Goal: Task Accomplishment & Management: Manage account settings

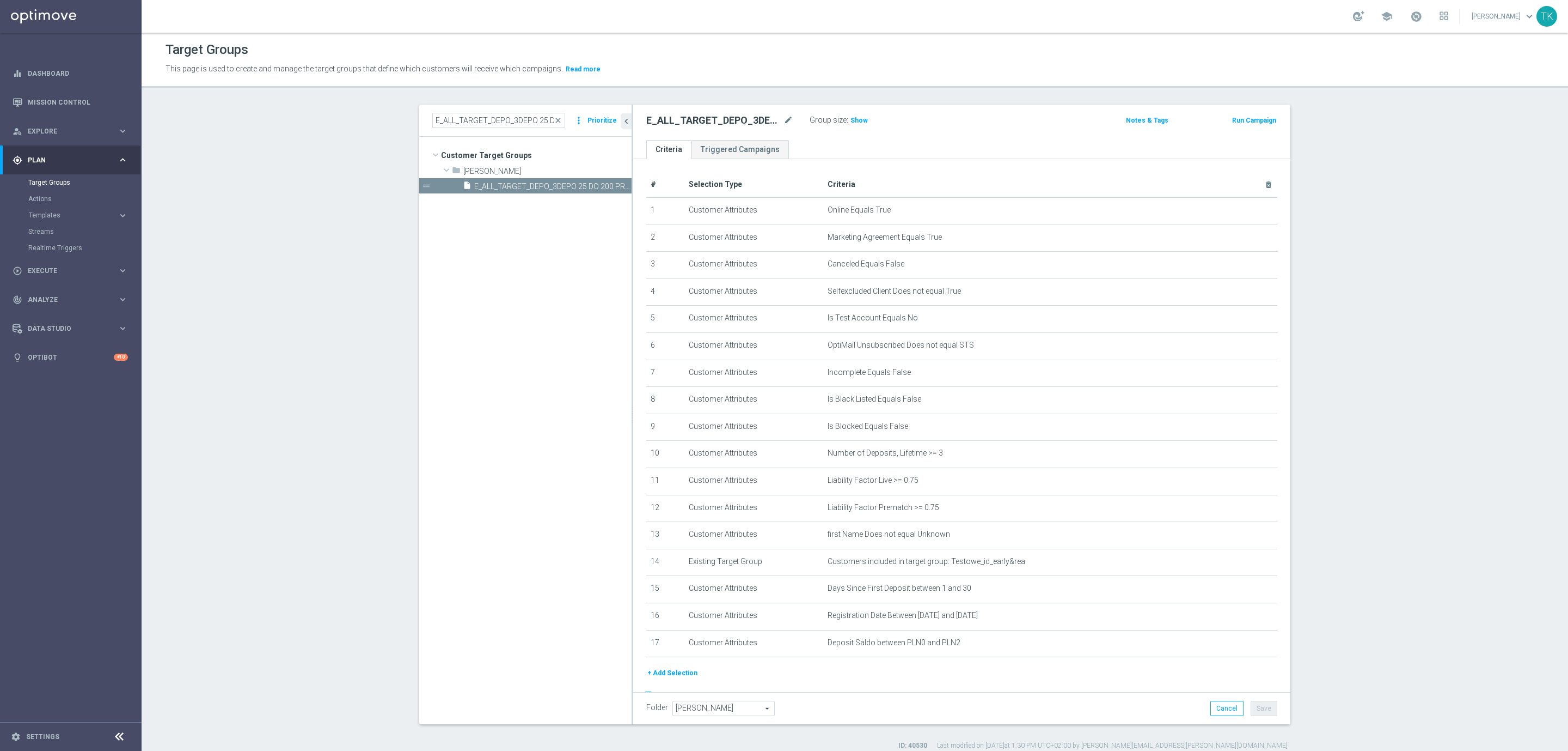
scroll to position [29, 0]
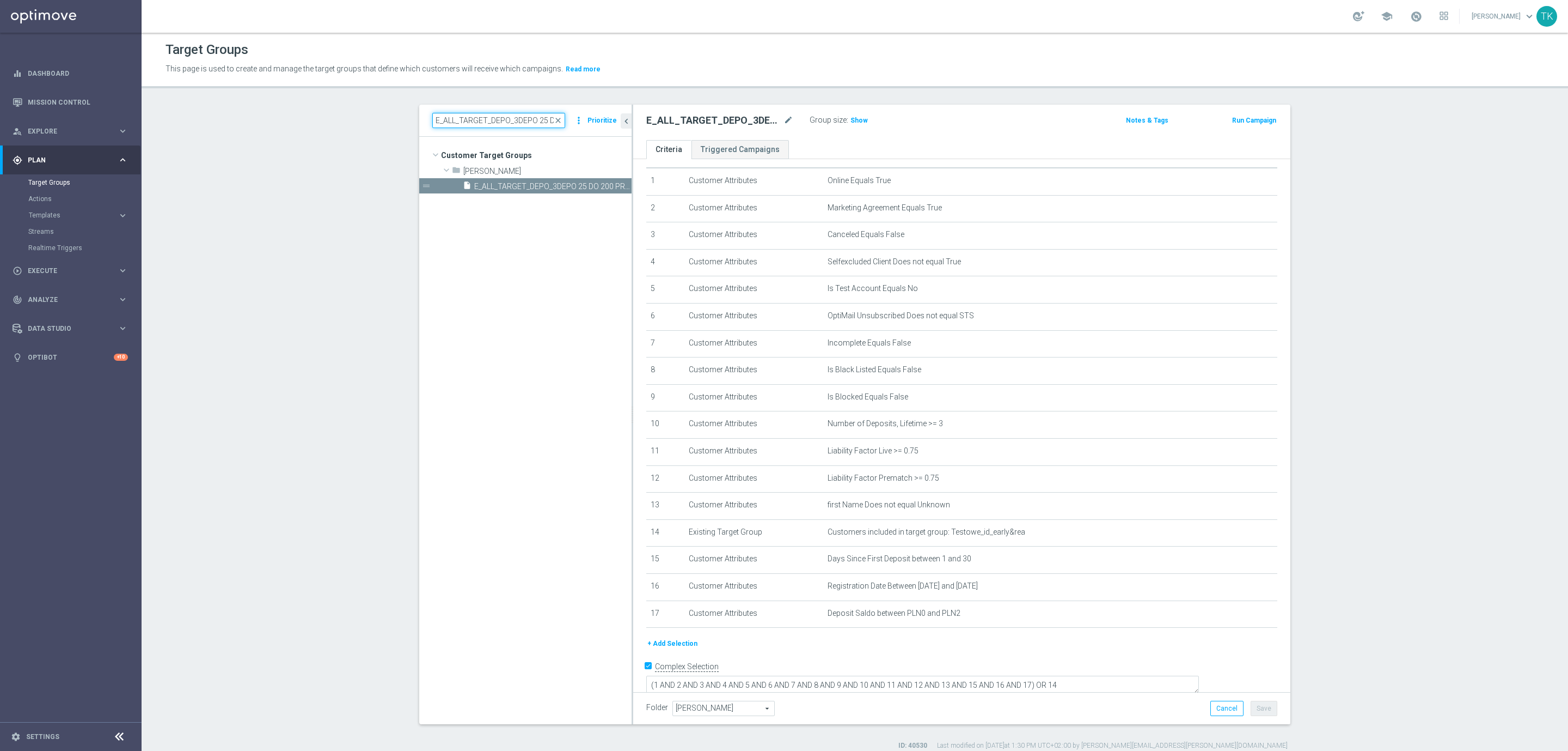
click at [444, 118] on input "E_ALL_TARGET_DEPO_3DEPO 25 DO 200 PREV MONTH_150825" at bounding box center [499, 120] width 133 height 15
paste input "OFFER PLANSZA I CASHBACK REM"
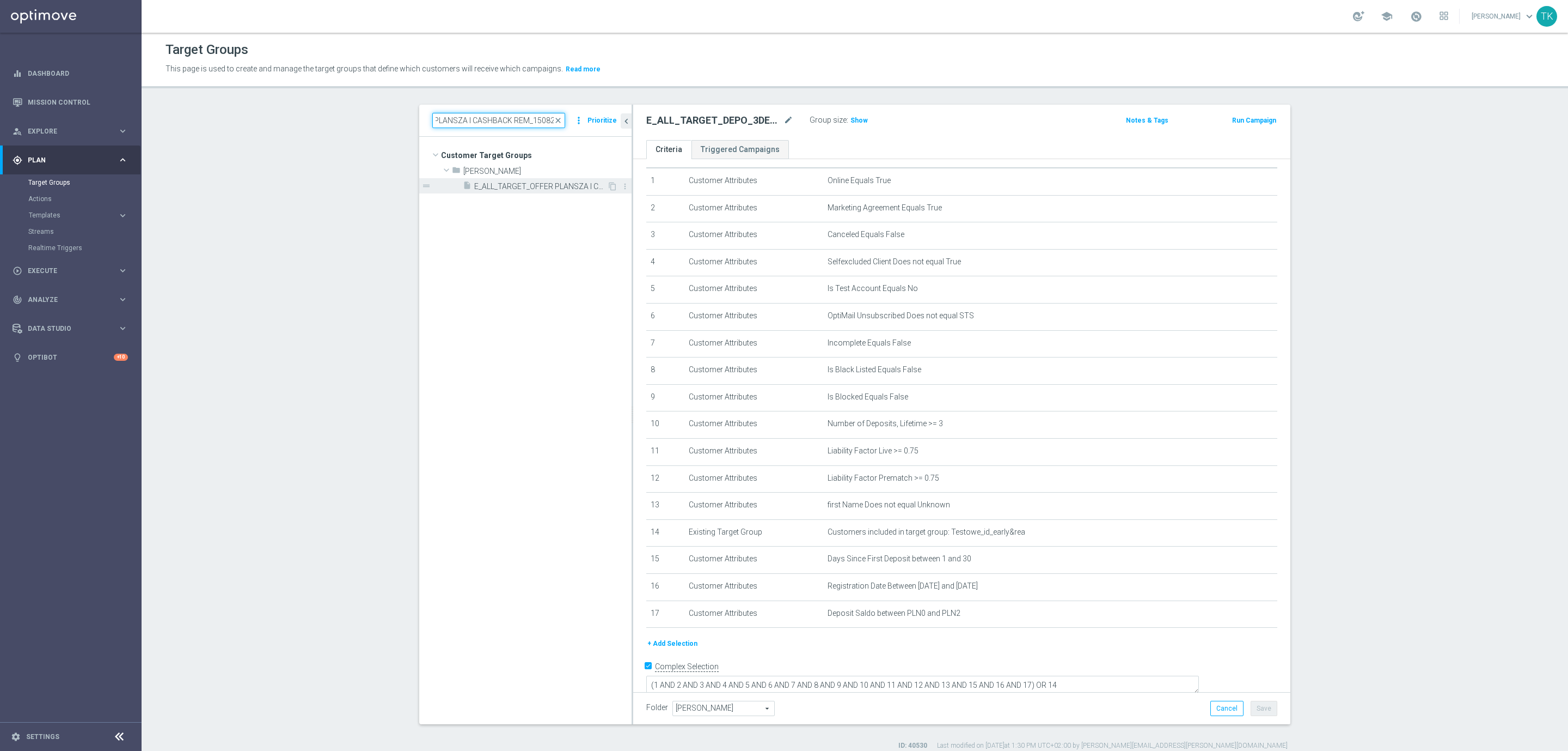
type input "E_ALL_TARGET_OFFER PLANSZA I CASHBACK REM_150825"
click at [533, 190] on span "E_ALL_TARGET_OFFER PLANSZA I CASHBACK REM_150825" at bounding box center [541, 186] width 133 height 9
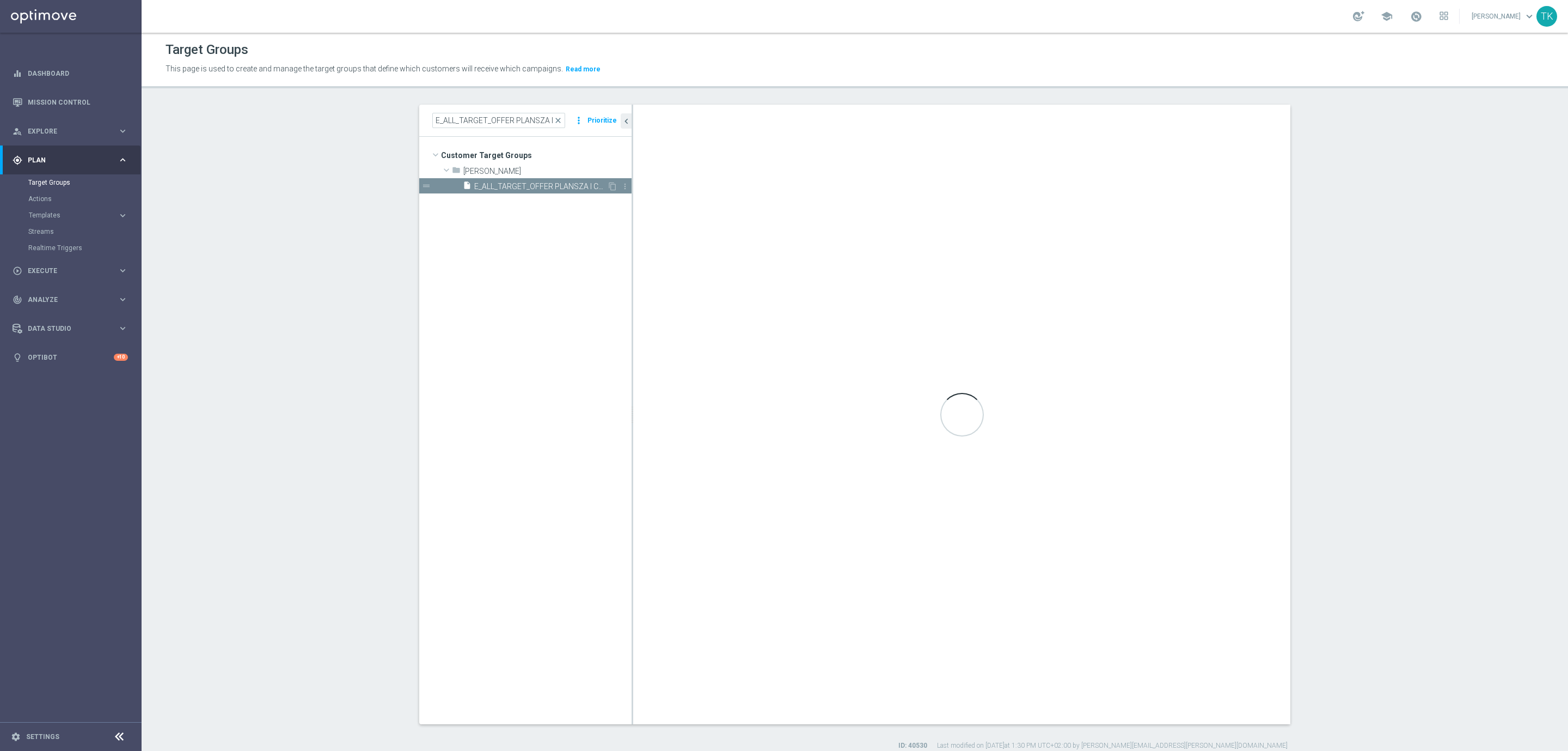
checkbox input "false"
type input "[PERSON_NAME]"
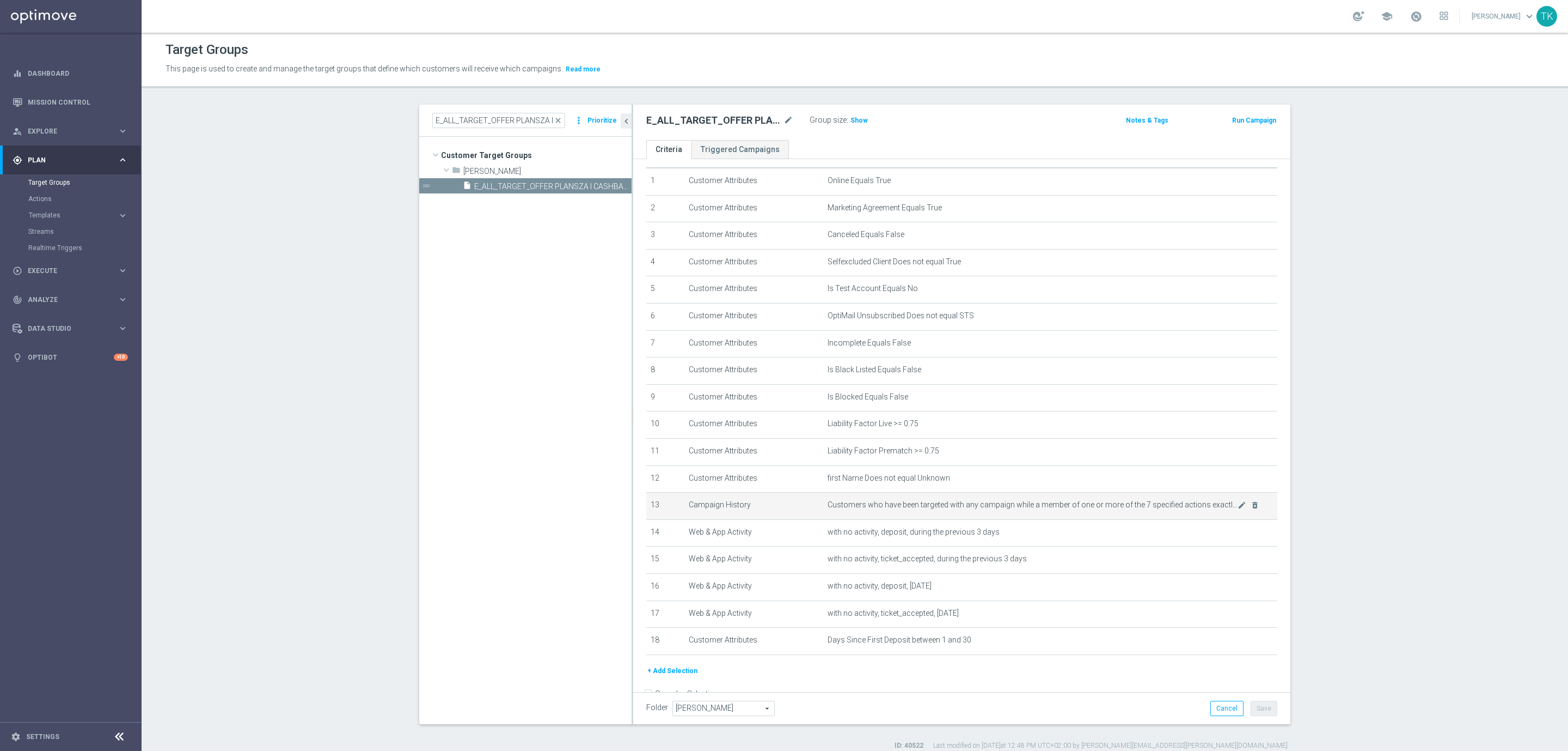
click at [1219, 502] on span "Customers who have been targeted with any campaign while a member of one or mor…" at bounding box center [1033, 504] width 410 height 9
click at [1237, 502] on icon "mode_edit" at bounding box center [1242, 505] width 9 height 9
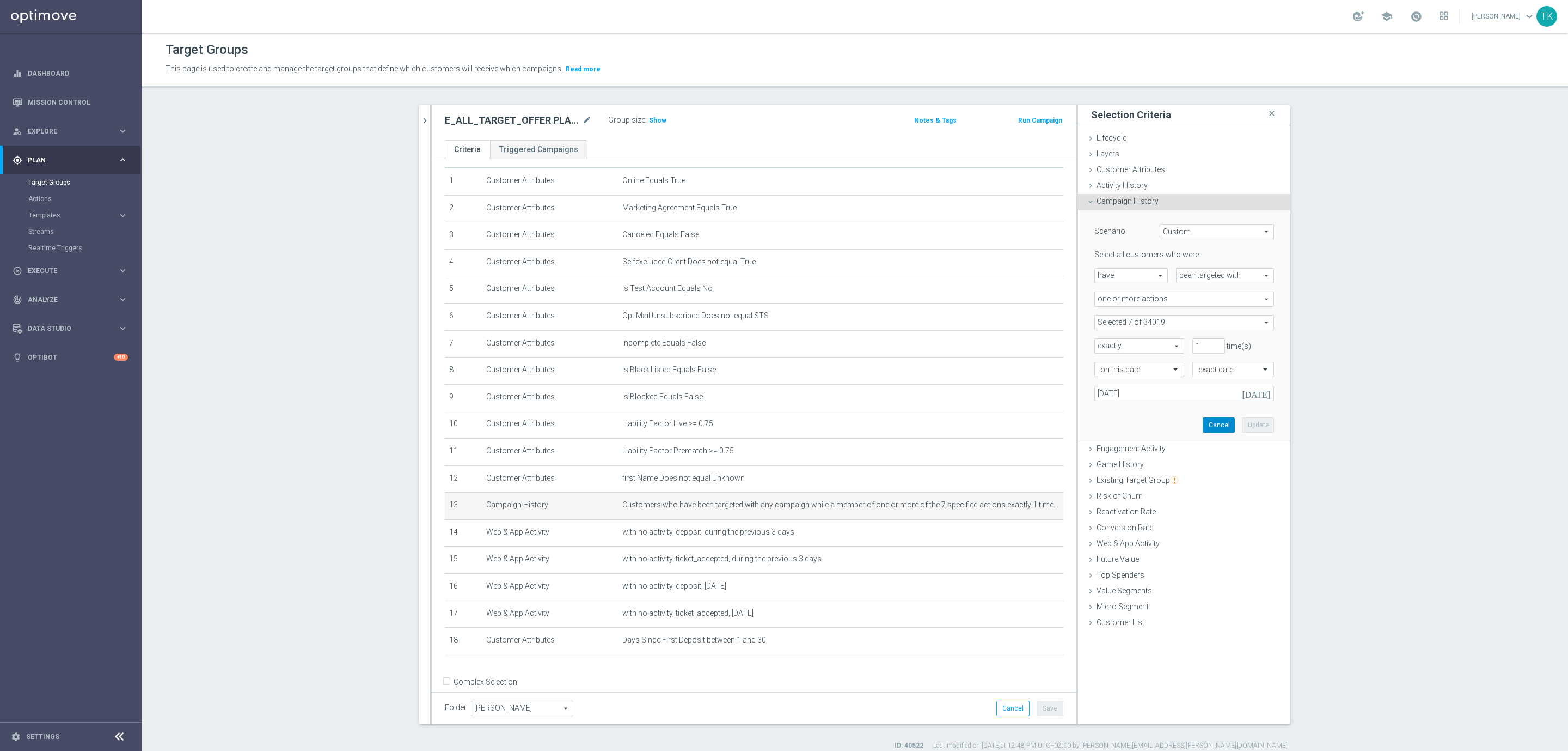
click at [1215, 425] on button "Cancel" at bounding box center [1219, 425] width 32 height 15
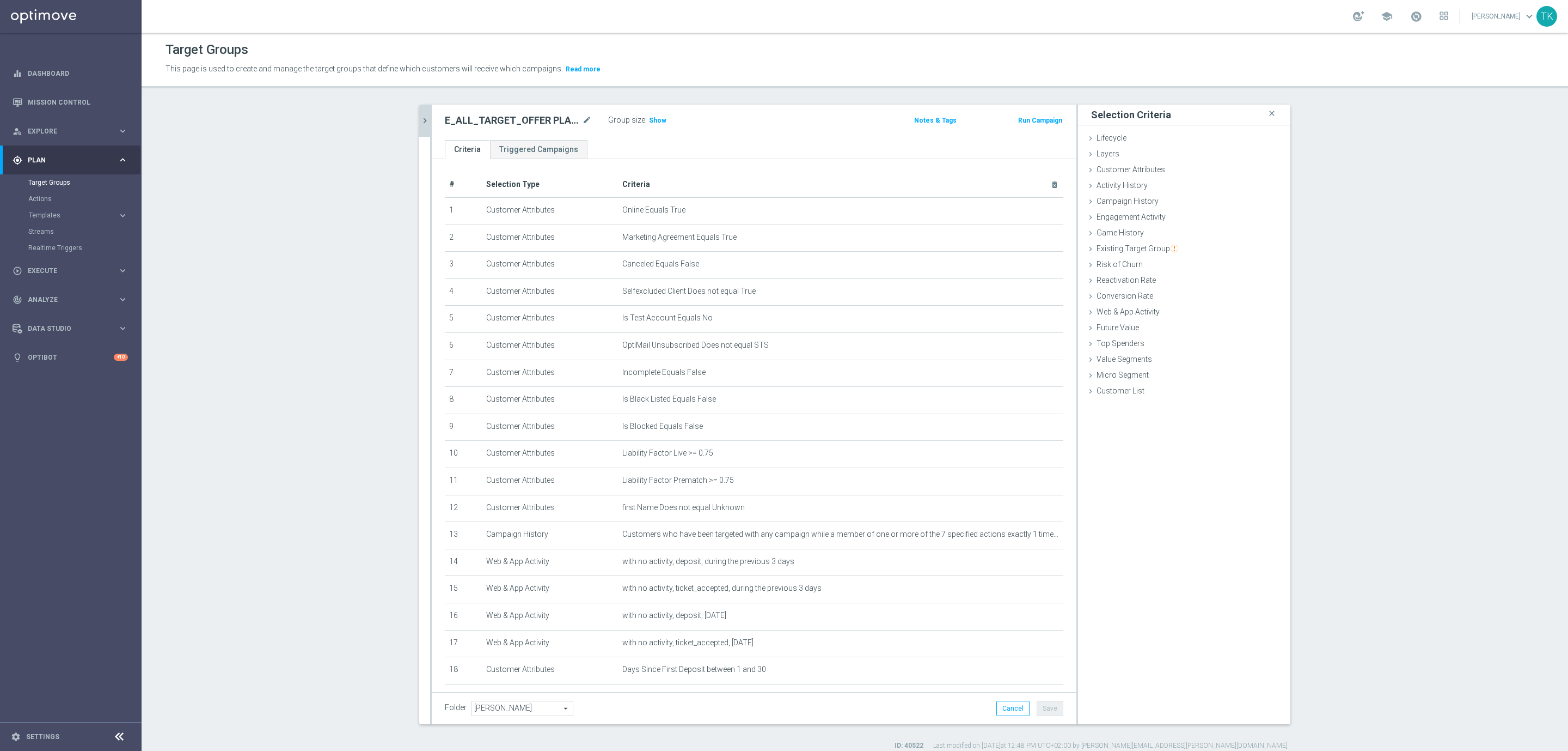
click at [420, 118] on icon "chevron_right" at bounding box center [425, 121] width 10 height 10
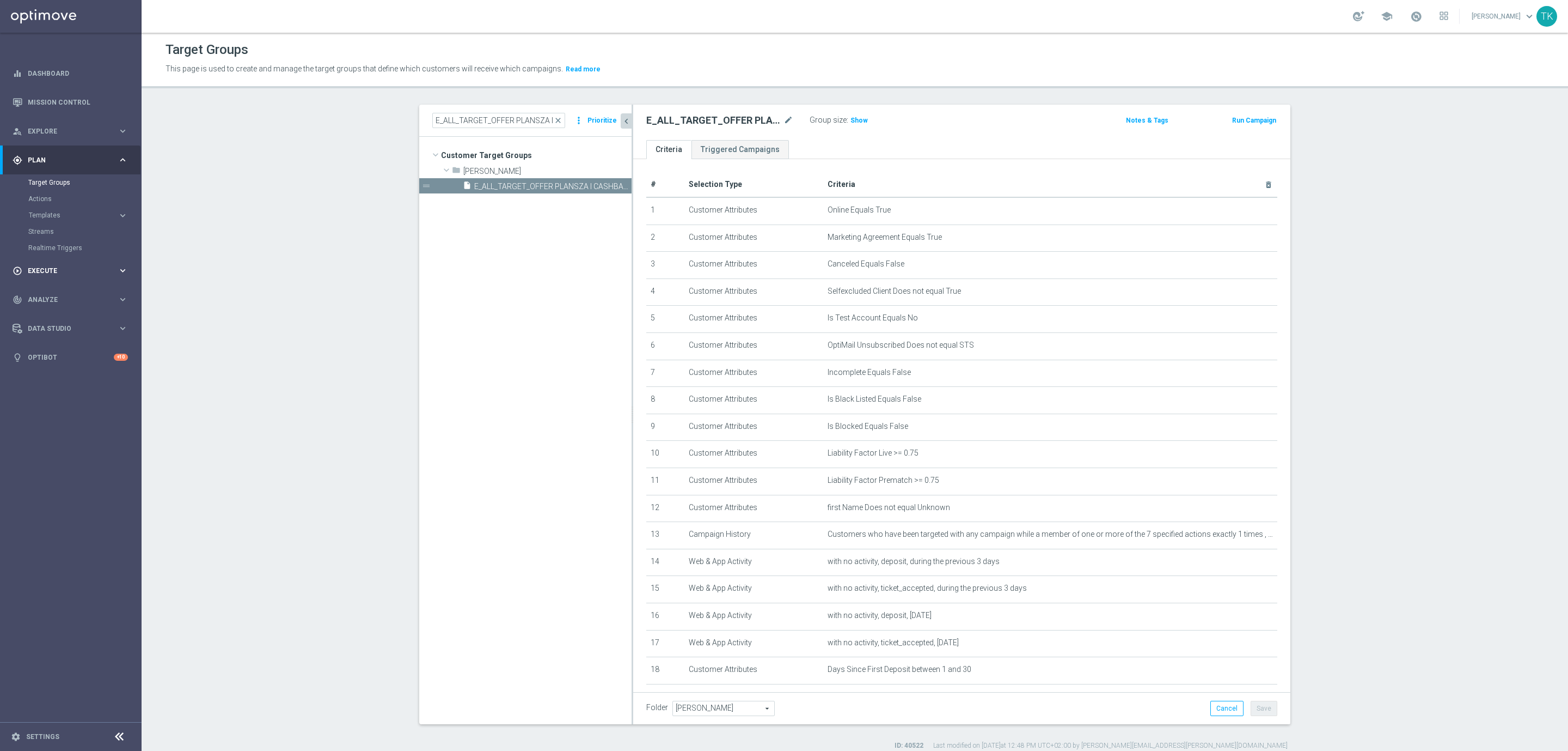
click at [34, 273] on span "Execute" at bounding box center [73, 270] width 90 height 7
click at [62, 208] on link "Campaign Builder" at bounding box center [71, 211] width 85 height 9
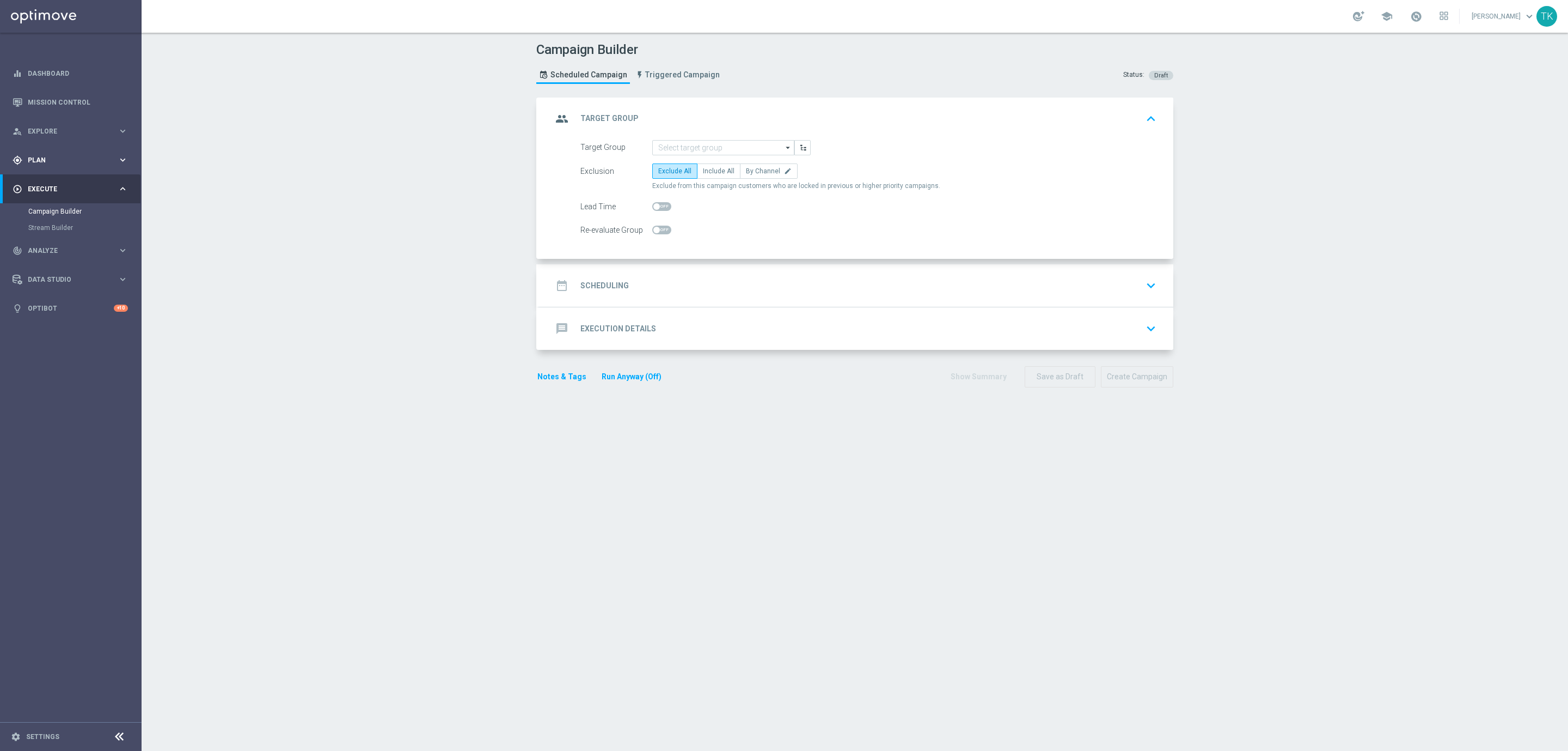
click at [34, 162] on span "Plan" at bounding box center [73, 160] width 90 height 7
click at [41, 182] on link "Target Groups" at bounding box center [71, 182] width 85 height 9
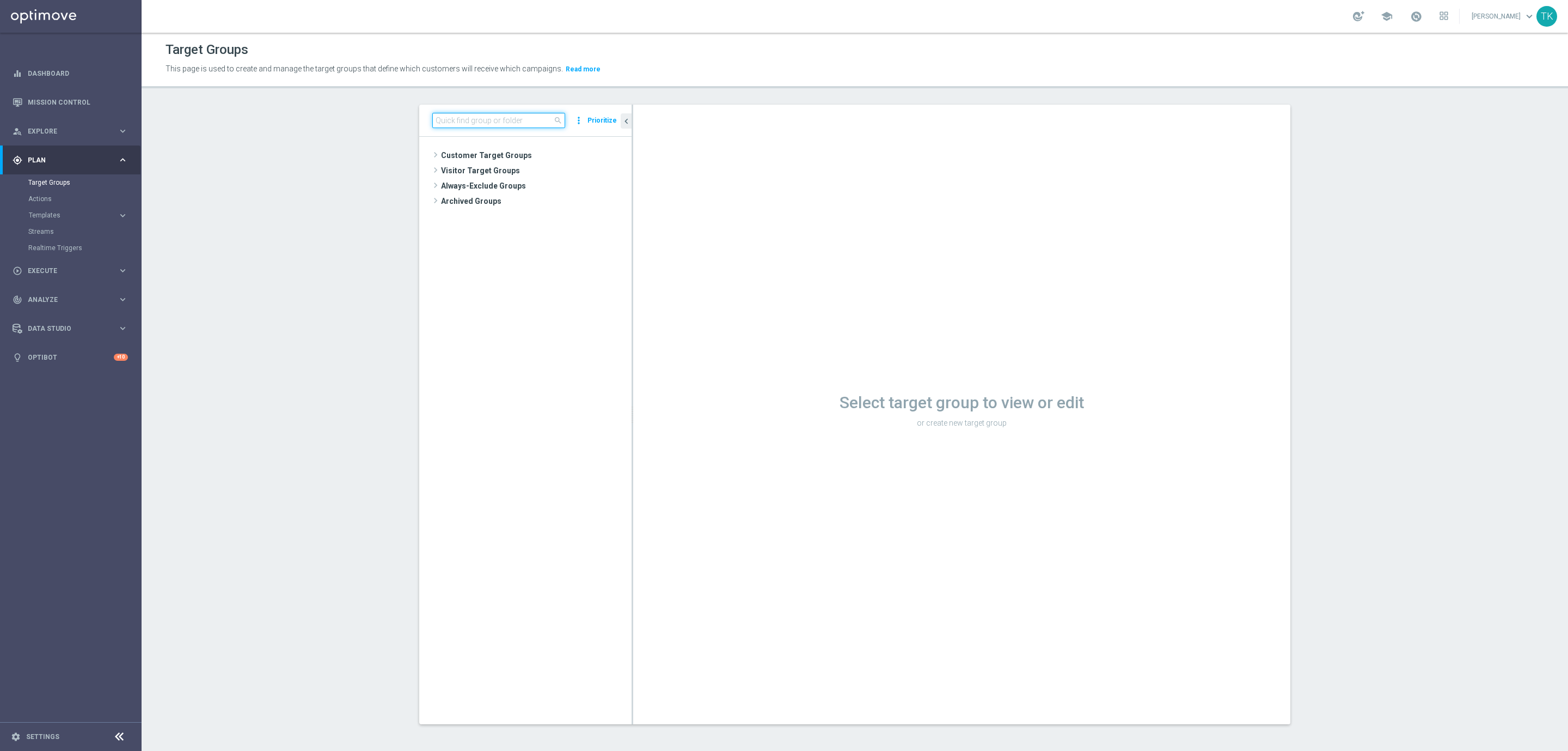
click at [452, 116] on input at bounding box center [499, 120] width 133 height 15
paste input "E_ALL_TARGET_DEPO_3DEPO 25 DO 200 PREV MONTH_140825"
type input "E_ALL_TARGET_DEPO_3DEPO 25 DO 200 PREV MONTH_140825"
click at [500, 186] on span "E_ALL_TARGET_DEPO_3DEPO 25 DO 200 PREV MONTH_140825" at bounding box center [541, 186] width 133 height 9
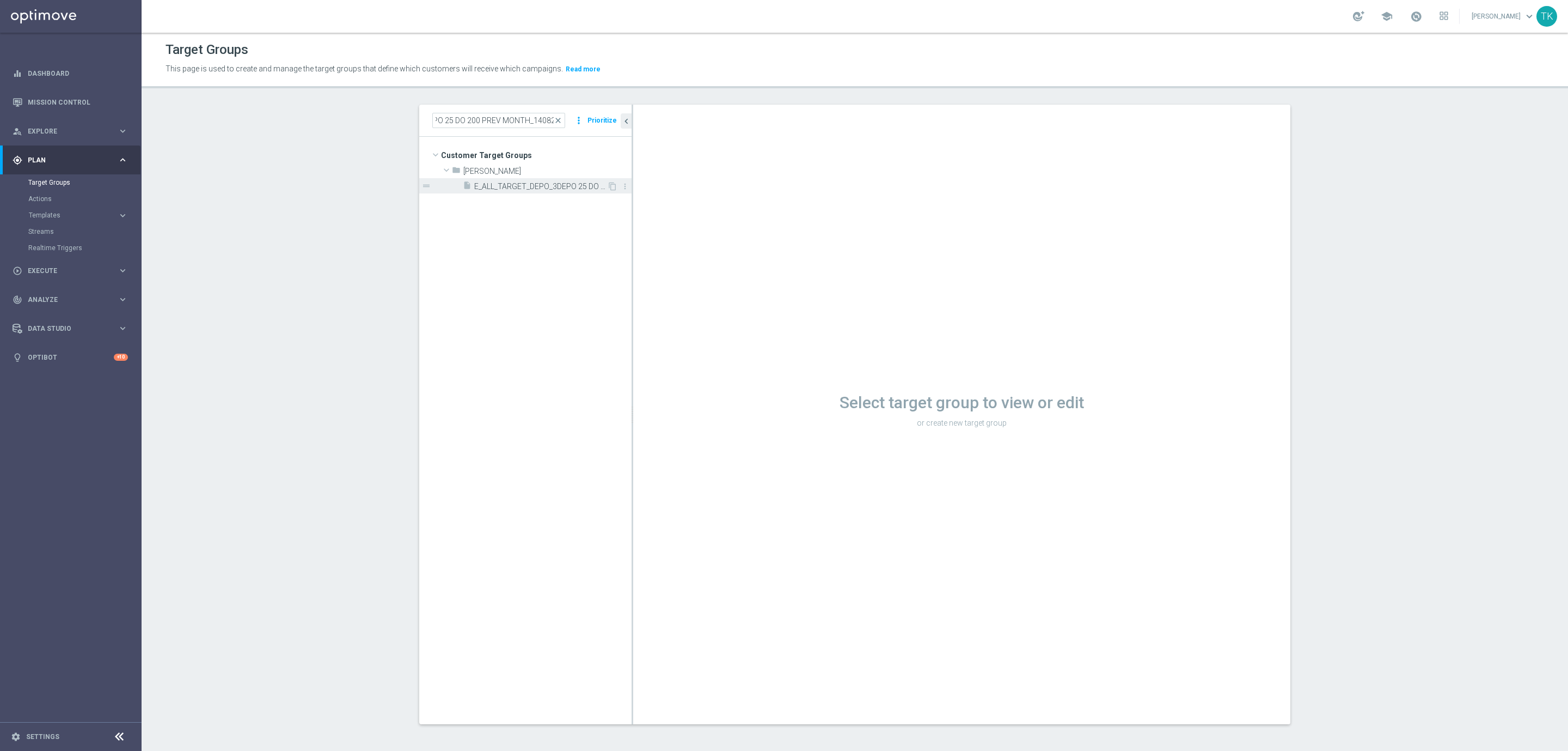
scroll to position [0, 0]
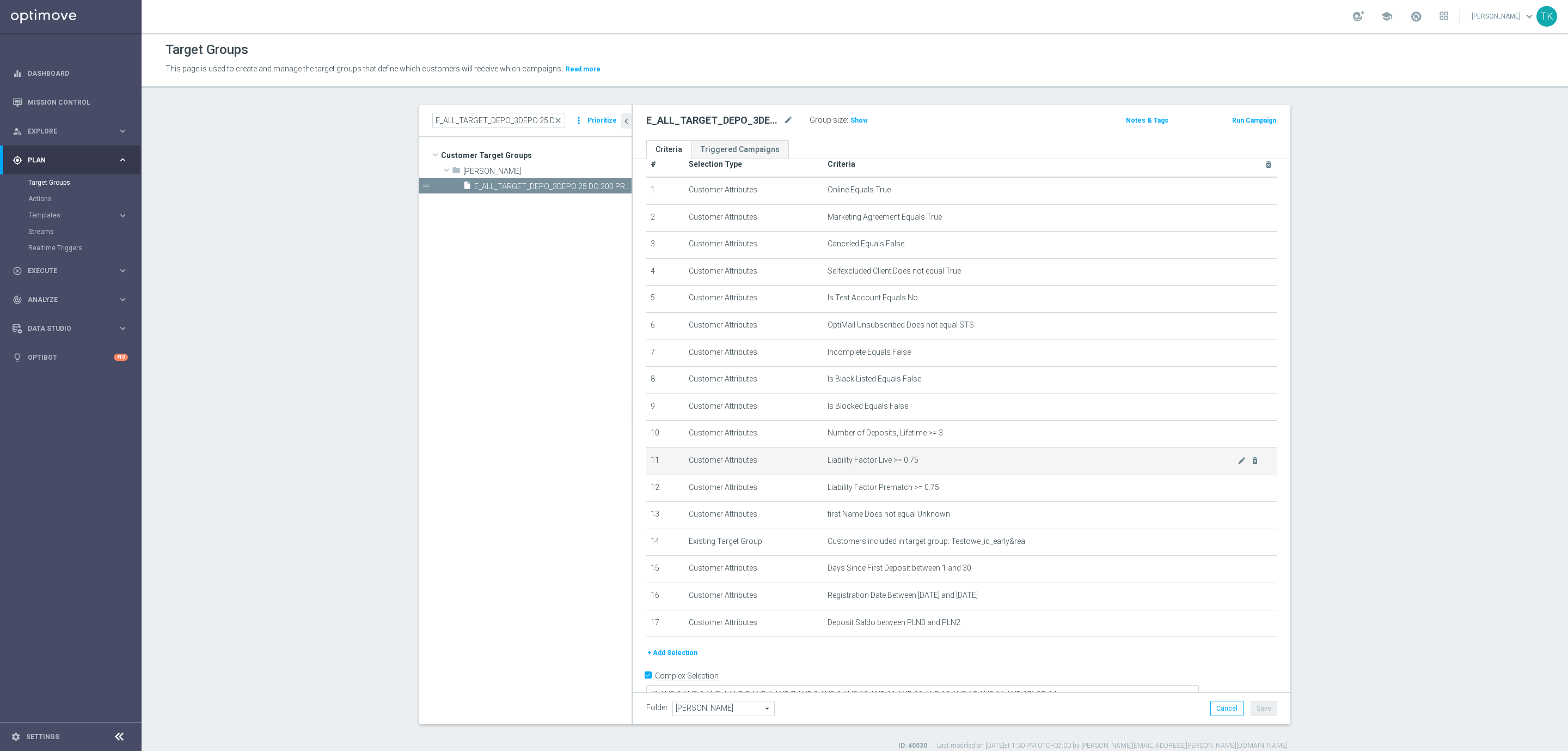
scroll to position [29, 0]
click at [663, 639] on button "+ Add Selection" at bounding box center [673, 643] width 52 height 12
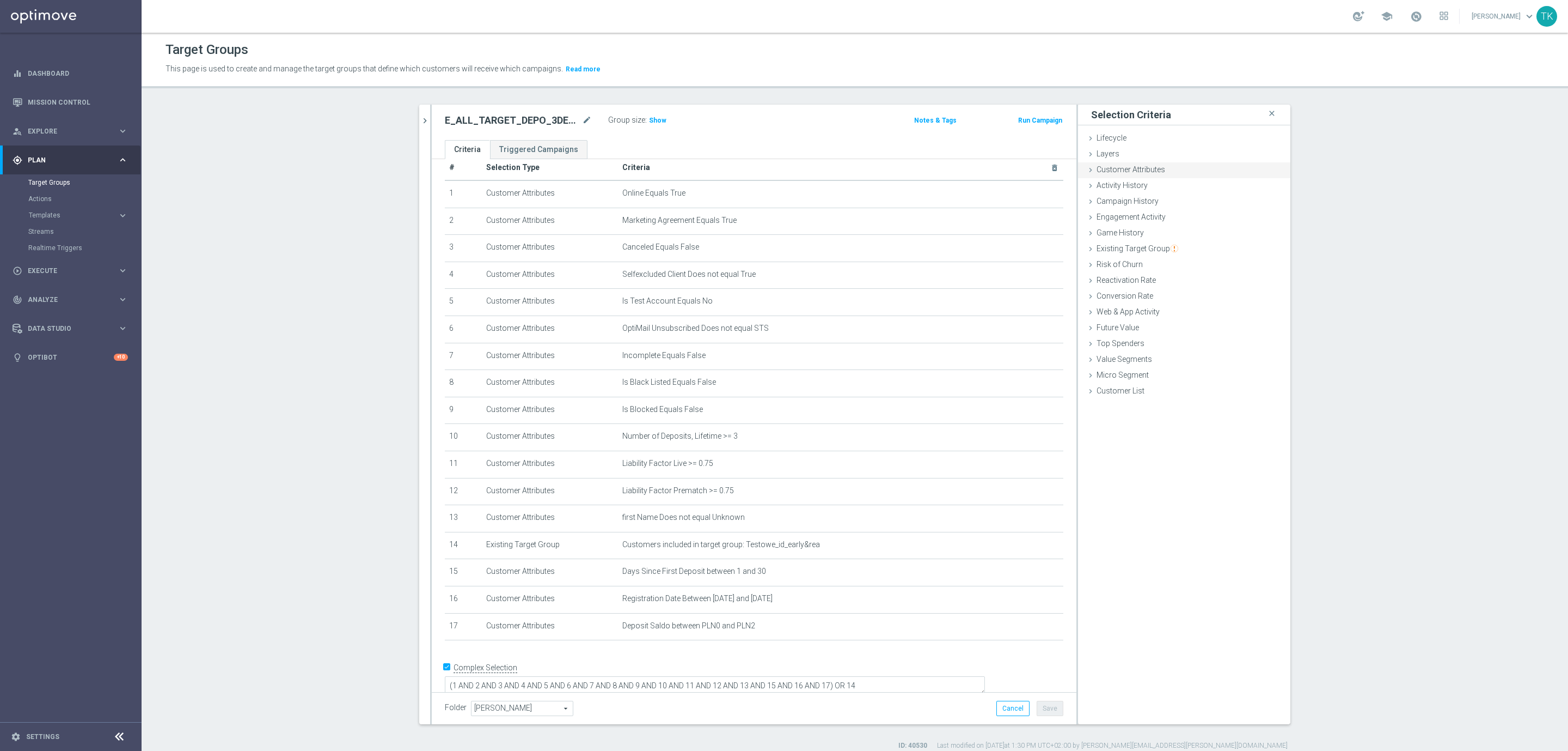
click at [1122, 163] on div "Customer Attributes done" at bounding box center [1184, 171] width 212 height 16
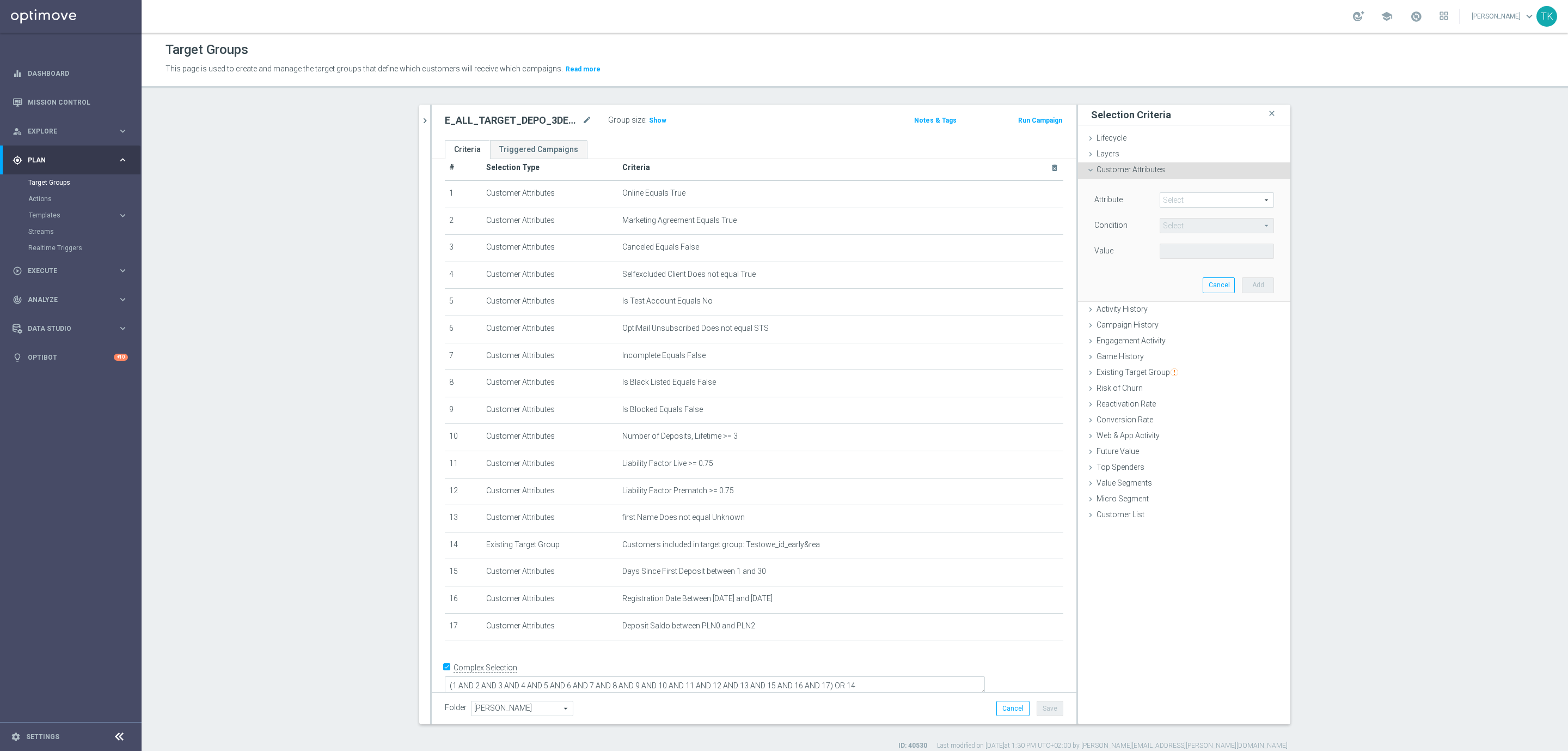
click at [1140, 167] on span "Customer Attributes" at bounding box center [1130, 169] width 69 height 9
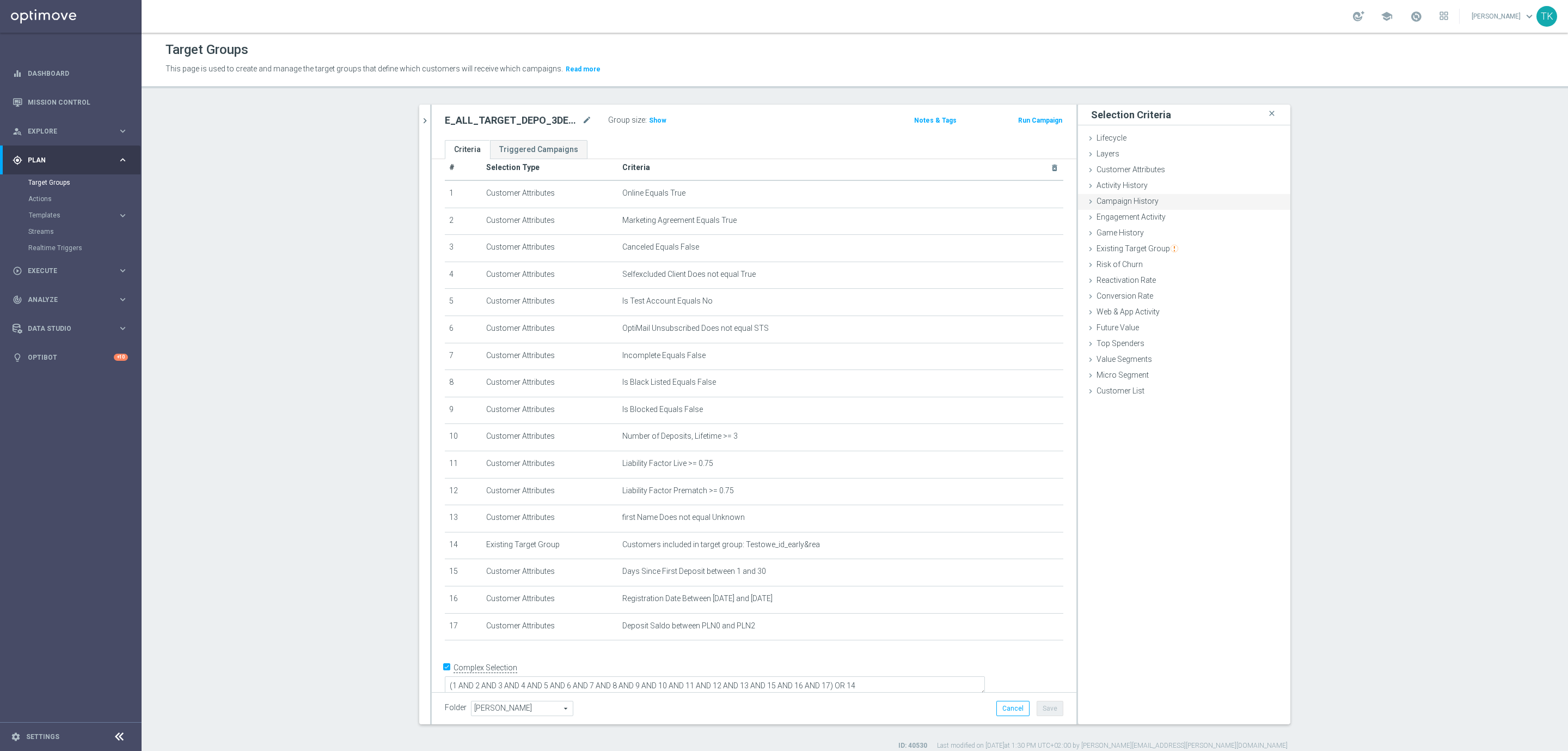
click at [1122, 203] on span "Campaign History" at bounding box center [1127, 201] width 62 height 9
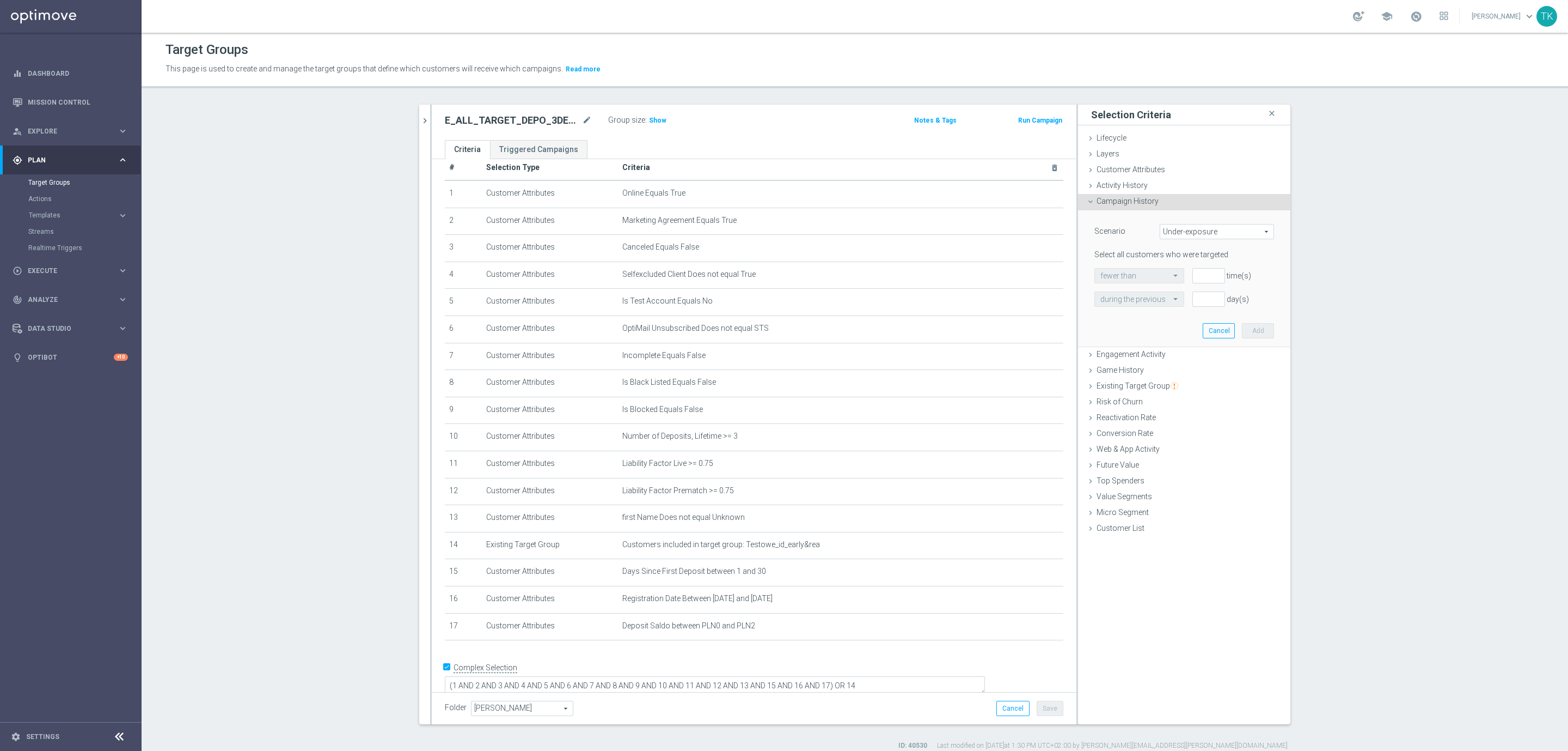
click at [1174, 232] on span "Under-exposure" at bounding box center [1217, 231] width 113 height 14
click at [1183, 302] on span "Custom" at bounding box center [1217, 304] width 102 height 9
type input "Custom"
click at [1104, 278] on span "have" at bounding box center [1131, 275] width 72 height 14
click at [1121, 307] on span "have not" at bounding box center [1131, 306] width 61 height 9
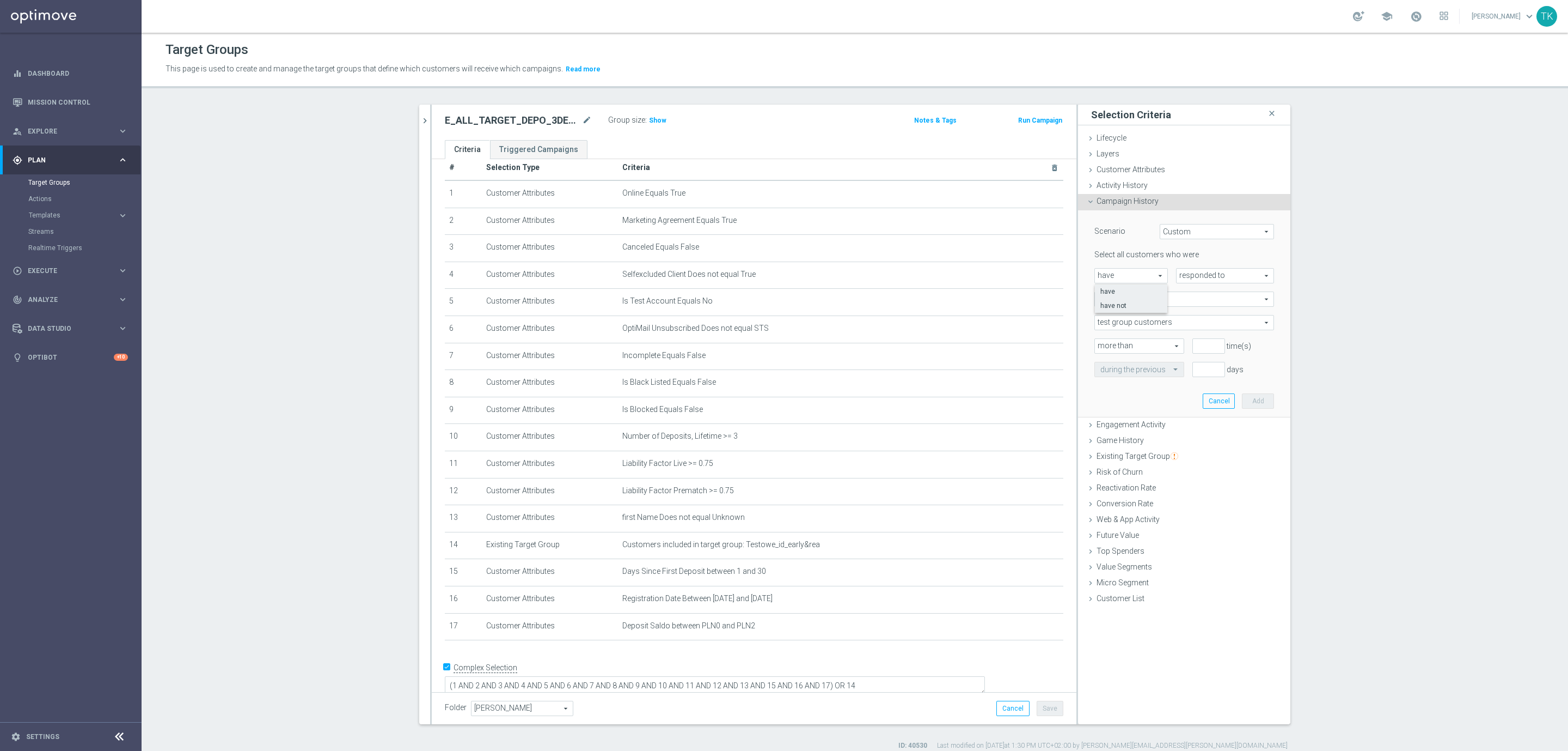
type input "have not"
click at [1204, 271] on span "responded to" at bounding box center [1225, 275] width 97 height 14
click at [1214, 306] on span "been targeted with" at bounding box center [1225, 306] width 86 height 9
type input "been targeted with"
click at [1095, 301] on span "any campaign" at bounding box center [1184, 298] width 178 height 14
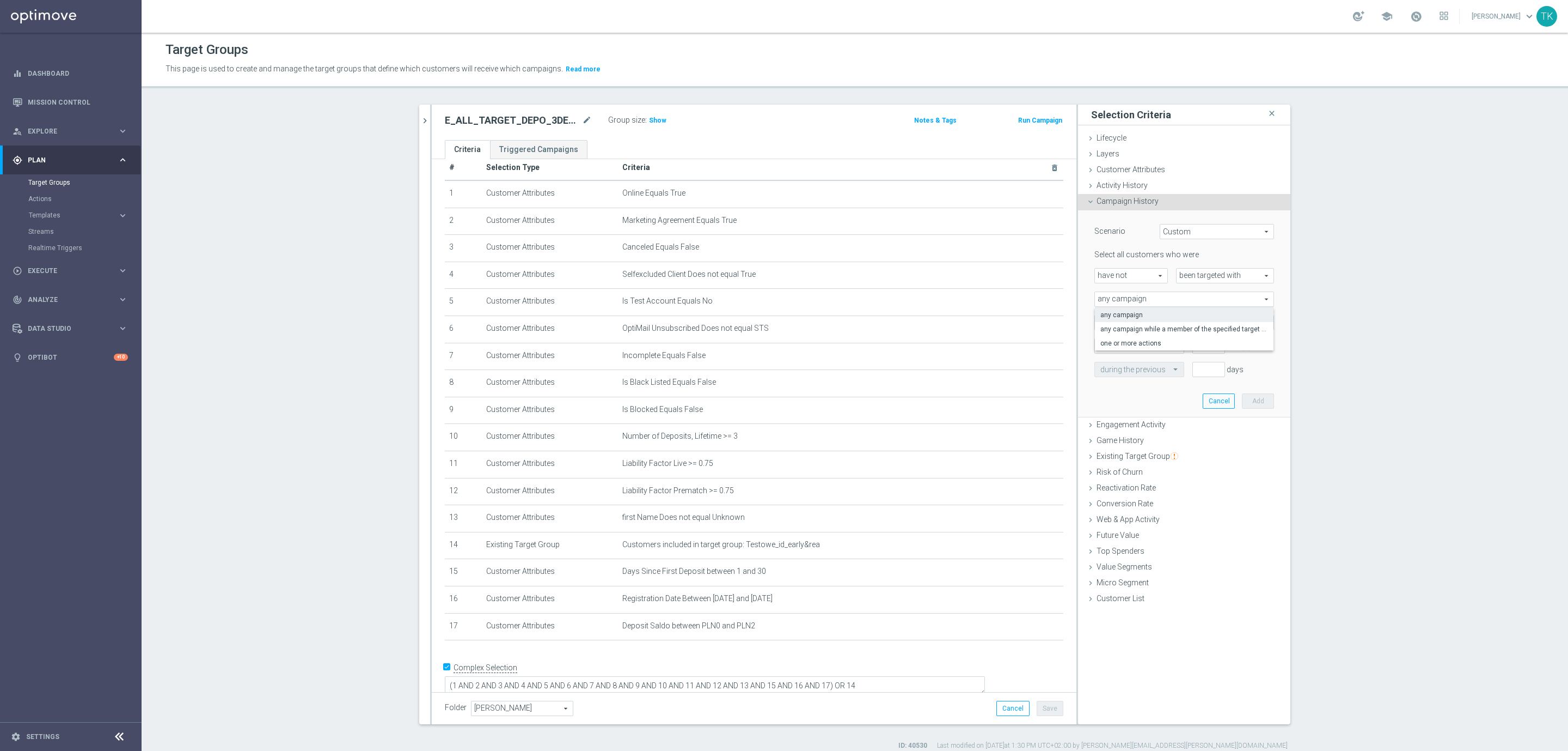
click at [1110, 298] on span "any campaign" at bounding box center [1184, 298] width 178 height 14
click at [1125, 342] on span "one or more actions" at bounding box center [1184, 343] width 167 height 9
type input "one or more actions"
click at [1110, 319] on span at bounding box center [1184, 322] width 178 height 14
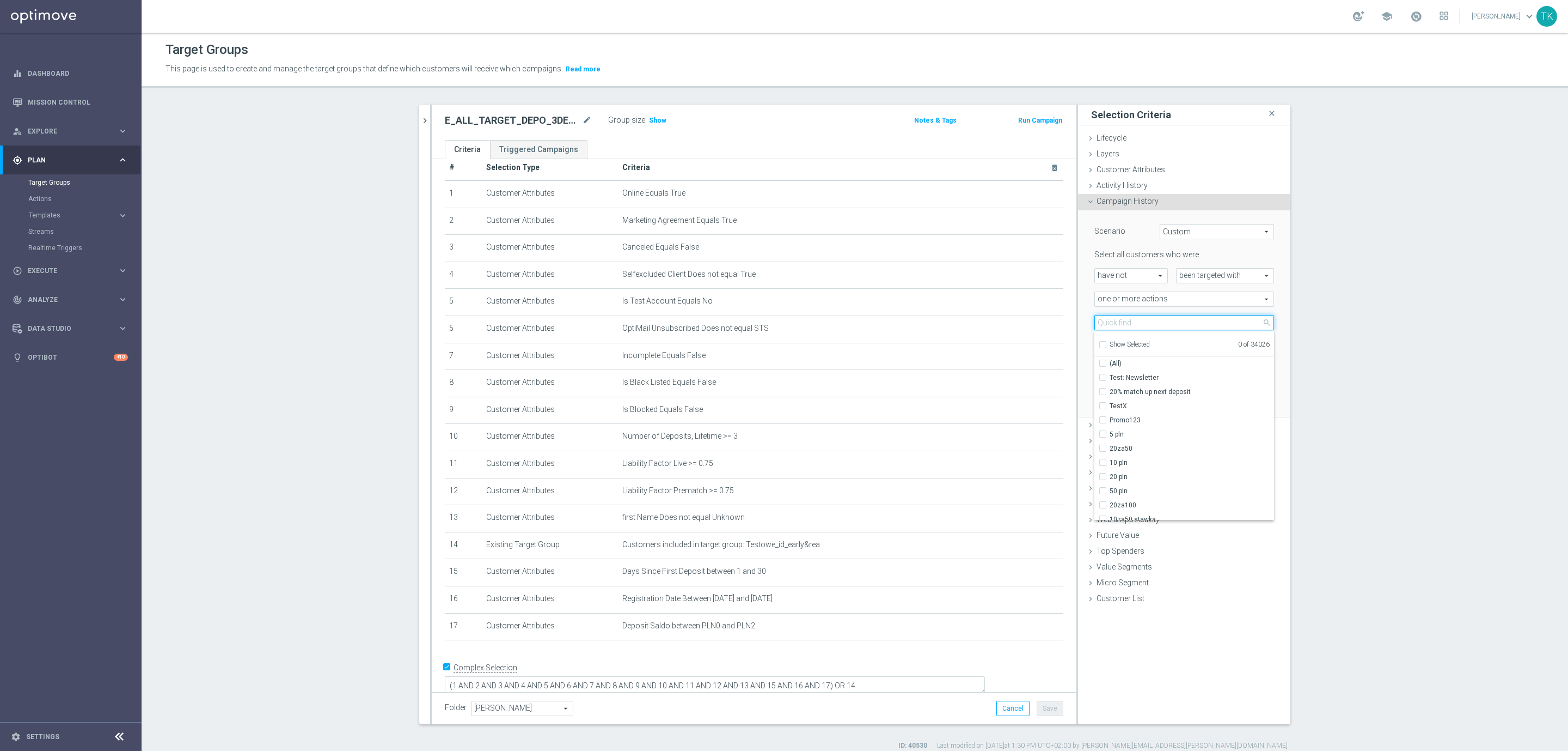
click at [1110, 324] on input "search" at bounding box center [1184, 322] width 180 height 15
paste input "E_ALL_TARGET_DEPO_3DEPO 25 DO 200 PREV MONTH_140825"
type input "E_ALL_TARGET_DEPO_3DEPO 25 DO 200 PREV MONTH_140825"
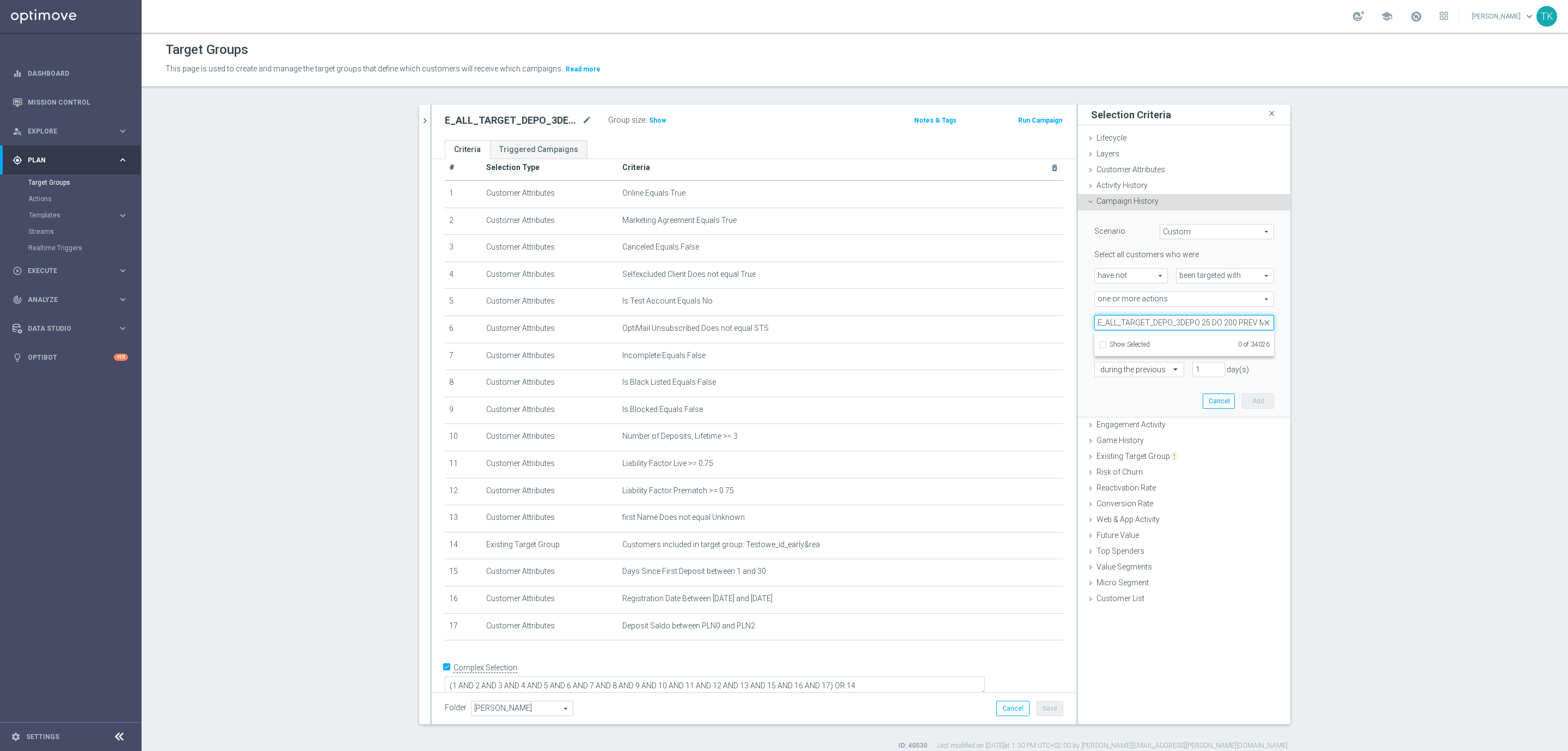
click at [1113, 321] on input "E_ALL_TARGET_DEPO_3DEPO 25 DO 200 PREV MONTH_140825" at bounding box center [1184, 322] width 180 height 15
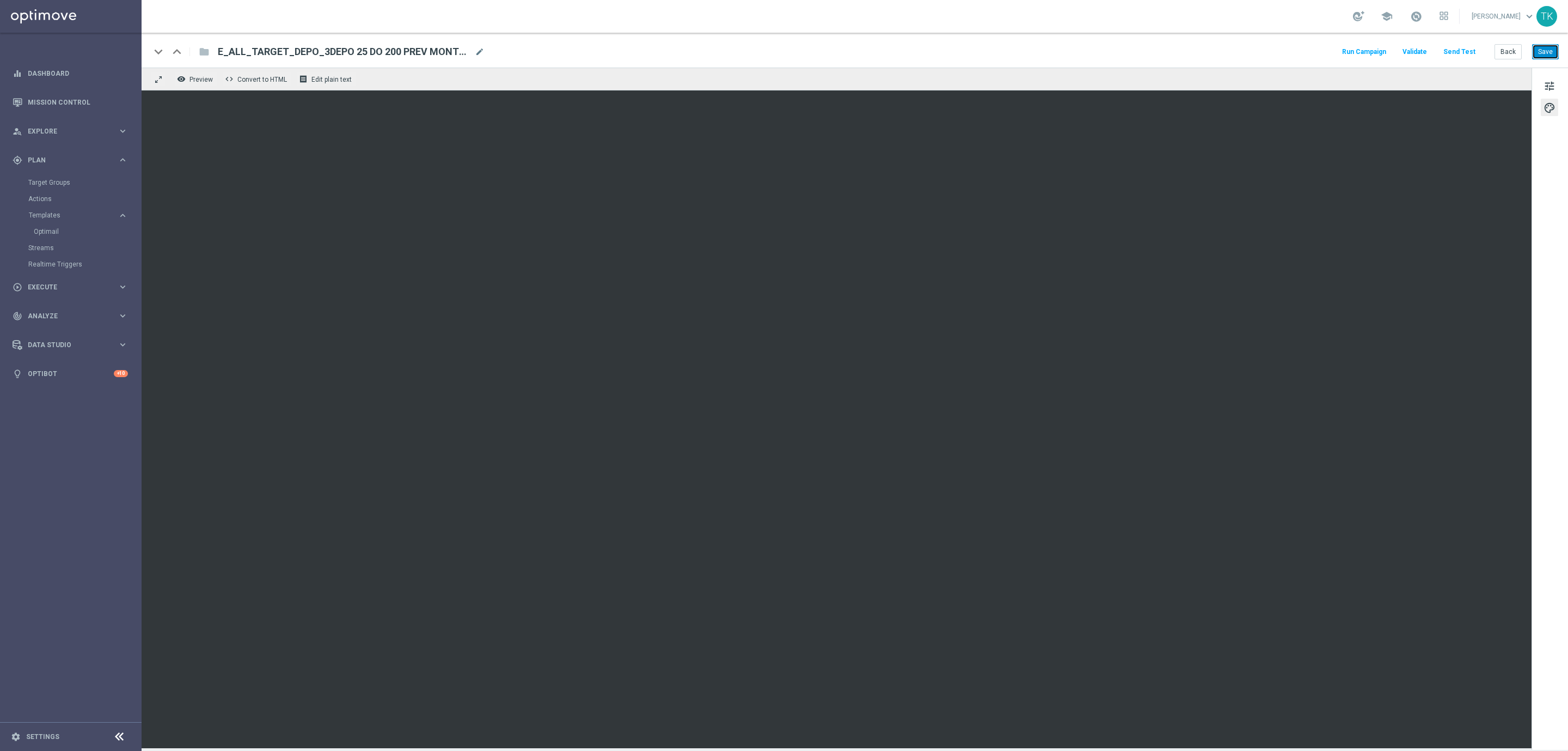
click at [1536, 48] on button "Save" at bounding box center [1545, 51] width 27 height 15
click at [1507, 51] on button "Back" at bounding box center [1508, 51] width 27 height 15
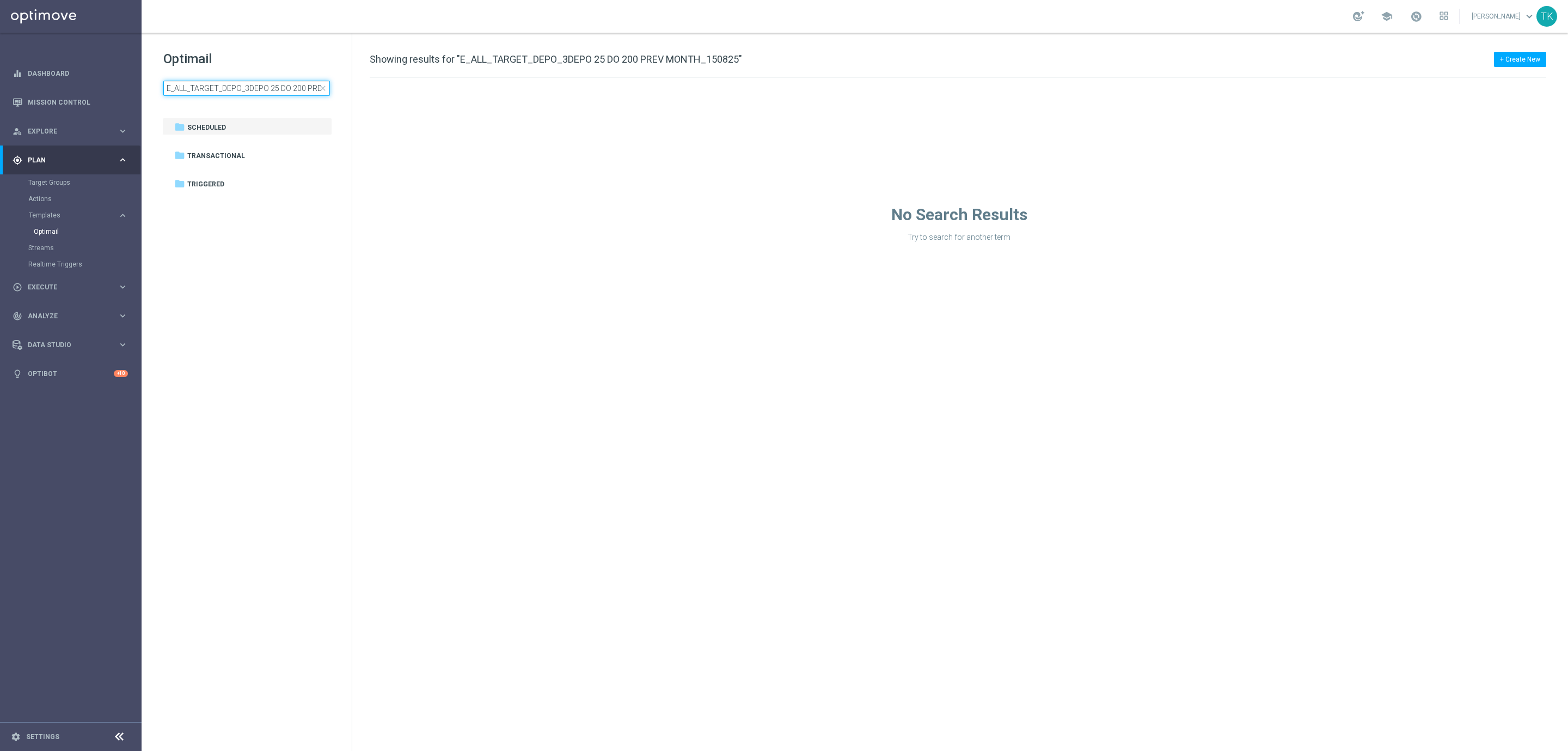
click at [296, 83] on input "E_ALL_TARGET_DEPO_3DEPO 25 DO 200 PREV MONTH_150825" at bounding box center [247, 88] width 167 height 15
drag, startPoint x: 285, startPoint y: 82, endPoint x: 345, endPoint y: 84, distance: 60.0
click at [345, 84] on div "Optimail E_ALL_TARGET_DEPO_3DEPO 25 DO 200 PREV MONTH_150825 close" at bounding box center [257, 72] width 188 height 46
click at [302, 88] on input "E_ALL_TARGET_DEPO_3DEPO 25 DO 200 PREV MONTH_150825" at bounding box center [247, 88] width 167 height 15
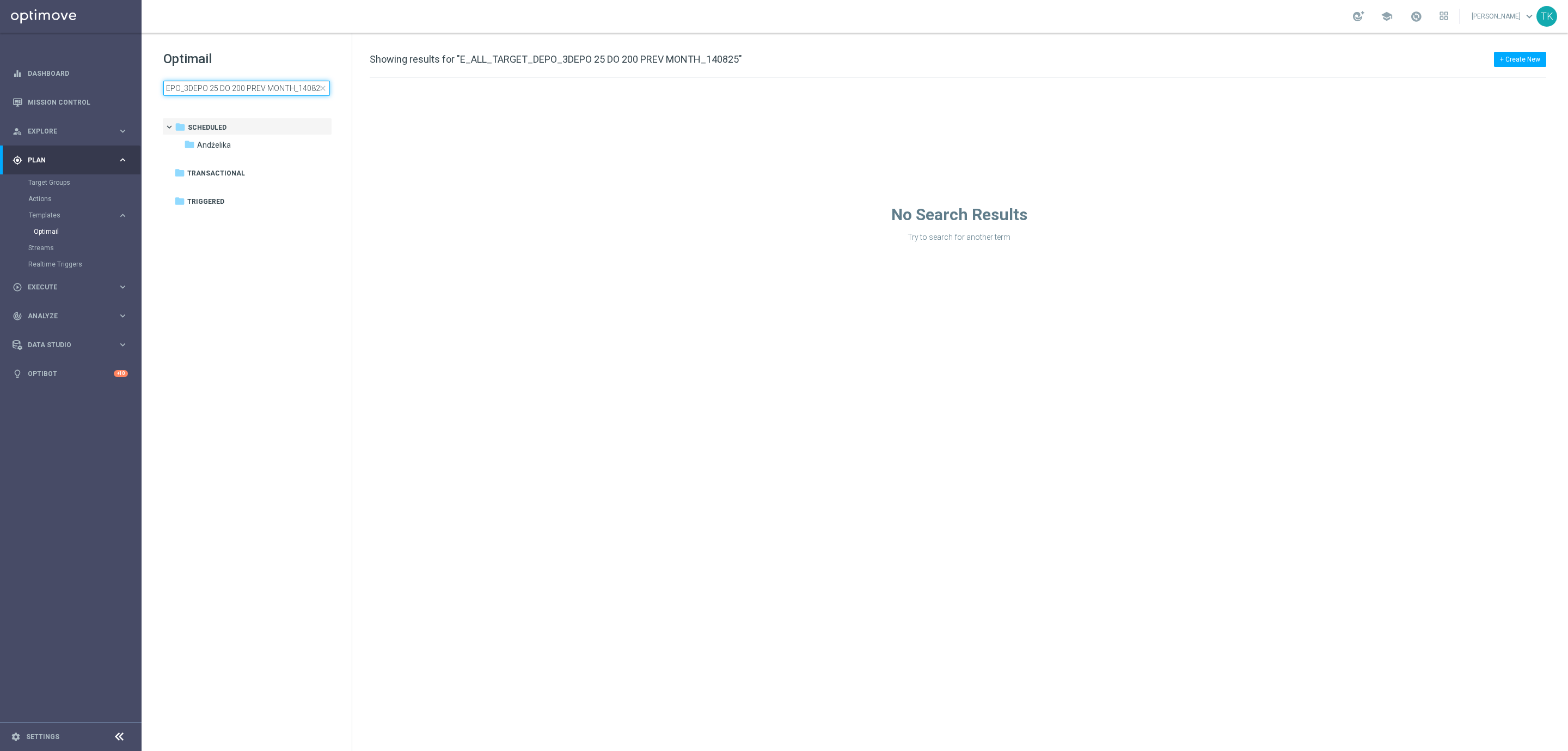
scroll to position [0, 57]
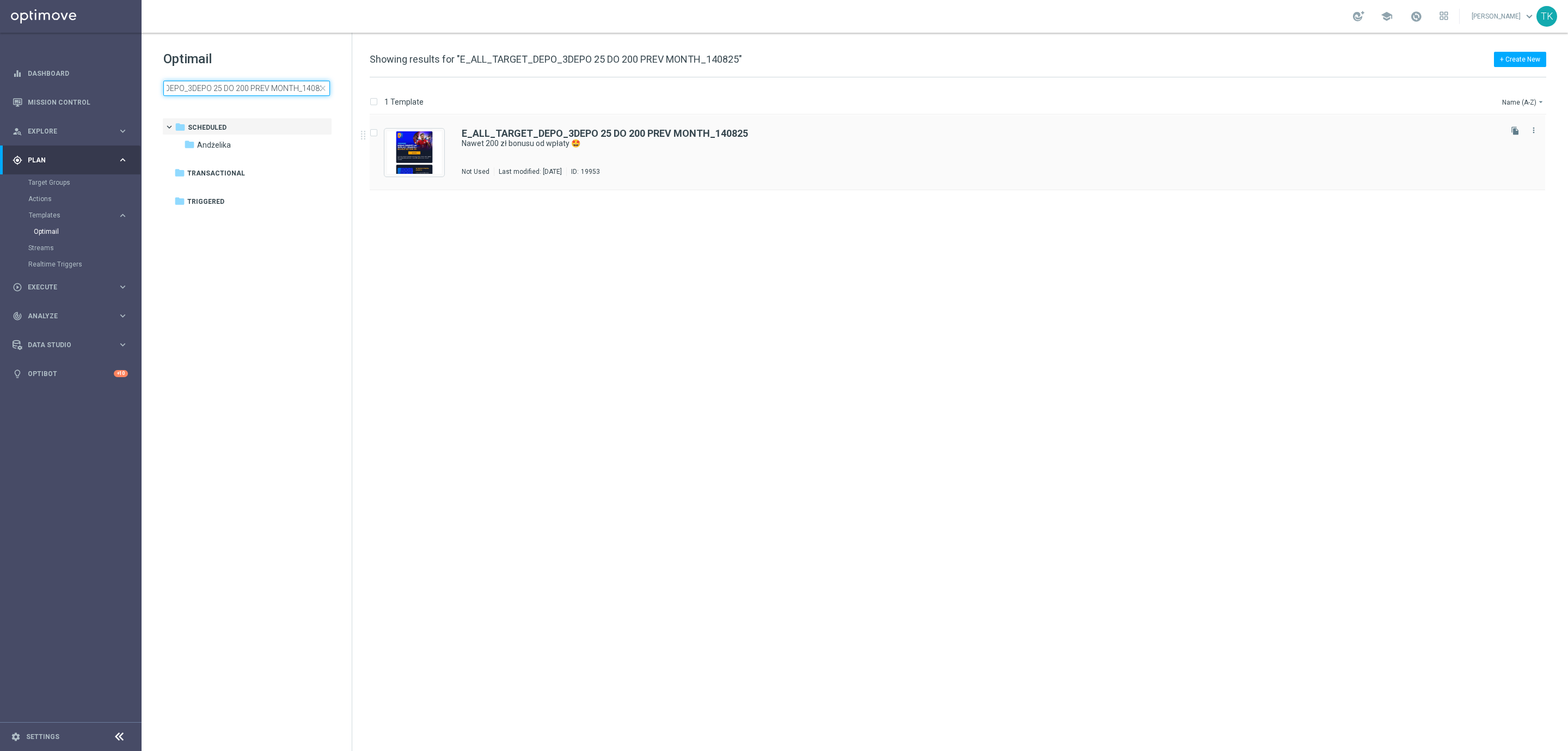
type input "E_ALL_TARGET_DEPO_3DEPO 25 DO 200 PREV MONTH_140825"
click at [715, 135] on b "E_ALL_TARGET_DEPO_3DEPO 25 DO 200 PREV MONTH_140825" at bounding box center [604, 133] width 286 height 12
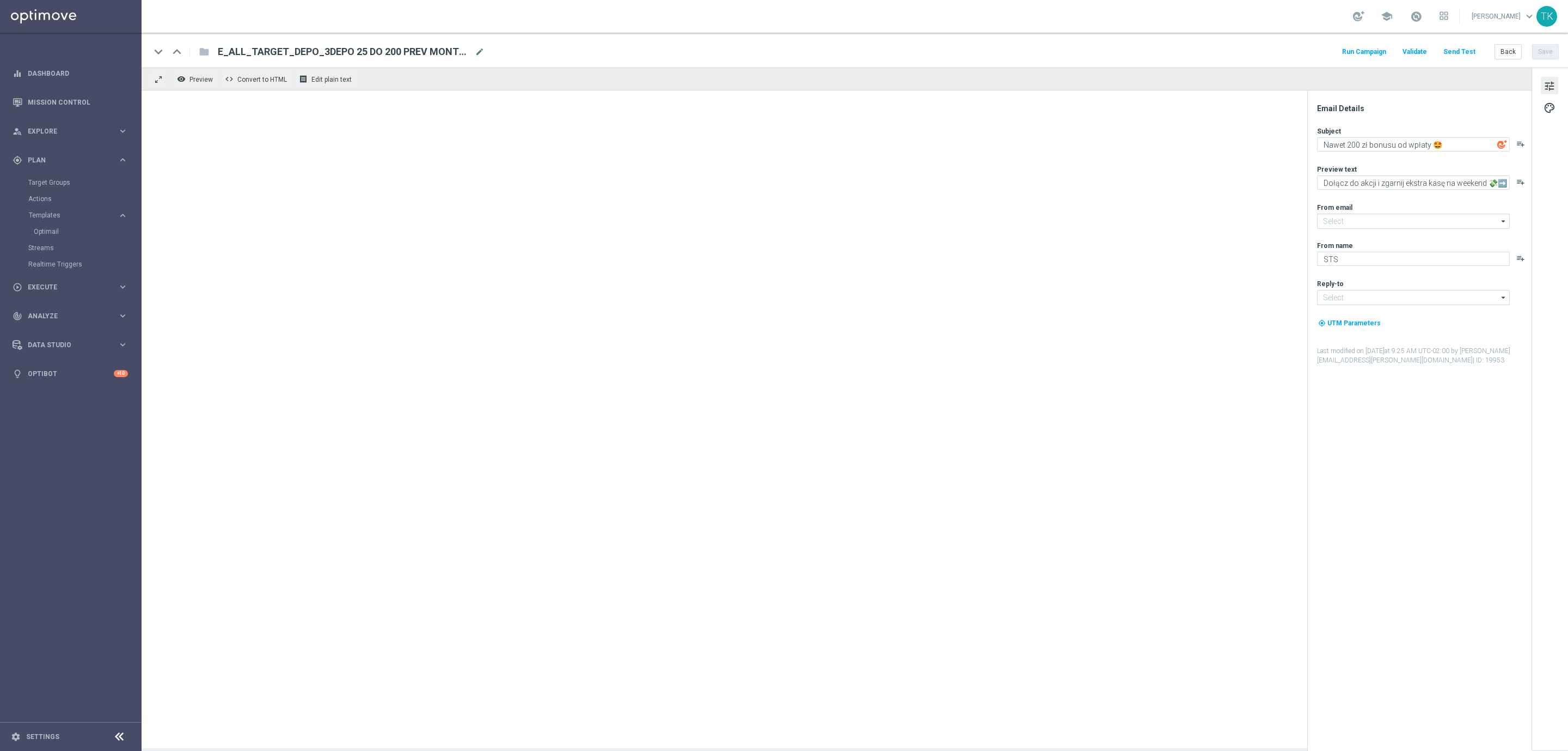
type input "oferta@sts.pl"
type input "kontakt@sts.pl"
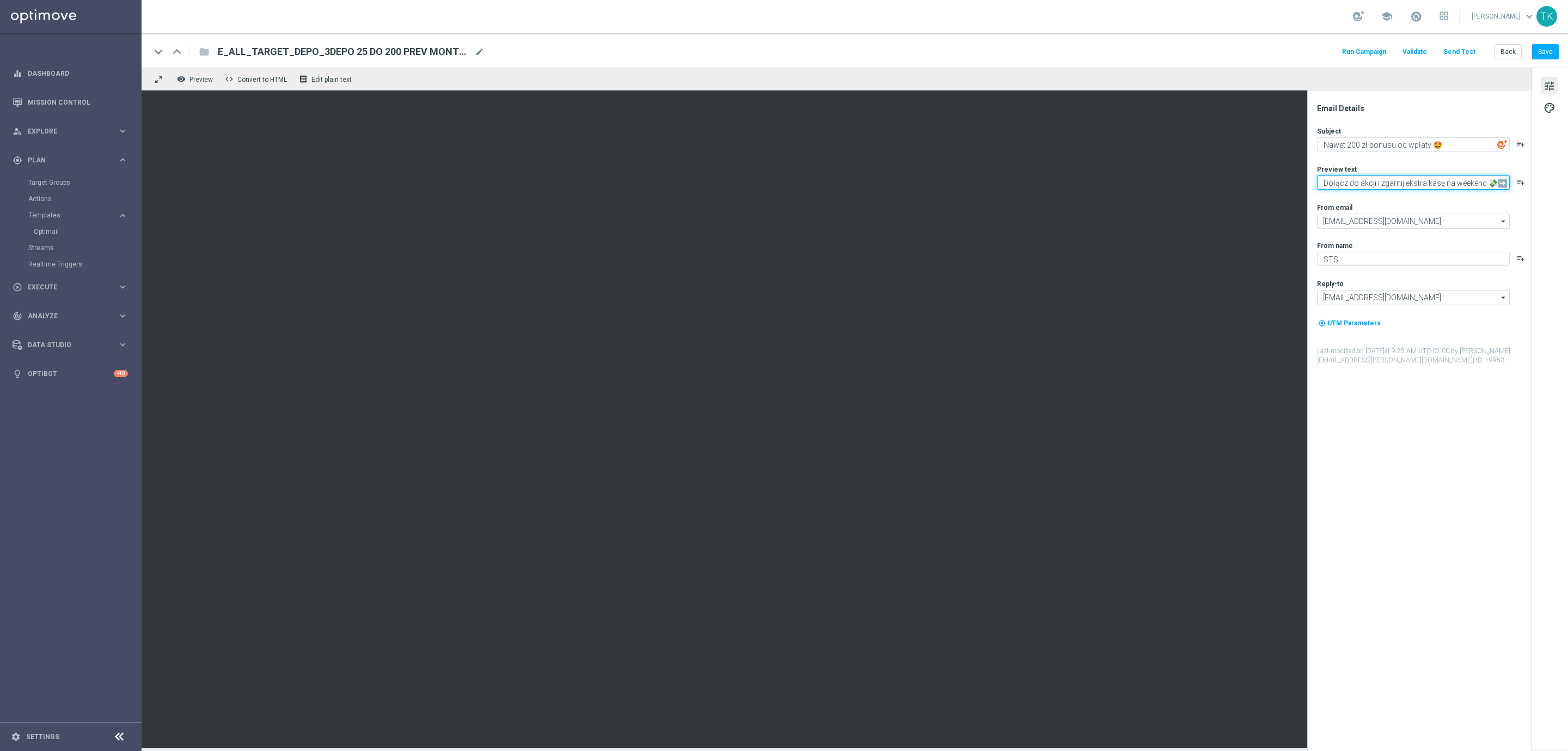
drag, startPoint x: 1462, startPoint y: 183, endPoint x: 1495, endPoint y: 178, distance: 33.4
click at [1495, 178] on textarea "Dołącz do akcji i zgarnij ekstra kasę na weekend 💸➡️" at bounding box center [1413, 182] width 193 height 14
drag, startPoint x: 1452, startPoint y: 183, endPoint x: 1474, endPoint y: 200, distance: 27.8
click at [1452, 185] on textarea "Dołącz do akcji i zgarnij ekstra kasę na weekend 💸➡️" at bounding box center [1413, 182] width 193 height 14
click at [1462, 187] on textarea "Dołącz do akcji i zgarnij ekstra kasę na weekend 💸➡️" at bounding box center [1413, 182] width 193 height 14
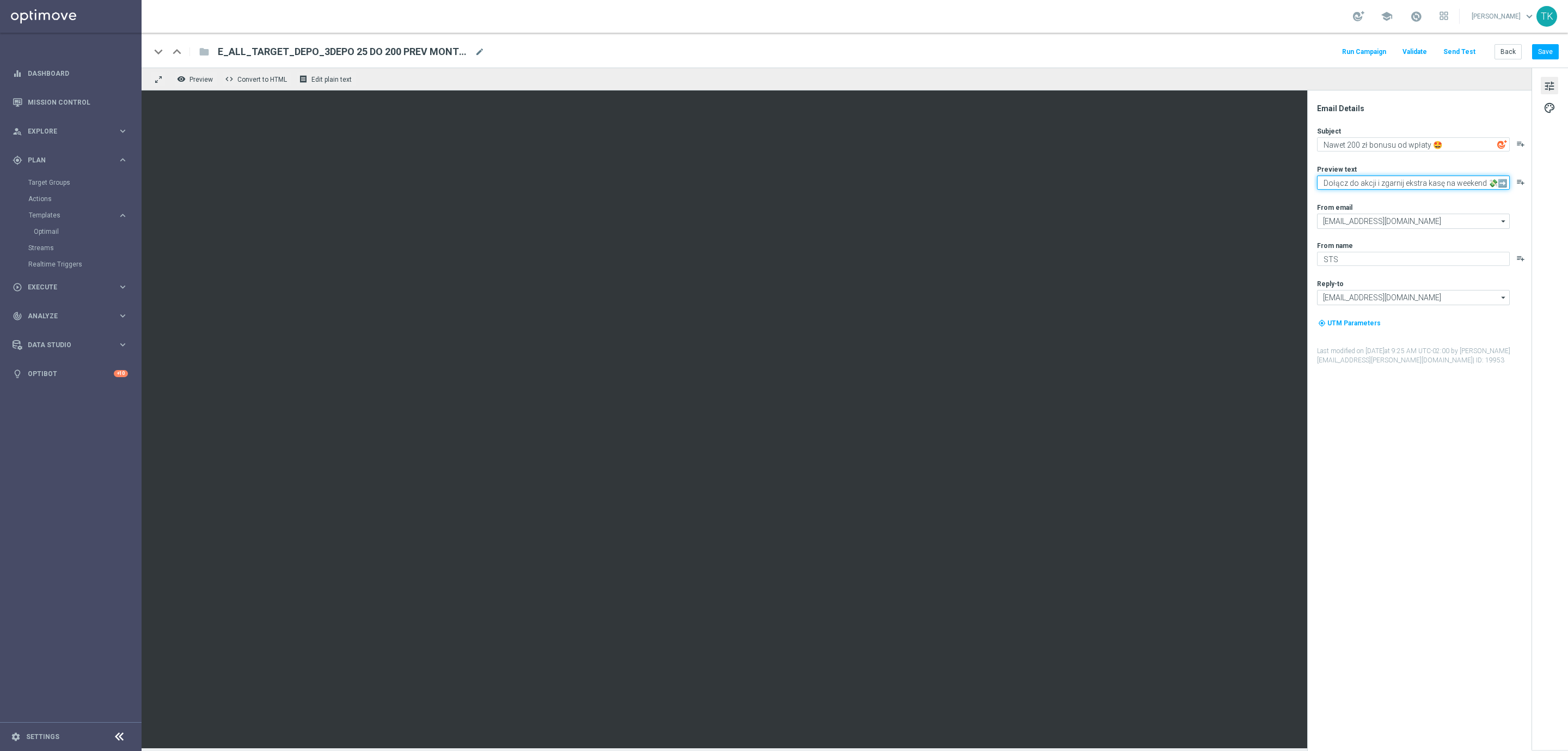
click at [1452, 178] on textarea "Dołącz do akcji i zgarnij ekstra kasę na weekend 💸➡️" at bounding box center [1413, 182] width 193 height 14
click at [1511, 49] on button "Back" at bounding box center [1508, 51] width 27 height 15
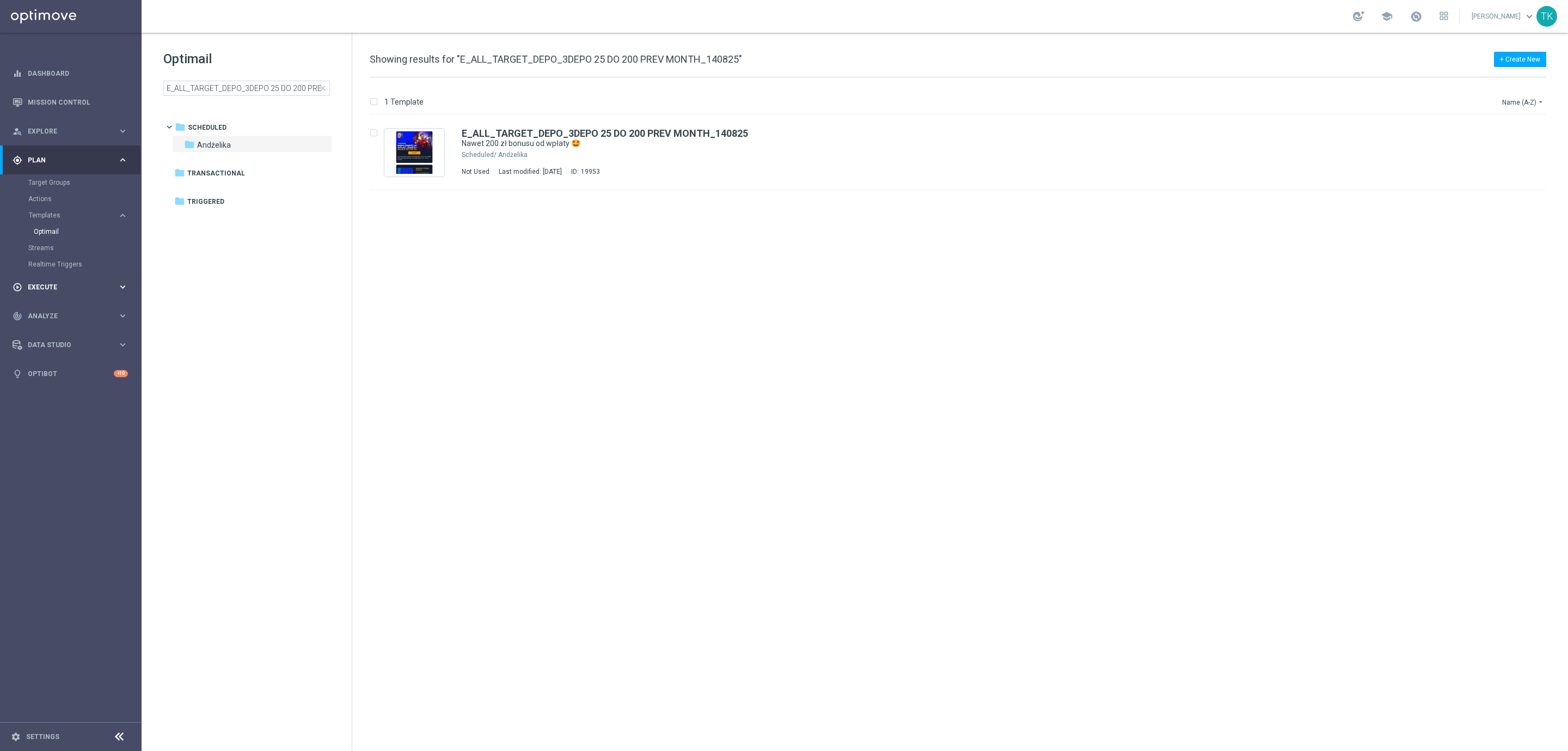
click at [40, 280] on div "play_circle_outline Execute keyboard_arrow_right" at bounding box center [70, 286] width 141 height 29
click at [47, 208] on link "Campaign Builder" at bounding box center [71, 211] width 85 height 9
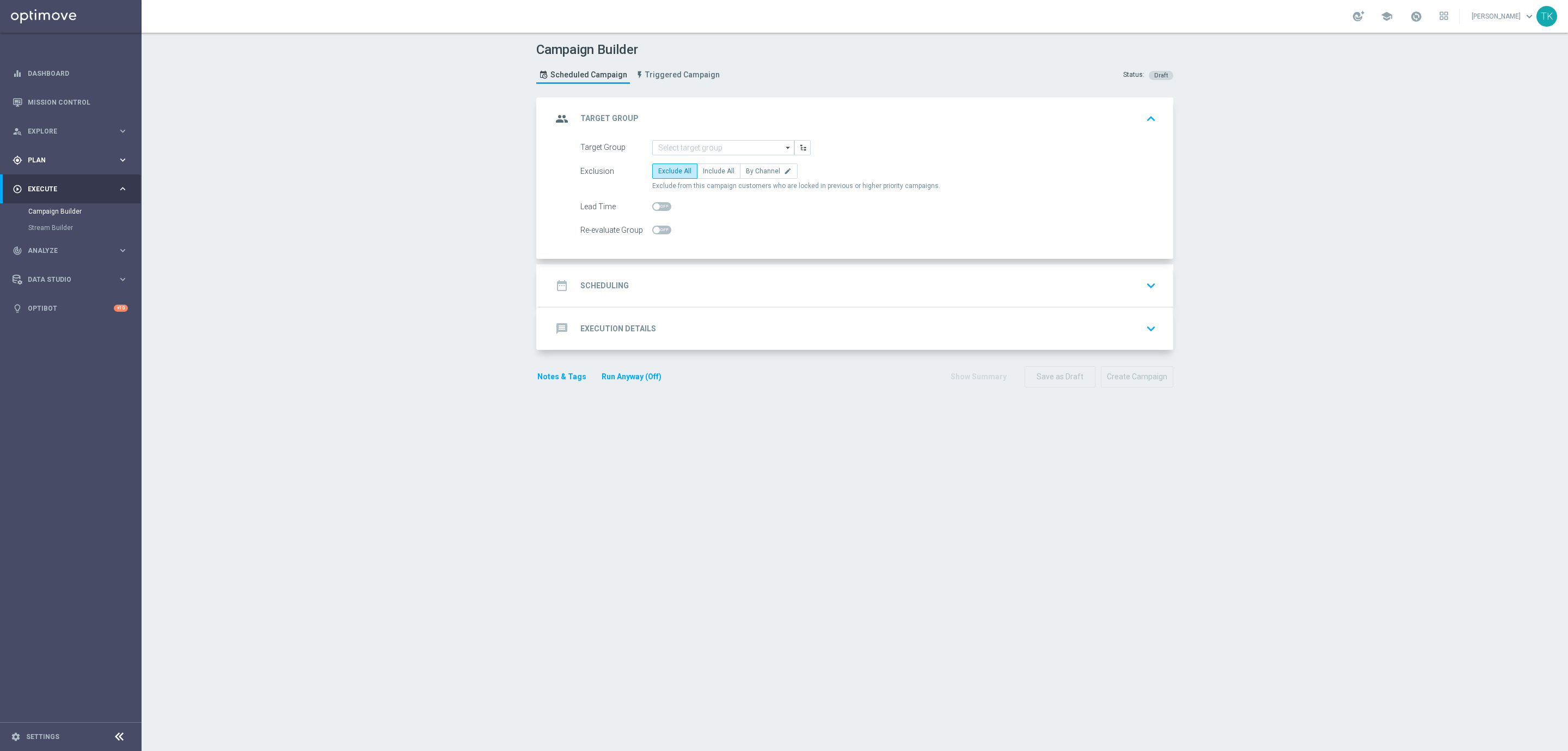
click at [36, 161] on span "Plan" at bounding box center [73, 160] width 90 height 7
click at [51, 182] on link "Target Groups" at bounding box center [71, 182] width 85 height 9
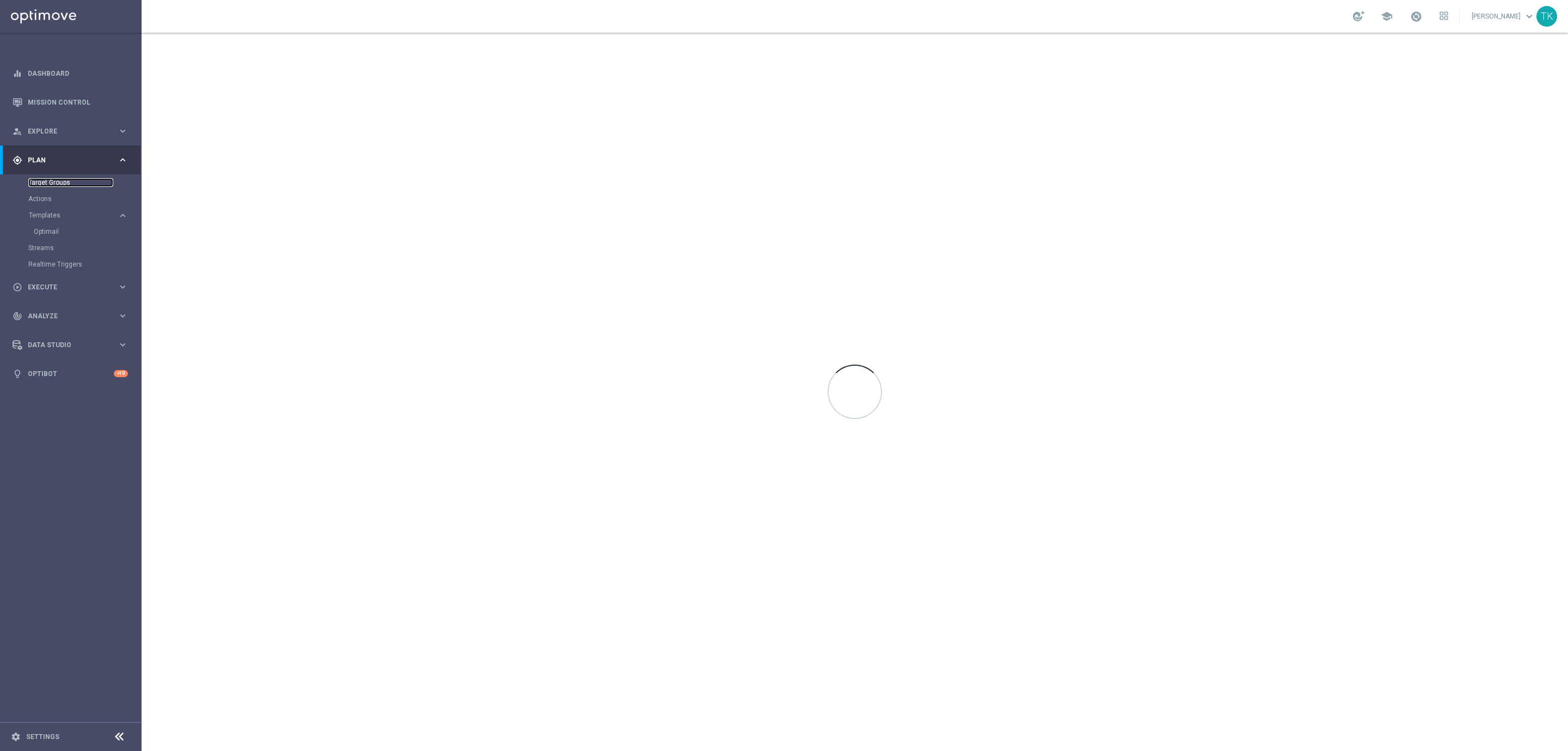
click at [41, 185] on link "Target Groups" at bounding box center [71, 182] width 85 height 9
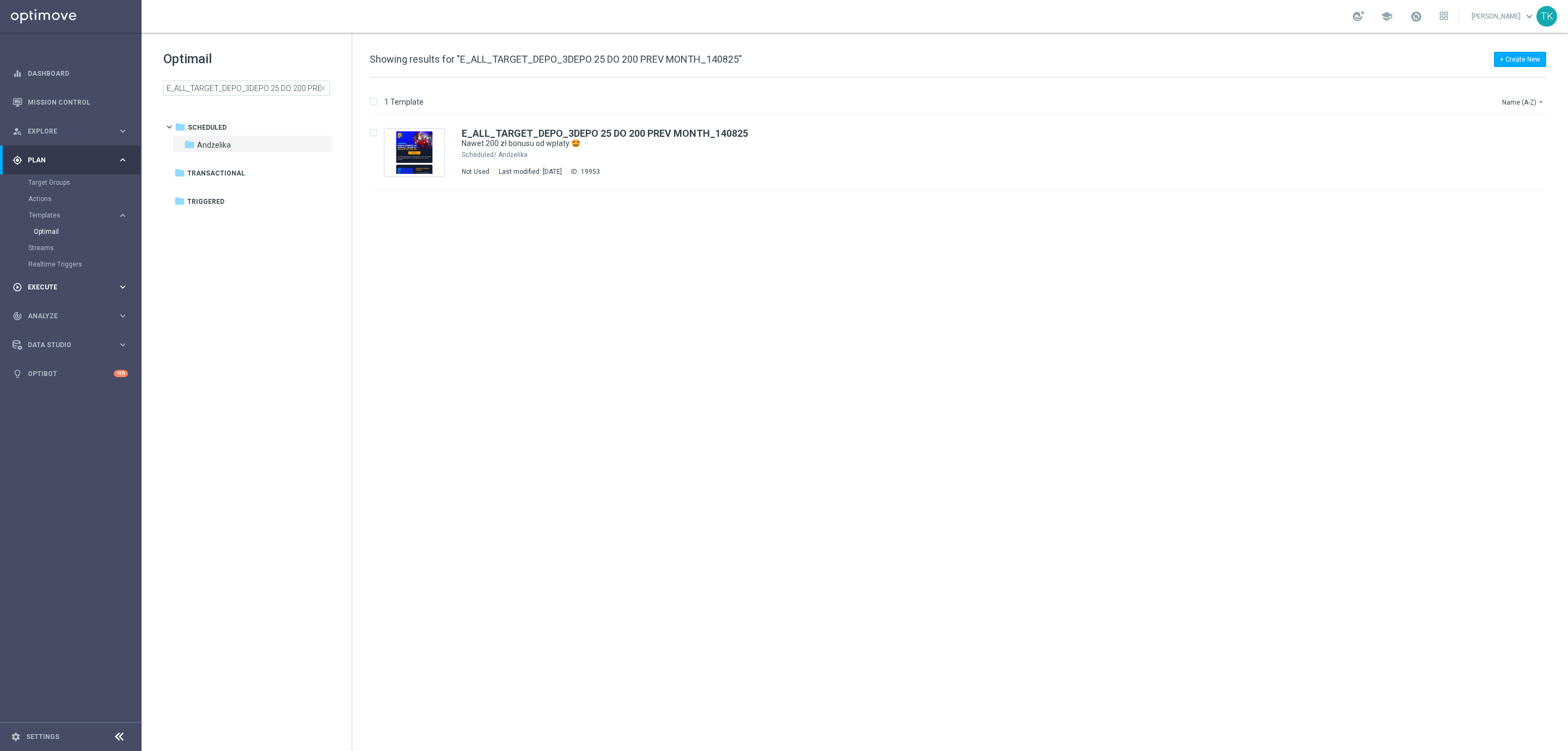
click at [43, 282] on div "play_circle_outline Execute" at bounding box center [65, 287] width 105 height 10
click at [61, 209] on link "Campaign Builder" at bounding box center [71, 211] width 85 height 9
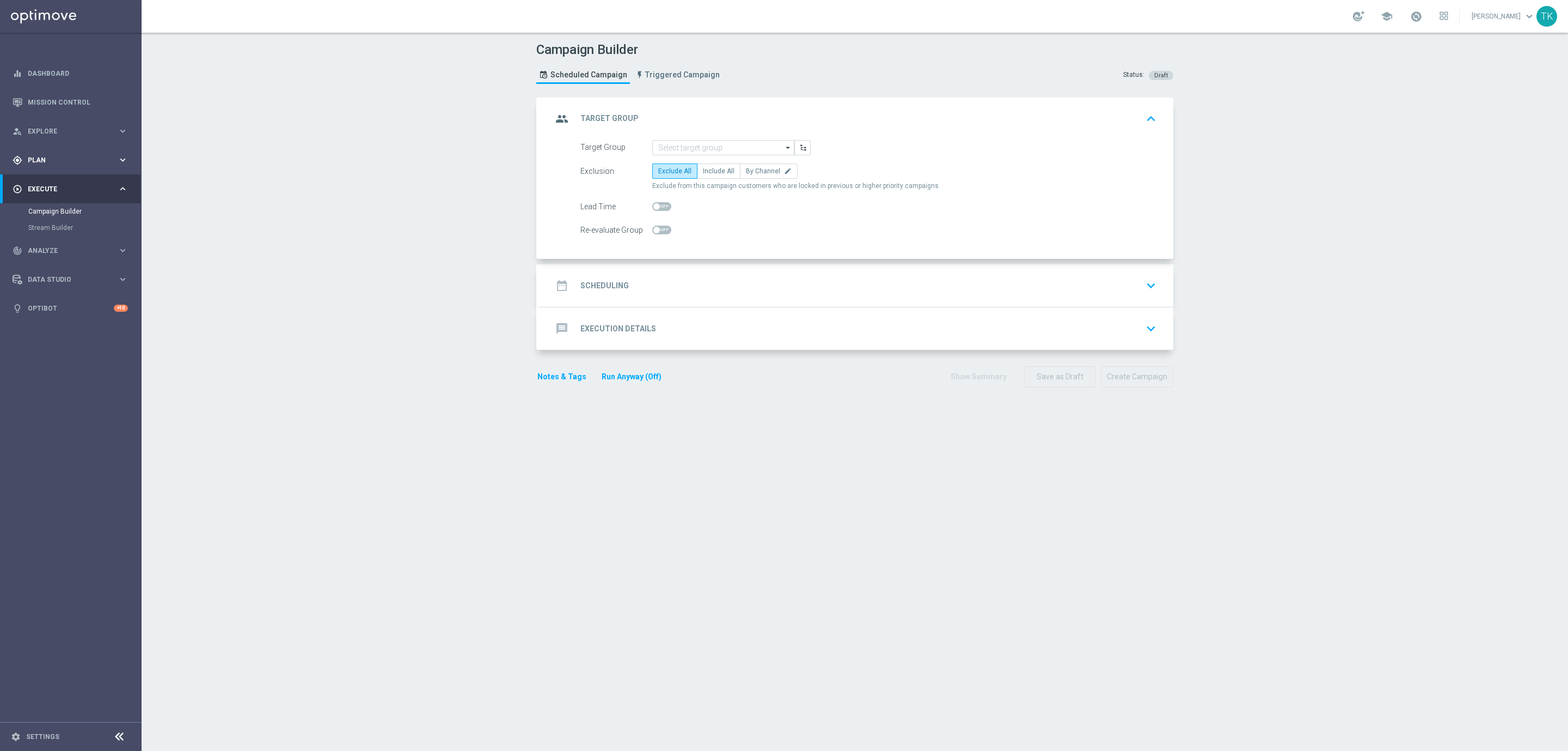
click at [30, 158] on span "Plan" at bounding box center [73, 160] width 90 height 7
click at [43, 180] on link "Target Groups" at bounding box center [71, 182] width 85 height 9
click at [41, 157] on span "Plan" at bounding box center [73, 160] width 90 height 7
click at [44, 172] on div "gps_fixed Plan keyboard_arrow_right" at bounding box center [70, 160] width 141 height 29
click at [46, 175] on div "play_circle_outline Execute keyboard_arrow_right" at bounding box center [70, 188] width 141 height 29
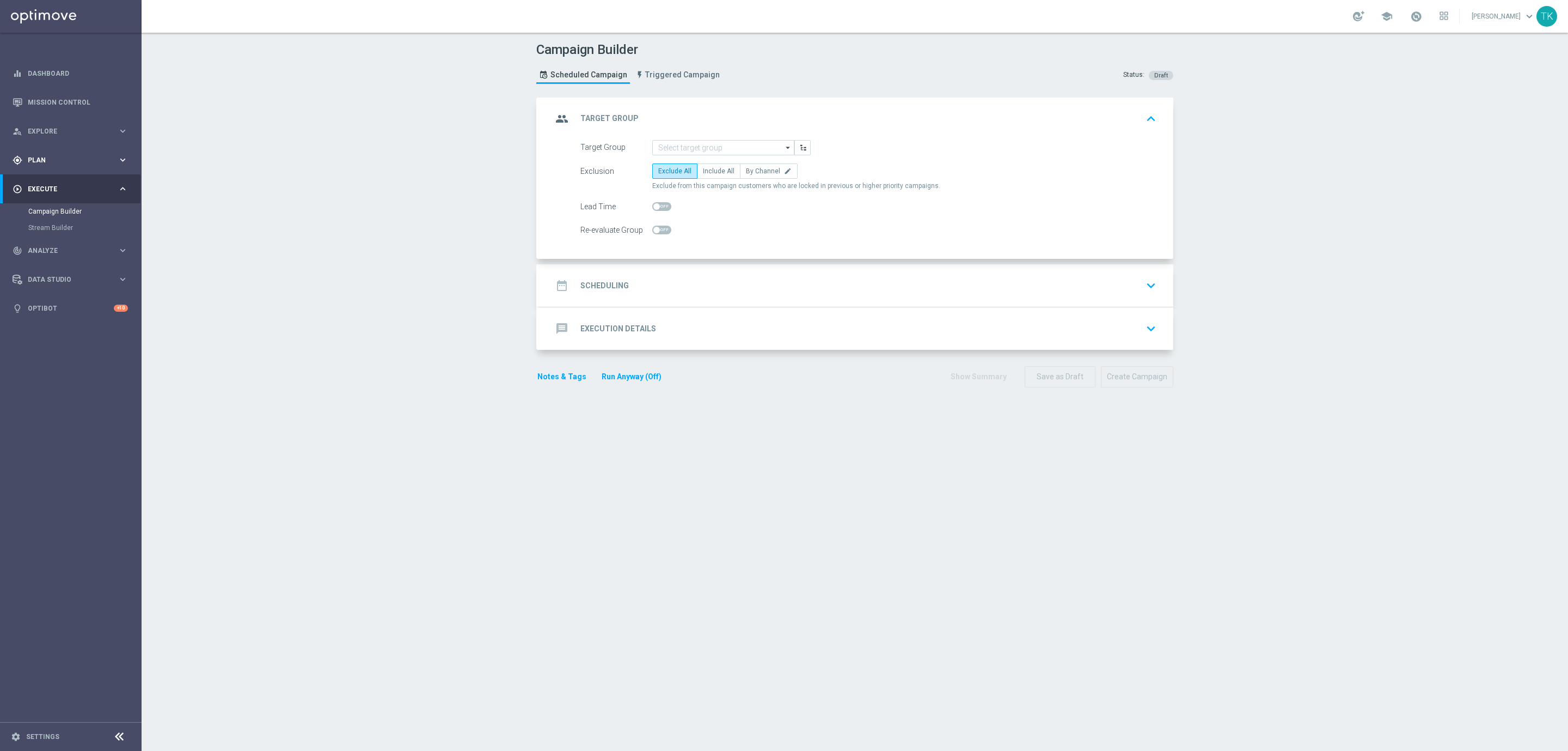
click at [34, 155] on div "gps_fixed Plan" at bounding box center [65, 160] width 105 height 10
click at [43, 183] on link "Target Groups" at bounding box center [71, 182] width 85 height 9
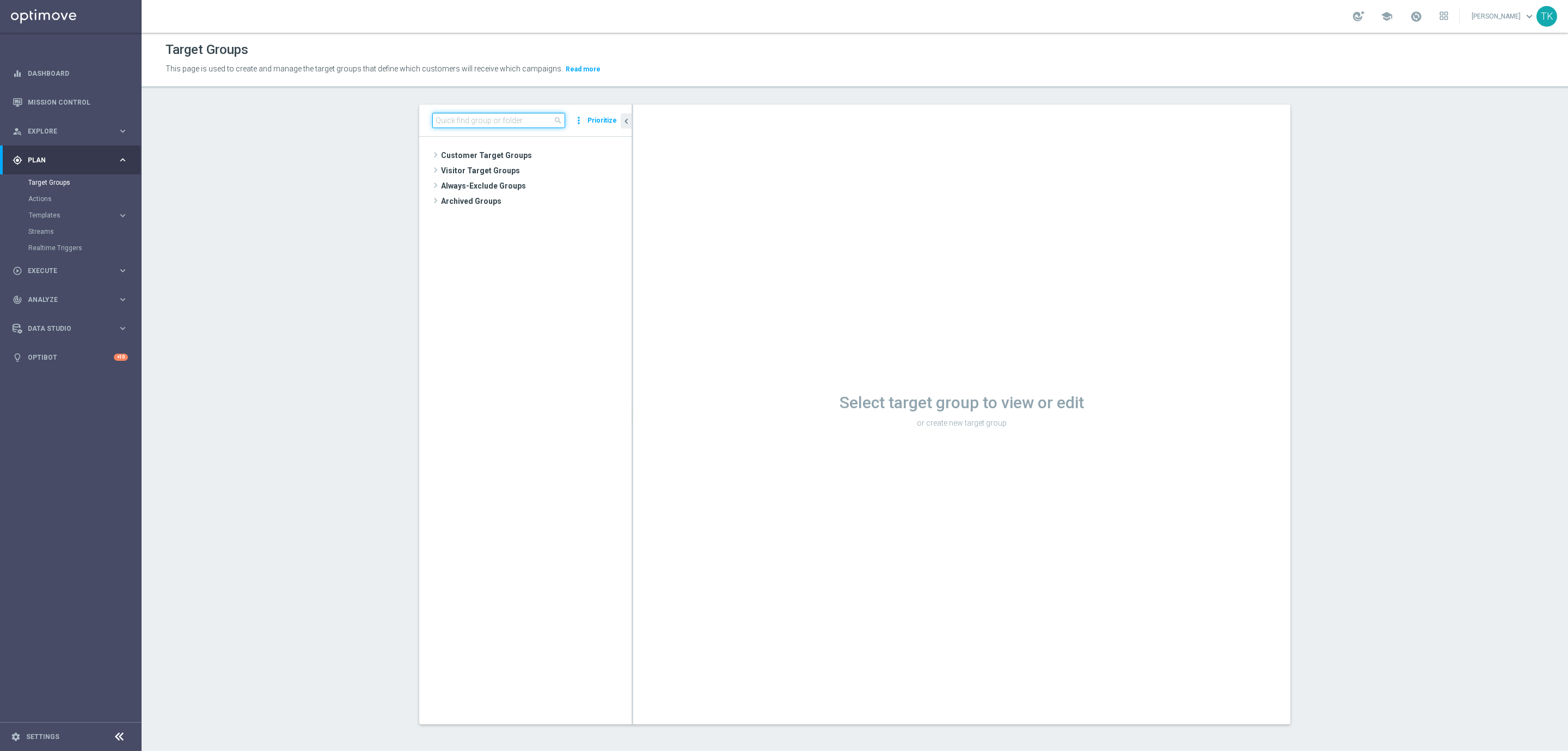
click at [472, 121] on input at bounding box center [499, 120] width 133 height 15
paste input "E_ALL_TARGET_OFFER_POWROT LIG_150825"
click at [531, 121] on input "E_ALL_TARGET_OFFER_POWROT LIG_150825" at bounding box center [499, 120] width 133 height 15
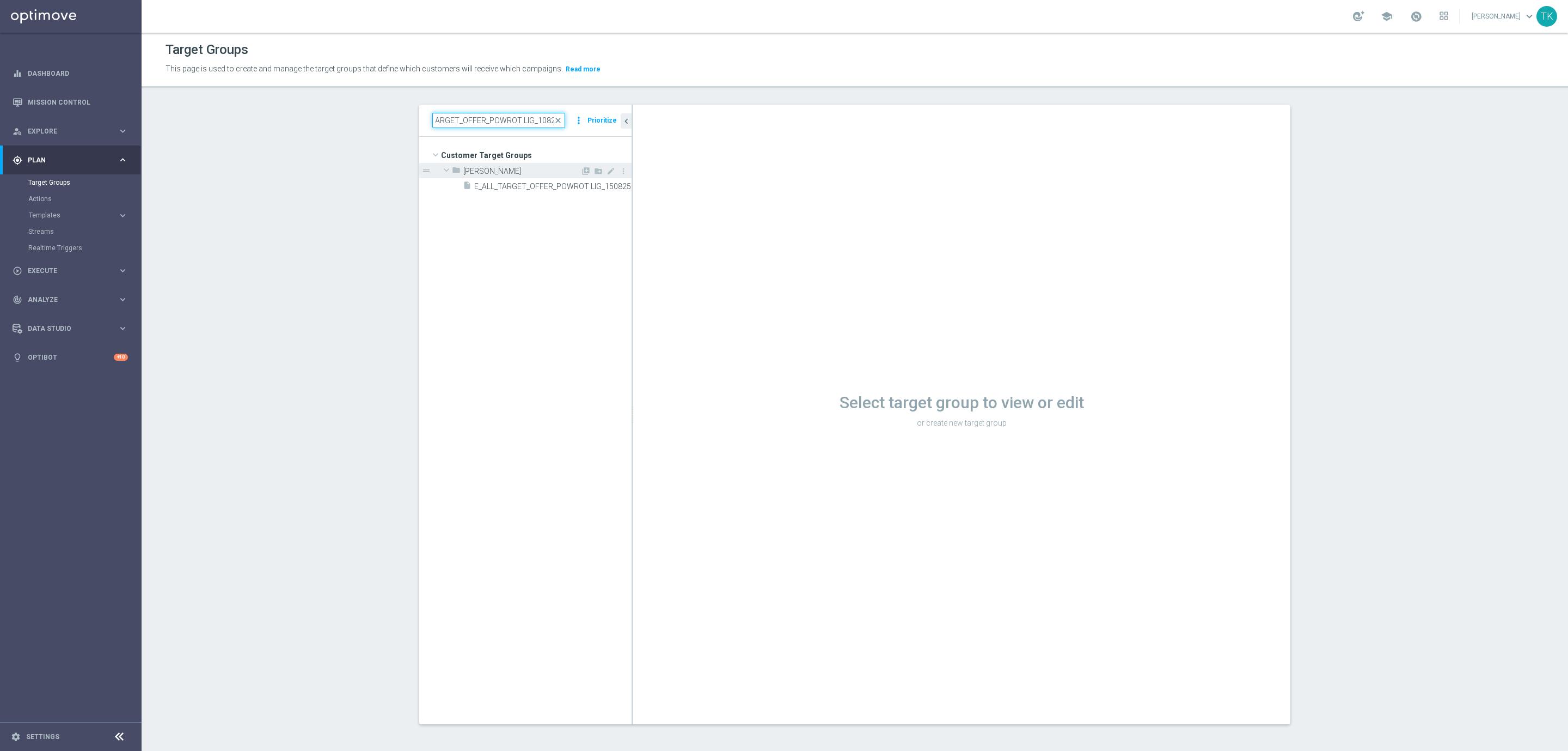
type input "E_ALL_TARGET_OFFER_POWROT LIG_140825"
click at [480, 118] on input "E_ALL_TARGET_OFFER_POWROT LIG_140825" at bounding box center [499, 120] width 133 height 15
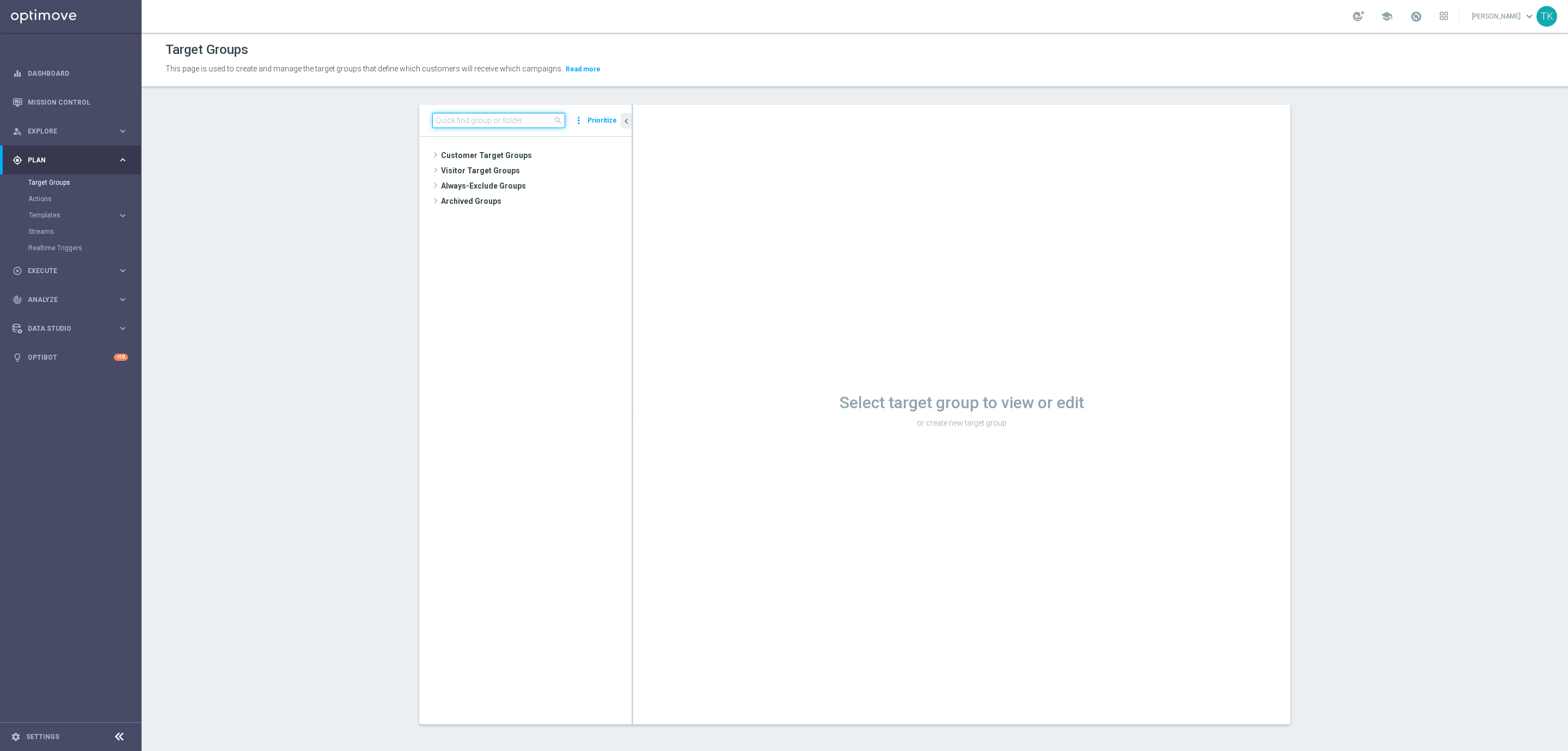
paste input "E_ALL_TARGET_OFFER_POWROT LIG_150825"
type input "E_ALL_TARGET_OFFER_POWROT LIG_150825"
click at [548, 178] on div "insert_drive_file E_ALL_TARGET_OFFER_POWROT LIG_150825" at bounding box center [534, 185] width 144 height 15
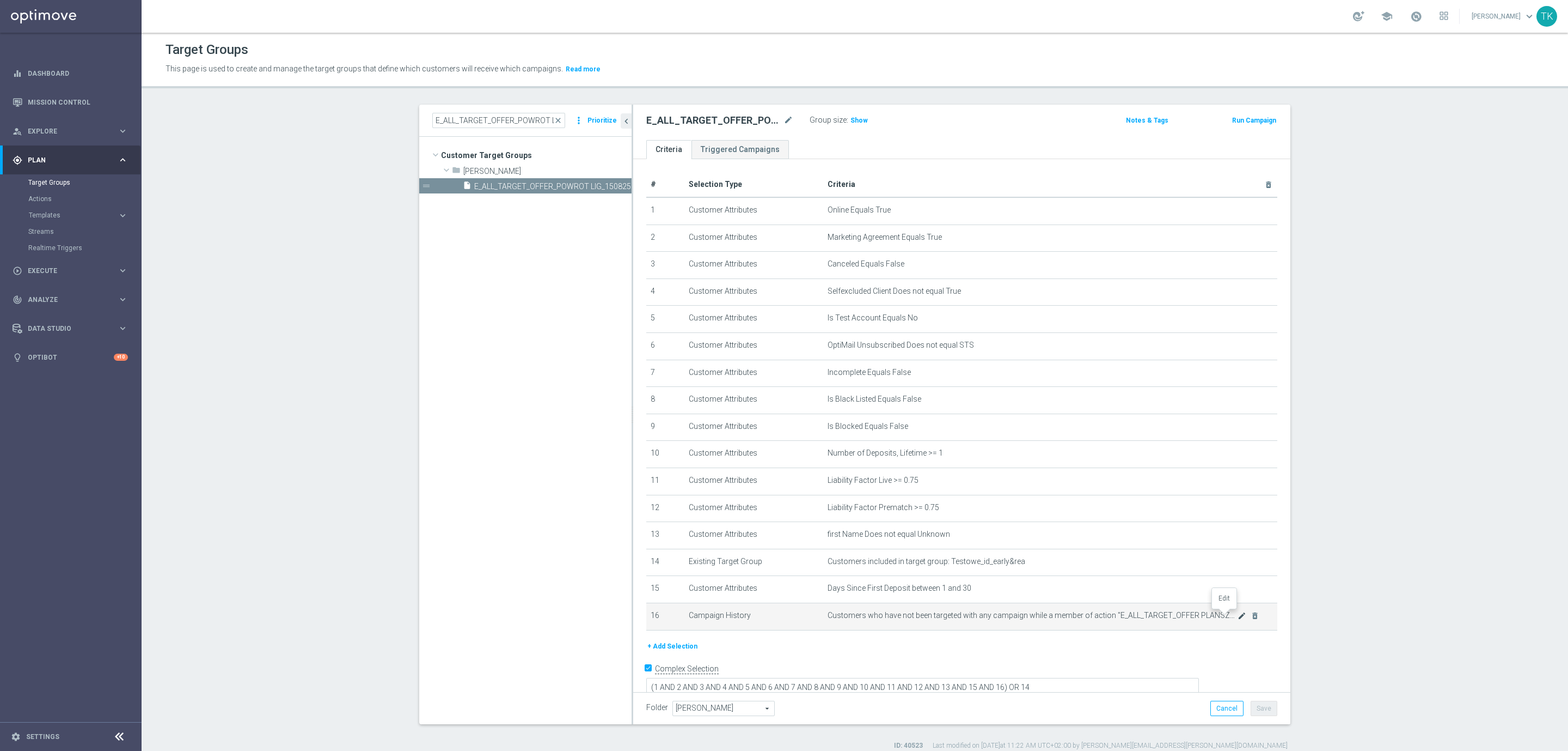
click at [1237, 616] on icon "mode_edit" at bounding box center [1242, 616] width 9 height 9
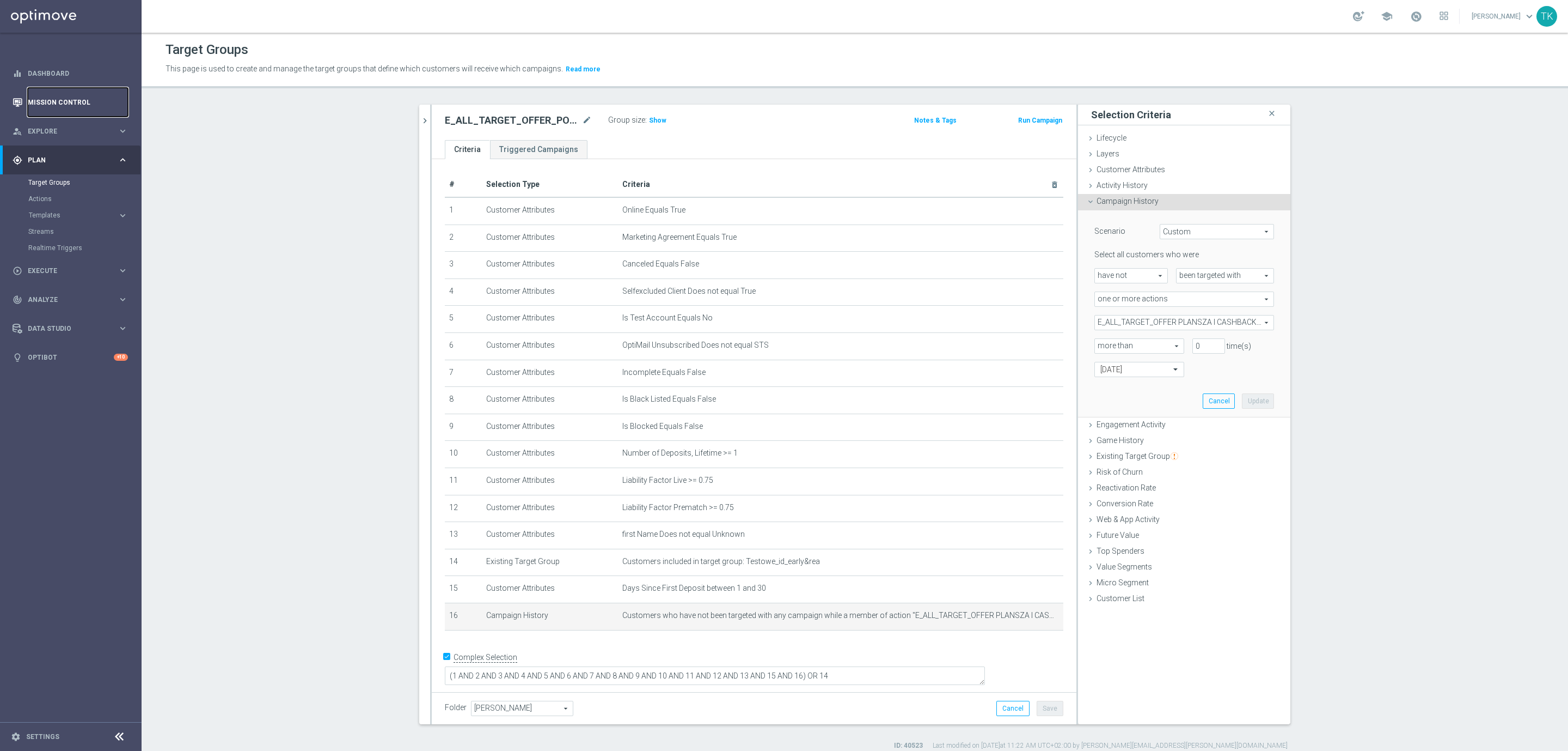
click at [72, 101] on link "Mission Control" at bounding box center [78, 102] width 100 height 29
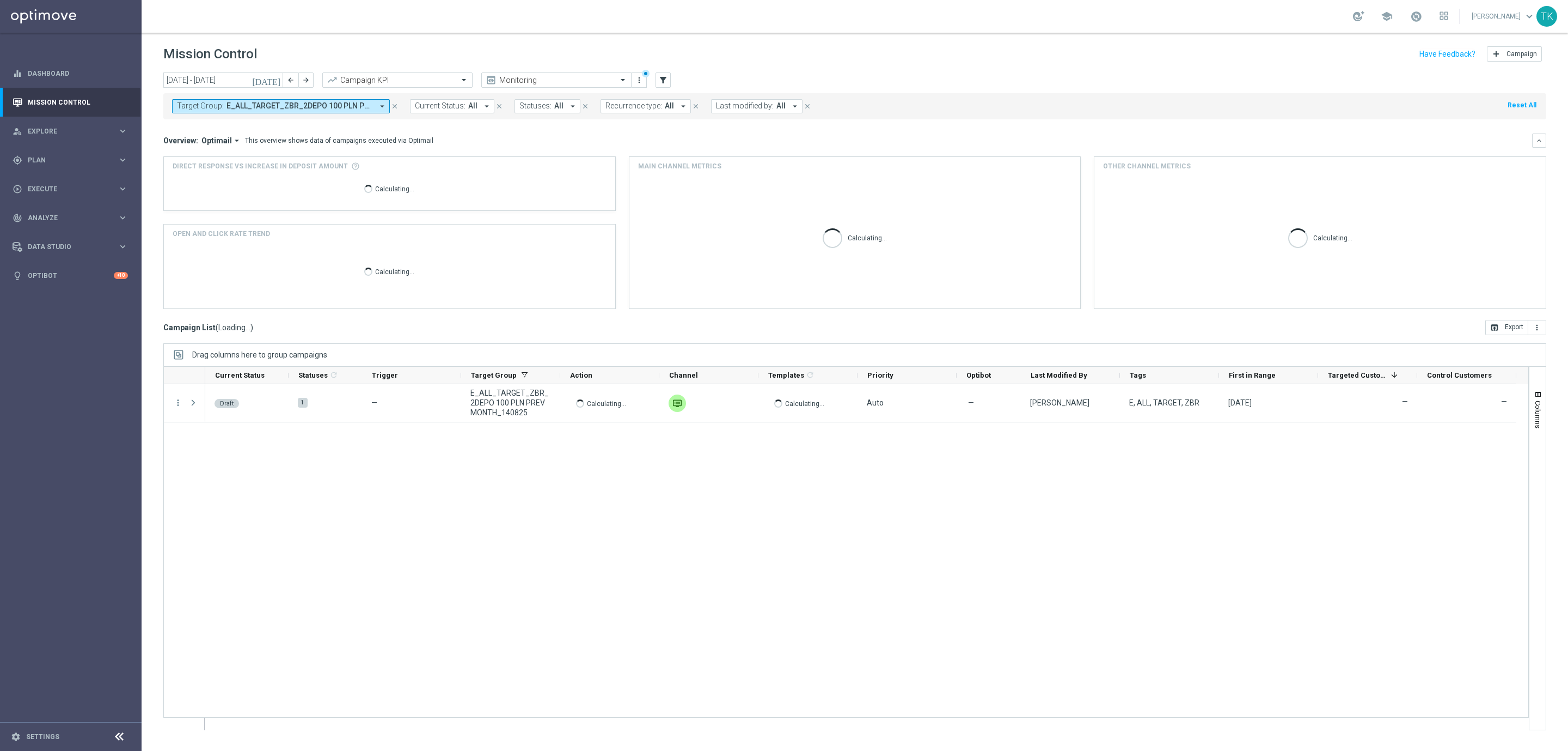
click at [337, 104] on span "E_ALL_TARGET_ZBR_2DEPO 100 PLN PREV MONTH_140825" at bounding box center [299, 105] width 147 height 9
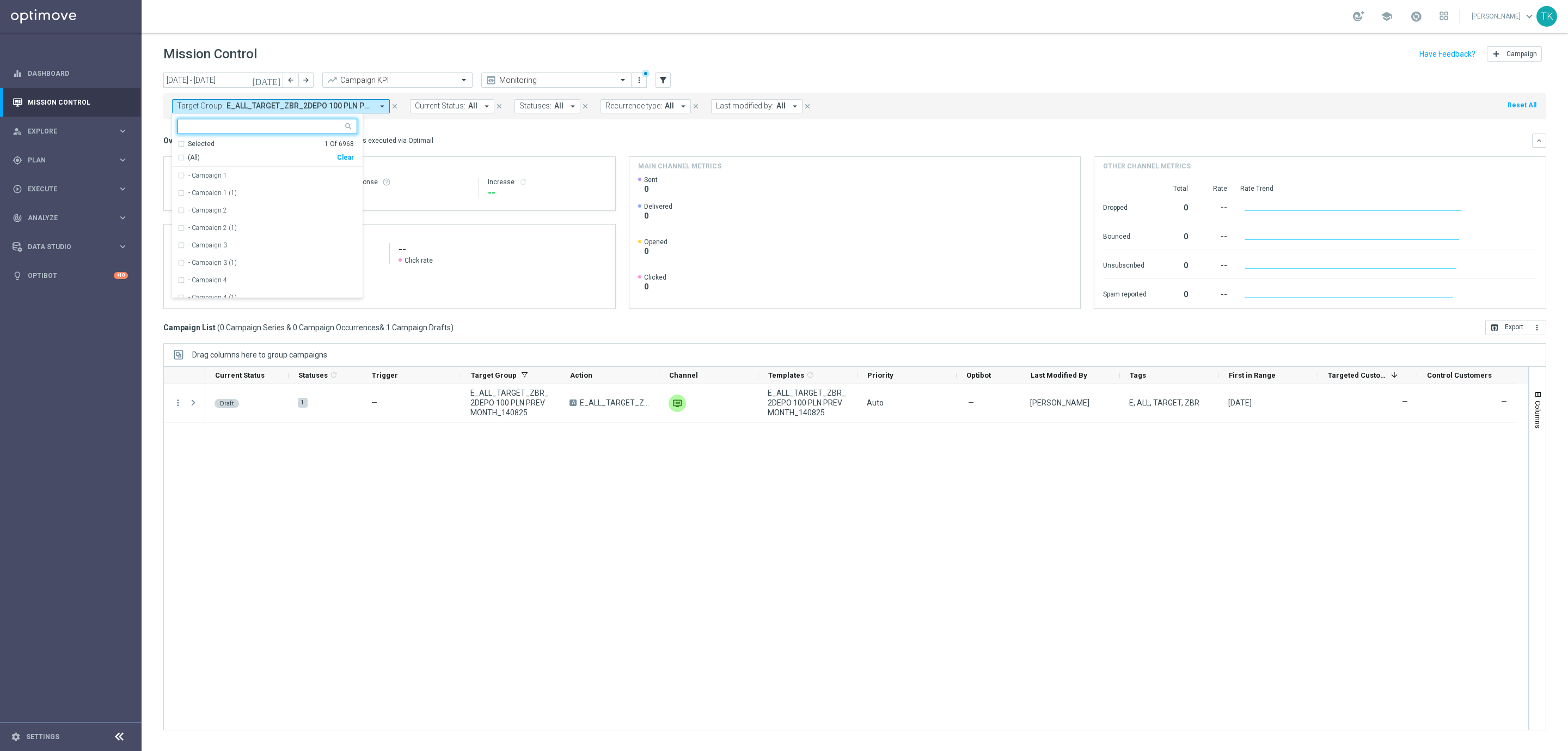
click at [0, 0] on div "Clear" at bounding box center [0, 0] width 0 height 0
click at [213, 131] on input "text" at bounding box center [263, 126] width 159 height 9
paste input "E_ALL_TARGET_OFFER PLANSZA I CASHBACK REM_150825"
click at [220, 177] on label "E_ALL_TARGET_OFFER PLANSZA I CASHBACK REM_150825" at bounding box center [272, 175] width 169 height 7
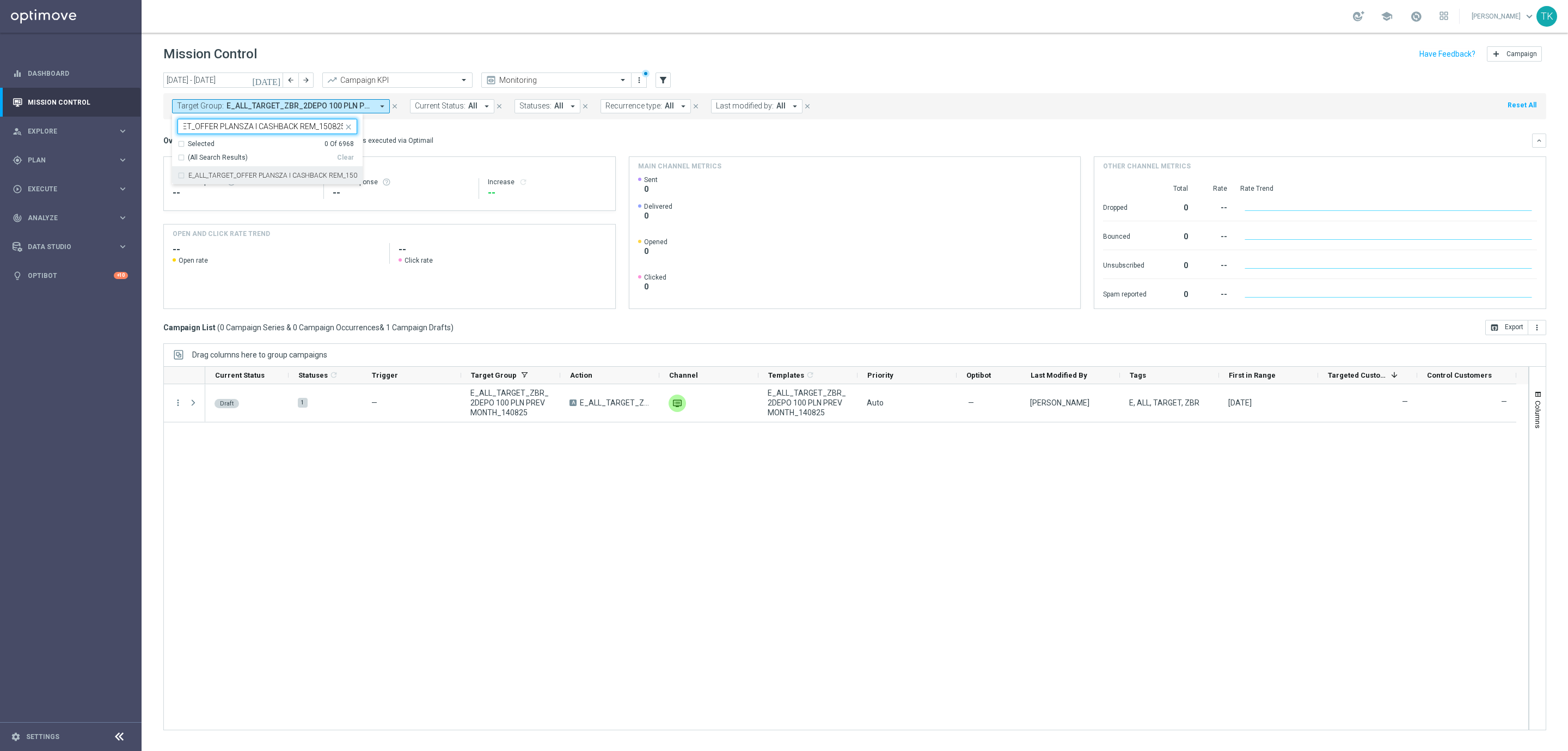
type input "E_ALL_TARGET_OFFER PLANSZA I CASHBACK REM_150825"
click at [153, 136] on div "today 11 Aug 2025 - 17 Aug 2025 arrow_back arrow_forward Campaign KPI trending_…" at bounding box center [855, 406] width 1426 height 668
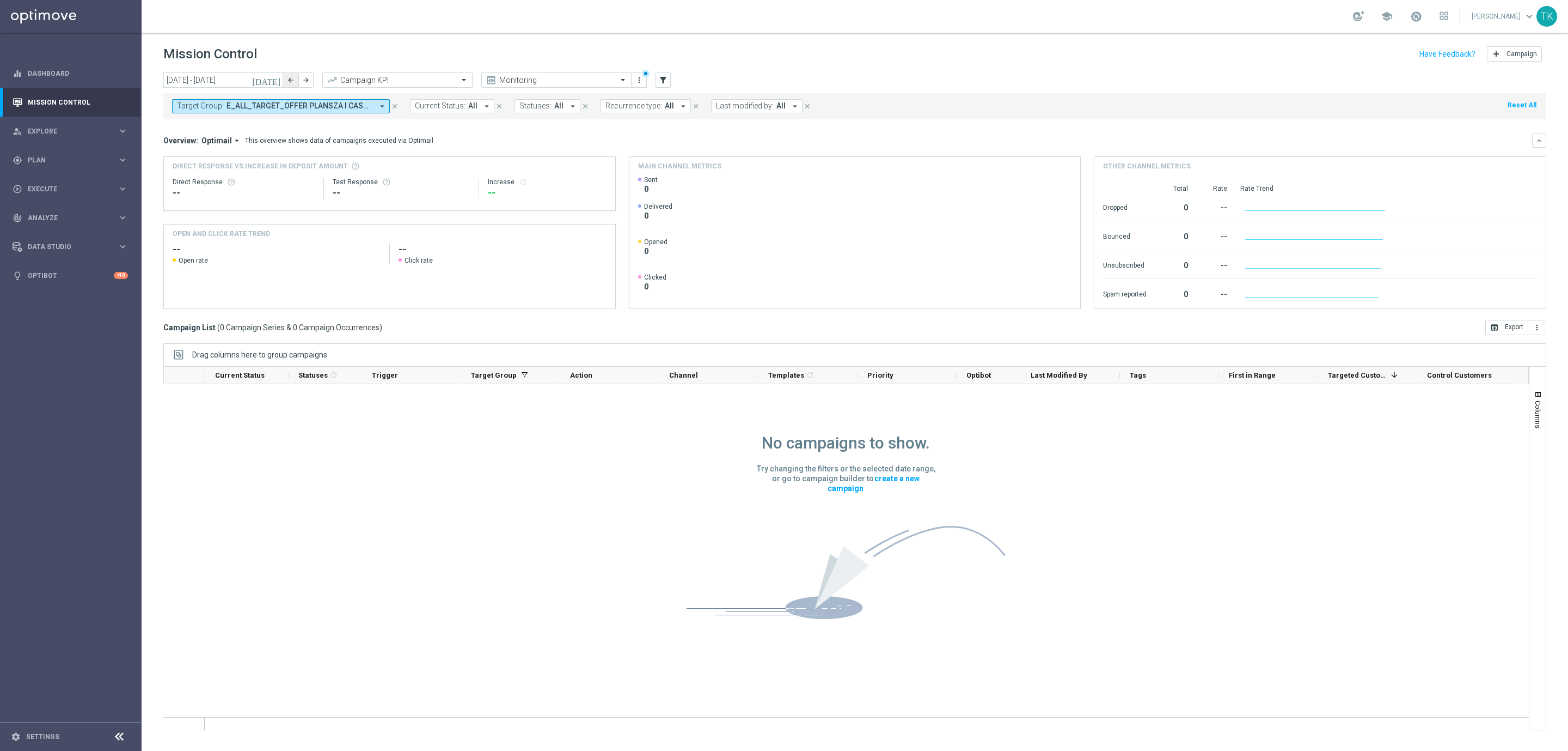
click at [286, 80] on button "arrow_back" at bounding box center [290, 80] width 15 height 15
type input "04 Aug 2025 - 10 Aug 2025"
click at [301, 110] on span "E_ALL_TARGET_OFFER PLANSZA I CASHBACK REM_150825" at bounding box center [299, 105] width 147 height 9
click at [324, 130] on input "E_ALL_TARGET_OFFER PLANSZA I CASHBACK REM_150825" at bounding box center [263, 126] width 159 height 9
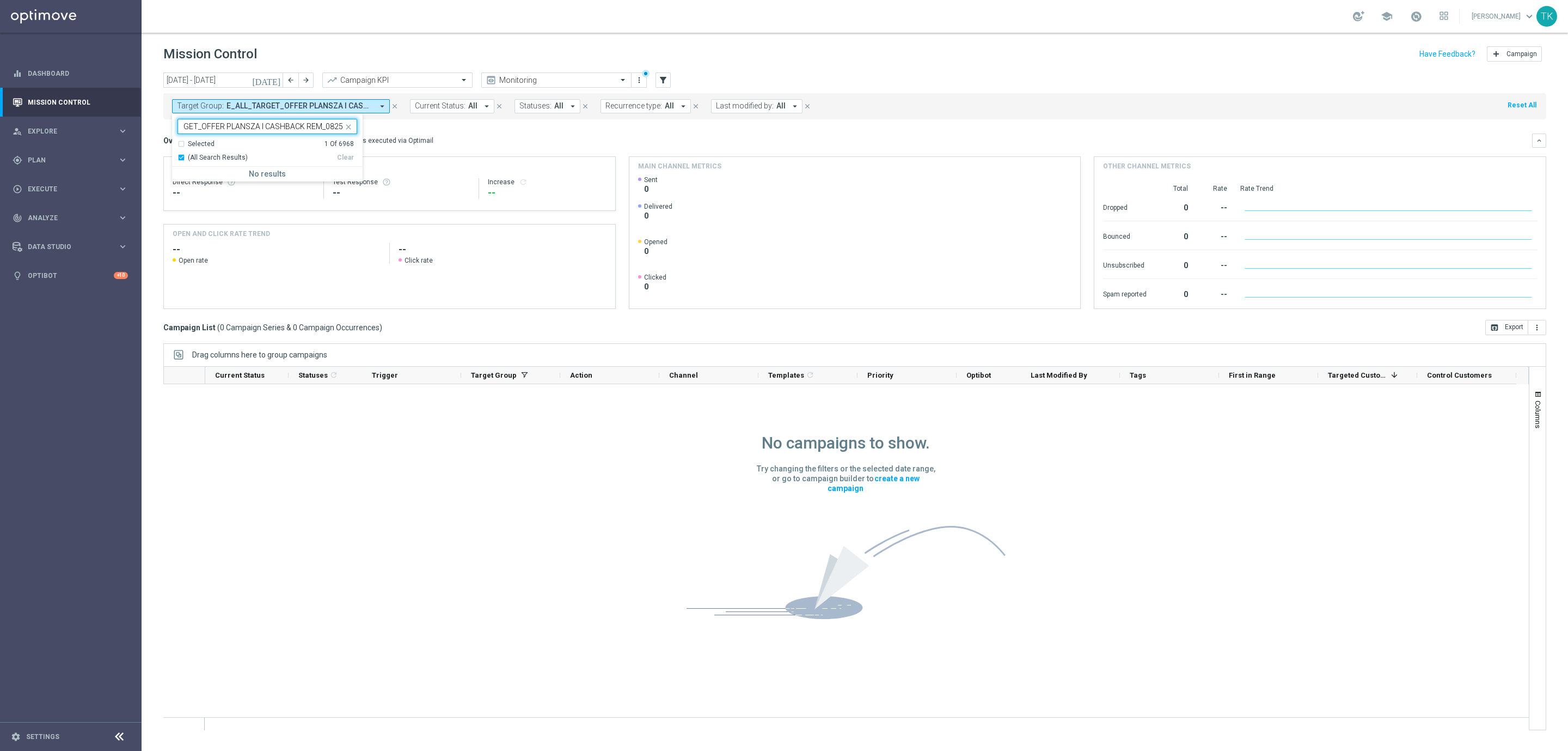
scroll to position [0, 36]
click at [237, 173] on label "E_ALL_TARGET_OFFER PLANSZA I CASHBACK REM_080825" at bounding box center [272, 175] width 169 height 7
type input "E_ALL_TARGET_OFFER PLANSZA I CASHBACK REM_080825"
click at [159, 136] on div "today 04 Aug 2025 - 10 Aug 2025 arrow_back arrow_forward Campaign KPI trending_…" at bounding box center [855, 406] width 1426 height 668
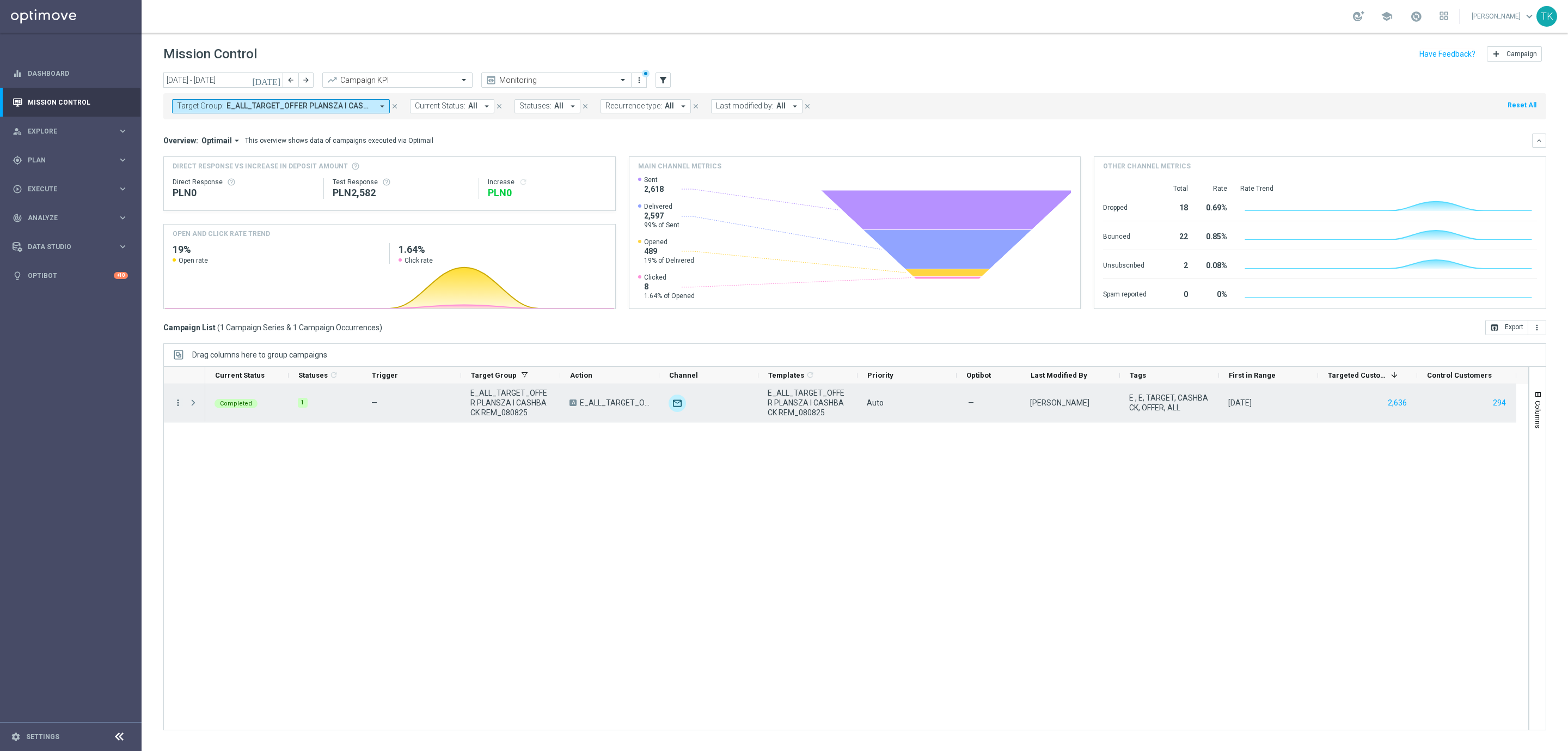
click at [178, 402] on icon "more_vert" at bounding box center [178, 403] width 10 height 10
click at [205, 407] on span "Campaign Details" at bounding box center [227, 410] width 55 height 8
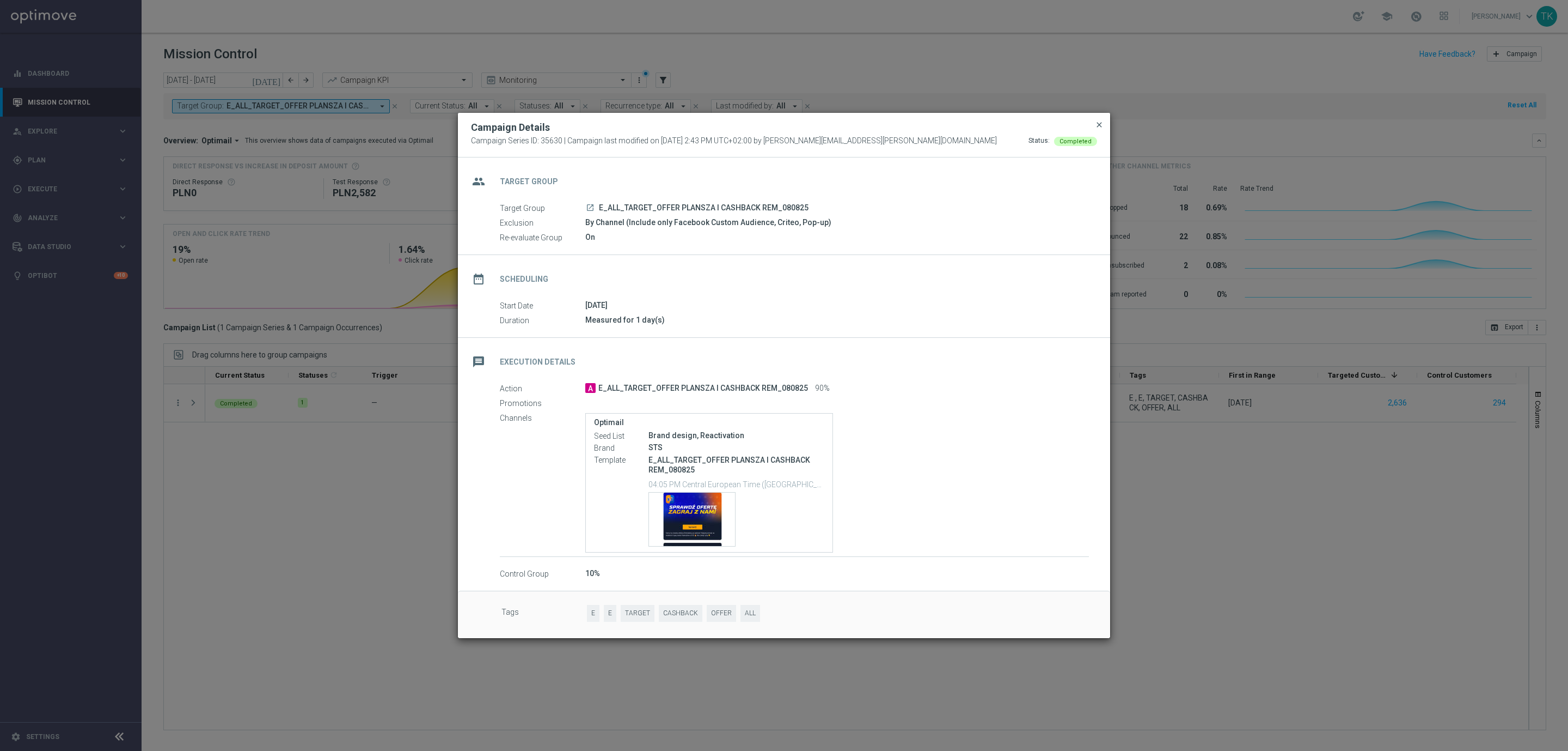
click at [1102, 121] on span "close" at bounding box center [1099, 125] width 9 height 9
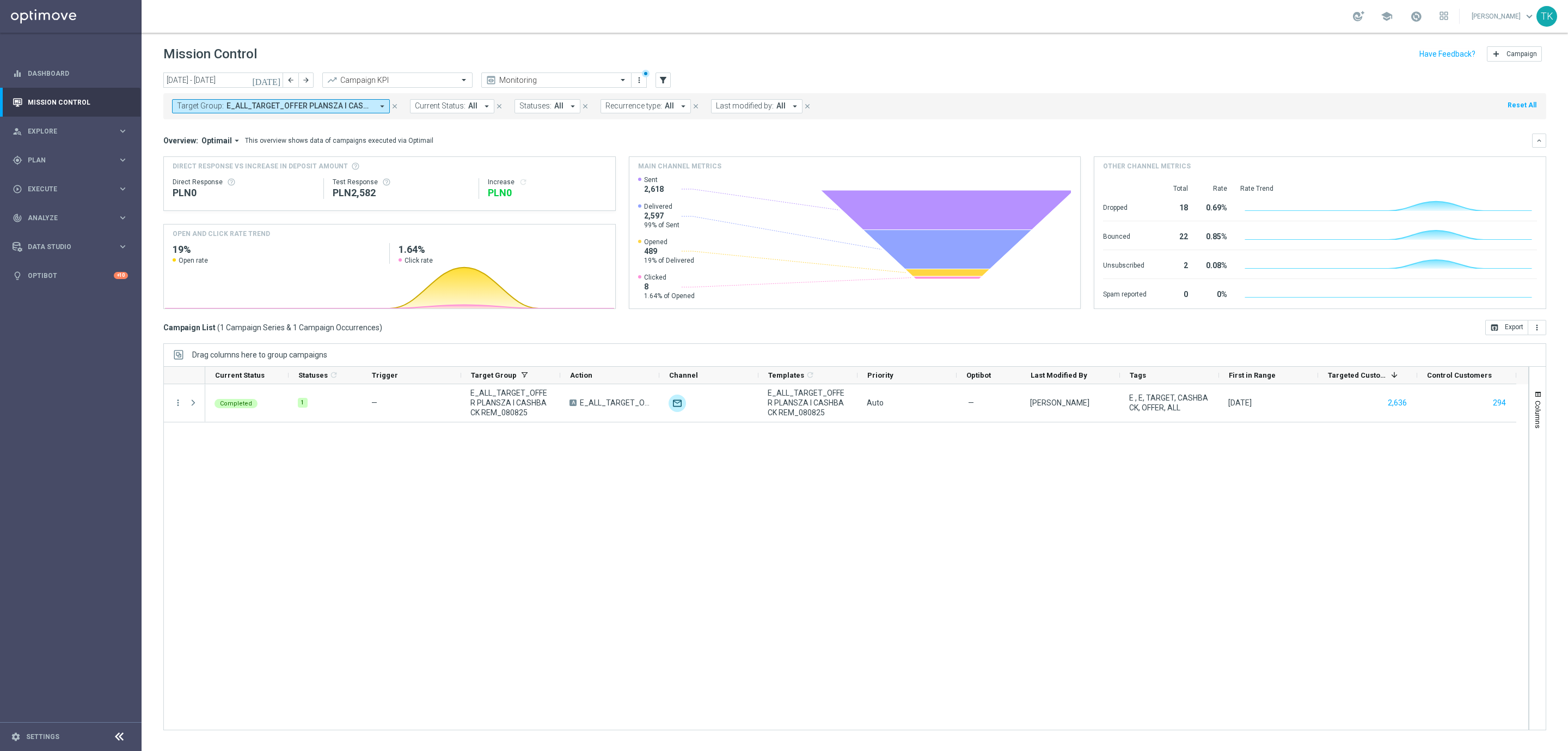
click at [609, 626] on div "Completed 1 — E_ALL_TARGET_OFFER PLANSZA I CASHBACK REM_080825 A E_ALL_TARGET_O…" at bounding box center [867, 557] width 1323 height 345
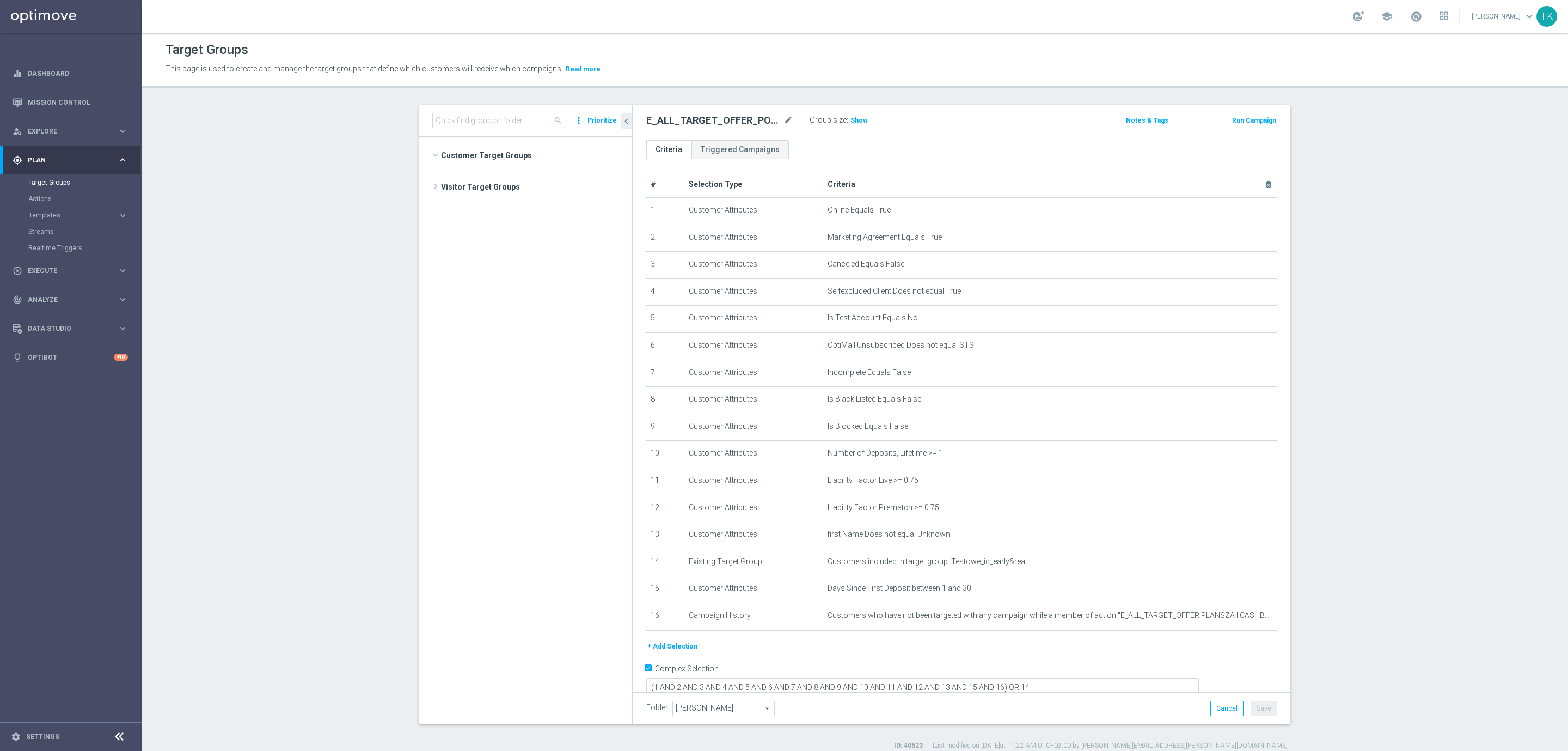
scroll to position [1208, 0]
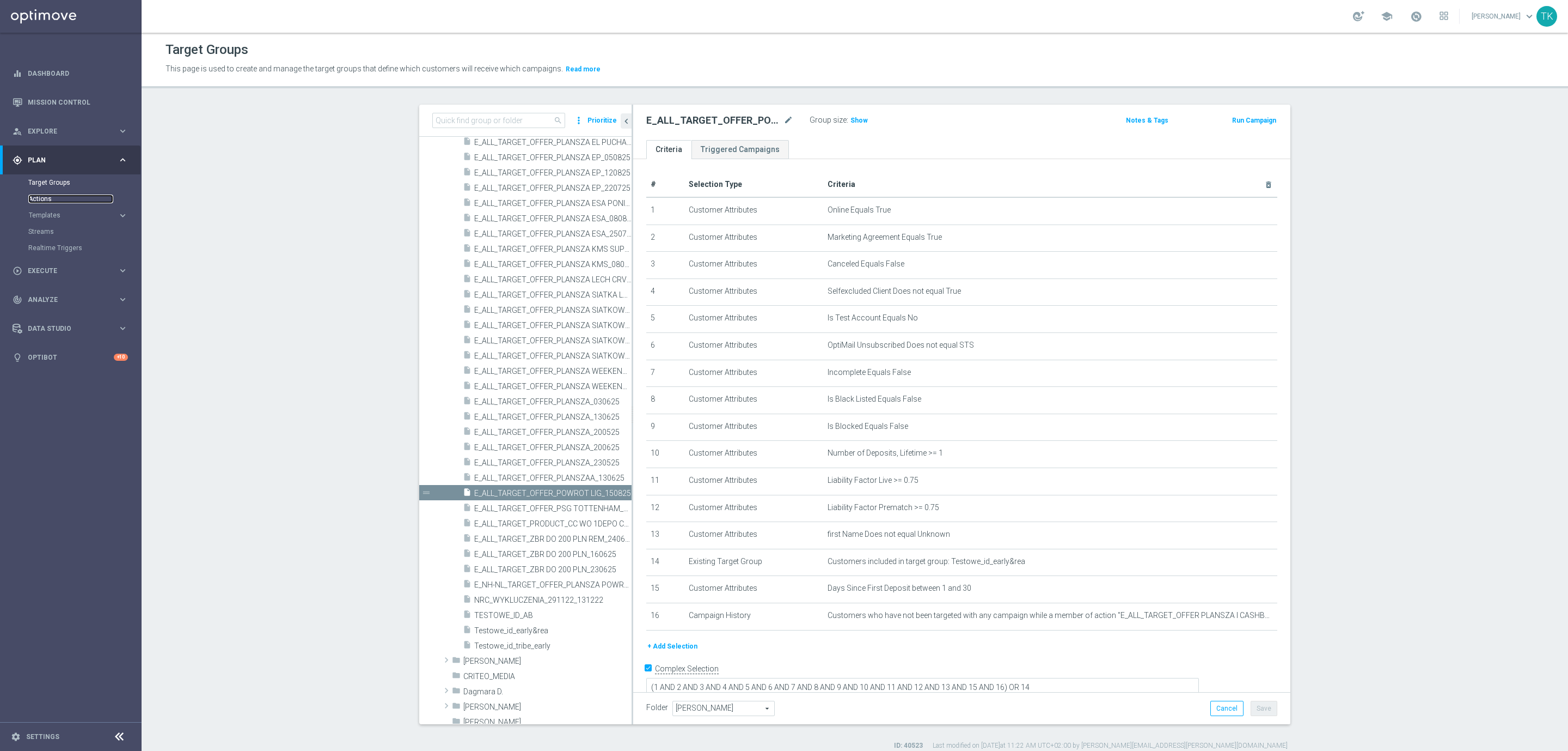
click at [33, 194] on link "Actions" at bounding box center [71, 199] width 85 height 9
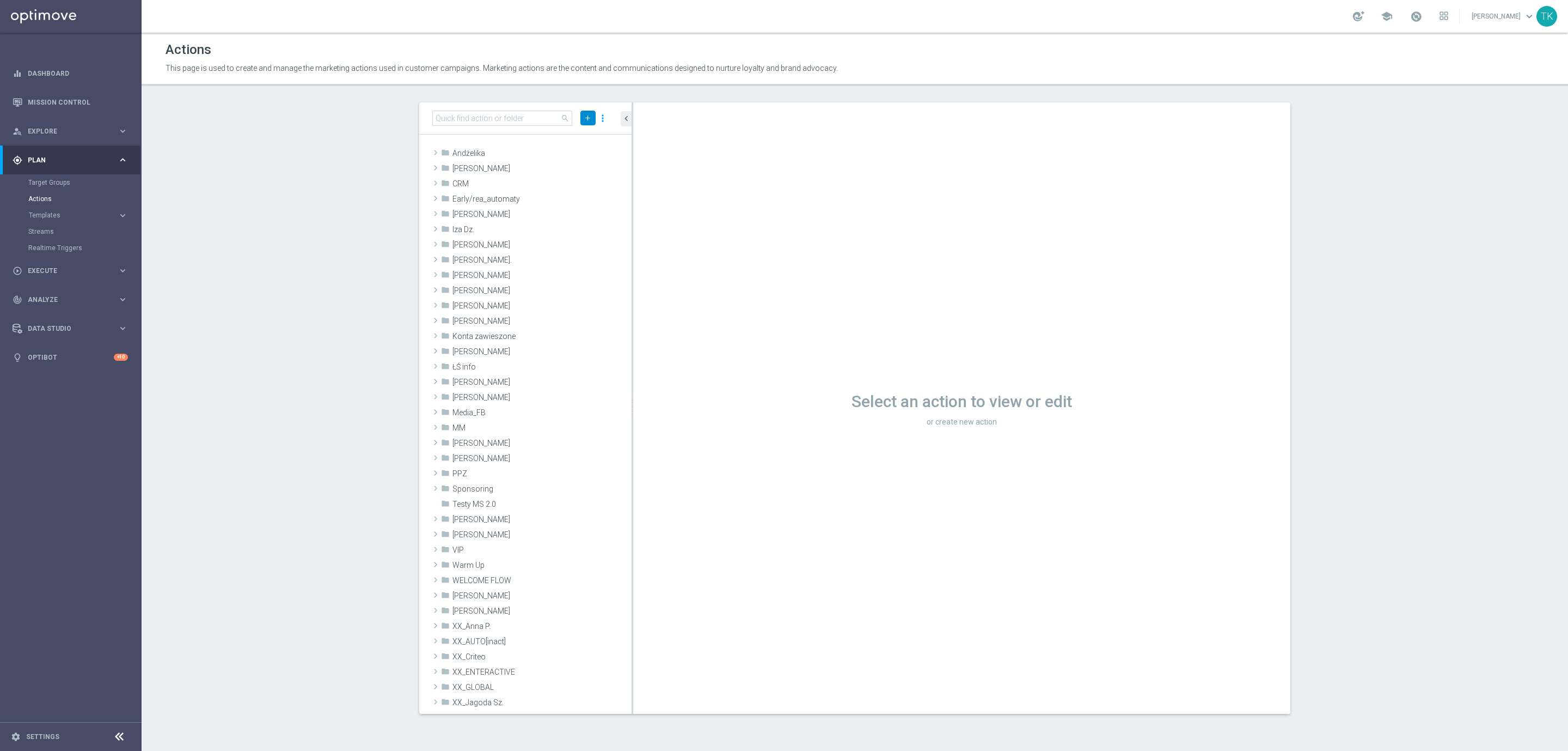
click at [584, 116] on icon "add" at bounding box center [587, 118] width 8 height 8
click at [551, 139] on span "New Action" at bounding box center [569, 136] width 34 height 8
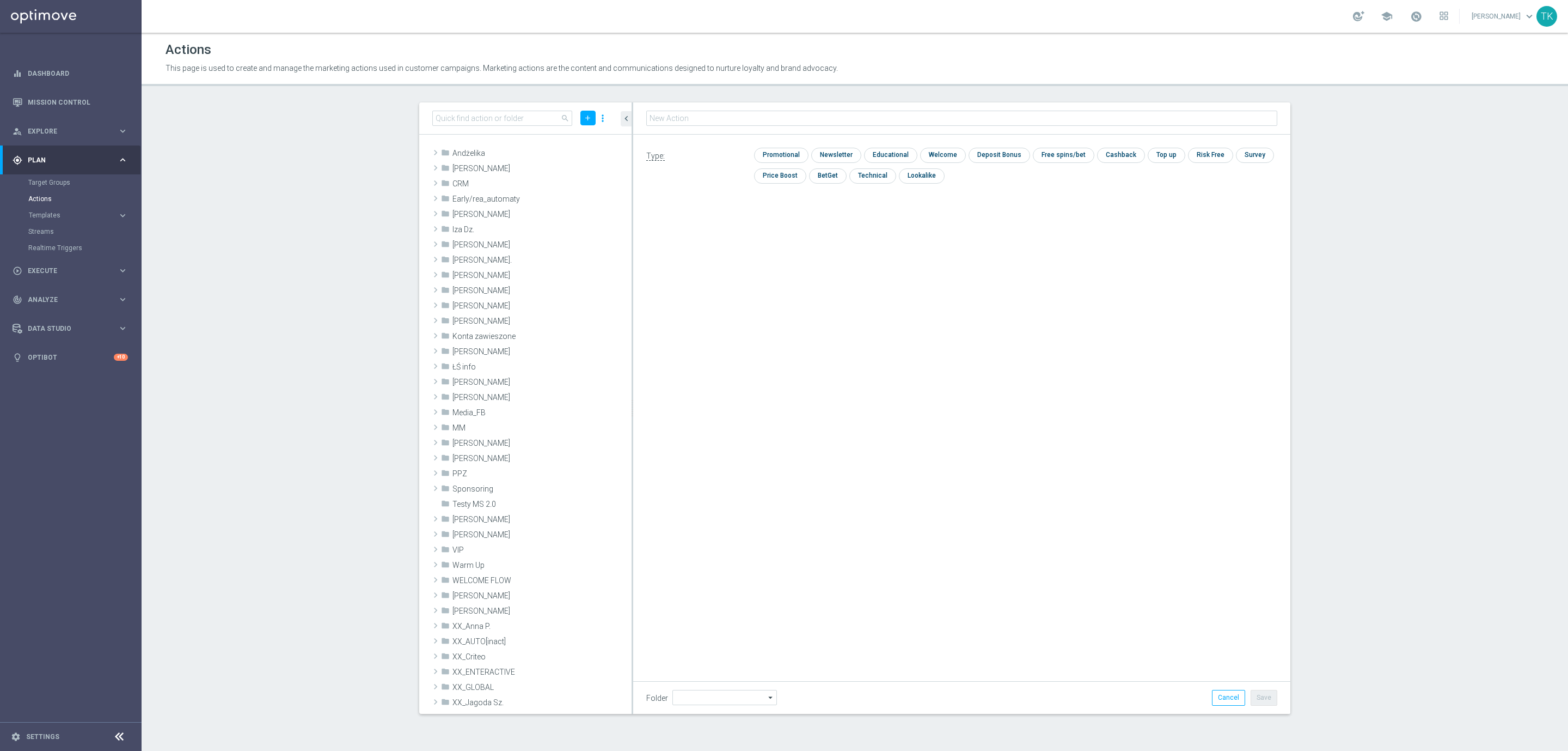
type input "E_ALL_TARGET_DEPO_3DEPO 25 DO 200 PREV MONTH_140825"
click at [789, 157] on input "checkbox" at bounding box center [780, 155] width 52 height 15
checkbox input "true"
click at [776, 111] on h2 "E_ALL_TARGET_DEPO_3DEPO 25 DO 200 PREV MONTH_140825" at bounding box center [789, 118] width 286 height 13
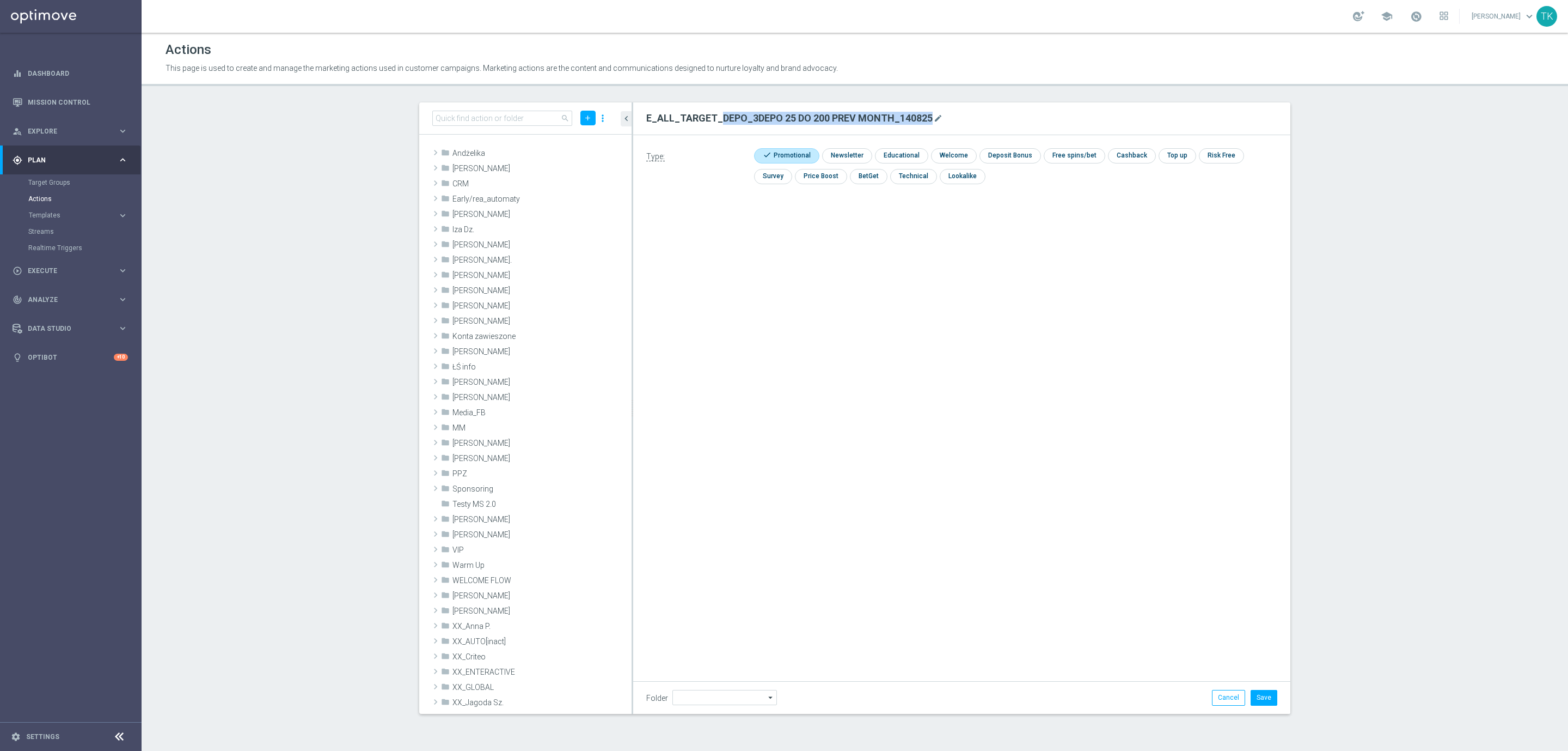
click at [776, 111] on h2 "E_ALL_TARGET_DEPO_3DEPO 25 DO 200 PREV MONTH_140825" at bounding box center [789, 118] width 286 height 13
click at [934, 116] on icon "mode_edit" at bounding box center [938, 118] width 9 height 9
click at [792, 118] on input "E_ALL_TARGET_DEPO_3DEPO 25 DO 200 PREV MONTH_140825" at bounding box center [962, 118] width 631 height 15
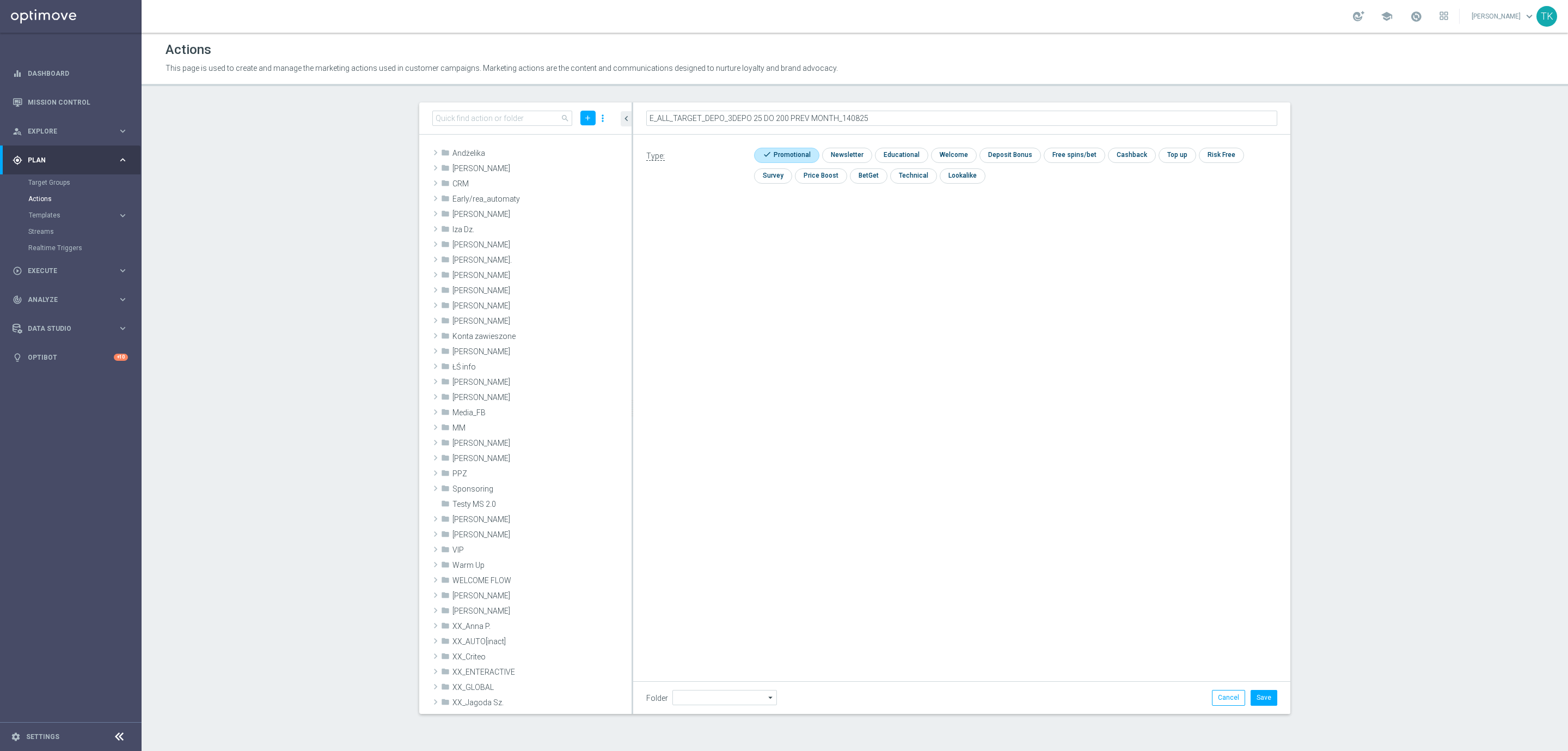
type input "E_ALL_TARGET_OBROT_20 do 100 KOSZULKI_140825"
click at [1026, 297] on div "Type: check Promotional check Newsletter check Educational check Welcome check …" at bounding box center [962, 257] width 657 height 245
click at [1271, 702] on button "Save" at bounding box center [1264, 697] width 27 height 15
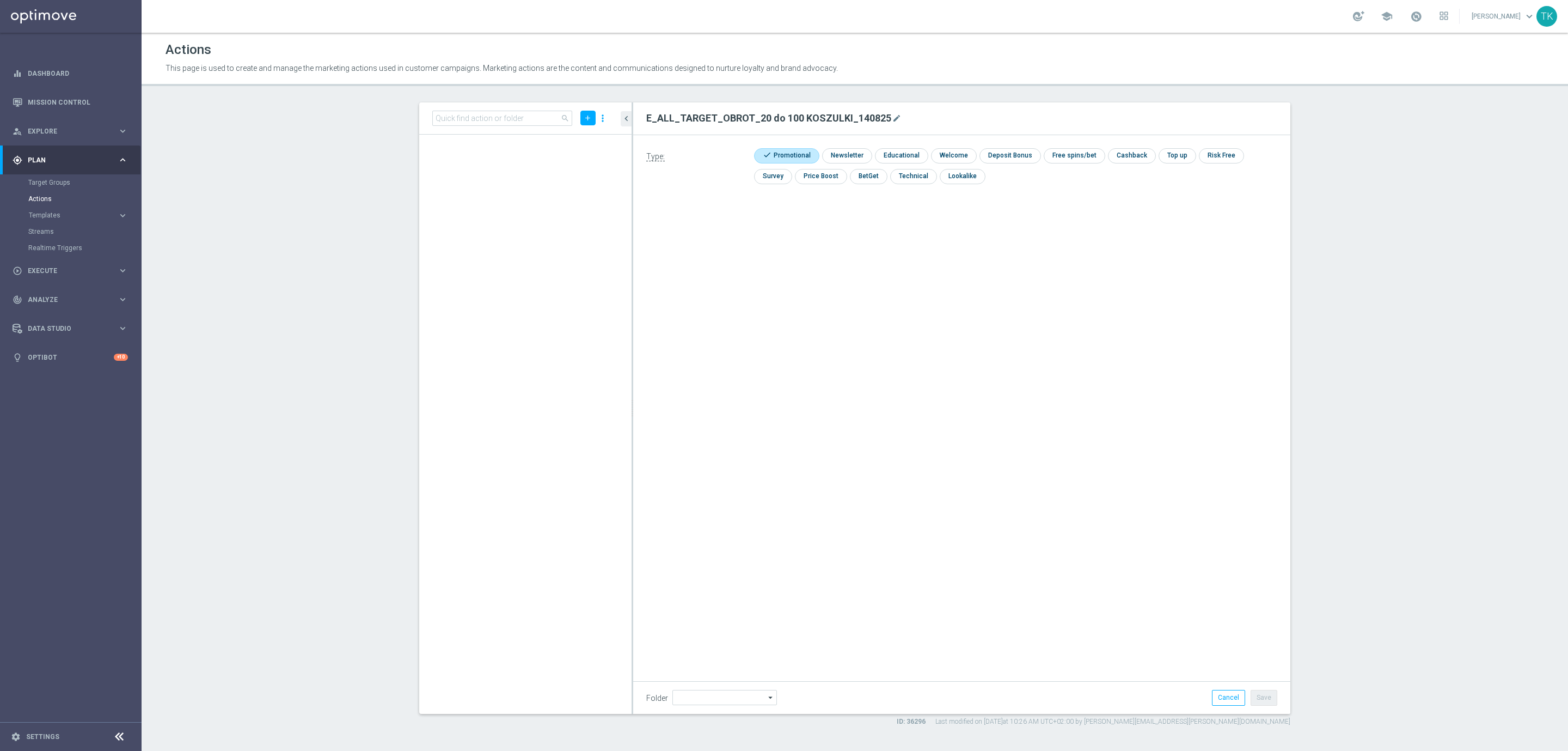
scroll to position [23511, 0]
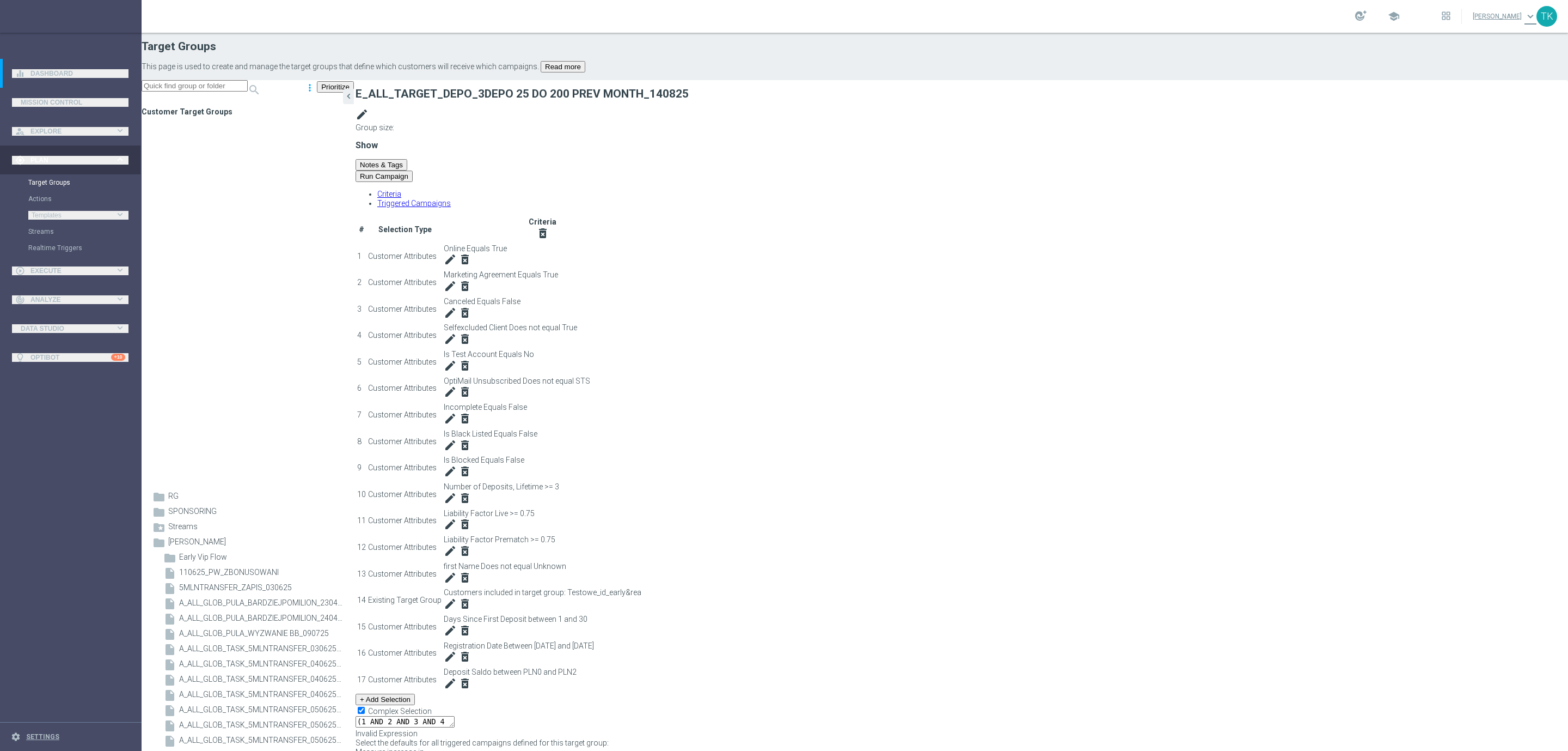
scroll to position [29, 0]
click at [415, 694] on button "+ Add Selection" at bounding box center [385, 699] width 59 height 12
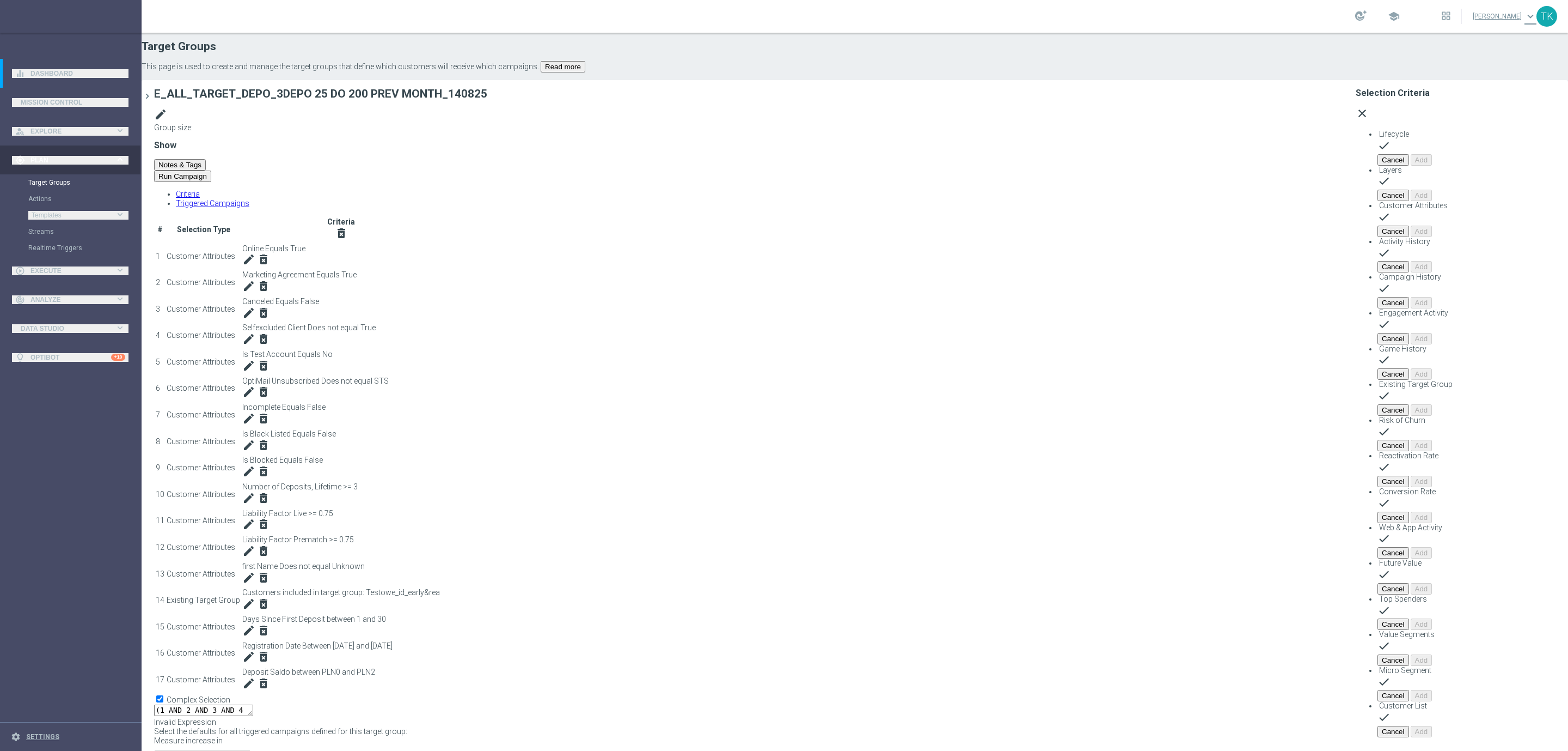
scroll to position [17, 0]
click at [1377, 272] on div "Campaign History done" at bounding box center [1472, 284] width 191 height 24
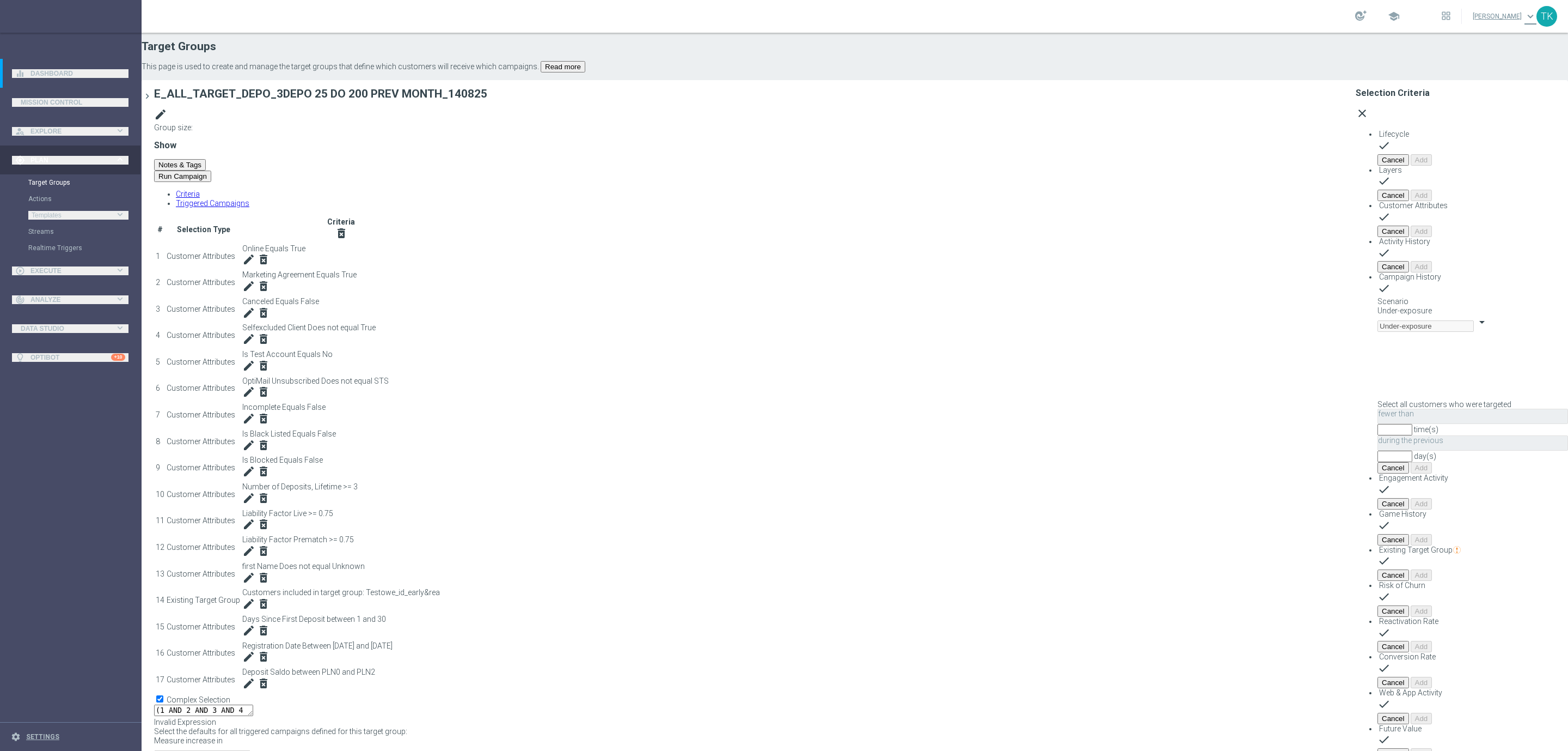
click at [1377, 306] on span "Under-exposure" at bounding box center [1404, 311] width 54 height 9
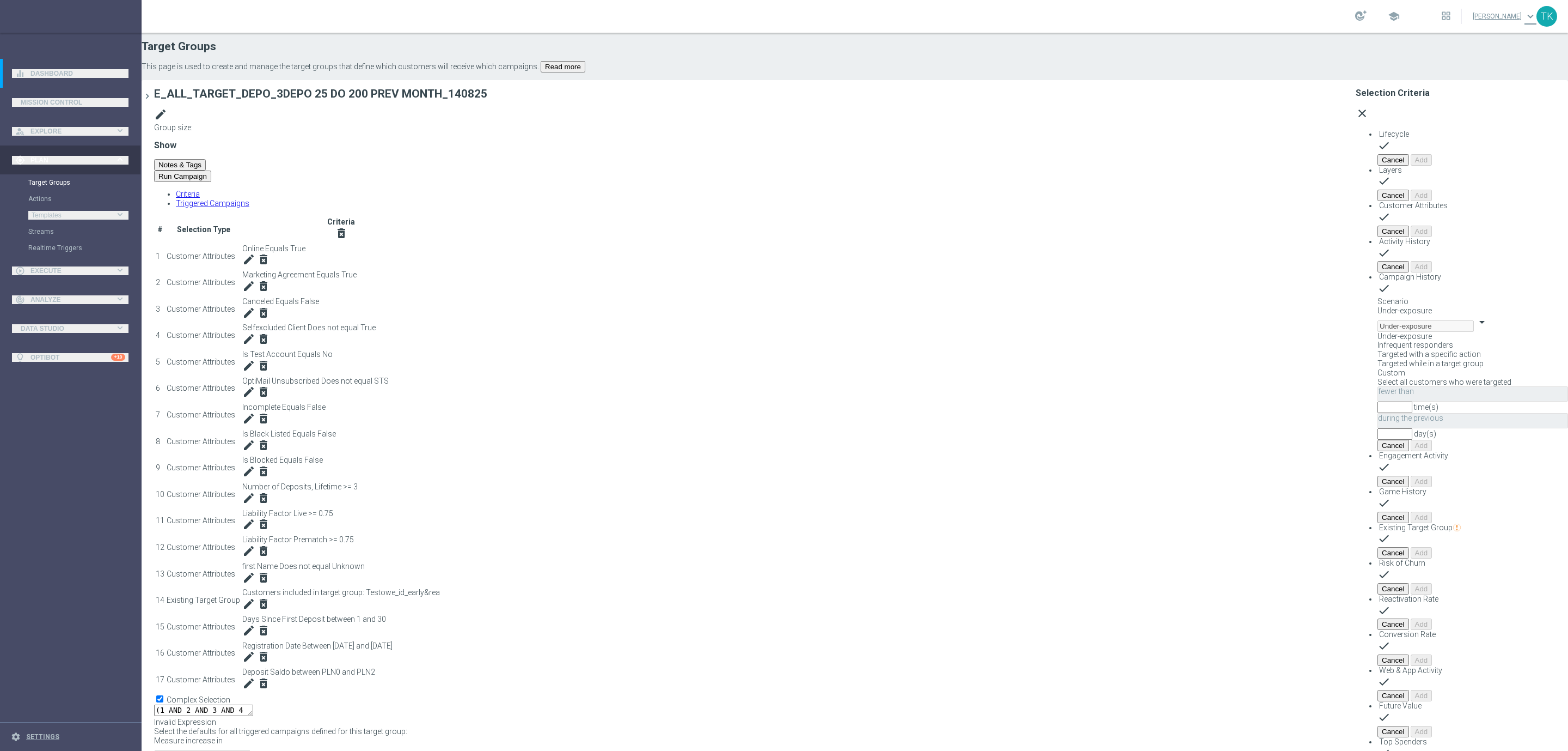
click at [1377, 368] on span "Custom" at bounding box center [1391, 373] width 28 height 9
type input "Custom"
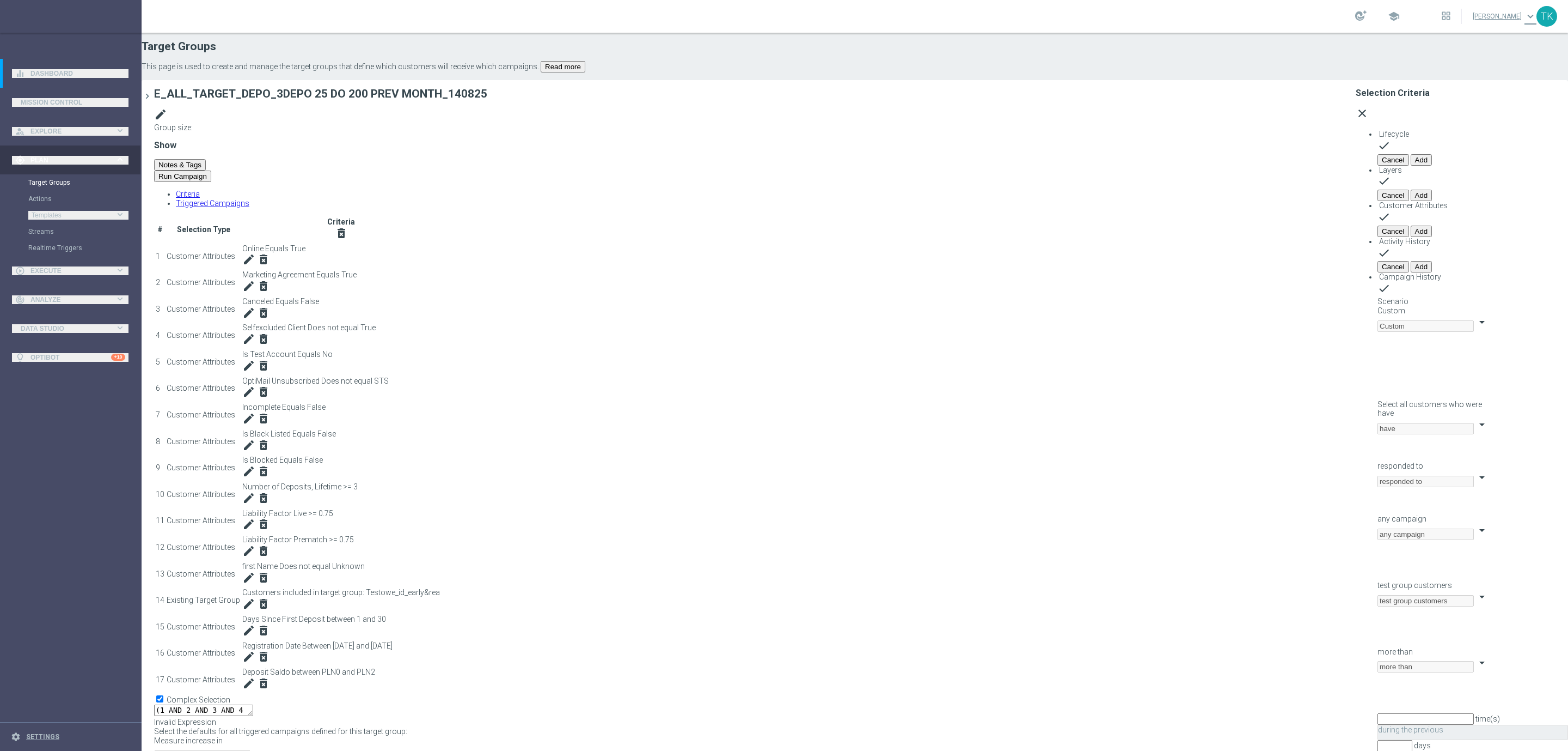
click at [1377, 409] on span "have" at bounding box center [1385, 413] width 16 height 9
click at [1377, 443] on span "have not" at bounding box center [1392, 448] width 29 height 9
type input "have not"
click at [1377, 462] on span "responded to" at bounding box center [1400, 466] width 46 height 9
click at [1377, 496] on span "been targeted with" at bounding box center [1408, 501] width 61 height 9
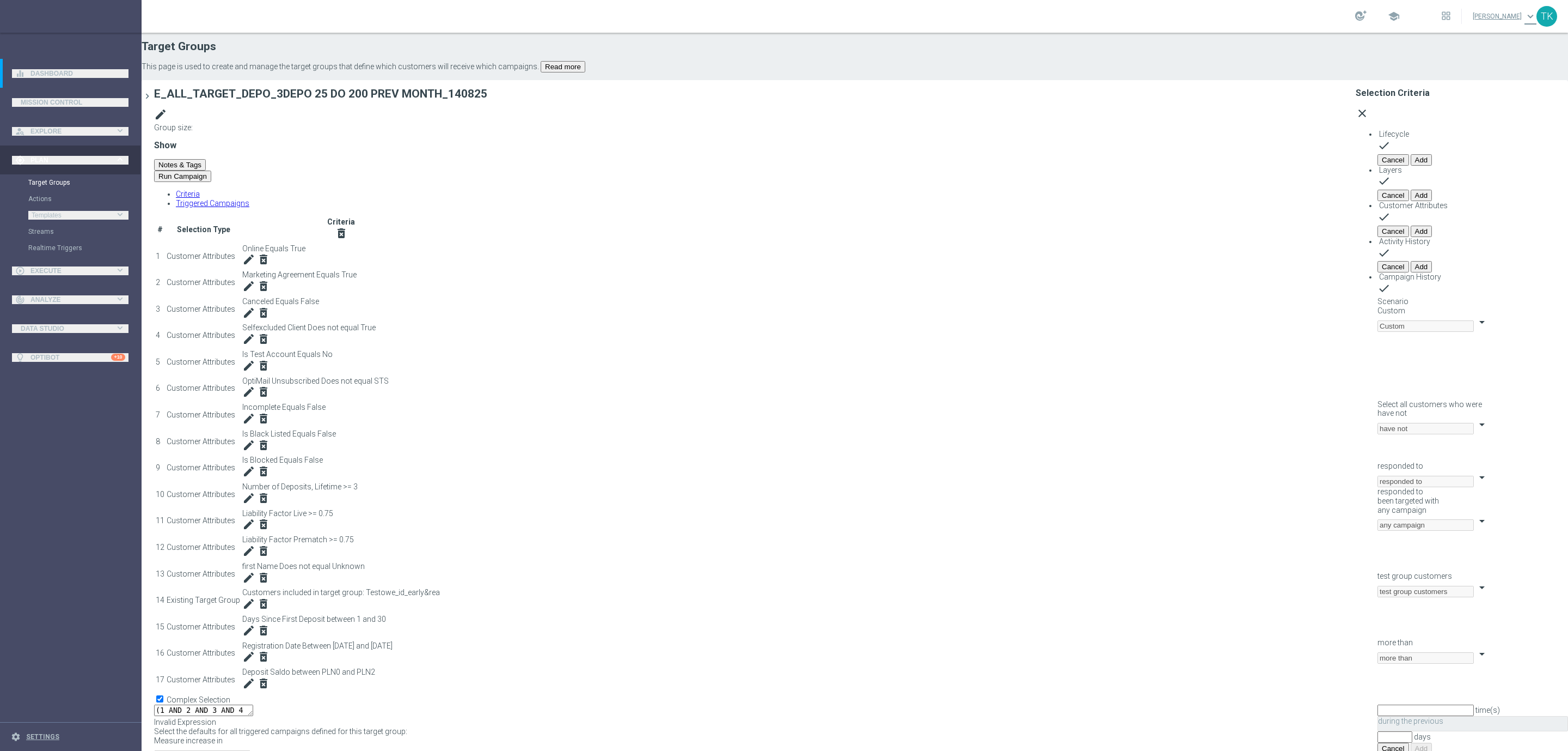
type input "been targeted with"
click at [1377, 514] on span "any campaign" at bounding box center [1402, 518] width 49 height 9
click at [1377, 558] on span "one or more actions" at bounding box center [1412, 562] width 70 height 9
type input "one or more actions"
click at [1377, 580] on span at bounding box center [1377, 580] width 0 height 0
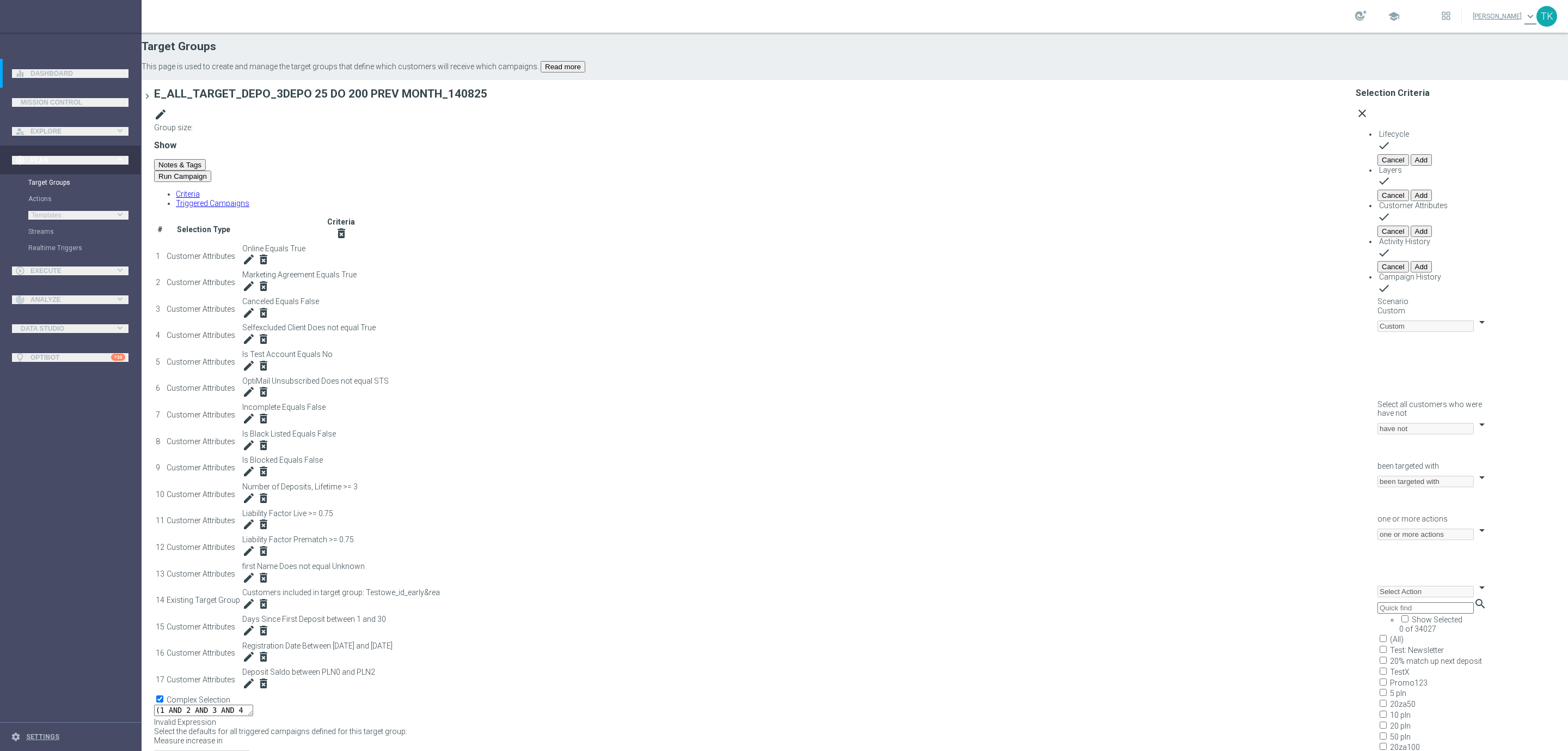
click at [1377, 602] on input "search" at bounding box center [1426, 607] width 96 height 12
paste input "E_ALL_TARGET_OBROT_20 do 100 KOSZULKI_140825"
type input "E_ALL_TARGET_OBROT_20 do 100 KOSZULKI_140825"
click at [1390, 646] on span "E_ALL_TARGET_OBROT_20 do 100 KOSZULKI_140825" at bounding box center [1483, 650] width 185 height 9
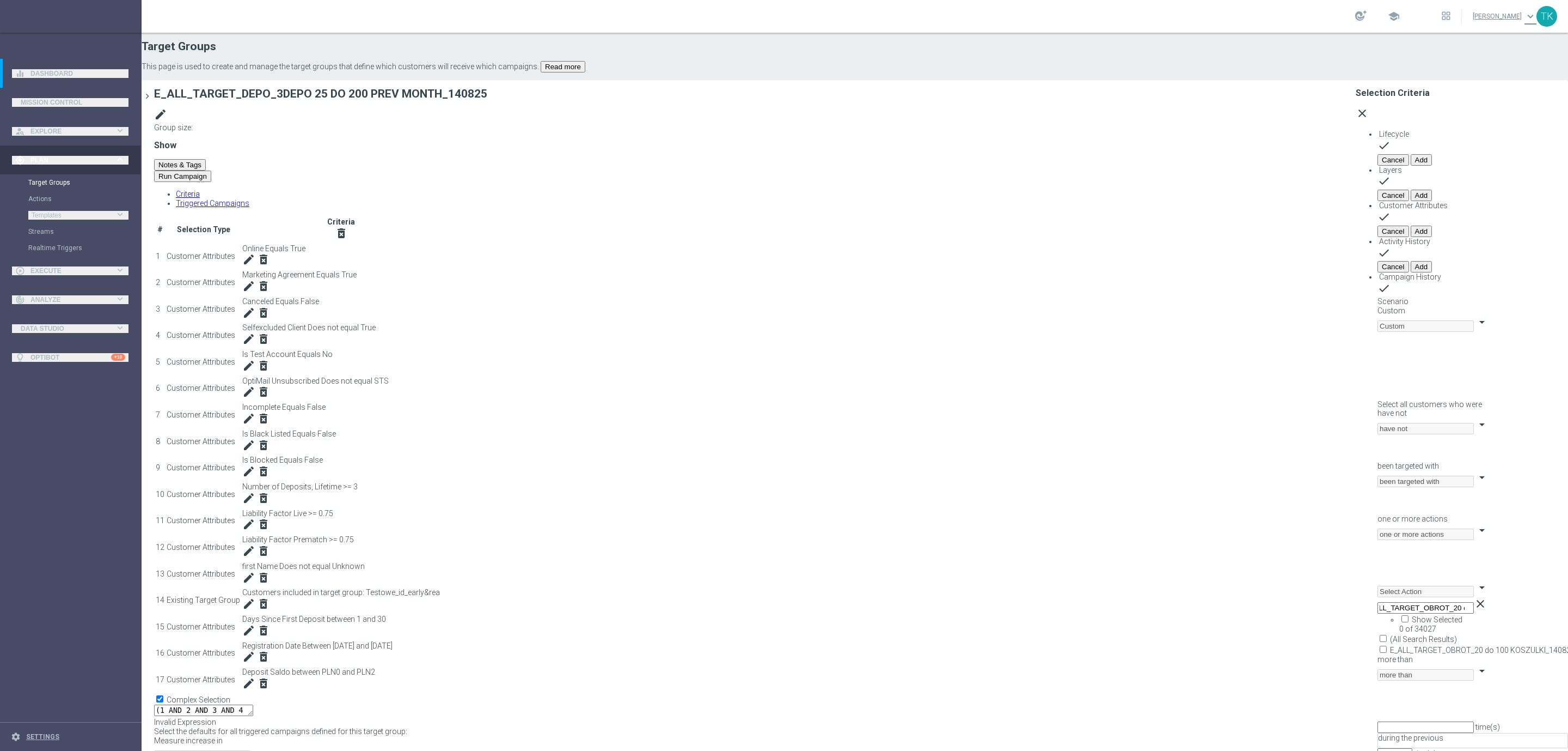
click at [1380, 646] on input "E_ALL_TARGET_OBROT_20 do 100 KOSZULKI_140825" at bounding box center [1384, 649] width 7 height 7
checkbox input "true"
type input "E_ALL_TARGET_OBROT_20 do 100 KOSZULKI_140825"
checkbox input "true"
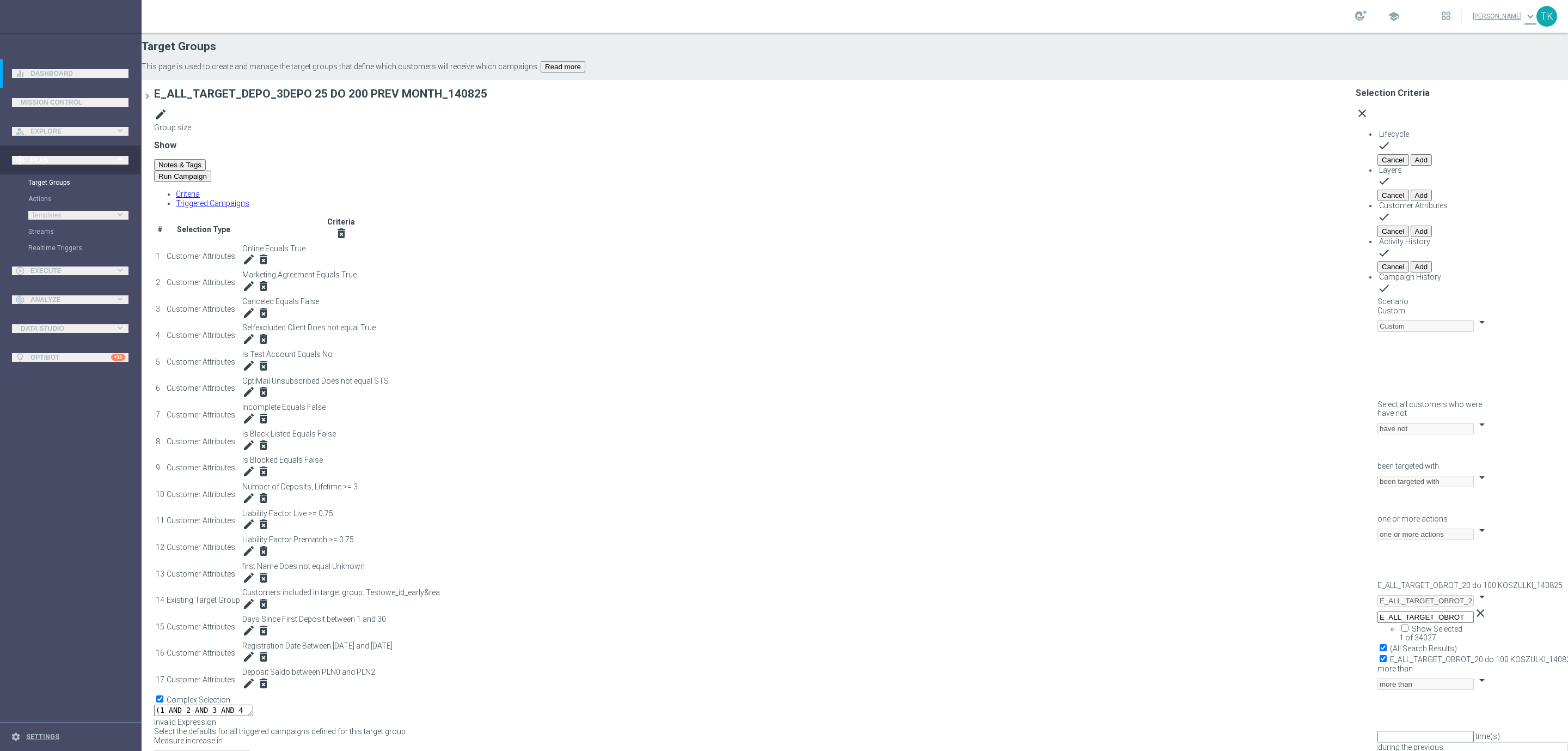
click at [1377, 336] on div "Scenario Custom Custom arrow_drop_down search Select all customers who were hav…" at bounding box center [1472, 538] width 191 height 483
type input "0"
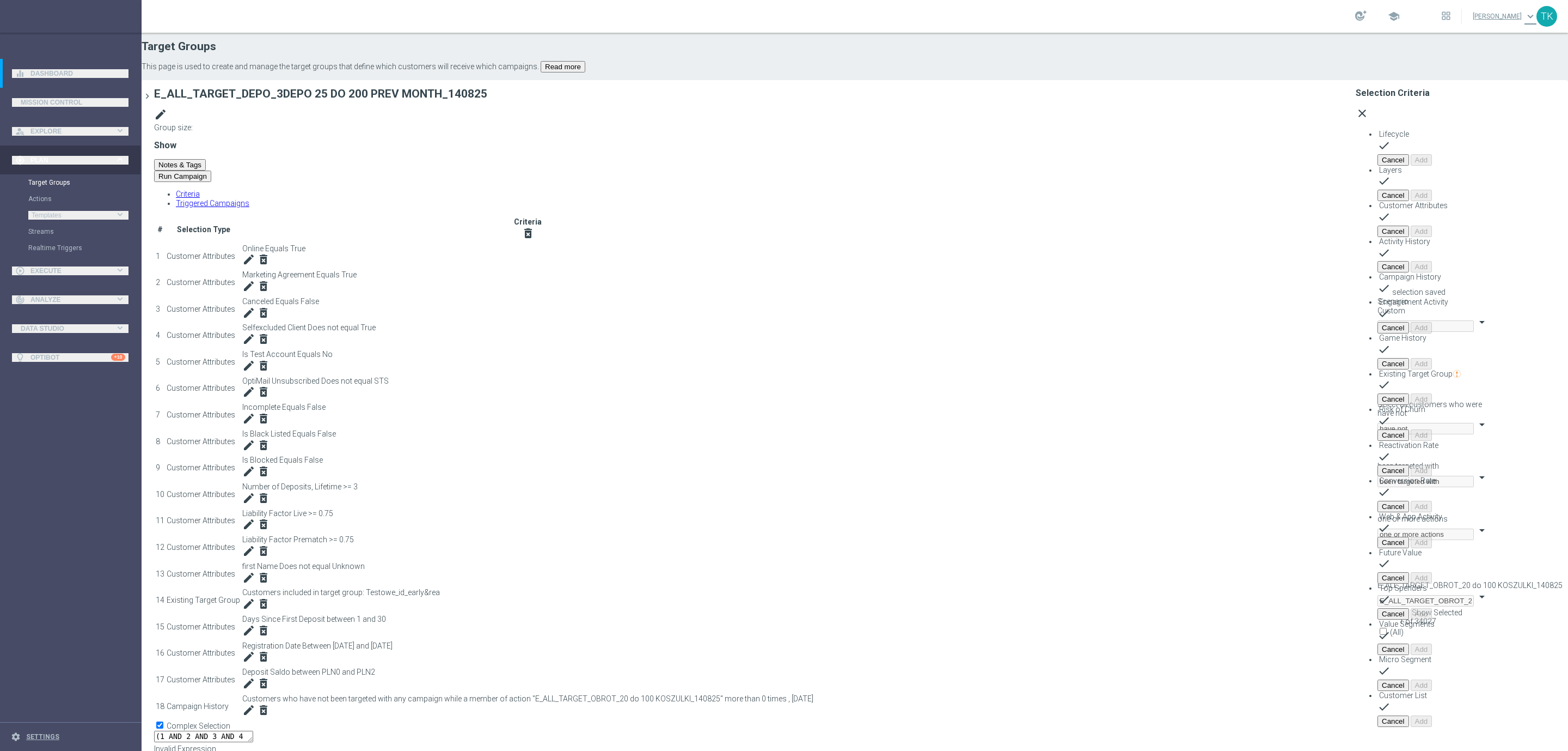
scroll to position [44, 0]
click at [253, 730] on textarea "(1 AND 2 AND 3 AND 4 AND 5 AND 6 AND 7 AND 8 AND 9 AND 10 AND 11 AND 12 AND 13 …" at bounding box center [203, 736] width 99 height 12
type textarea "(1 AND 2 AND 3 AND 4 AND 5 AND 6 AND 7 AND 8 AND 9 AND 10 AND 11 AND 12 AND 13 …"
click at [657, 141] on h3 "Show" at bounding box center [754, 146] width 1200 height 9
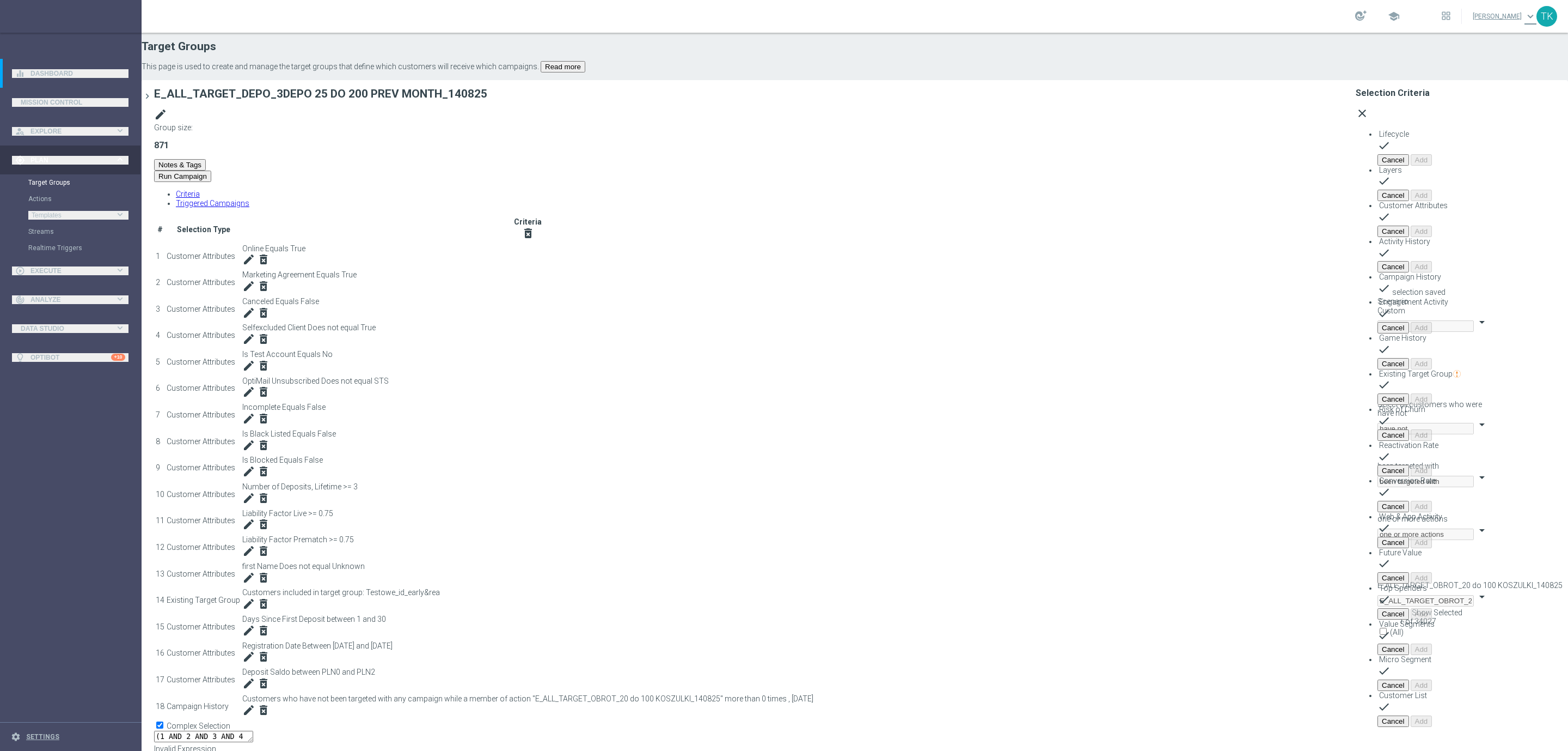
click at [152, 101] on icon "chevron_right" at bounding box center [147, 96] width 10 height 10
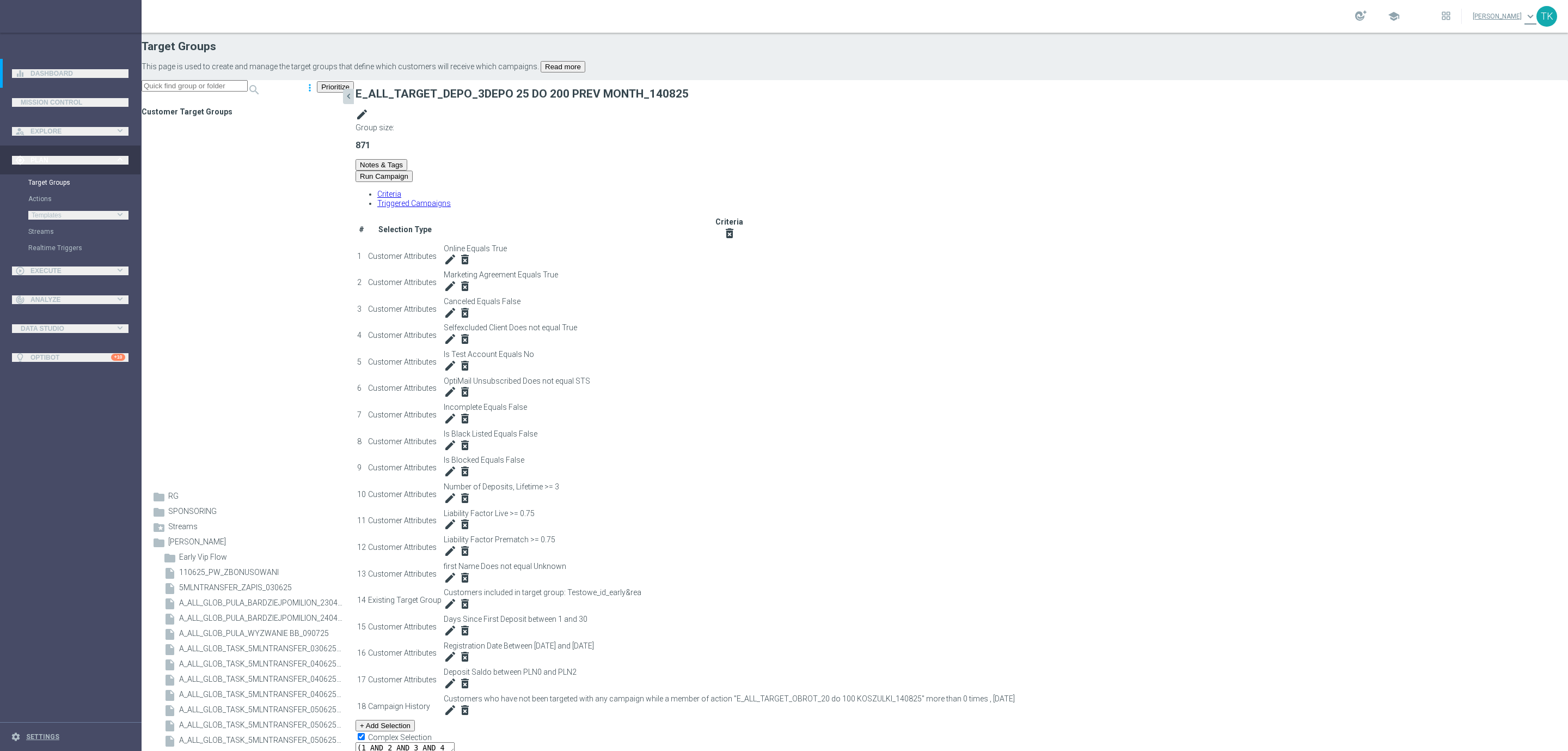
click at [248, 91] on input at bounding box center [195, 85] width 106 height 12
paste input "E_ALL_TARGET_ZBR_2DEPO 100 PLN PREV MONTH_140825"
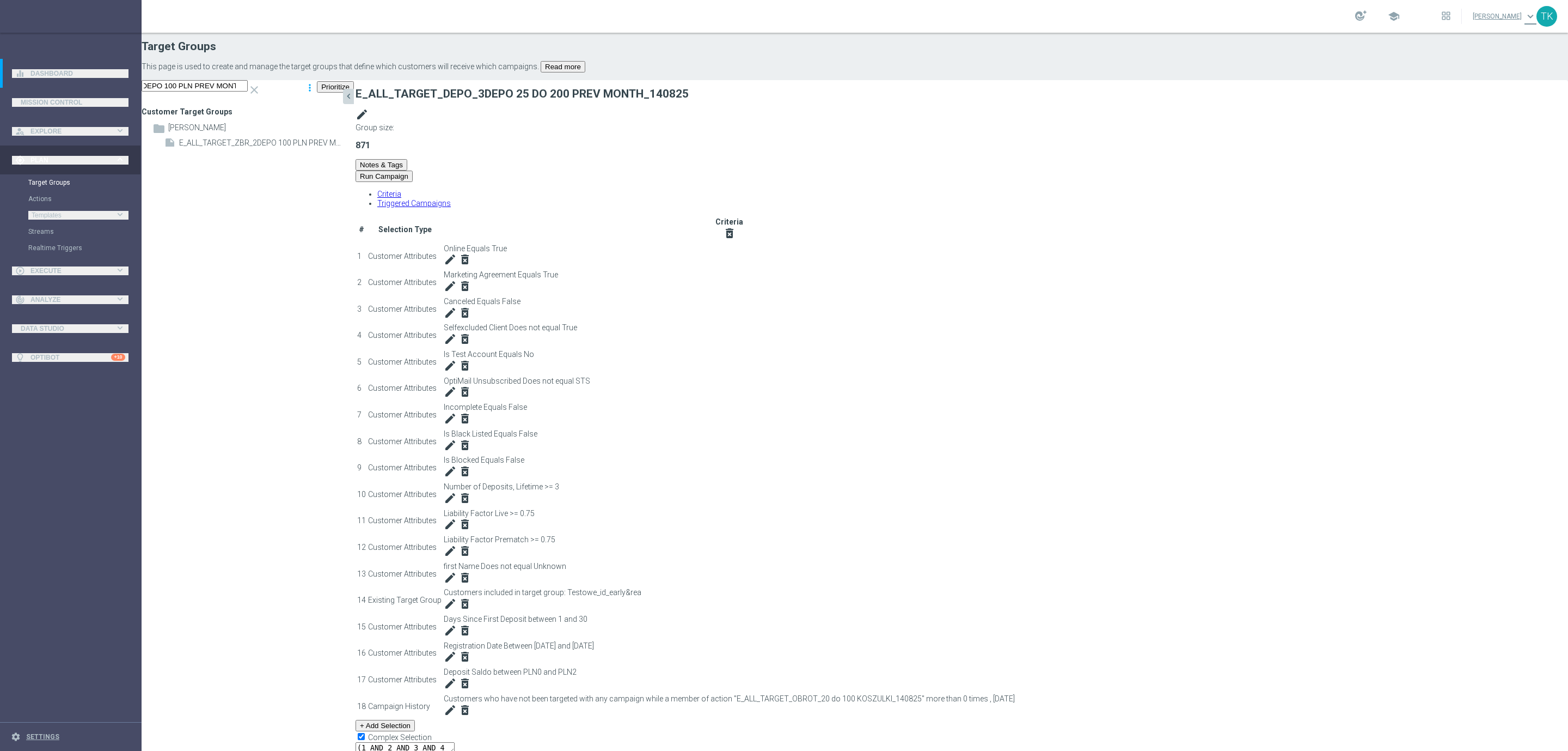
scroll to position [0, 0]
type input "E_ALL_TARGET_ZBR_2DEPO 100 PLN PREV MONTH_140825"
click at [318, 147] on span "E_ALL_TARGET_ZBR_2DEPO 100 PLN PREV MONTH_140825" at bounding box center [248, 143] width 139 height 9
type textarea "(1 AND 2 AND 3 AND 4 AND 5 AND 6 AND 7 AND 8 AND 9 AND 10 AND 11 AND 12 AND 13 …"
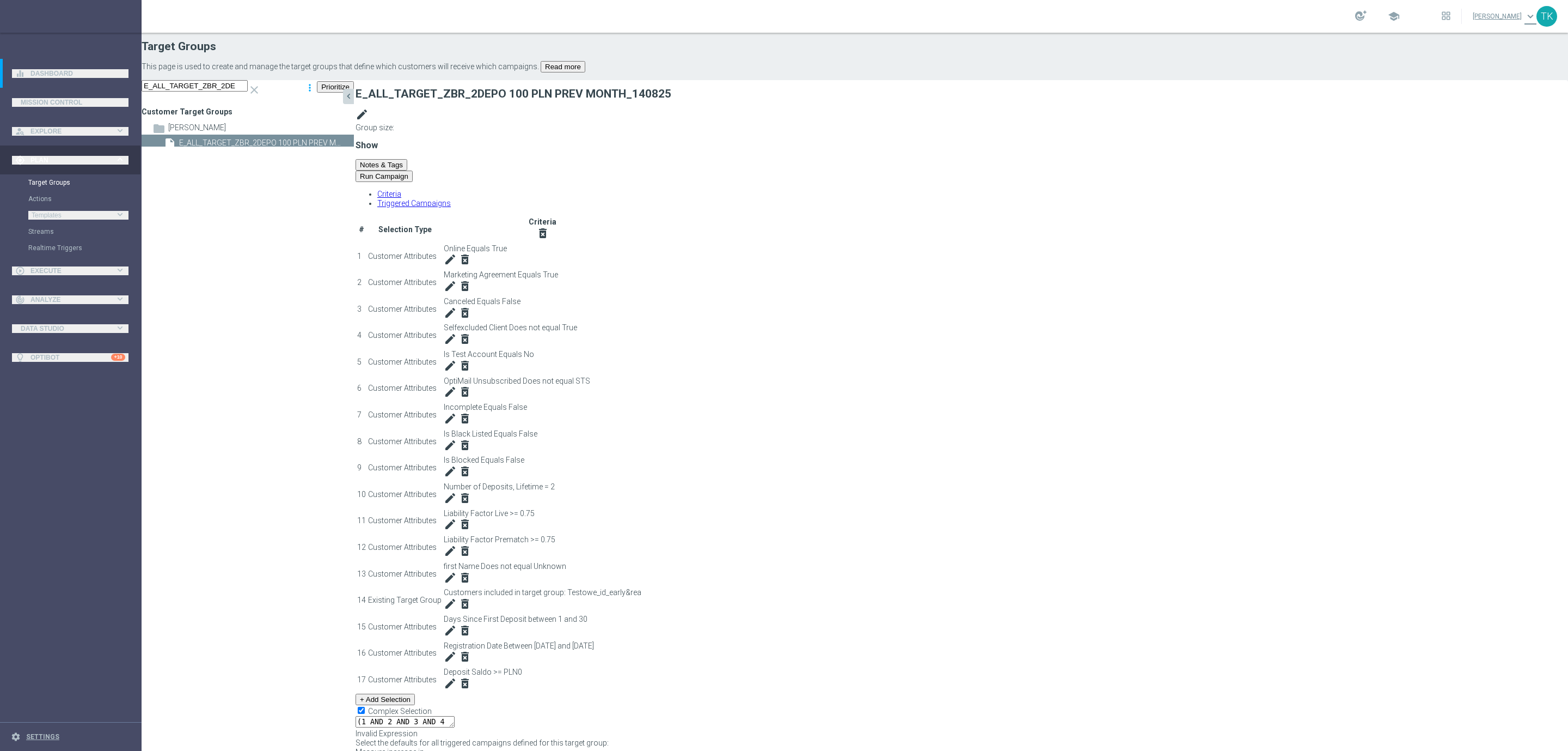
click at [415, 694] on button "+ Add Selection" at bounding box center [385, 699] width 59 height 12
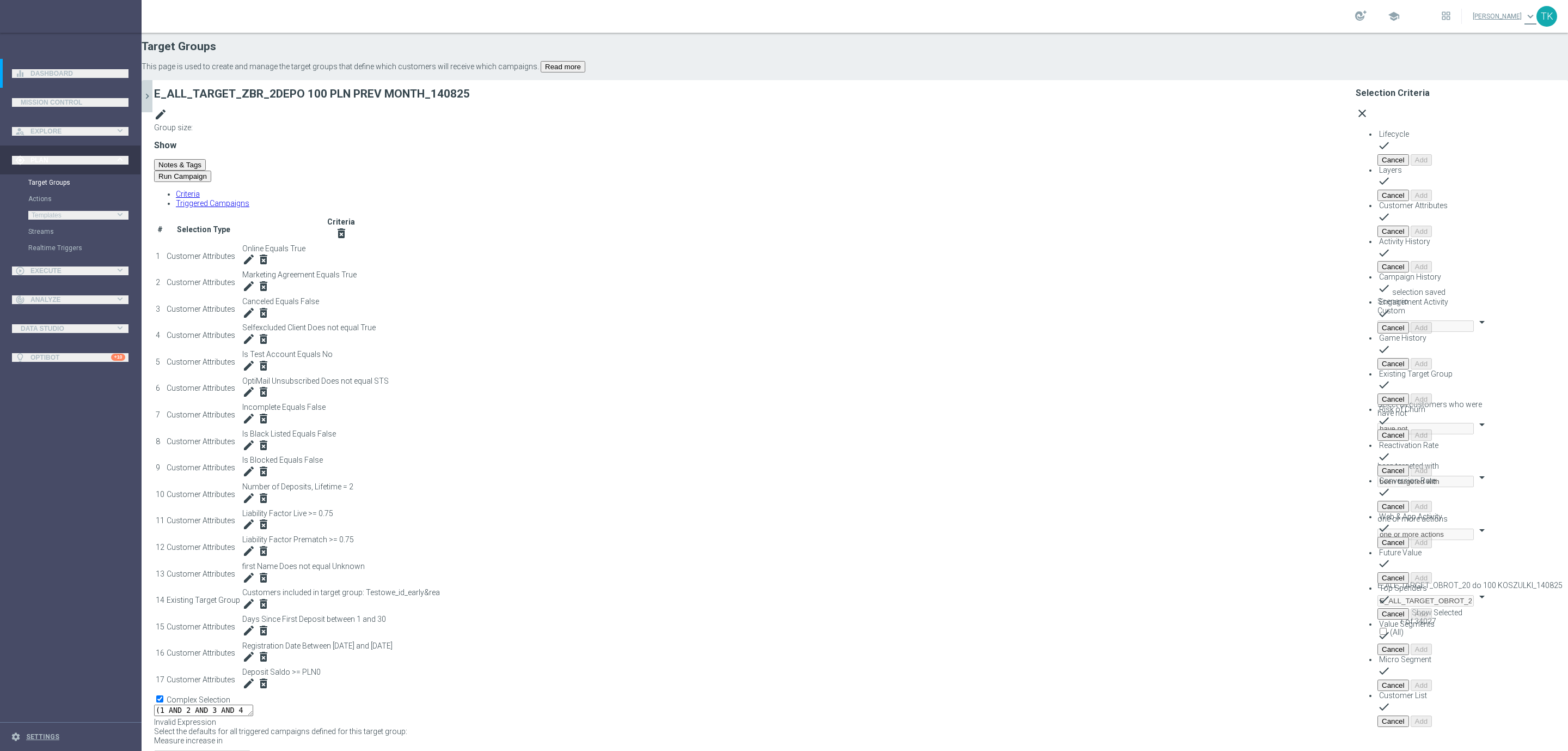
scroll to position [17, 0]
click at [1379, 272] on span "Campaign History" at bounding box center [1410, 277] width 62 height 9
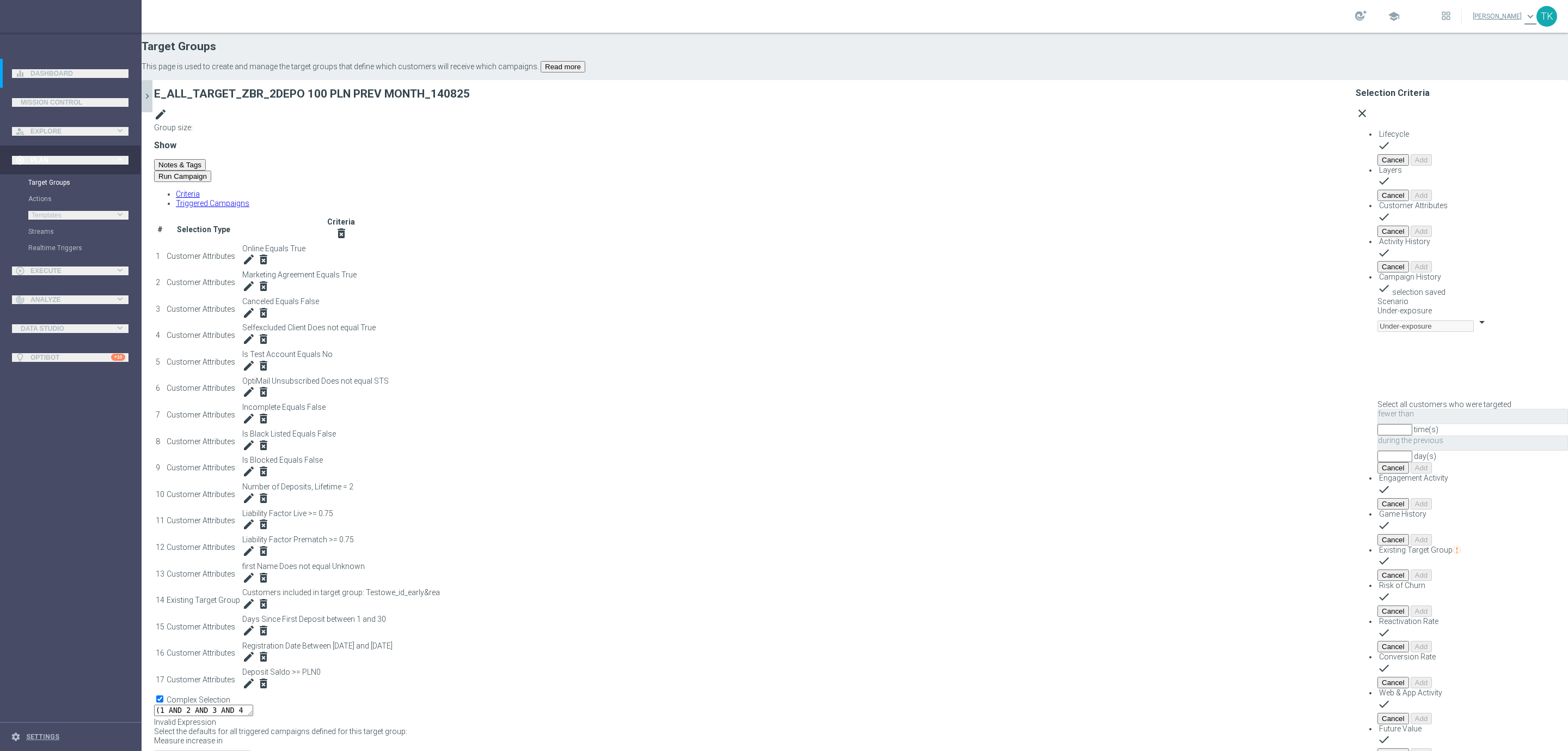
click at [1377, 306] on span "Under-exposure" at bounding box center [1404, 311] width 54 height 9
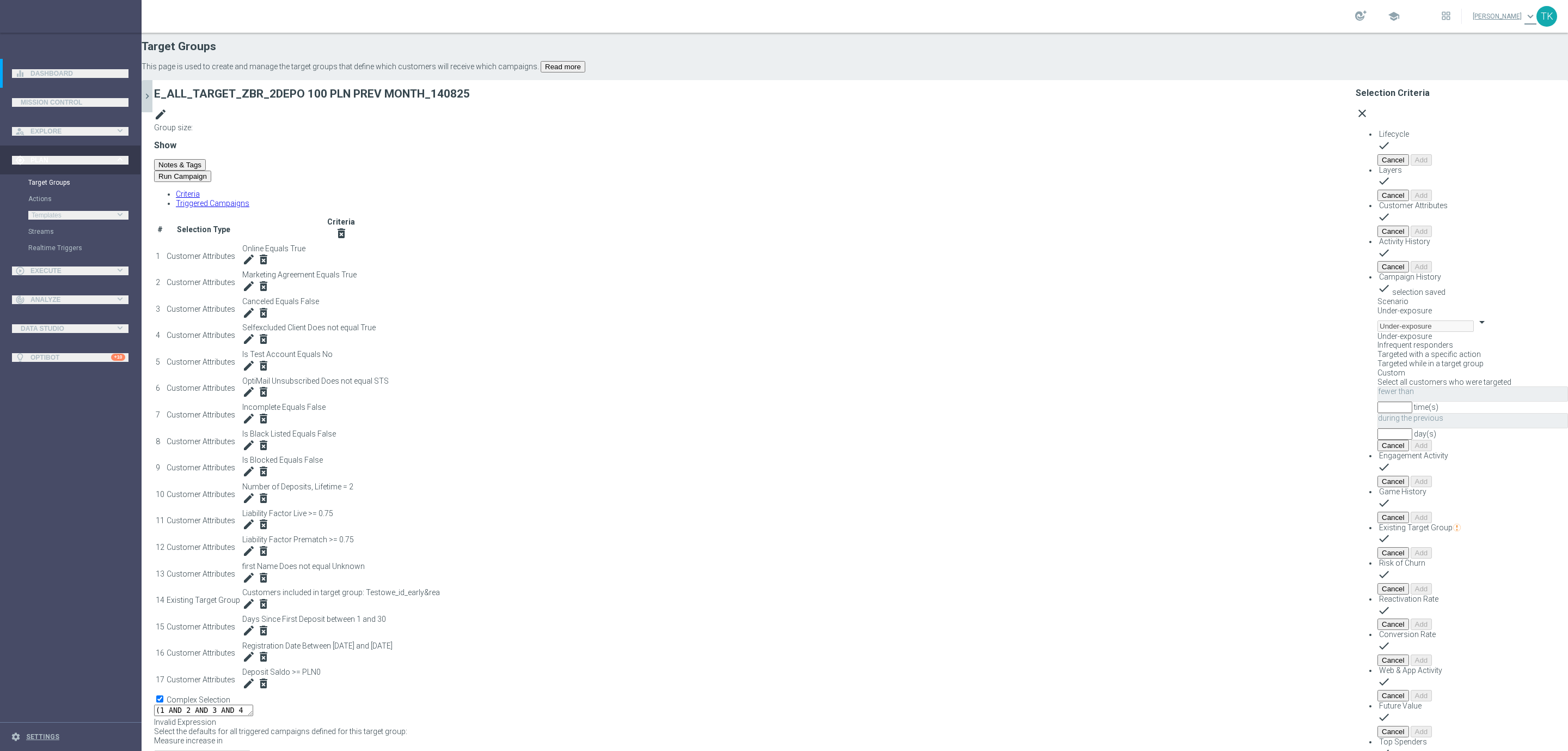
click at [1377, 368] on label "Custom" at bounding box center [1391, 373] width 28 height 9
type input "Custom"
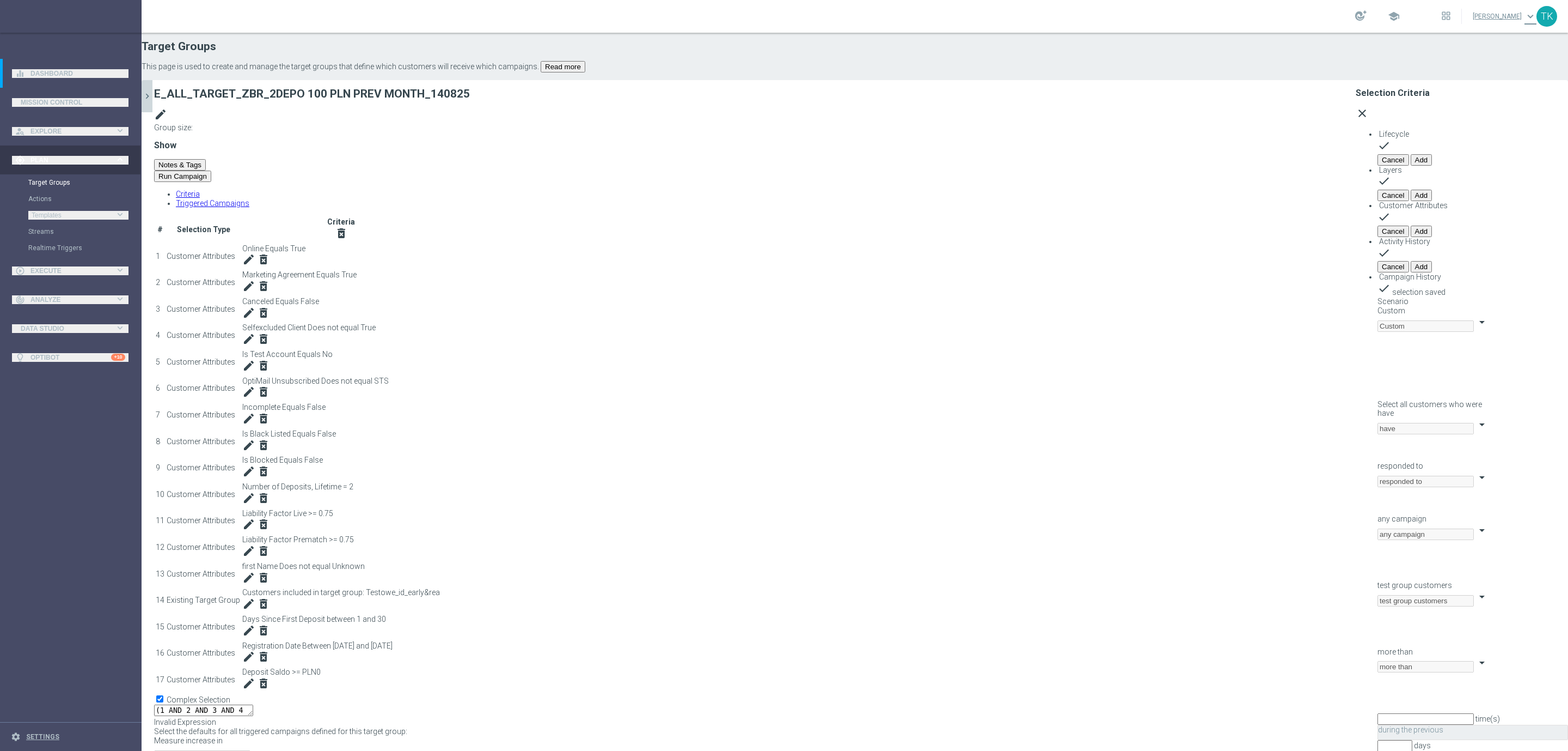
click at [1377, 409] on span "have" at bounding box center [1385, 413] width 16 height 9
click at [1377, 443] on span "have not" at bounding box center [1392, 448] width 29 height 9
type input "have not"
click at [1377, 462] on span "responded to" at bounding box center [1400, 466] width 46 height 9
click at [1377, 496] on span "been targeted with" at bounding box center [1408, 501] width 61 height 9
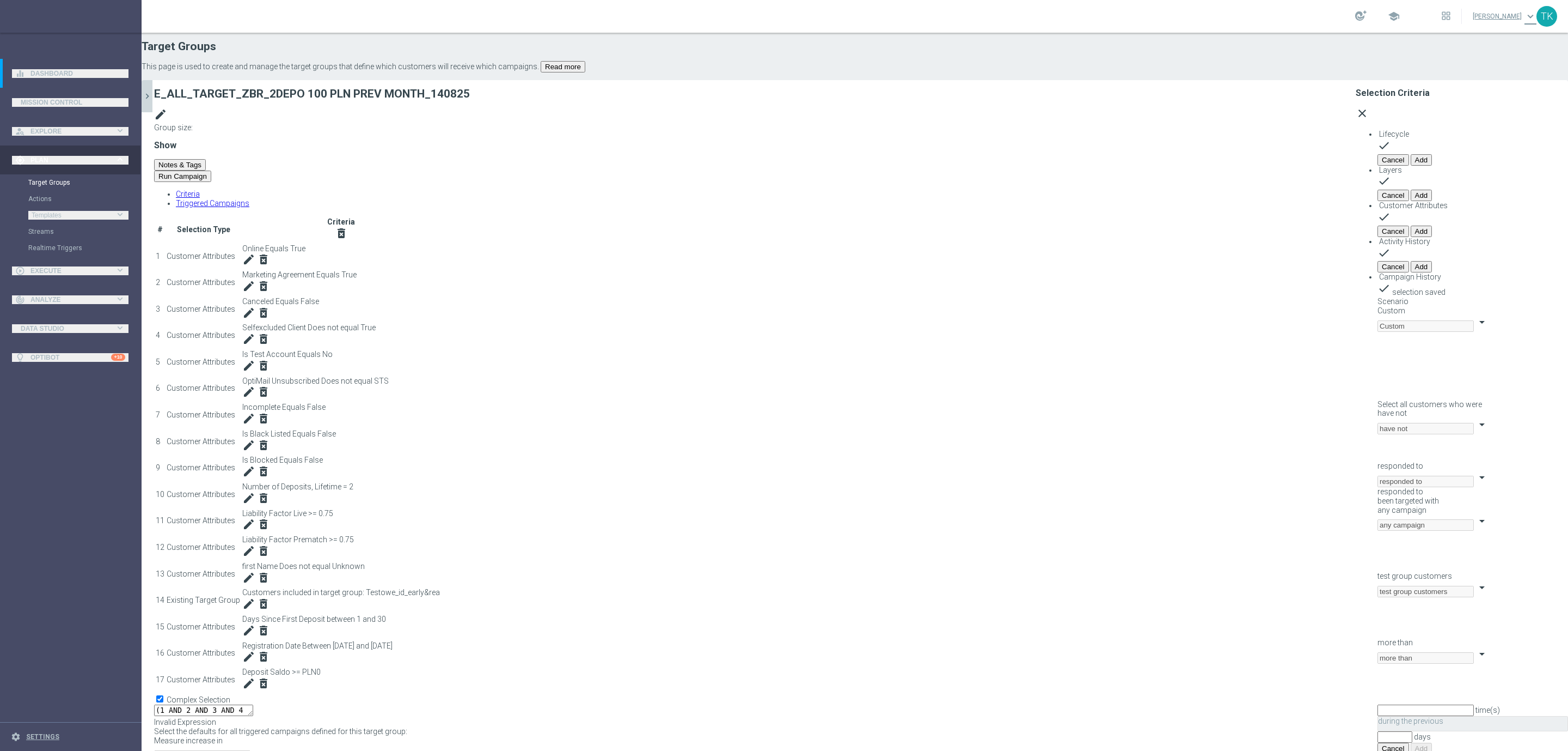
type input "been targeted with"
click at [1377, 514] on span "any campaign" at bounding box center [1402, 518] width 49 height 9
click at [1377, 558] on span "one or more actions" at bounding box center [1412, 562] width 70 height 9
type input "one or more actions"
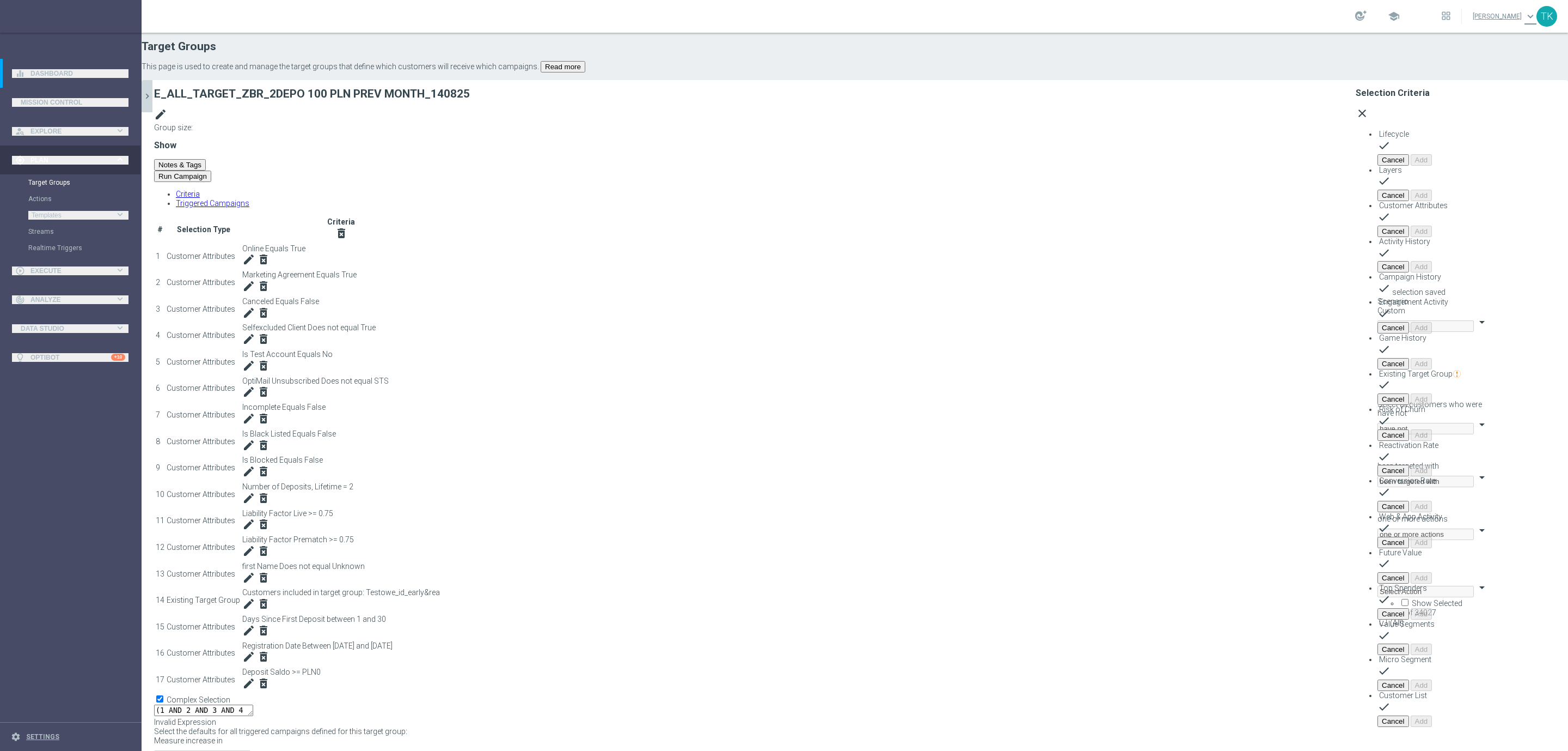
click at [1379, 272] on span "Campaign History" at bounding box center [1410, 277] width 62 height 9
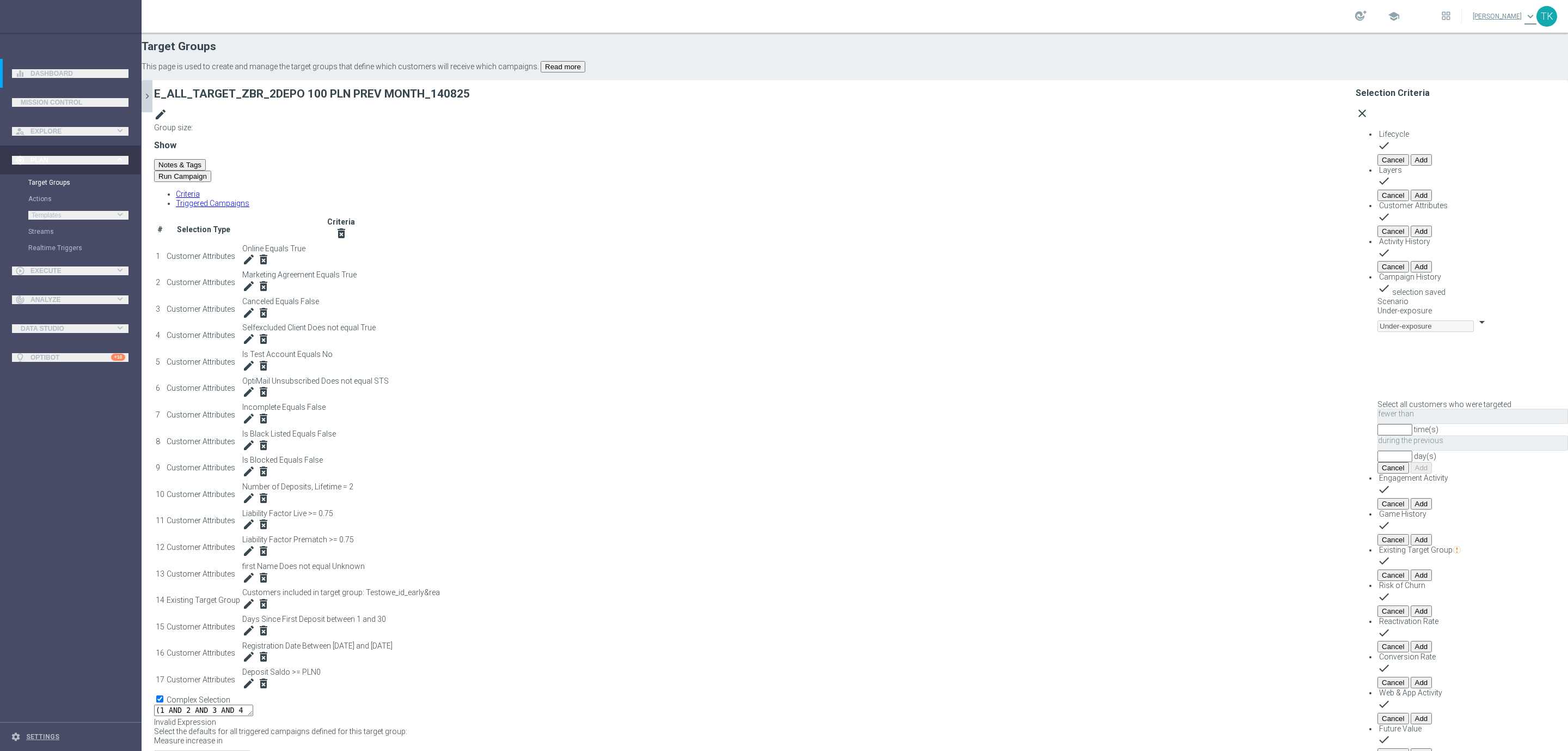
click at [1377, 306] on span "Under-exposure" at bounding box center [1404, 311] width 54 height 9
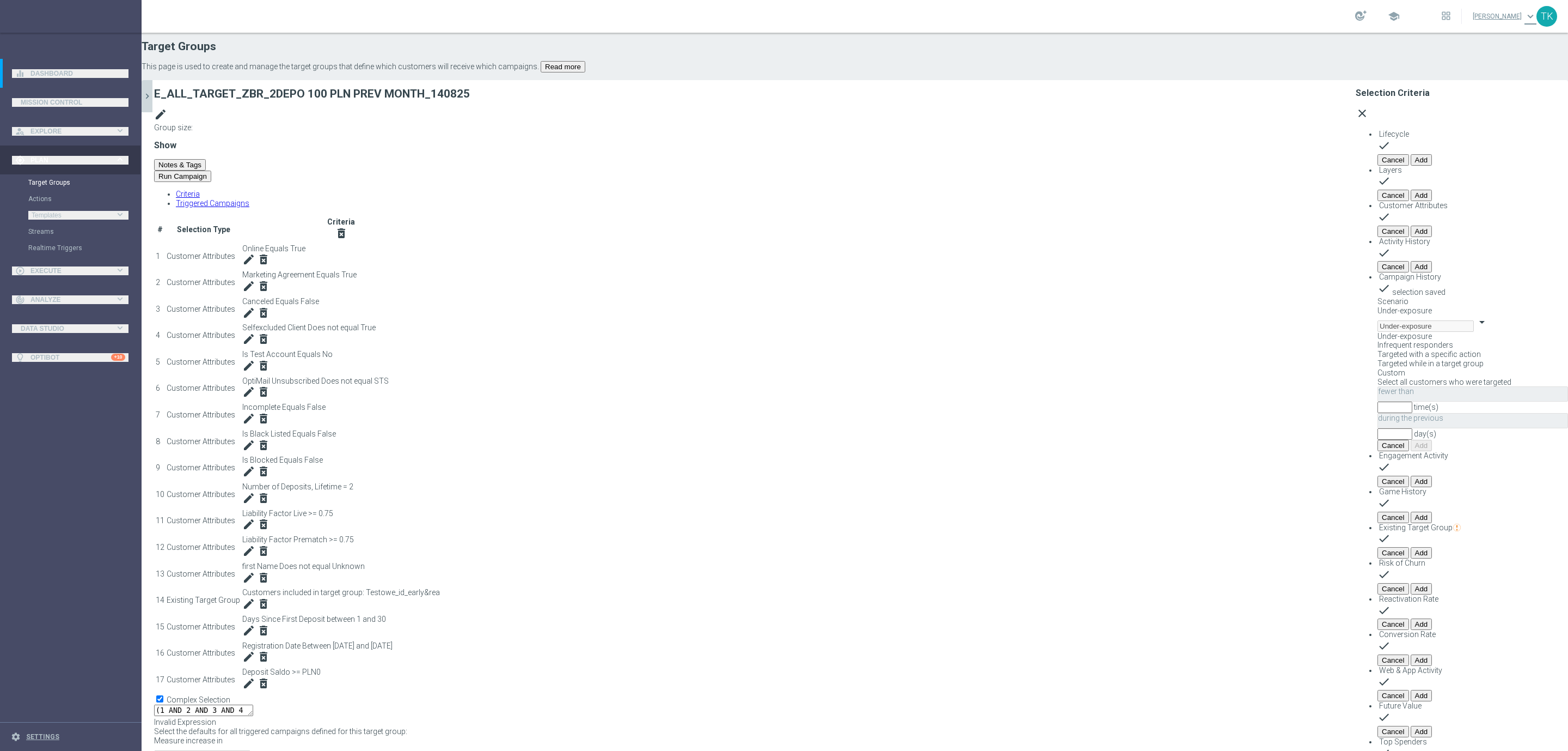
click at [1377, 368] on label "Custom" at bounding box center [1391, 373] width 28 height 9
type input "Custom"
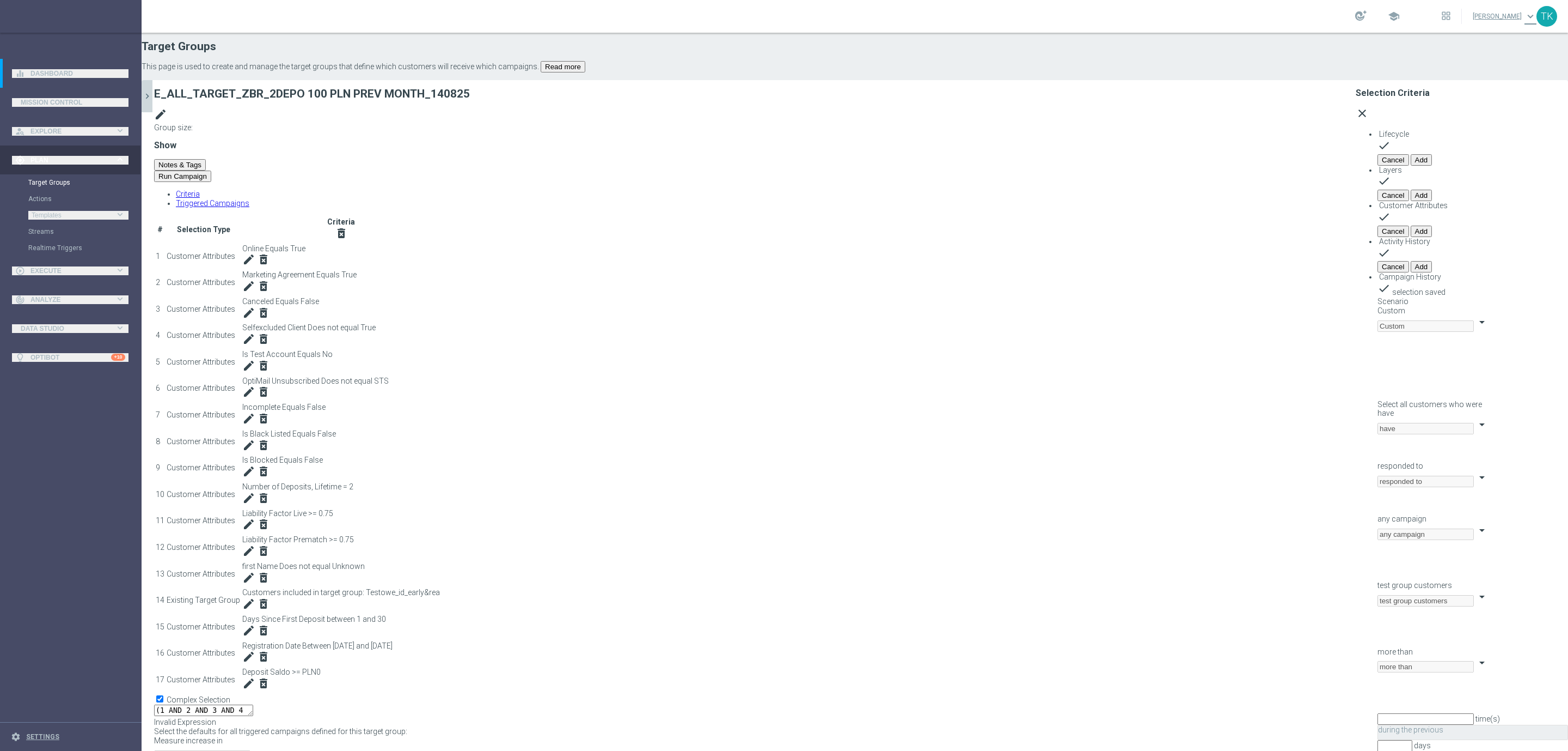
click at [1377, 409] on span "have" at bounding box center [1385, 413] width 16 height 9
click at [1377, 443] on label "have not" at bounding box center [1392, 448] width 29 height 9
type input "have not"
click at [1377, 462] on span "responded to" at bounding box center [1400, 466] width 46 height 9
click at [1377, 496] on span "been targeted with" at bounding box center [1408, 501] width 61 height 9
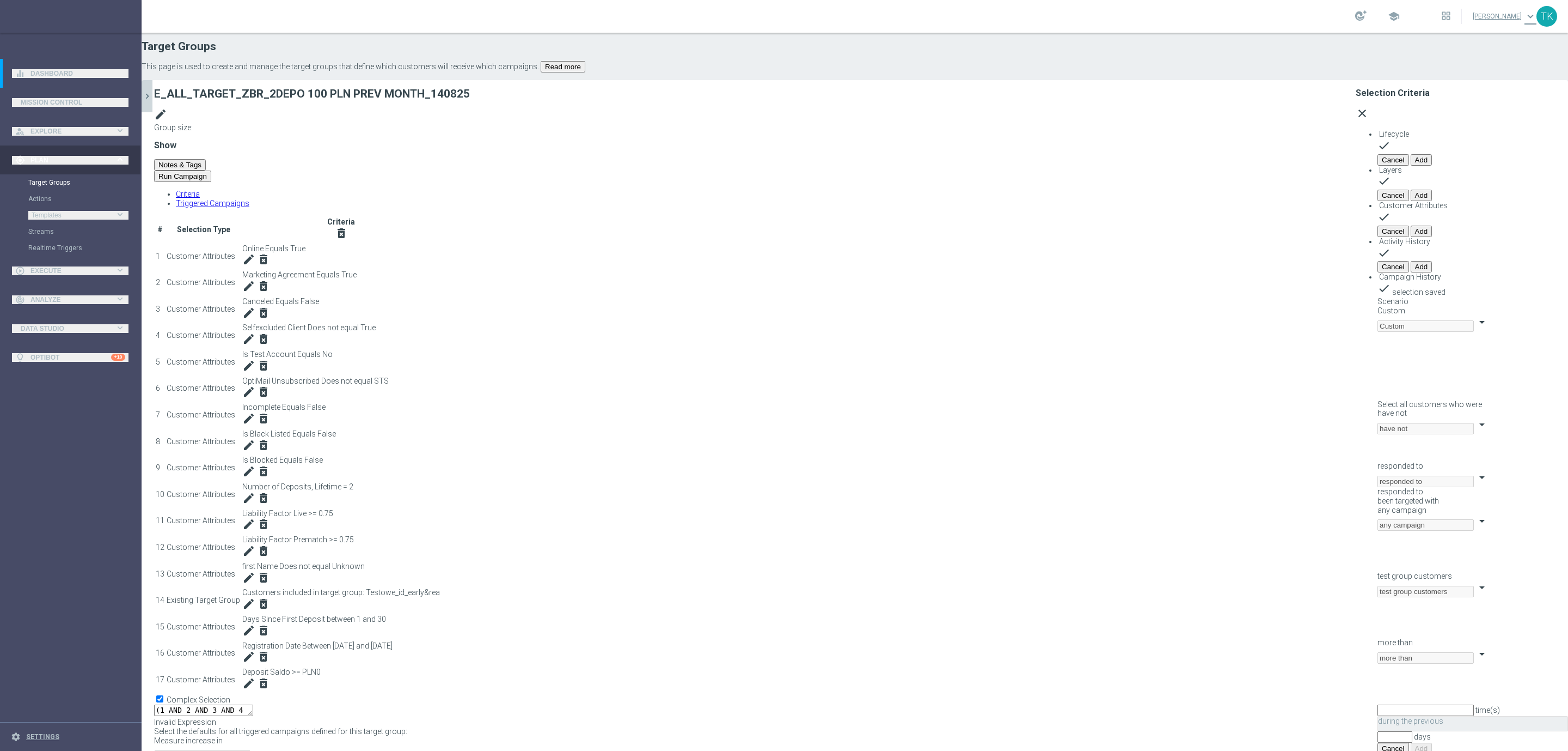
type input "been targeted with"
click at [1377, 514] on span "any campaign" at bounding box center [1402, 518] width 49 height 9
click at [1377, 558] on span "one or more actions" at bounding box center [1412, 562] width 70 height 9
type input "one or more actions"
click at [1377, 580] on span at bounding box center [1377, 580] width 0 height 0
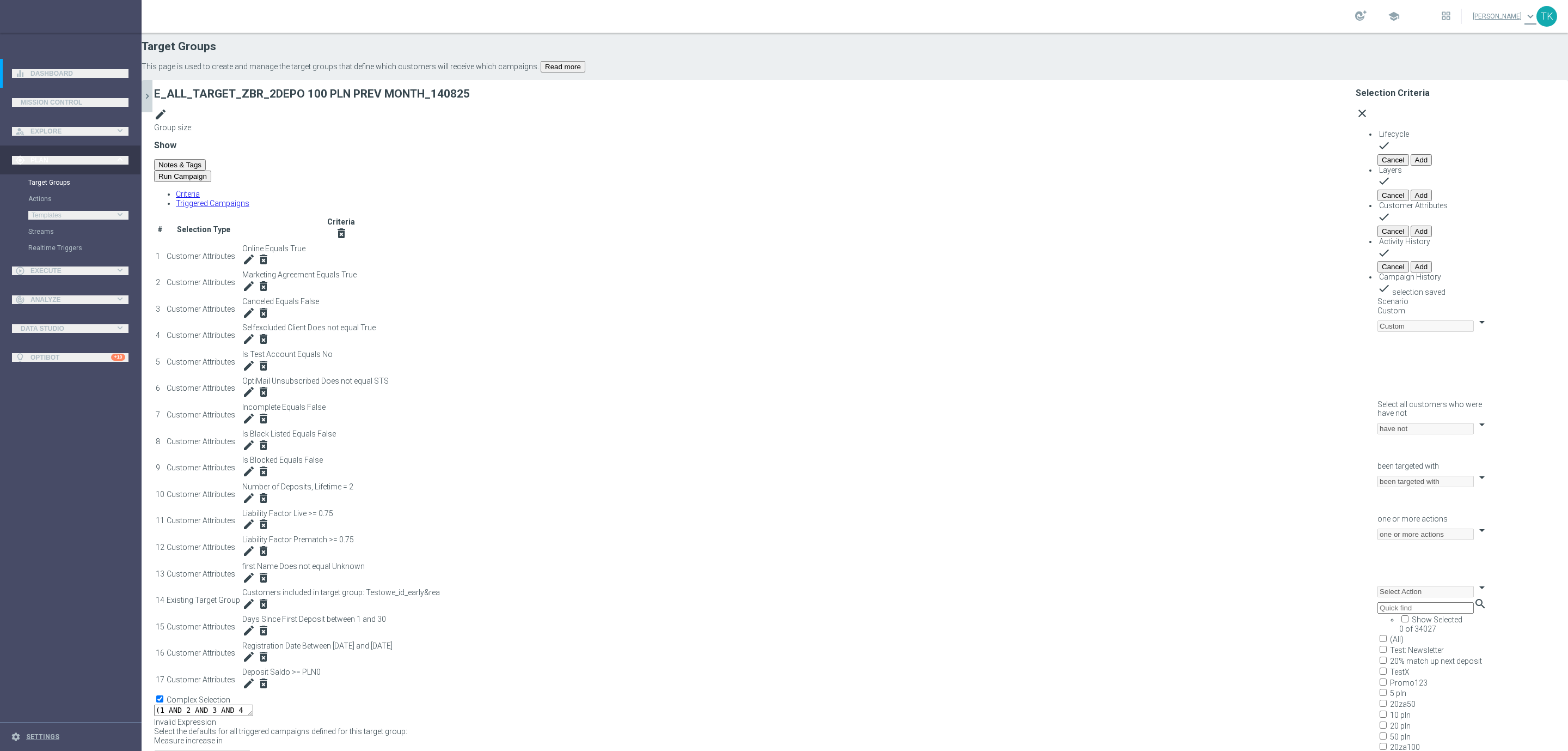
click at [1377, 602] on input "search" at bounding box center [1426, 607] width 96 height 12
paste input "E_ALL_TARGET_OBROT_20 do 100 KOSZULKI_140825"
type input "E_ALL_TARGET_OBROT_20 do 100 KOSZULKI_140825"
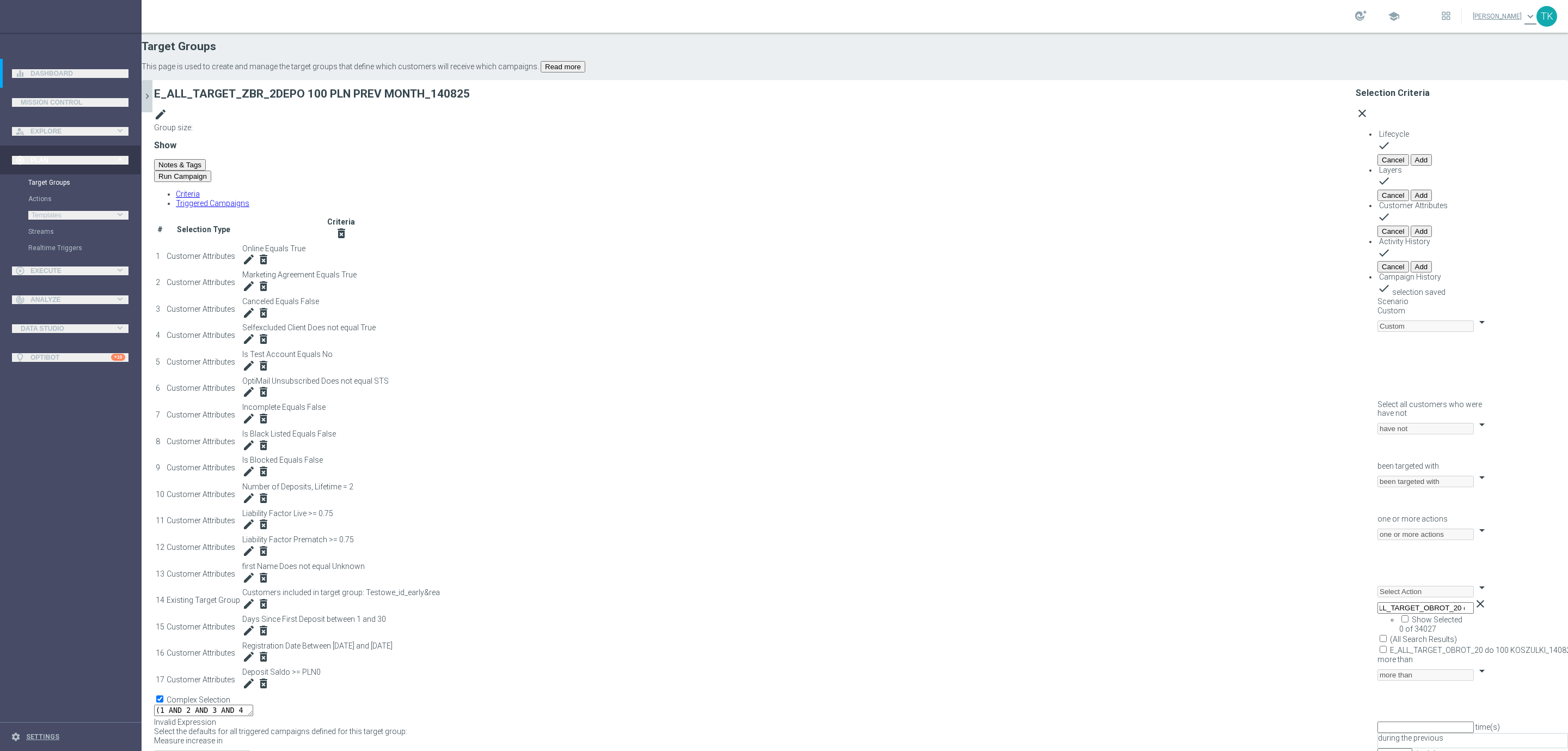
click at [1390, 646] on span "E_ALL_TARGET_OBROT_20 do 100 KOSZULKI_140825" at bounding box center [1483, 650] width 185 height 9
click at [1380, 646] on input "E_ALL_TARGET_OBROT_20 do 100 KOSZULKI_140825" at bounding box center [1384, 649] width 7 height 7
checkbox input "true"
type input "E_ALL_TARGET_OBROT_20 do 100 KOSZULKI_140825"
checkbox input "true"
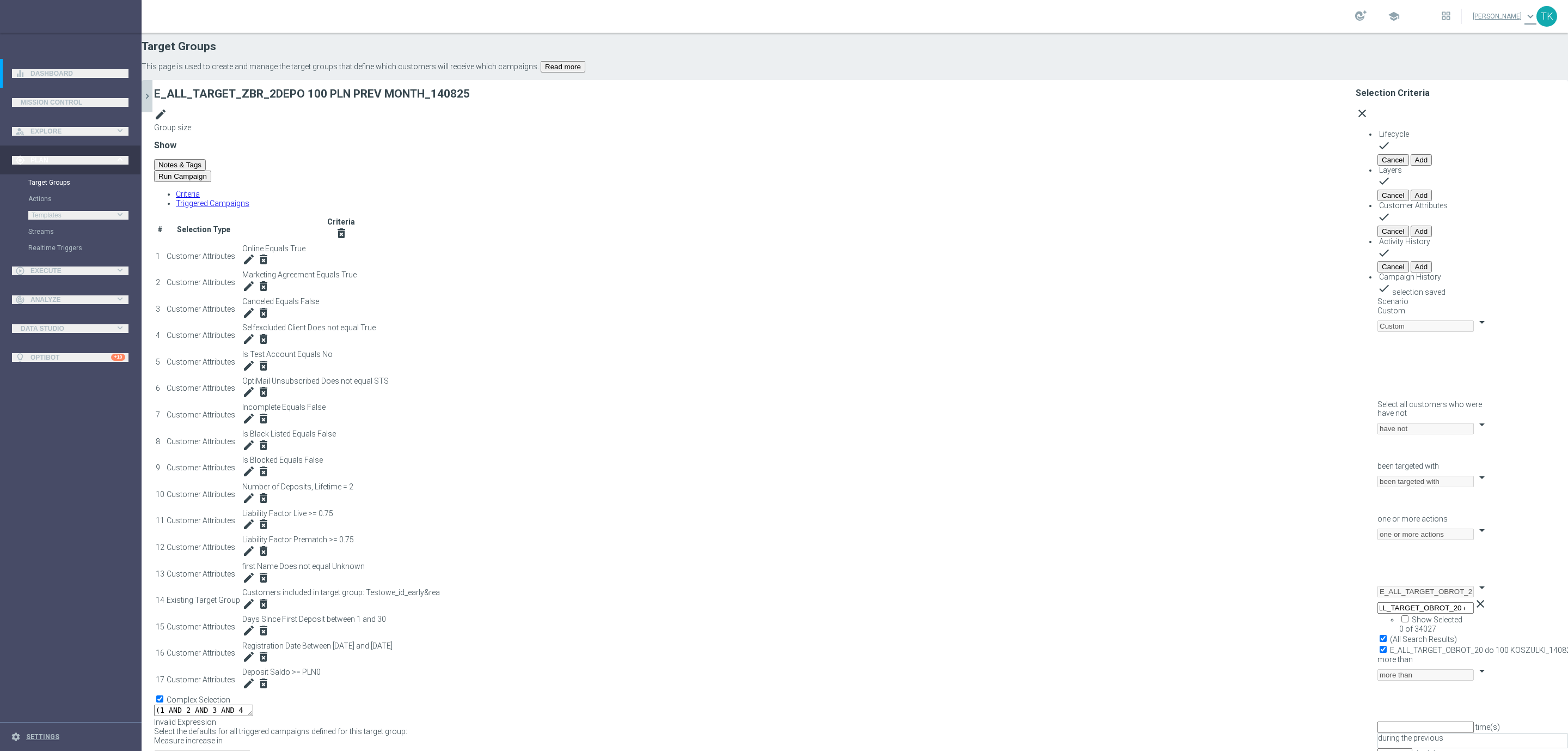
scroll to position [0, 0]
click at [1377, 324] on div "Scenario Custom Custom arrow_drop_down search Select all customers who were hav…" at bounding box center [1472, 538] width 191 height 483
type input "0"
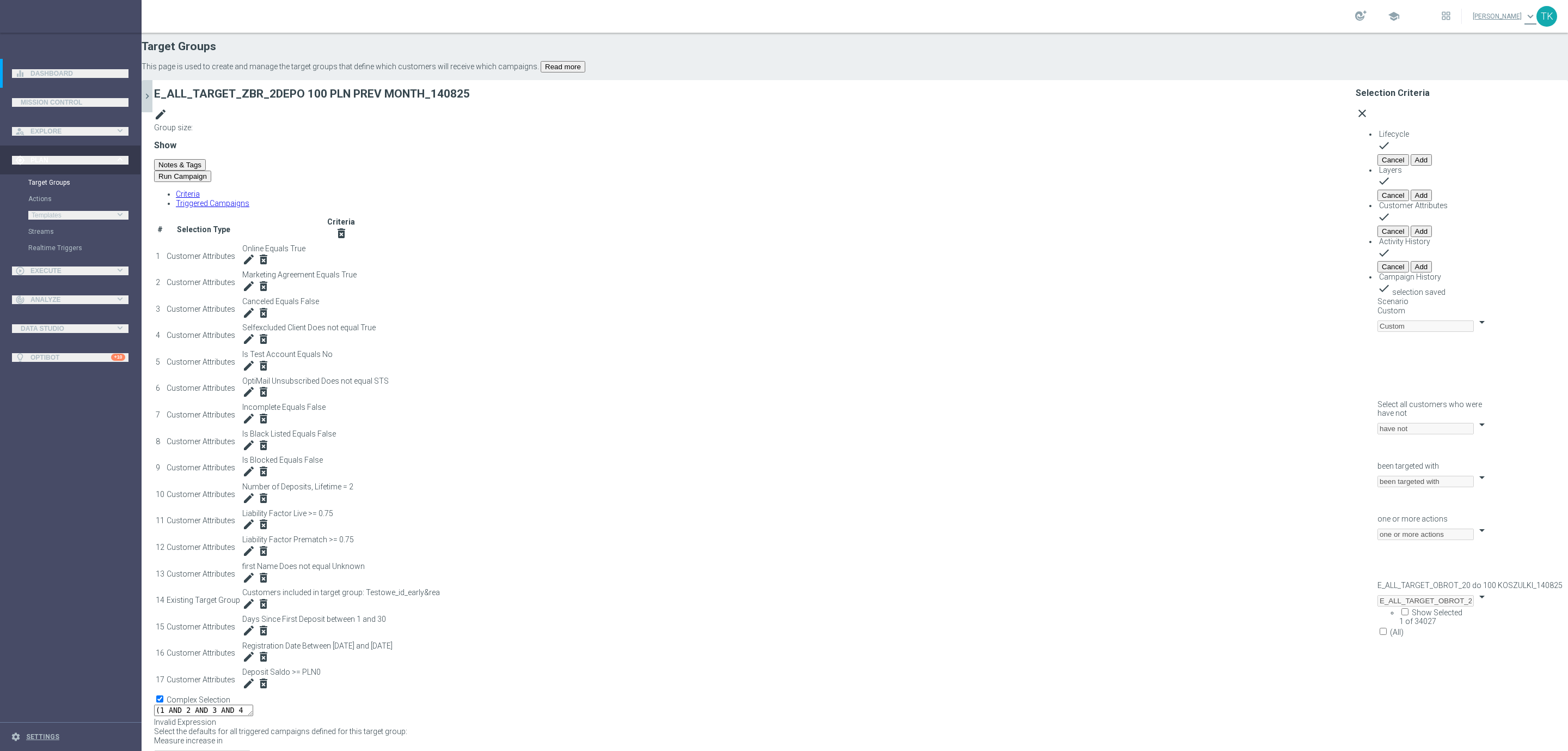
scroll to position [96, 0]
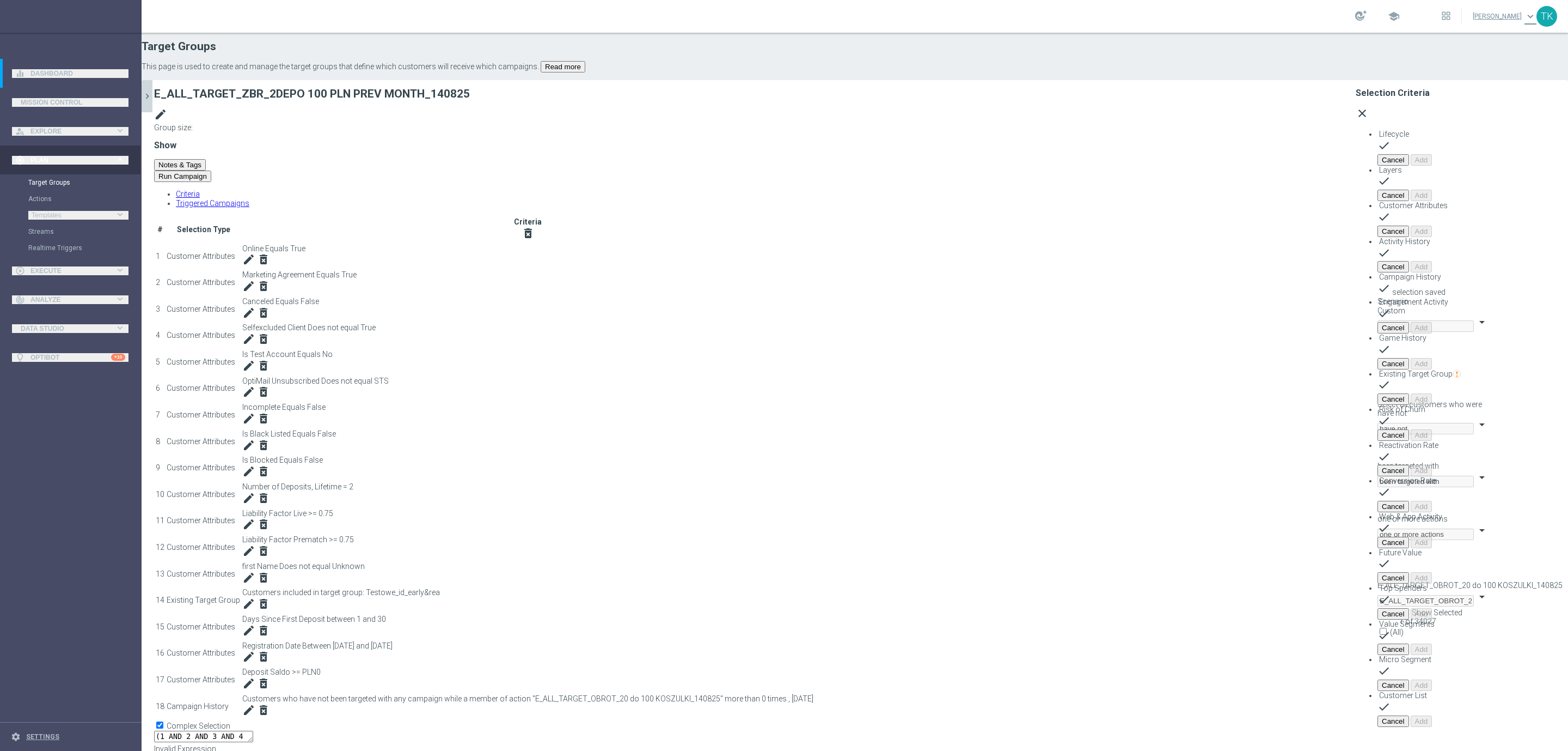
scroll to position [44, 0]
click at [253, 730] on textarea "(1 AND 2 AND 3 AND 4 AND 5 AND 6 AND 7 AND 8 AND 9 AND 10 AND 11 AND 12 AND 13 …" at bounding box center [203, 736] width 99 height 12
type textarea "(1 AND 2 AND 3 AND 4 AND 5 AND 6 AND 7 AND 8 AND 9 AND 10 AND 11 AND 12 AND 13 …"
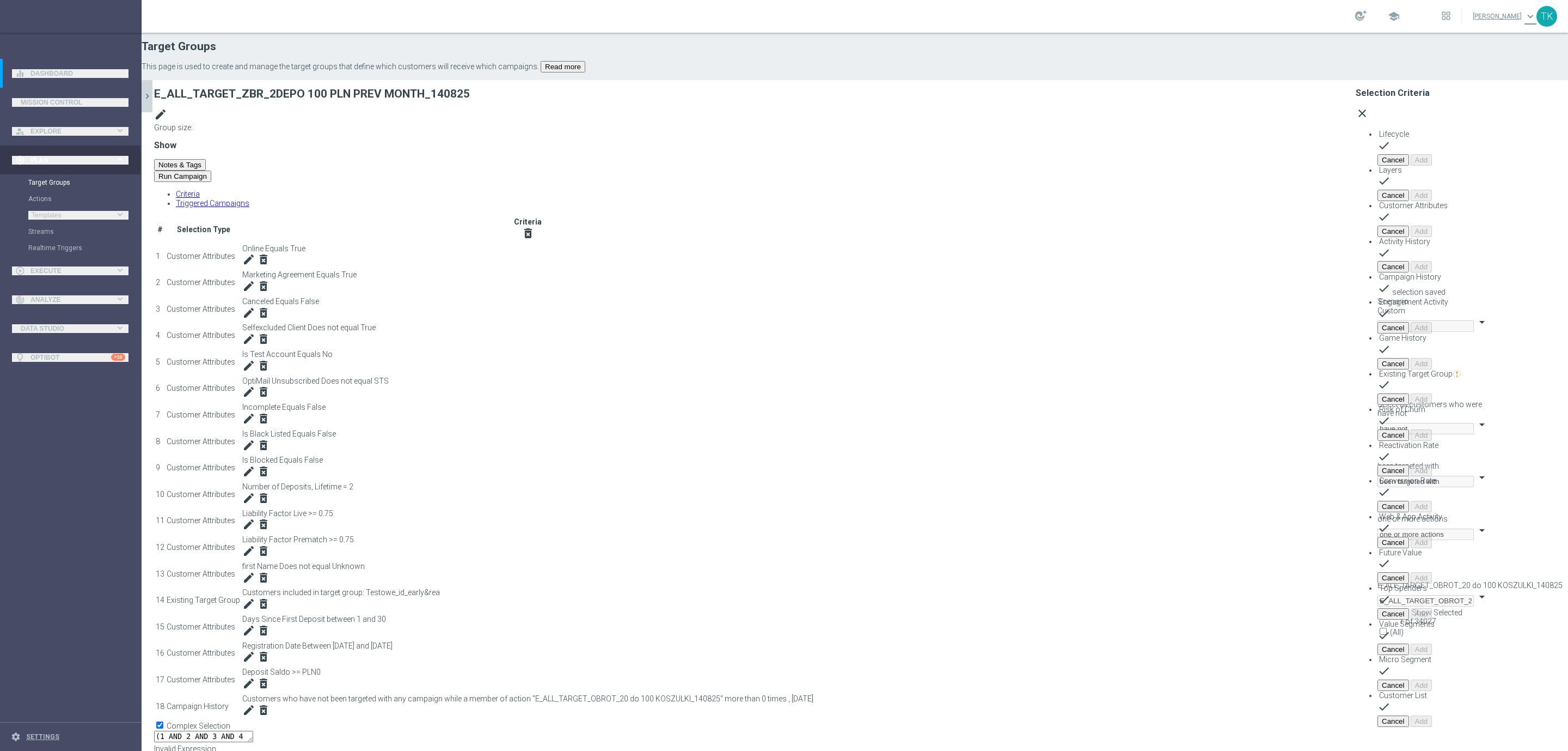
click at [152, 102] on button "chevron_right" at bounding box center [147, 96] width 11 height 32
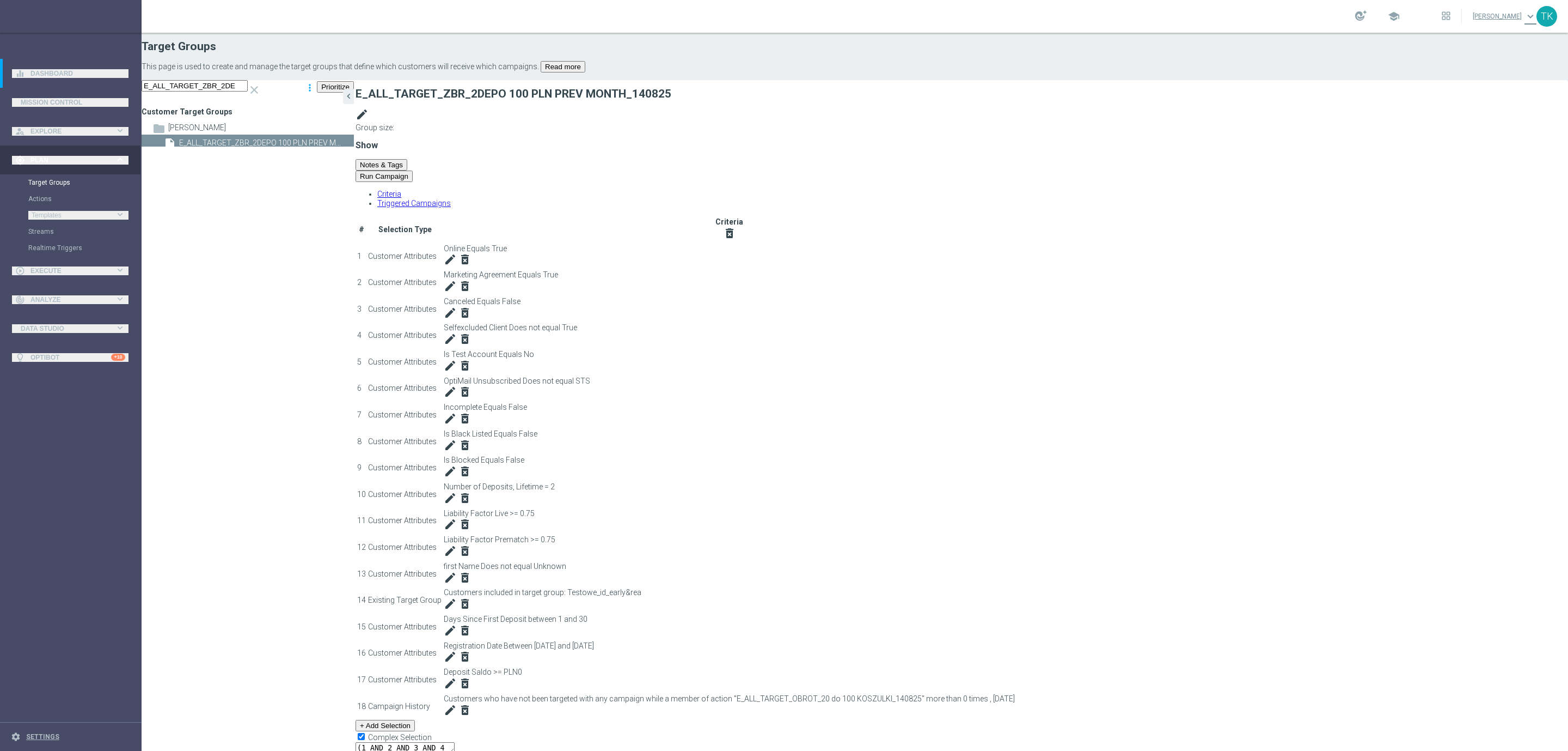
scroll to position [56, 0]
click at [41, 269] on span "Execute" at bounding box center [72, 270] width 85 height 7
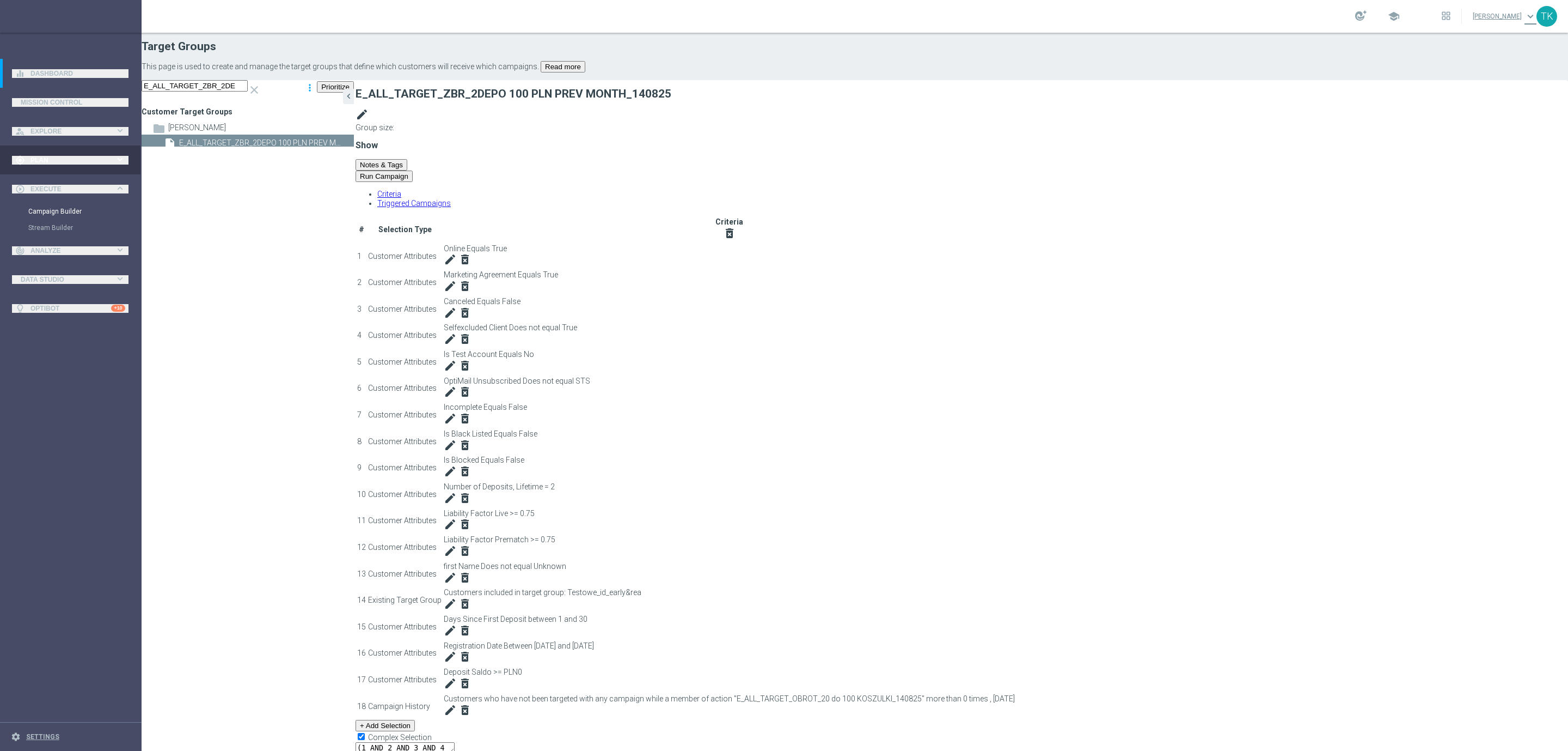
click at [53, 213] on link "Campaign Builder" at bounding box center [71, 211] width 85 height 9
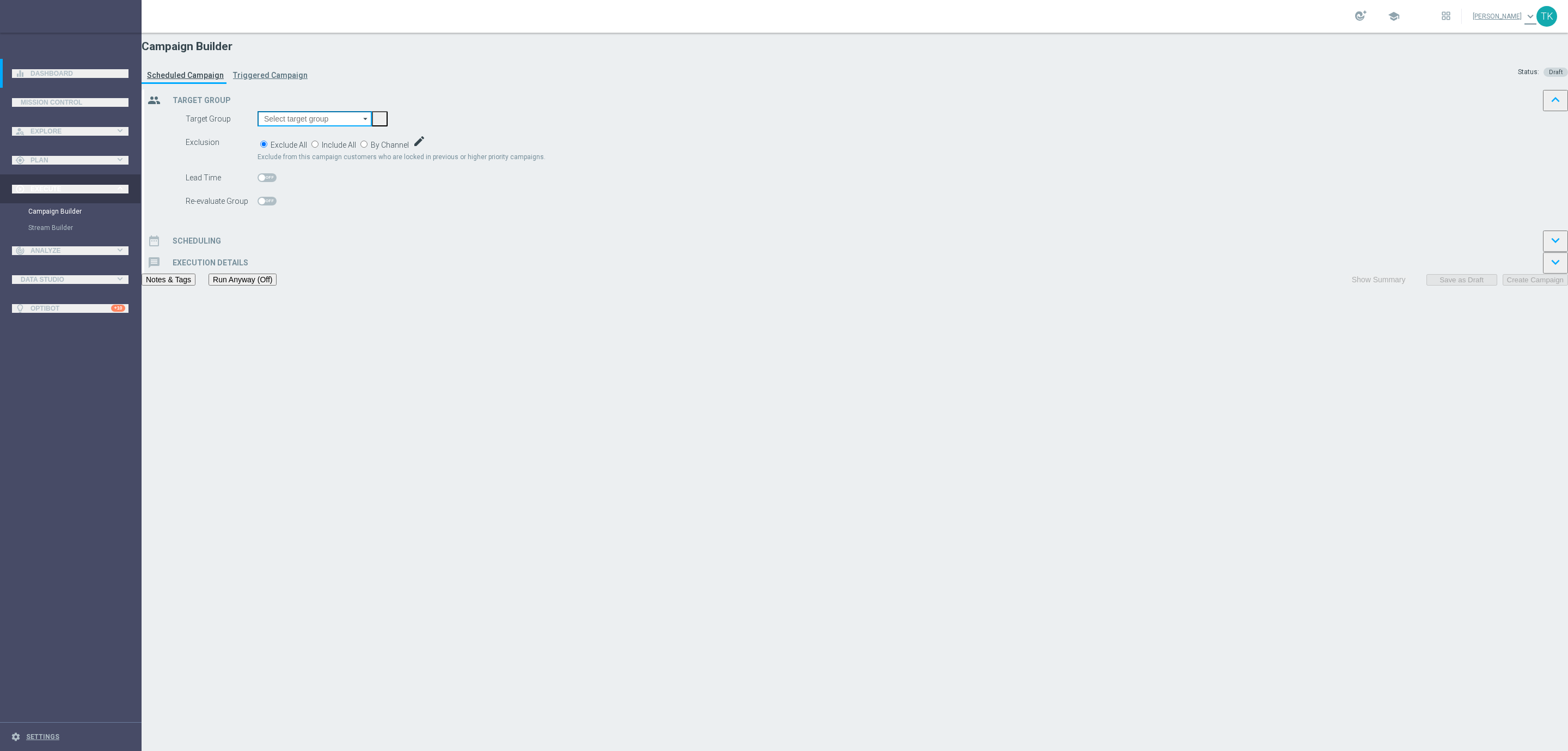
click at [372, 127] on input at bounding box center [315, 118] width 114 height 15
paste input "E_ALL_TARGET_OBROT_20 do 100 KOSZULKI_140825"
click at [404, 171] on div "E_ALL_TARGET_OBROT_20 do 100 KOSZULKI_140825" at bounding box center [337, 166] width 131 height 19
type input "E_ALL_TARGET_OBROT_20 do 100 KOSZULKI_140825"
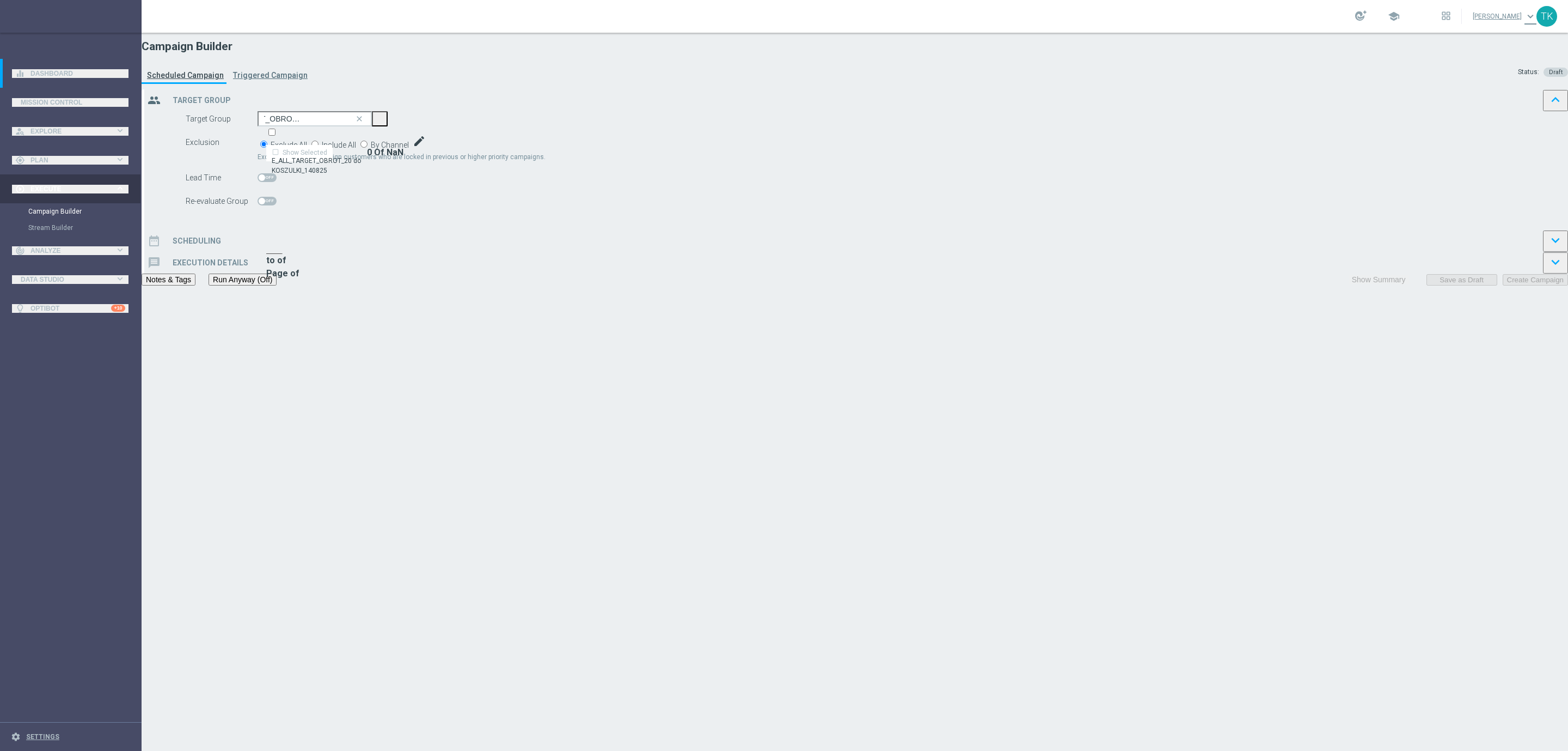
scroll to position [0, 0]
click at [409, 149] on span "By Channel" at bounding box center [390, 145] width 38 height 9
click at [368, 147] on input "By Channel edit" at bounding box center [364, 144] width 7 height 7
radio input "true"
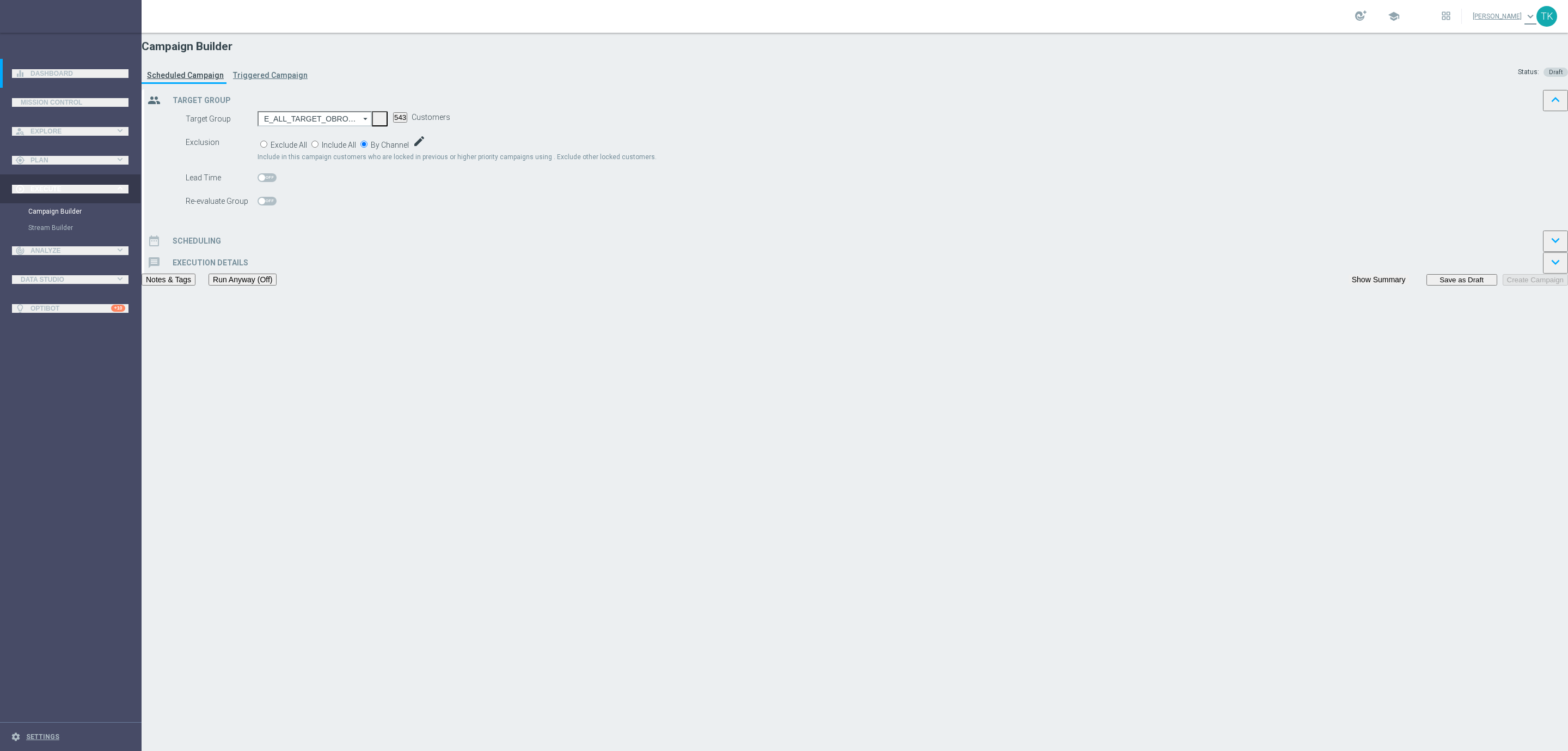
click at [0, 0] on span "Include" at bounding box center [0, 0] width 0 height 0
checkbox input "true"
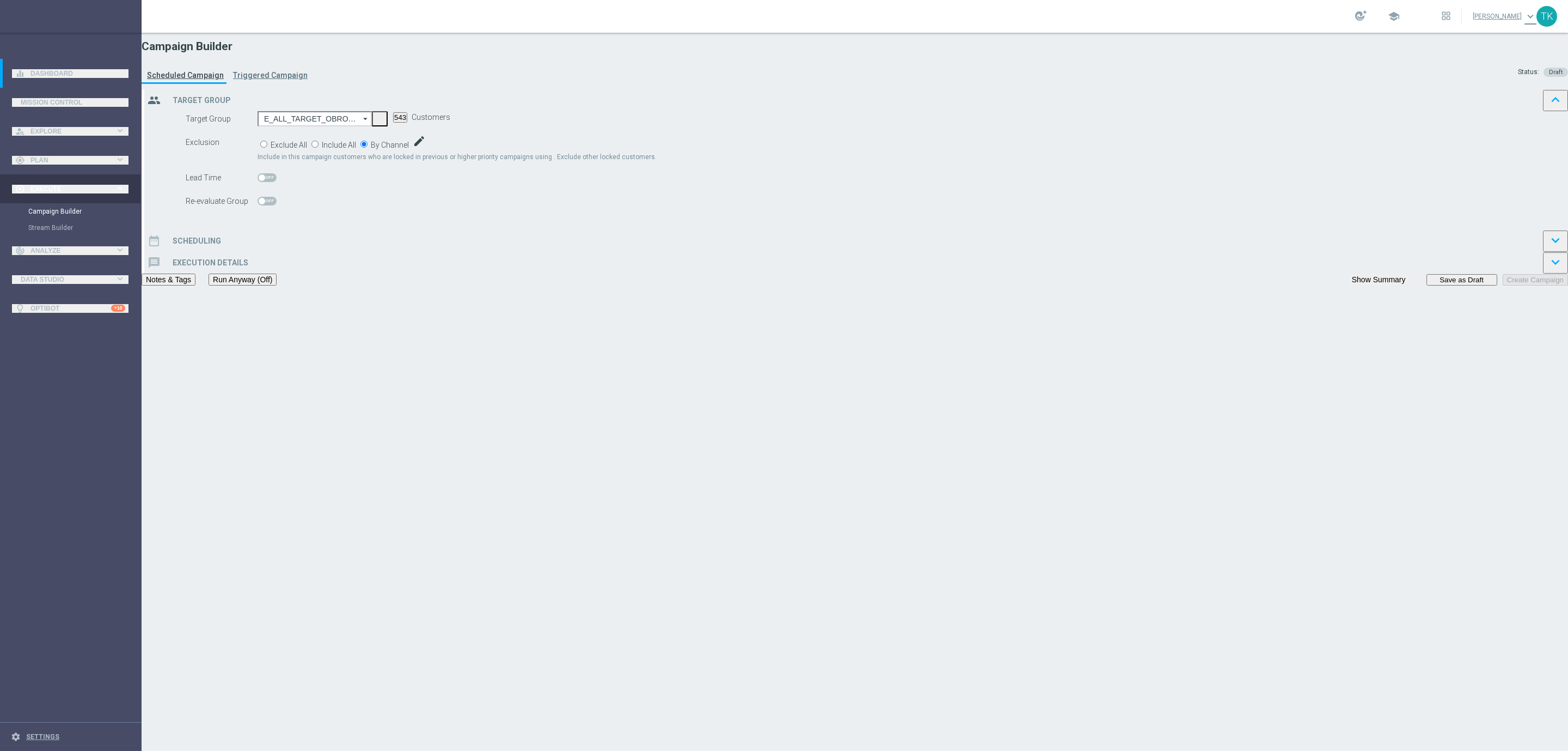
checkbox input "true"
click at [704, 252] on div "date_range Scheduling keyboard_arrow_down" at bounding box center [856, 241] width 1424 height 22
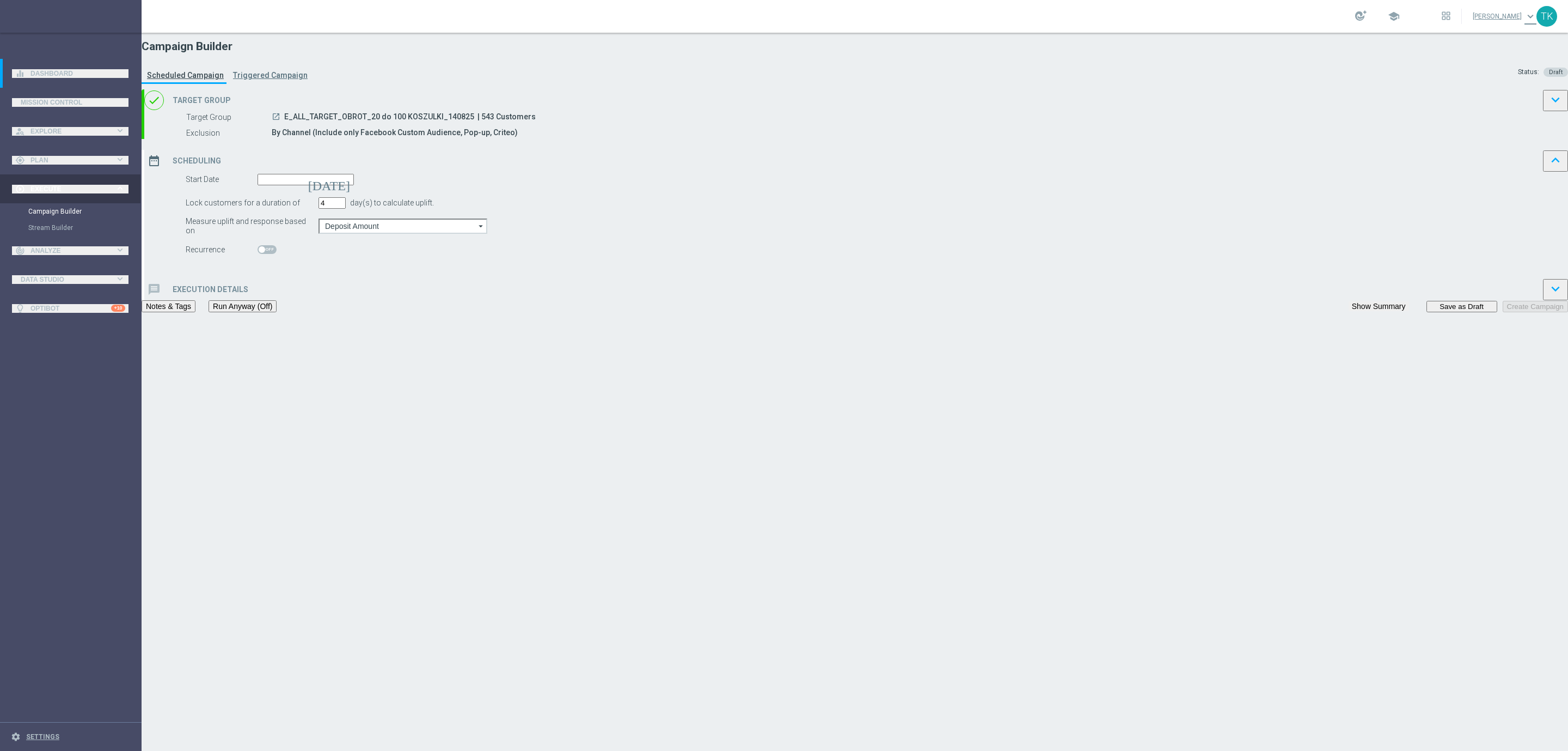
type input "4"
click at [346, 209] on input "4" at bounding box center [332, 203] width 27 height 12
click at [354, 185] on input at bounding box center [306, 179] width 96 height 12
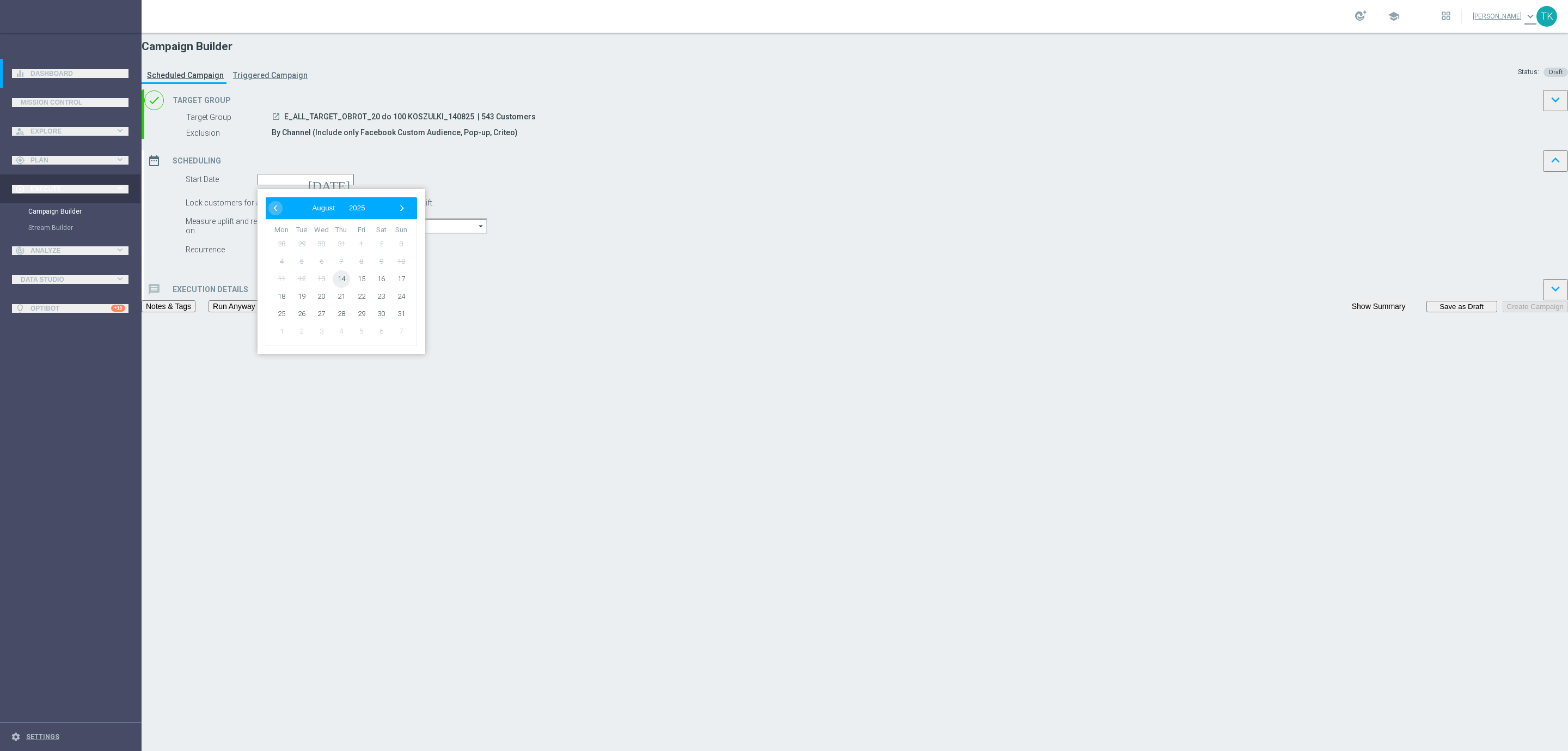
click at [350, 287] on span "14" at bounding box center [341, 279] width 18 height 18
type input "[DATE]"
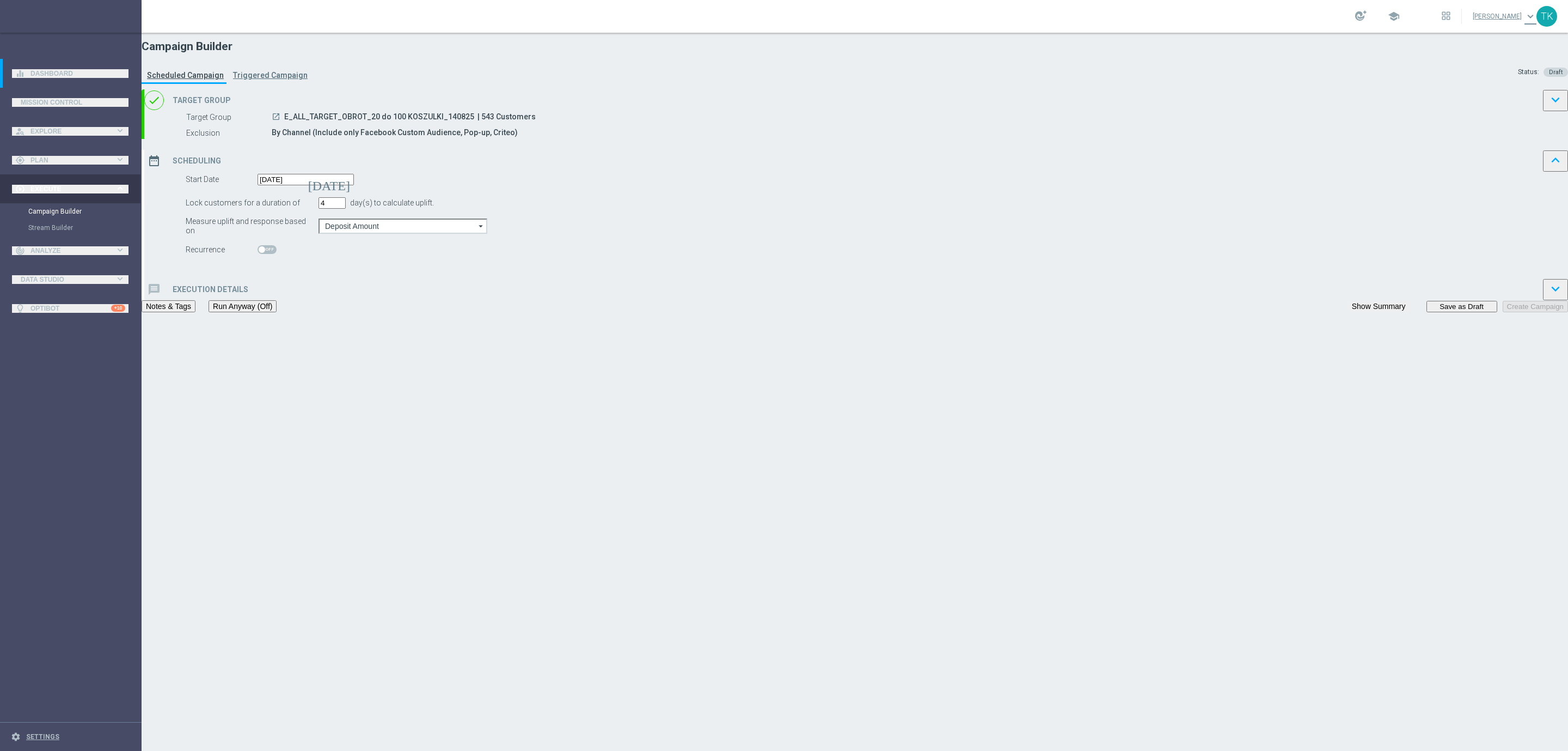
click at [474, 123] on span "E_ALL_TARGET_OBROT_20 do 100 KOSZULKI_140825" at bounding box center [379, 118] width 190 height 11
copy div "E_ALL_TARGET_OBROT_20 do 100 KOSZULKI_140825"
click at [696, 300] on div "message Execution Details keyboard_arrow_down" at bounding box center [856, 289] width 1424 height 22
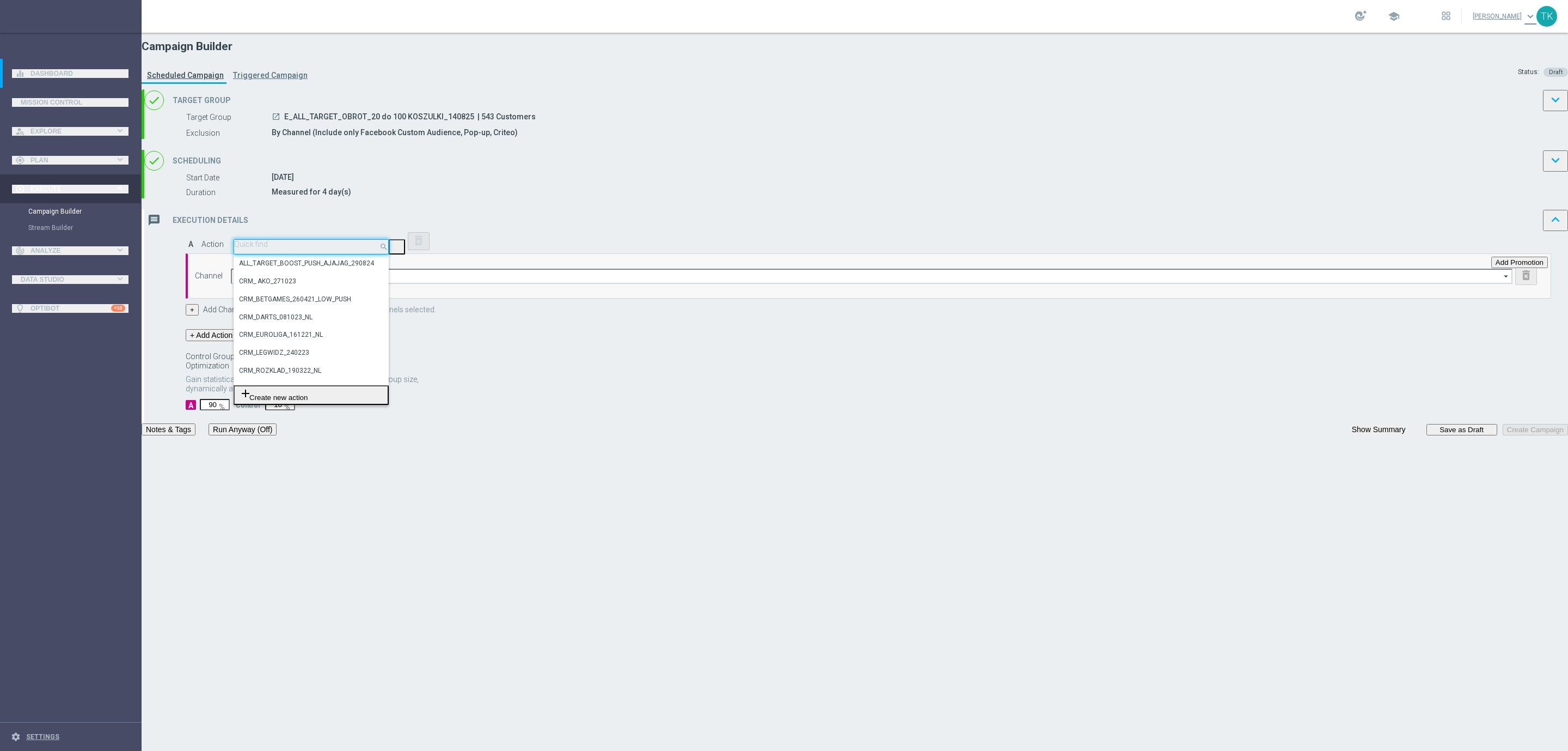
click at [388, 249] on input "text" at bounding box center [311, 244] width 154 height 8
paste input "E_ALL_TARGET_OBROT_20 do 100 KOSZULKI_140825"
type input "E_ALL_TARGET_OBROT_20 do 100 KOSZULKI_140825"
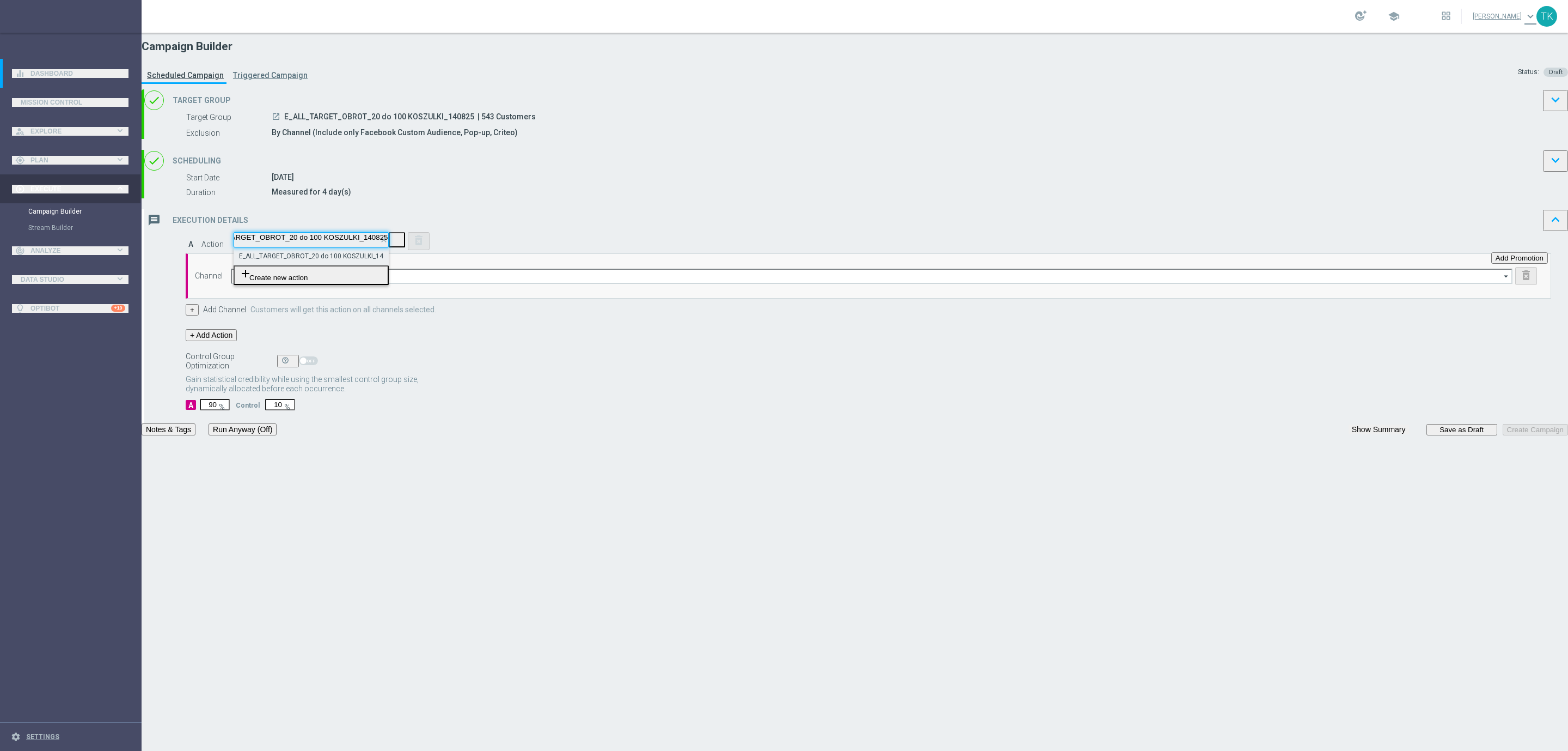
click at [383, 266] on div "E_ALL_TARGET_OBROT_20 do 100 KOSZULKI_140825 edit" at bounding box center [311, 256] width 144 height 18
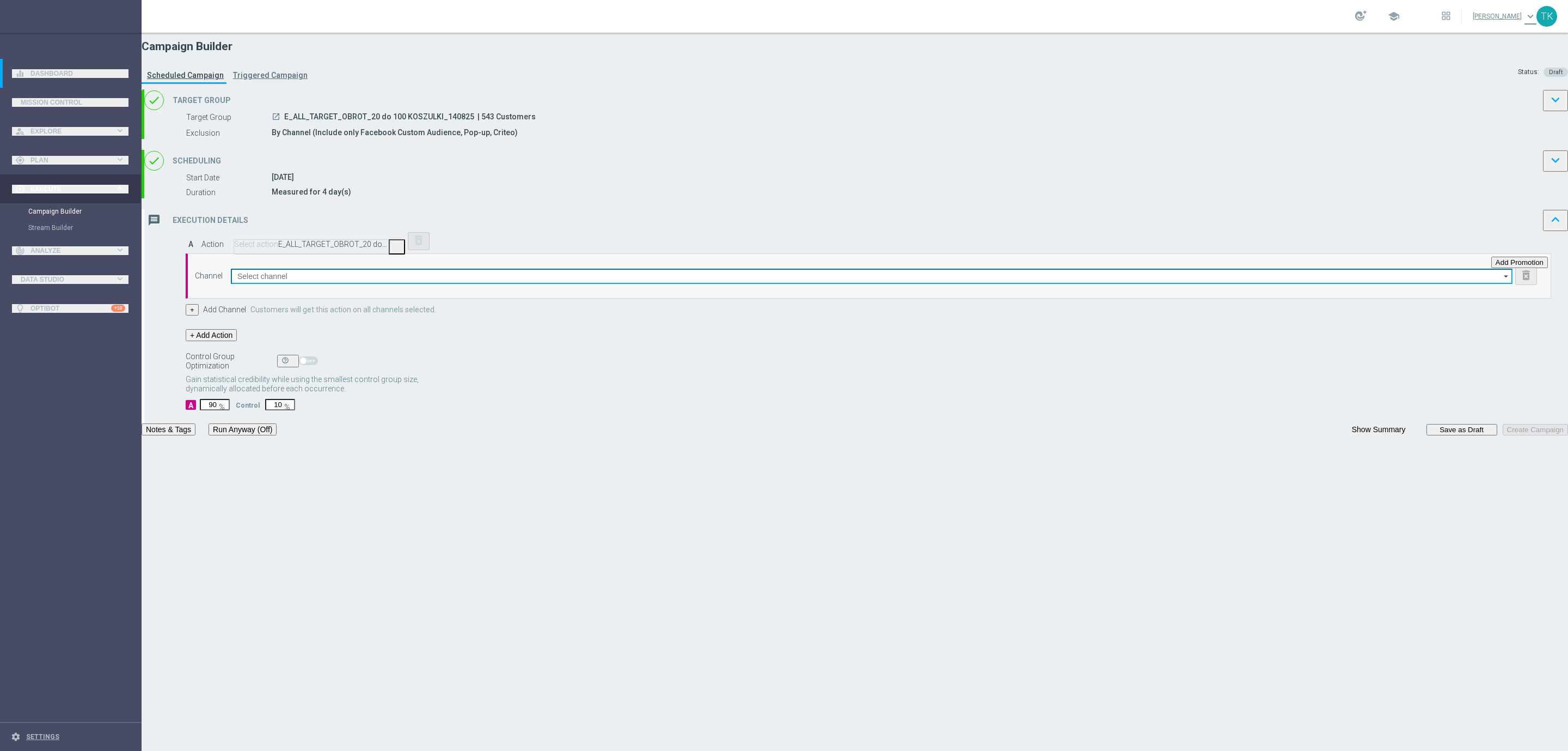
click at [642, 284] on input at bounding box center [872, 276] width 1282 height 15
click at [662, 284] on input at bounding box center [872, 276] width 1282 height 15
paste input "E_ALL_TARGET_OBROT_20 do 100 KOSZULKI_140825"
click at [699, 284] on input "E_ALL_TARGET_OBROT_20 do 100 KOSZULKI_140825" at bounding box center [872, 276] width 1282 height 15
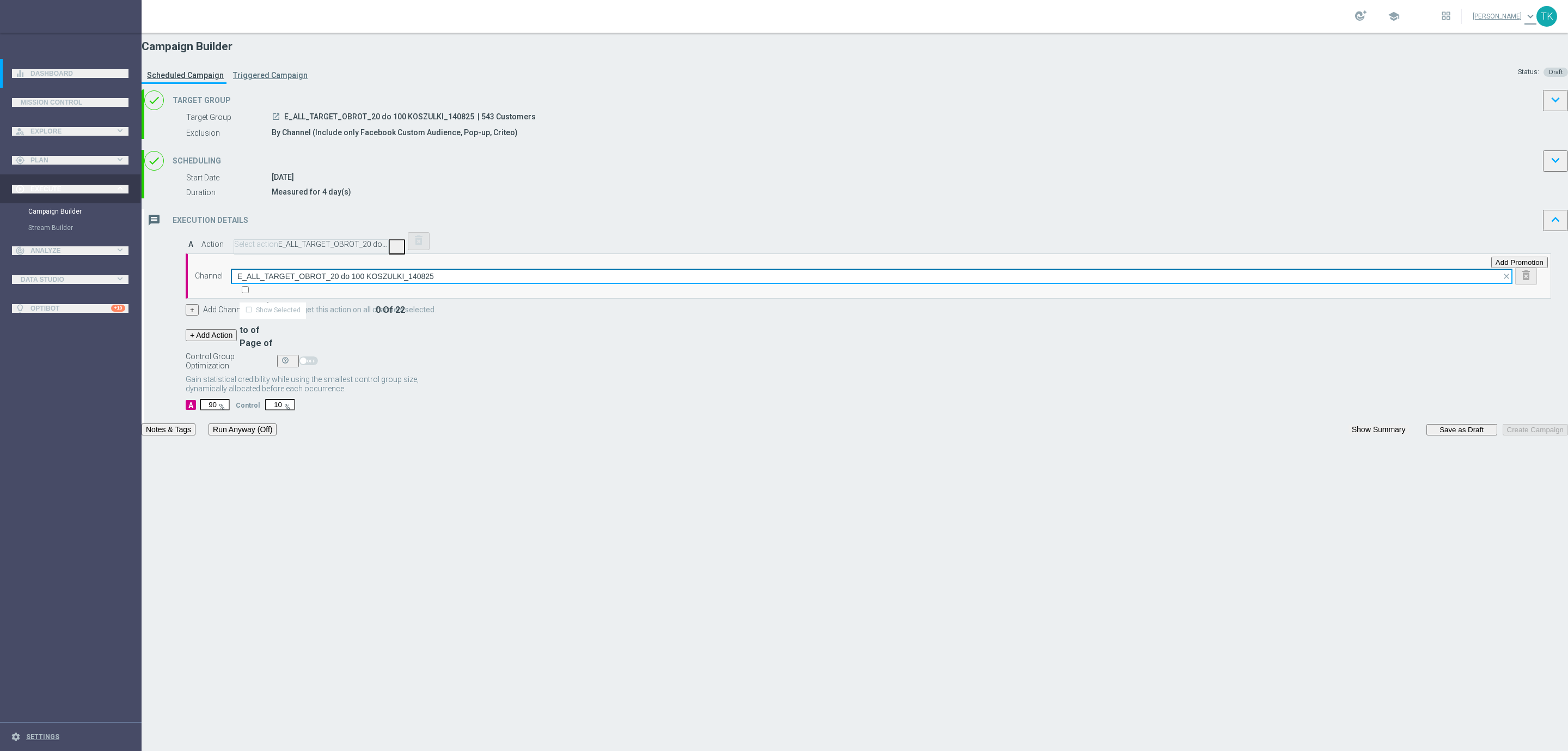
click at [699, 284] on input "E_ALL_TARGET_OBROT_20 do 100 KOSZULKI_140825" at bounding box center [872, 276] width 1282 height 15
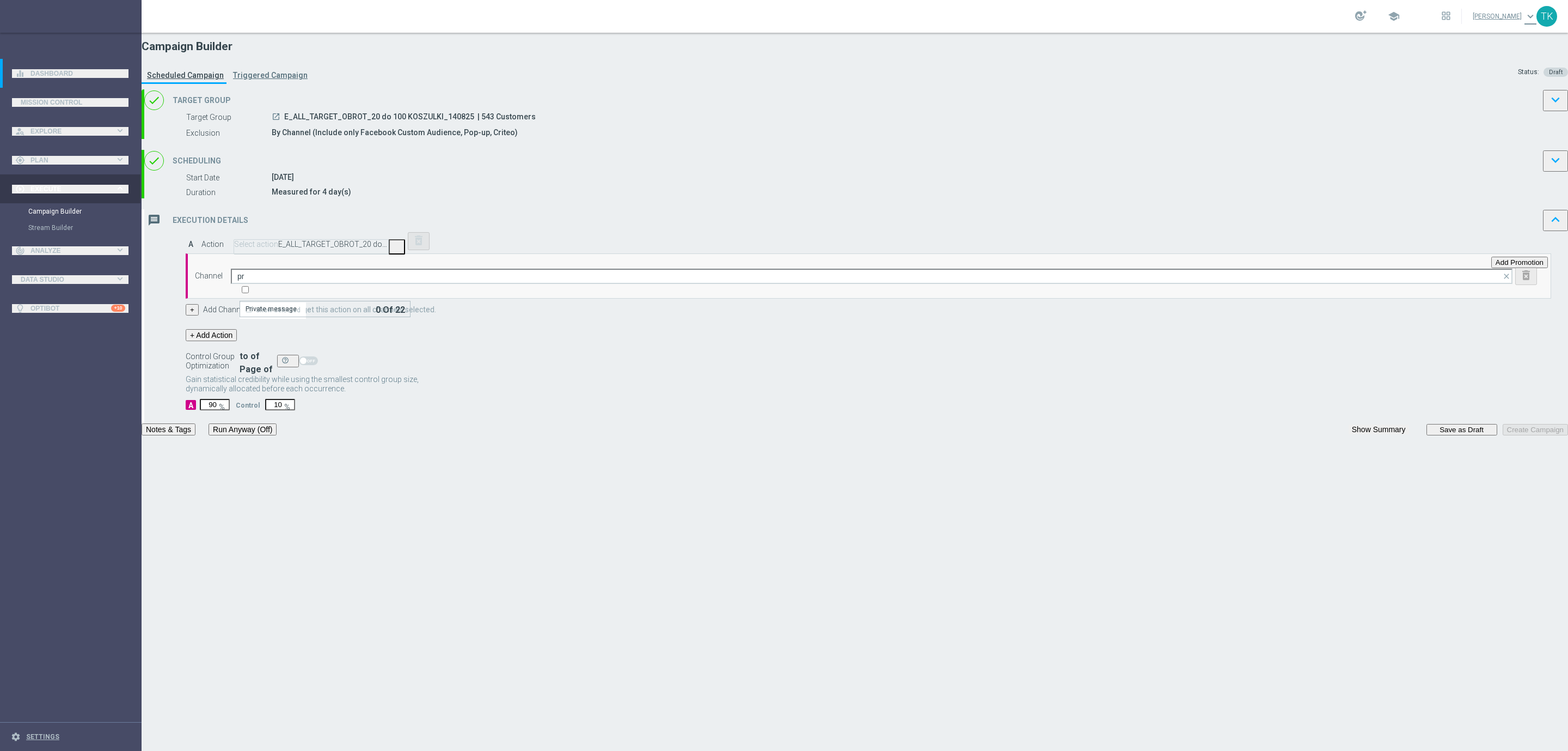
click at [410, 317] on div "Private message" at bounding box center [325, 309] width 171 height 16
type input "Private message"
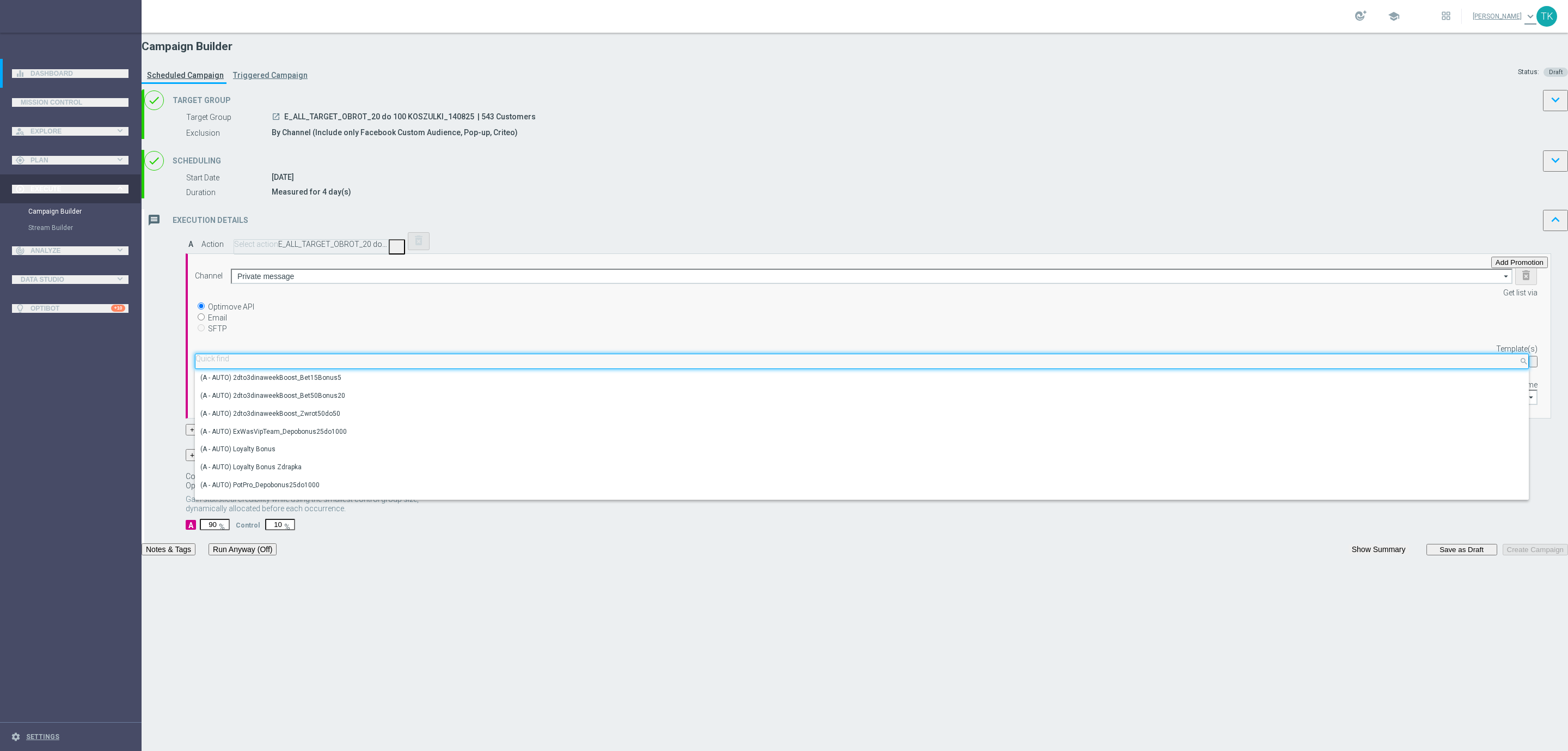
click at [890, 363] on input "text" at bounding box center [862, 358] width 1333 height 8
paste input "E_ALL_TARGET_OBROT_20 do 100 KOSZULKI_140825"
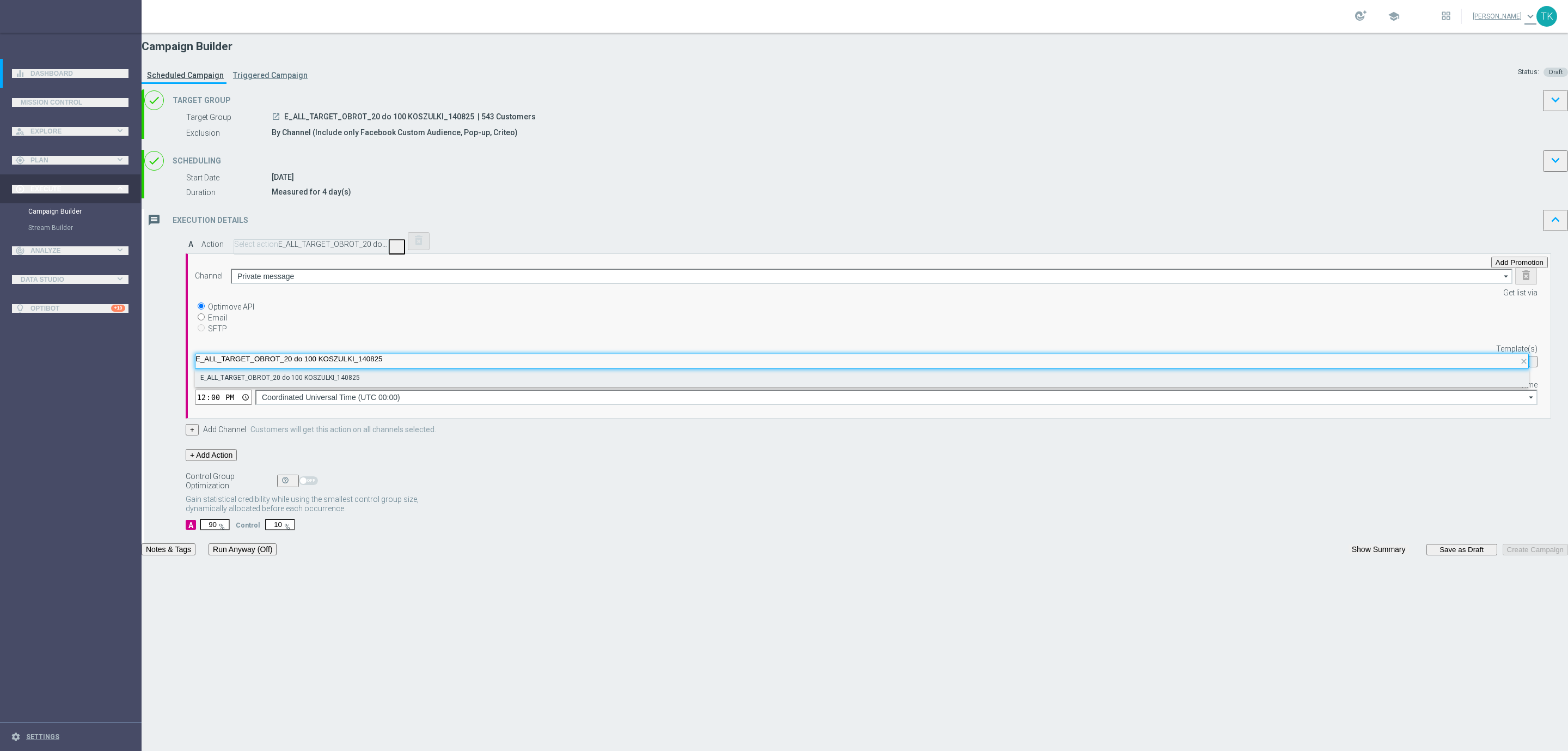
click at [897, 383] on div "E_ALL_TARGET_OBROT_20 do 100 KOSZULKI_140825" at bounding box center [862, 378] width 1323 height 18
type input "E_ALL_TARGET_OBROT_20 do 100 KOSZULKI_140825"
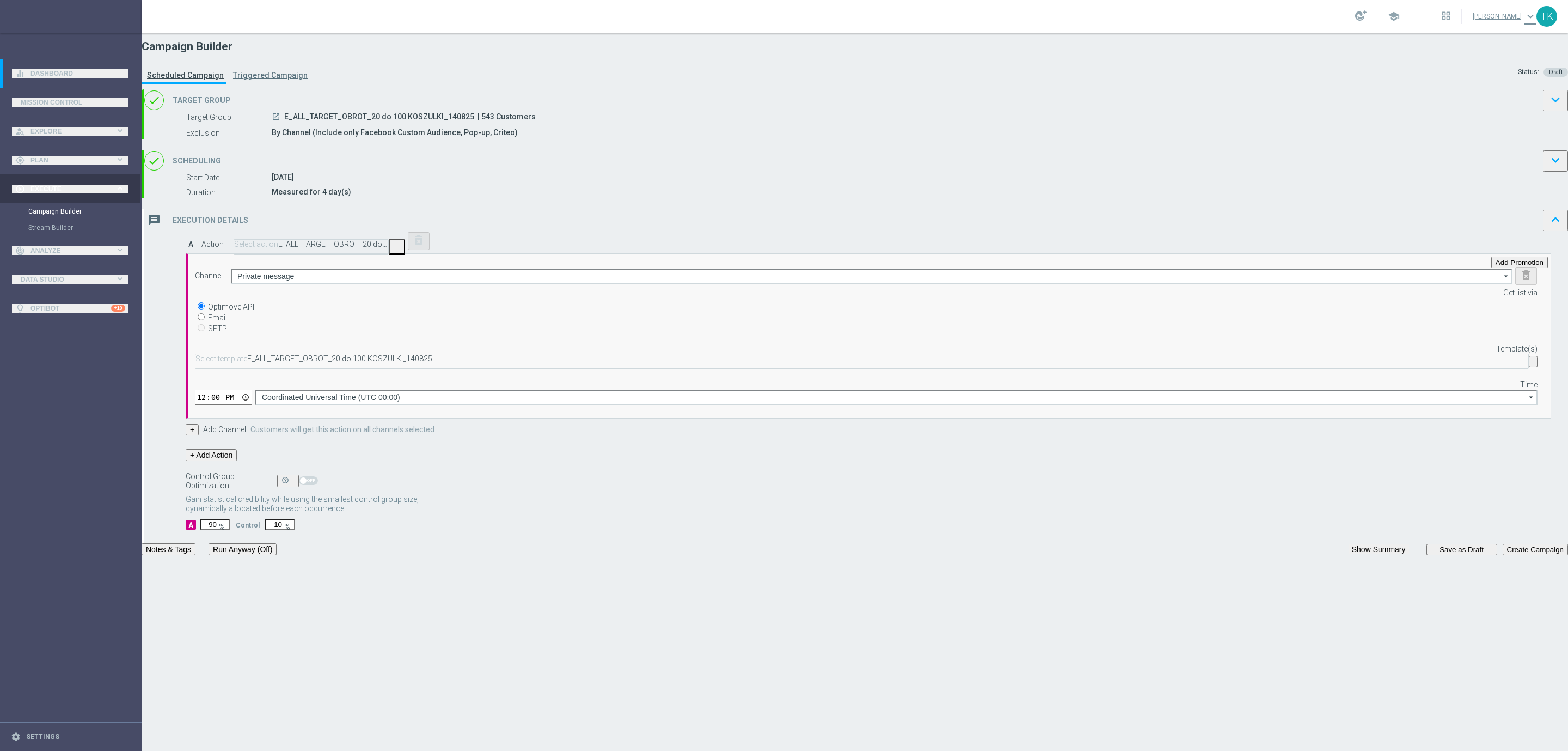
click at [252, 396] on input "12:00" at bounding box center [223, 397] width 57 height 15
type input "16:03"
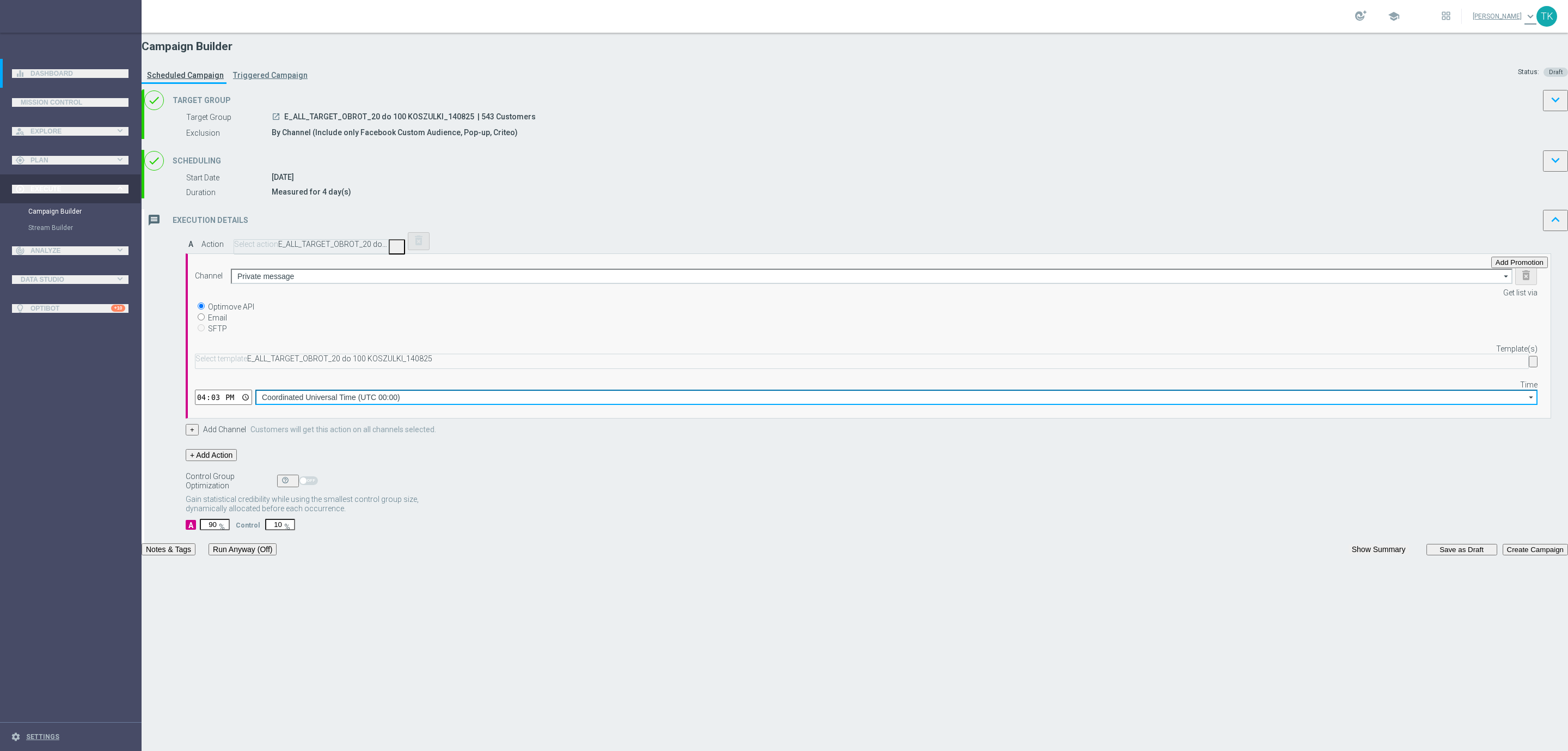
click at [967, 394] on input "Coordinated Universal Time (UTC 00:00)" at bounding box center [896, 397] width 1282 height 15
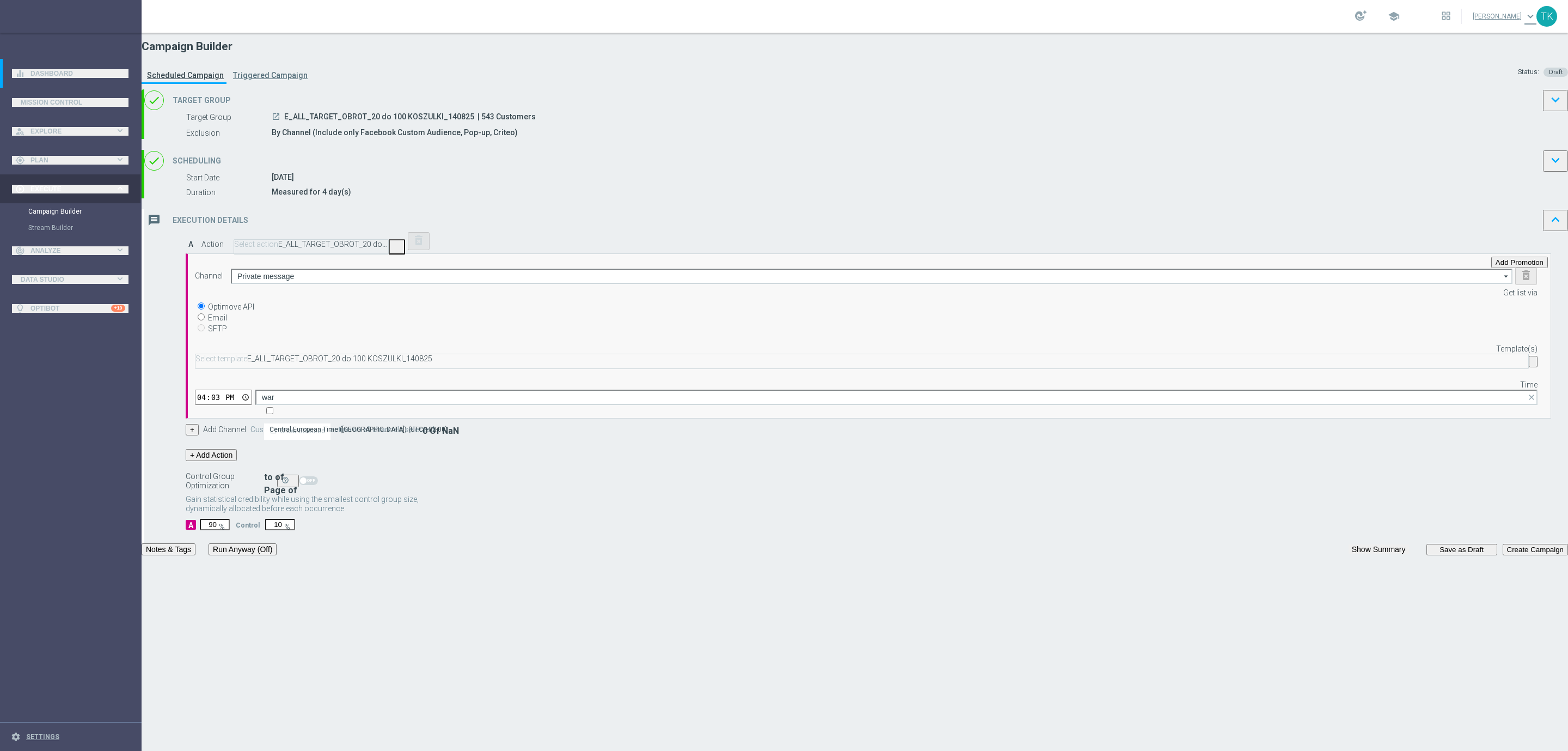
click at [464, 421] on div "Central European Time ([GEOGRAPHIC_DATA]) (UTC +02:00)" at bounding box center [364, 429] width 200 height 15
type input "Central European Time ([GEOGRAPHIC_DATA]) (UTC +02:00)"
click at [910, 172] on div "done Scheduling keyboard_arrow_down" at bounding box center [856, 161] width 1424 height 22
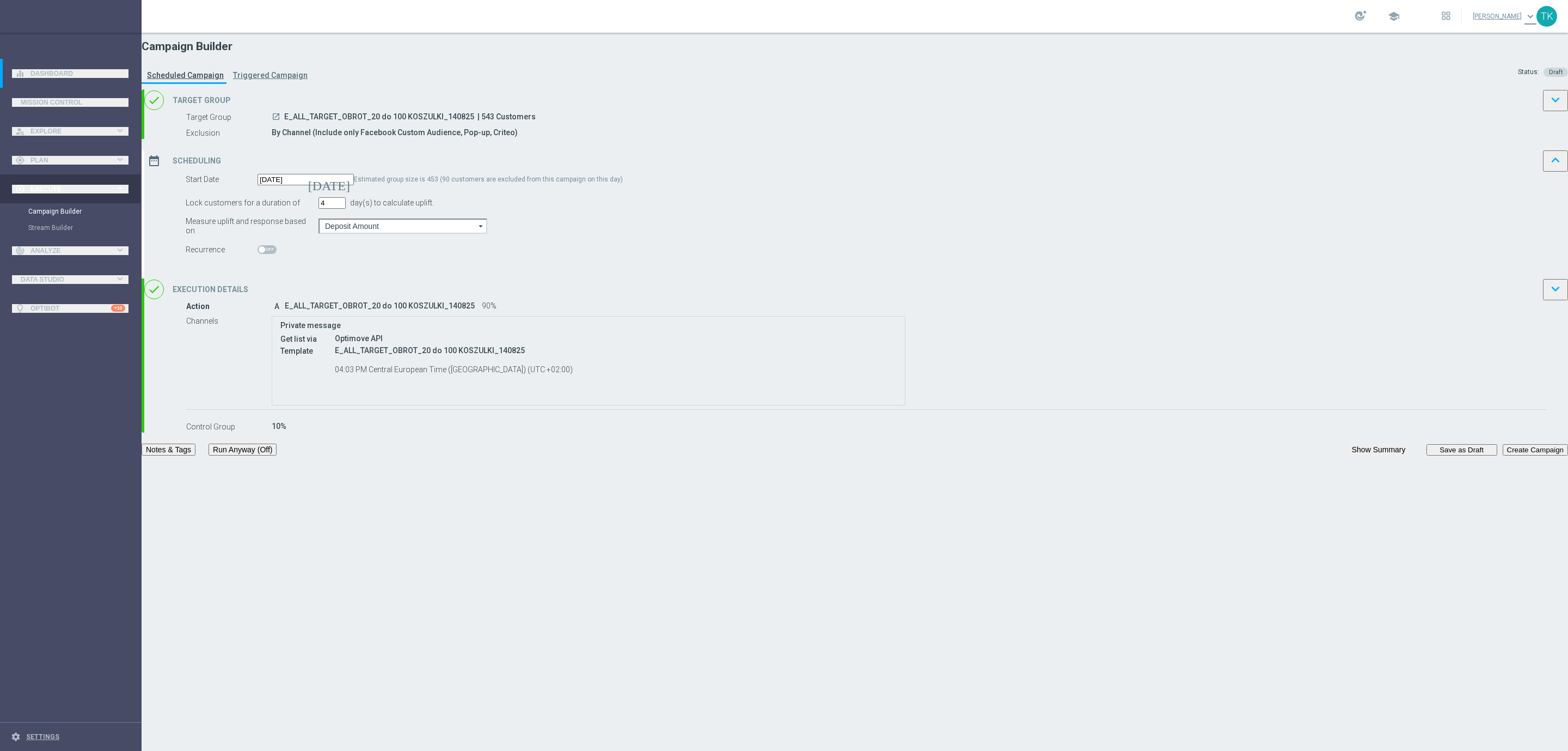
click at [902, 172] on div "date_range Scheduling keyboard_arrow_up" at bounding box center [856, 161] width 1424 height 22
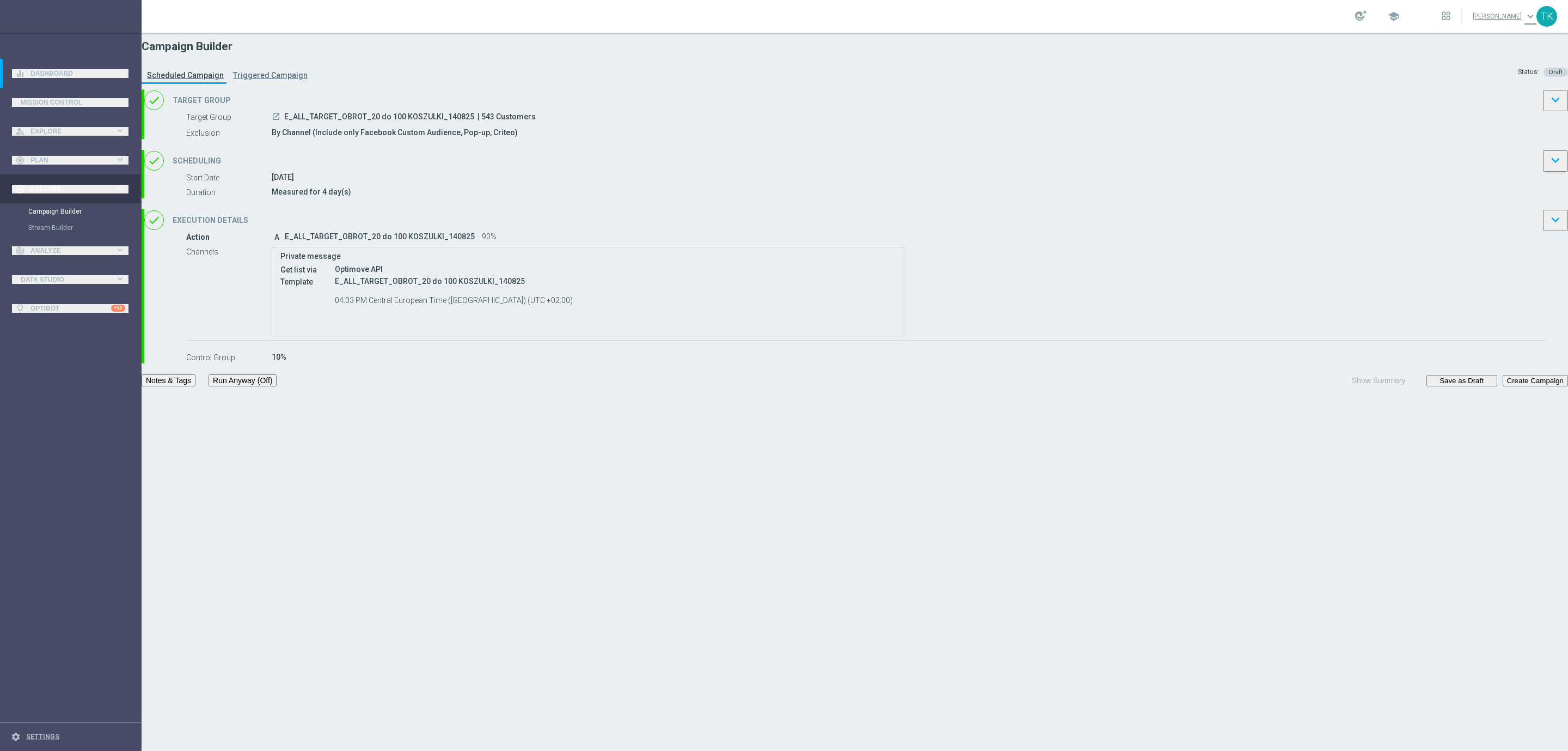
click at [195, 386] on button "Notes & Tags" at bounding box center [169, 380] width 54 height 12
click at [992, 231] on div "done Execution Details keyboard_arrow_down" at bounding box center [856, 220] width 1424 height 22
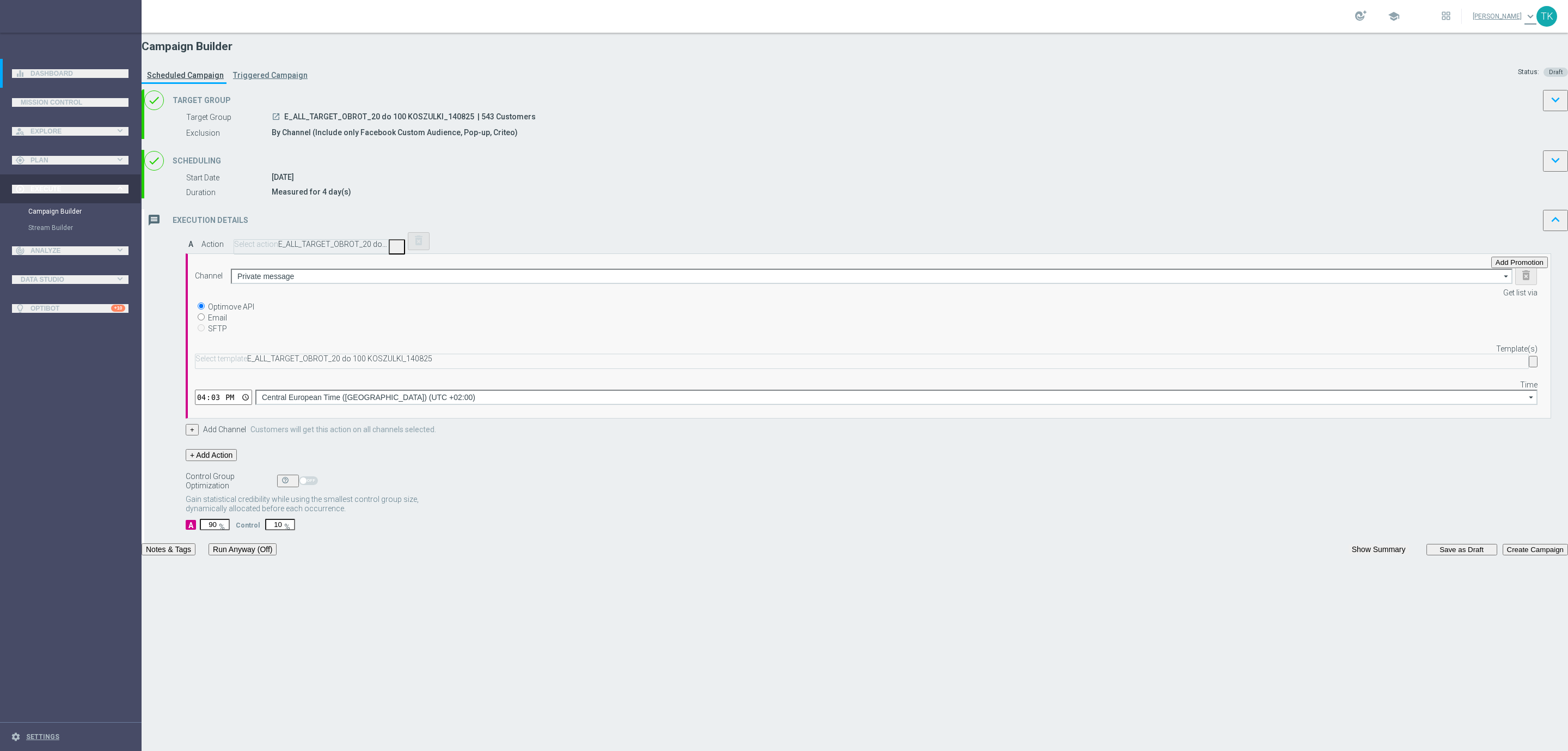
click at [229, 530] on input "90" at bounding box center [214, 524] width 30 height 12
type input "9"
type input "91"
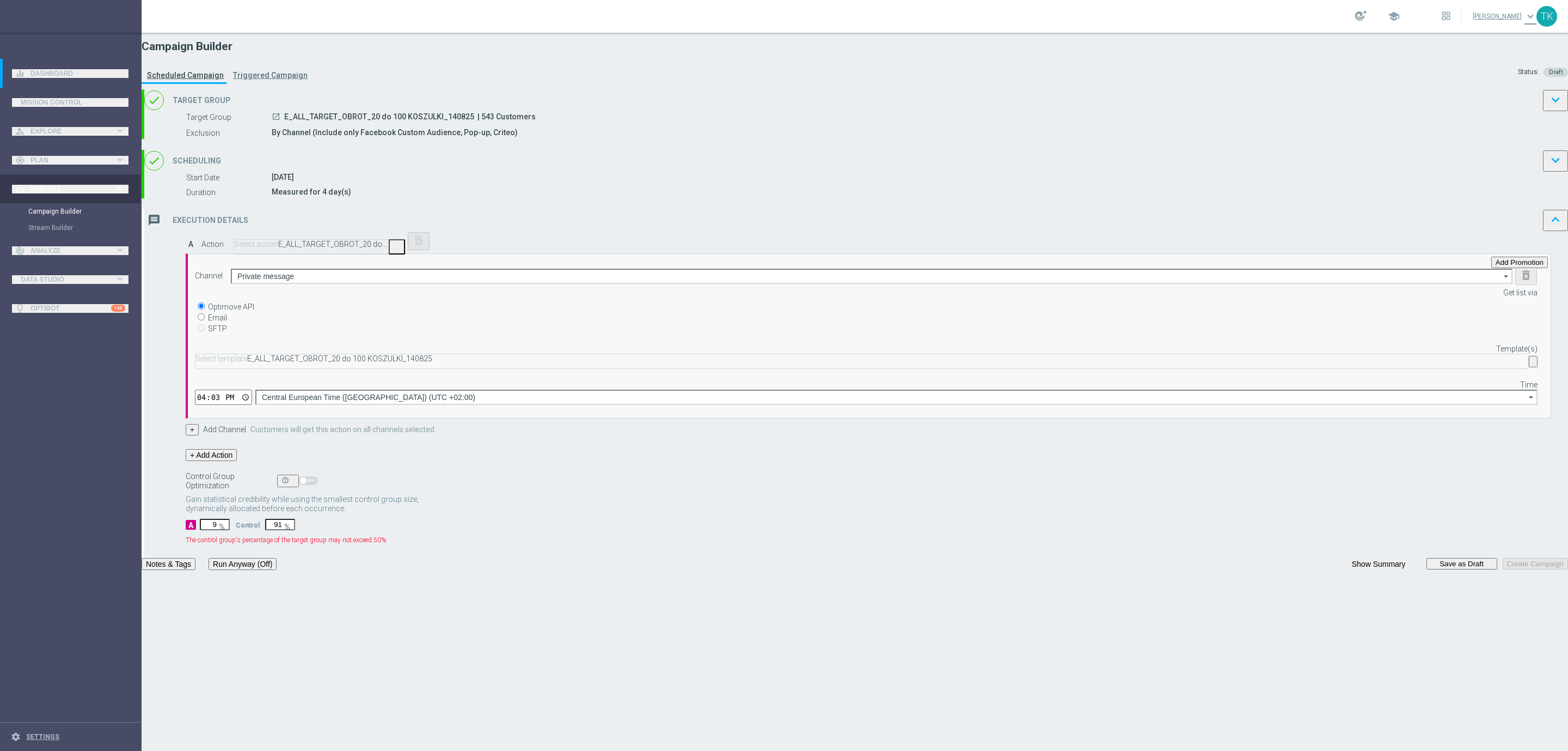
type input "95"
type input "5"
type input "95"
click at [195, 555] on button "Notes & Tags" at bounding box center [169, 549] width 54 height 12
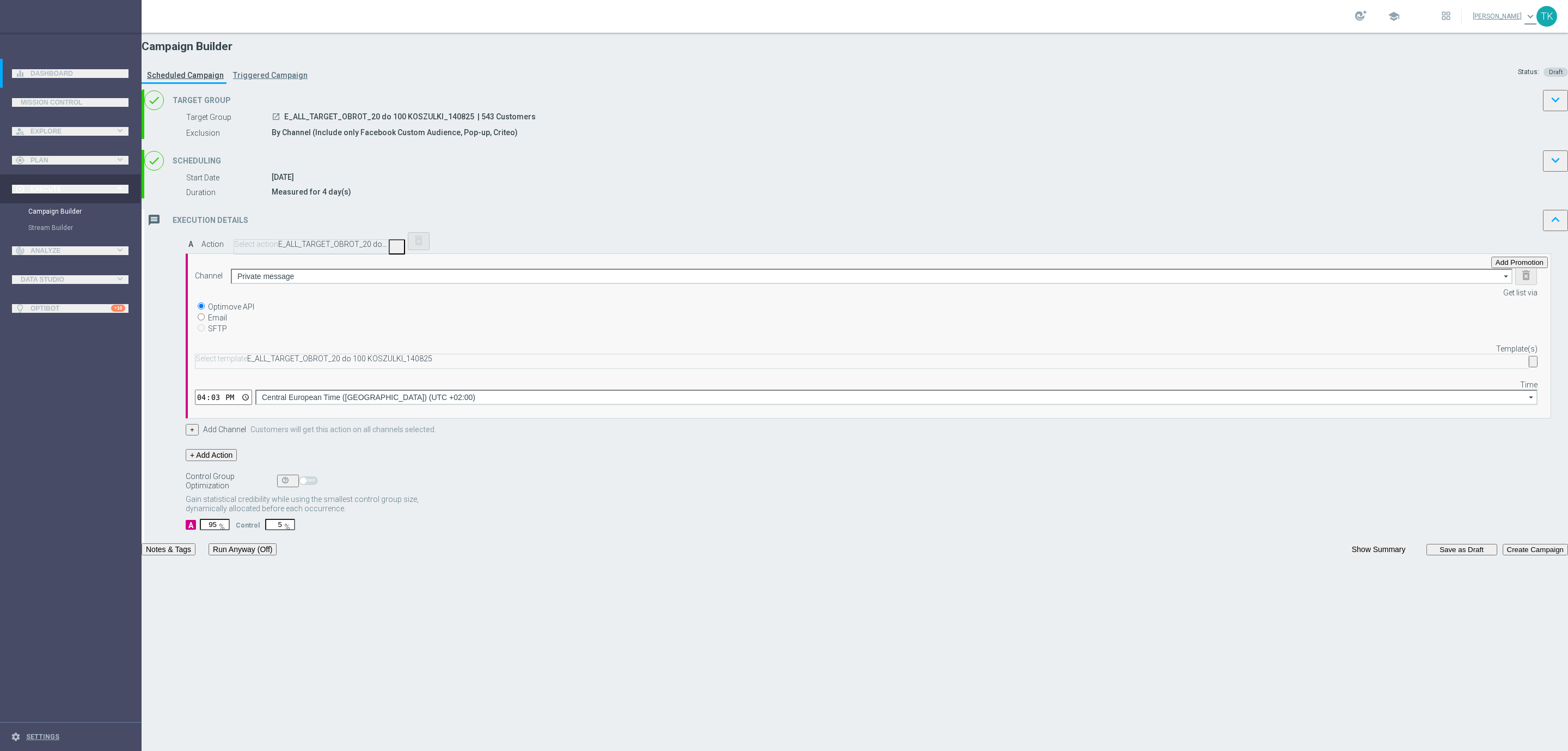
type input "e"
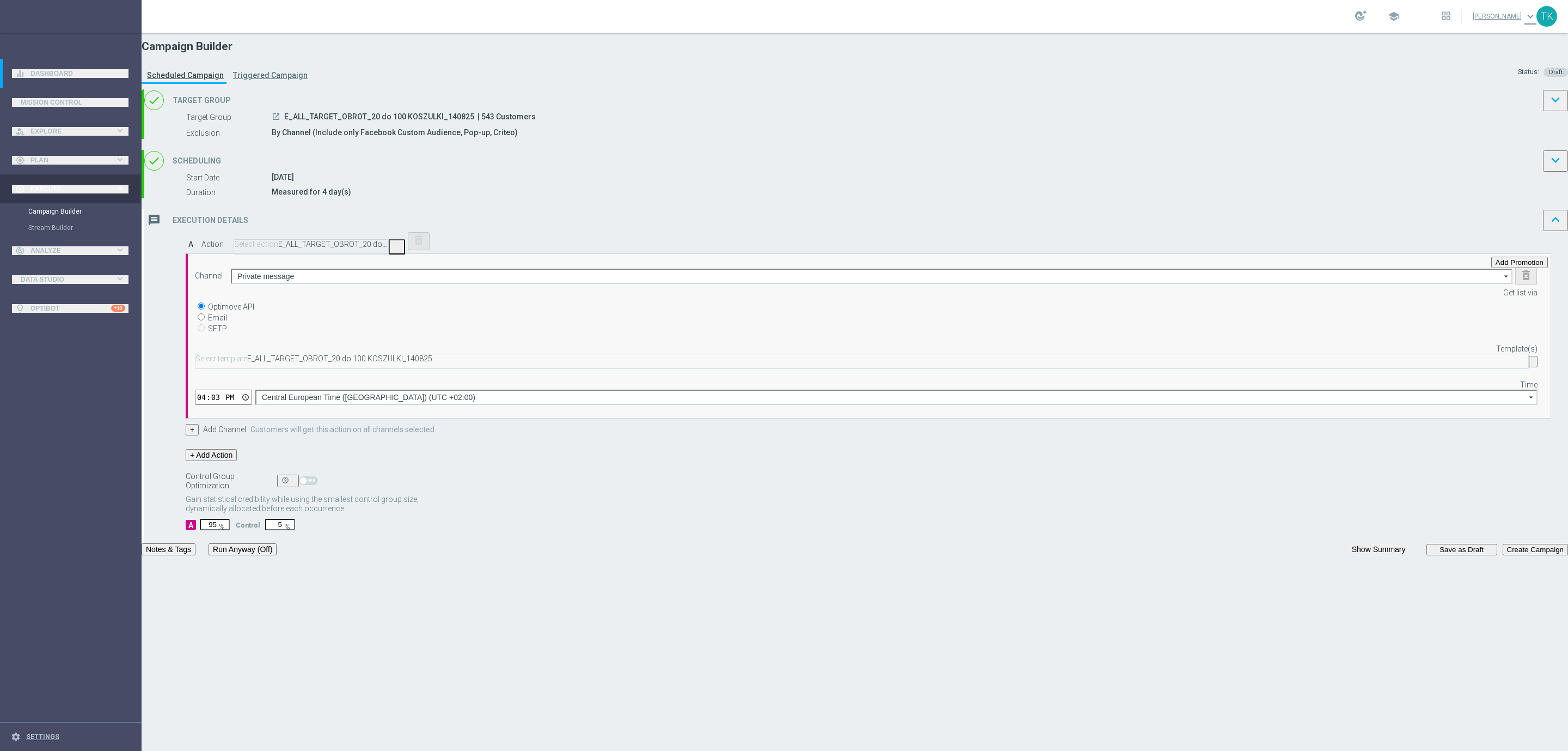
type input "WAGER"
click at [1349, 554] on button "Show Summary" at bounding box center [1379, 549] width 60 height 10
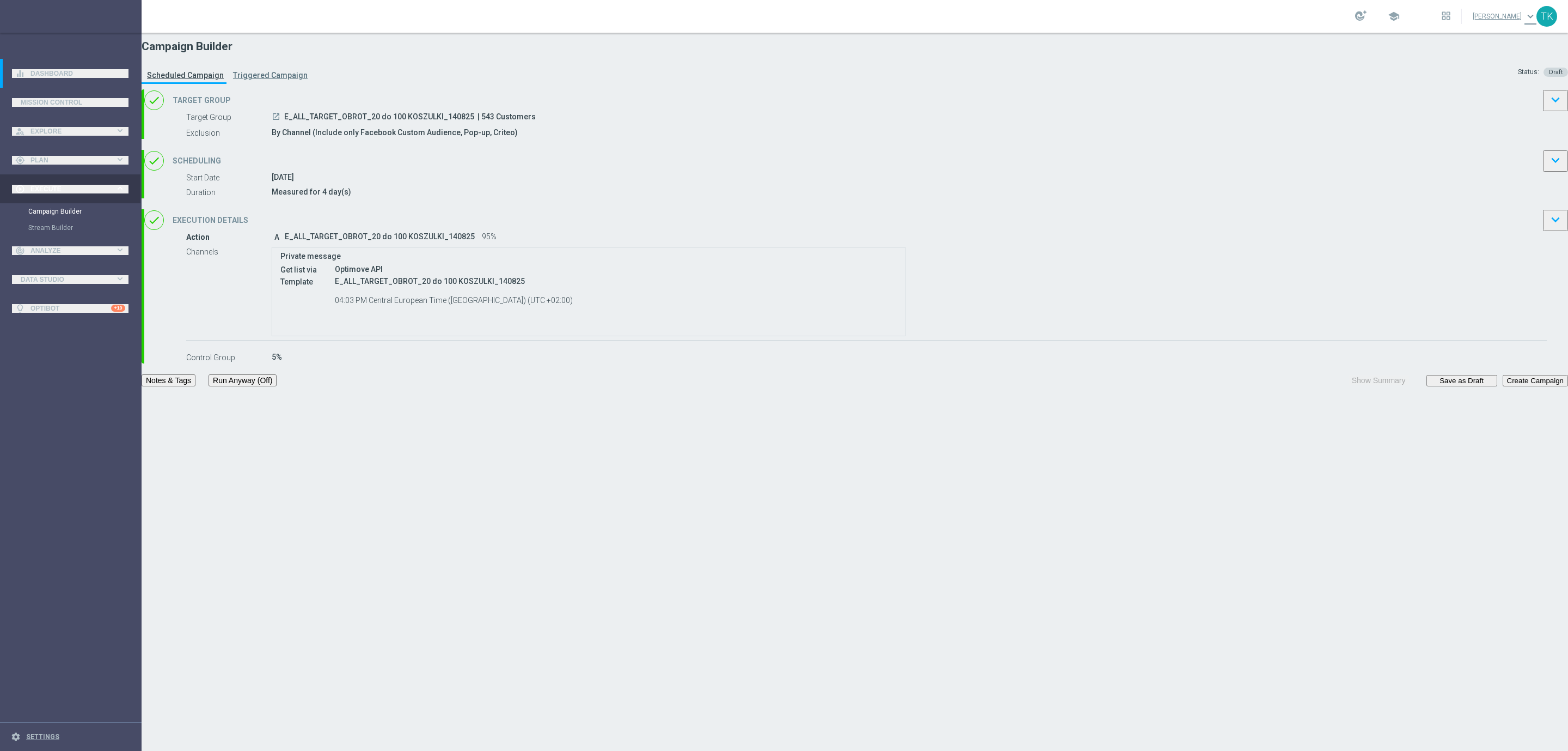
click at [474, 123] on span "E_ALL_TARGET_OBROT_20 do 100 KOSZULKI_140825" at bounding box center [379, 118] width 190 height 11
copy div "E_ALL_TARGET_OBROT_20 do 100 KOSZULKI_140825"
click at [810, 82] on div "Campaign Builder Scheduled Campaign Triggered Campaign Status: Draft" at bounding box center [855, 61] width 1426 height 57
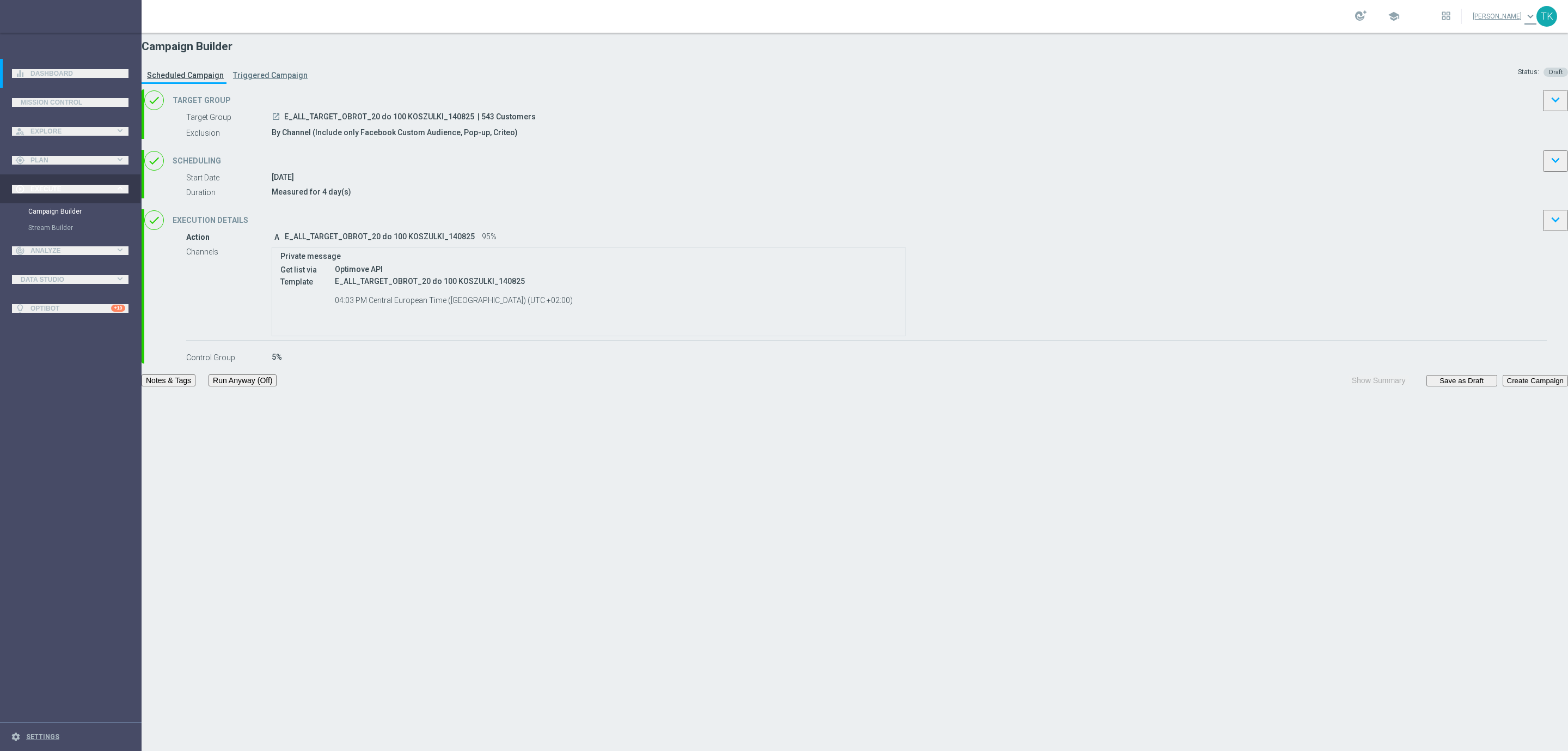
click at [915, 172] on div "done Scheduling keyboard_arrow_down" at bounding box center [856, 161] width 1424 height 22
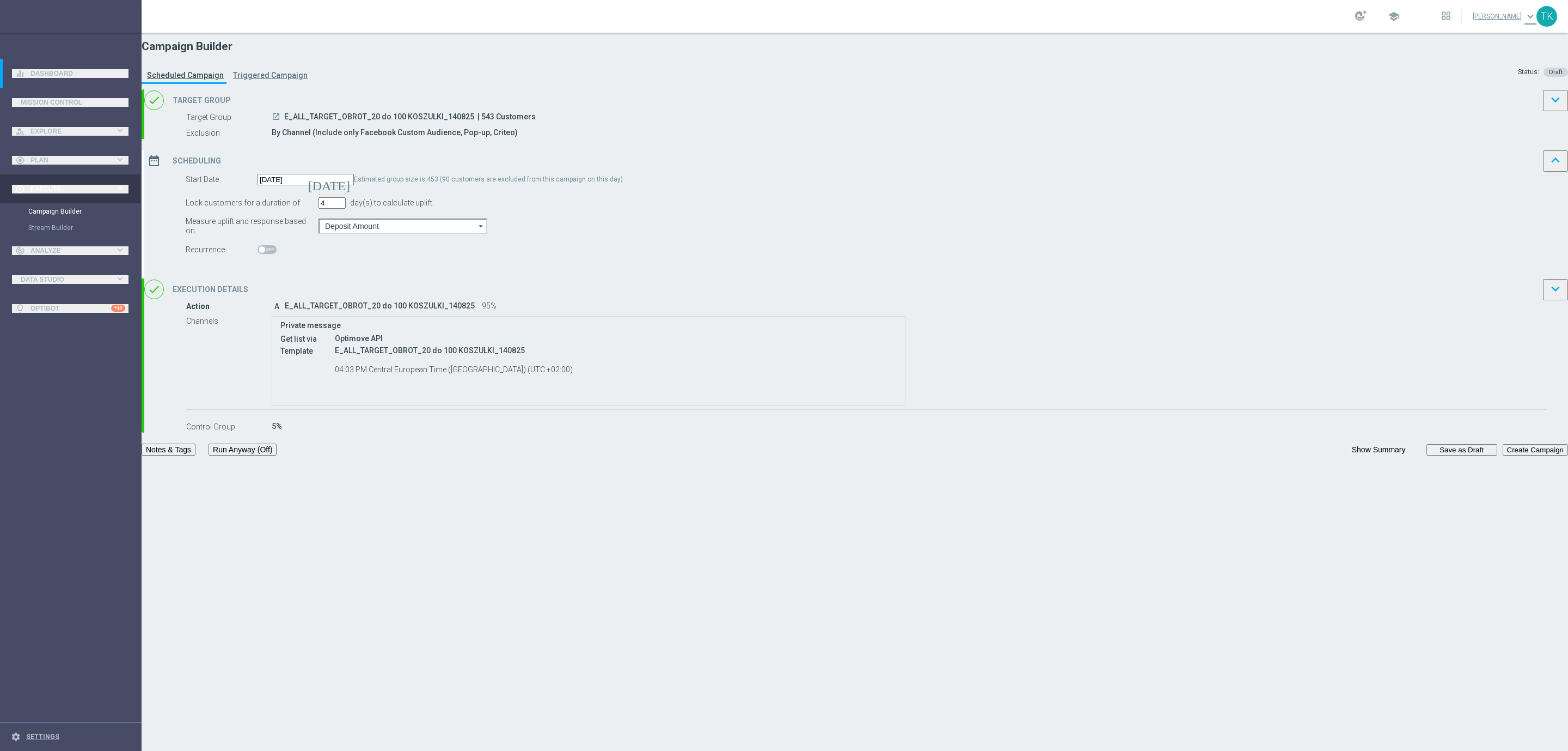
click at [926, 172] on div "date_range Scheduling keyboard_arrow_up" at bounding box center [856, 161] width 1424 height 22
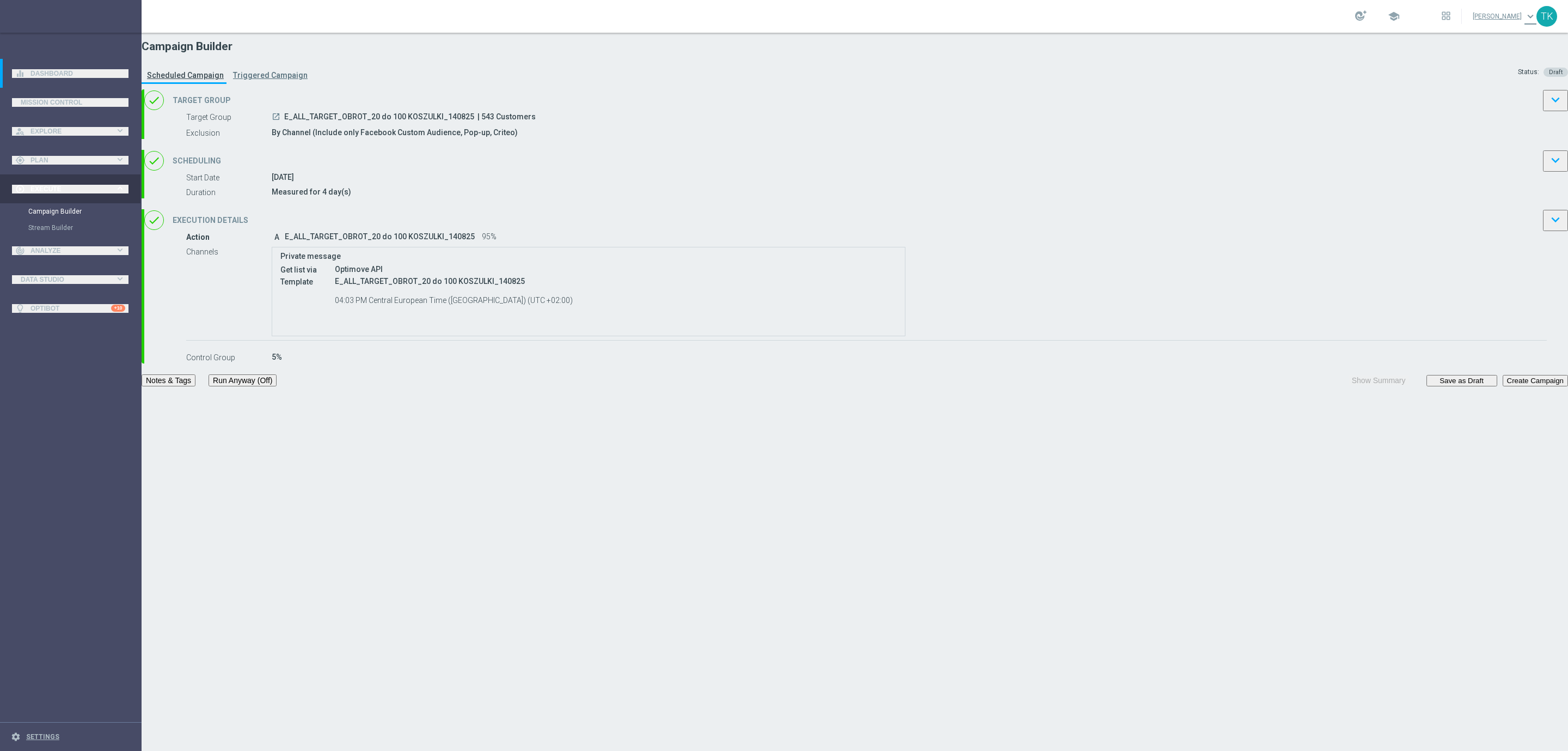
click at [195, 386] on button "Notes & Tags" at bounding box center [169, 380] width 54 height 12
click at [1426, 386] on button "Save as Draft" at bounding box center [1461, 380] width 71 height 12
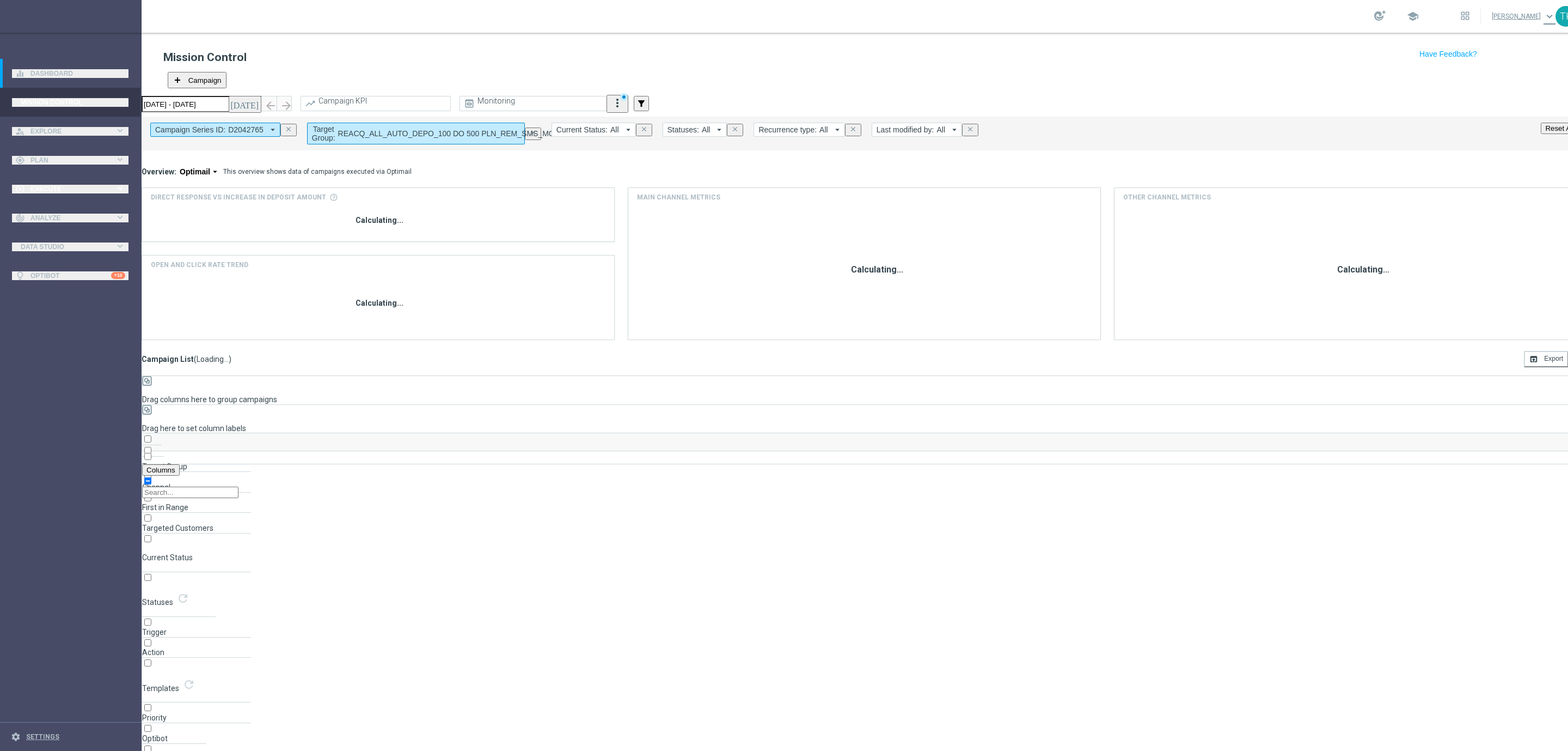
click at [34, 190] on span "Execute" at bounding box center [72, 189] width 85 height 7
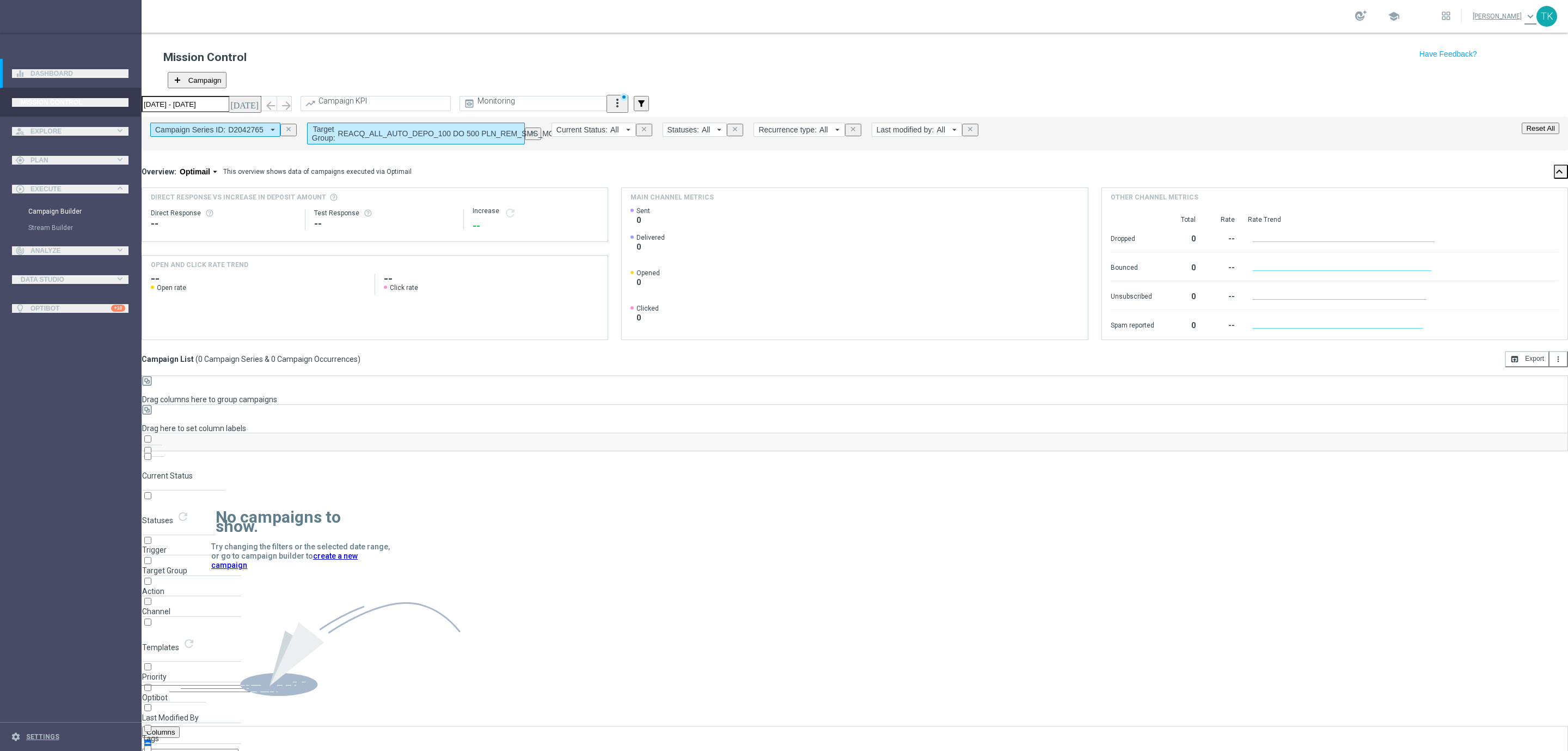
click at [46, 208] on link "Campaign Builder" at bounding box center [71, 211] width 85 height 9
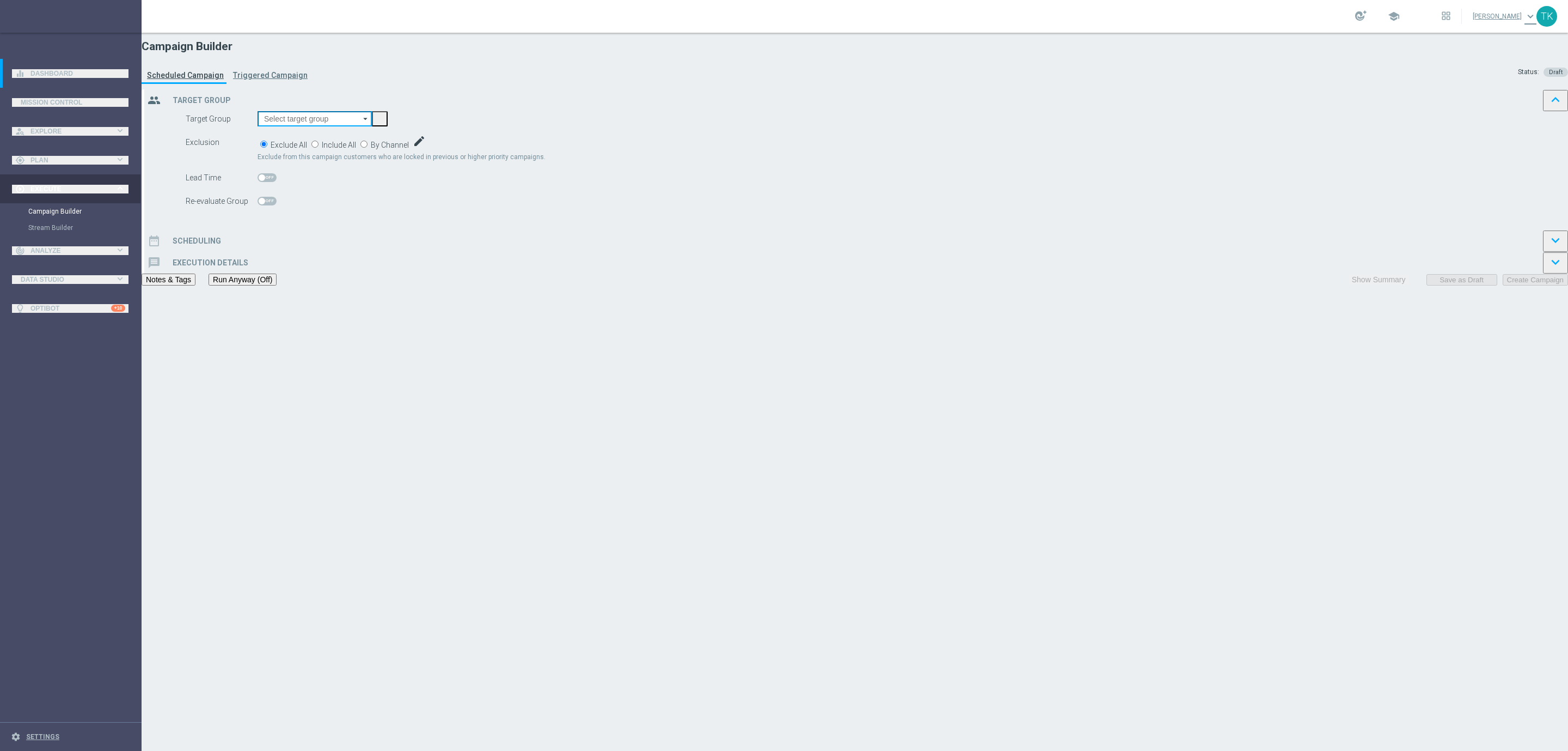
click at [372, 127] on input at bounding box center [315, 118] width 114 height 15
paste input "E_ALL_TARGET_DEPO_3DEPO 25 DO 200 PREV MONTH_140825"
click at [404, 208] on div "E_ALL_TARGET_DEPO_3DEPO 25 DO 200 PREV MONTH_140825" at bounding box center [337, 218] width 131 height 19
type input "E_ALL_TARGET_DEPO_3DEPO 25 DO 200 PREV MONTH_140825"
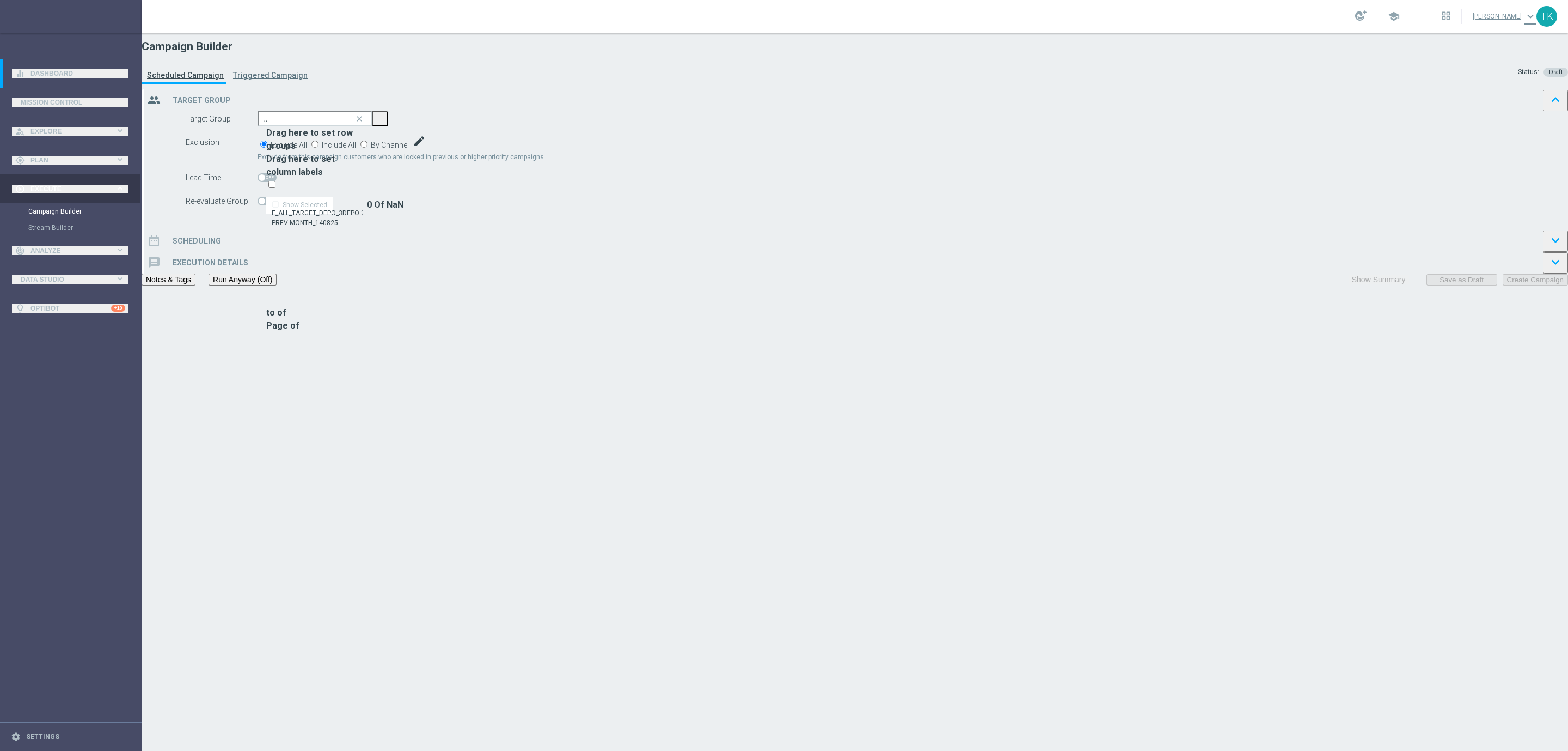
scroll to position [0, 0]
click at [409, 149] on span "By Channel" at bounding box center [390, 145] width 38 height 9
click at [368, 147] on input "By Channel edit" at bounding box center [364, 144] width 7 height 7
radio input "true"
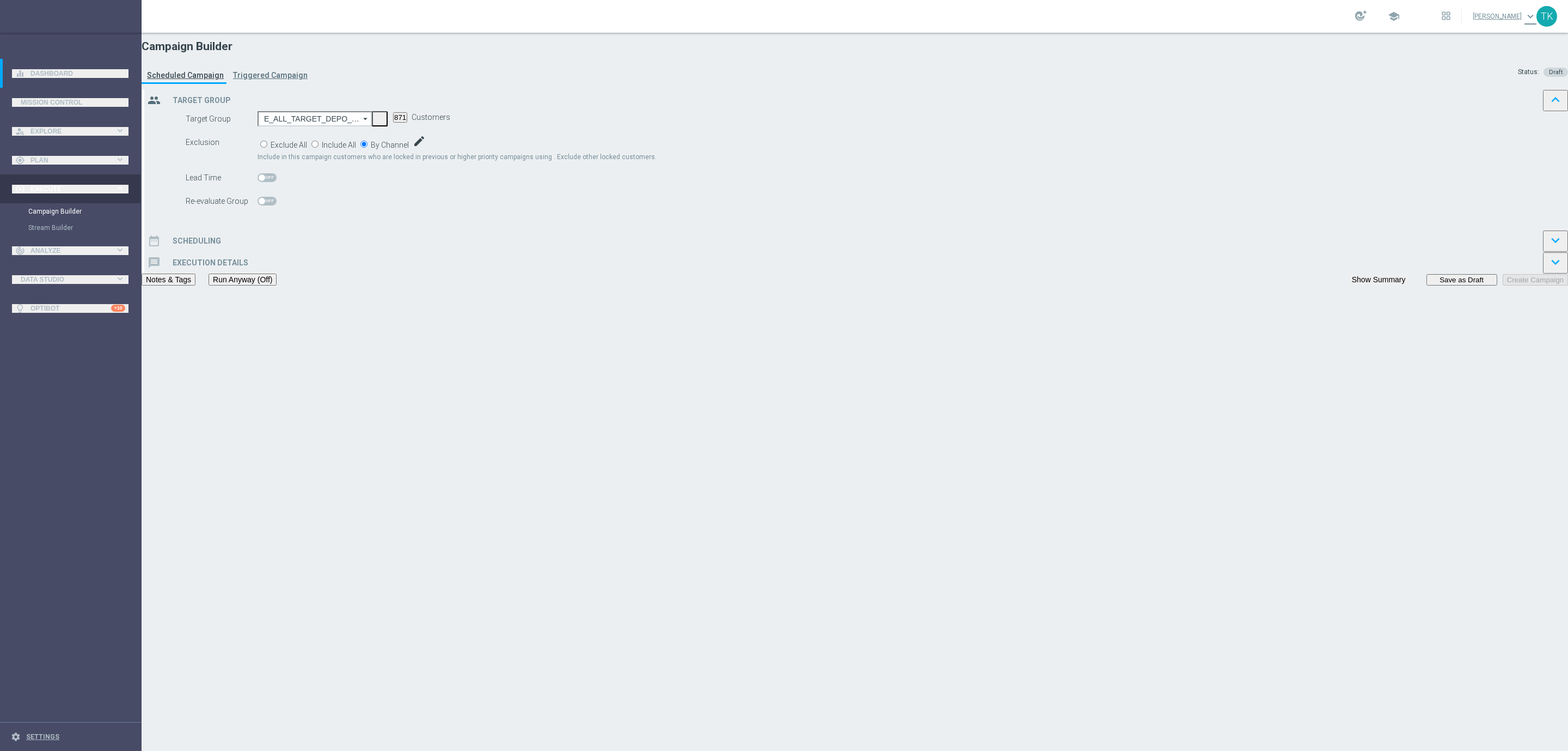
click at [0, 0] on span "Include" at bounding box center [0, 0] width 0 height 0
checkbox input "true"
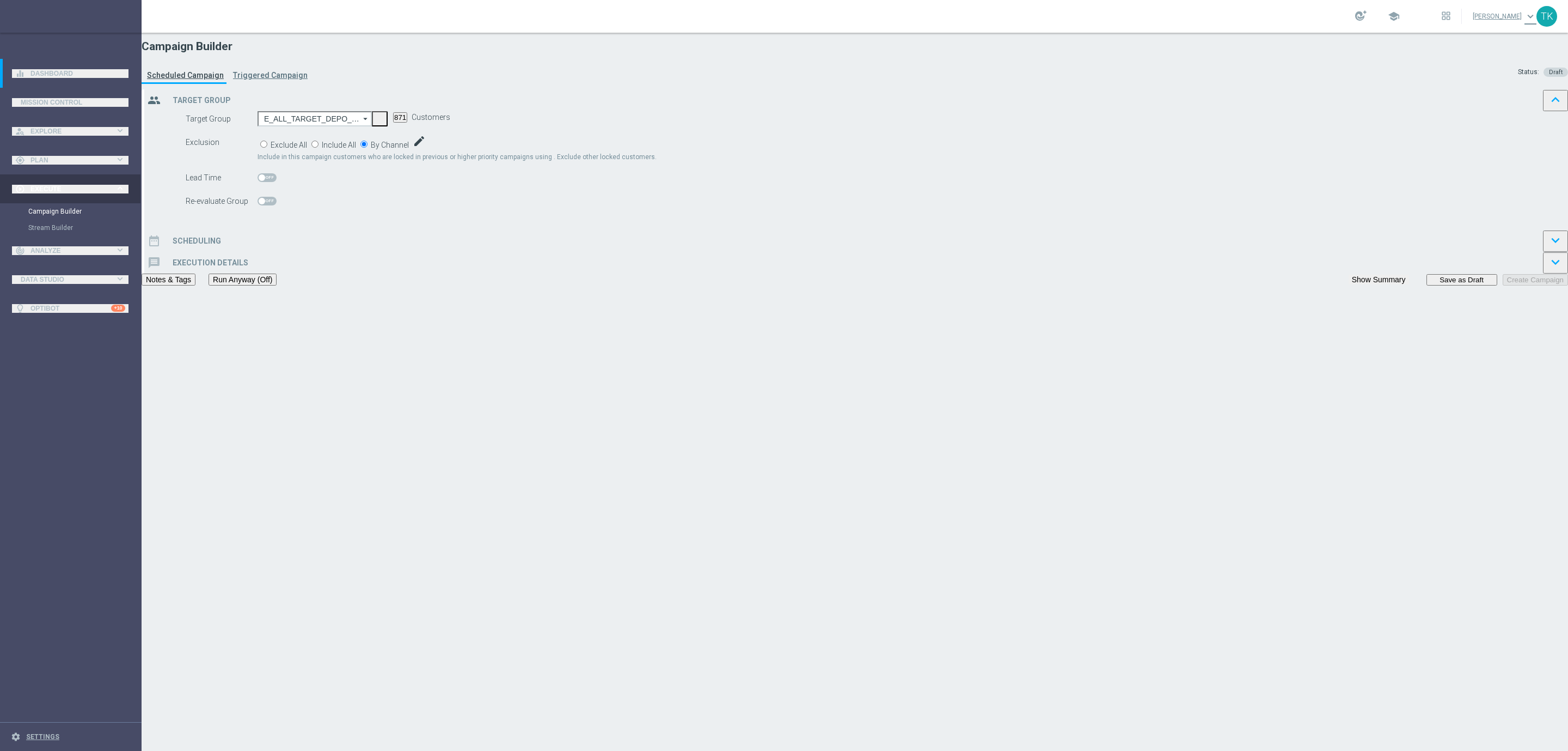
checkbox input "true"
click at [678, 252] on div "date_range Scheduling keyboard_arrow_down" at bounding box center [856, 241] width 1424 height 22
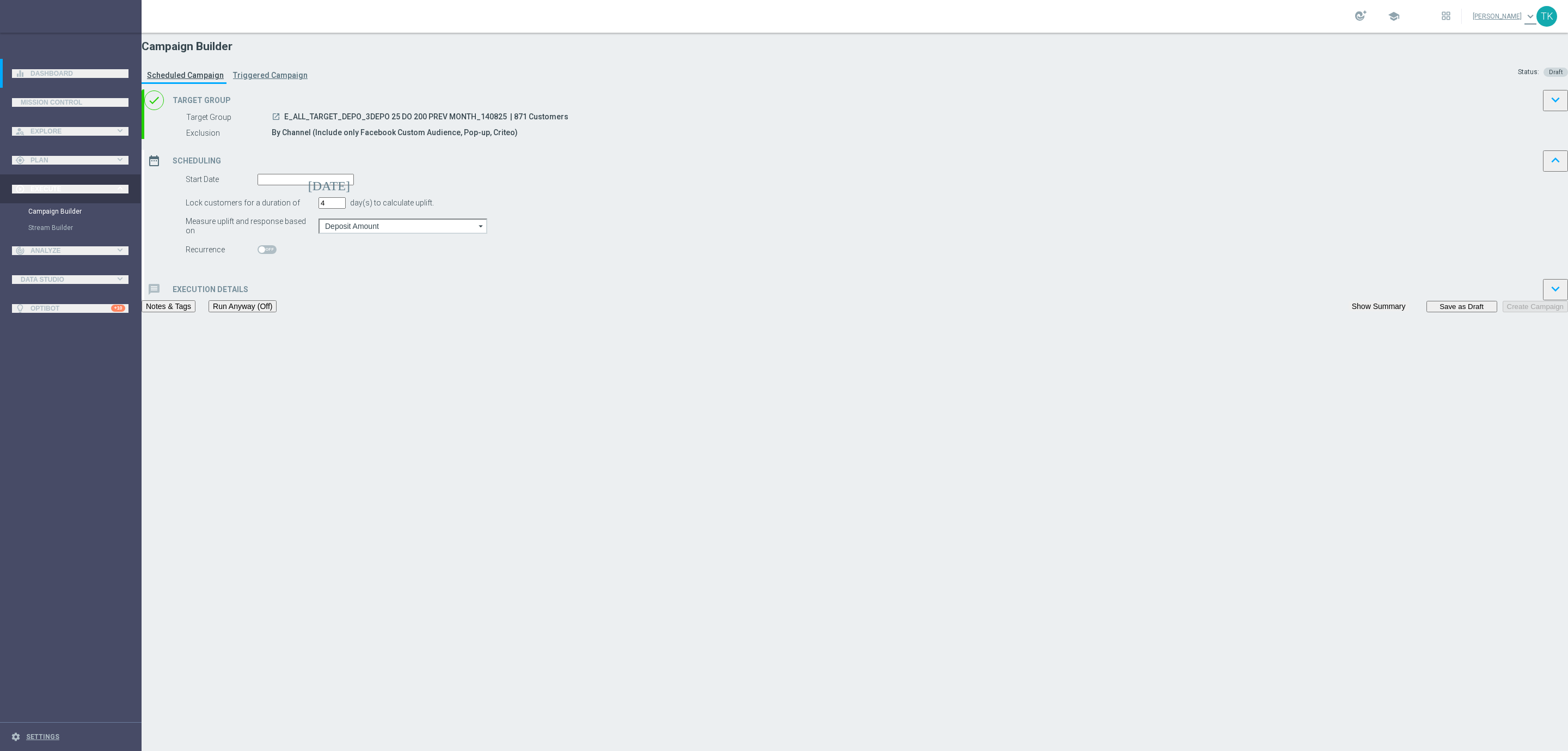
type input "4"
click at [346, 209] on input "4" at bounding box center [332, 203] width 27 height 12
click at [354, 185] on input at bounding box center [306, 179] width 96 height 12
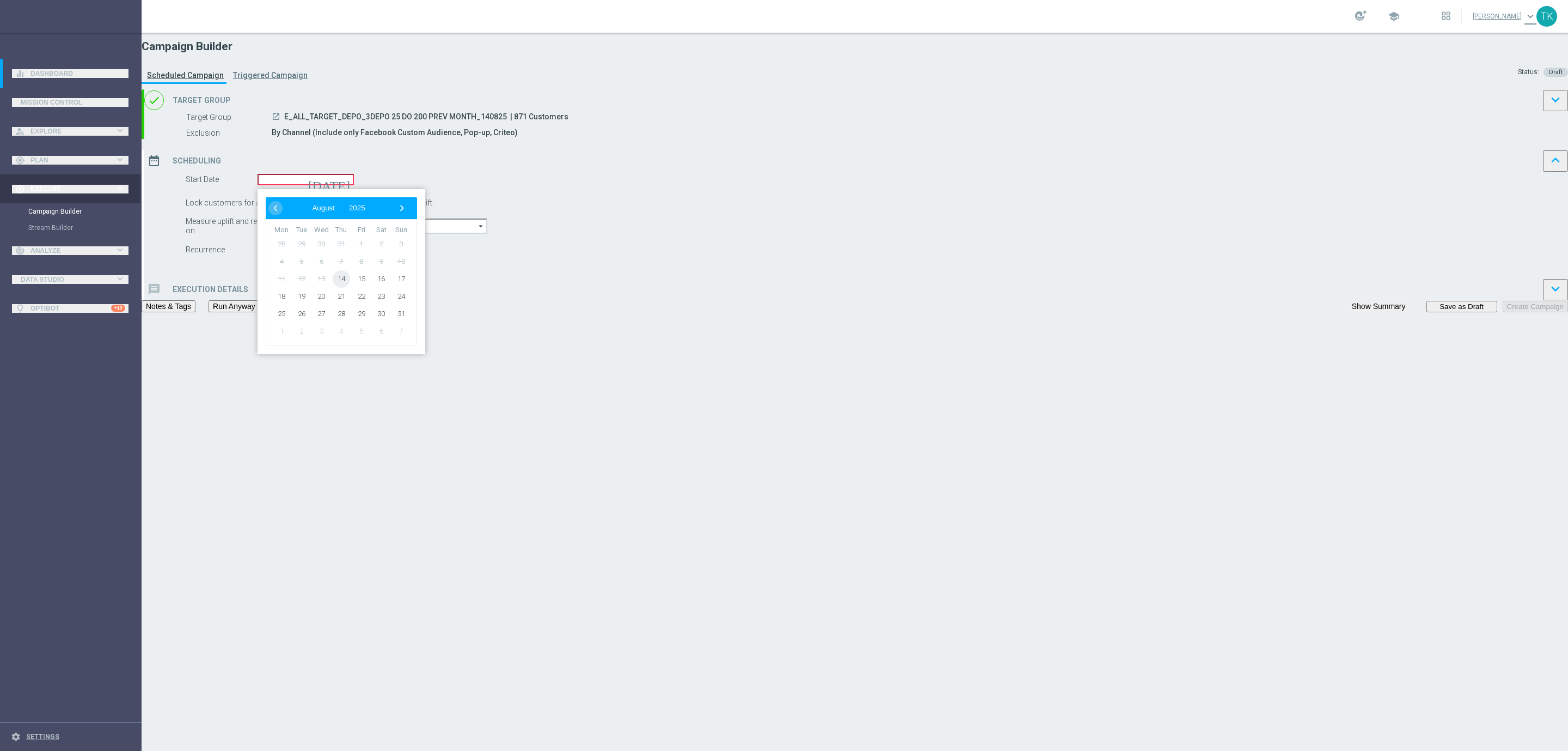
click at [350, 287] on span "14" at bounding box center [341, 279] width 18 height 18
type input "[DATE]"
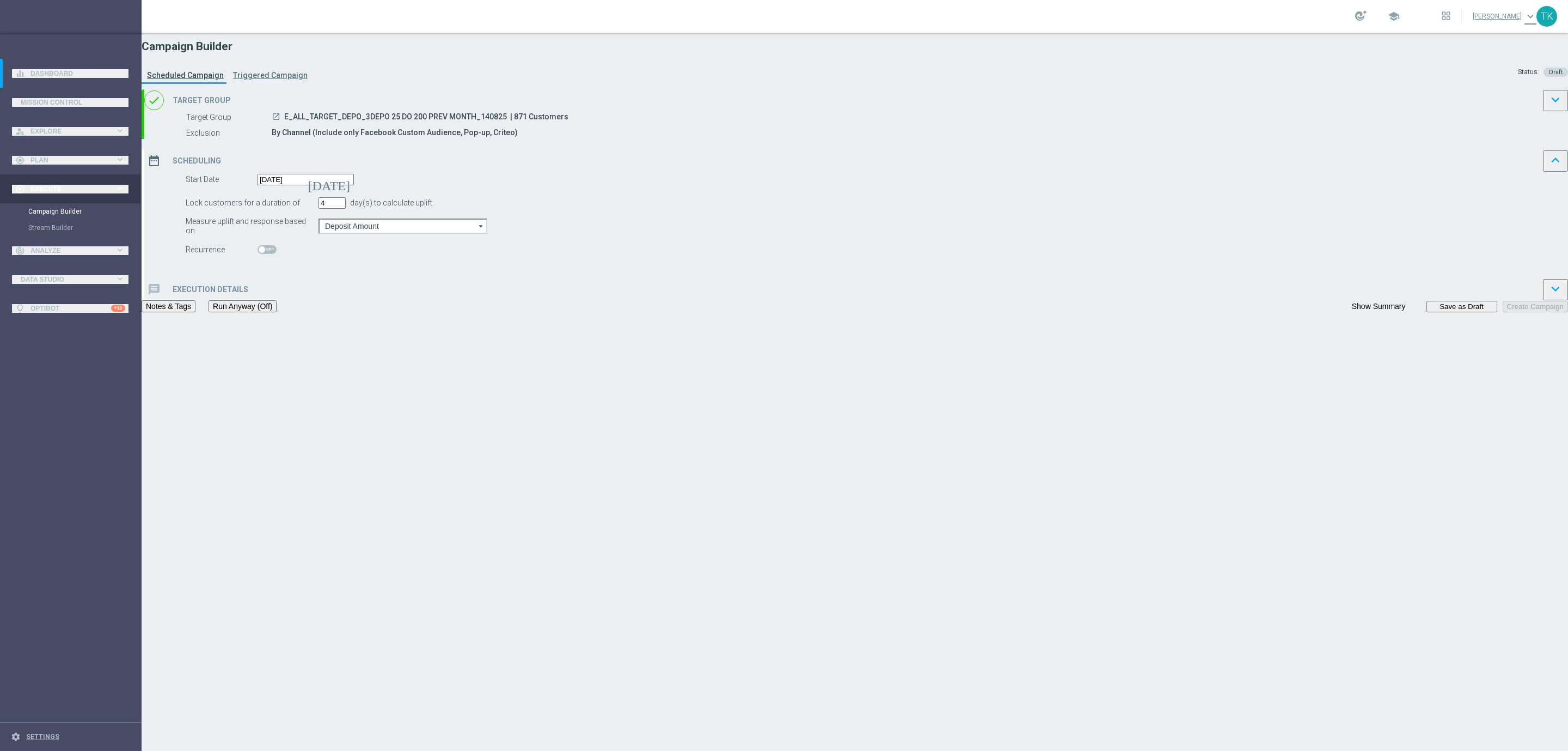
click at [507, 123] on span "E_ALL_TARGET_DEPO_3DEPO 25 DO 200 PREV MONTH_140825" at bounding box center [396, 118] width 223 height 11
copy div "E_ALL_TARGET_DEPO_3DEPO 25 DO 200 PREV MONTH_140825"
click at [663, 300] on div "message Execution Details keyboard_arrow_down" at bounding box center [856, 289] width 1424 height 22
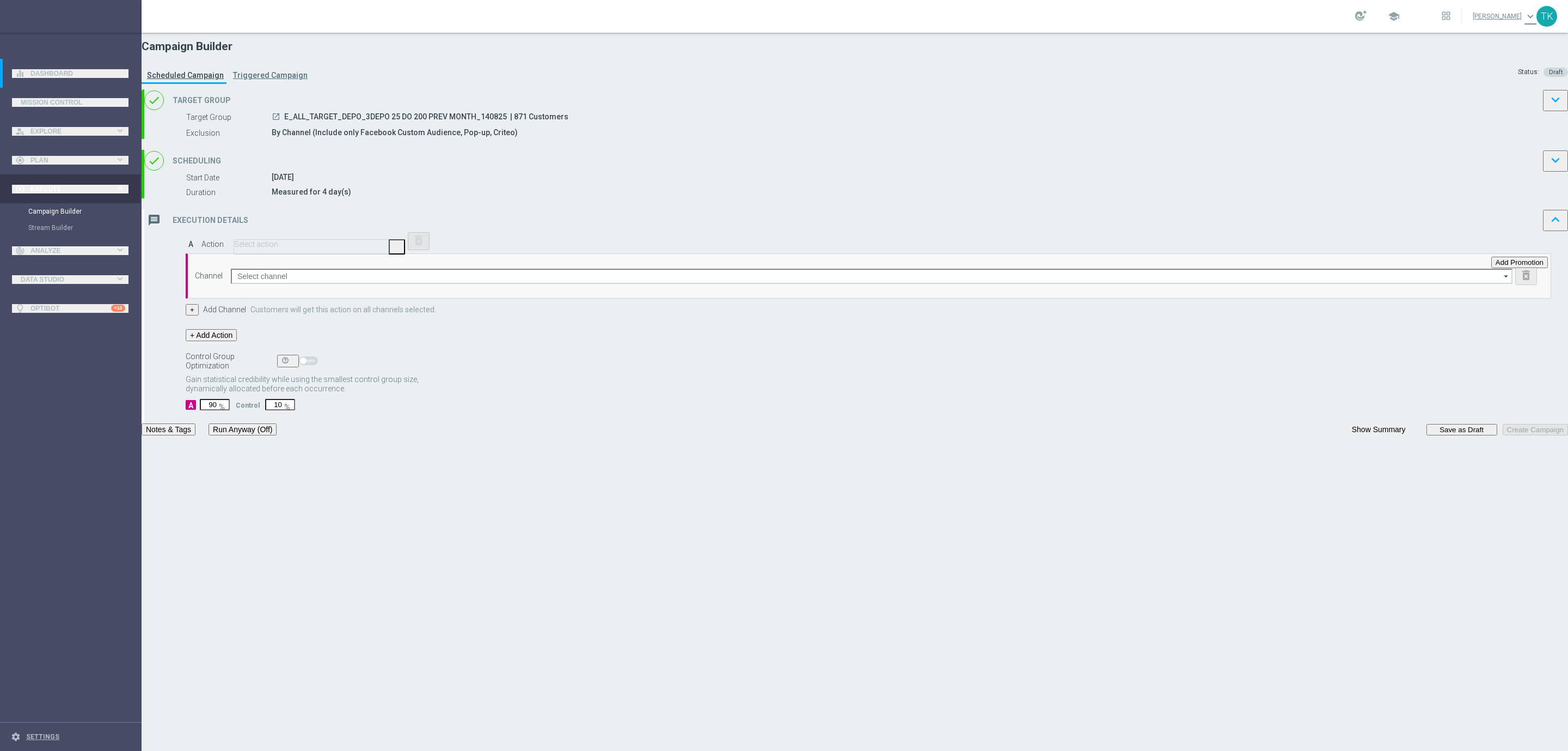
click at [388, 249] on input "text" at bounding box center [311, 244] width 154 height 8
paste input "E_ALL_TARGET_DEPO_3DEPO 25 DO 200 PREV MONTH_140825"
type input "E_ALL_TARGET_DEPO_3DEPO 25 DO 200 PREV MONTH_140825"
click at [307, 291] on span "Create new action" at bounding box center [279, 286] width 58 height 8
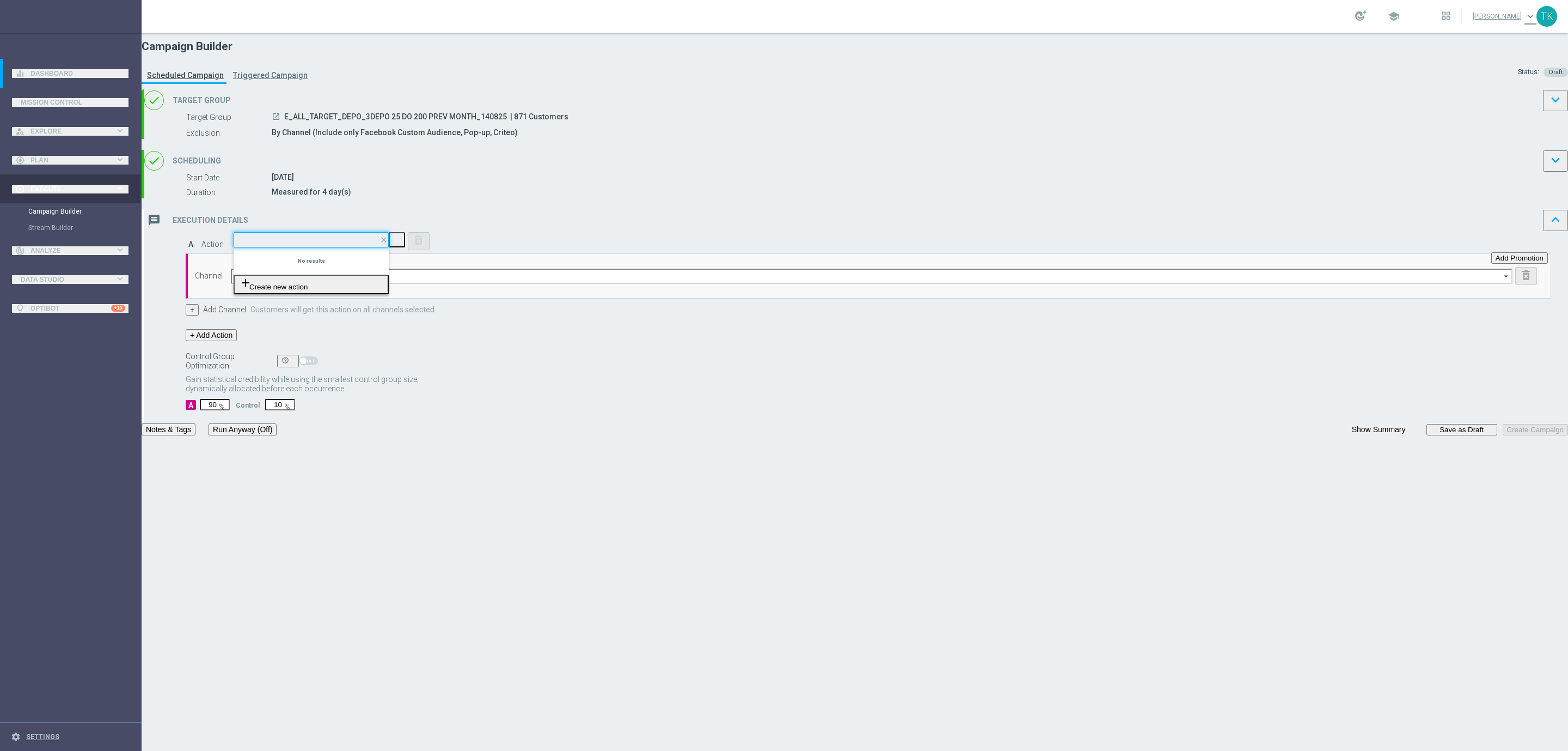
scroll to position [0, 0]
type input "E_ALL_TARGET_DEPO_3DEPO 25 DO 200 PREV MONTH_140825"
checkbox input "true"
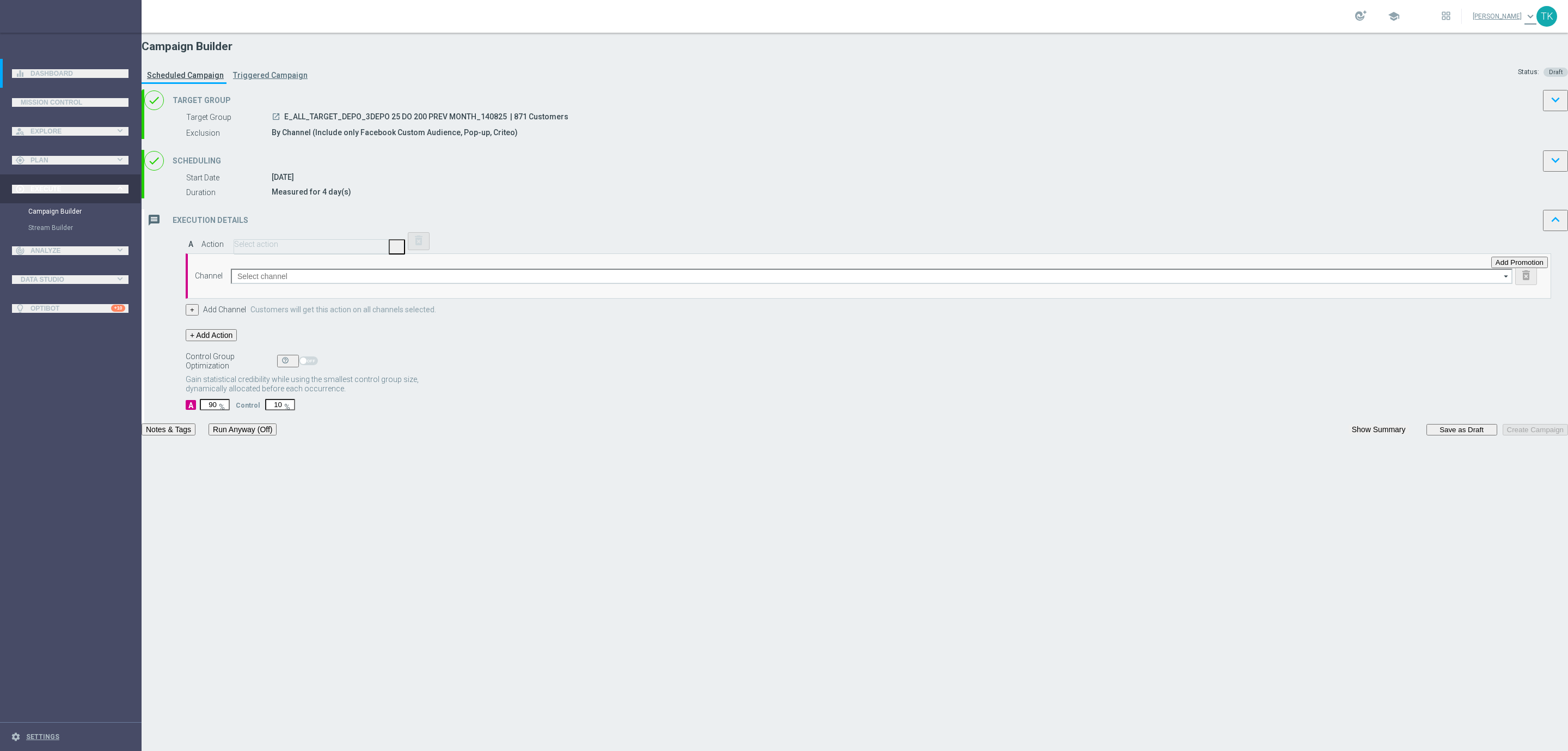
click at [47, 720] on button "Save" at bounding box center [34, 725] width 25 height 12
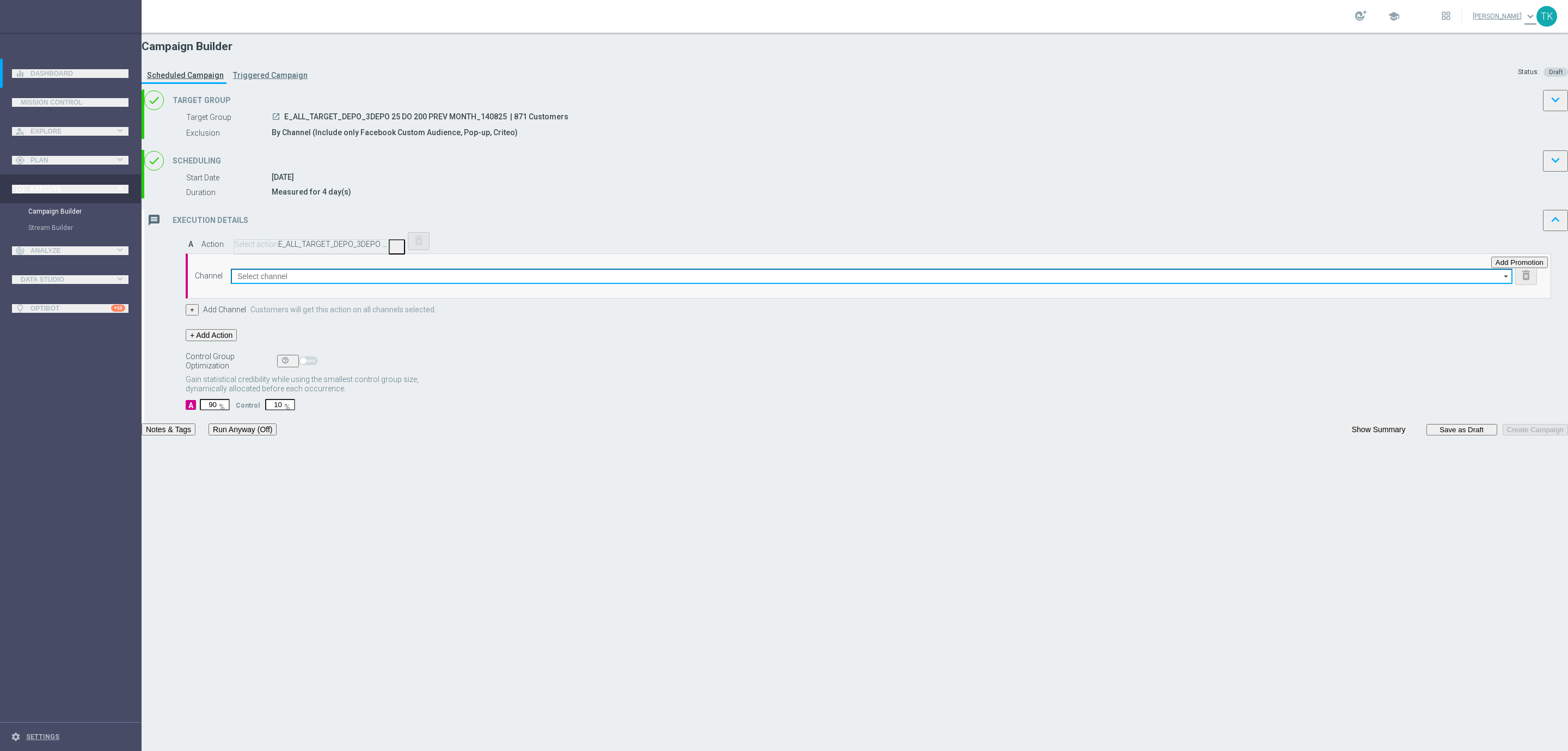
click at [639, 284] on input at bounding box center [872, 276] width 1282 height 15
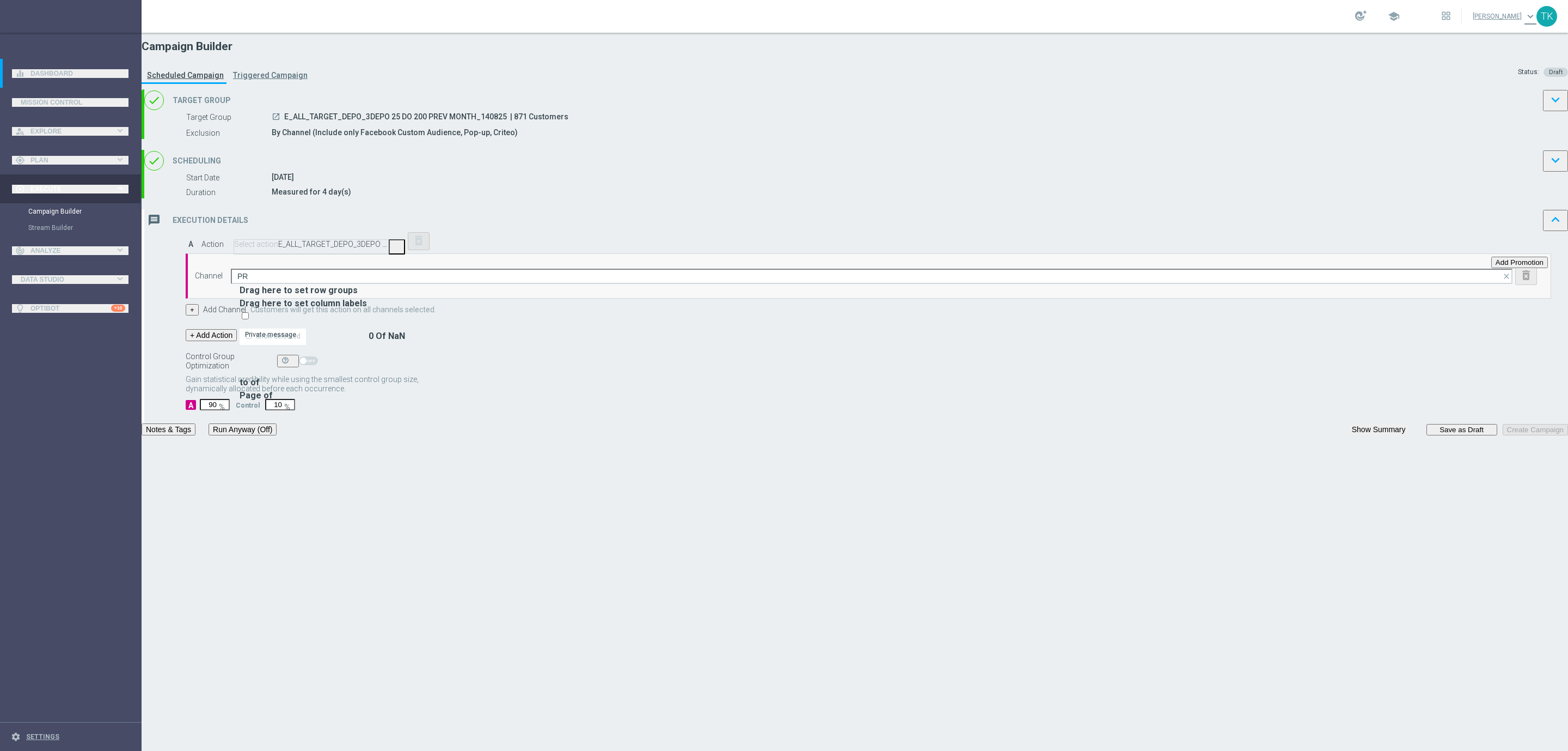
click at [296, 339] on div "Private message" at bounding box center [270, 334] width 51 height 10
type input "Private message"
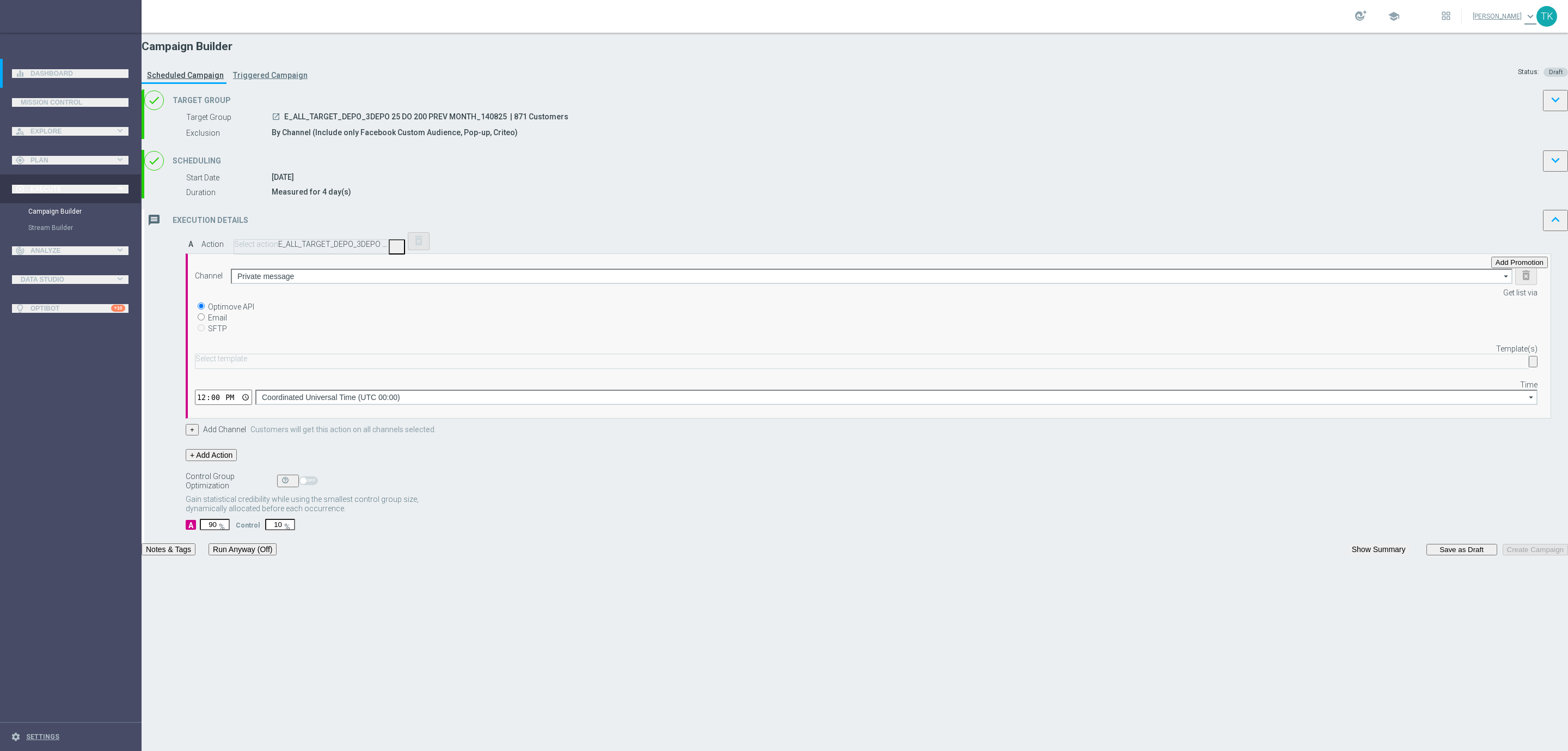
click at [891, 363] on input "text" at bounding box center [862, 358] width 1333 height 8
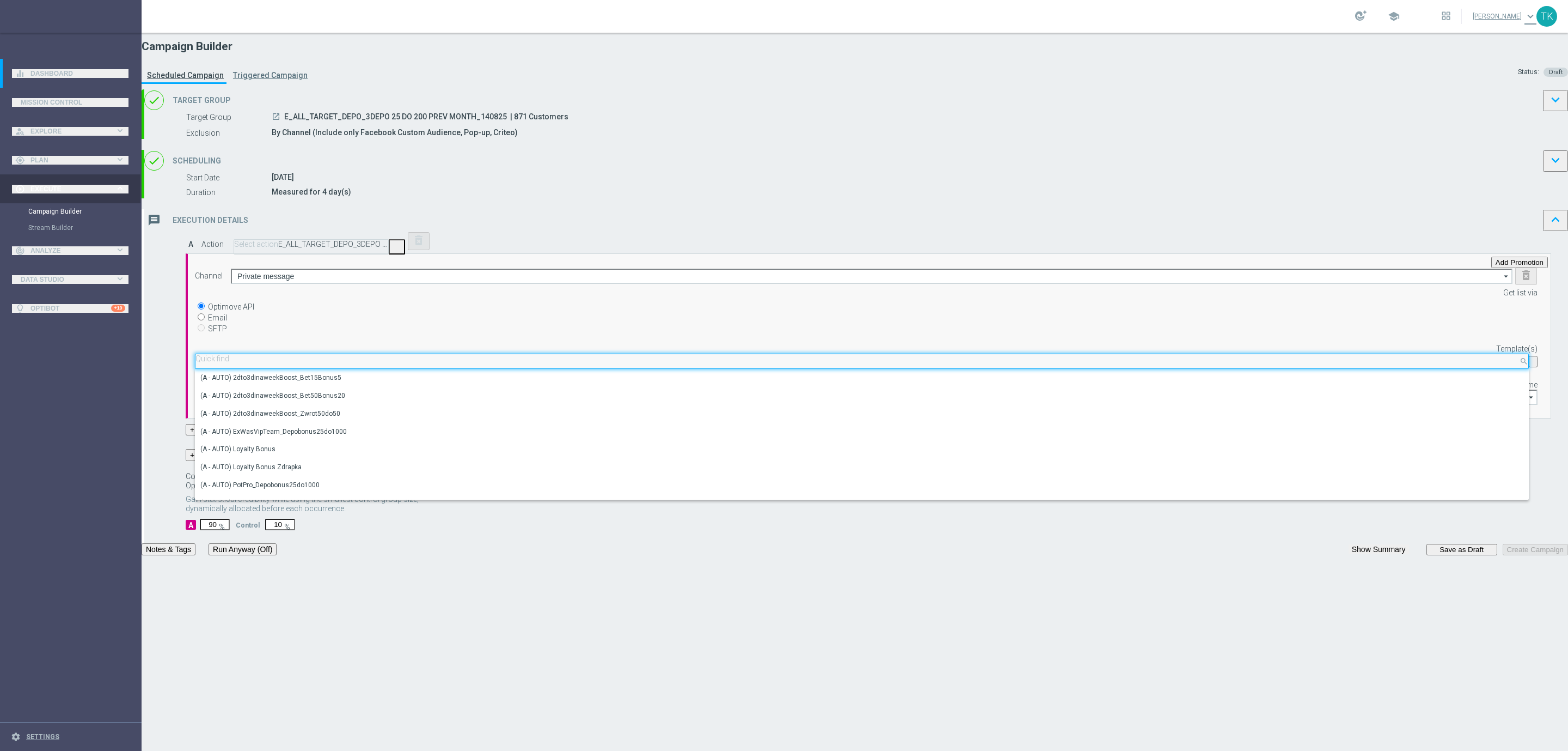
paste input "E_ALL_TARGET_DEPO_3DEPO 25 DO 200 PREV MONTH_140825"
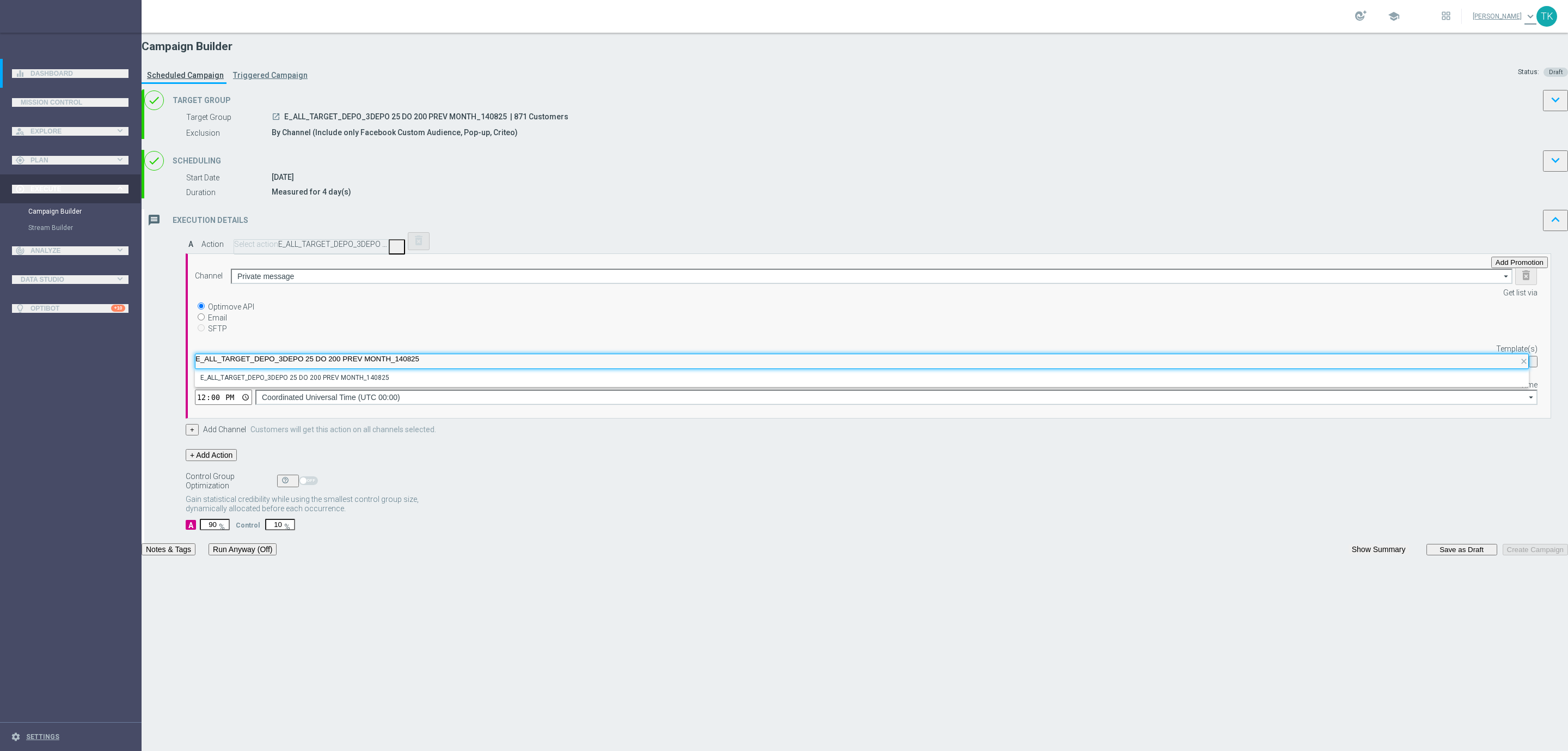
scroll to position [0, 2]
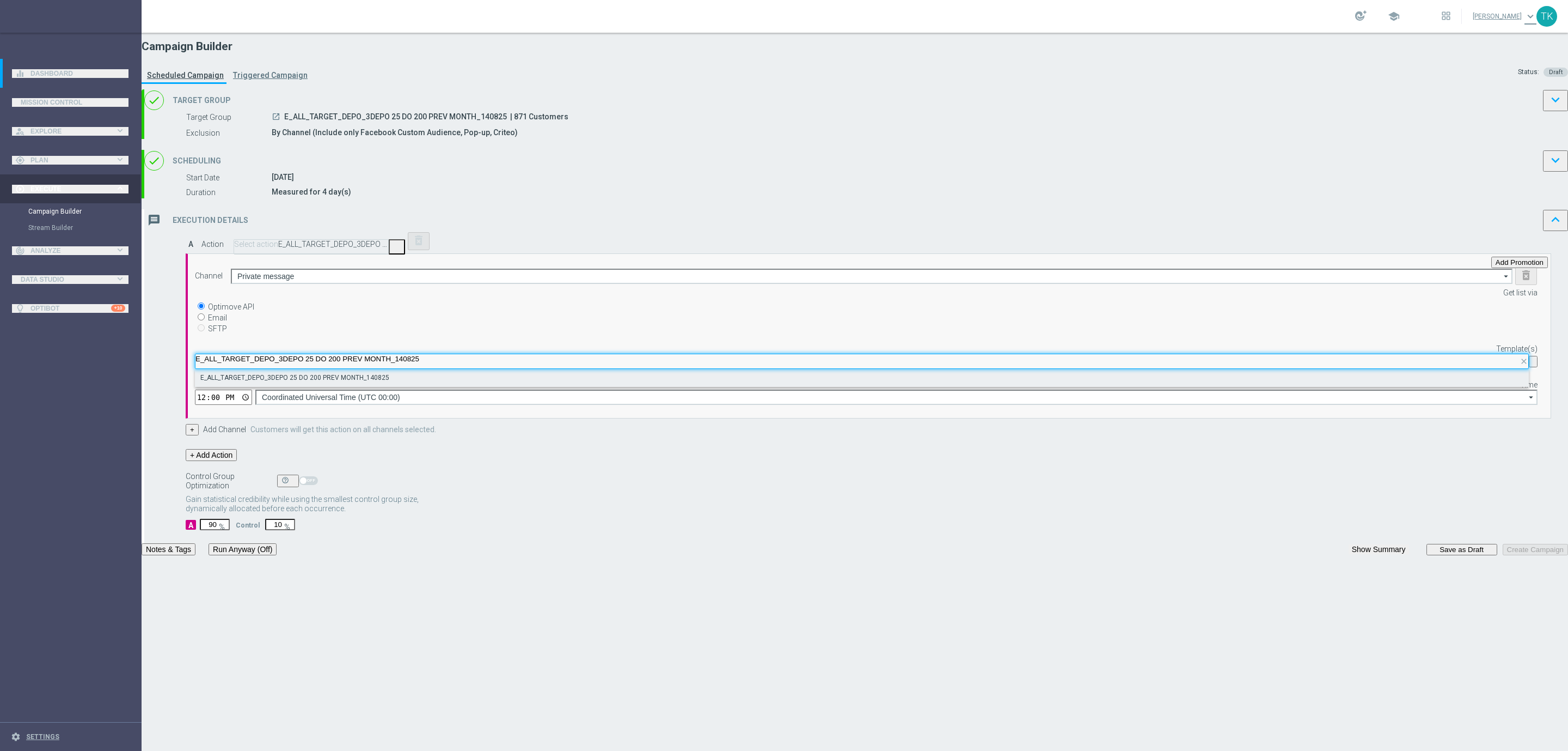
click at [390, 383] on label "E_ALL_TARGET_DEPO_3DEPO 25 DO 200 PREV MONTH_140825" at bounding box center [295, 378] width 189 height 9
type input "E_ALL_TARGET_DEPO_3DEPO 25 DO 200 PREV MONTH_140825"
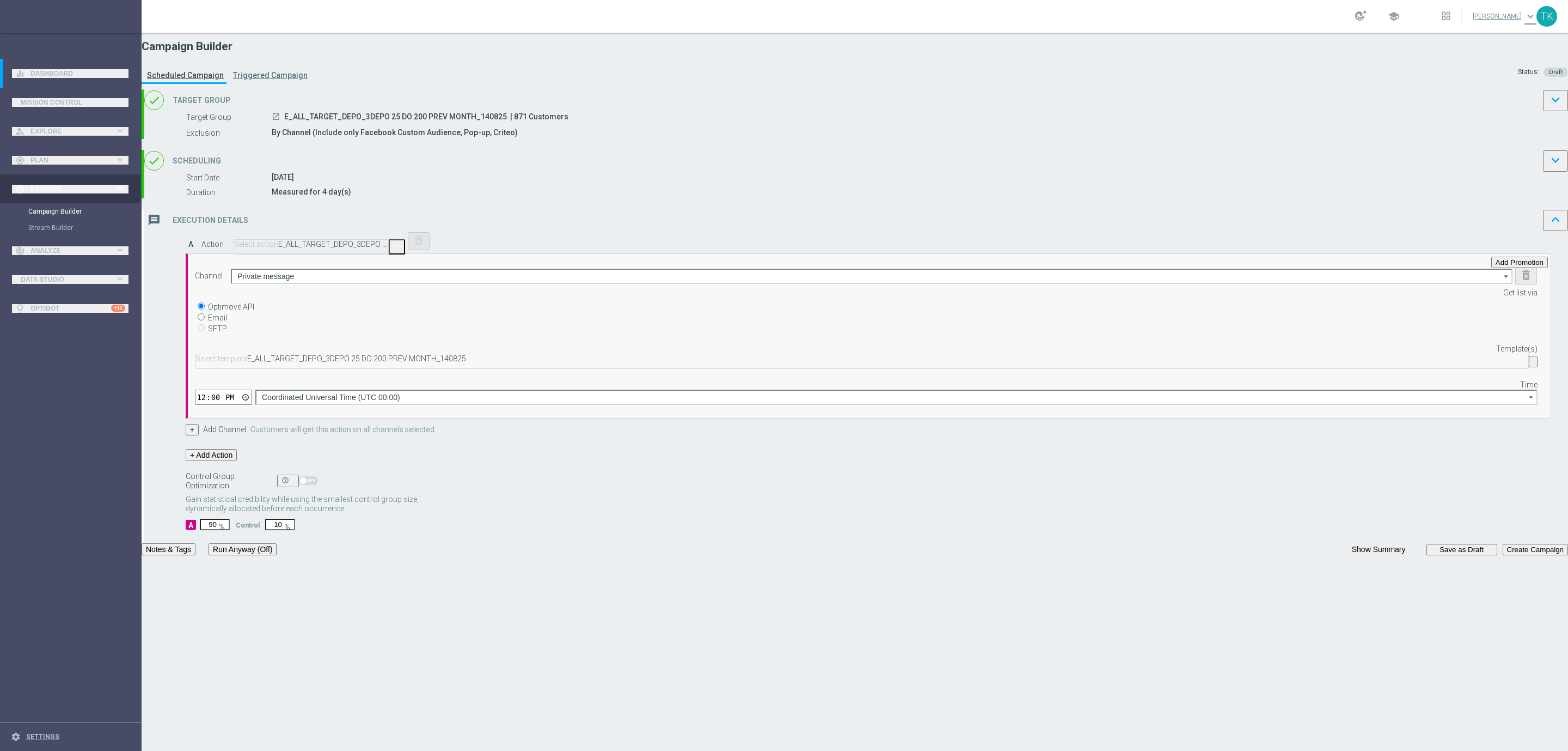
click at [252, 397] on input "12:00" at bounding box center [223, 397] width 57 height 15
type input "16:02"
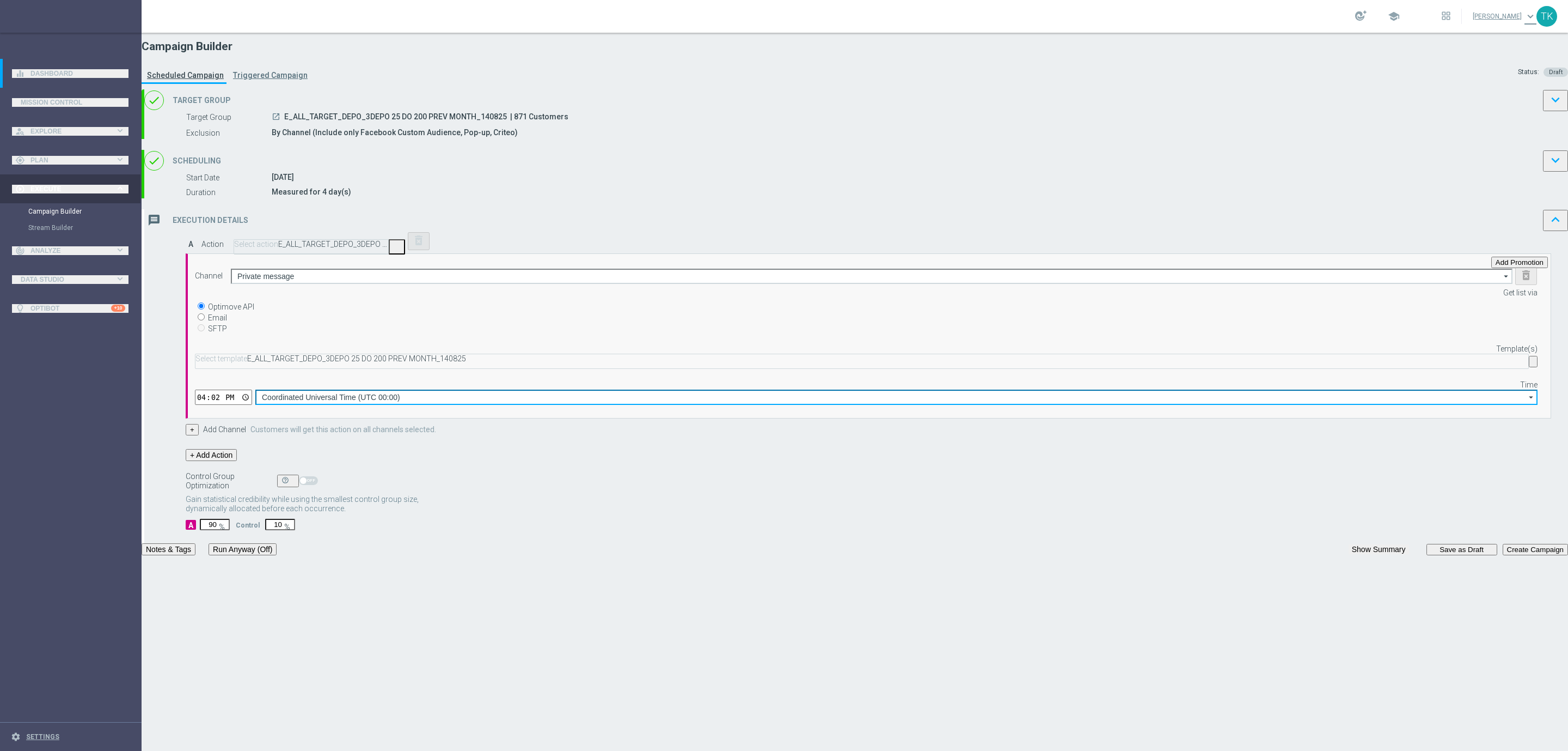
click at [953, 399] on input "Coordinated Universal Time (UTC 00:00)" at bounding box center [896, 397] width 1282 height 15
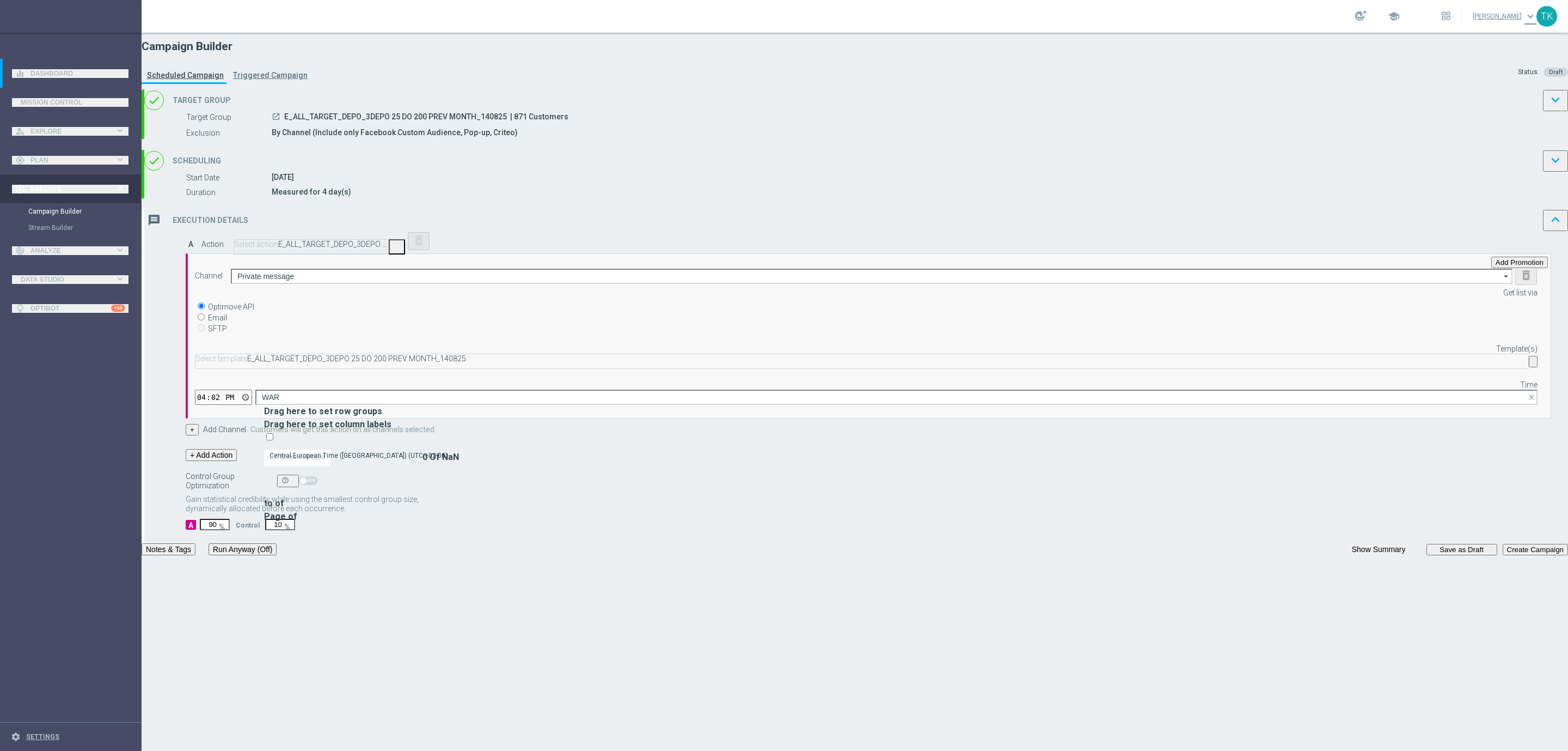
click at [447, 451] on div "Central European Time ([GEOGRAPHIC_DATA]) (UTC +02:00)" at bounding box center [359, 456] width 178 height 10
type input "Central European Time ([GEOGRAPHIC_DATA]) (UTC +02:00)"
click at [198, 435] on button "+" at bounding box center [192, 429] width 13 height 12
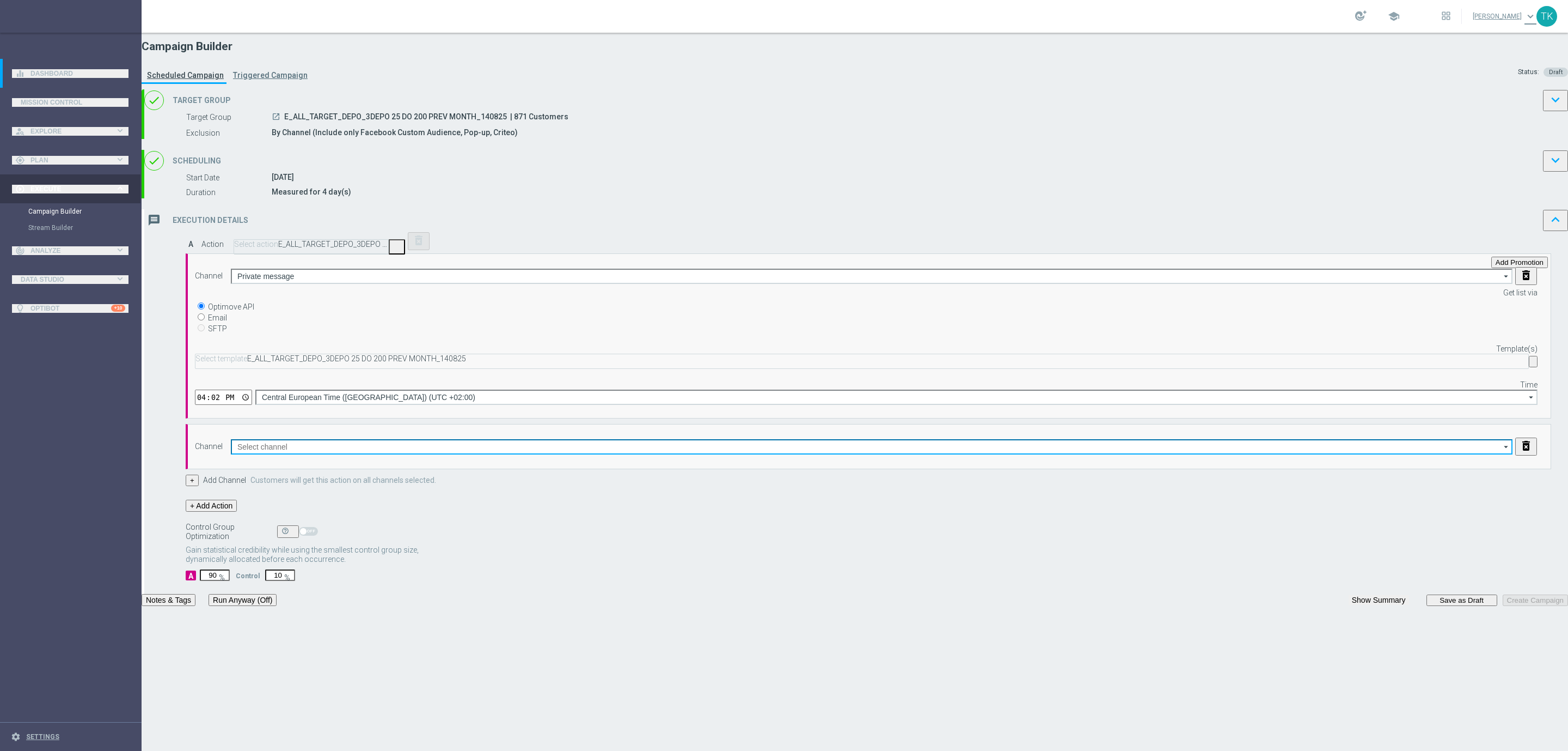
click at [703, 448] on input at bounding box center [872, 446] width 1282 height 15
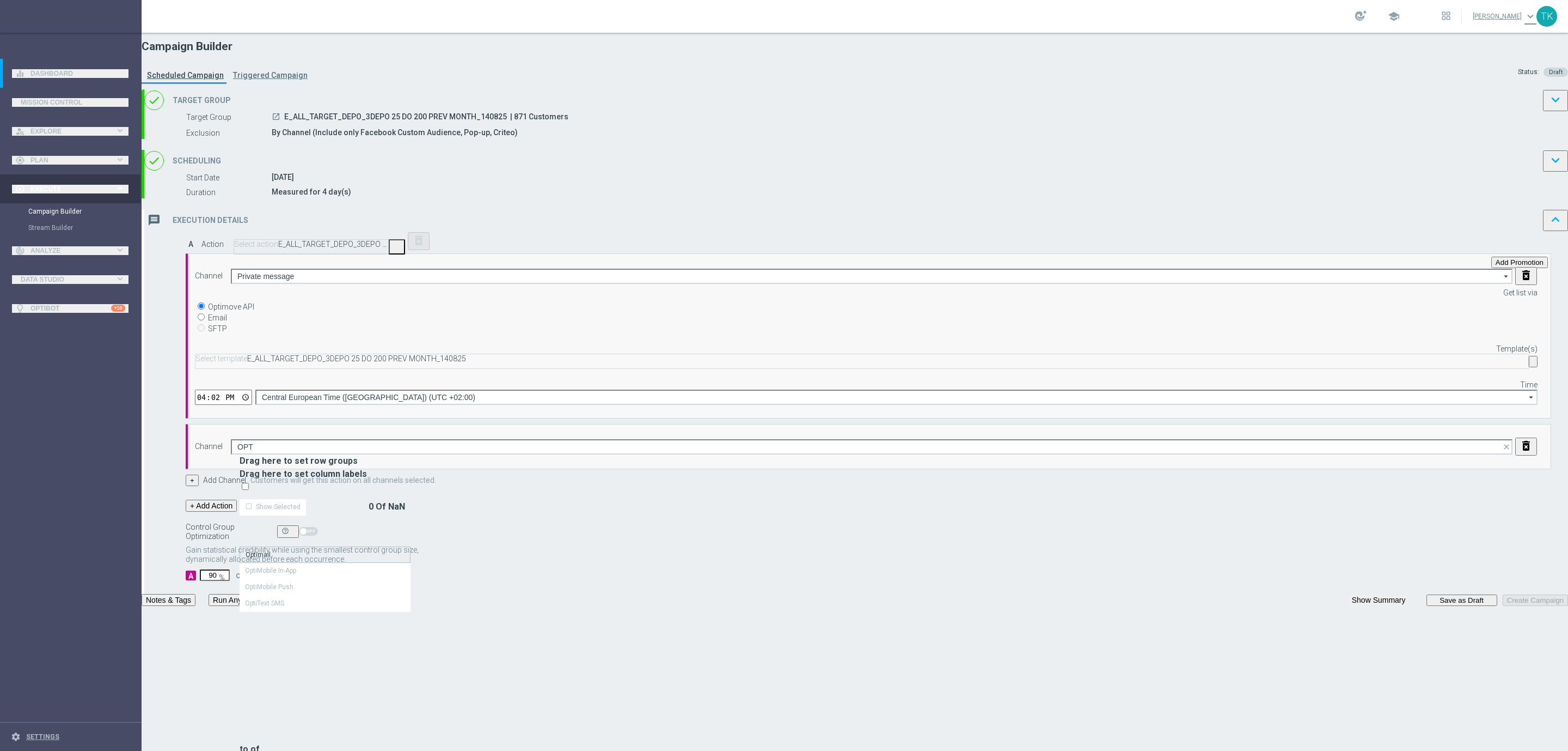
click at [410, 546] on div "Optimail" at bounding box center [325, 554] width 171 height 16
type input "Optimail"
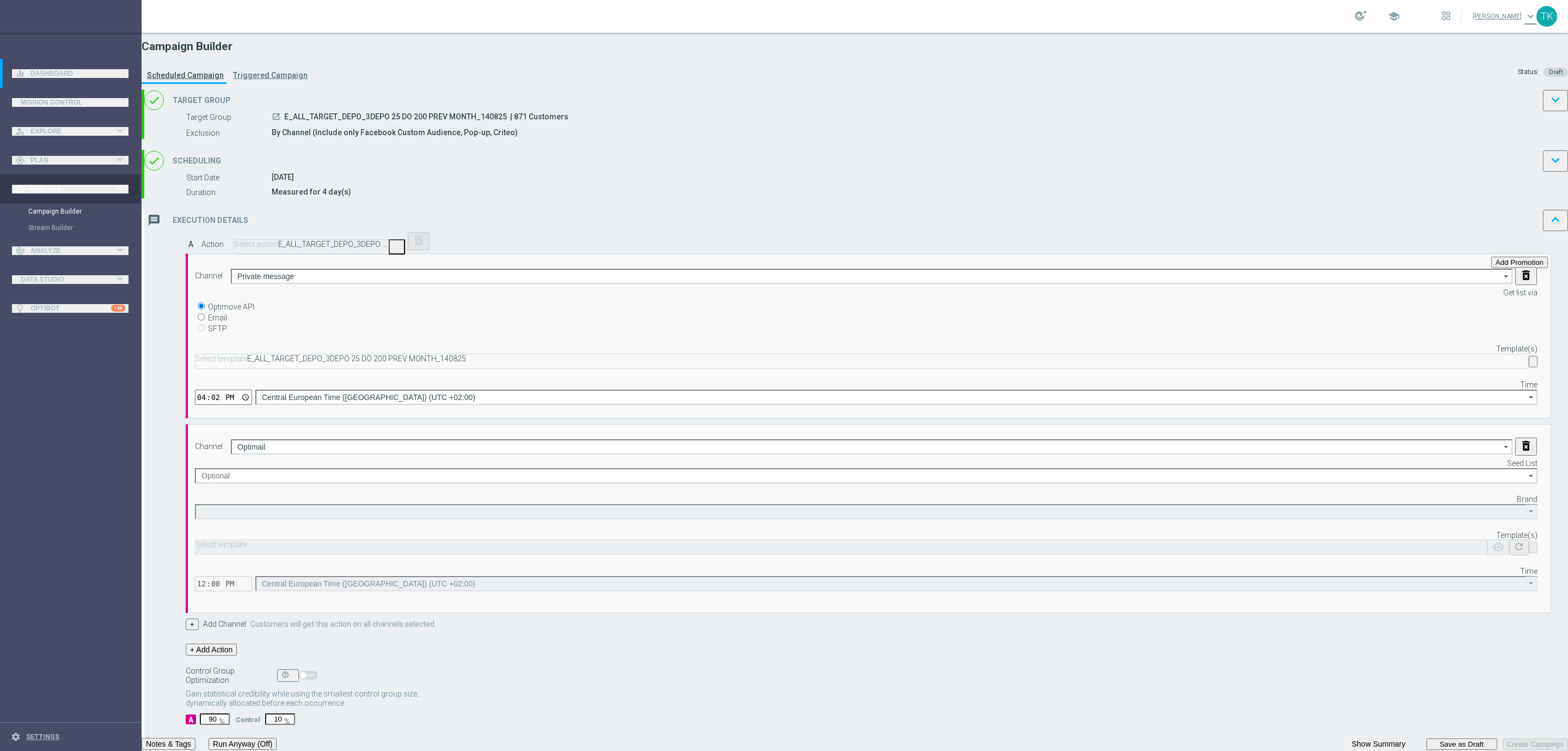
type input "STS"
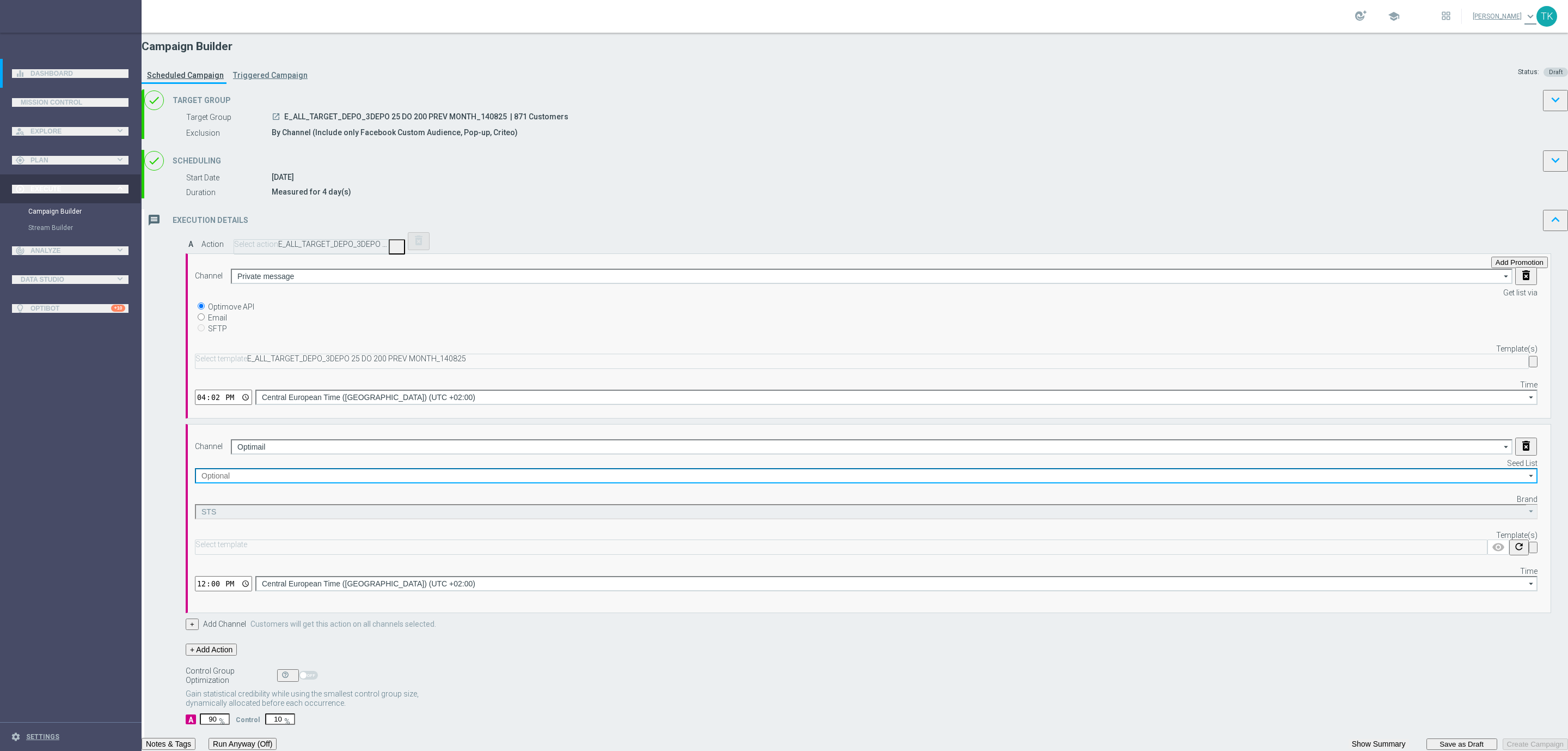
click at [906, 468] on input at bounding box center [866, 475] width 1343 height 15
click at [901, 468] on input "BR" at bounding box center [866, 475] width 1343 height 15
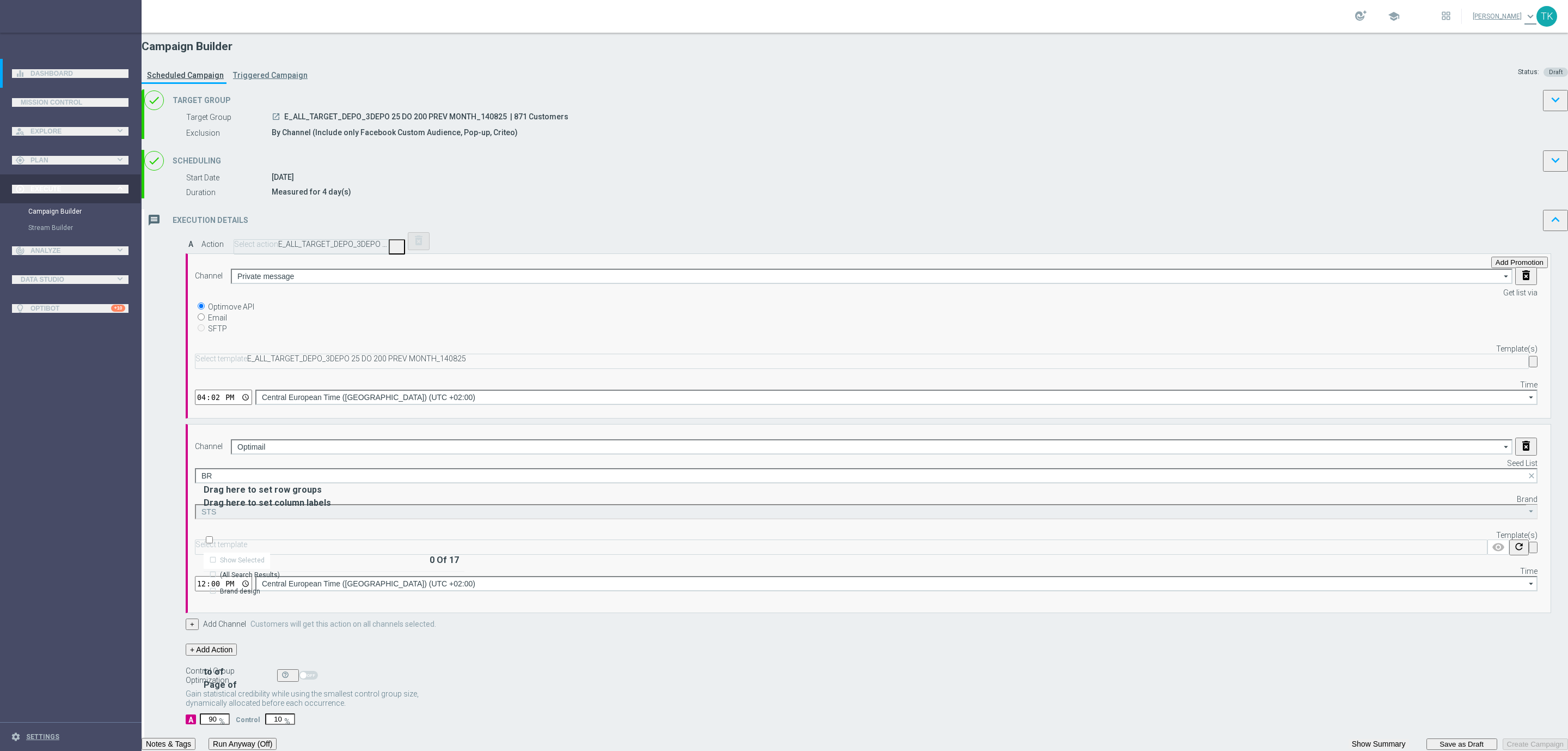
click at [261, 586] on div "Brand design" at bounding box center [240, 591] width 40 height 10
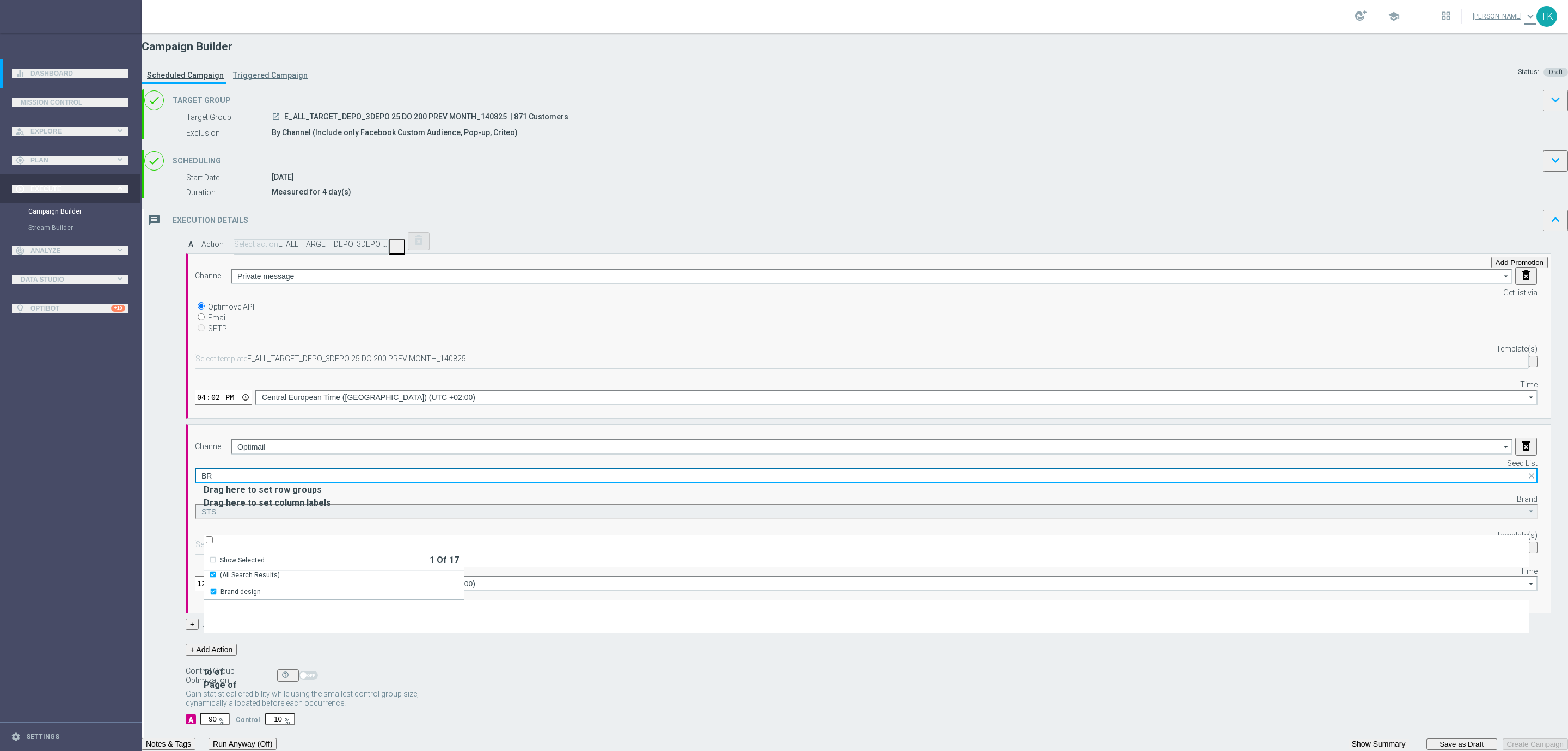
click at [897, 468] on input "BR" at bounding box center [866, 475] width 1343 height 15
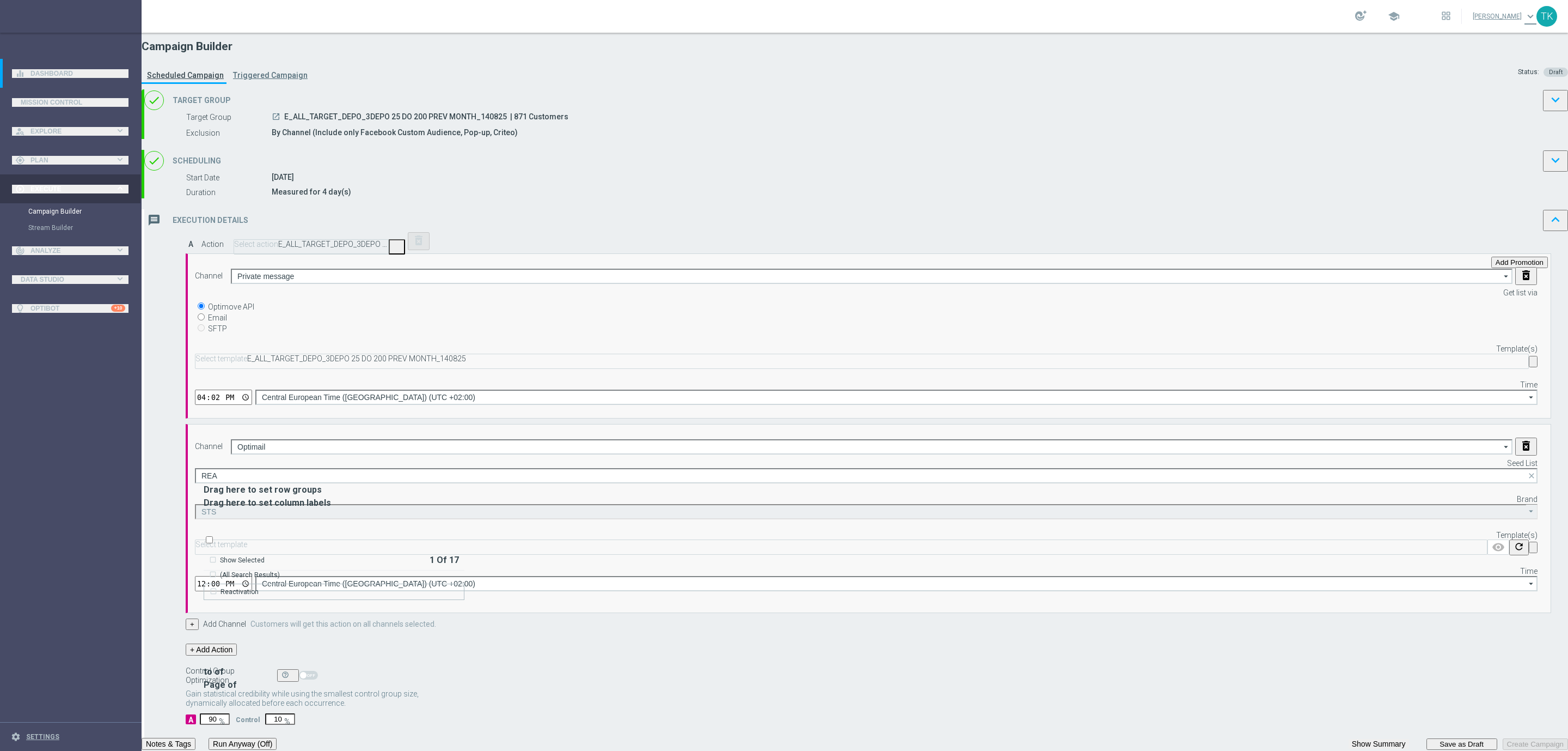
click at [464, 584] on div "Reactivation" at bounding box center [334, 591] width 261 height 16
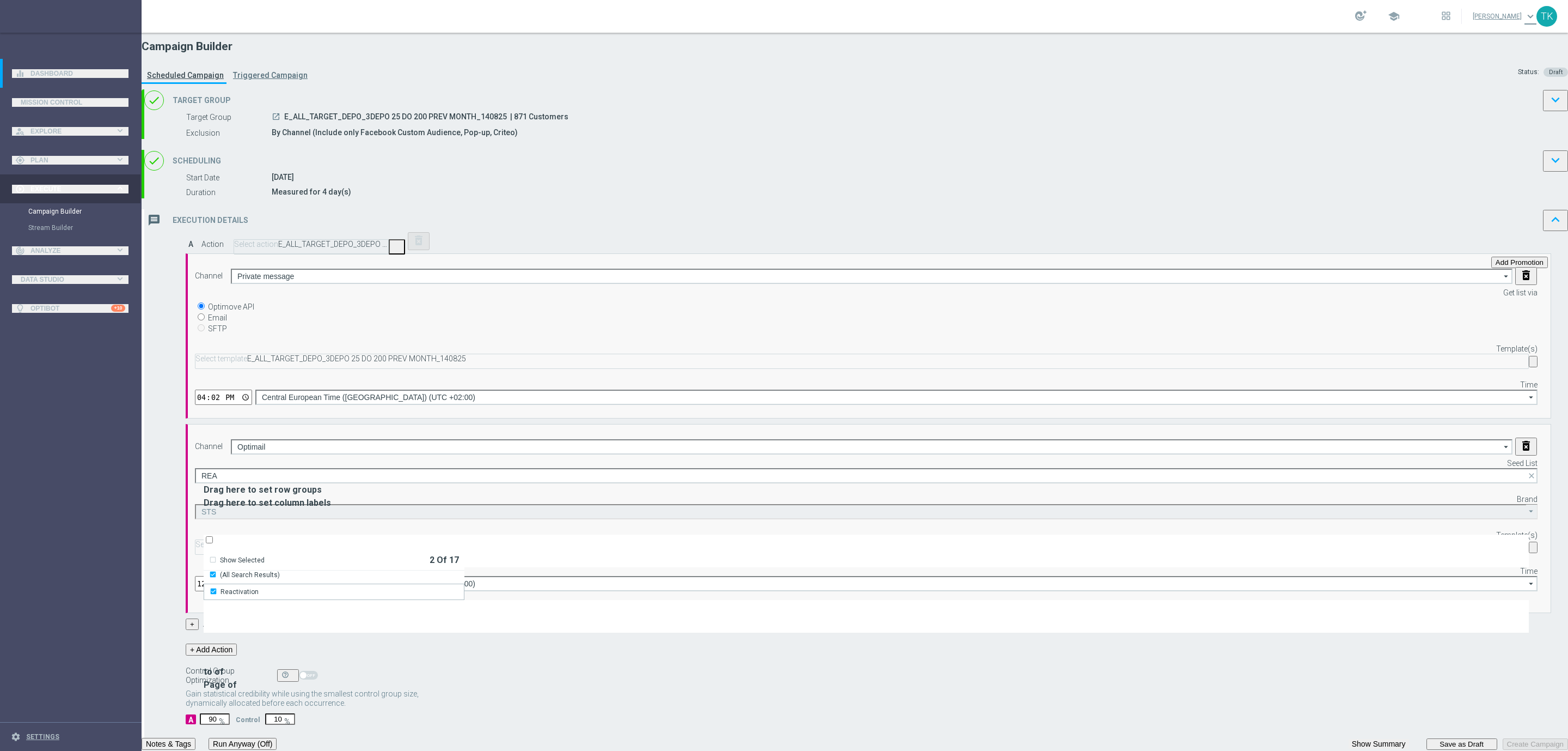
click at [836, 492] on div "Brand" at bounding box center [866, 498] width 1343 height 13
type input "Selected 2 of 17"
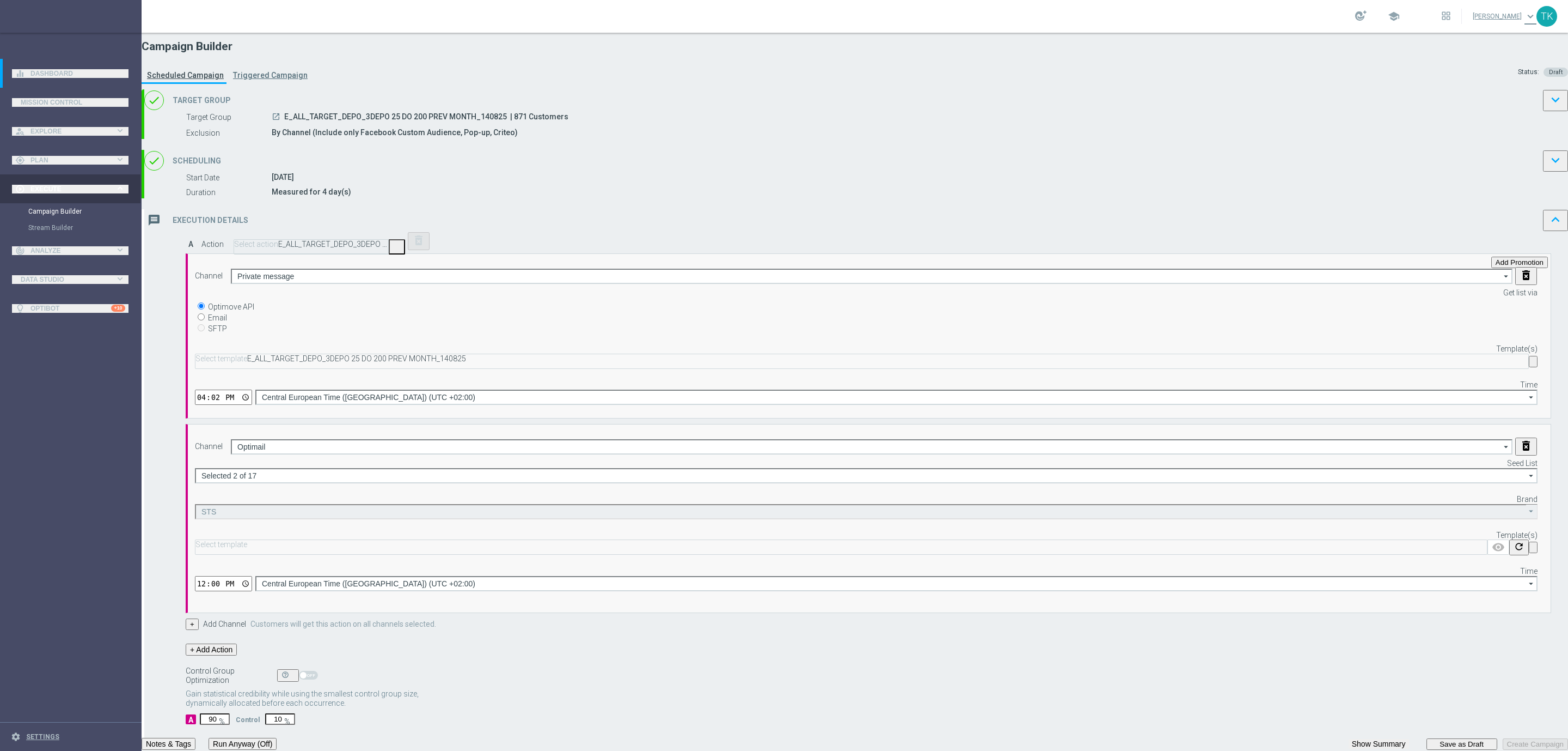
click at [902, 540] on input "text" at bounding box center [841, 544] width 1292 height 8
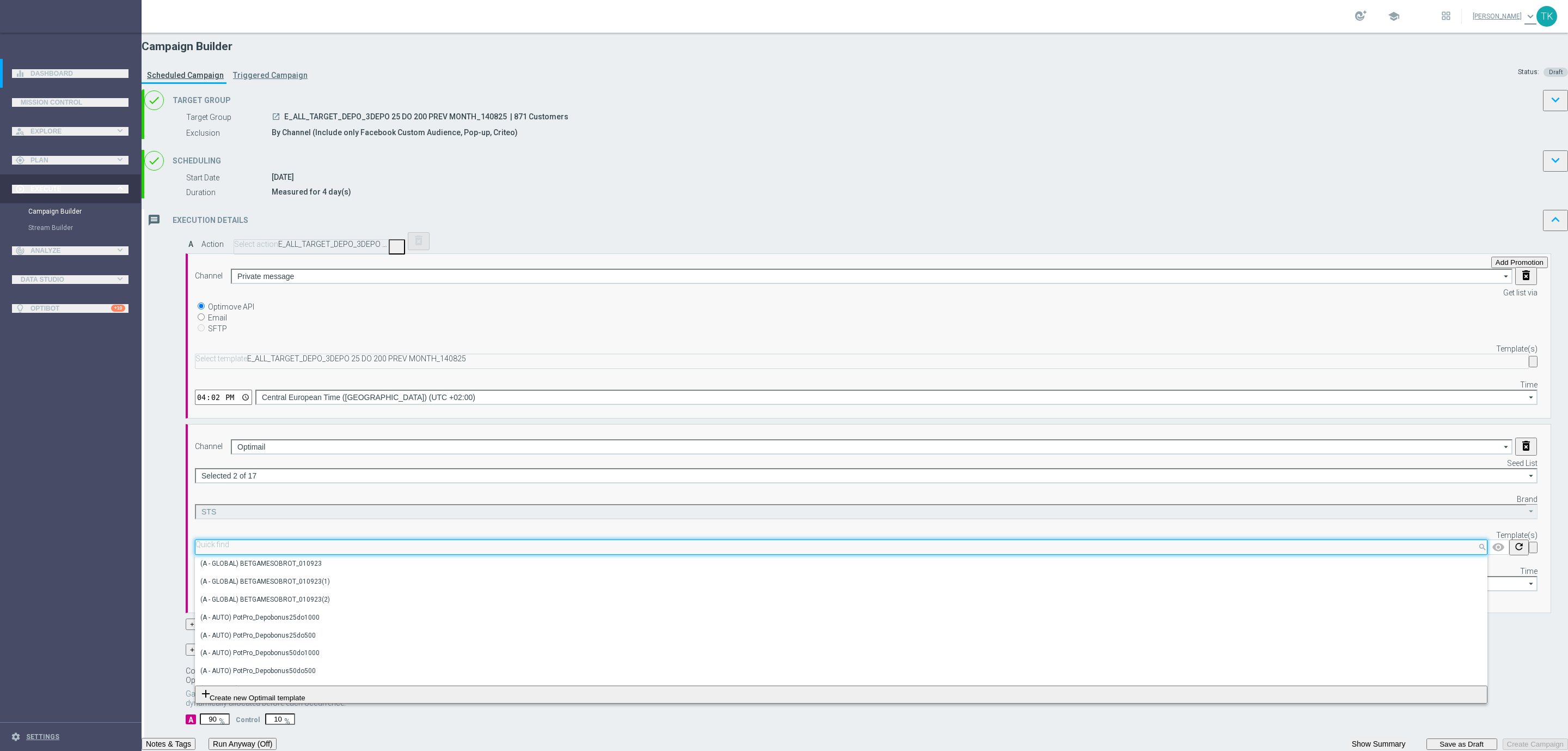
paste input "E_ALL_TARGET_DEPO_3DEPO 25 DO 200 PREV MONTH_140825"
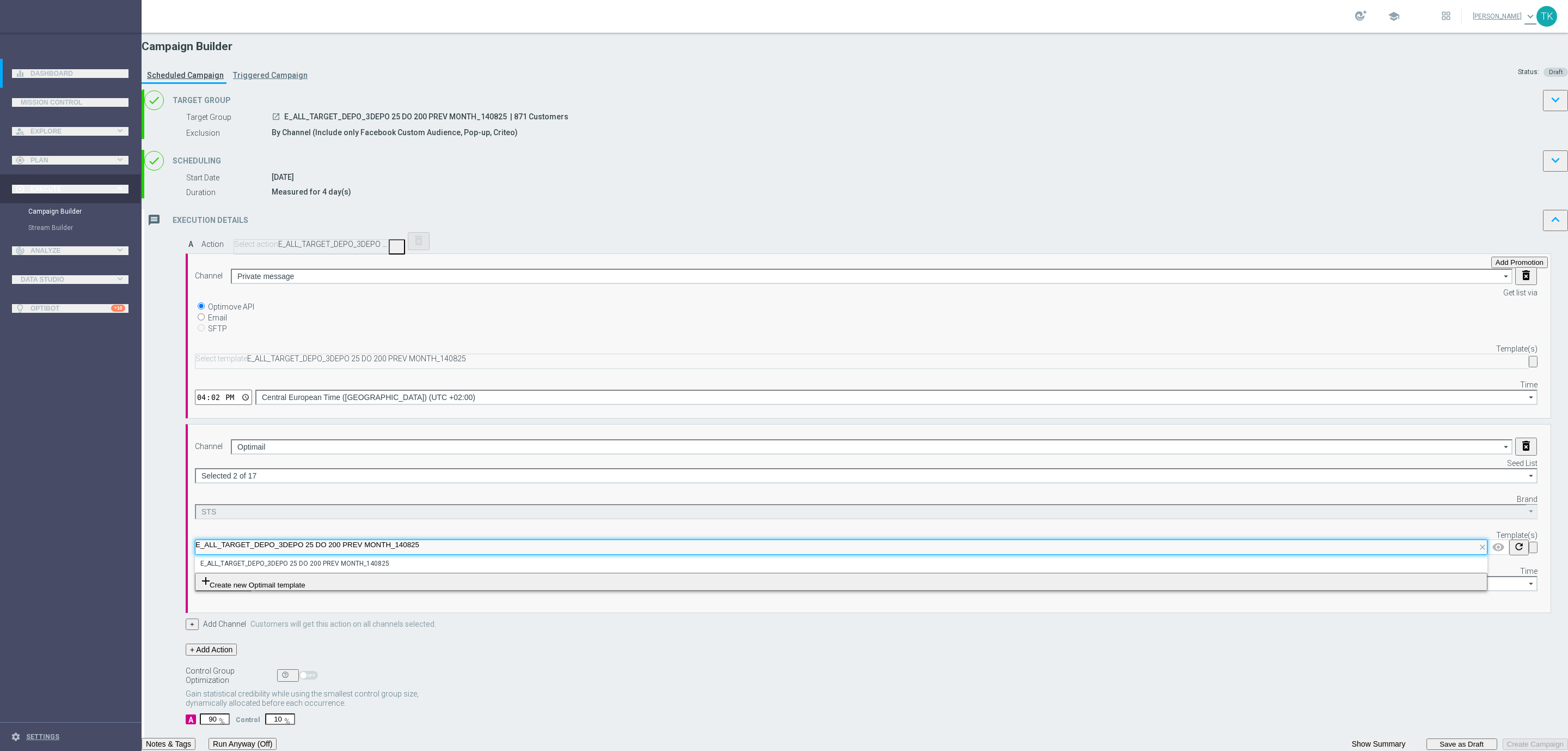
scroll to position [0, 38]
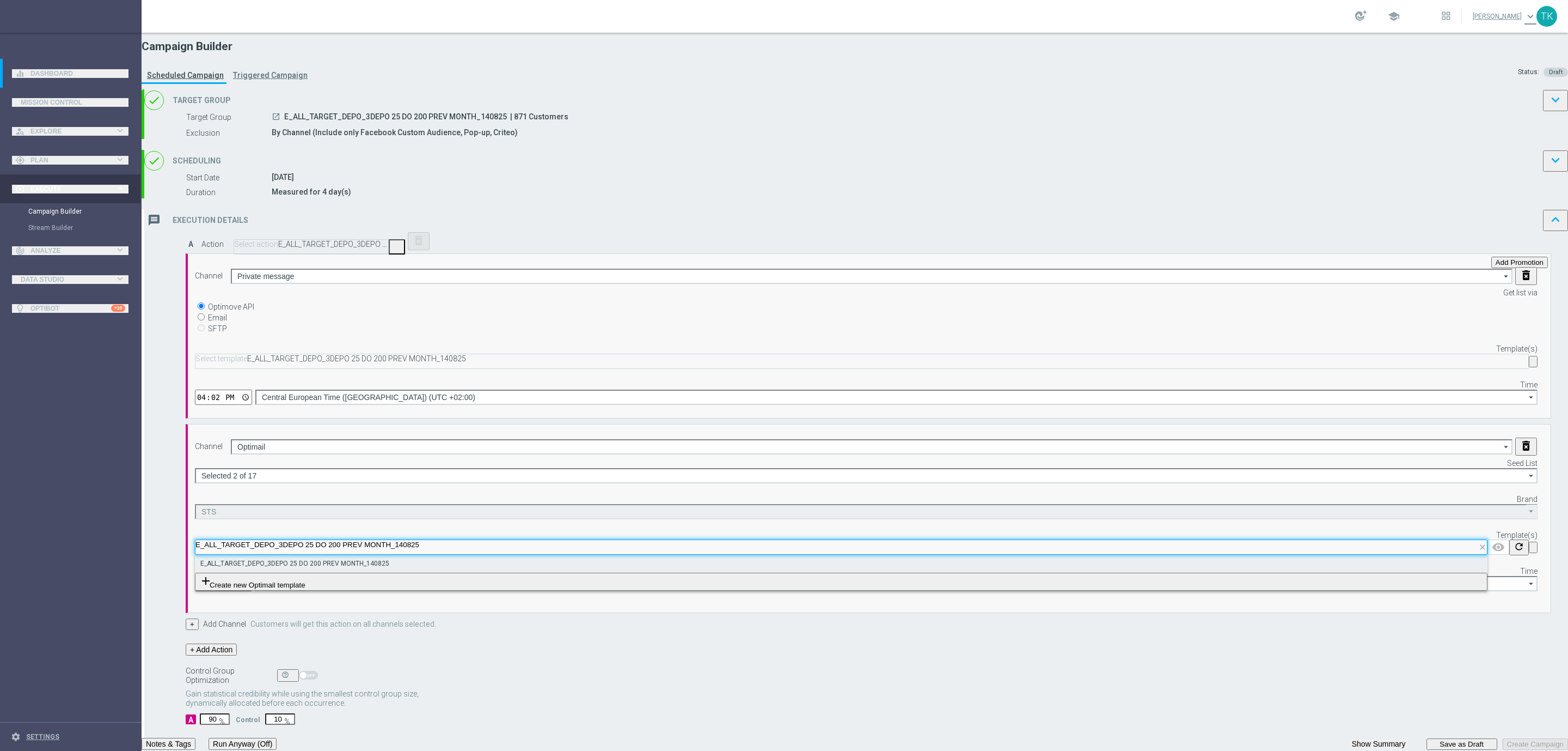
click at [390, 559] on label "E_ALL_TARGET_DEPO_3DEPO 25 DO 200 PREV MONTH_140825" at bounding box center [295, 563] width 189 height 9
type input "E_ALL_TARGET_DEPO_3DEPO 25 DO 200 PREV MONTH_140825"
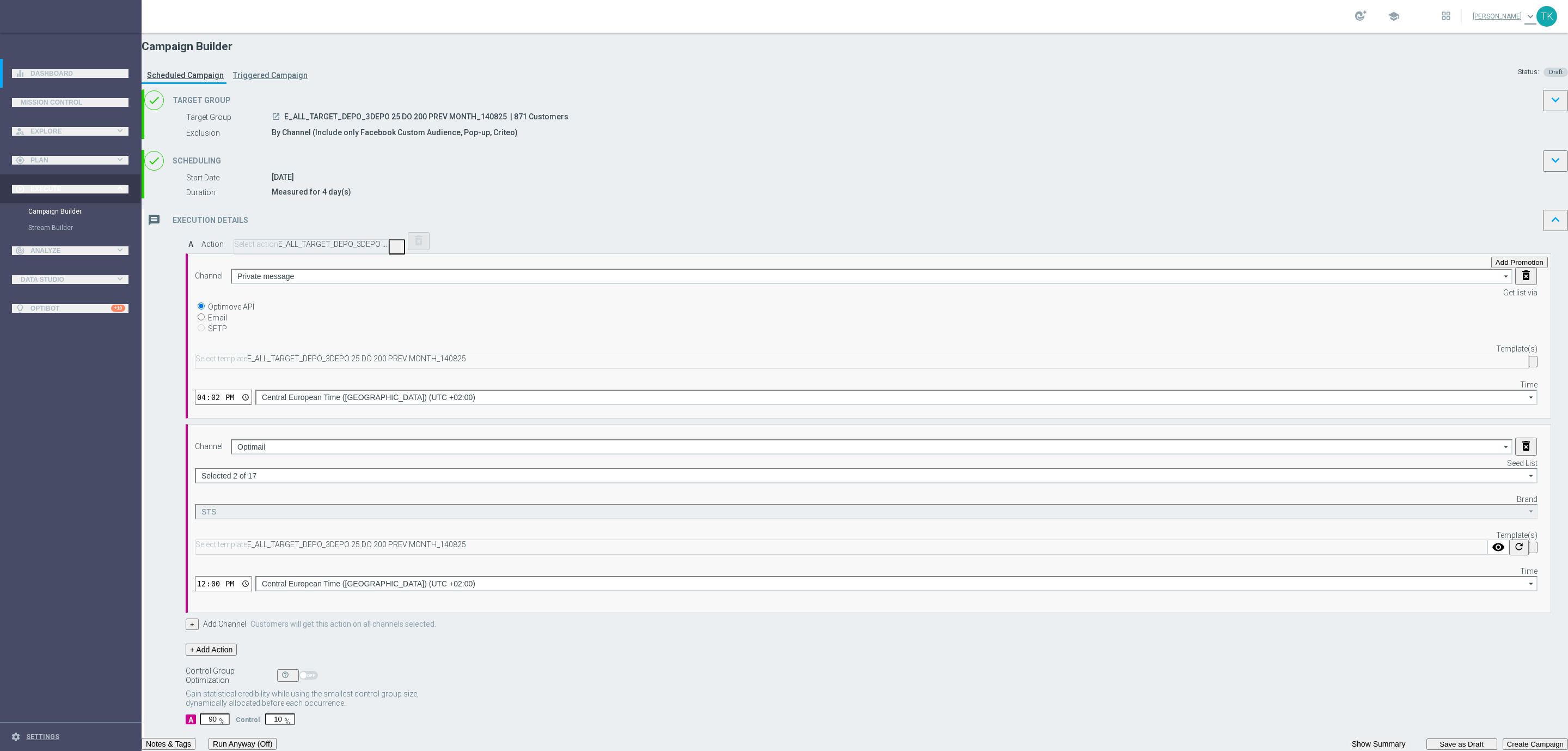
click at [252, 576] on input "12:00" at bounding box center [223, 583] width 57 height 15
type input "16:02"
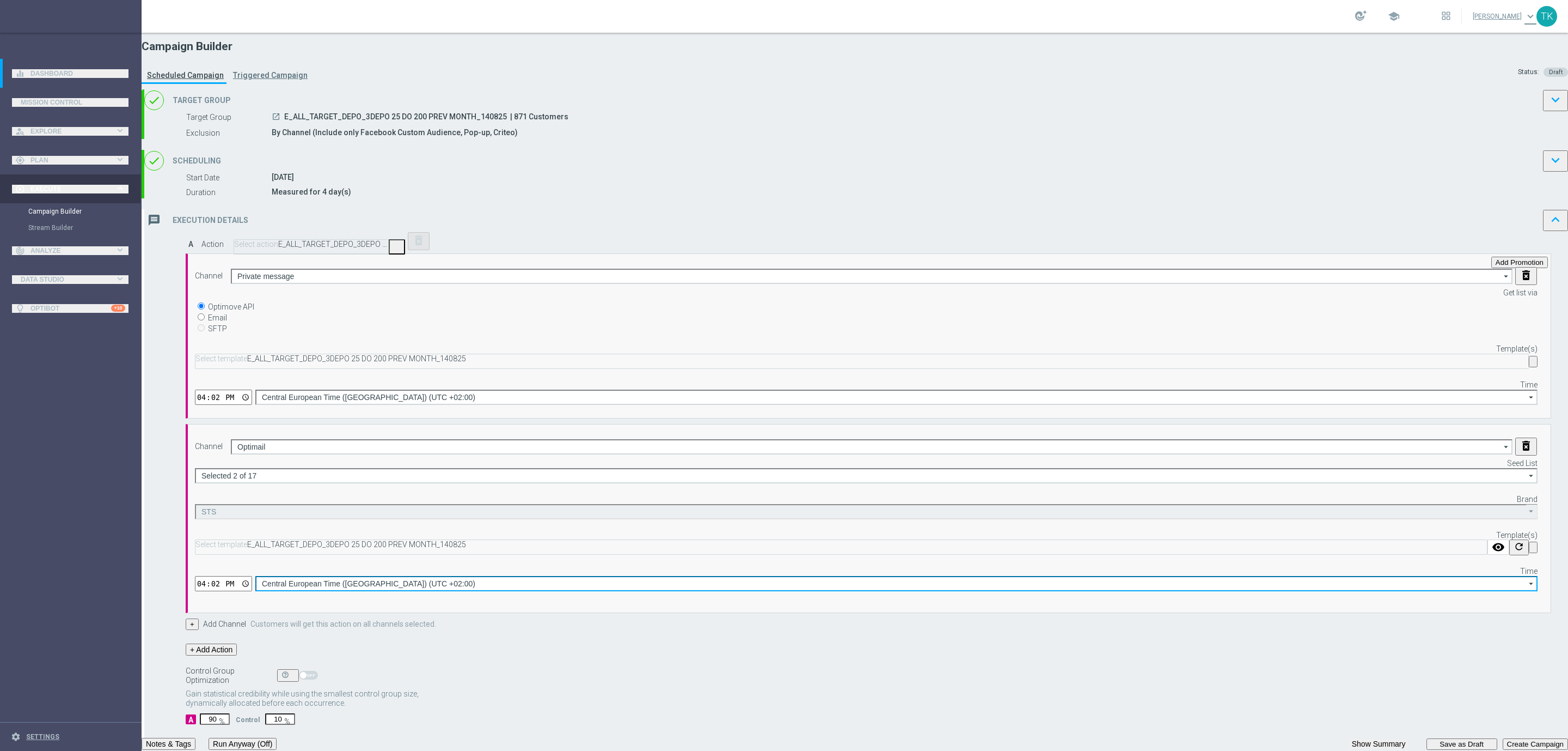
click at [959, 576] on input "Central European Time ([GEOGRAPHIC_DATA]) (UTC +02:00)" at bounding box center [896, 583] width 1282 height 15
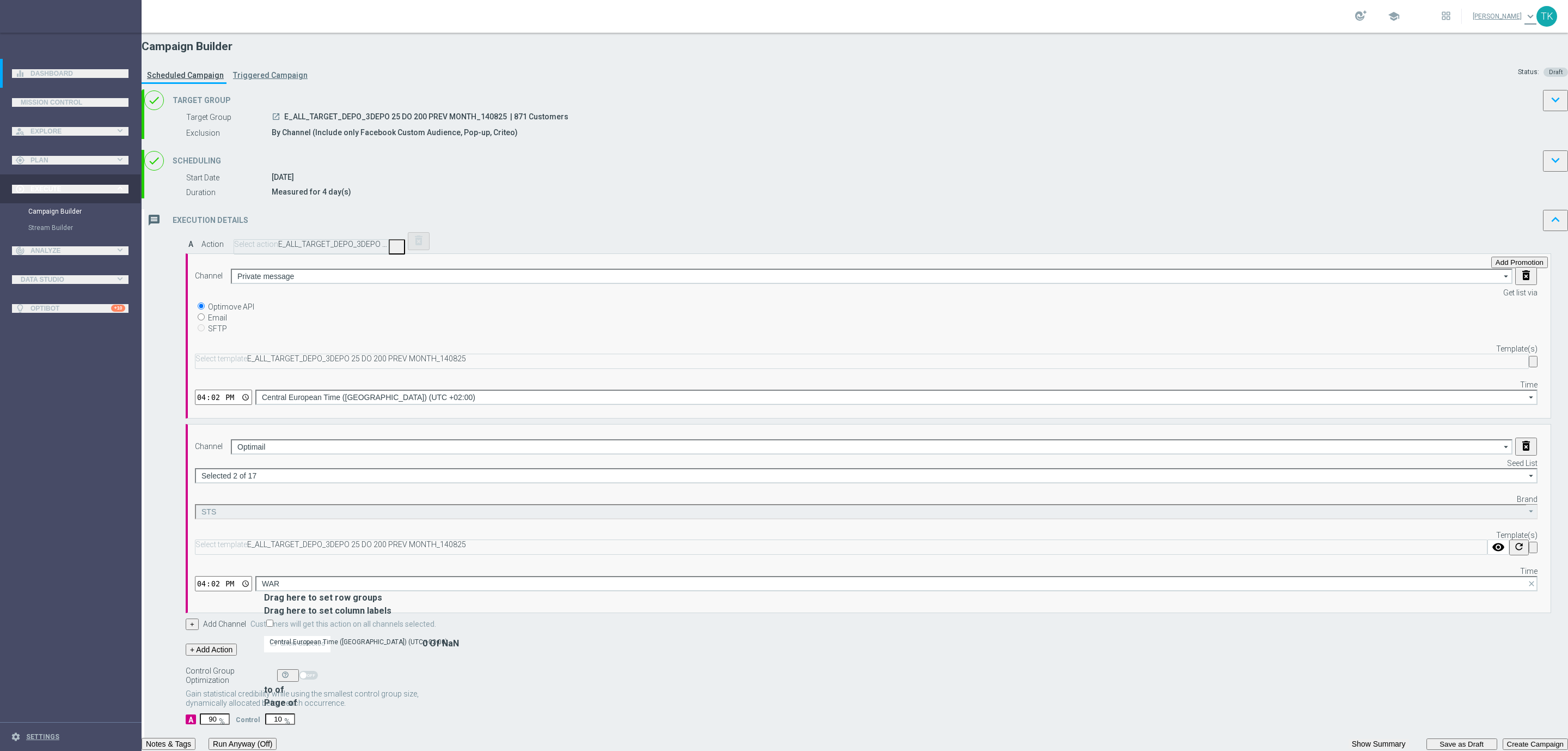
click at [447, 637] on div "Central European Time ([GEOGRAPHIC_DATA]) (UTC +02:00)" at bounding box center [359, 642] width 178 height 10
type input "Central European Time ([GEOGRAPHIC_DATA]) (UTC +02:00)"
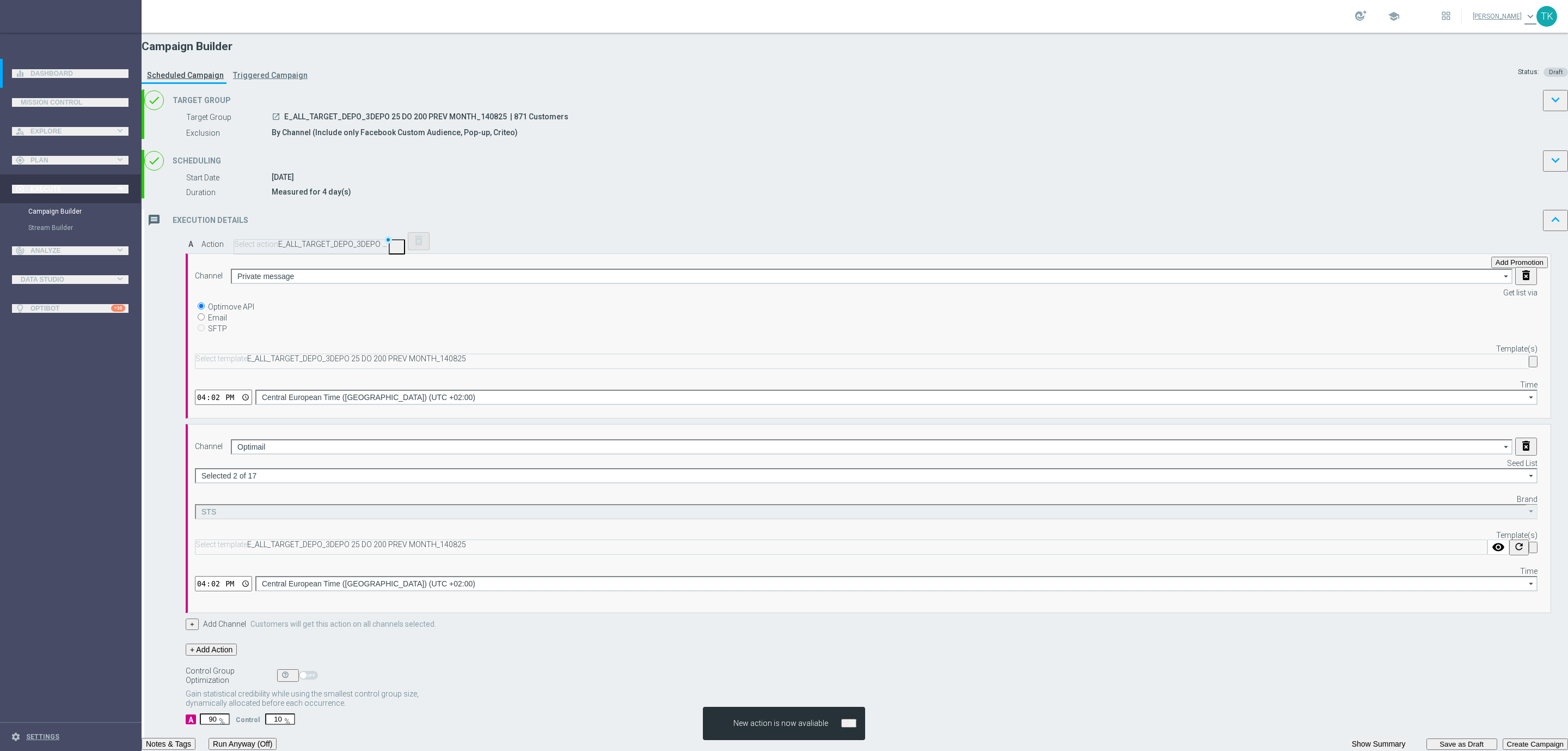
click at [229, 713] on input "90" at bounding box center [214, 719] width 30 height 12
type input "9"
type input "91"
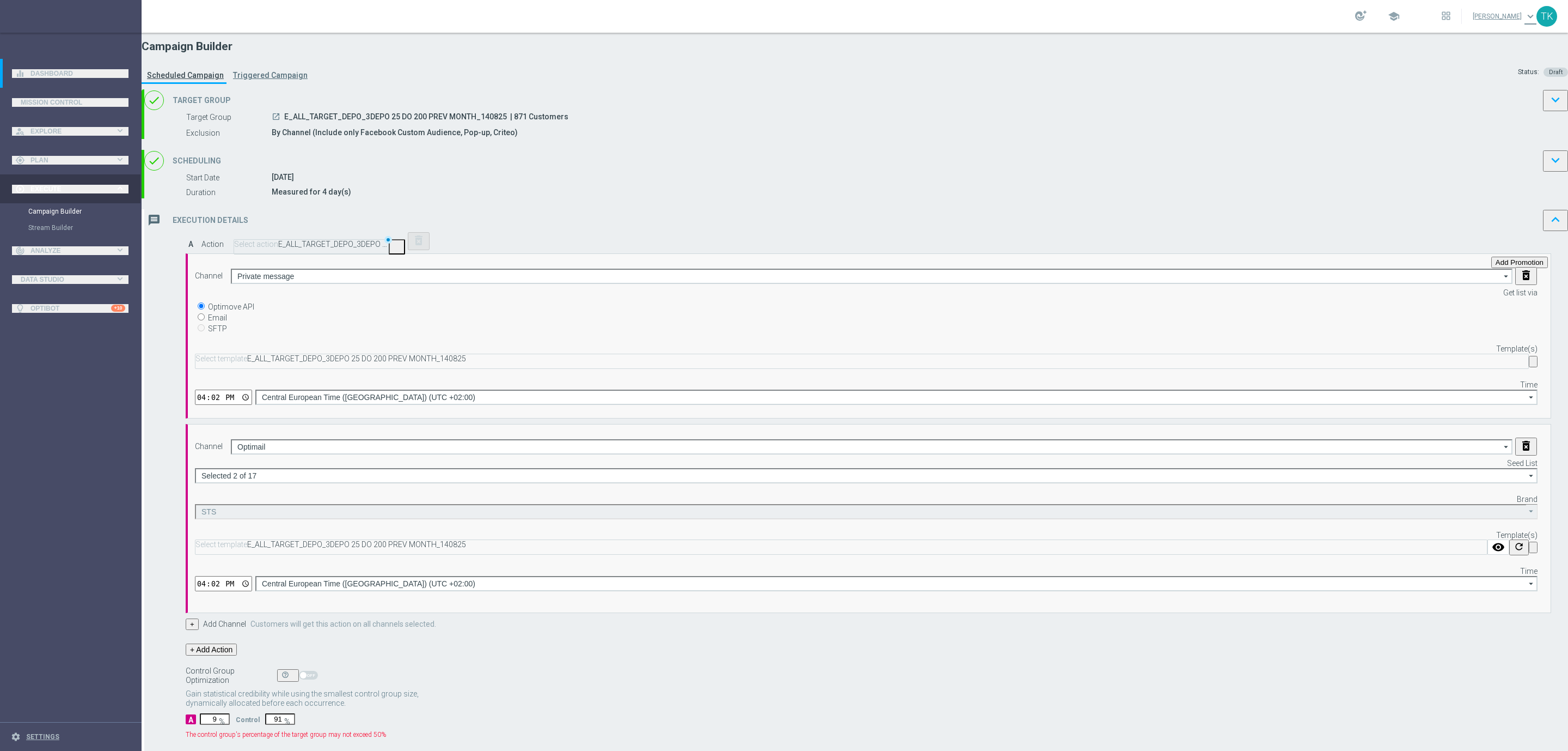
type input "95"
type input "5"
type input "95"
click at [1349, 739] on button "Show Summary" at bounding box center [1379, 744] width 60 height 10
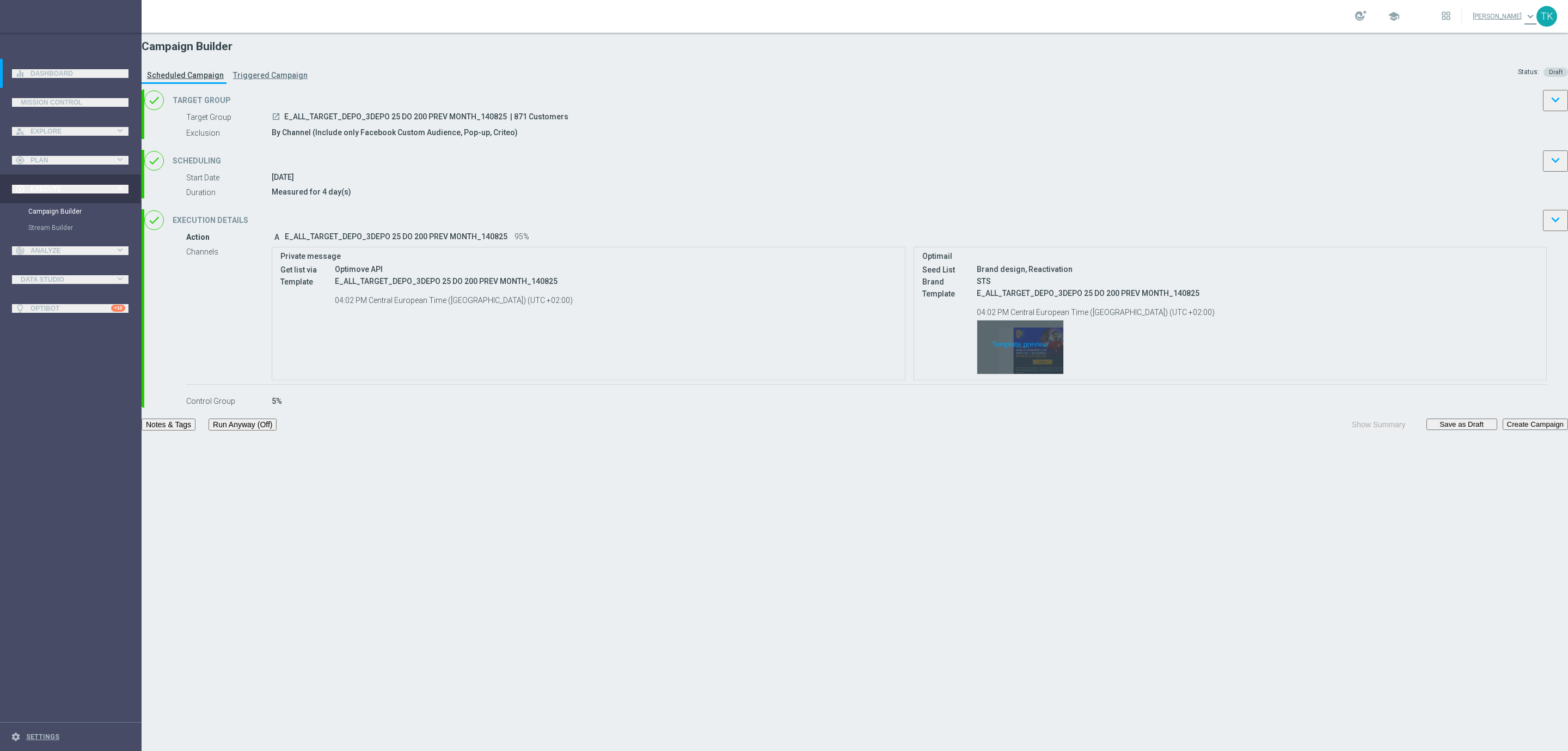
click at [1017, 374] on div "Template preview" at bounding box center [1020, 347] width 86 height 54
click at [507, 123] on span "E_ALL_TARGET_DEPO_3DEPO 25 DO 200 PREV MONTH_140825" at bounding box center [396, 118] width 223 height 11
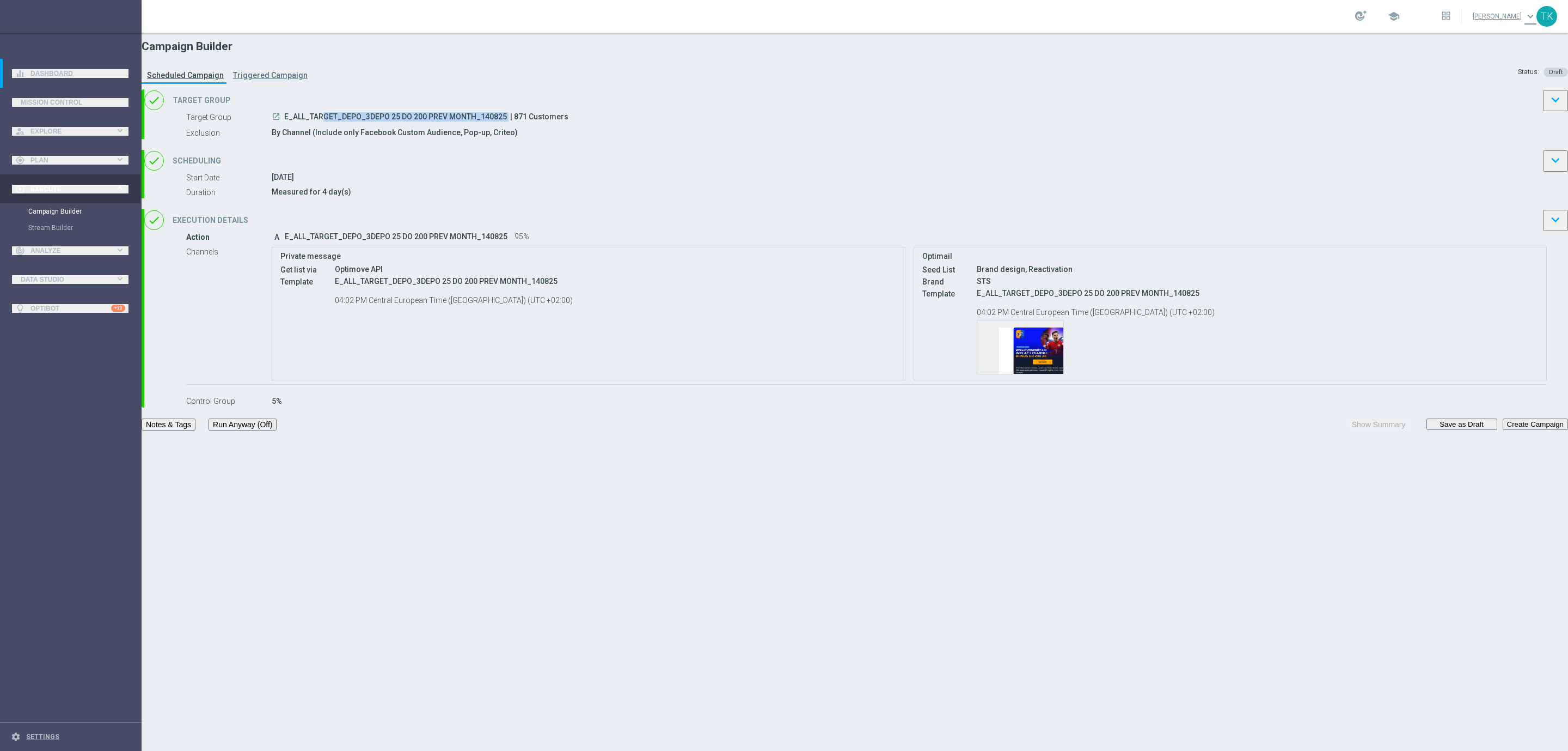
copy div "E_ALL_TARGET_DEPO_3DEPO 25 DO 200 PREV MONTH_140825"
click at [863, 172] on div "done Scheduling keyboard_arrow_down" at bounding box center [856, 161] width 1424 height 22
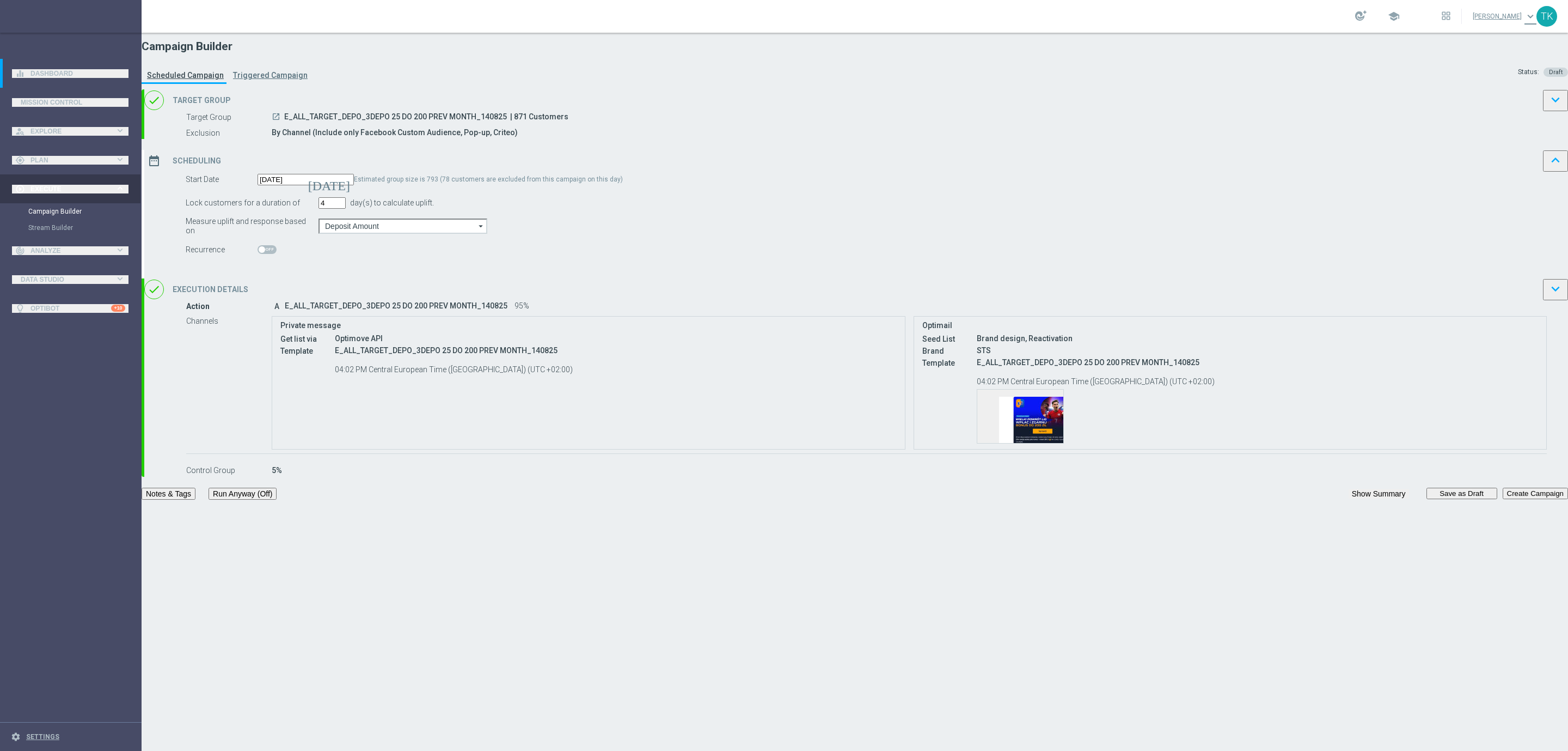
click at [895, 172] on div "date_range Scheduling keyboard_arrow_up" at bounding box center [856, 161] width 1424 height 22
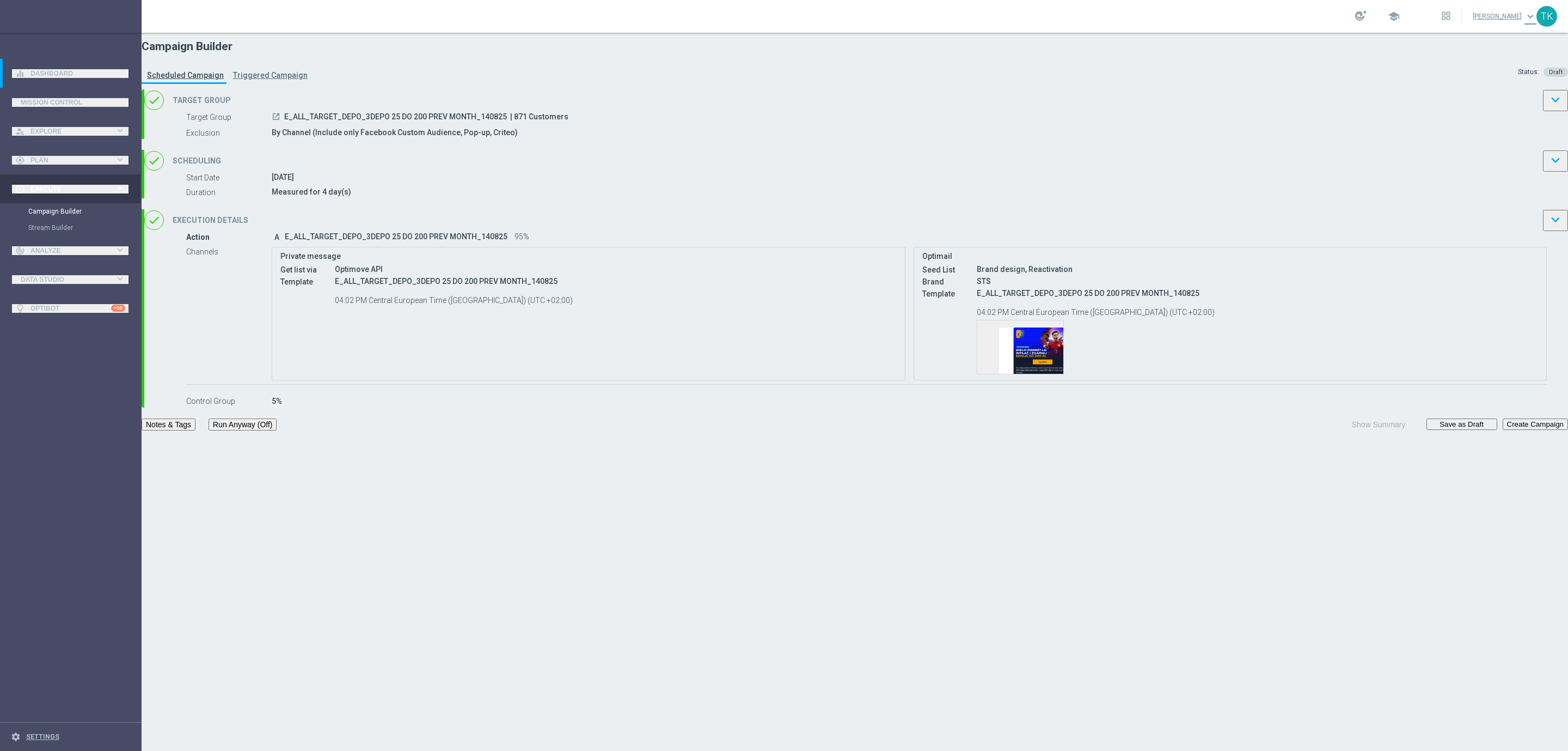
click at [507, 123] on span "E_ALL_TARGET_DEPO_3DEPO 25 DO 200 PREV MONTH_140825" at bounding box center [396, 118] width 223 height 11
copy div "E_ALL_TARGET_DEPO_3DEPO 25 DO 200 PREV MONTH_140825"
click at [195, 431] on button "Notes & Tags" at bounding box center [169, 425] width 54 height 12
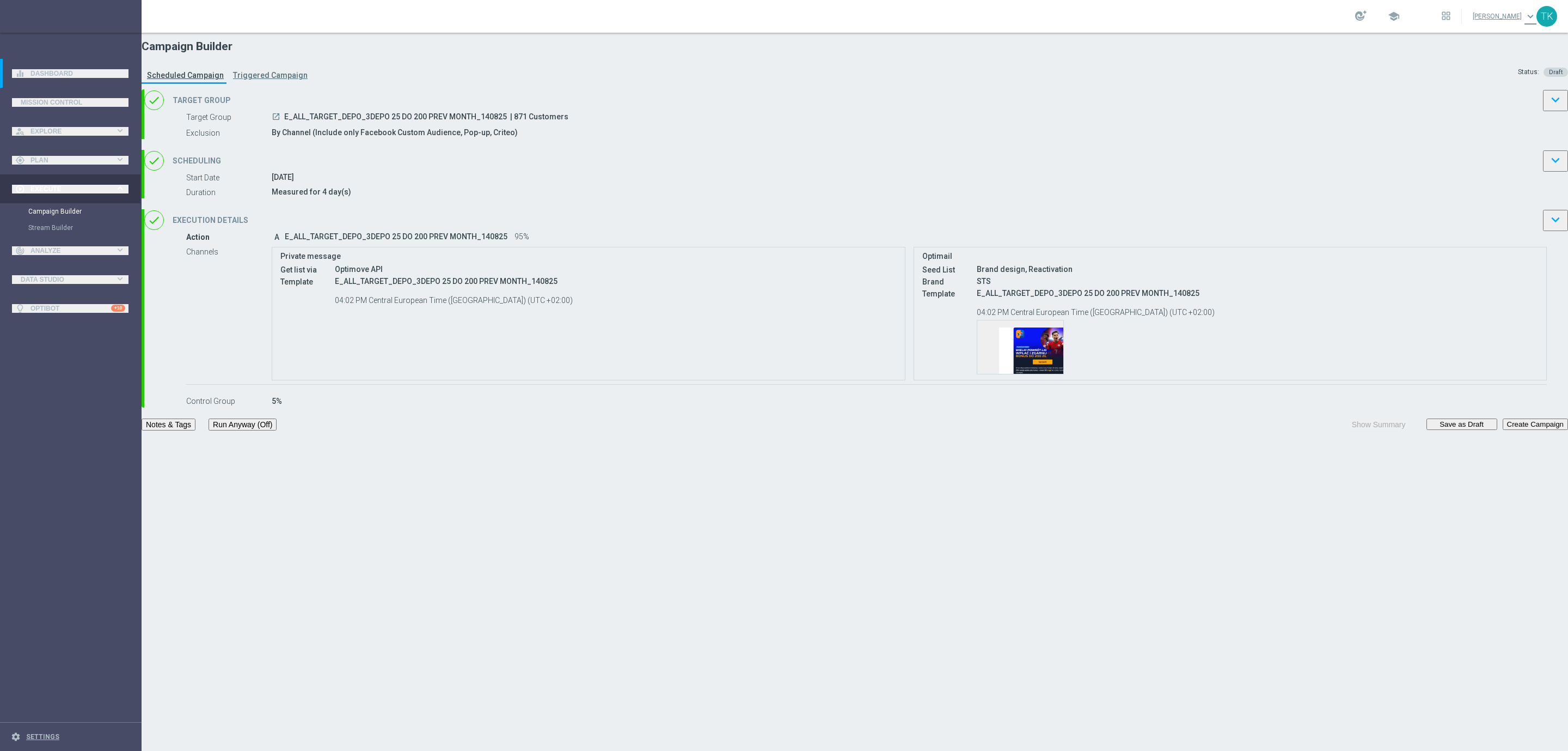
scroll to position [0, 0]
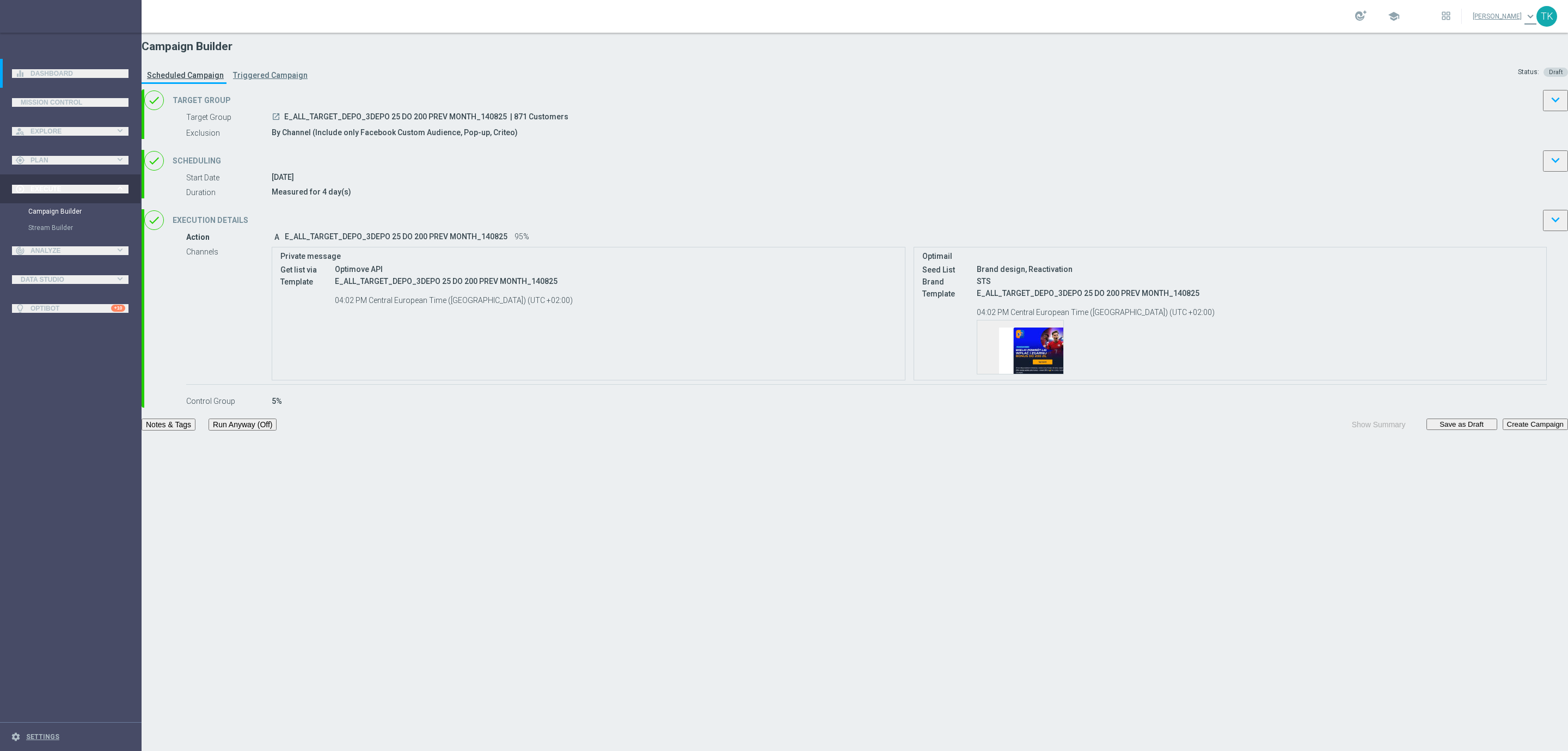
type input "P"
click at [720, 750] on h2 "Tags" at bounding box center [784, 759] width 1568 height 9
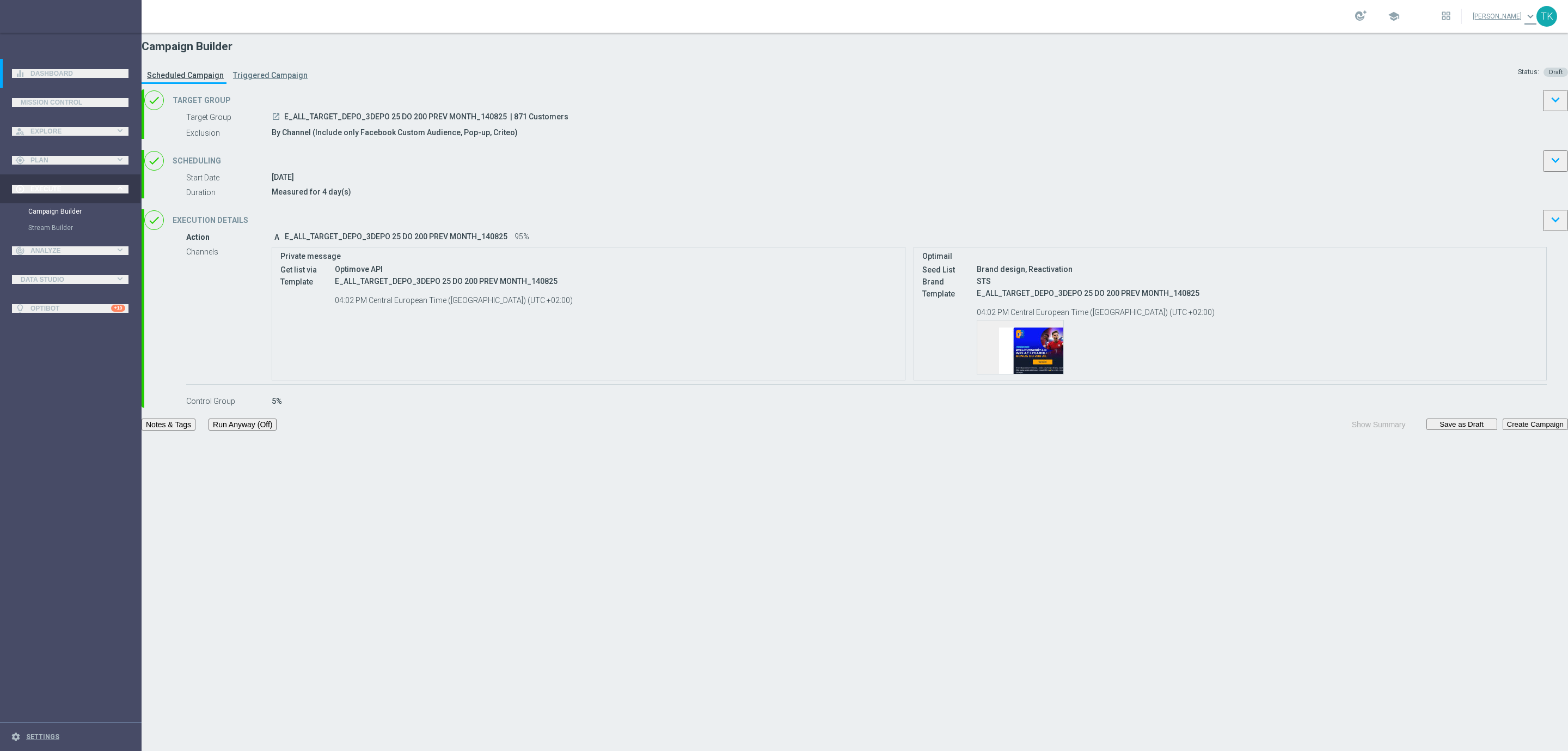
click at [195, 431] on button "Notes & Tags" at bounding box center [169, 425] width 54 height 12
click at [1426, 430] on button "Save as Draft" at bounding box center [1461, 424] width 71 height 12
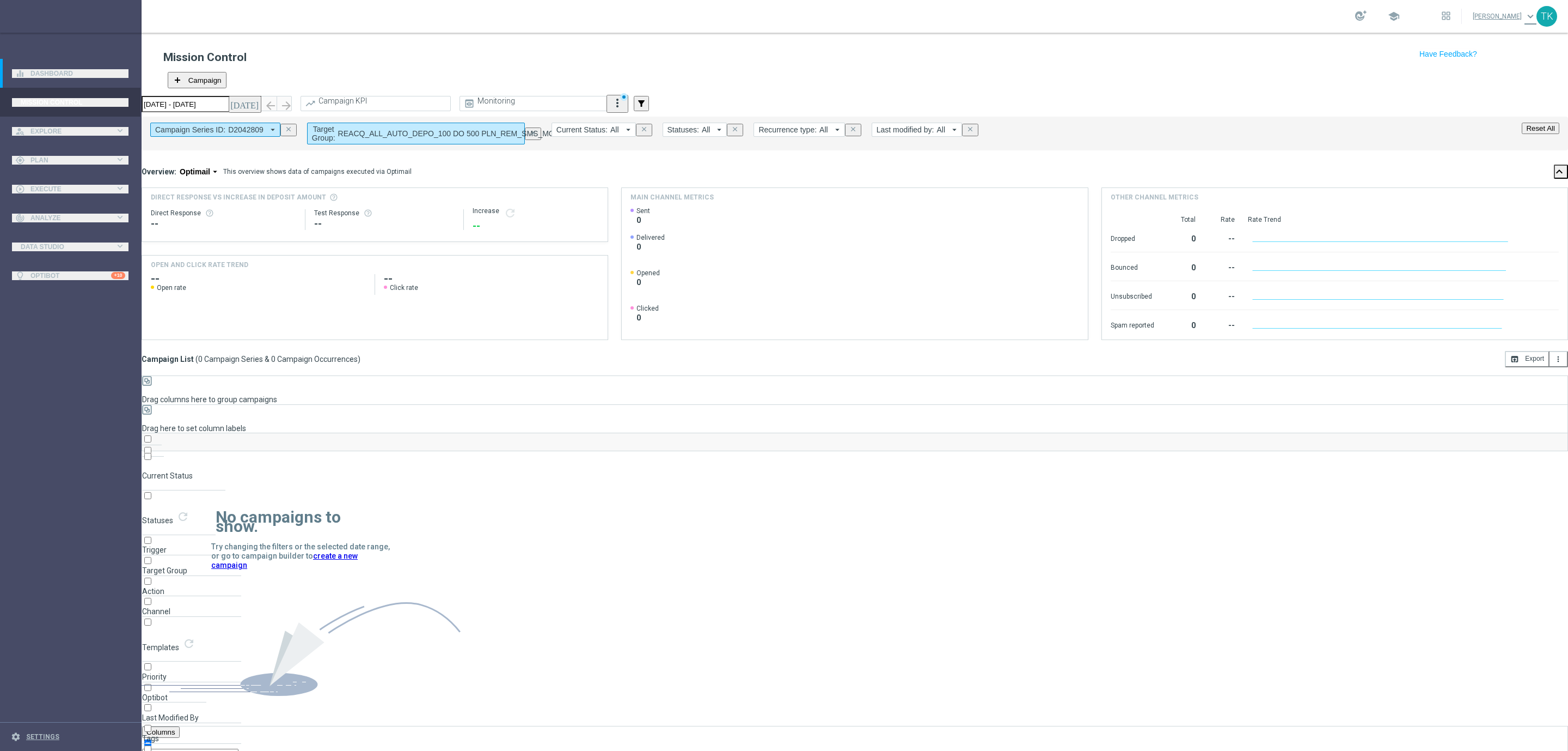
click at [292, 125] on icon "close" at bounding box center [289, 129] width 8 height 8
click at [35, 188] on span "Execute" at bounding box center [72, 189] width 85 height 7
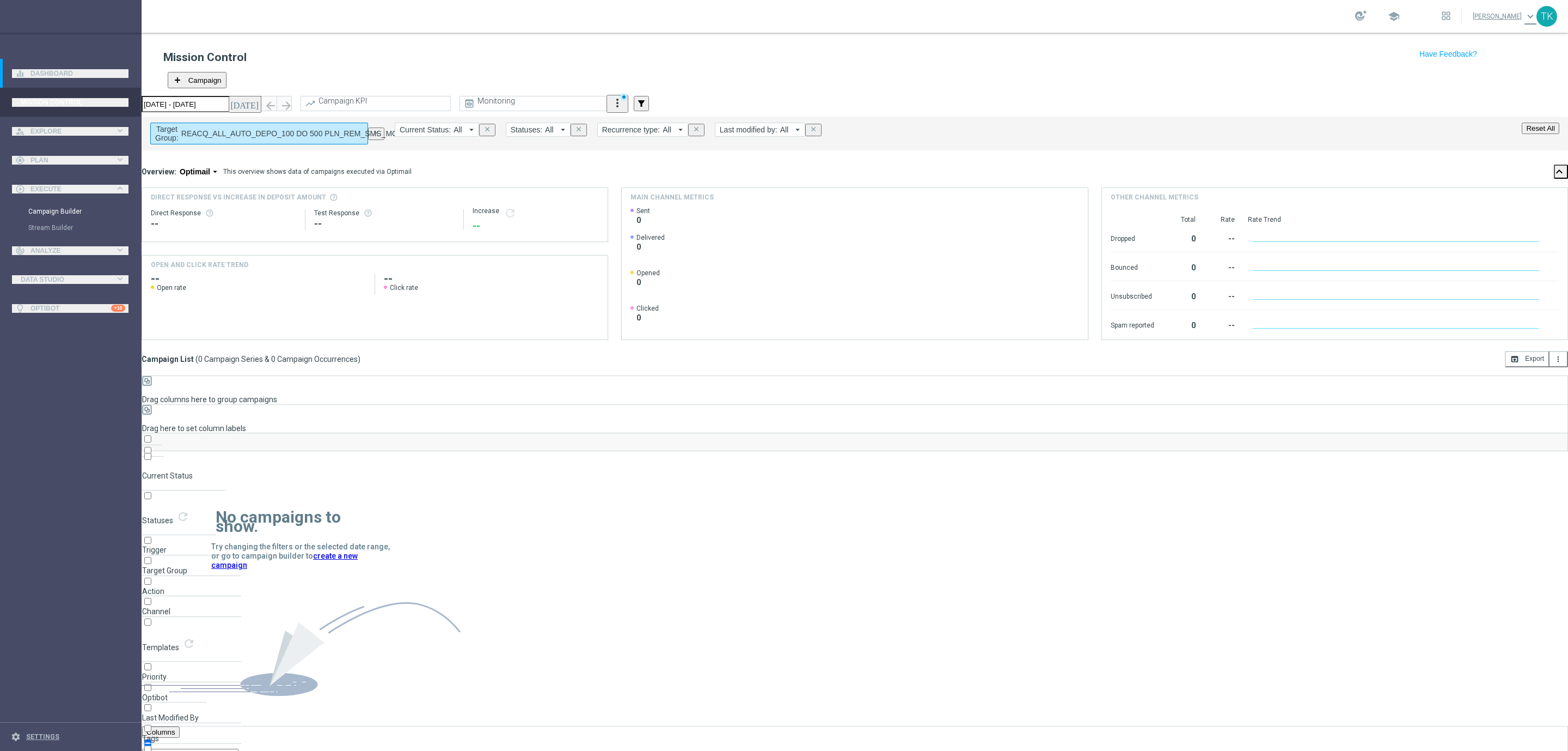
click at [44, 211] on link "Campaign Builder" at bounding box center [71, 211] width 85 height 9
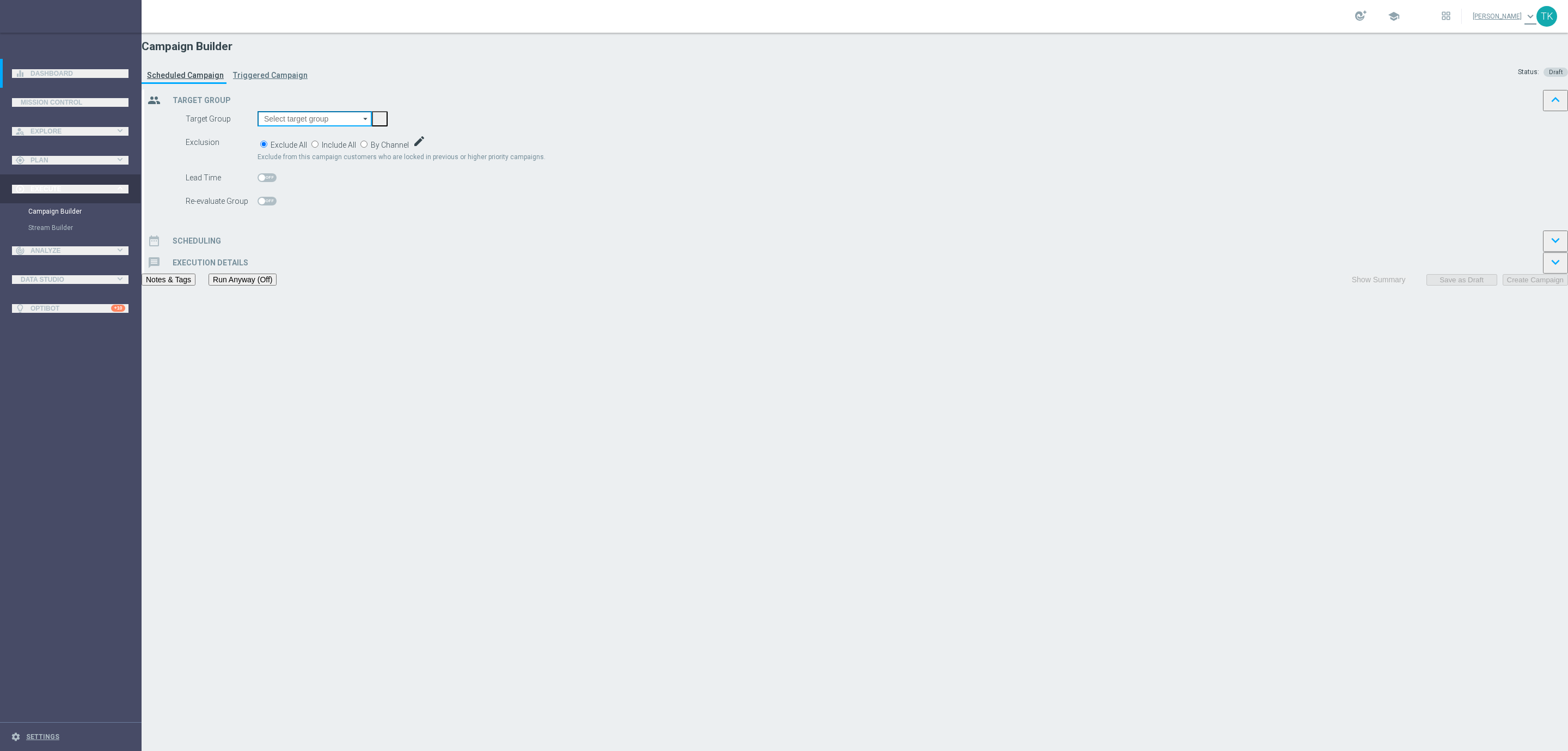
click at [372, 127] on input at bounding box center [315, 118] width 114 height 15
paste input "E_ALL_TARGET_ZBR_2DEPO 100 PLN PREV MONTH_140825"
click at [409, 205] on div "E_ALL_TARGET_ZBR_2DEPO 100 PLN PREV MONTH_140825" at bounding box center [337, 218] width 142 height 26
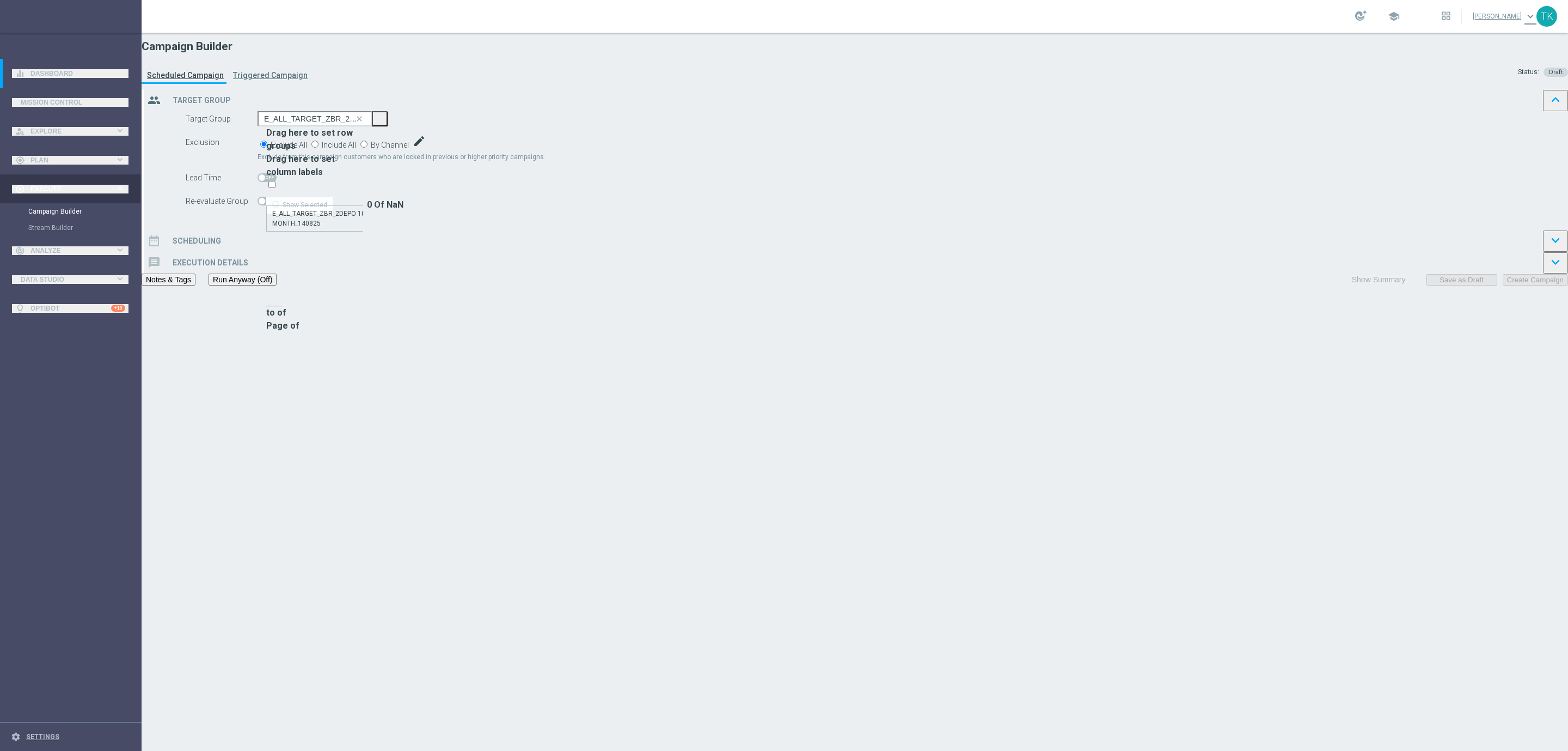
type input "E_ALL_TARGET_ZBR_2DEPO 100 PLN PREV MONTH_140825"
click at [409, 149] on span "By Channel" at bounding box center [390, 145] width 38 height 9
click at [368, 147] on input "By Channel edit" at bounding box center [364, 144] width 7 height 7
radio input "true"
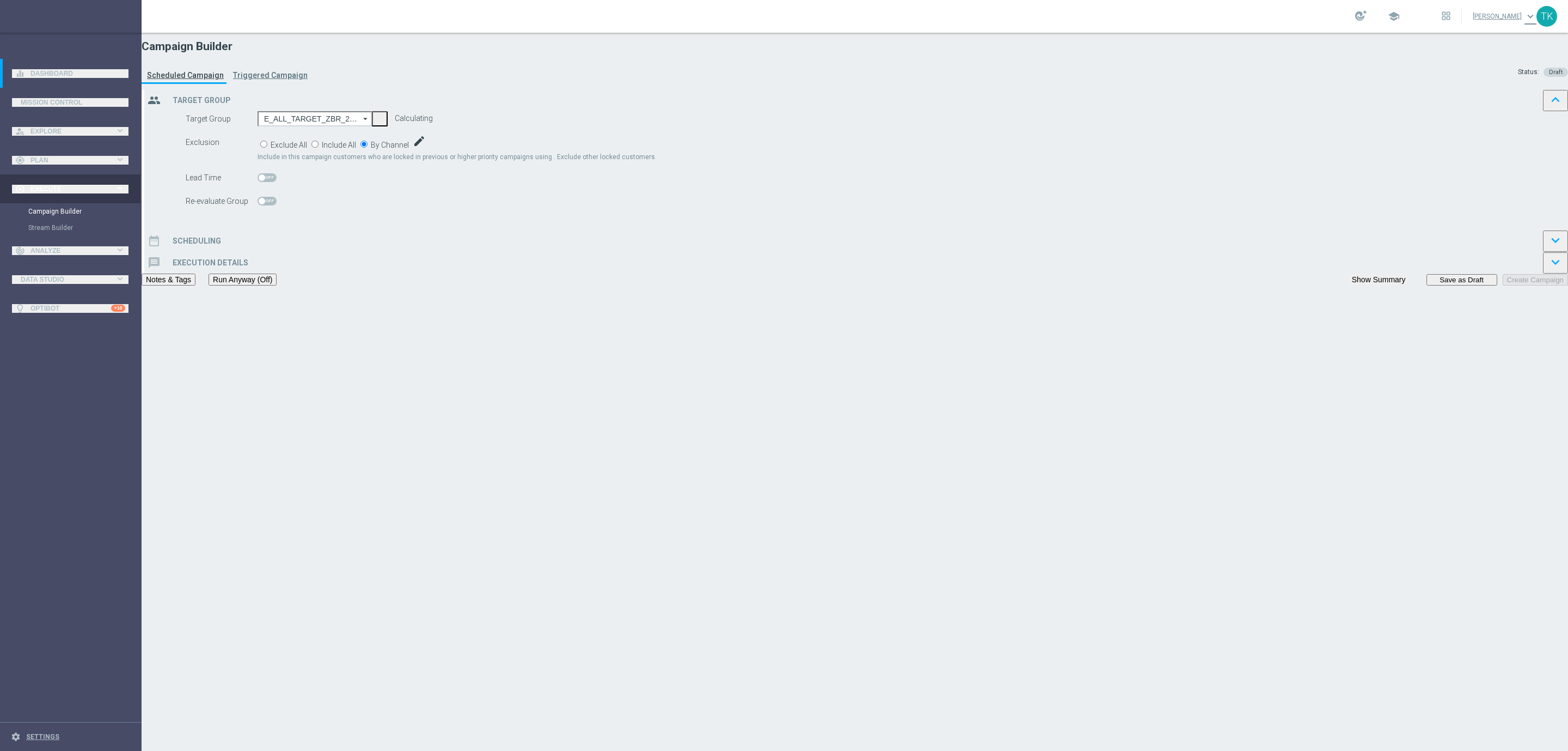
click at [0, 0] on span "Include" at bounding box center [0, 0] width 0 height 0
checkbox input "true"
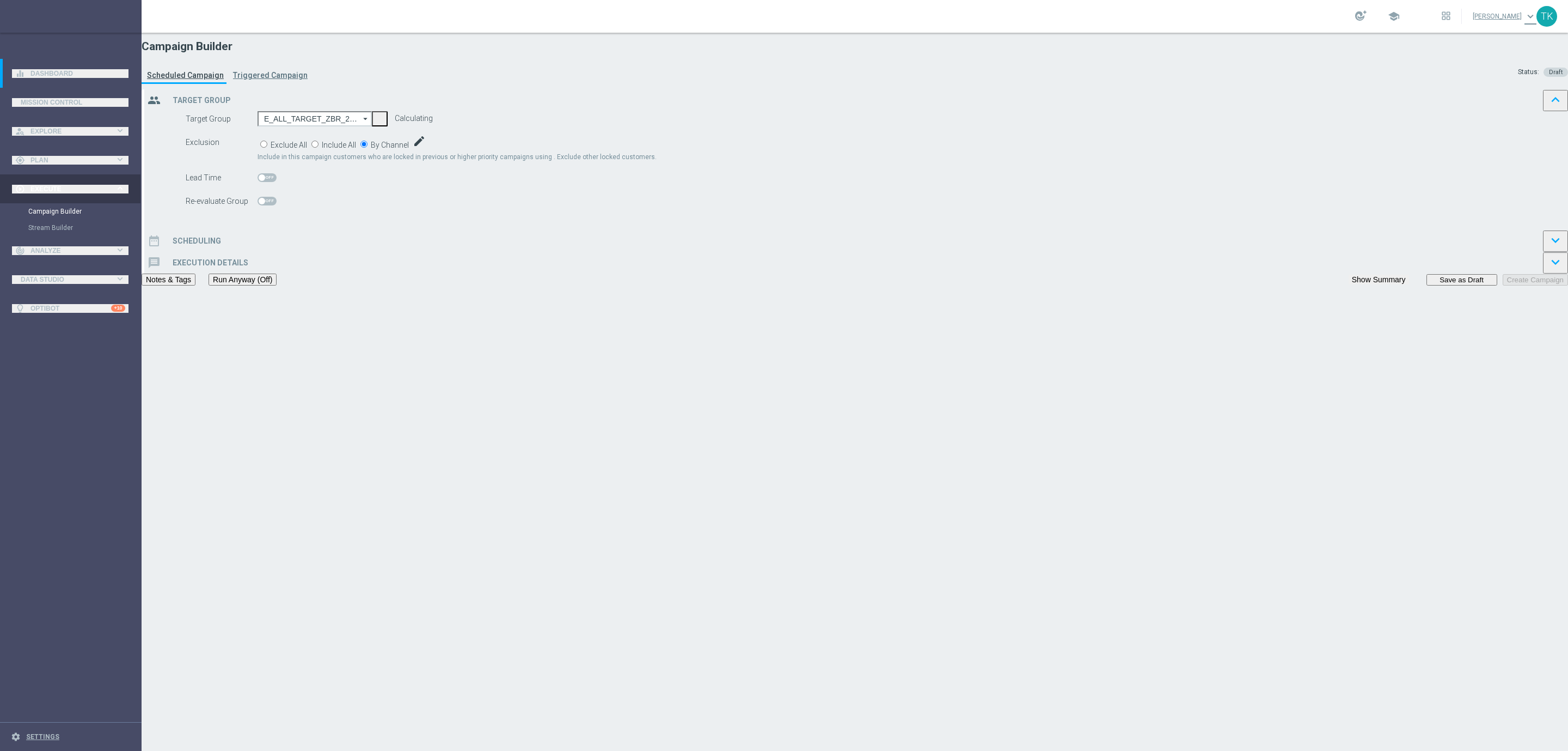
checkbox input "true"
click at [678, 252] on div "date_range Scheduling keyboard_arrow_down" at bounding box center [856, 241] width 1424 height 22
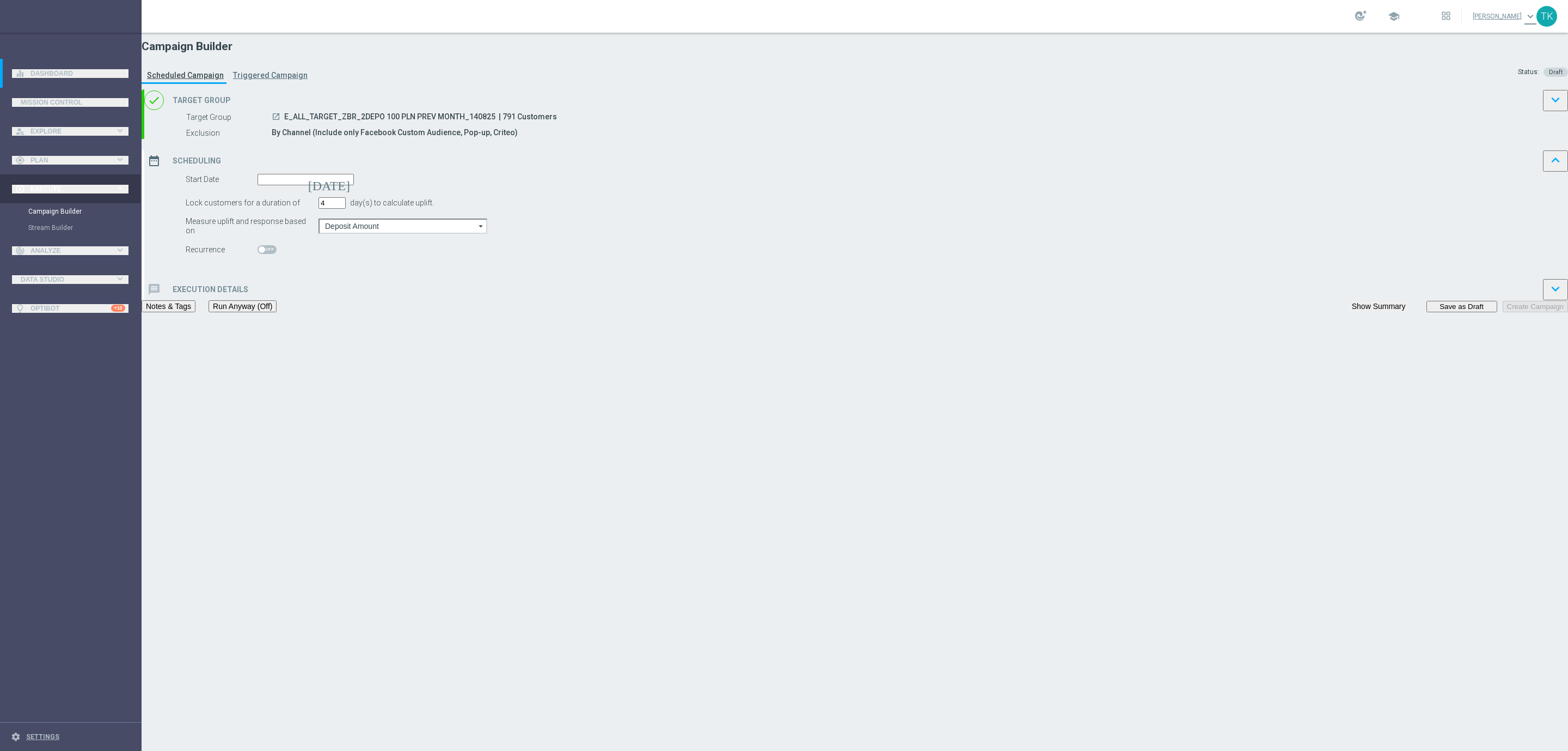
type input "4"
click at [346, 209] on input "4" at bounding box center [332, 203] width 27 height 12
click at [354, 185] on input at bounding box center [306, 179] width 96 height 12
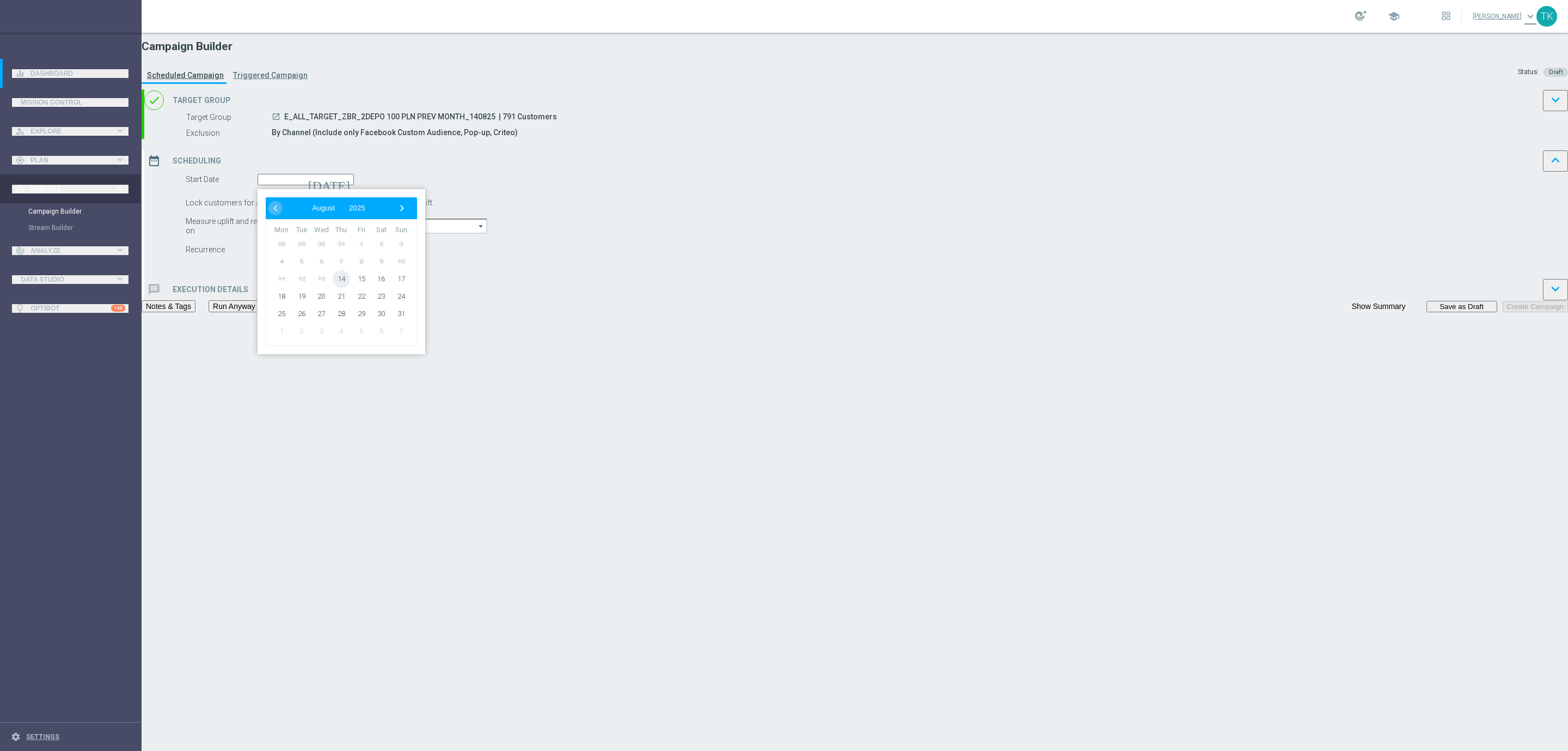
click at [350, 287] on span "14" at bounding box center [341, 279] width 18 height 18
type input "[DATE]"
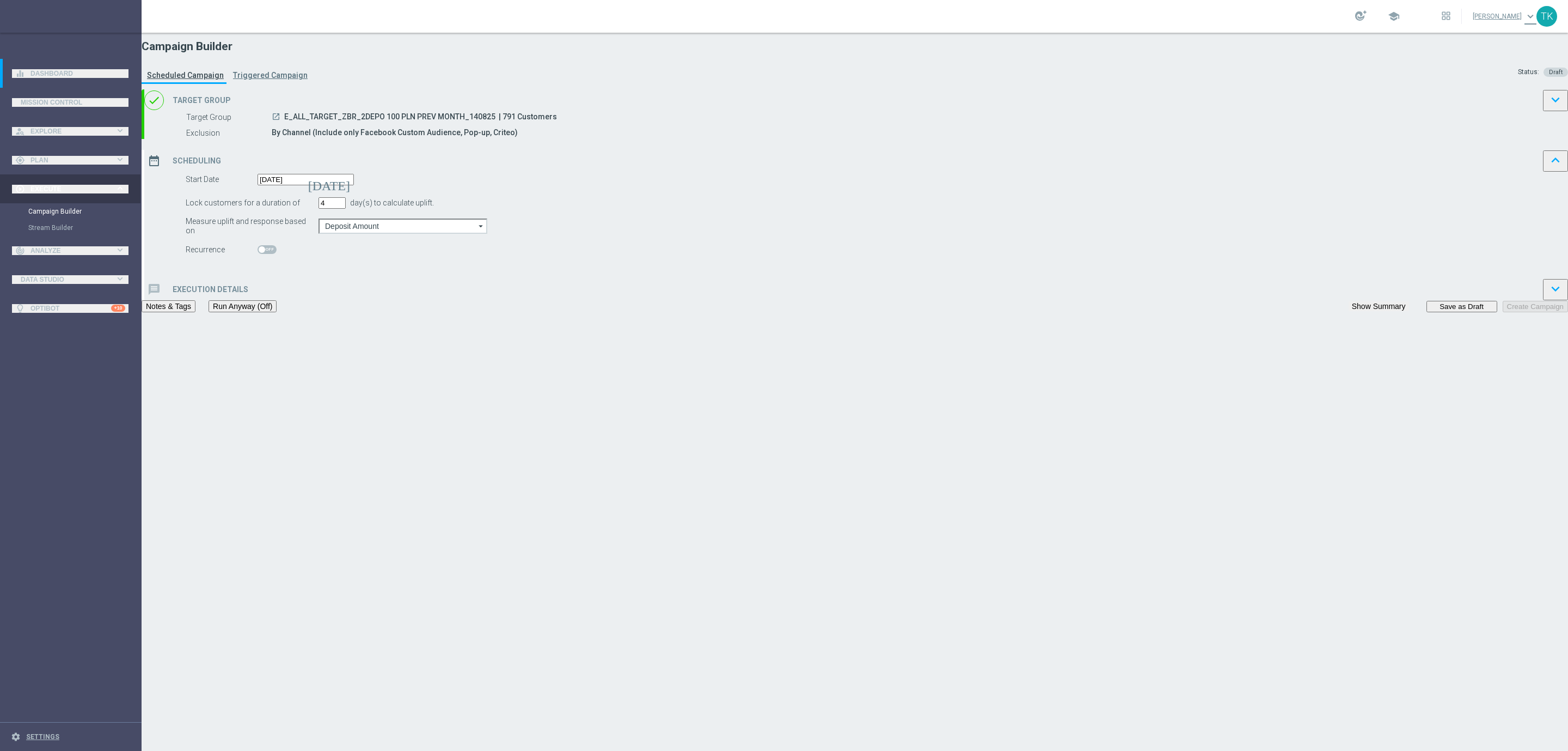
click at [670, 300] on div "message Execution Details keyboard_arrow_down" at bounding box center [856, 289] width 1424 height 22
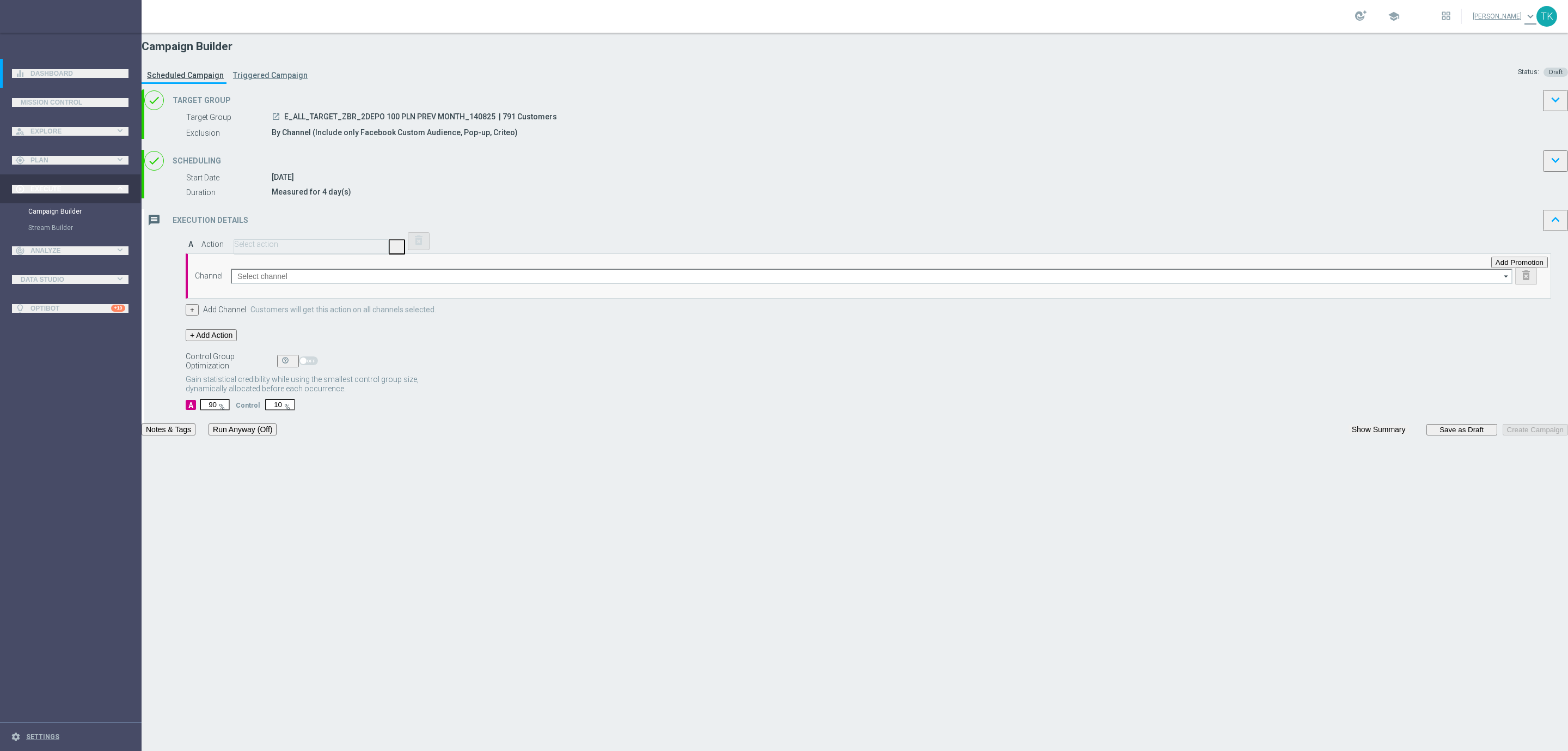
click at [388, 249] on input "text" at bounding box center [311, 244] width 154 height 8
paste input "E_ALL_TARGET_ZBR_2DEPO 100 PLN PREV MONTH_140825"
type input "E_ALL_TARGET_ZBR_2DEPO 100 PLN PREV MONTH_140825"
click at [307, 291] on span "Create new action" at bounding box center [279, 286] width 58 height 8
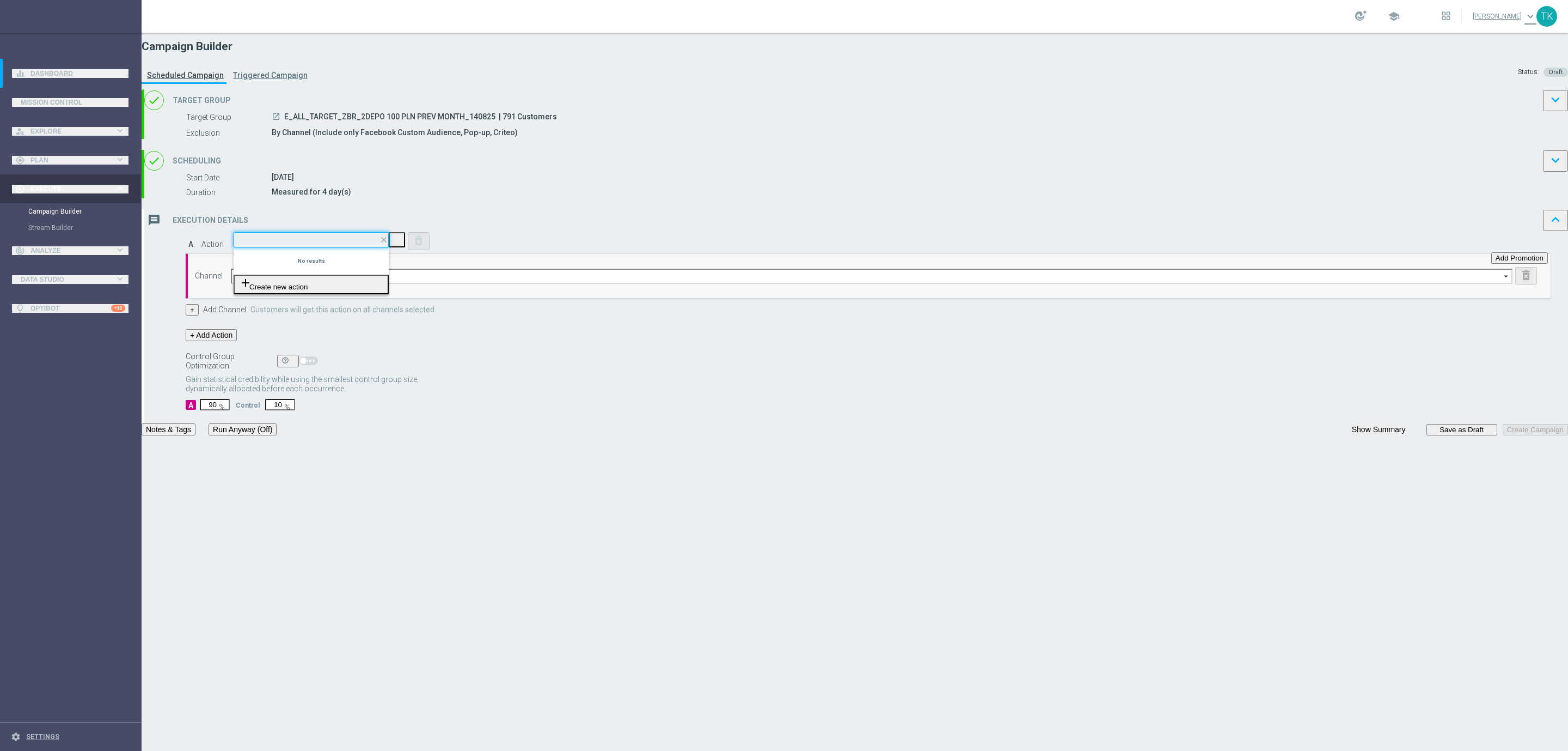
scroll to position [0, 0]
checkbox input "true"
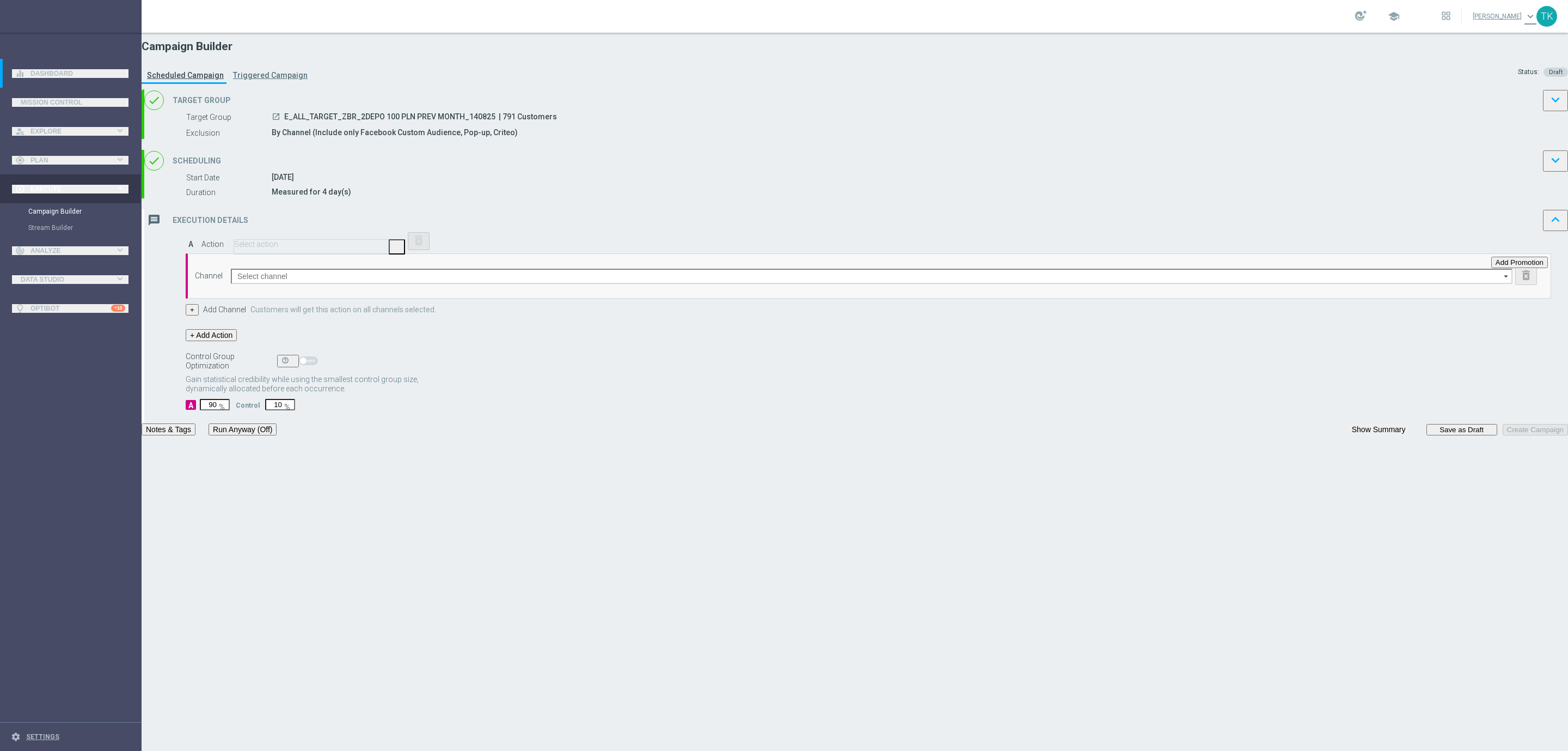
paste input "E_ALL_TARGET_ZBR_2DEPO 100 PLN PREV MONTH_140825"
type input "E_ALL_TARGET_ZBR_2DEPO 100 PLN PREV MONTH_140825"
click at [47, 720] on button "Save" at bounding box center [34, 725] width 25 height 12
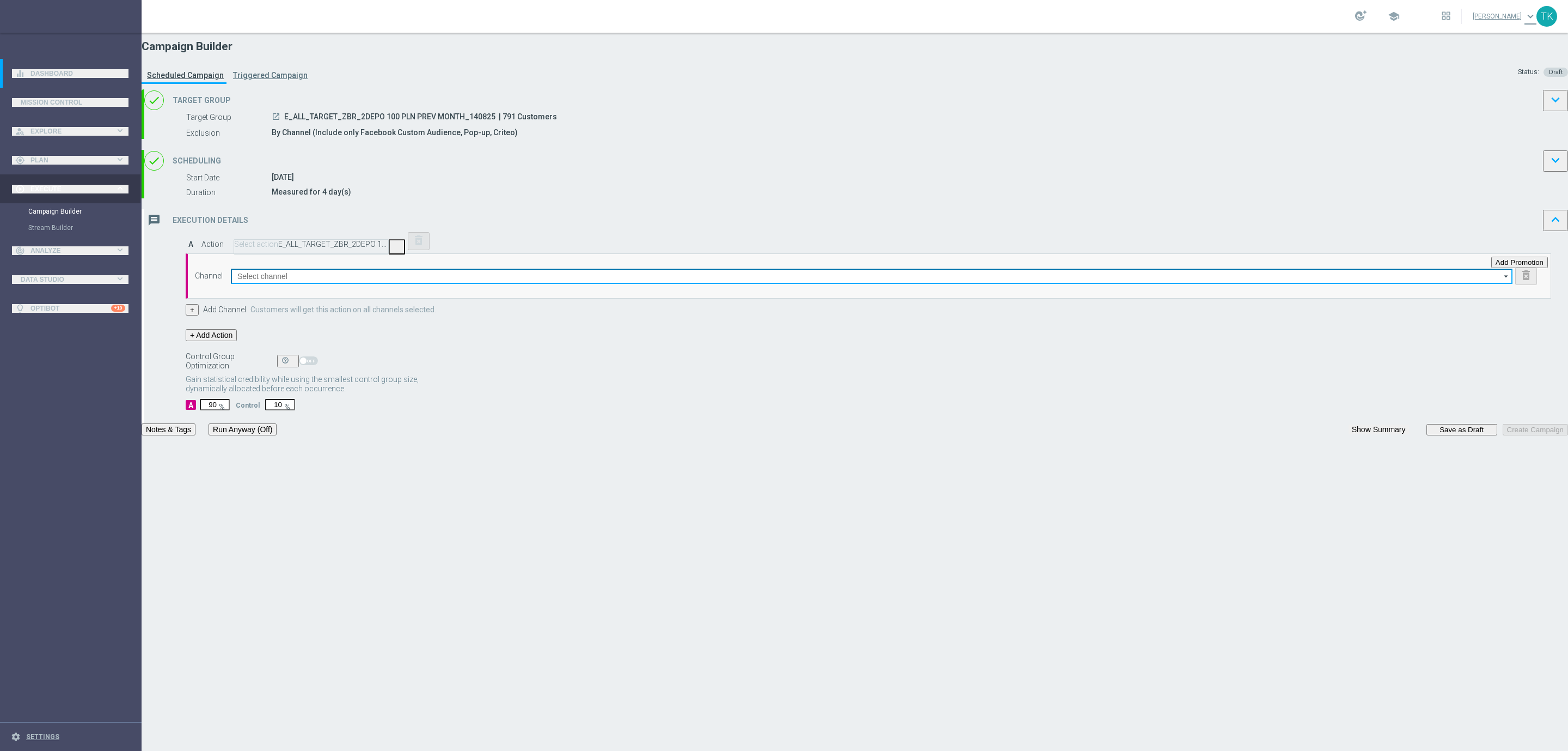
click at [665, 284] on input at bounding box center [872, 276] width 1282 height 15
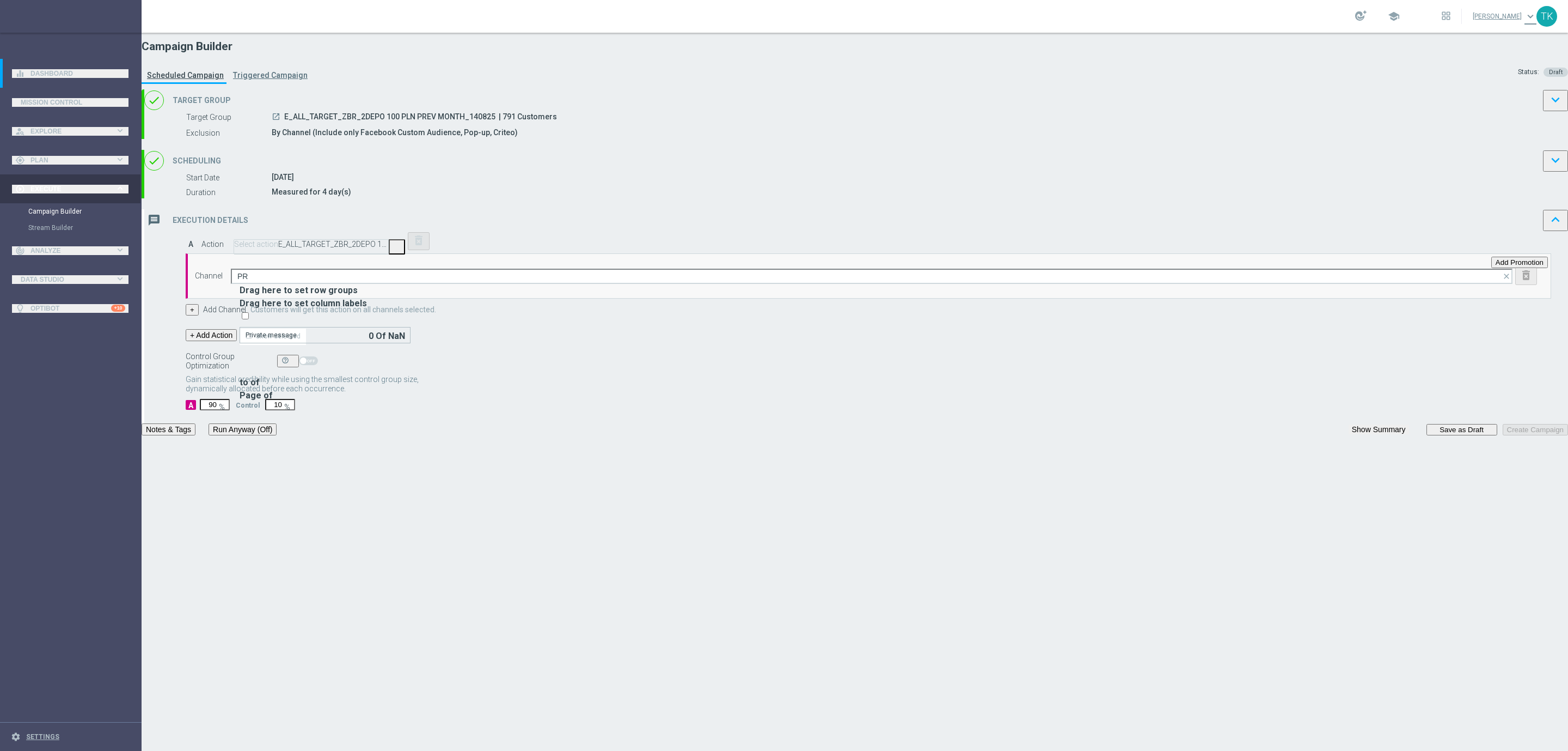
click at [296, 340] on div "Private message" at bounding box center [271, 335] width 51 height 10
type input "Private message"
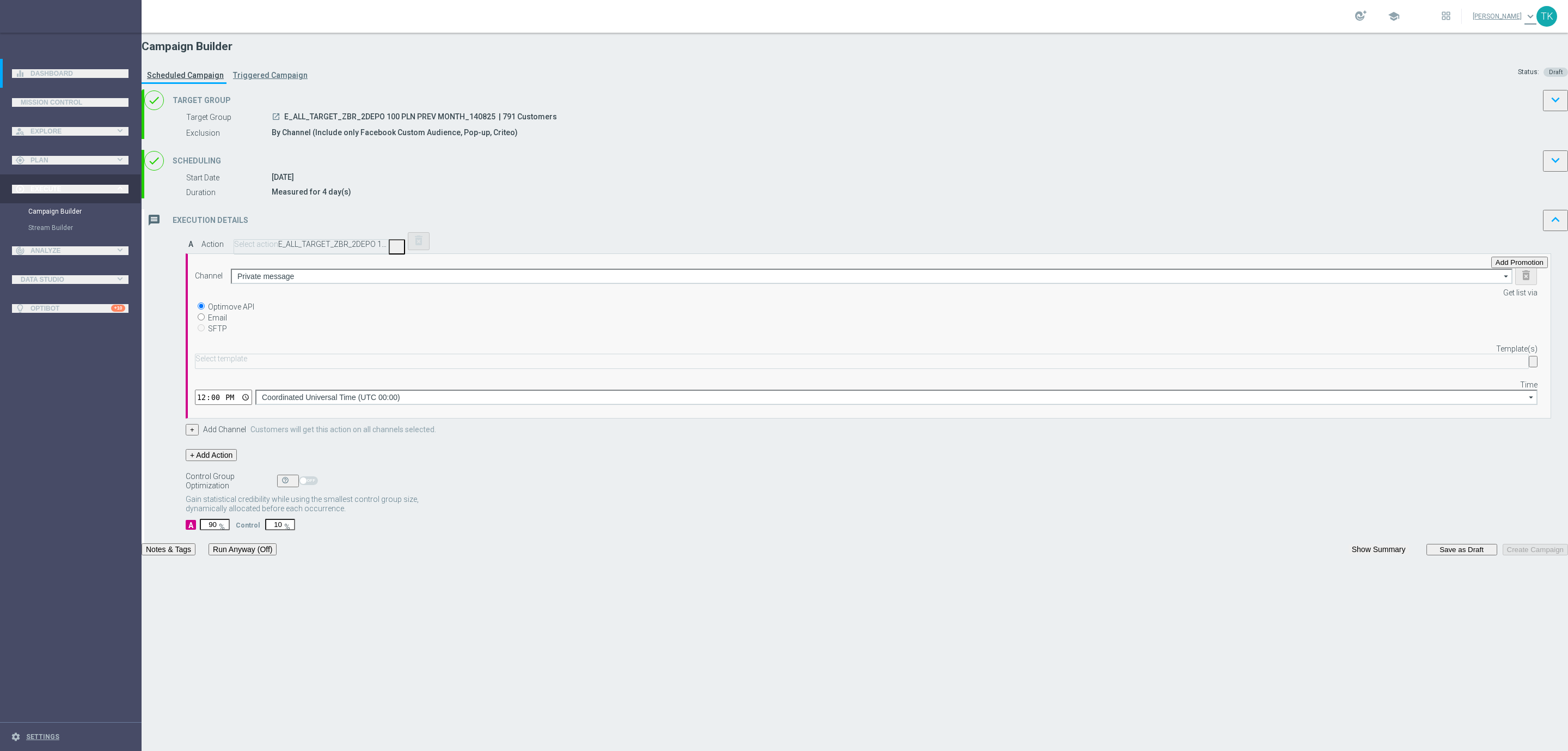
click at [900, 369] on div "Select template" at bounding box center [861, 361] width 1334 height 15
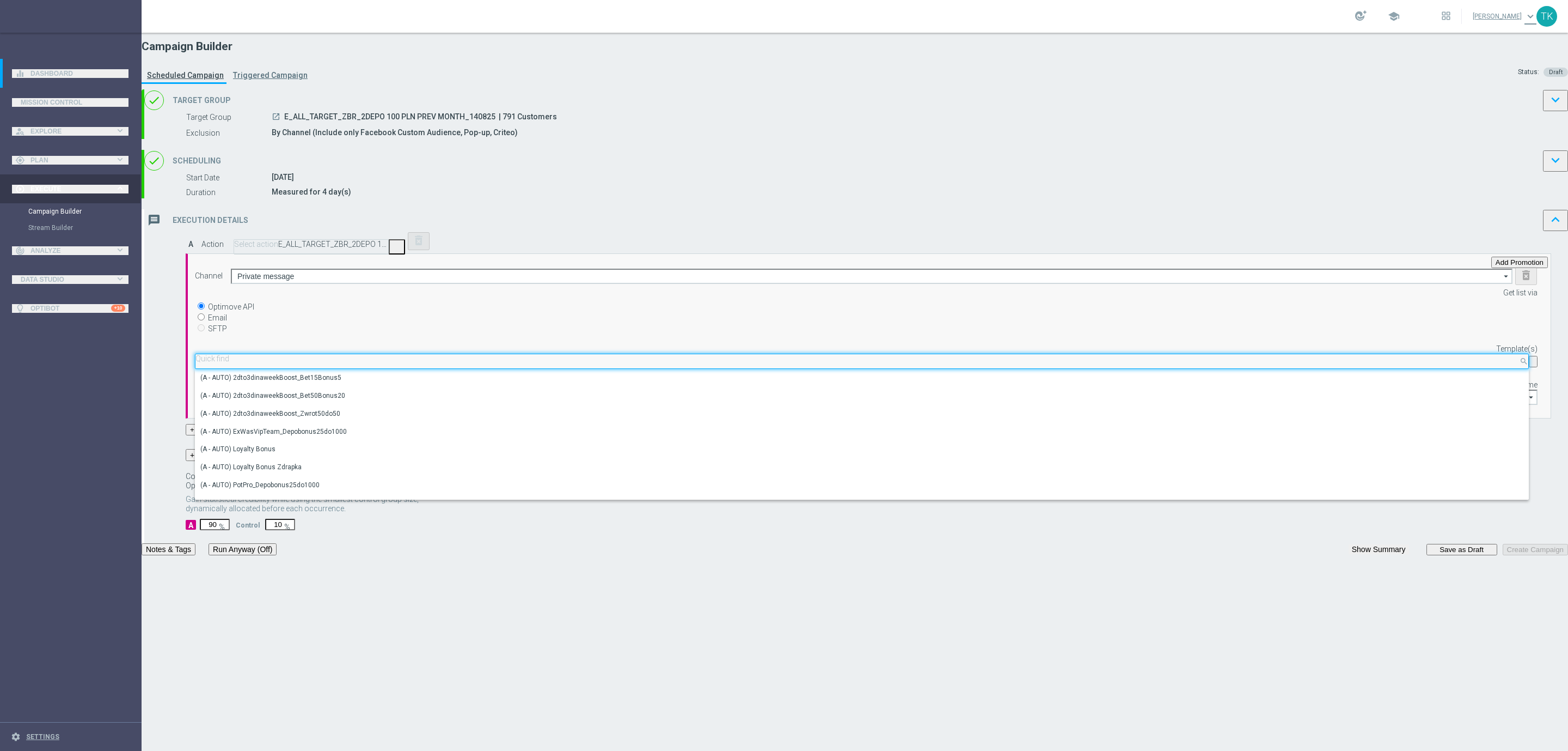
paste input "E_ALL_TARGET_ZBR_2DEPO 100 PLN PREV MONTH_140825"
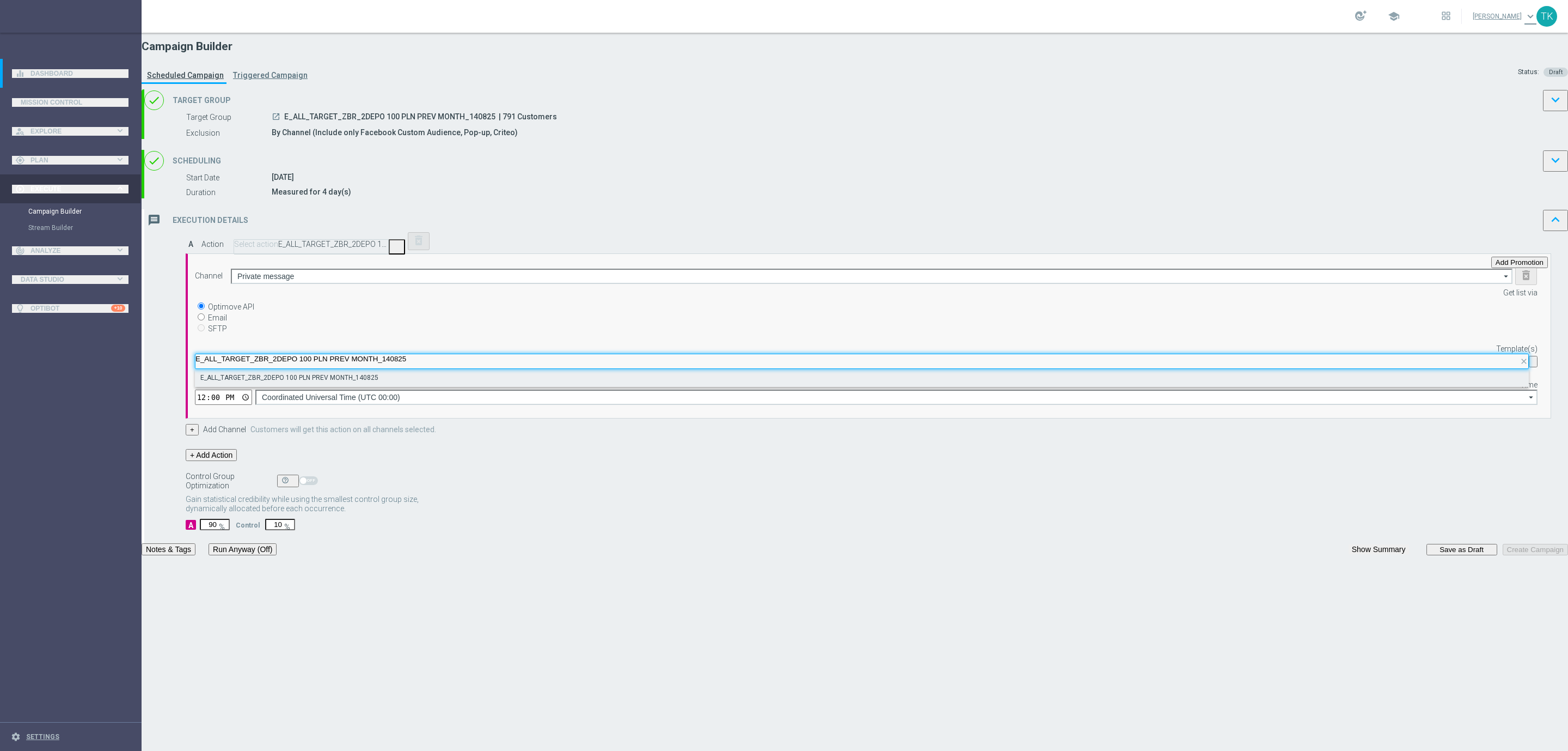
click at [379, 383] on label "E_ALL_TARGET_ZBR_2DEPO 100 PLN PREV MONTH_140825" at bounding box center [289, 378] width 178 height 9
type input "E_ALL_TARGET_ZBR_2DEPO 100 PLN PREV MONTH_140825"
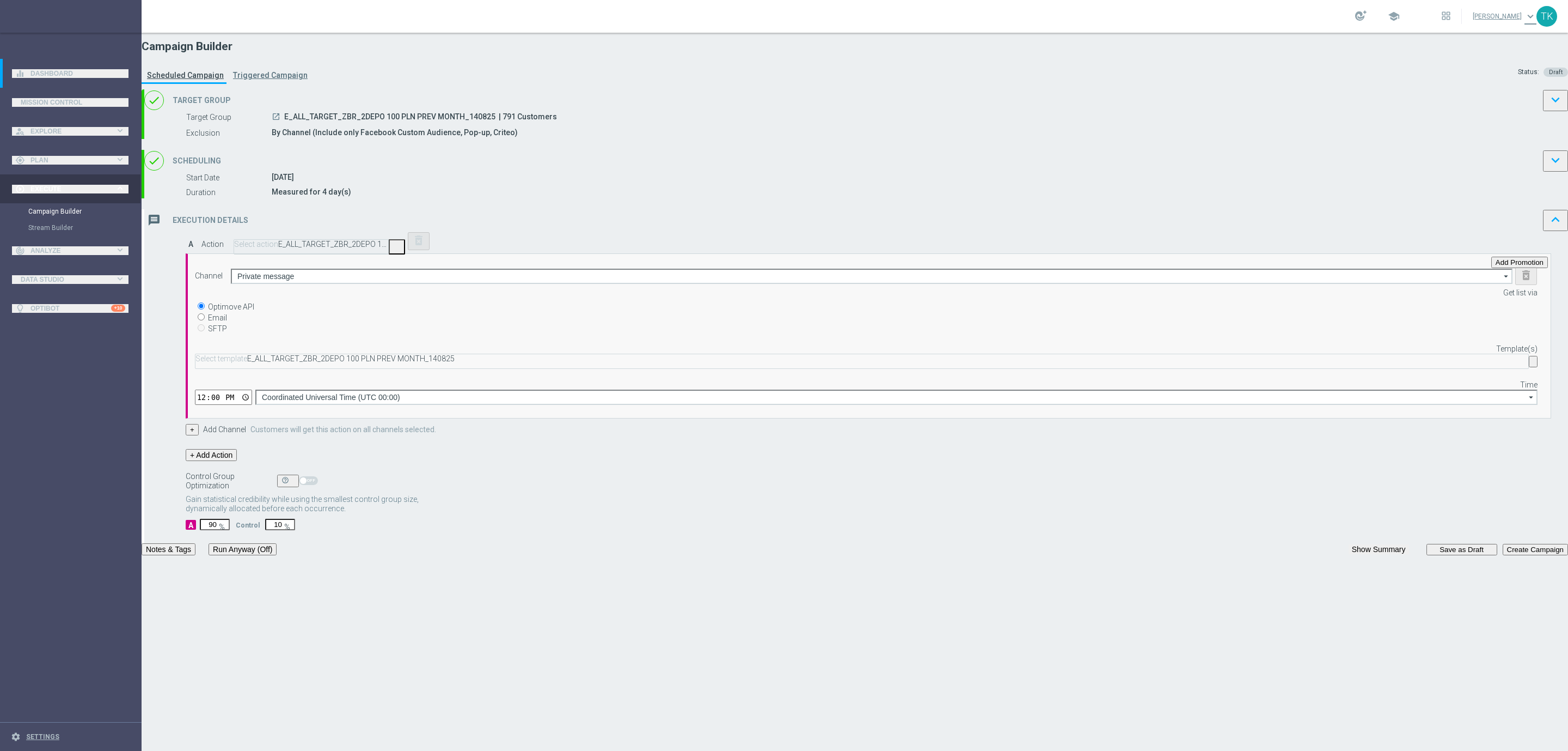
click at [252, 398] on input "12:00" at bounding box center [223, 397] width 57 height 15
type input "16:02"
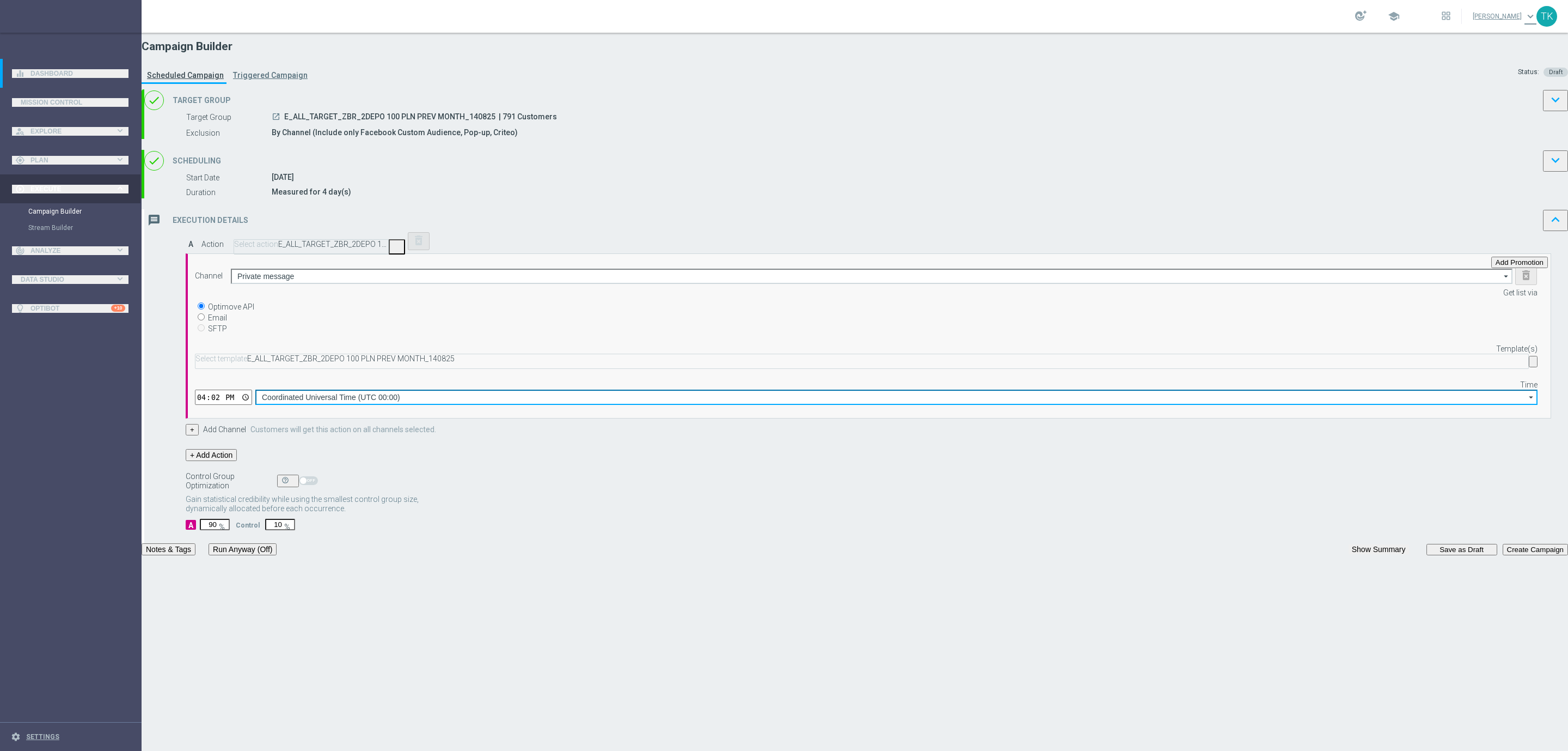
click at [971, 401] on input "Coordinated Universal Time (UTC 00:00)" at bounding box center [896, 397] width 1282 height 15
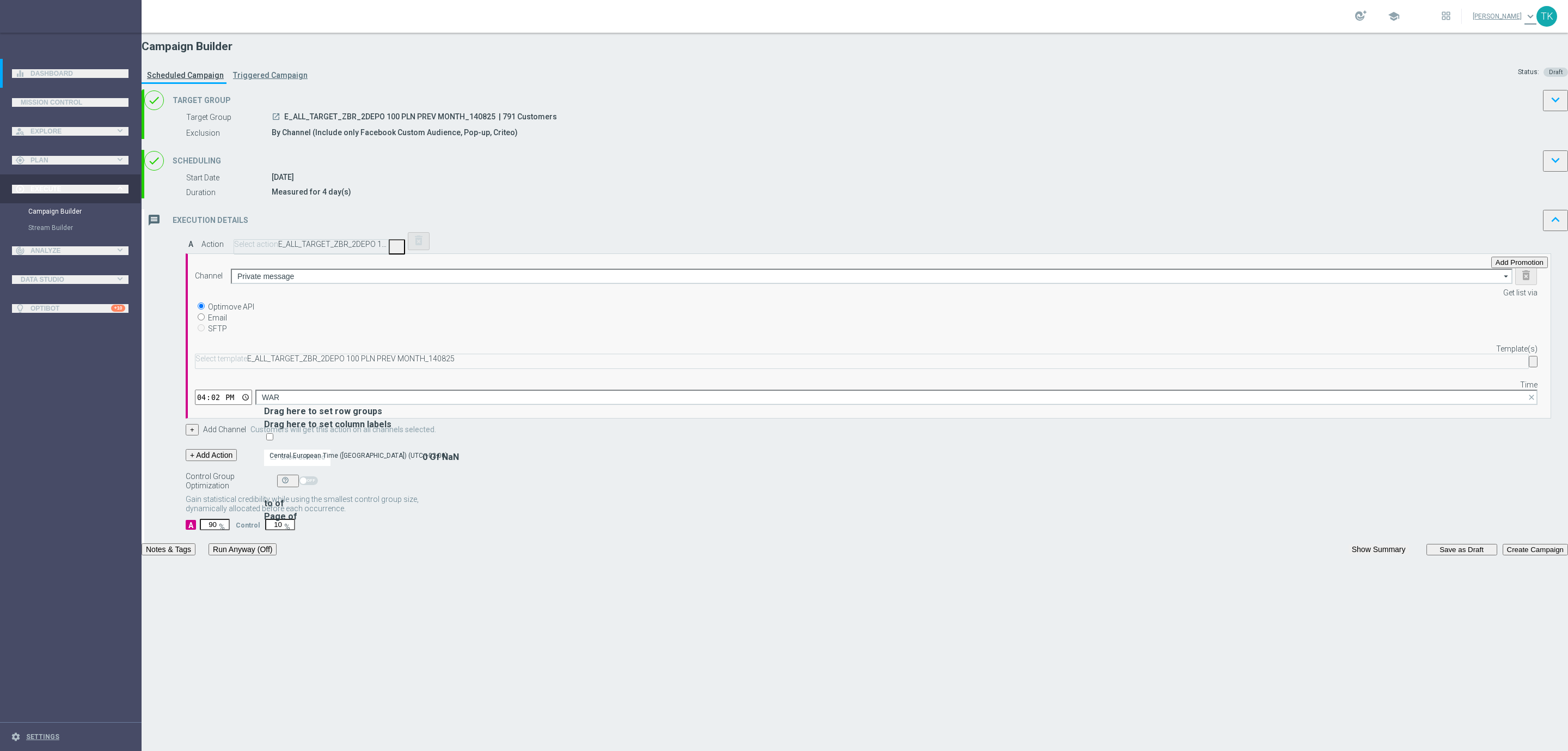
click at [464, 448] on div "Central European Time ([GEOGRAPHIC_DATA]) (UTC +02:00)" at bounding box center [364, 455] width 200 height 15
type input "Central European Time ([GEOGRAPHIC_DATA]) (UTC +02:00)"
click at [871, 172] on div "done Scheduling keyboard_arrow_down" at bounding box center [856, 161] width 1424 height 22
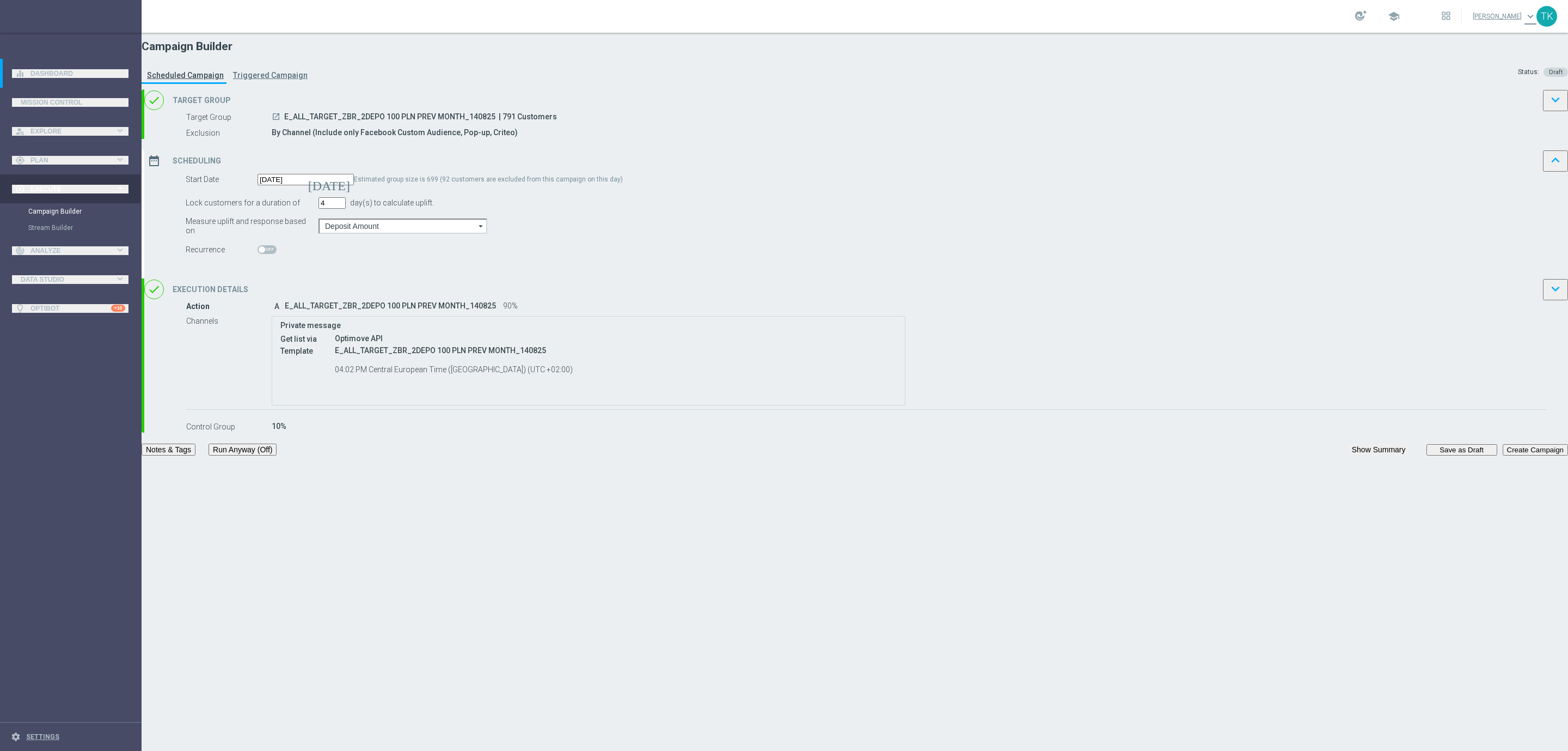
click at [891, 172] on div "date_range Scheduling keyboard_arrow_up" at bounding box center [856, 161] width 1424 height 22
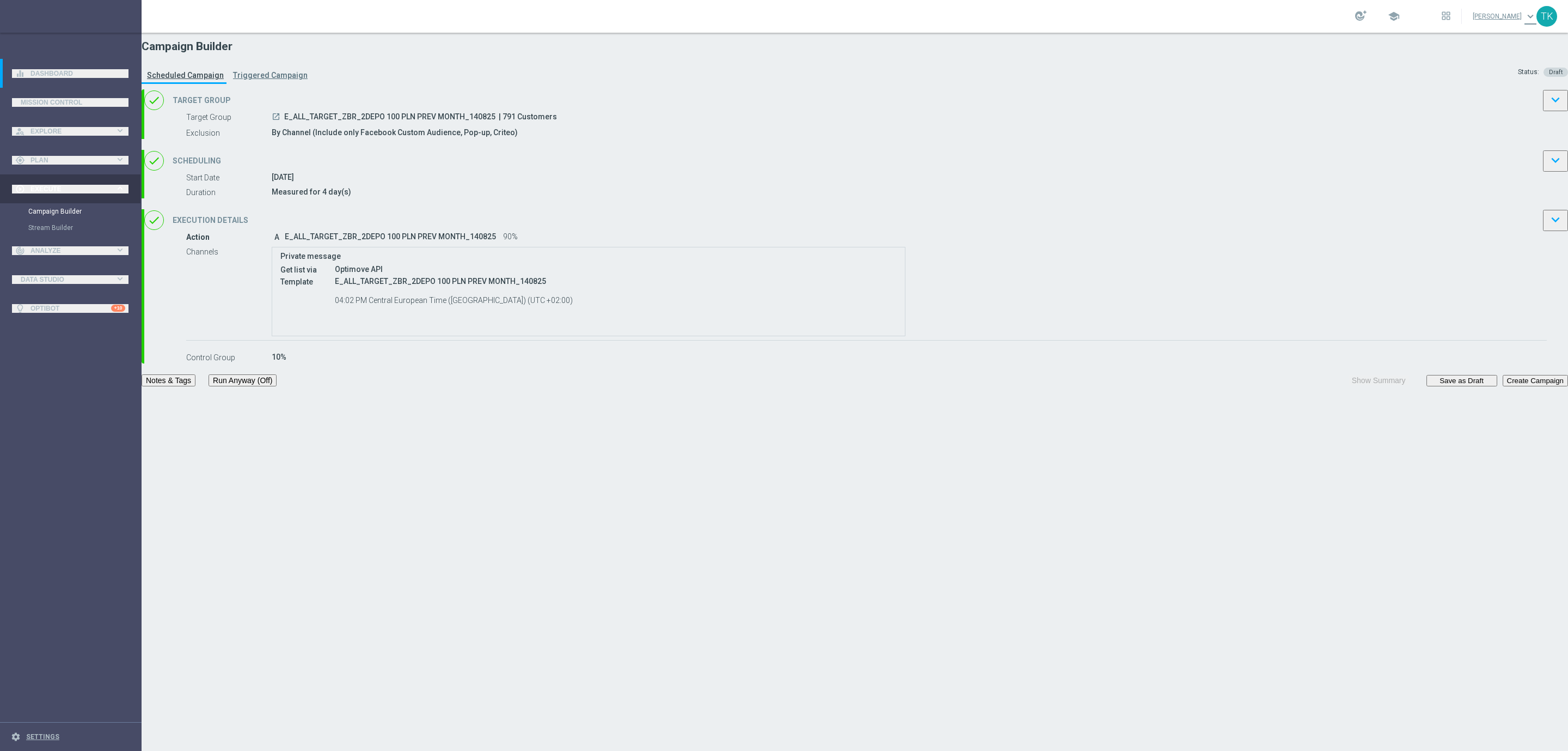
click at [195, 386] on button "Notes & Tags" at bounding box center [169, 380] width 54 height 12
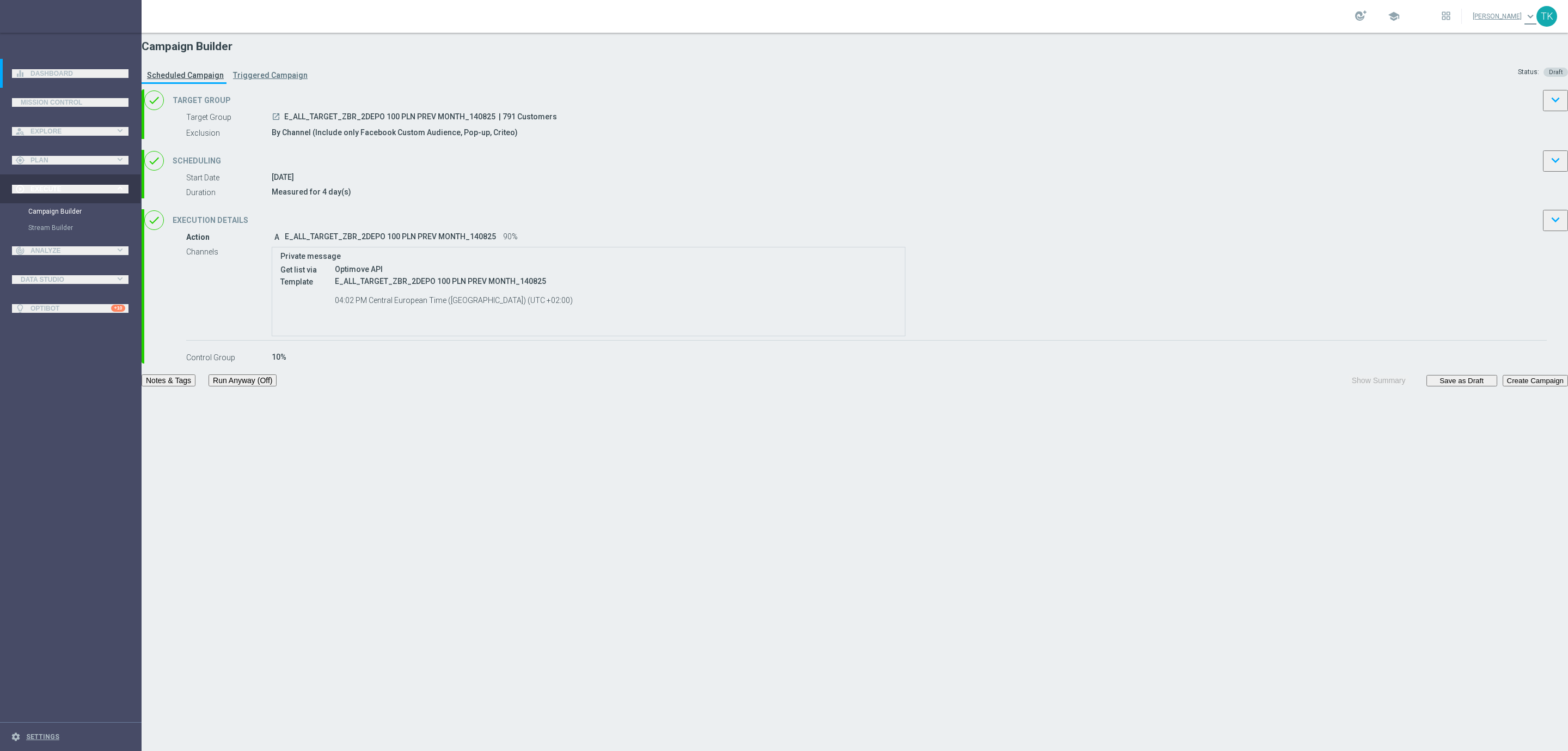
scroll to position [113, 0]
type input "ZBR"
click at [1426, 386] on button "Save as Draft" at bounding box center [1461, 380] width 71 height 12
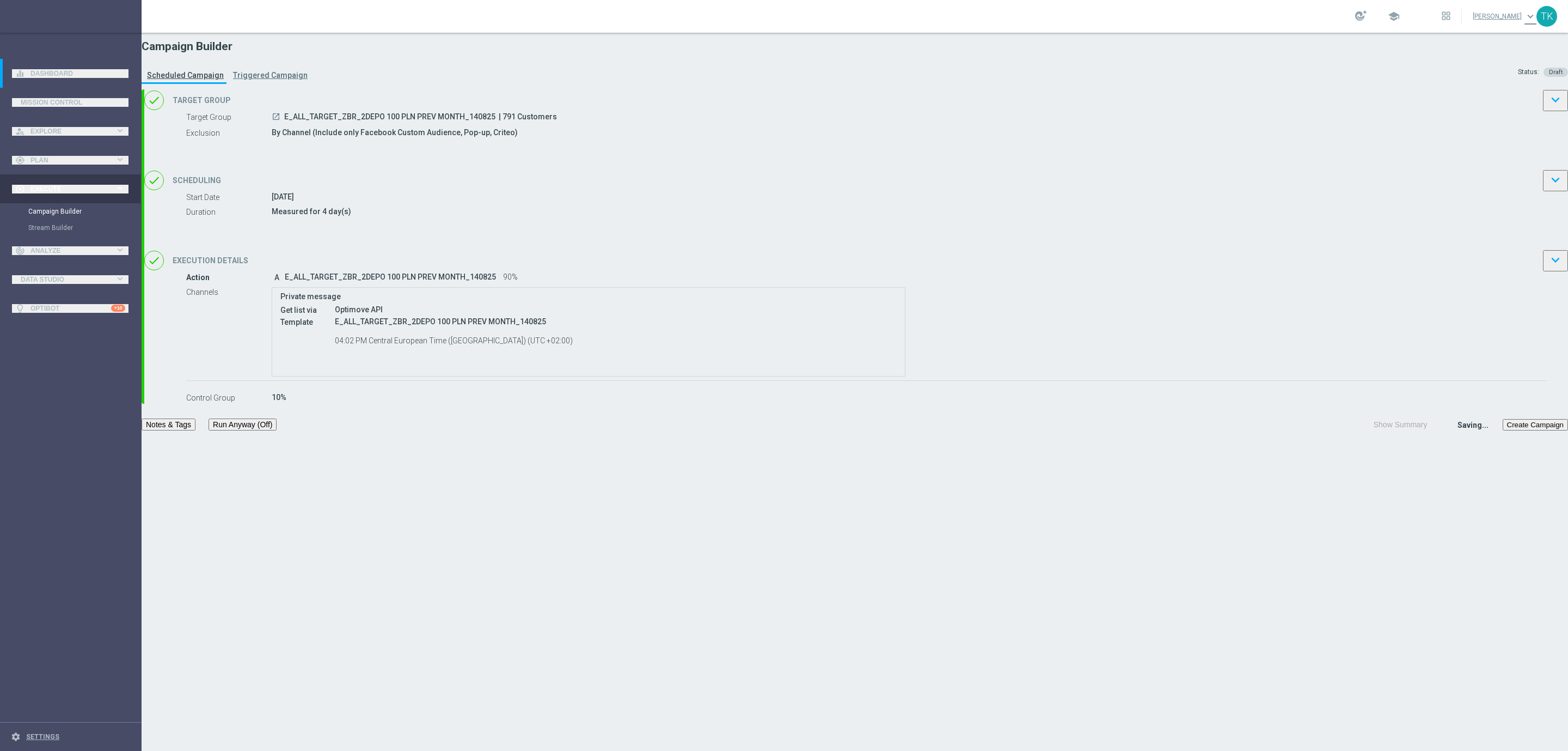
click at [1045, 481] on div at bounding box center [773, 375] width 1568 height 751
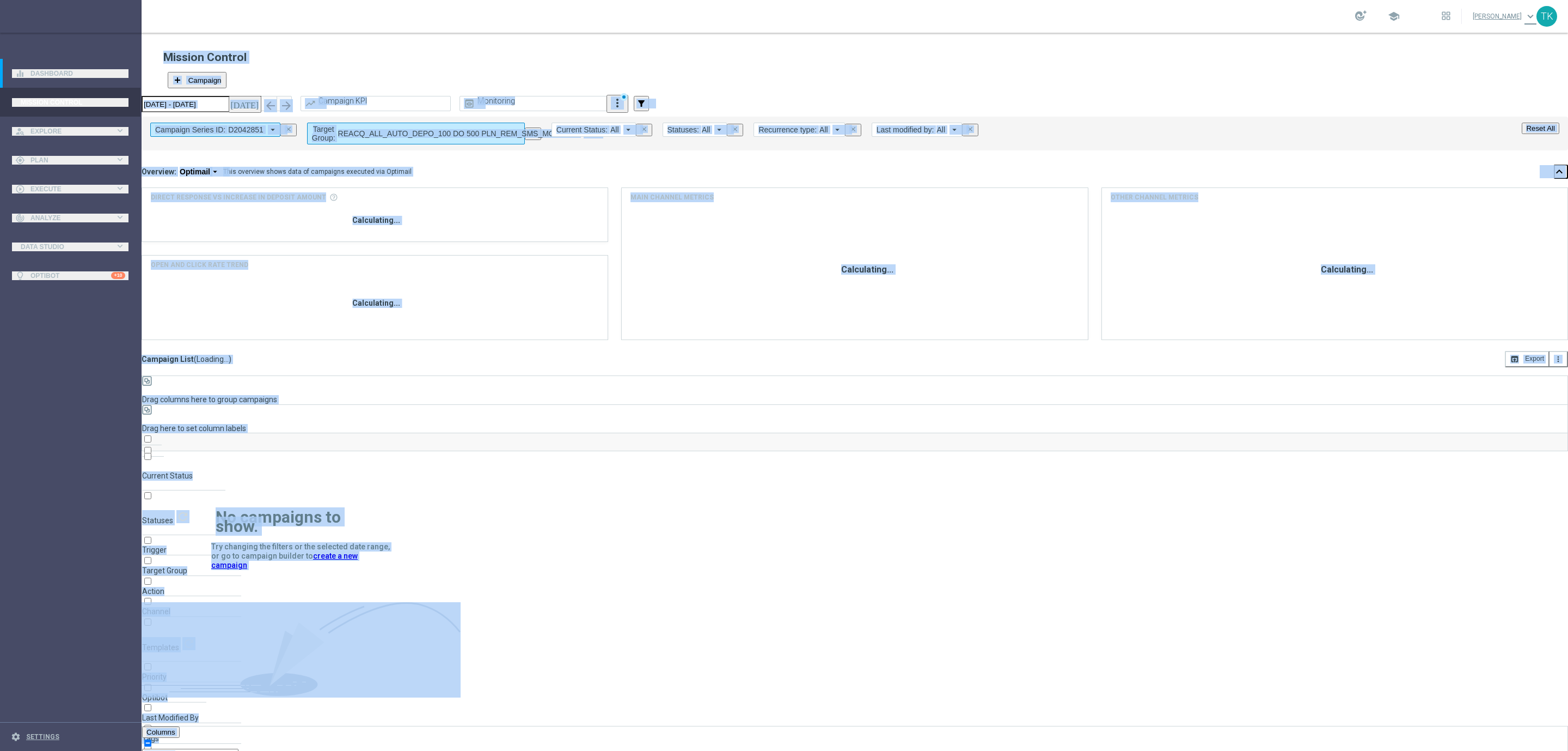
click at [282, 54] on div "Mission Control add Campaign" at bounding box center [855, 66] width 1383 height 44
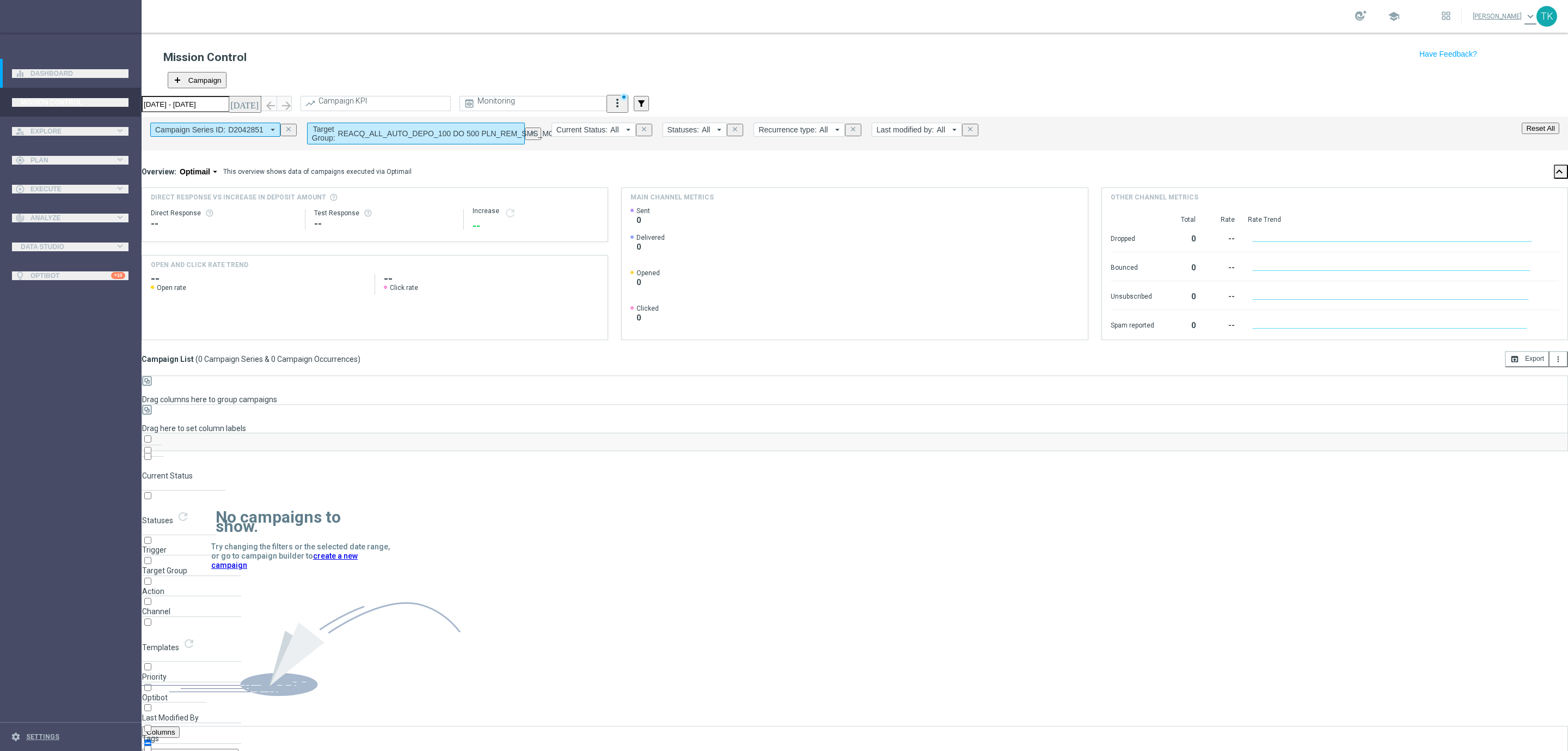
click at [292, 125] on icon "close" at bounding box center [289, 129] width 8 height 8
click at [296, 129] on span "REACQ_ALL_AUTO_DEPO_100 DO 500 PLN_REM_SMS_MONTHLY" at bounding box center [302, 133] width 241 height 9
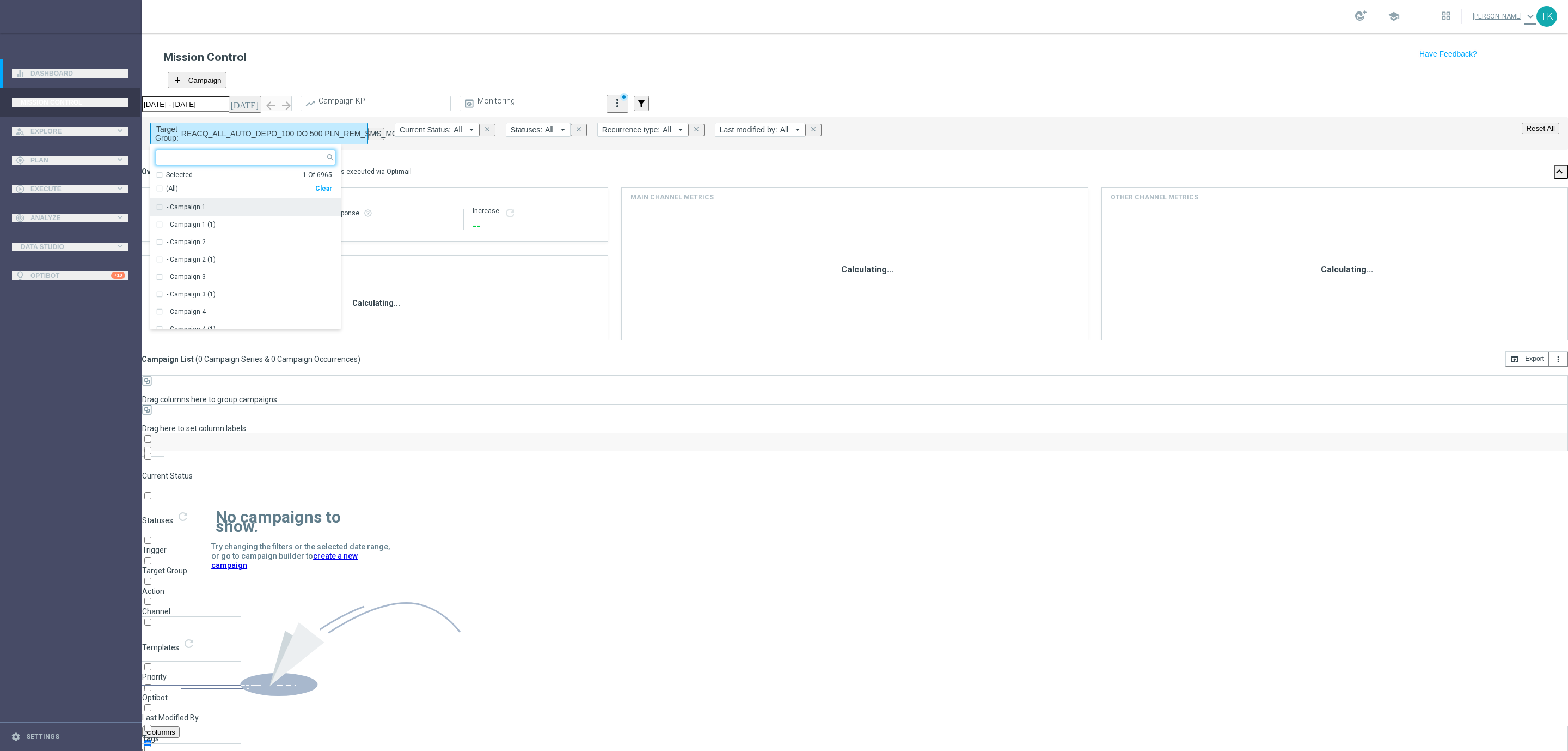
click at [0, 0] on div "Clear" at bounding box center [0, 0] width 0 height 0
click at [261, 122] on button "Target Group: REACQ_ALL_AUTO_DEPO_100 DO 500 PLN_REM_SMS_MONTHLY arrow_drop_down" at bounding box center [259, 133] width 218 height 22
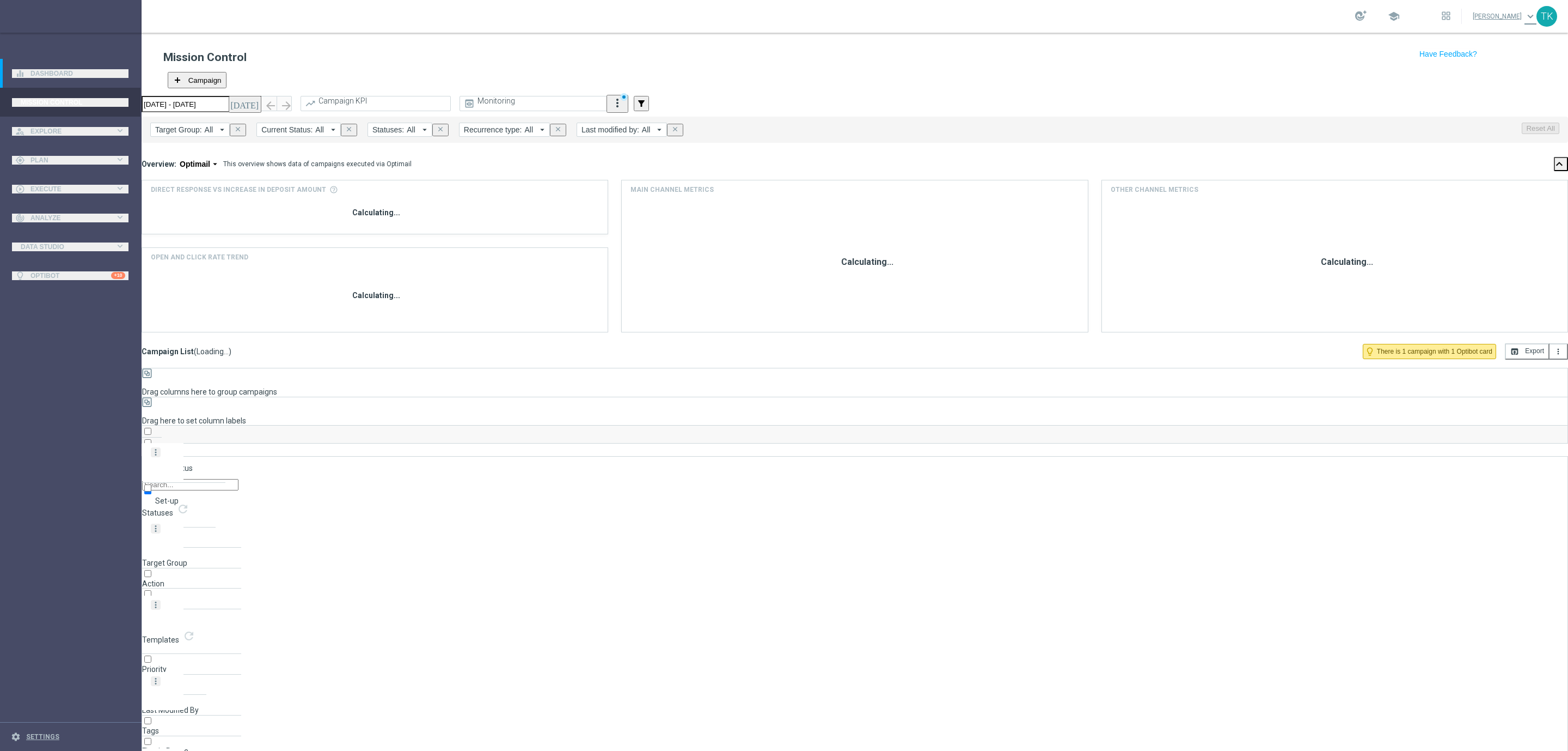
click at [253, 143] on mini-dashboard "Overview: Optimail arrow_drop_down This overview shows data of campaigns execut…" at bounding box center [855, 242] width 1426 height 200
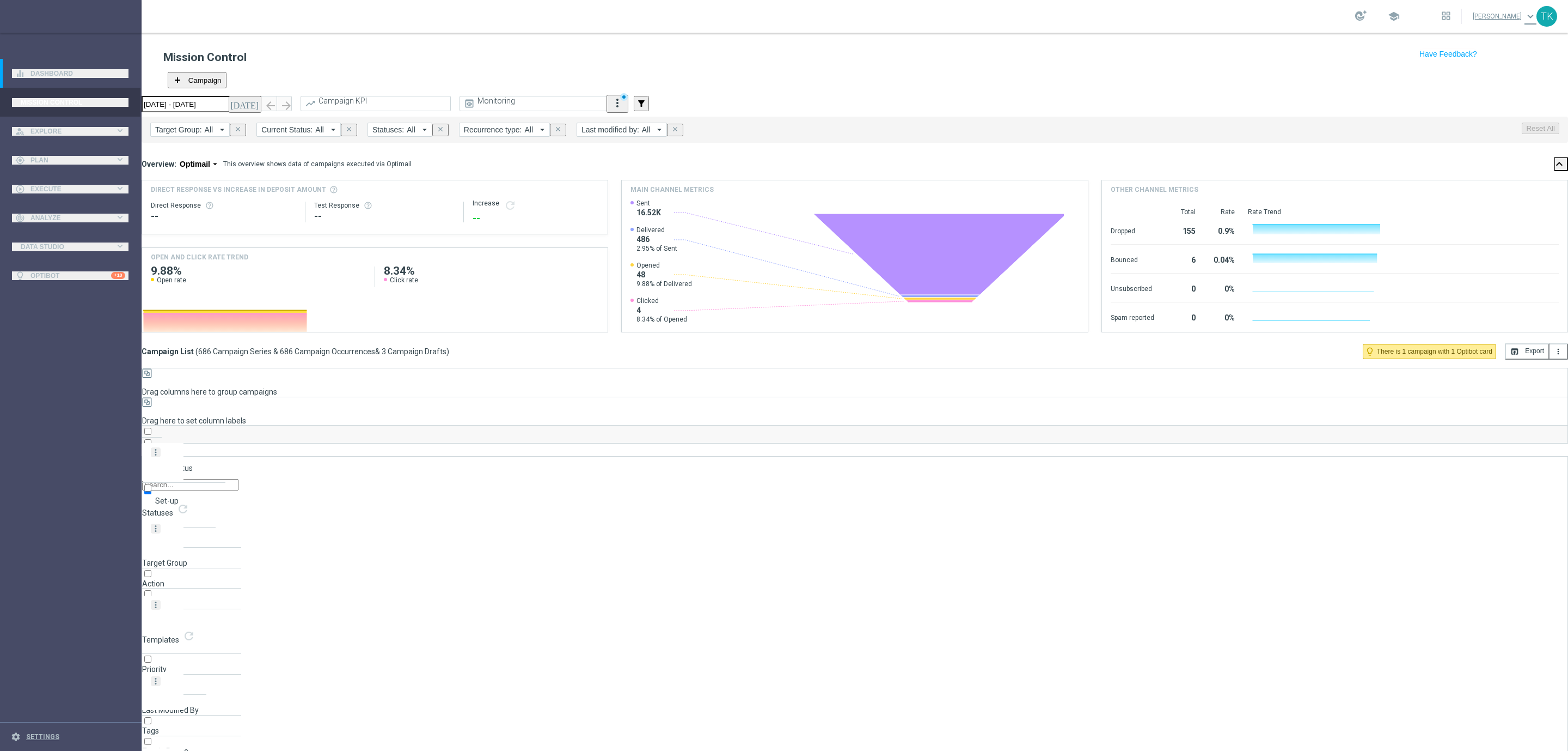
click at [213, 122] on button "Target Group: All arrow_drop_down" at bounding box center [190, 129] width 80 height 14
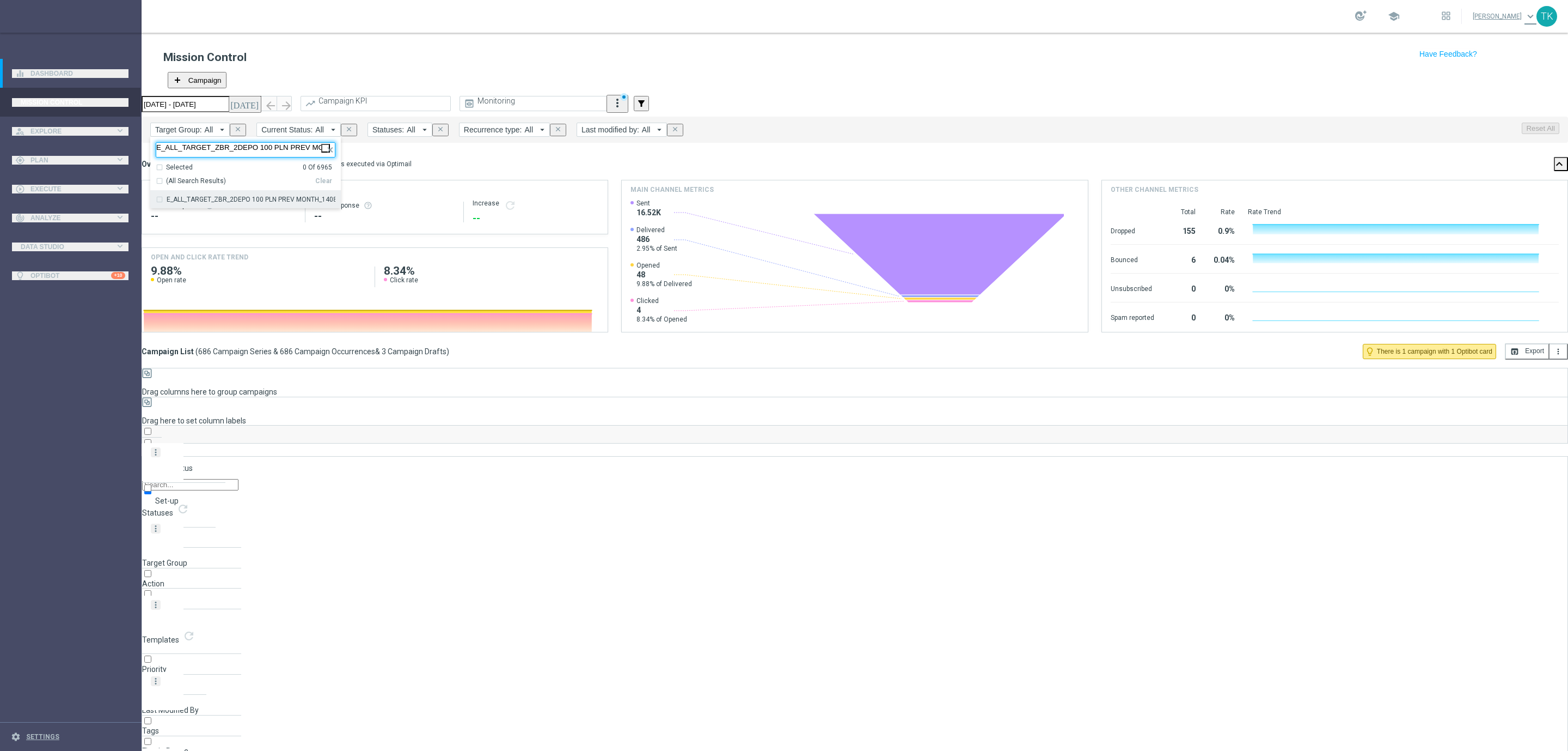
scroll to position [0, 44]
click at [206, 196] on label "E_ALL_TARGET_ZBR_2DEPO 100 PLN PREV MONTH_140825" at bounding box center [251, 199] width 169 height 7
type input "E_ALL_TARGET_ZBR_2DEPO 100 PLN PREV MONTH_140825"
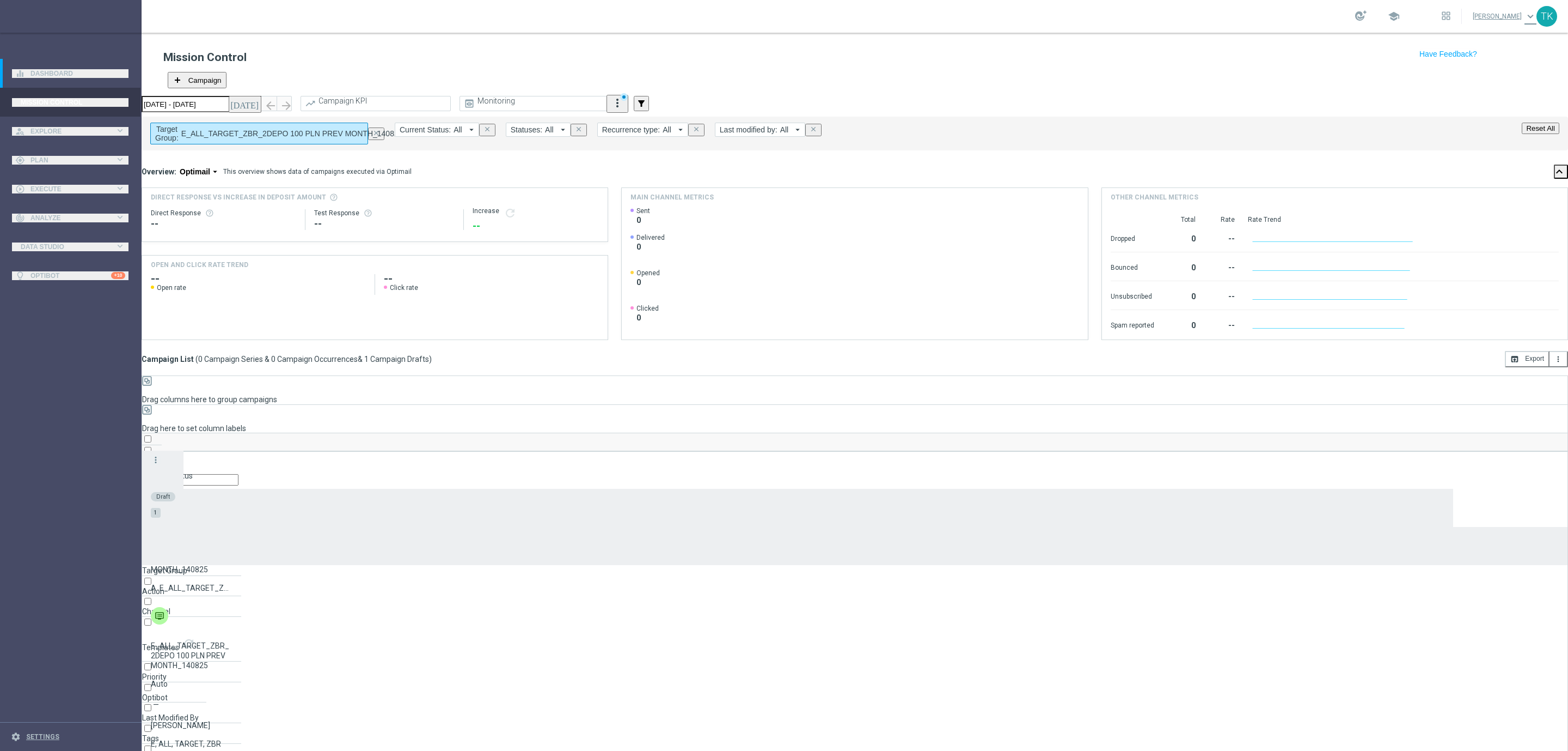
click at [161, 455] on icon "more_vert" at bounding box center [156, 460] width 10 height 10
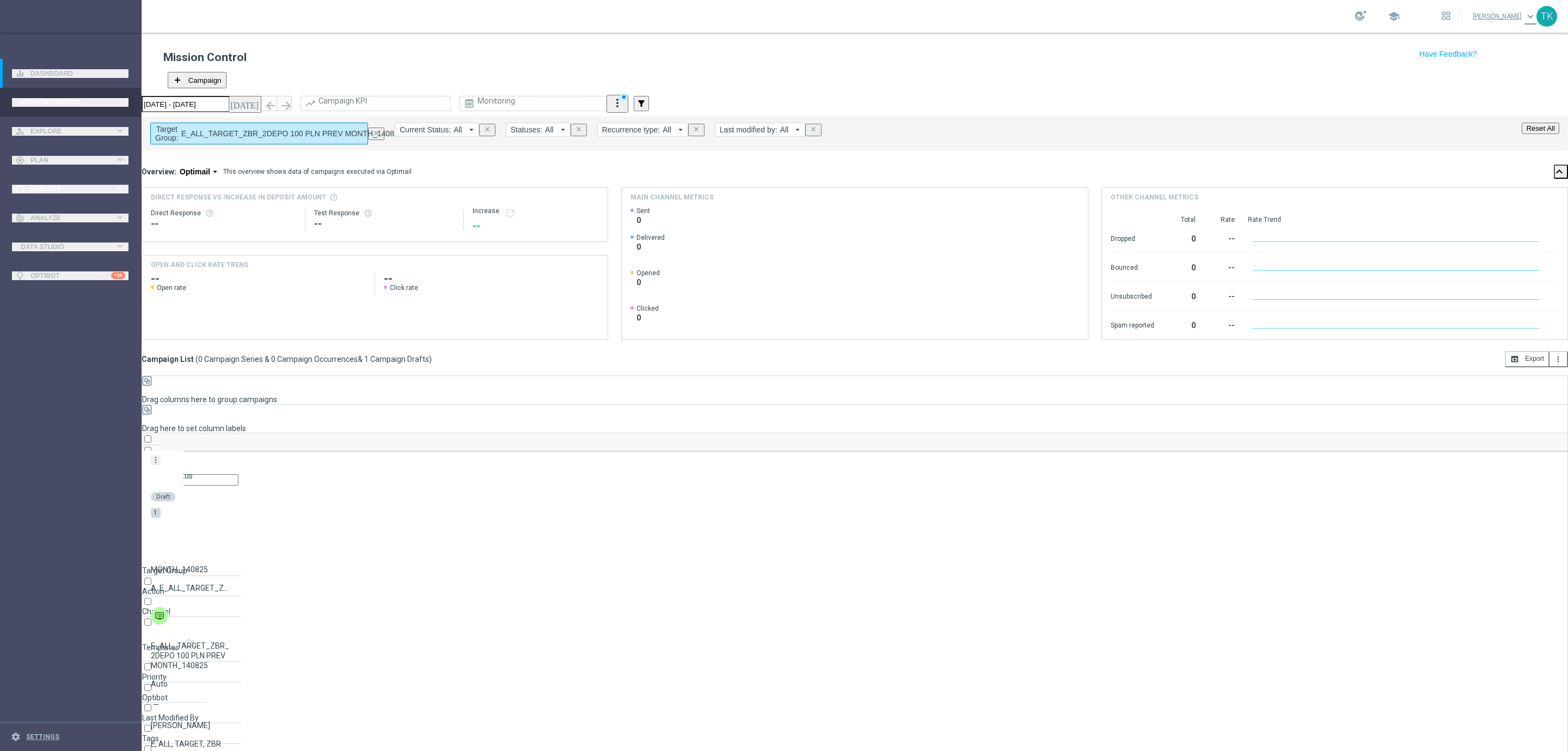
click at [33, 187] on span "Execute" at bounding box center [72, 189] width 85 height 7
click at [46, 209] on link "Campaign Builder" at bounding box center [71, 211] width 85 height 9
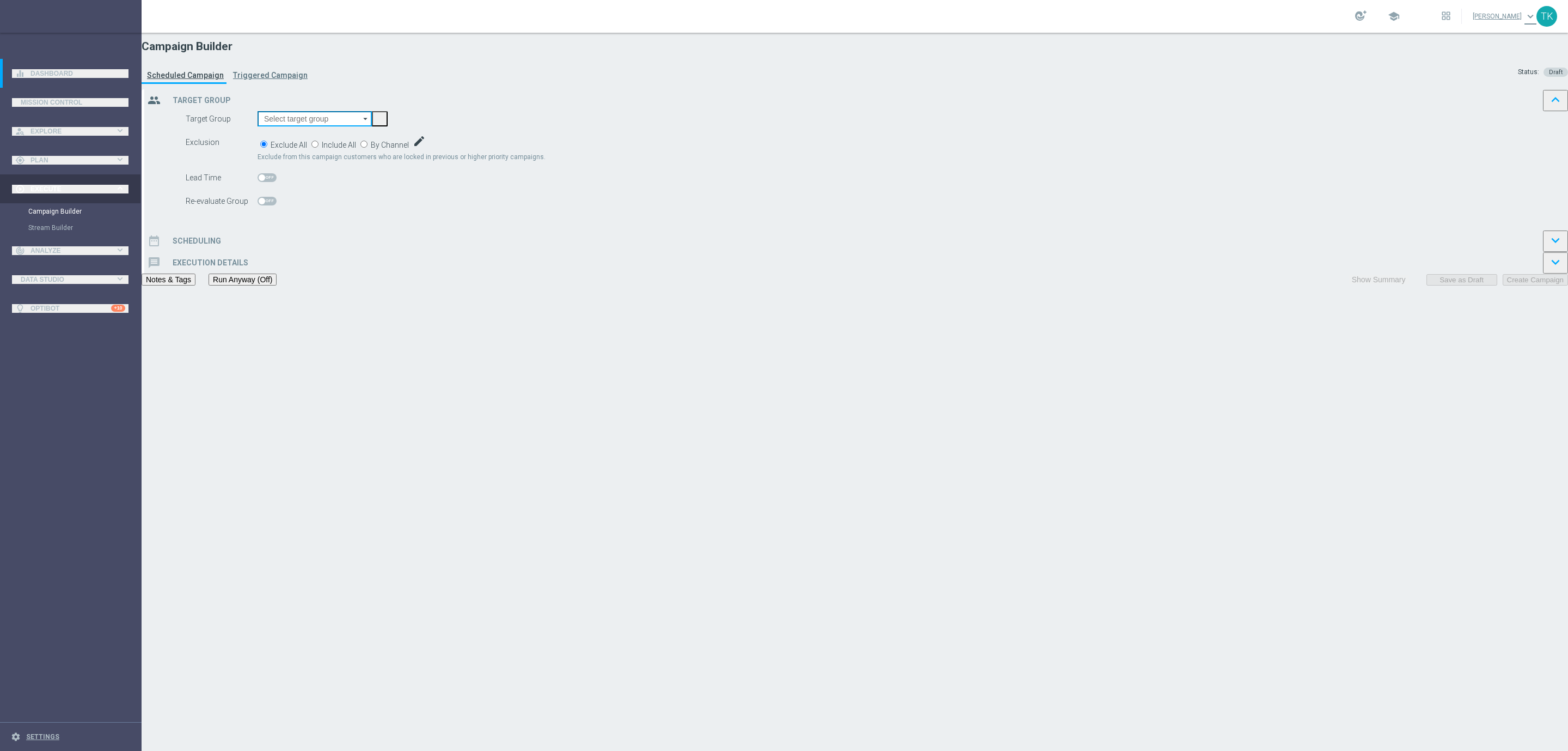
click at [372, 127] on input at bounding box center [315, 118] width 114 height 15
paste input "E_ALL_TARGET_OFFER_POWROT LIG_150825"
click at [404, 208] on div "E_ALL_TARGET_OFFER_POWROT LIG_150825" at bounding box center [337, 218] width 131 height 19
type input "E_ALL_TARGET_OFFER_POWROT LIG_150825"
click at [409, 149] on span "By Channel" at bounding box center [390, 145] width 38 height 9
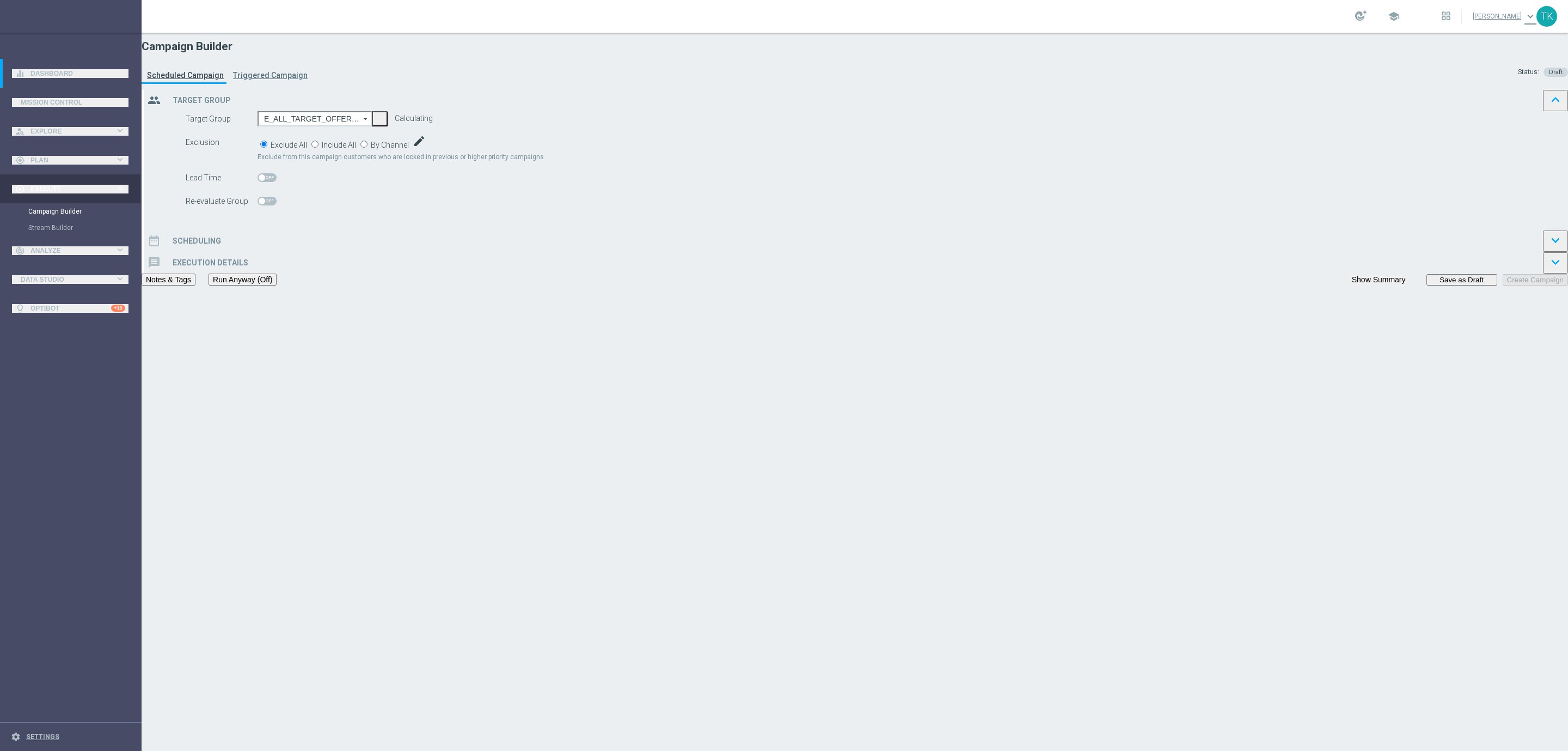
click at [368, 147] on input "By Channel edit" at bounding box center [364, 144] width 7 height 7
radio input "true"
click at [0, 0] on span "Include" at bounding box center [0, 0] width 0 height 0
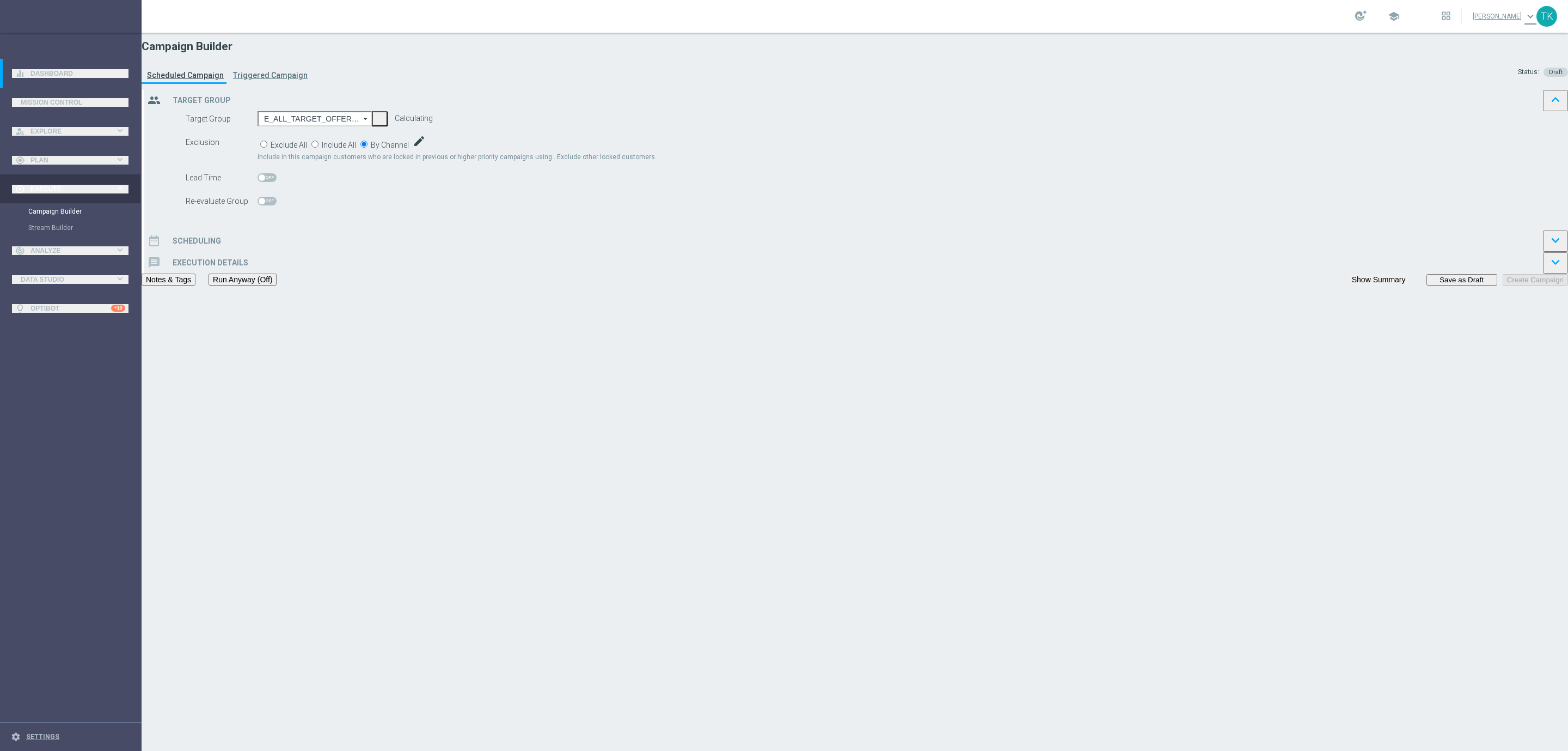
checkbox input "true"
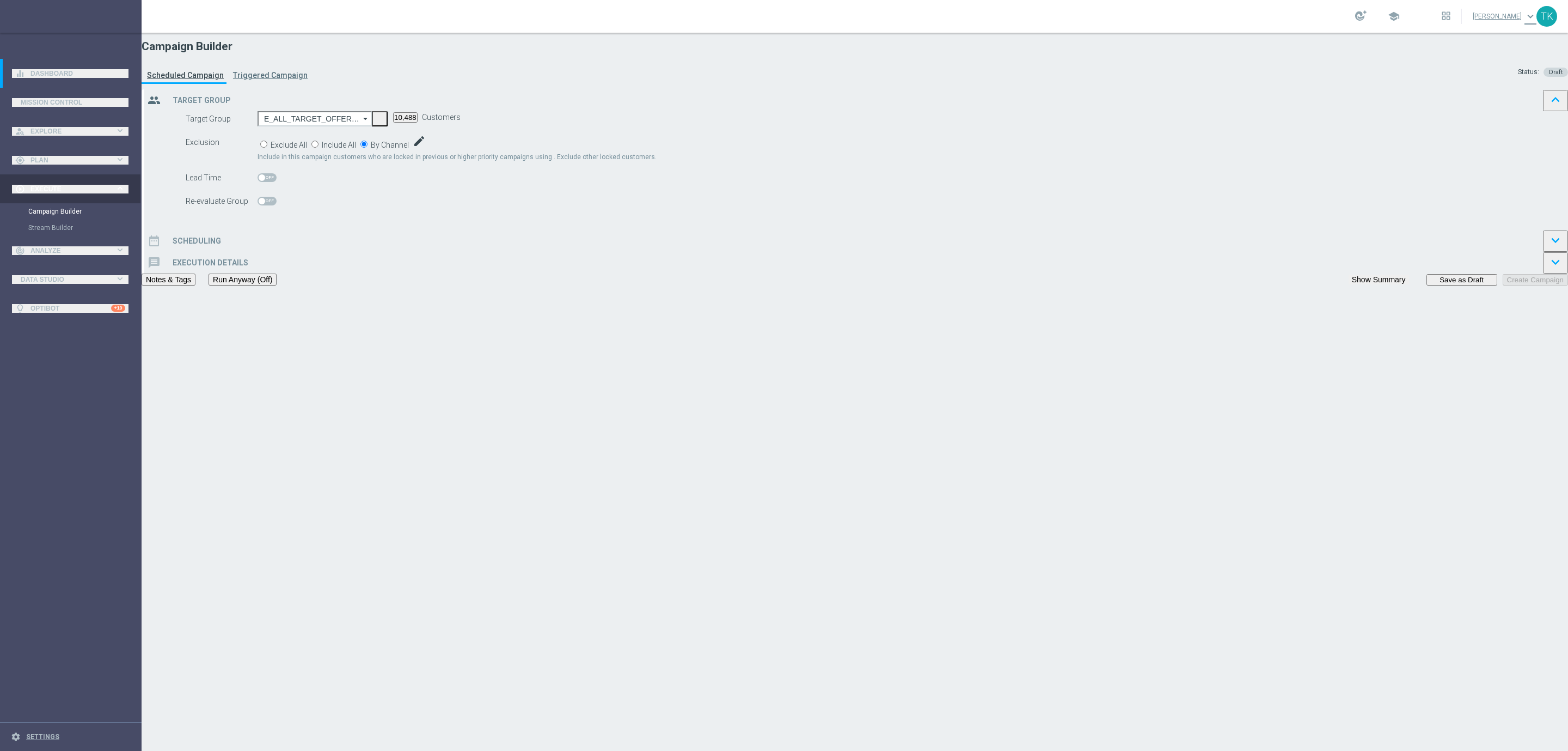
click at [670, 252] on div "date_range Scheduling keyboard_arrow_down" at bounding box center [856, 241] width 1424 height 22
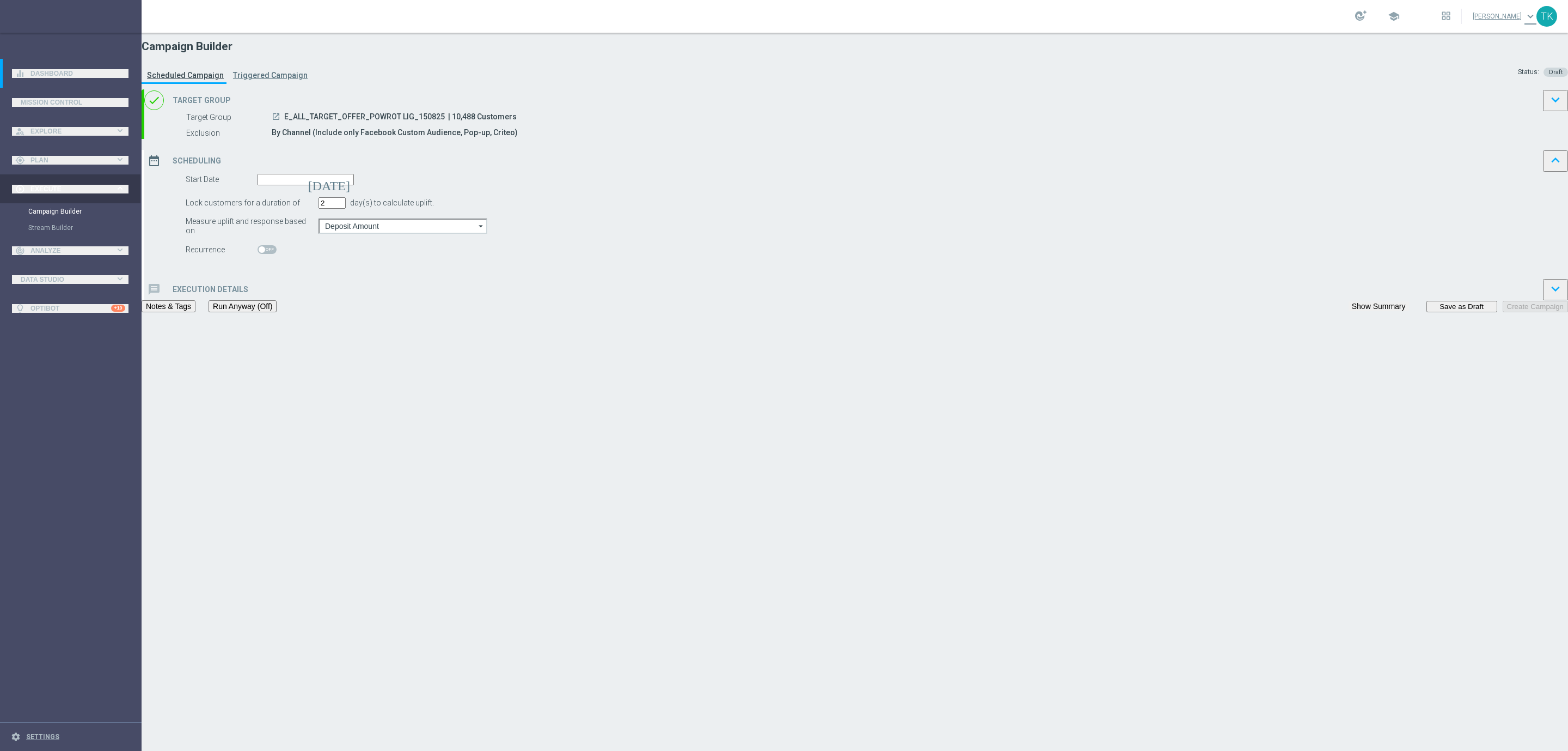
click at [346, 209] on input "2" at bounding box center [332, 203] width 27 height 12
type input "1"
click at [346, 209] on input "1" at bounding box center [332, 203] width 27 height 12
click at [354, 185] on input at bounding box center [306, 179] width 96 height 12
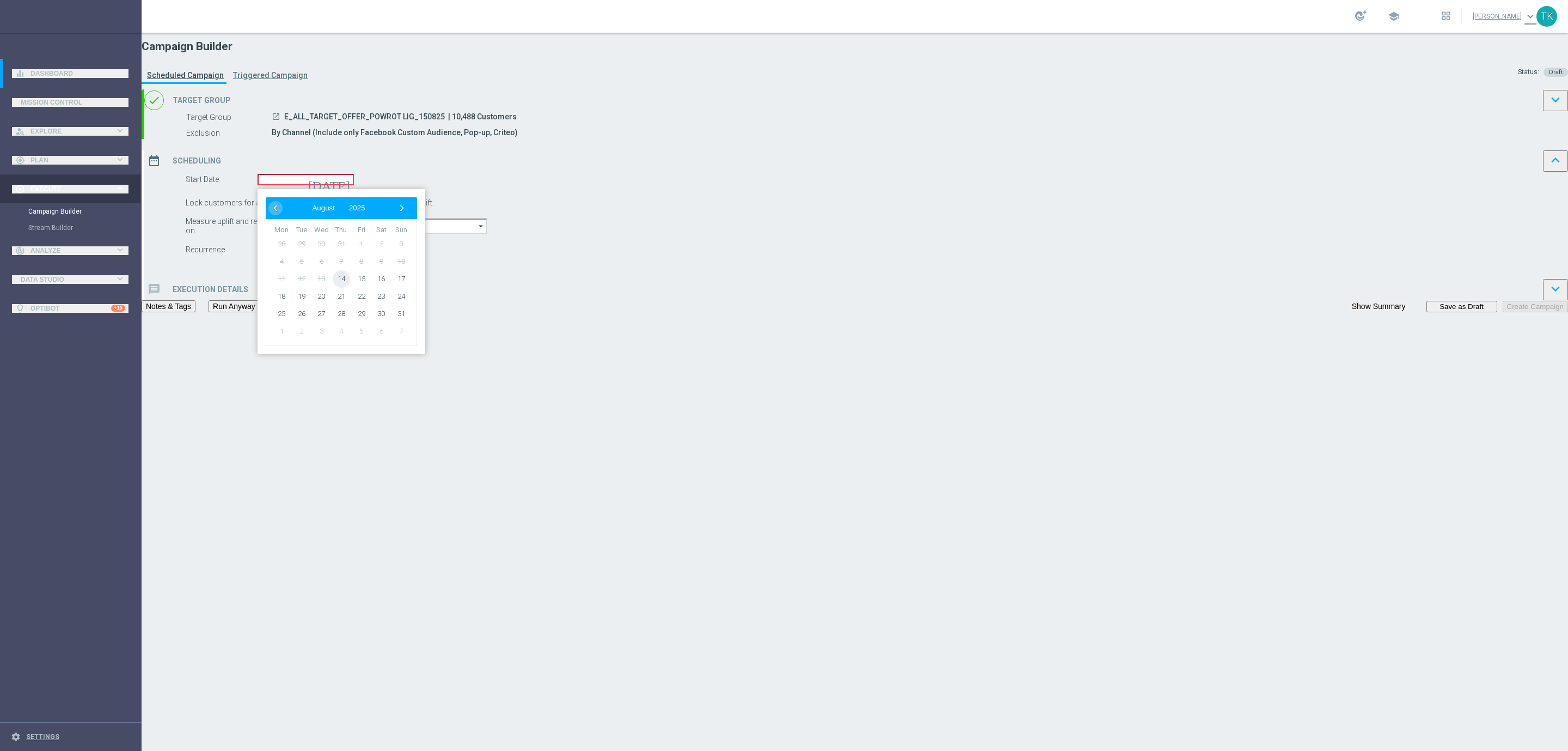
click at [350, 287] on span "14" at bounding box center [341, 279] width 18 height 18
type input "[DATE]"
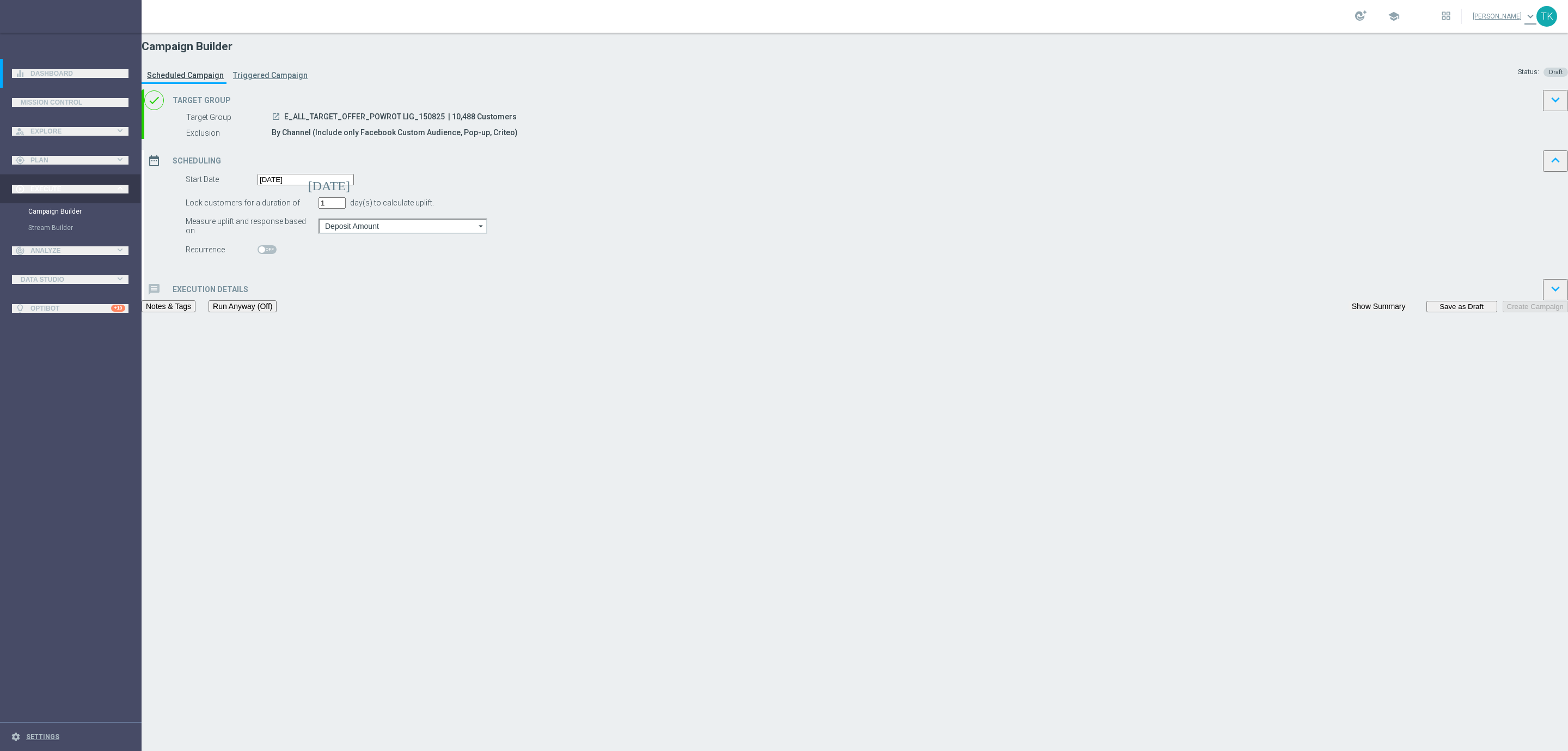
click at [659, 300] on div "message Execution Details keyboard_arrow_down" at bounding box center [856, 289] width 1424 height 22
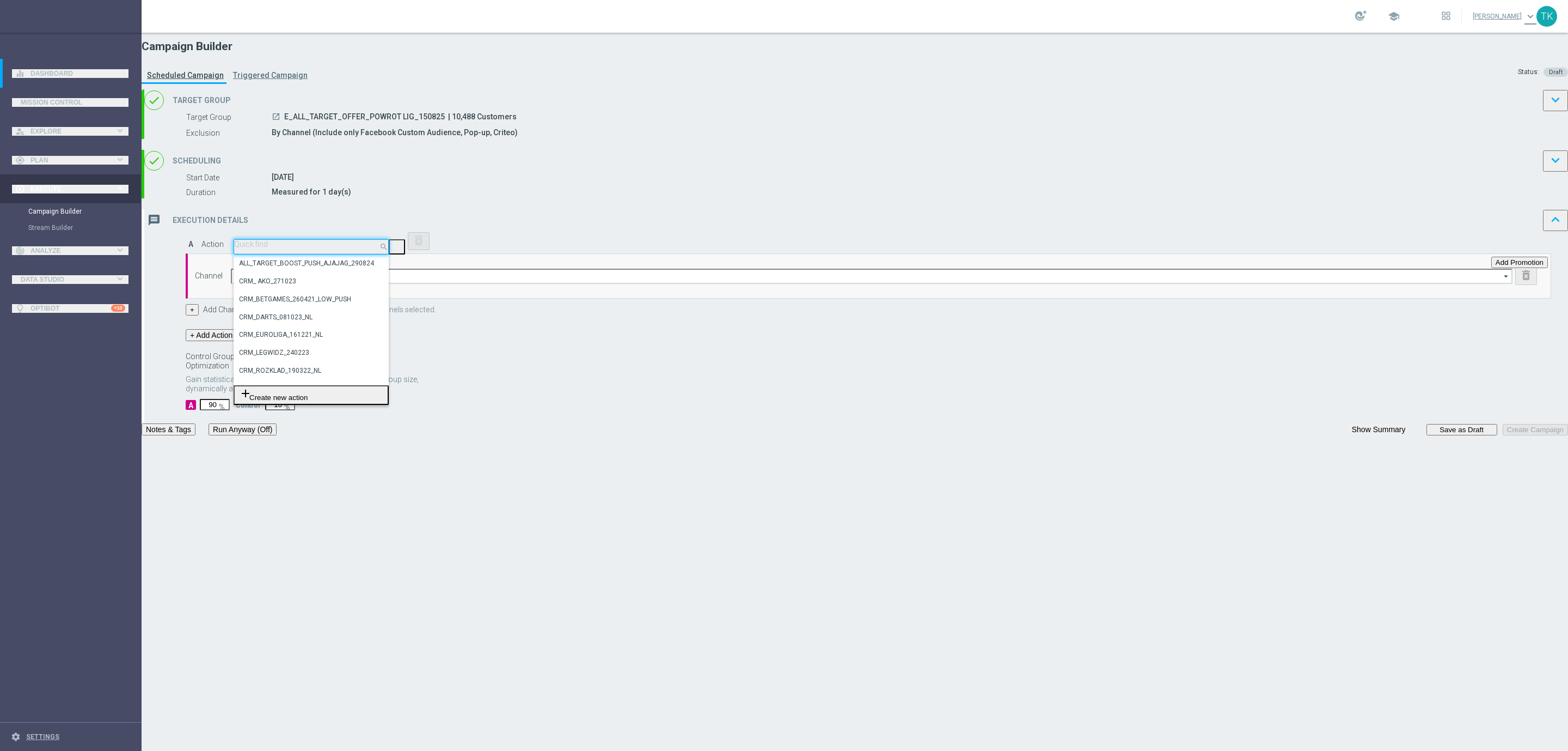
click at [388, 249] on input "text" at bounding box center [311, 244] width 154 height 8
paste input "E_ALL_TARGET_OFFER_POWROT LIG_150825"
type input "E_ALL_TARGET_OFFER_POWROT LIG_150825"
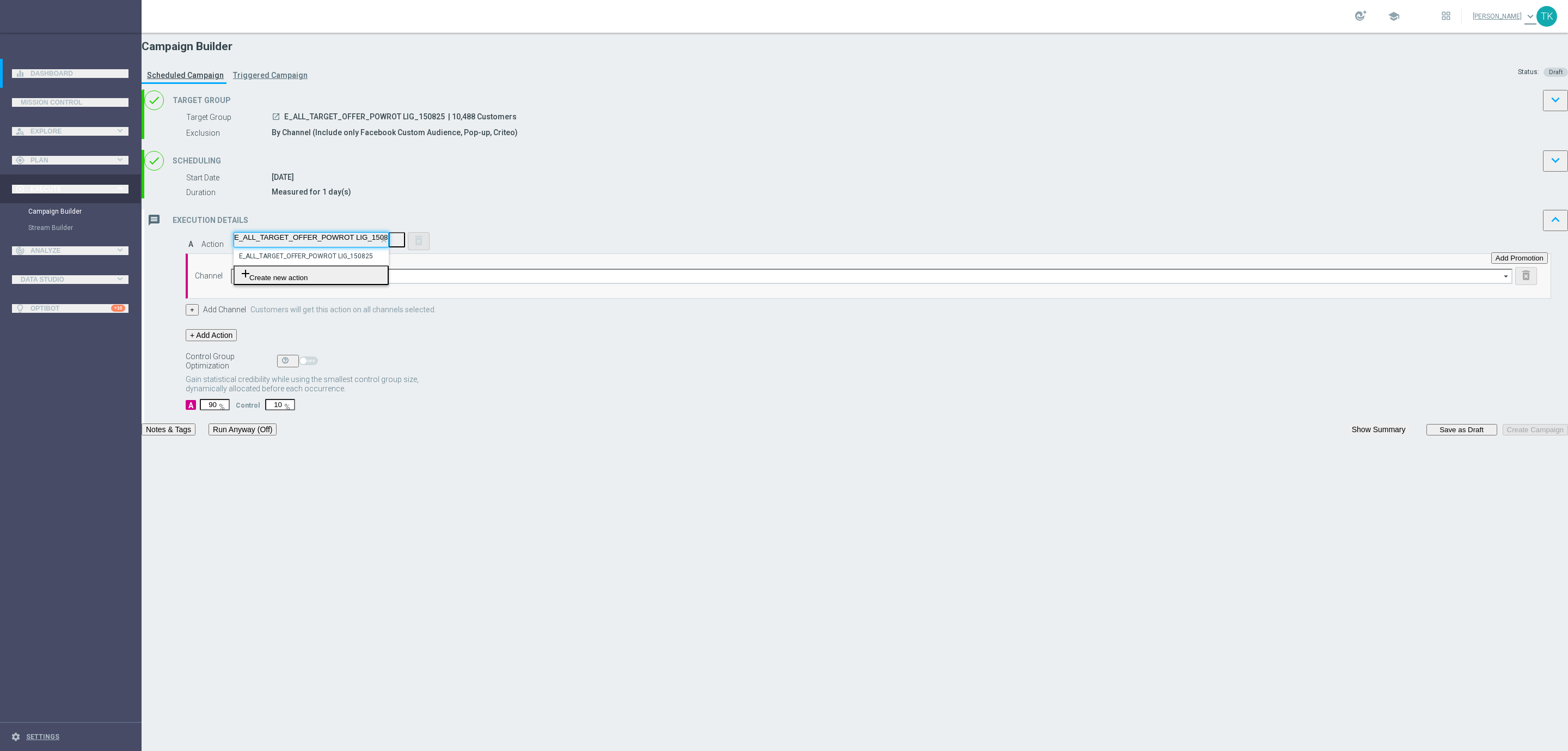
scroll to position [0, 33]
click at [373, 261] on label "E_ALL_TARGET_OFFER_POWROT LIG_150825" at bounding box center [306, 256] width 134 height 9
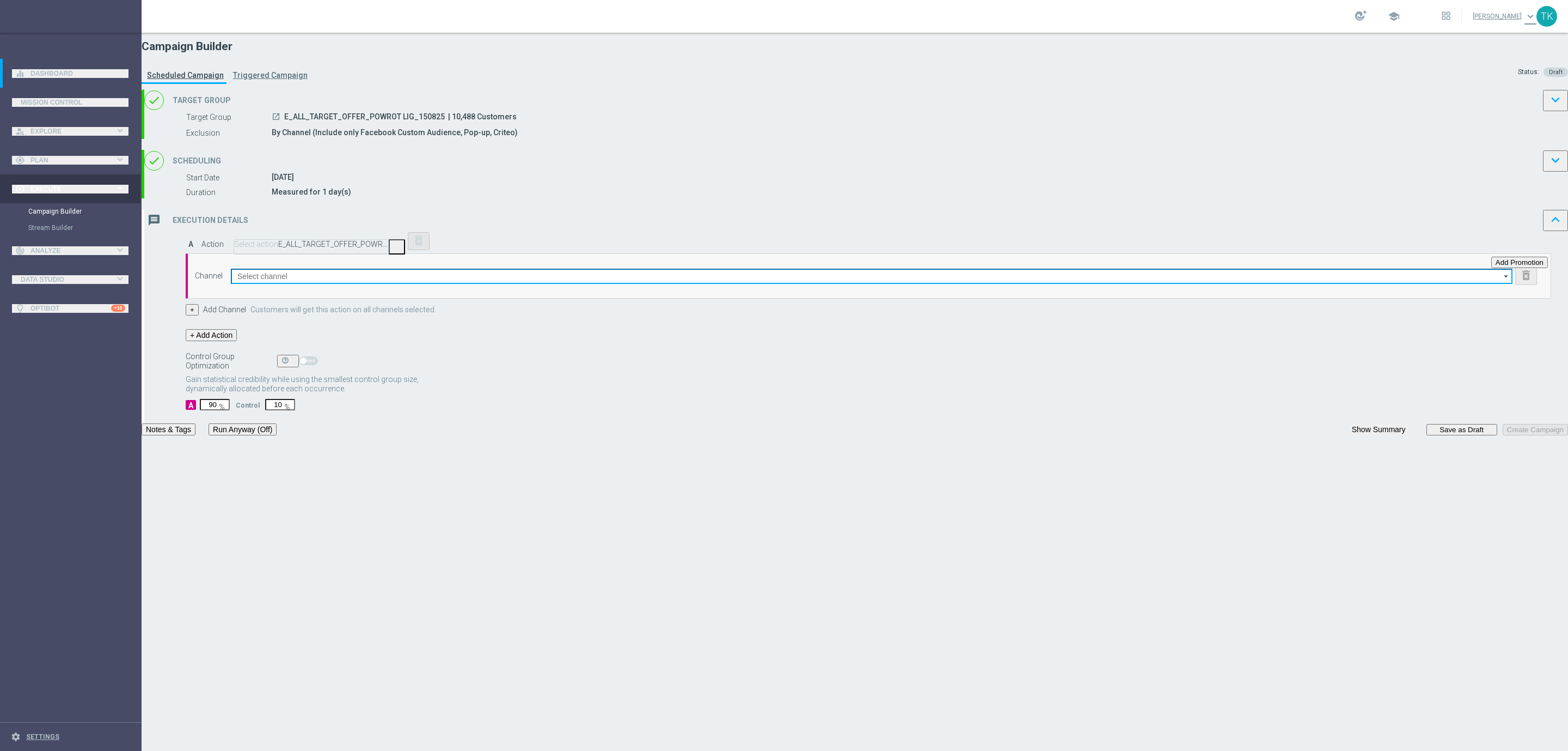
click at [641, 284] on input at bounding box center [872, 276] width 1282 height 15
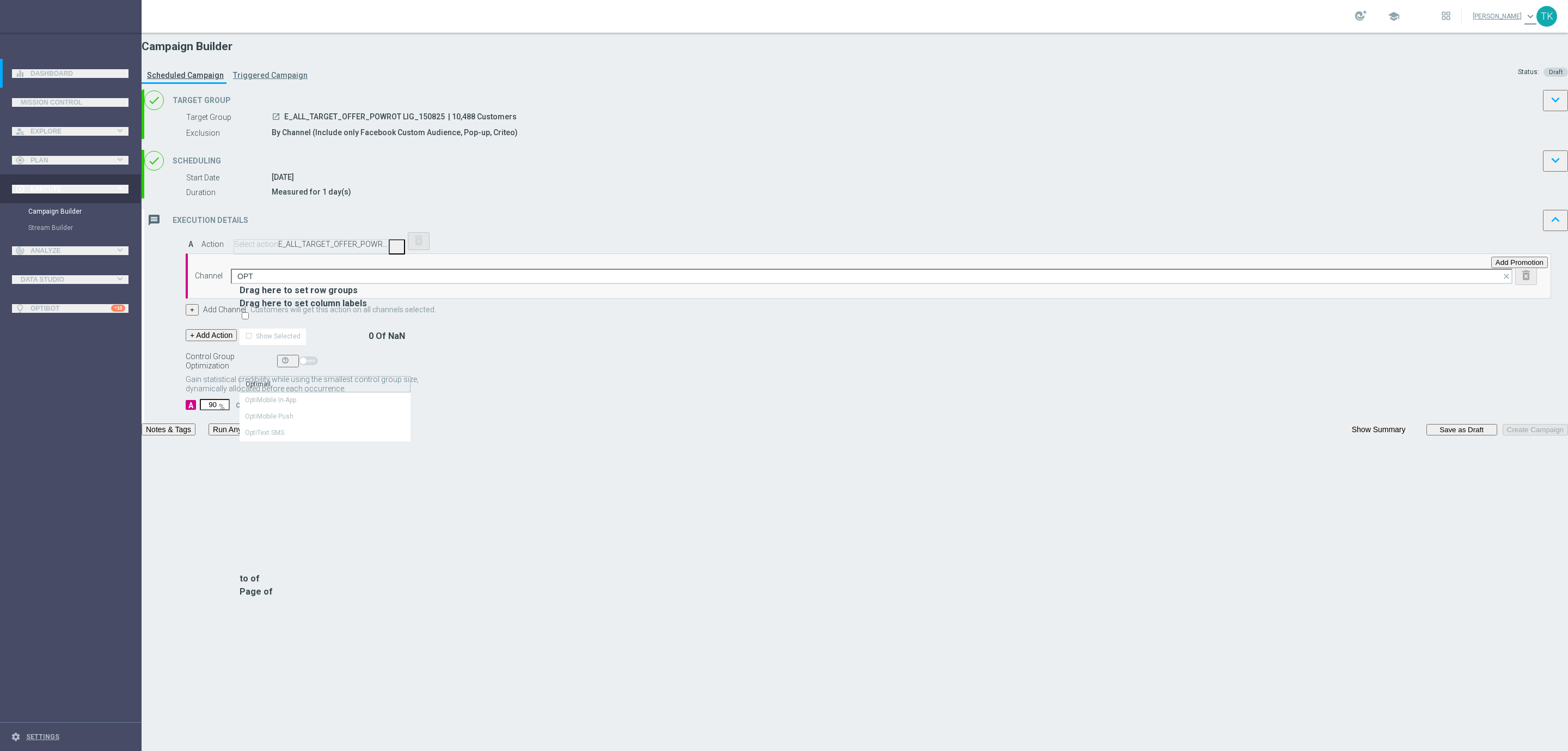
click at [410, 376] on div "Optimail" at bounding box center [325, 384] width 171 height 16
type input "Optimail"
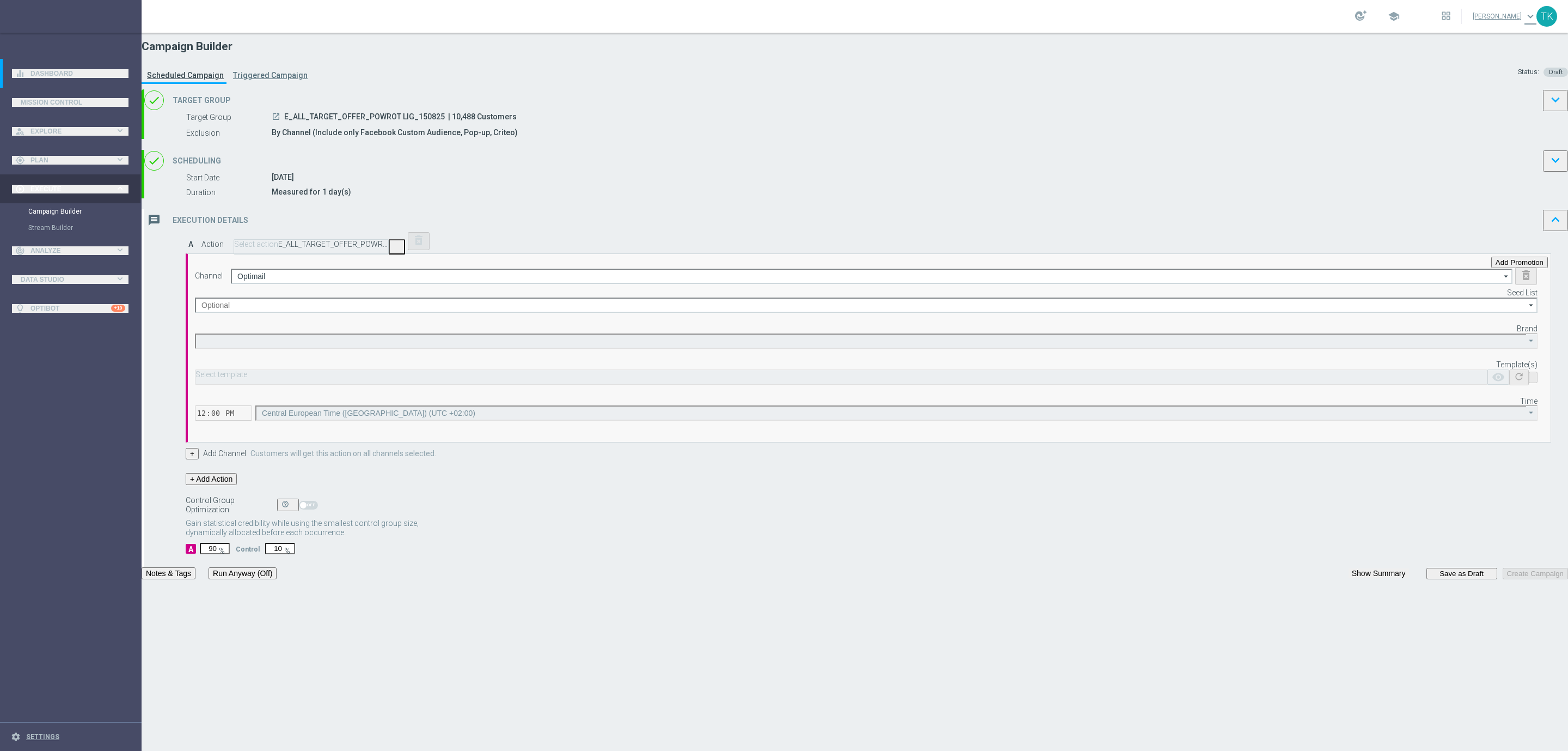
type input "STS"
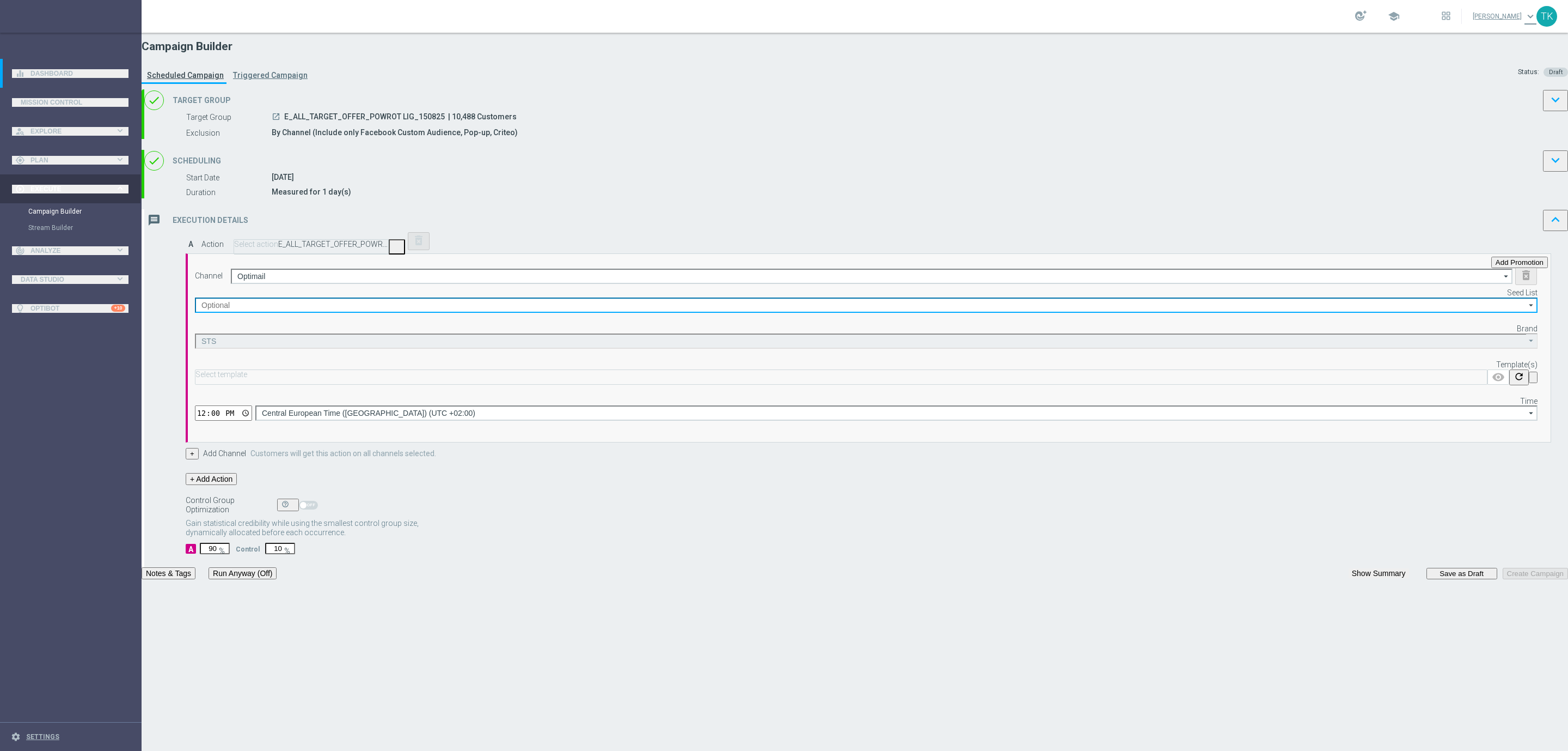
click at [889, 312] on input at bounding box center [866, 305] width 1343 height 15
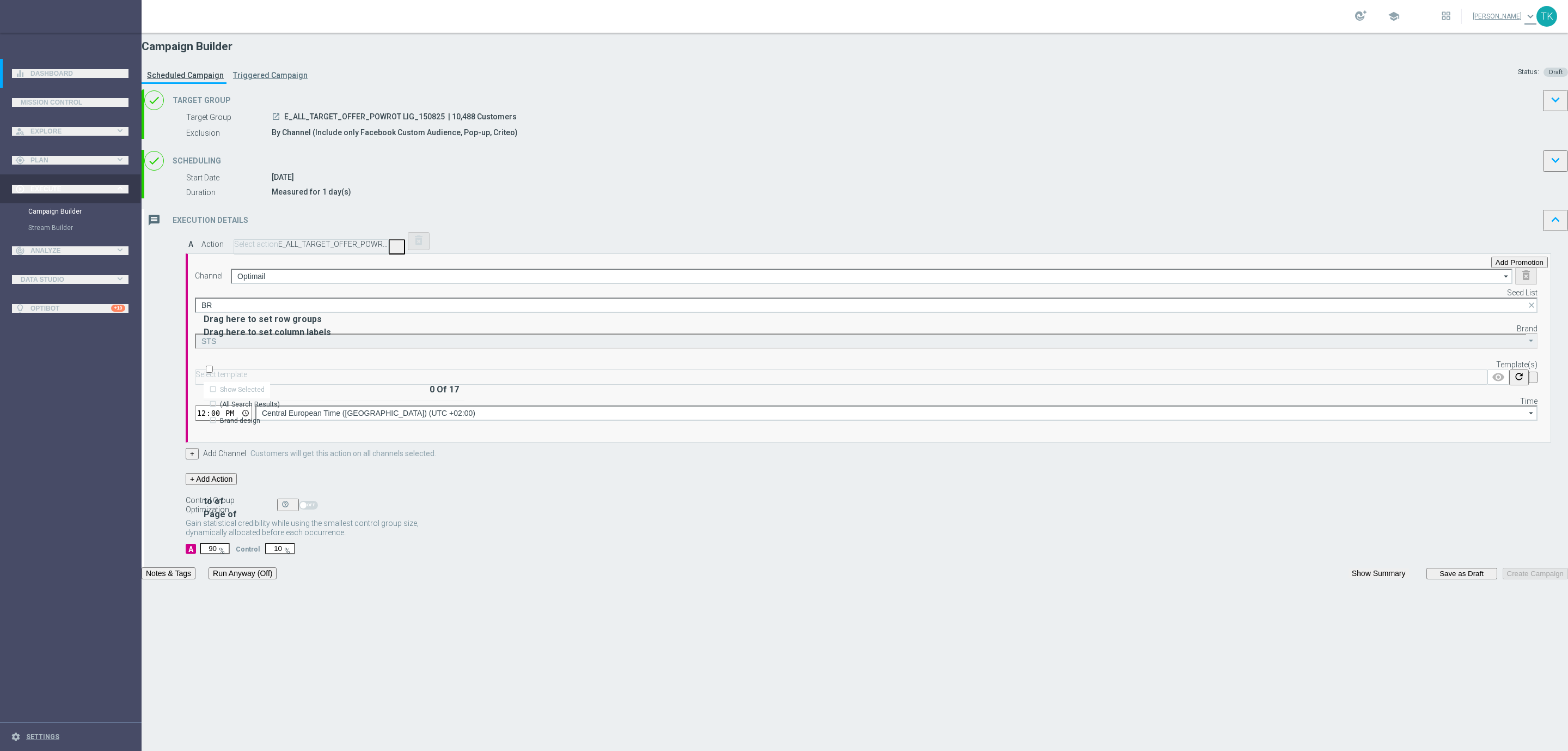
click at [261, 415] on div "Brand design" at bounding box center [240, 420] width 40 height 10
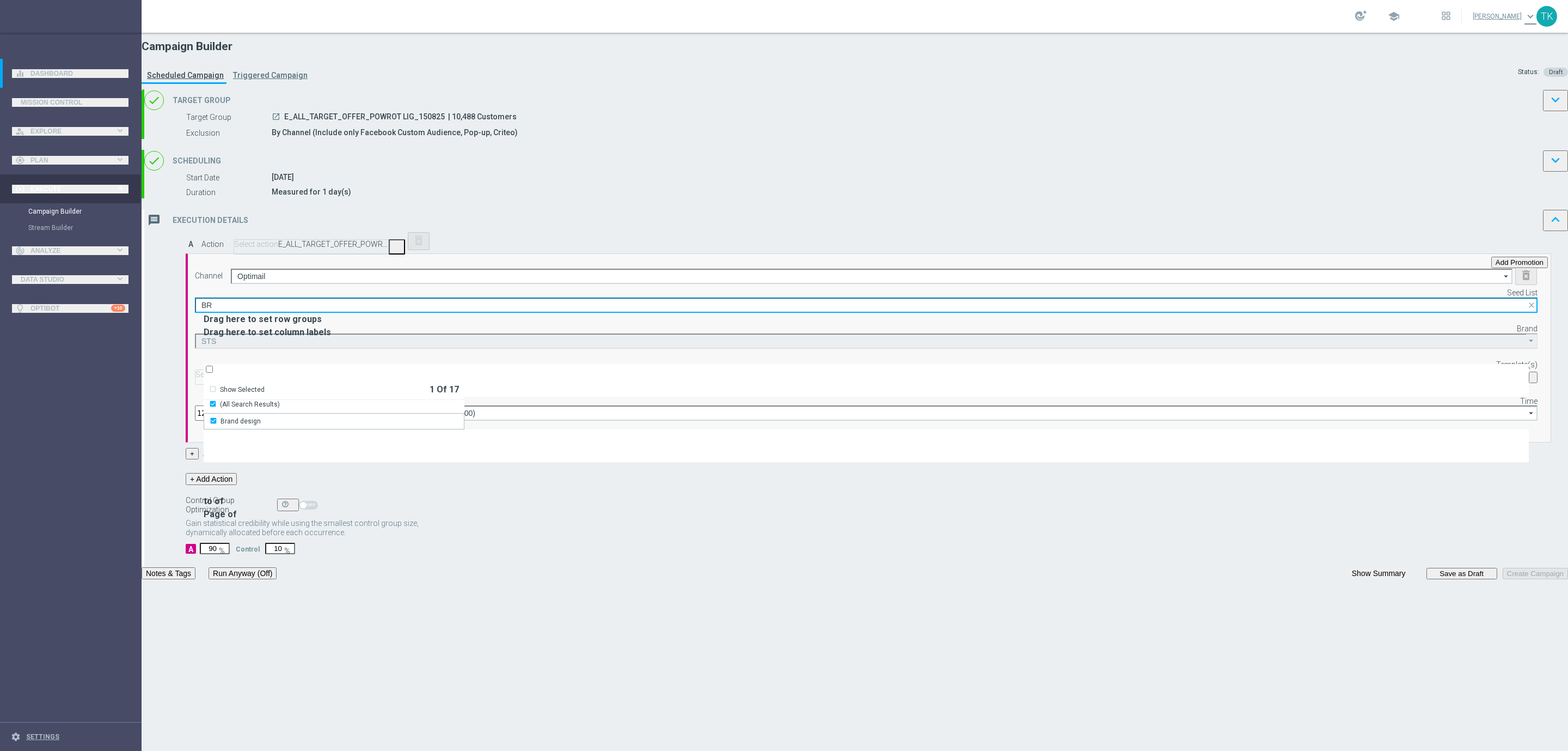
click at [894, 312] on input "BR" at bounding box center [866, 305] width 1343 height 15
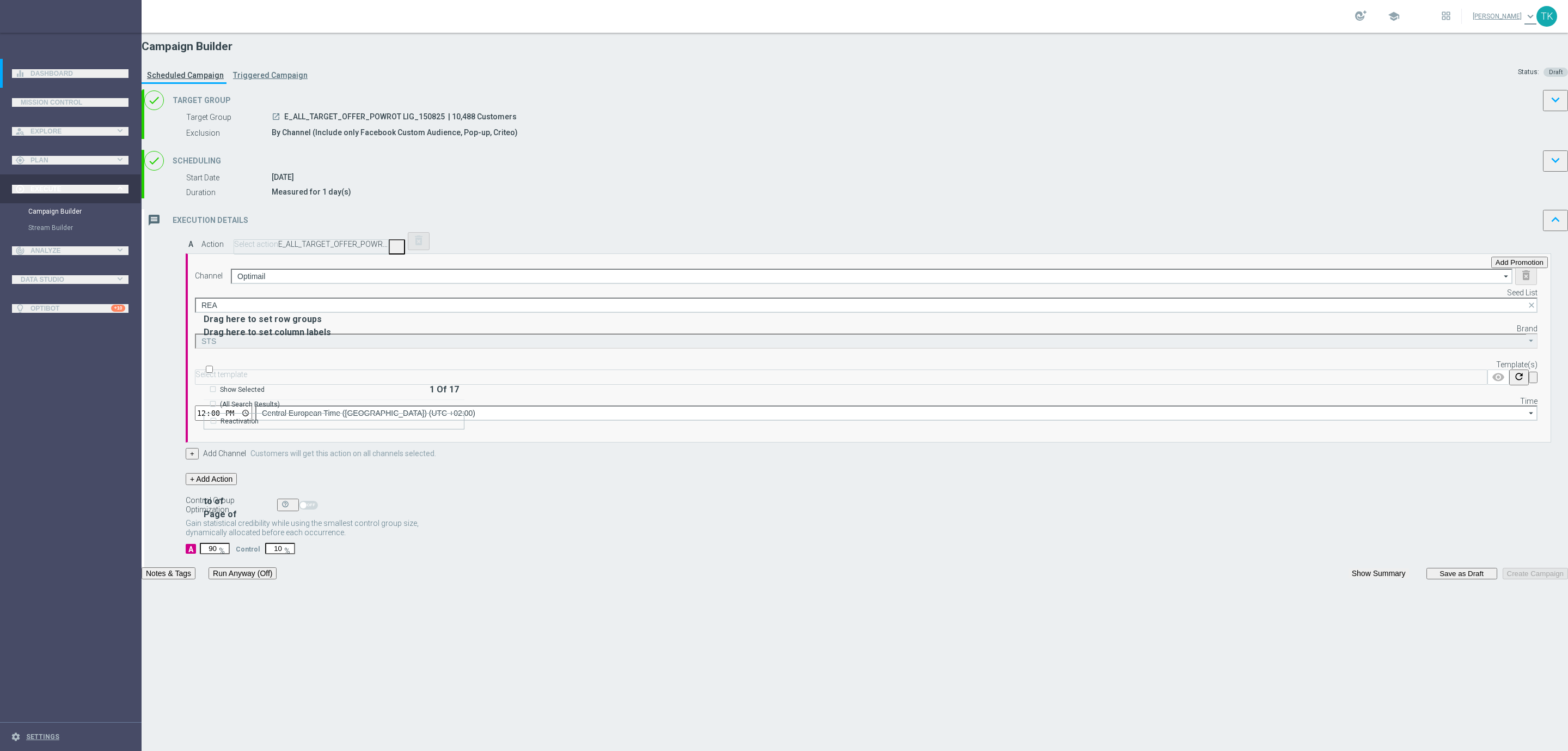
click at [259, 416] on div "Reactivation" at bounding box center [239, 421] width 38 height 10
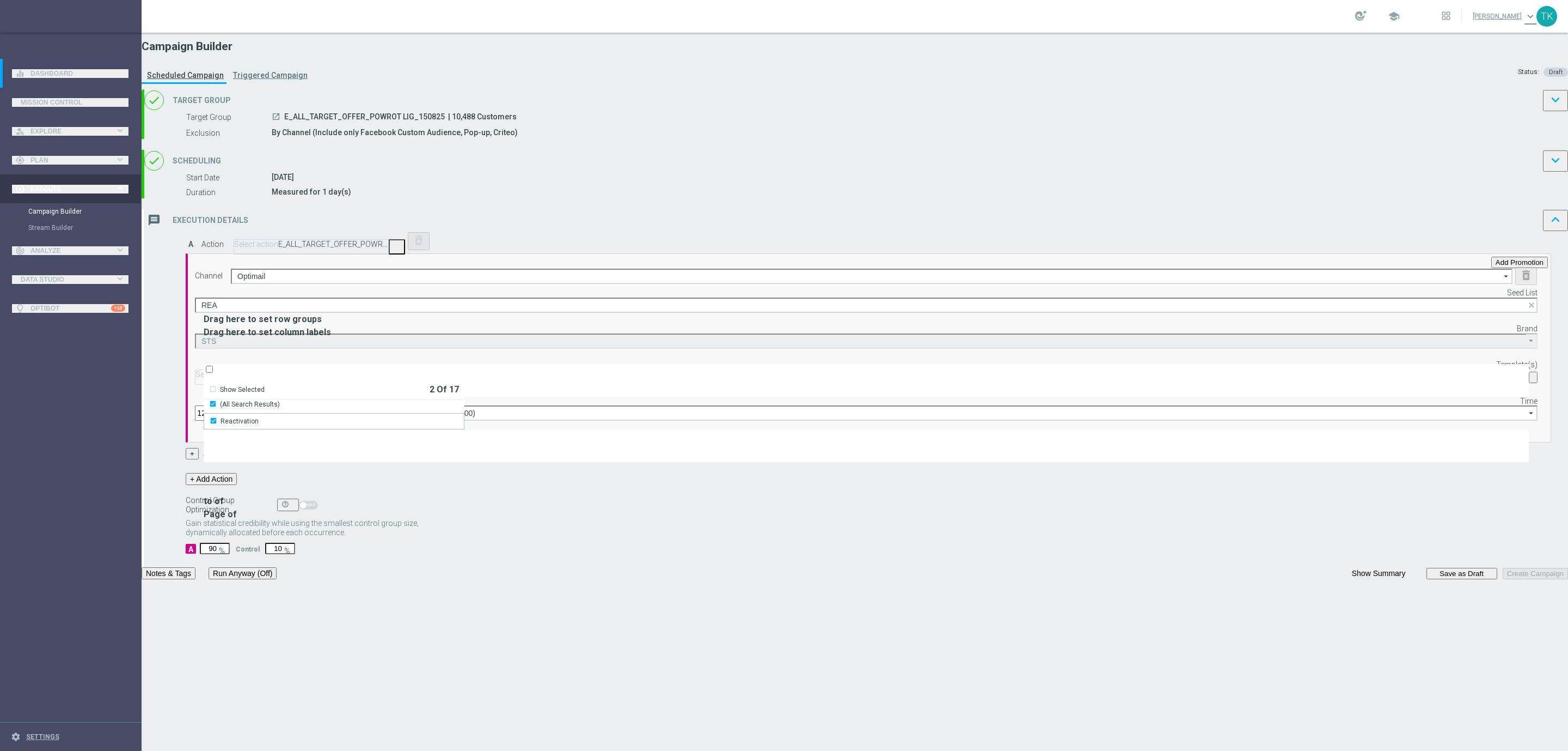
click at [800, 406] on div "Channel Optimail Optimail arrow_drop_down Drag here to set row groups Drag here…" at bounding box center [866, 344] width 1343 height 153
type input "Selected 2 of 17"
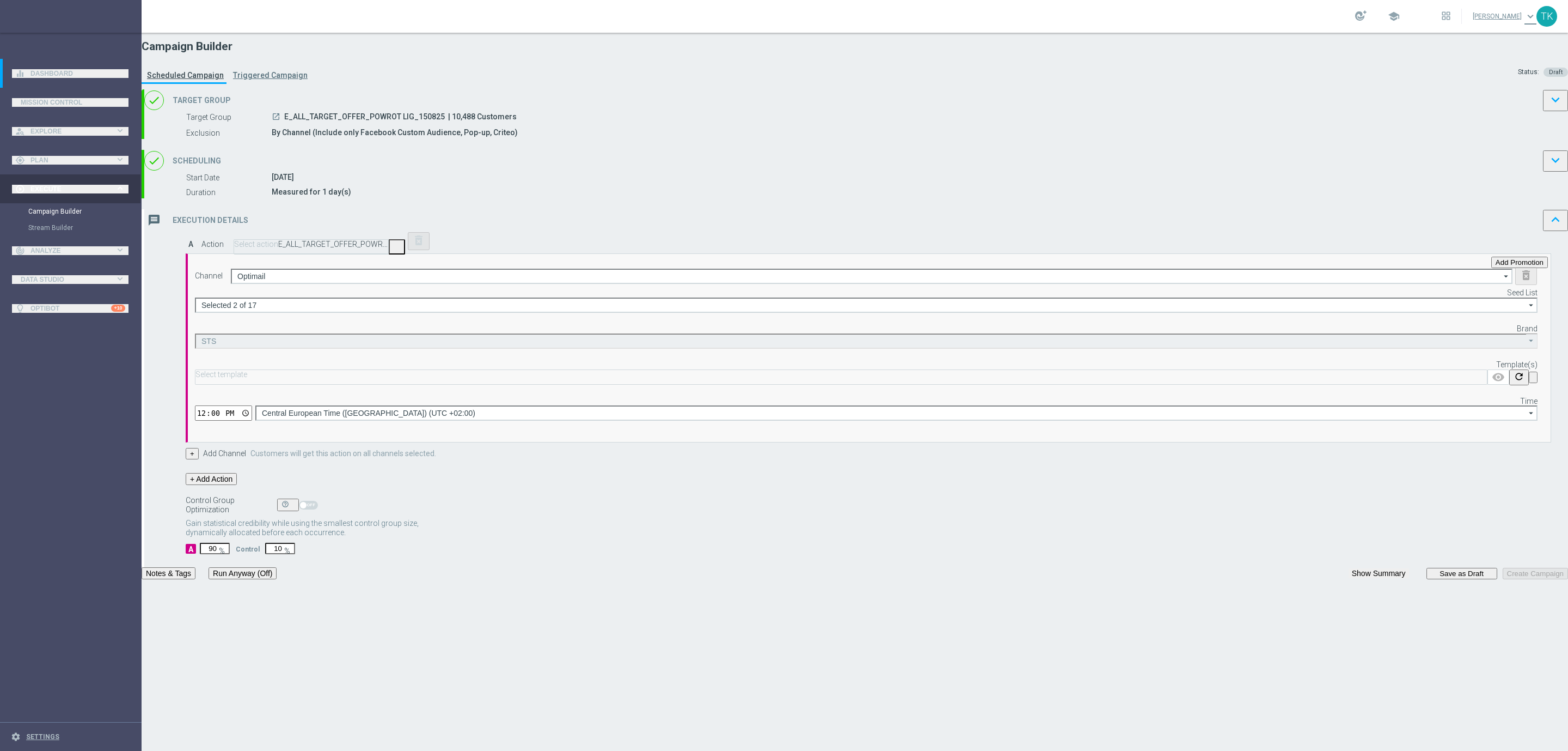
click at [916, 384] on div "Select template" at bounding box center [841, 376] width 1292 height 15
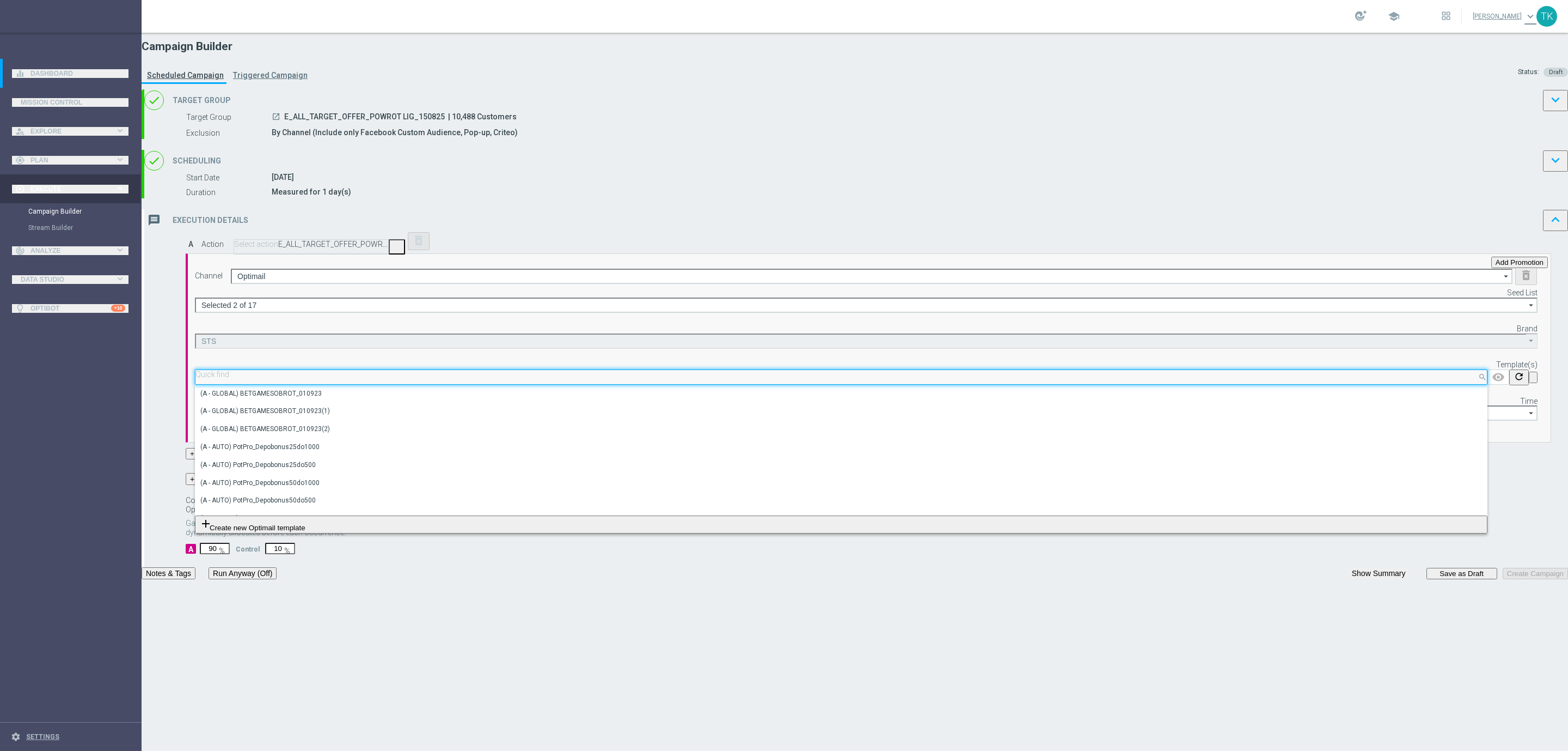
paste input "E_ALL_TARGET_OFFER_POWROT LIG_150825"
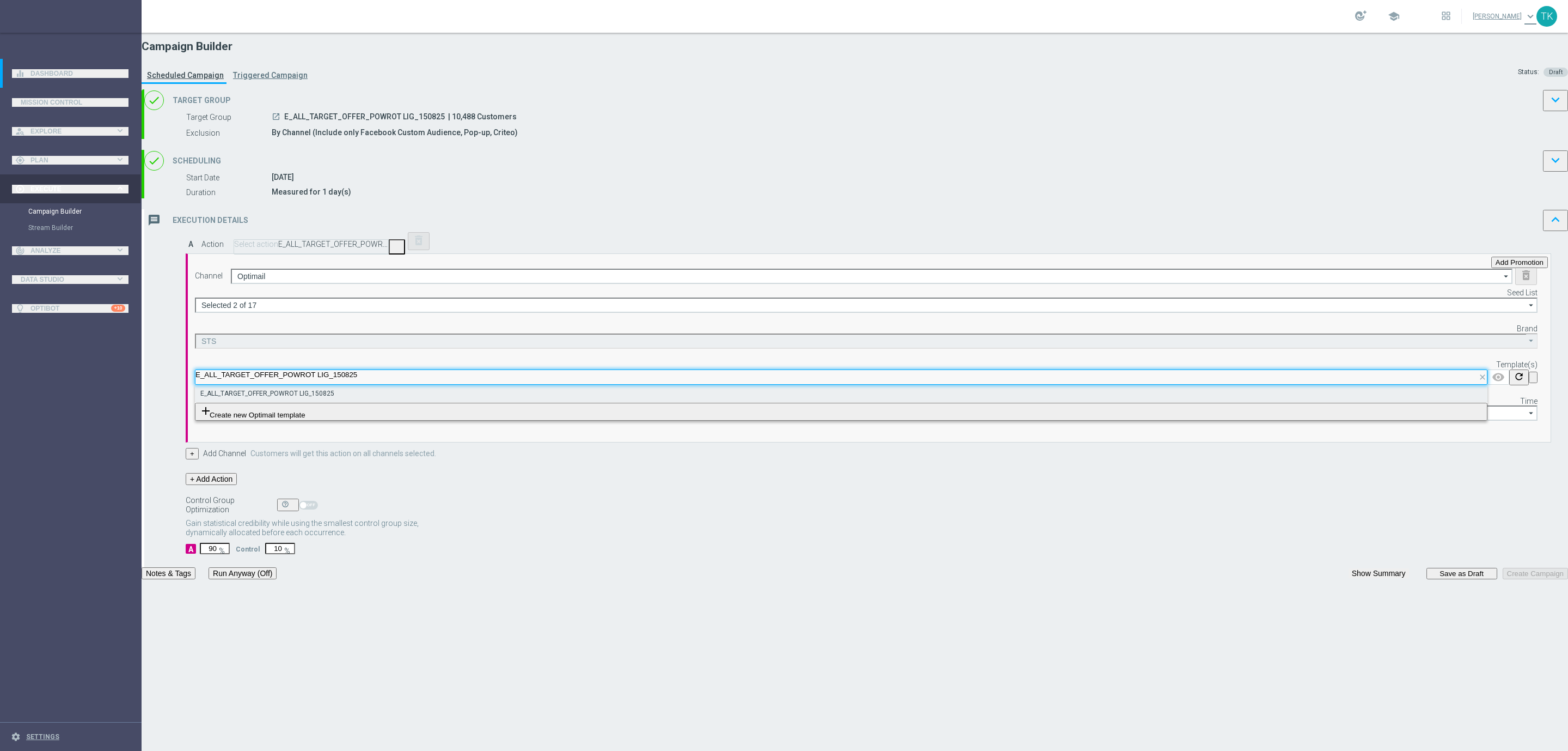
click at [334, 398] on label "E_ALL_TARGET_OFFER_POWROT LIG_150825" at bounding box center [267, 393] width 134 height 9
type input "E_ALL_TARGET_OFFER_POWROT LIG_150825"
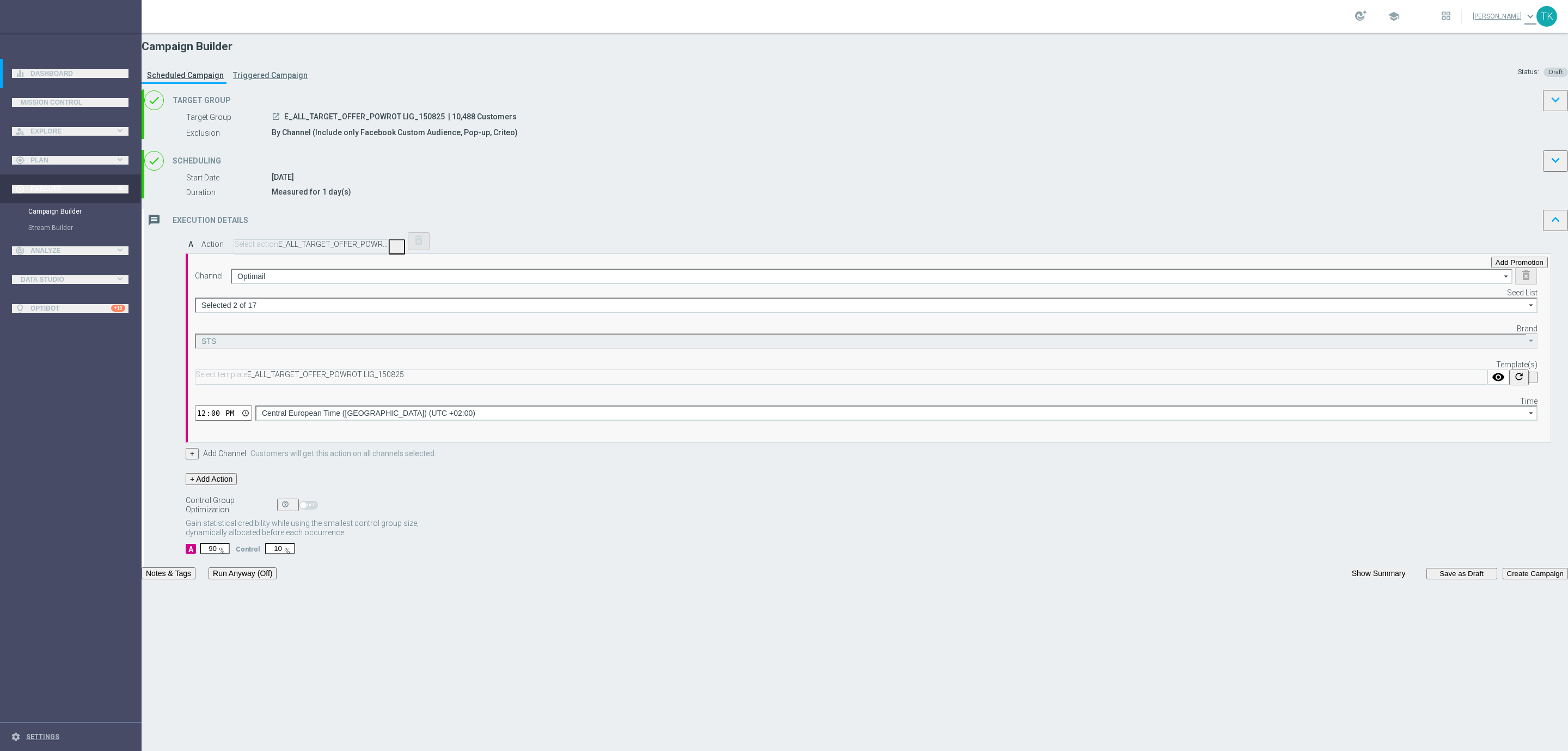
click at [252, 419] on input "12:00" at bounding box center [223, 412] width 57 height 15
type input "16:02"
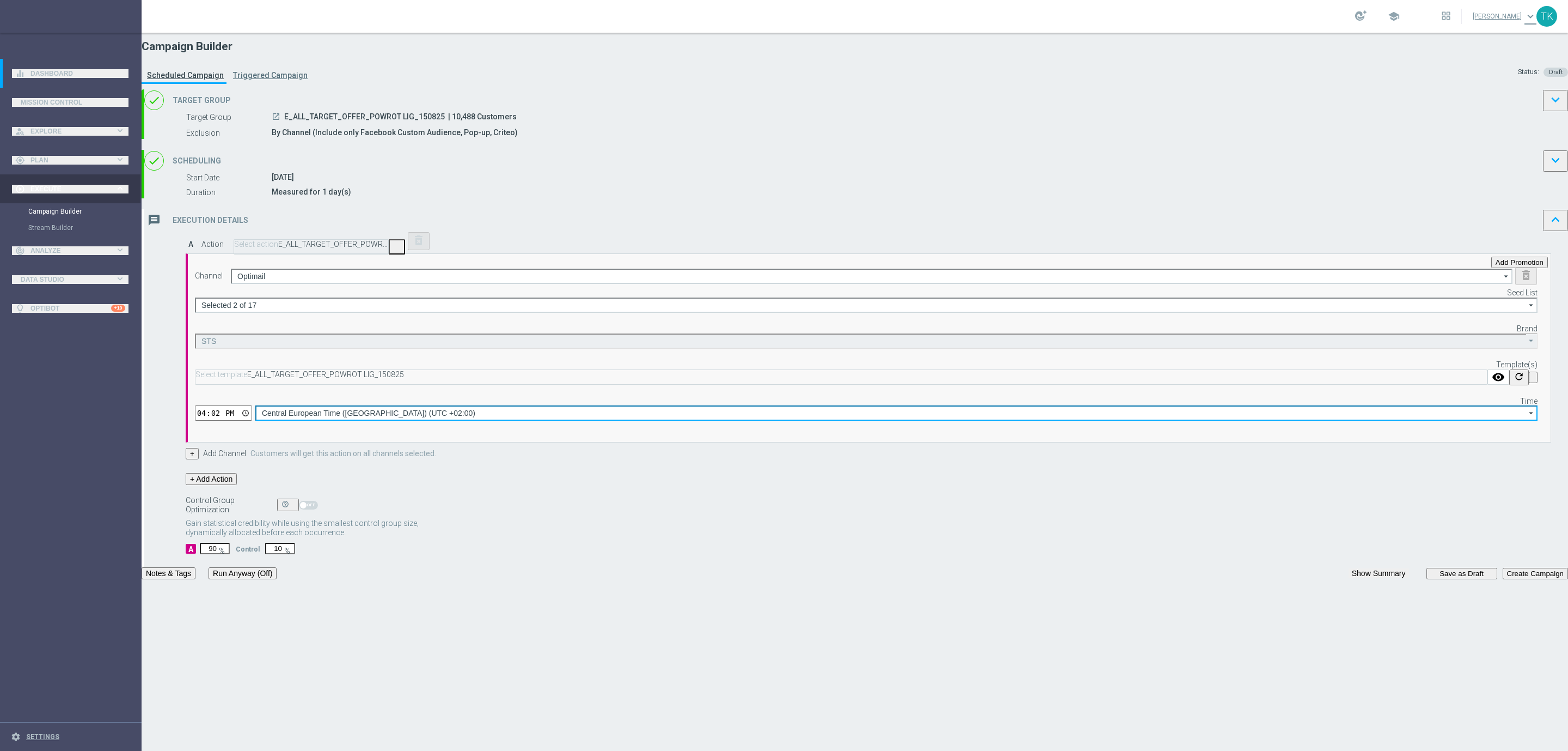
click at [961, 421] on input "Central European Time ([GEOGRAPHIC_DATA]) (UTC +02:00)" at bounding box center [896, 412] width 1282 height 15
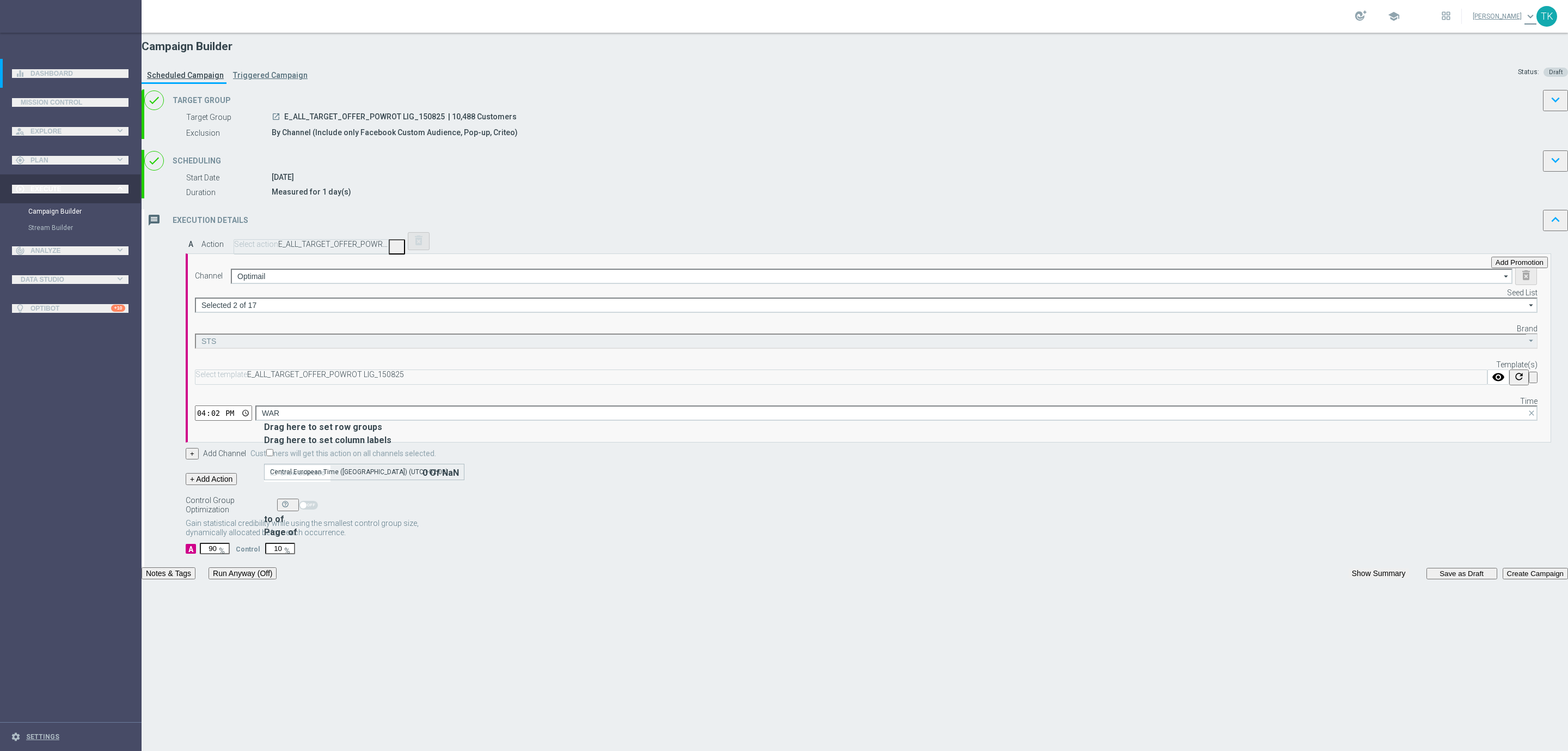
click at [448, 467] on div "Central European Time ([GEOGRAPHIC_DATA]) (UTC +02:00)" at bounding box center [359, 472] width 178 height 10
type input "Central European Time ([GEOGRAPHIC_DATA]) (UTC +02:00)"
click at [933, 172] on div "done Scheduling keyboard_arrow_down" at bounding box center [856, 161] width 1424 height 22
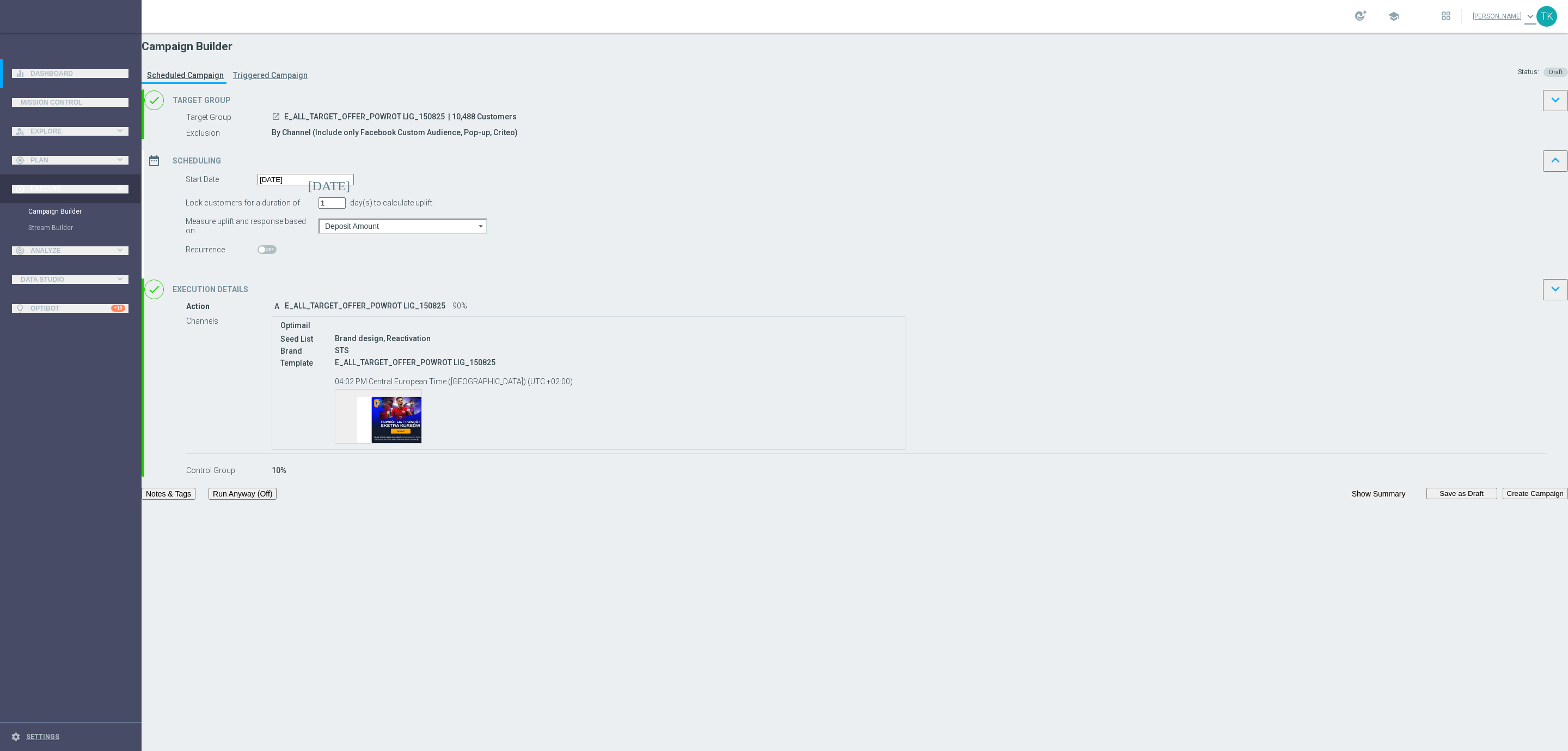
click at [938, 172] on div "date_range Scheduling keyboard_arrow_up" at bounding box center [856, 161] width 1424 height 22
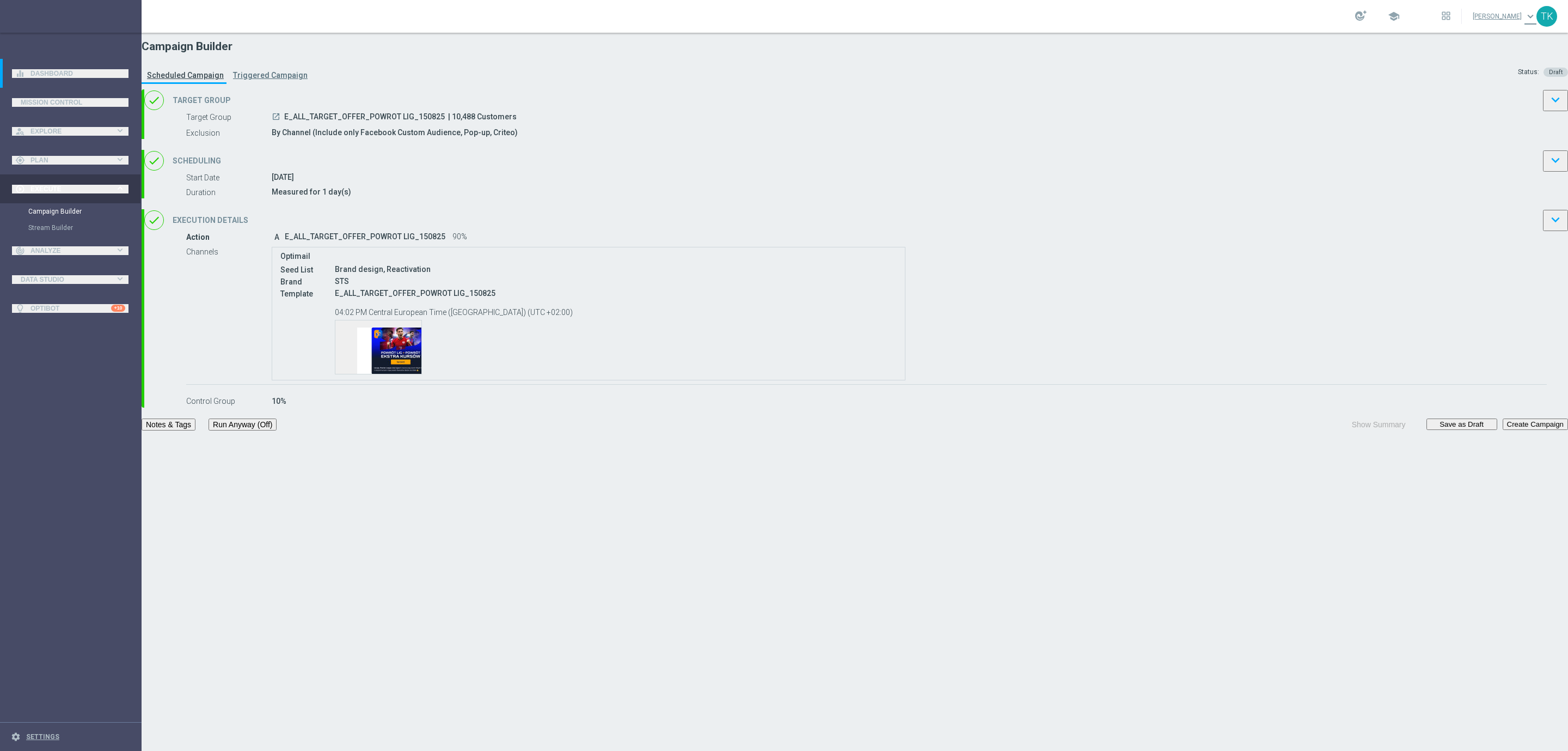
click at [195, 431] on button "Notes & Tags" at bounding box center [169, 425] width 54 height 12
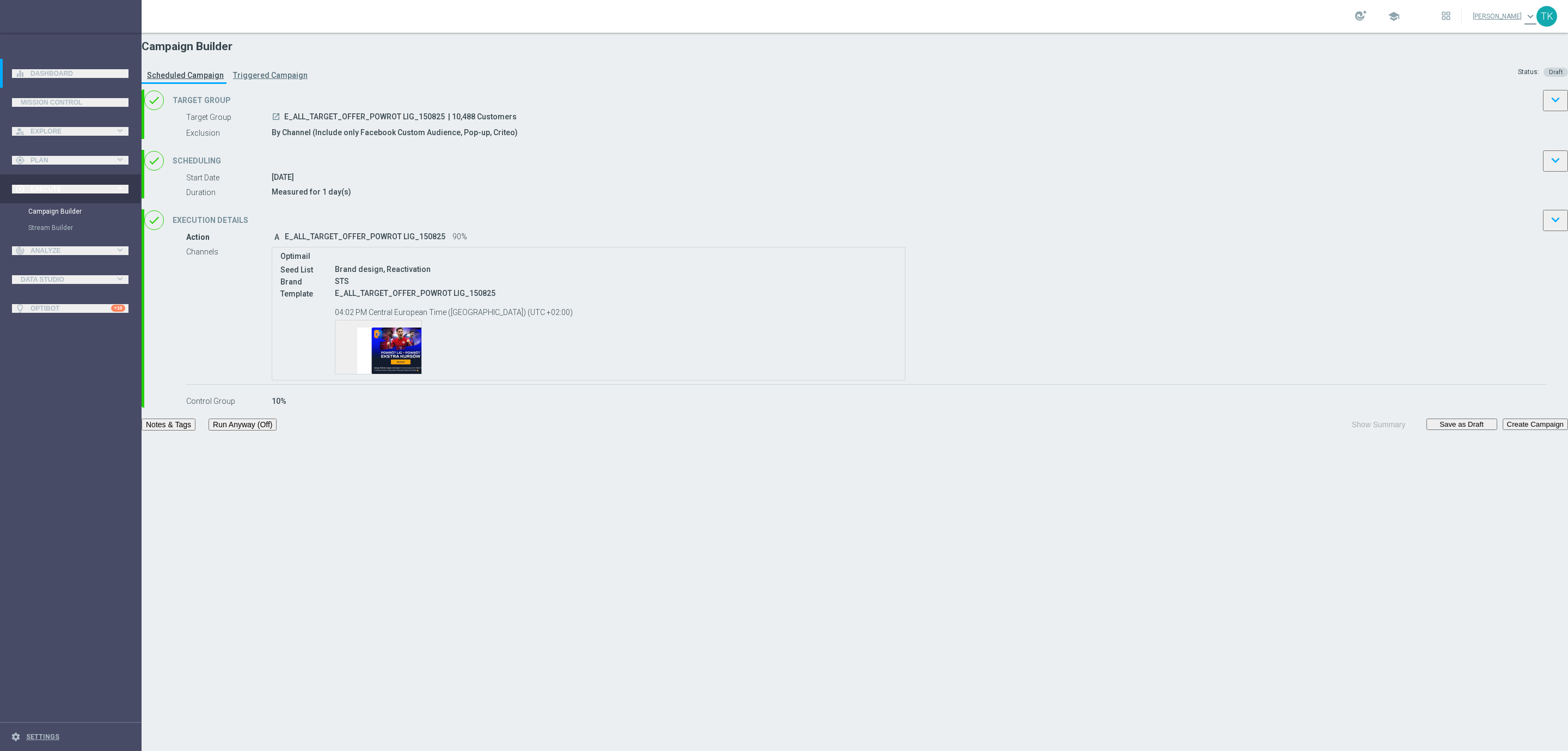
type input "OFFER"
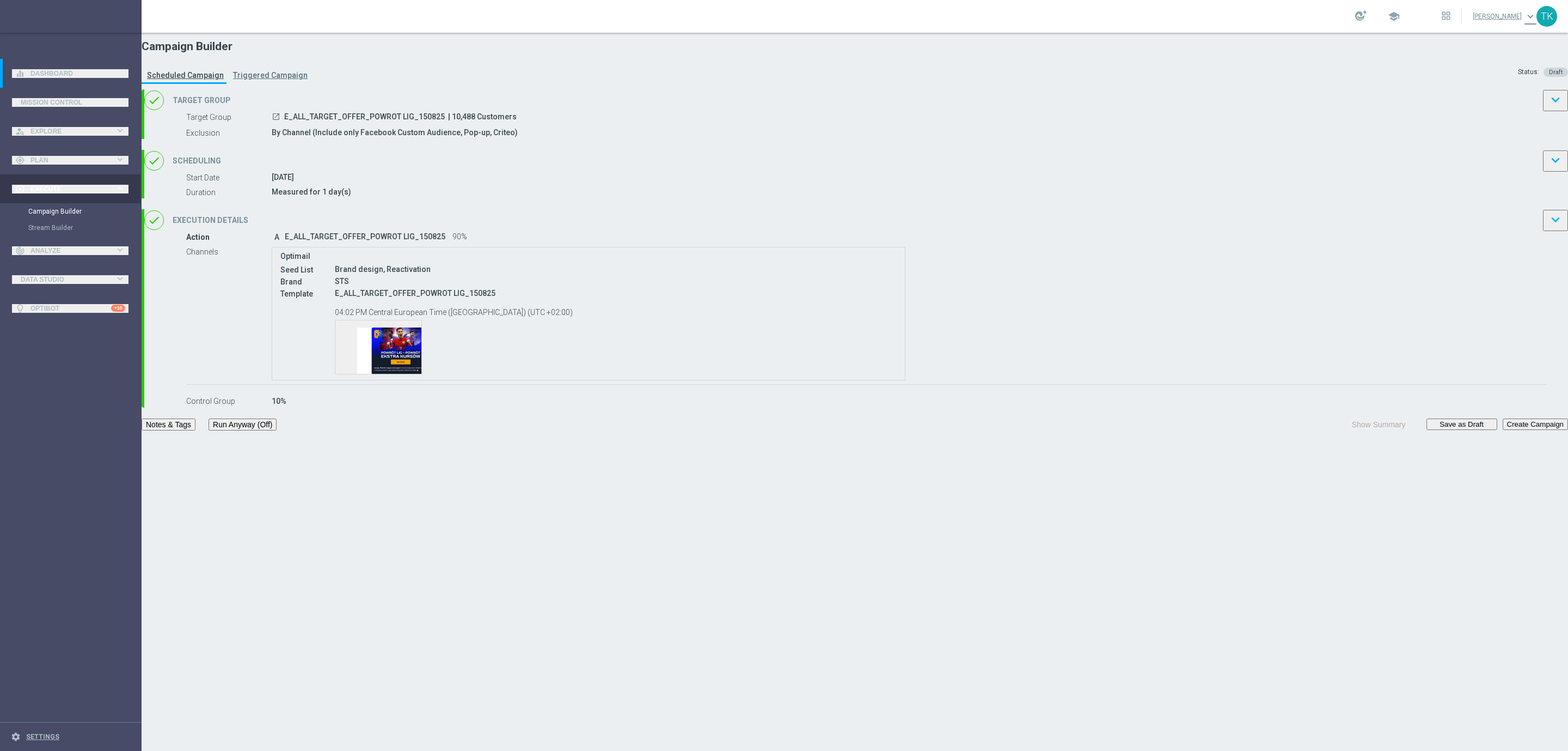
click at [445, 123] on span "E_ALL_TARGET_OFFER_POWROT LIG_150825" at bounding box center [365, 118] width 161 height 11
copy div "E_ALL_TARGET_OFFER_POWROT LIG_150825"
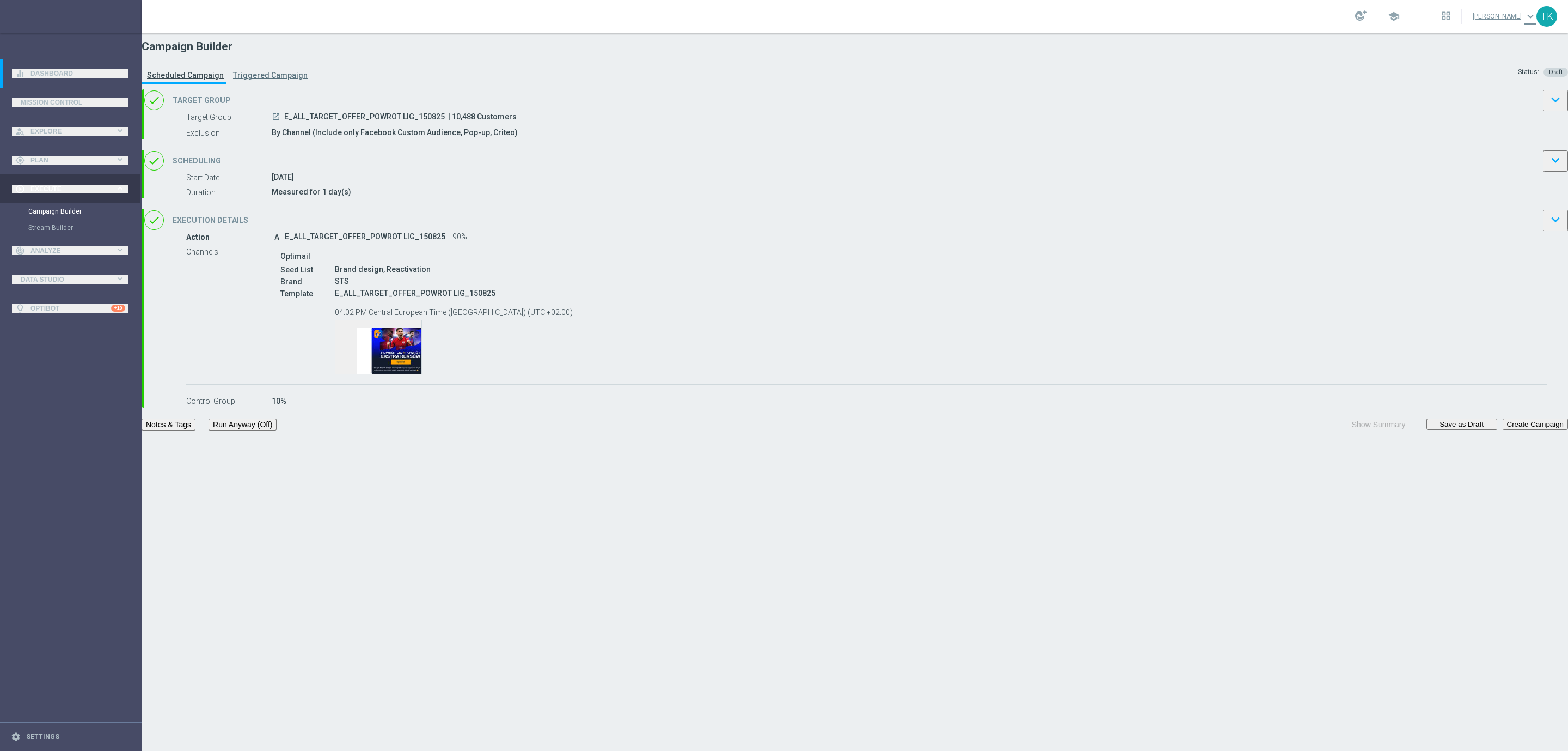
click at [839, 76] on div "Campaign Builder Scheduled Campaign Triggered Campaign Status: Draft" at bounding box center [855, 61] width 1426 height 57
click at [928, 172] on div "done Scheduling keyboard_arrow_down" at bounding box center [856, 161] width 1424 height 22
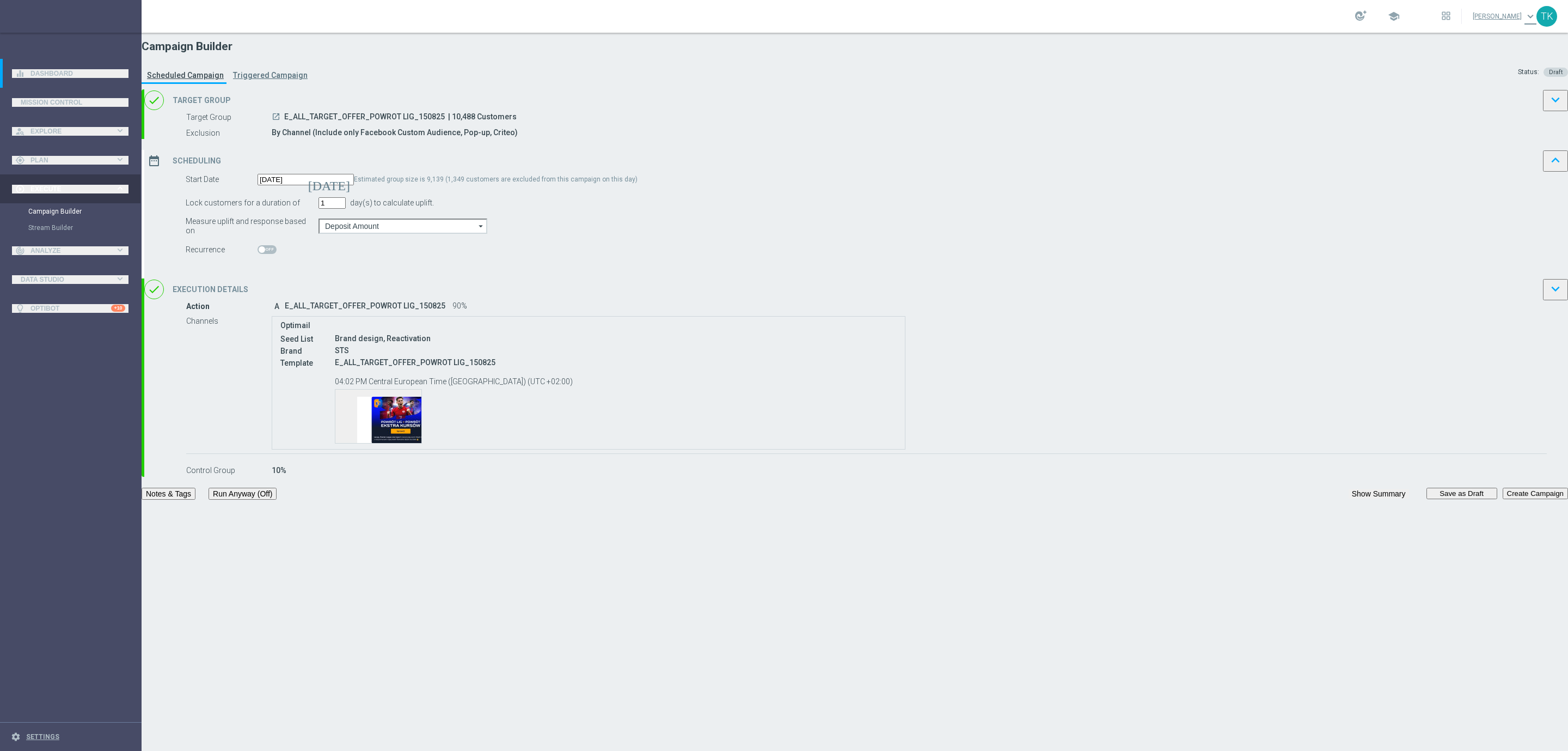
click at [938, 172] on div "date_range Scheduling keyboard_arrow_up" at bounding box center [856, 161] width 1424 height 22
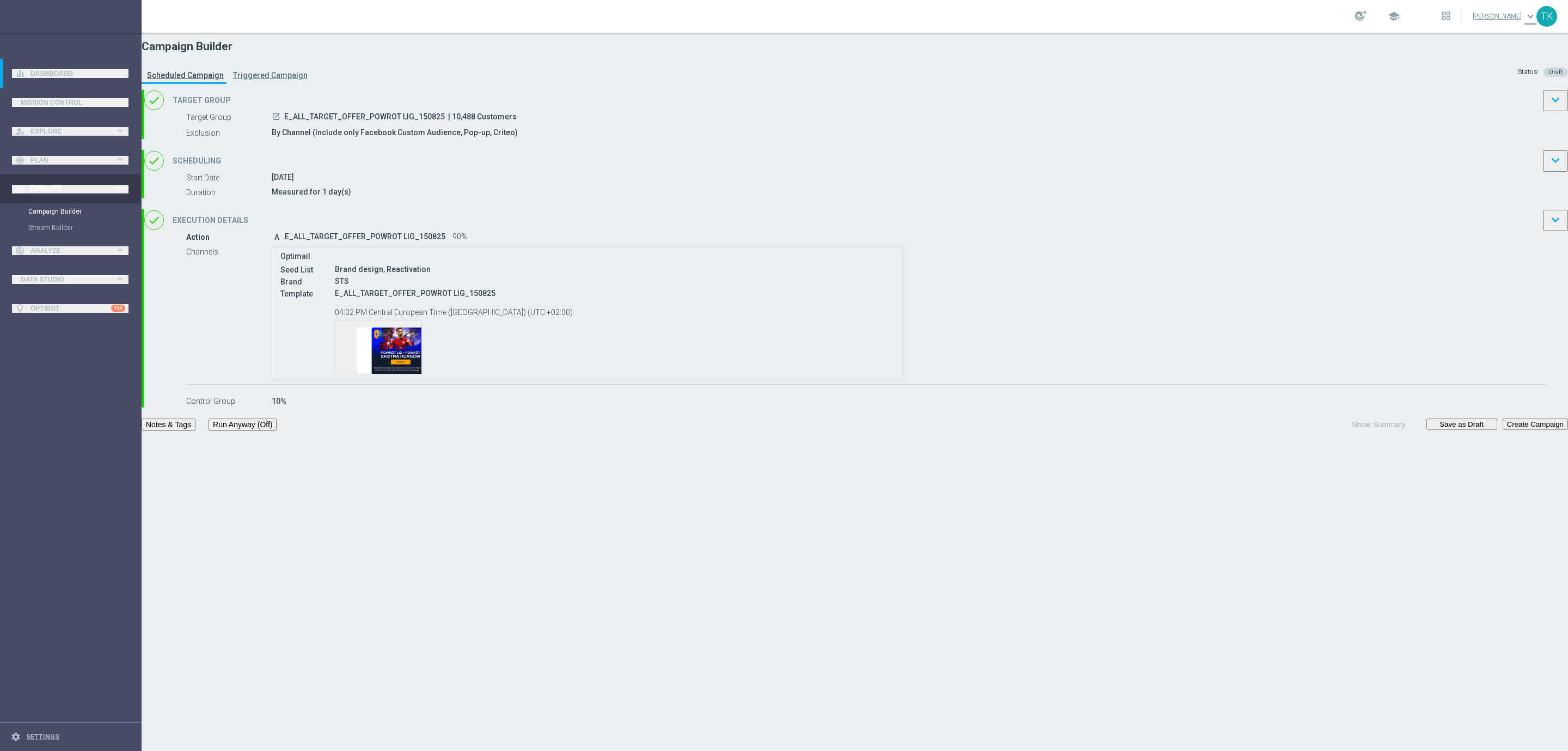
click at [195, 431] on button "Notes & Tags" at bounding box center [169, 425] width 54 height 12
click at [421, 374] on div "Template preview" at bounding box center [378, 347] width 86 height 54
click at [195, 431] on button "Notes & Tags" at bounding box center [169, 425] width 54 height 12
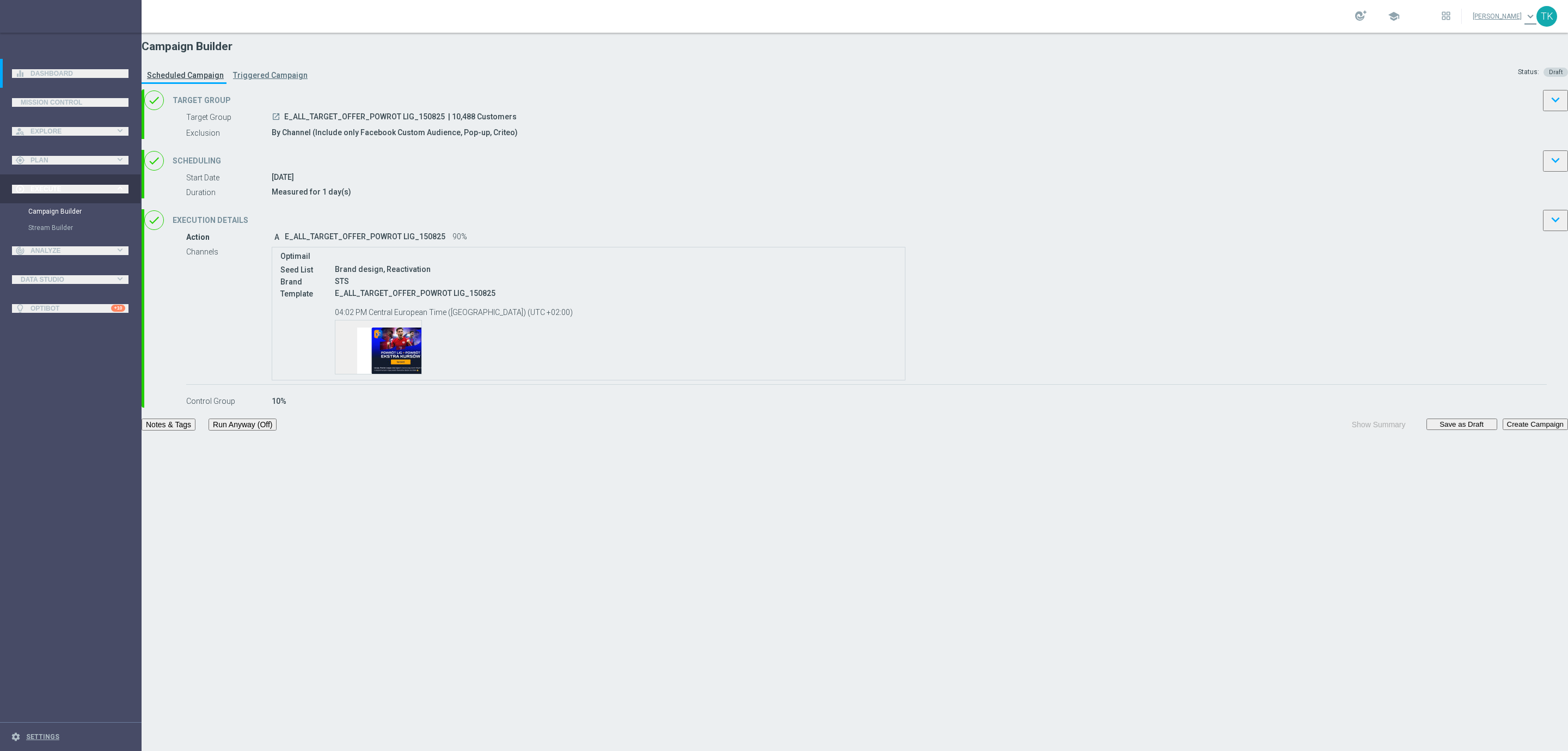
click at [1426, 430] on button "Save as Draft" at bounding box center [1461, 424] width 71 height 12
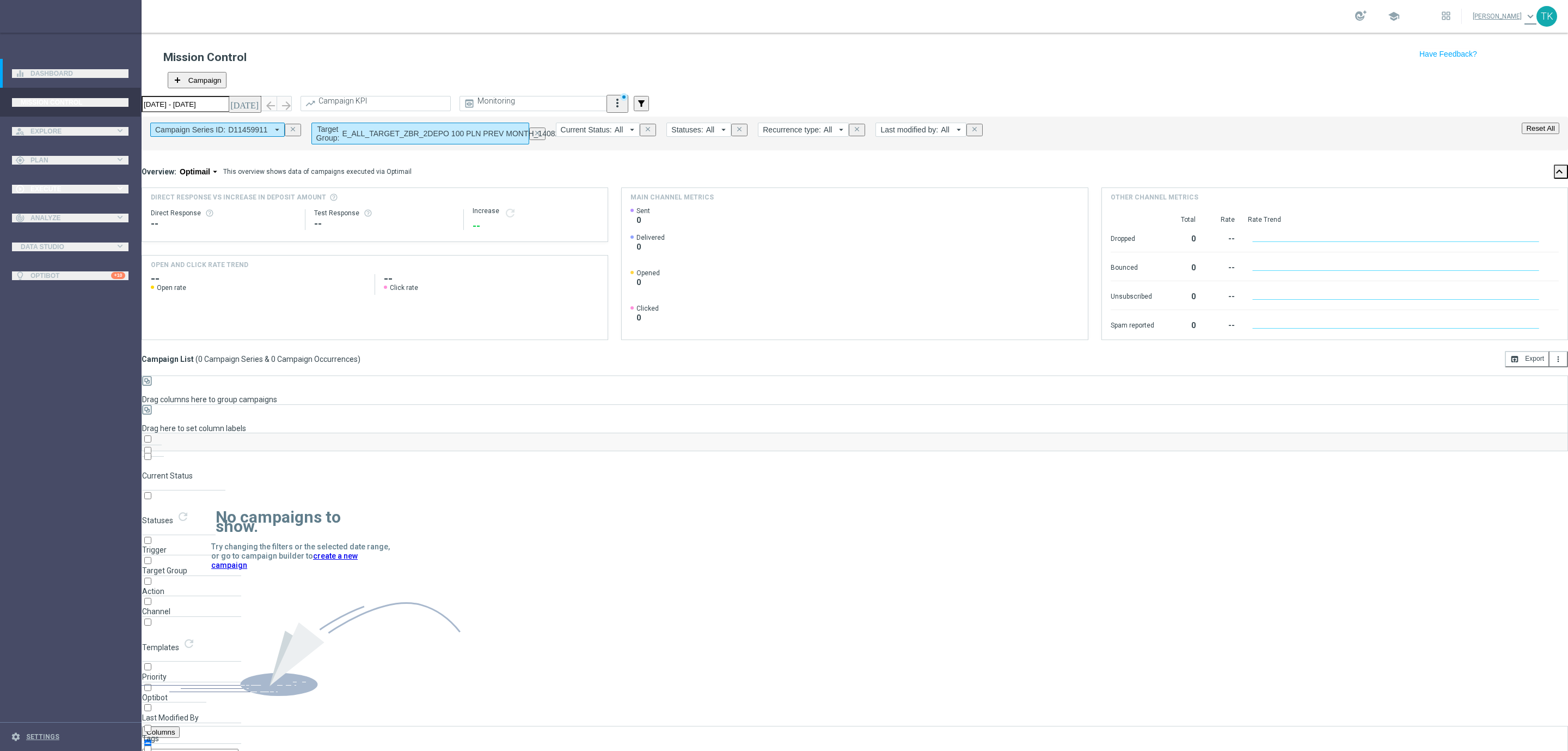
click at [31, 193] on div "play_circle_outline Execute" at bounding box center [65, 189] width 100 height 10
click at [39, 208] on link "Campaign Builder" at bounding box center [71, 211] width 85 height 9
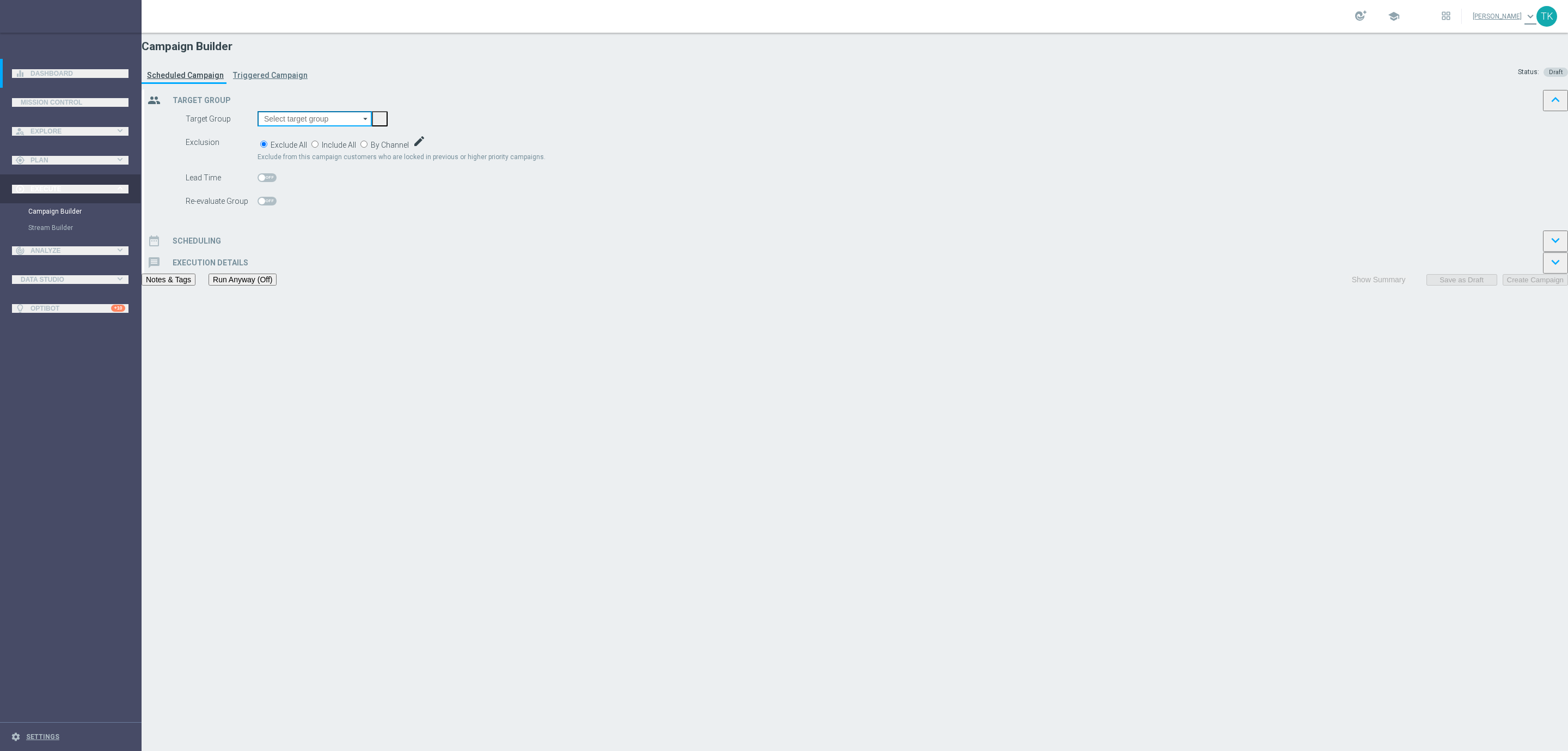
click at [372, 127] on input at bounding box center [315, 118] width 114 height 15
paste input "E_ALL_TARGET_OFFER PLANSZA I CASHBACK REM_150825"
click at [404, 208] on div "E_ALL_TARGET_OFFER PLANSZA I CASHBACK REM_150825" at bounding box center [337, 218] width 131 height 19
type input "E_ALL_TARGET_OFFER PLANSZA I CASHBACK REM_150825"
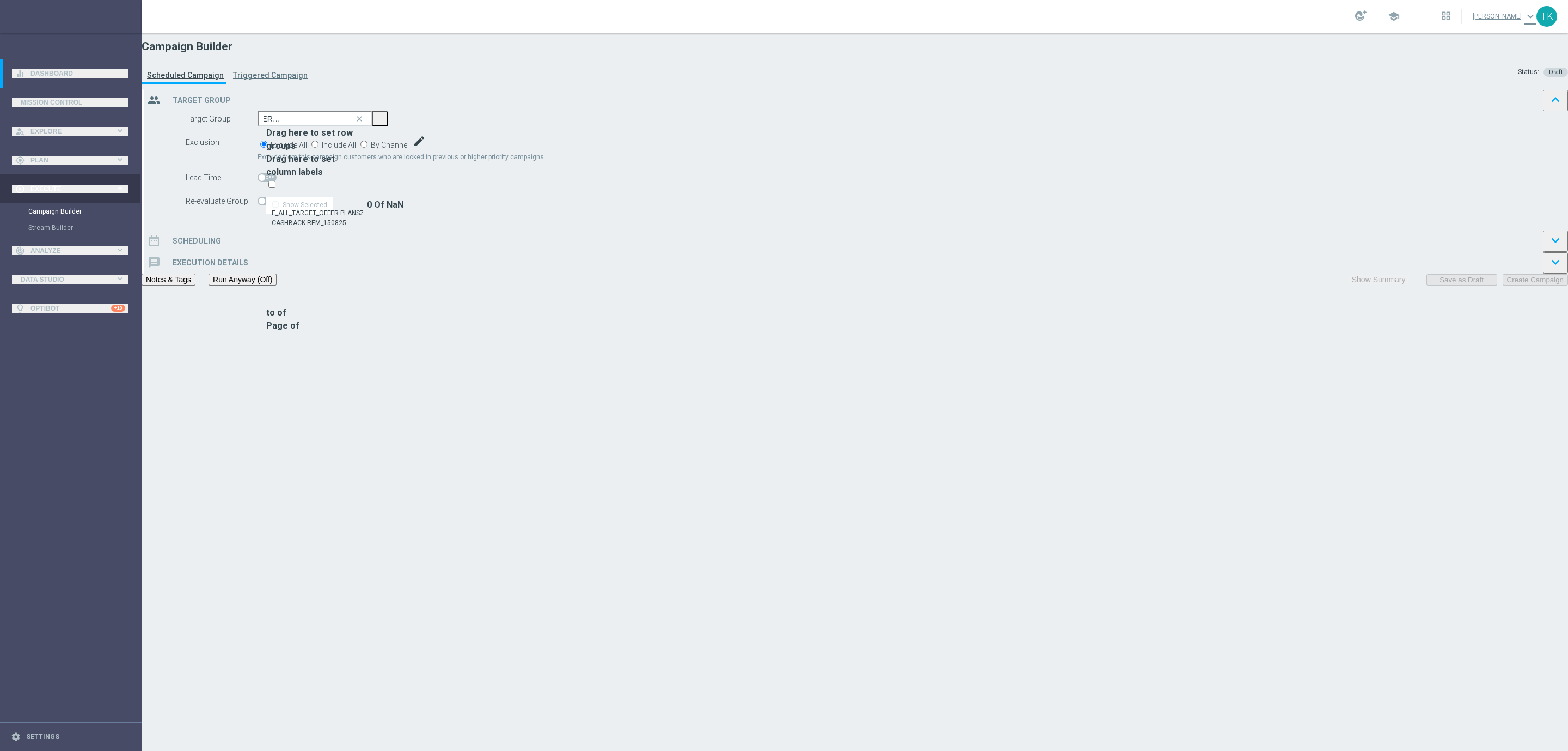
scroll to position [0, 0]
checkbox input "true"
click at [409, 149] on span "By Channel" at bounding box center [390, 145] width 38 height 9
click at [368, 147] on input "By Channel edit" at bounding box center [364, 144] width 7 height 7
radio input "true"
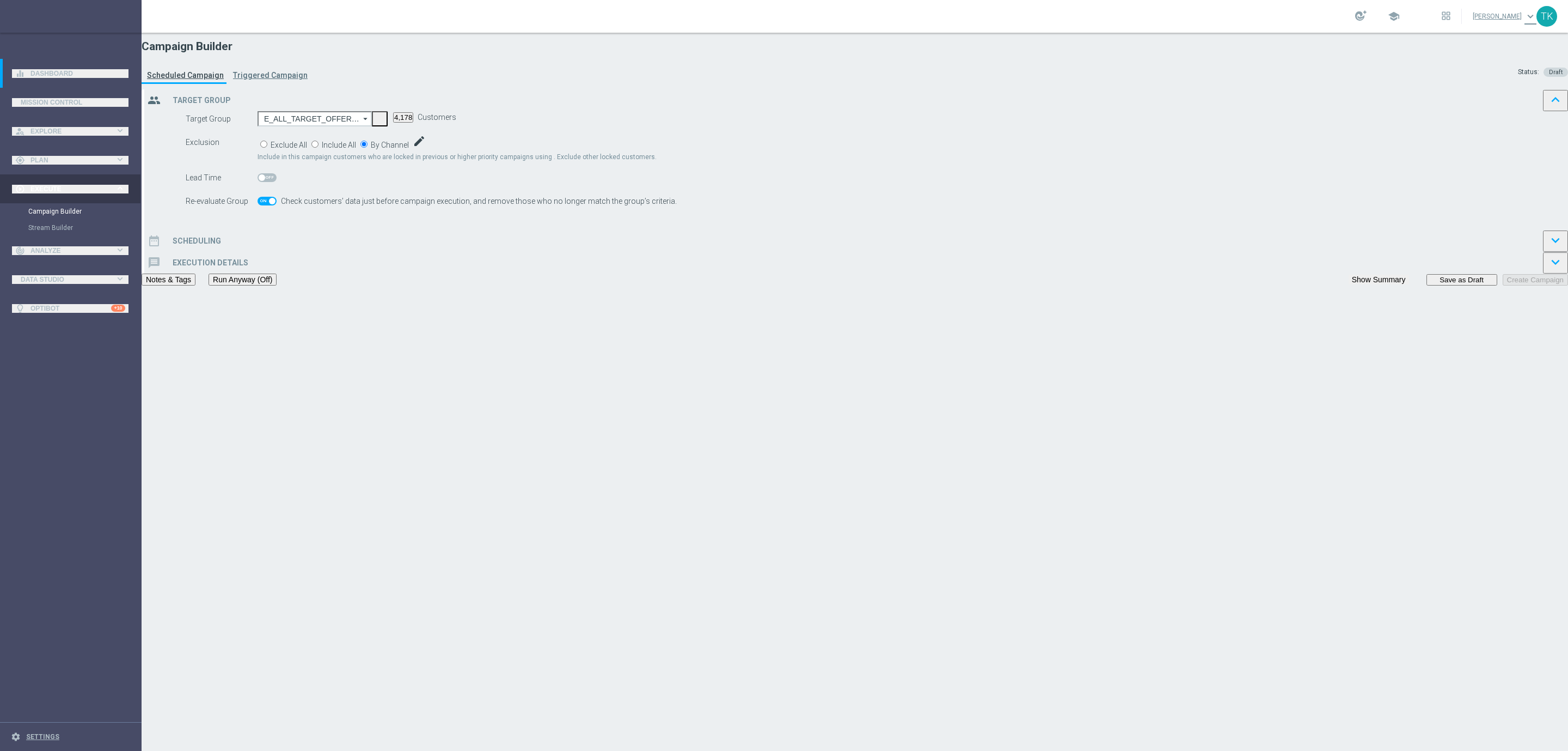
click at [0, 0] on span "Include" at bounding box center [0, 0] width 0 height 0
checkbox input "true"
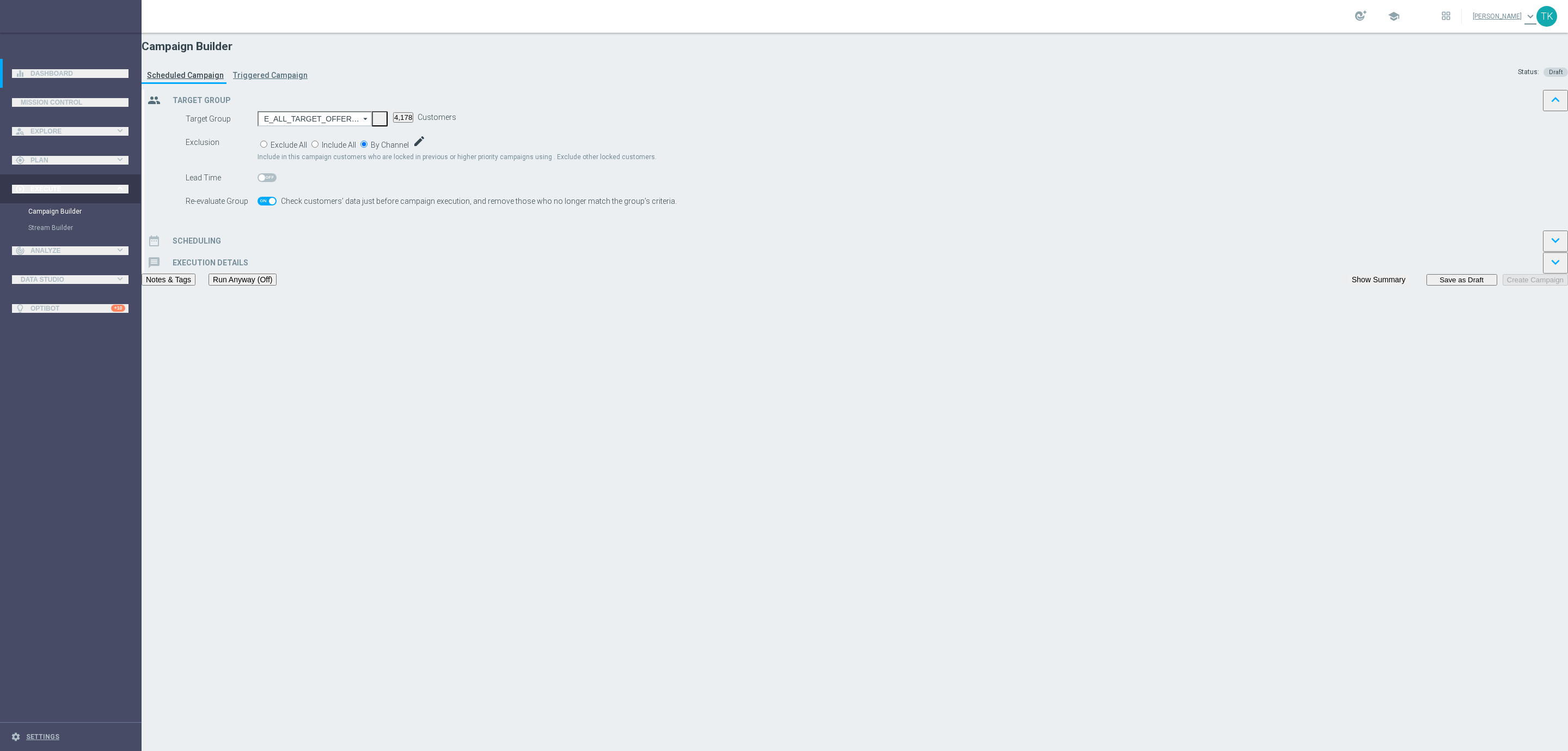
checkbox input "true"
click at [654, 252] on div "date_range Scheduling keyboard_arrow_down" at bounding box center [856, 241] width 1424 height 22
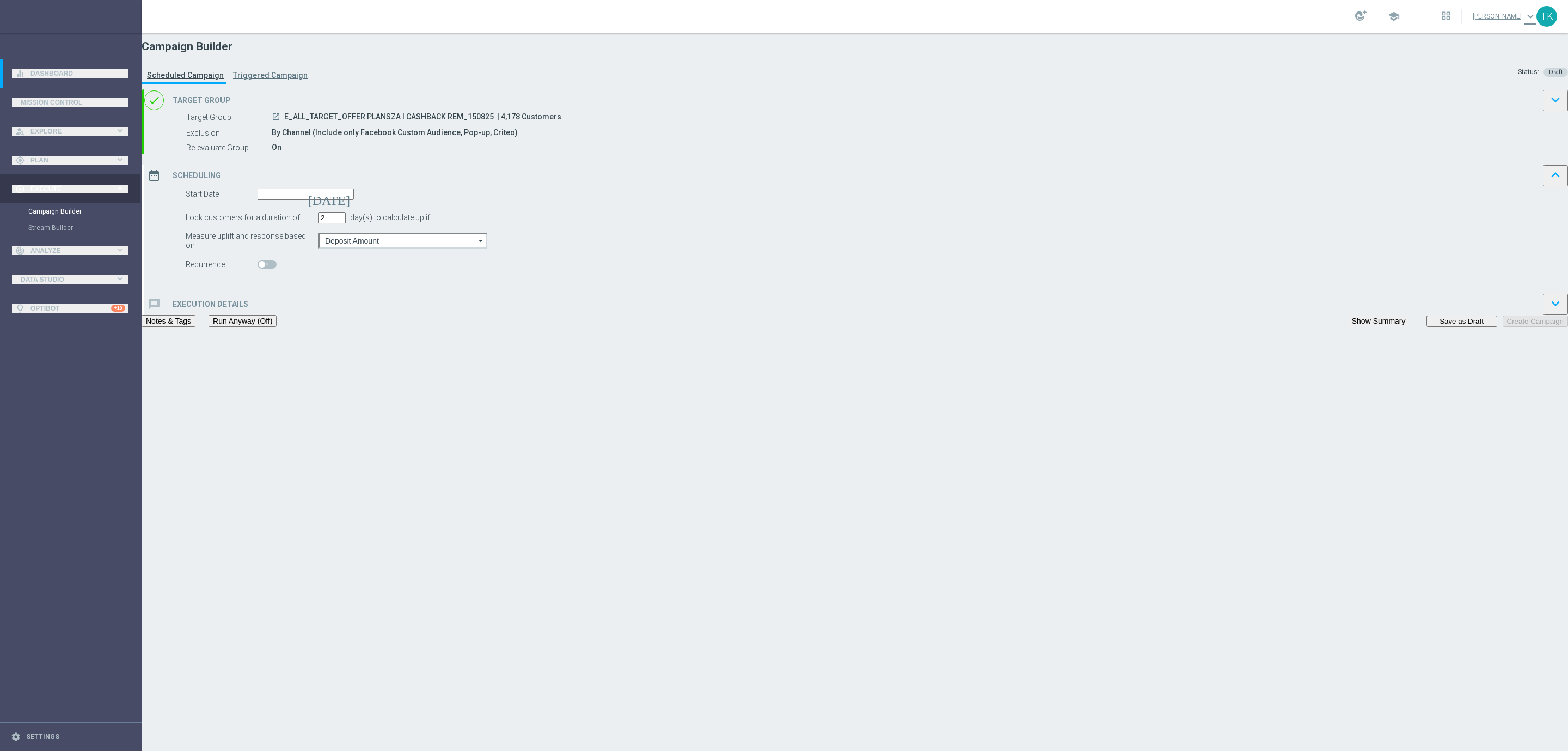
click at [346, 224] on input "2" at bounding box center [332, 217] width 27 height 12
type input "1"
click at [346, 224] on input "1" at bounding box center [332, 217] width 27 height 12
click at [354, 200] on input at bounding box center [306, 194] width 96 height 12
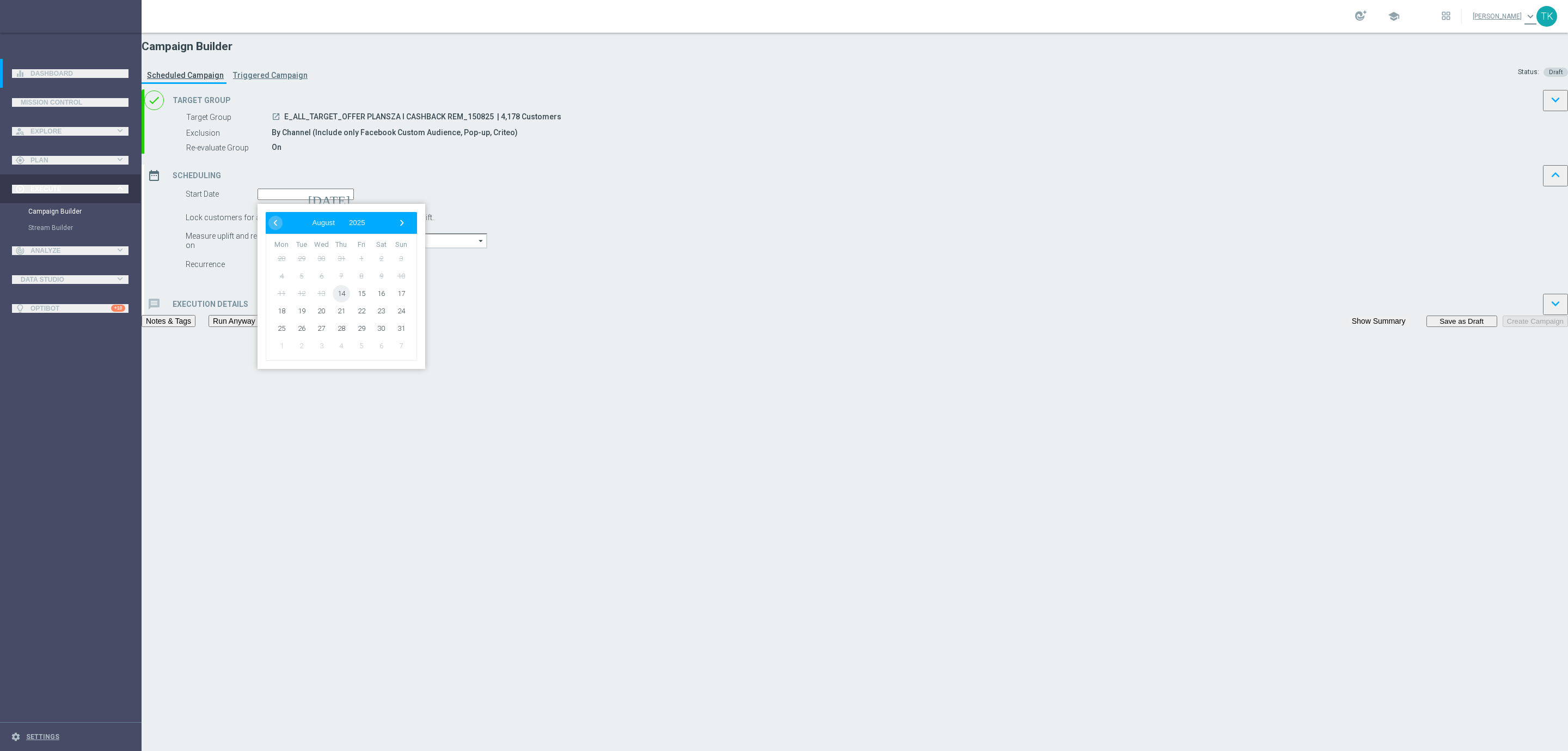
click at [350, 302] on span "14" at bounding box center [341, 294] width 18 height 18
type input "[DATE]"
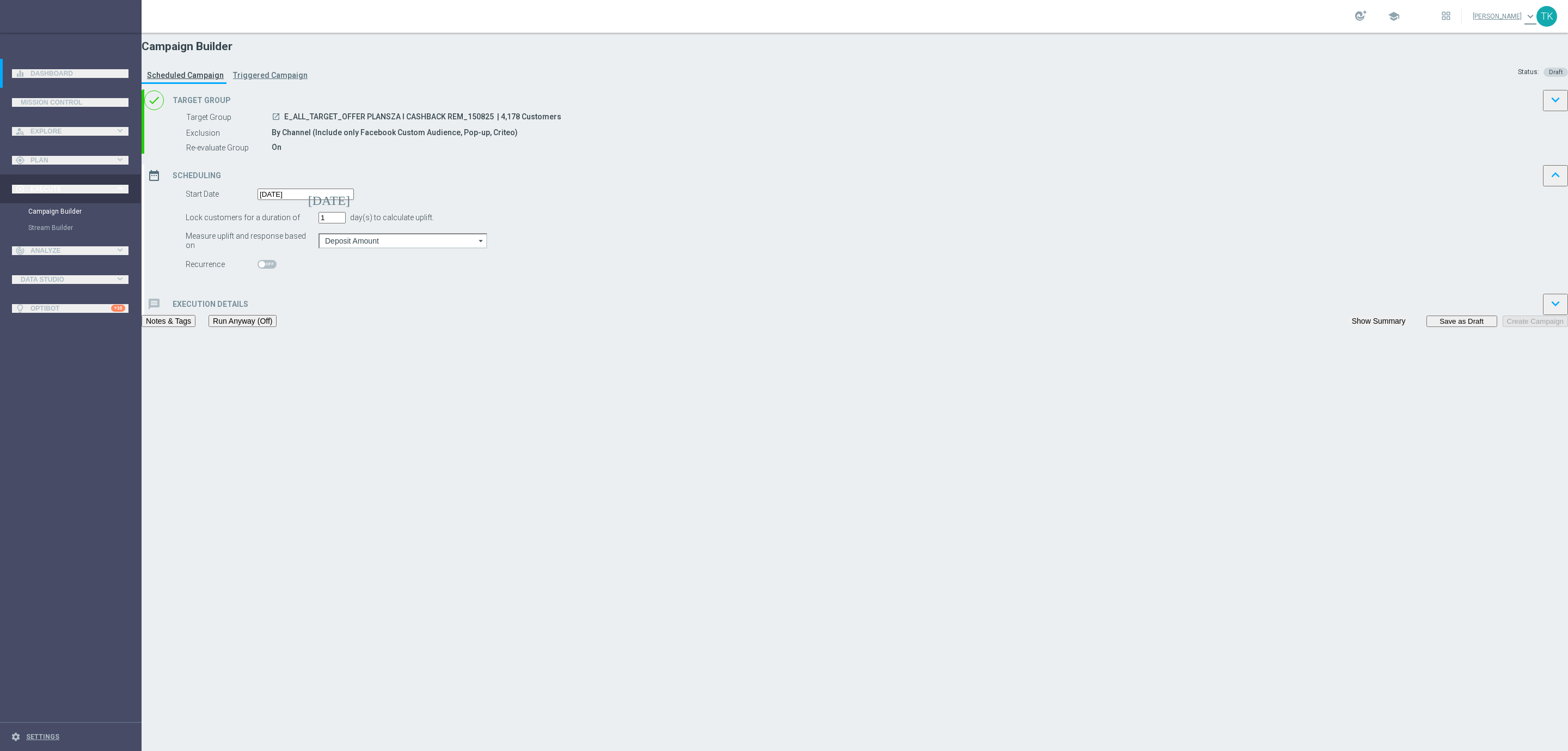
click at [674, 315] on div "message Execution Details keyboard_arrow_down" at bounding box center [856, 304] width 1424 height 22
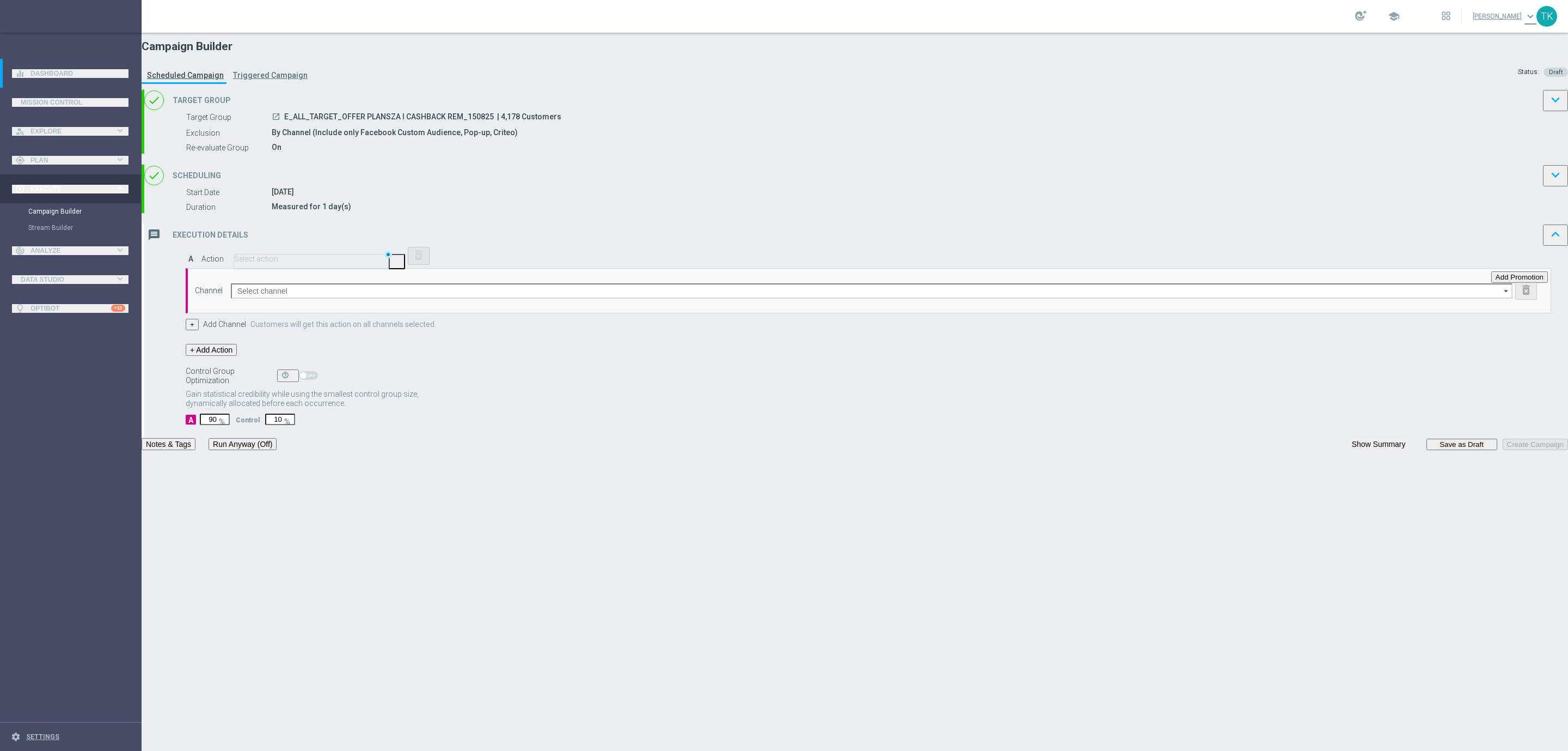
click at [494, 123] on span "E_ALL_TARGET_OFFER PLANSZA I CASHBACK REM_150825" at bounding box center [389, 118] width 209 height 11
copy div "E_ALL_TARGET_OFFER PLANSZA I CASHBACK REM_150825"
click at [388, 263] on input "text" at bounding box center [311, 259] width 154 height 8
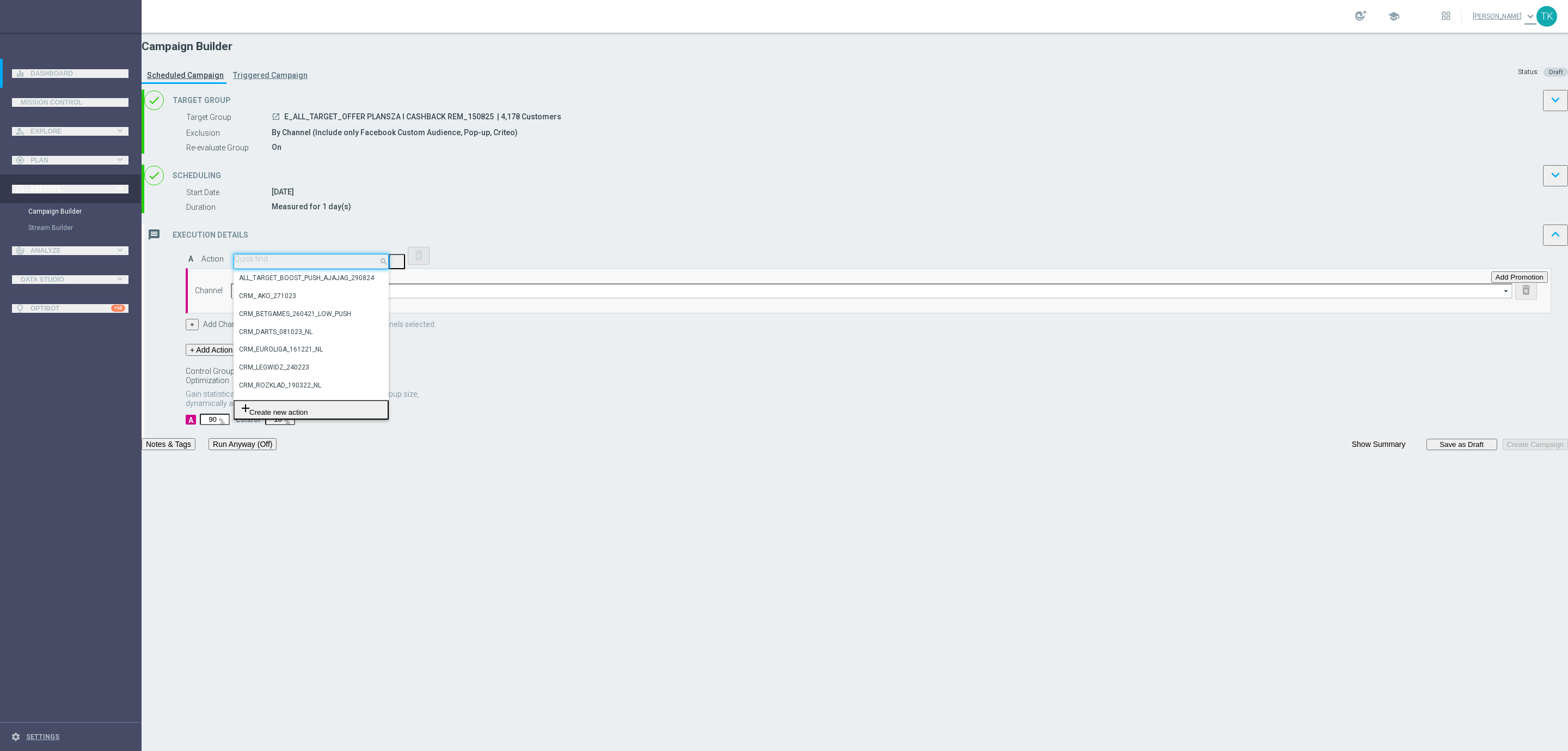
paste input "E_ALL_TARGET_OFFER PLANSZA I CASHBACK REM_150825"
type input "E_ALL_TARGET_OFFER PLANSZA I CASHBACK REM_150825"
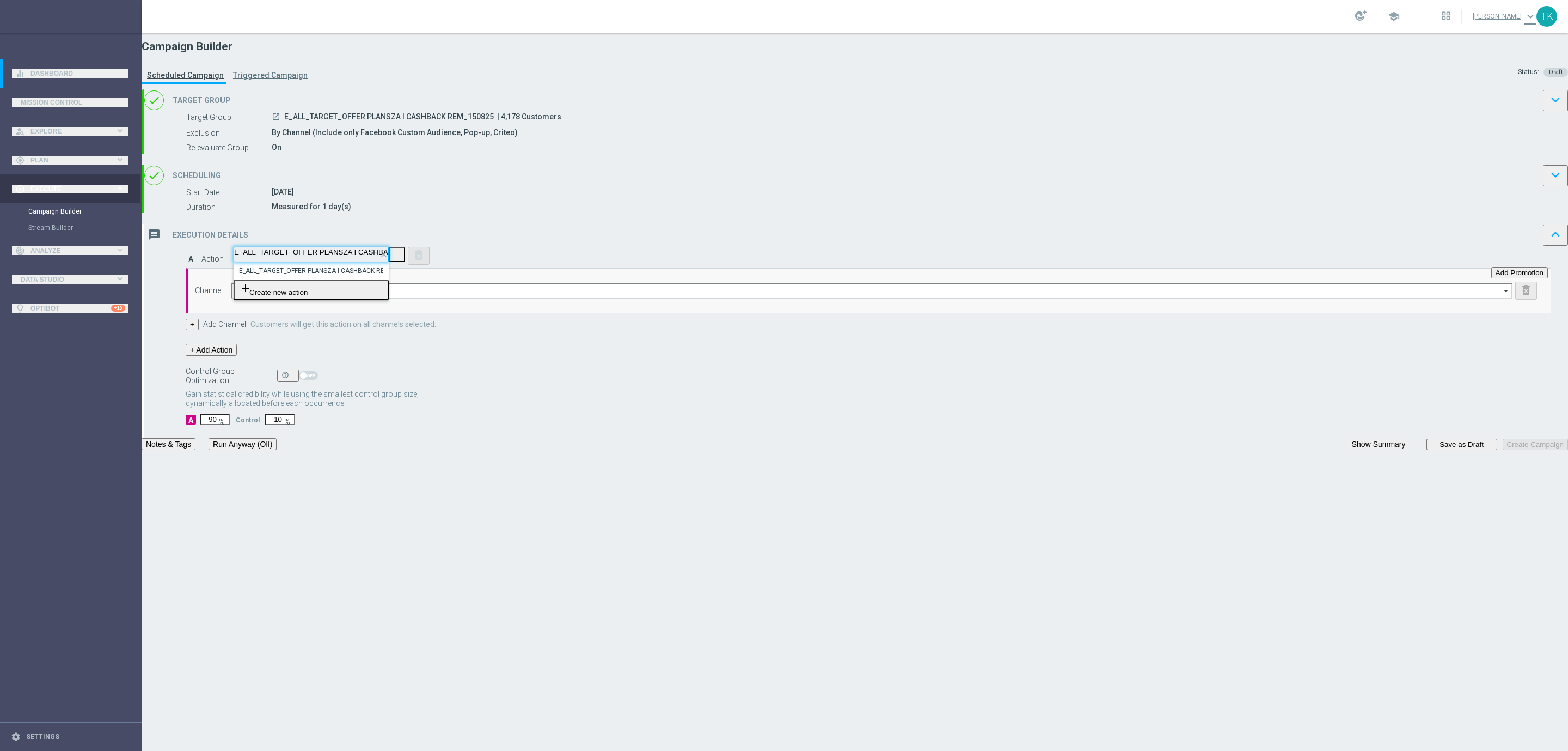
scroll to position [0, 82]
click at [415, 276] on label "E_ALL_TARGET_OFFER PLANSZA I CASHBACK REM_150825" at bounding box center [327, 270] width 177 height 9
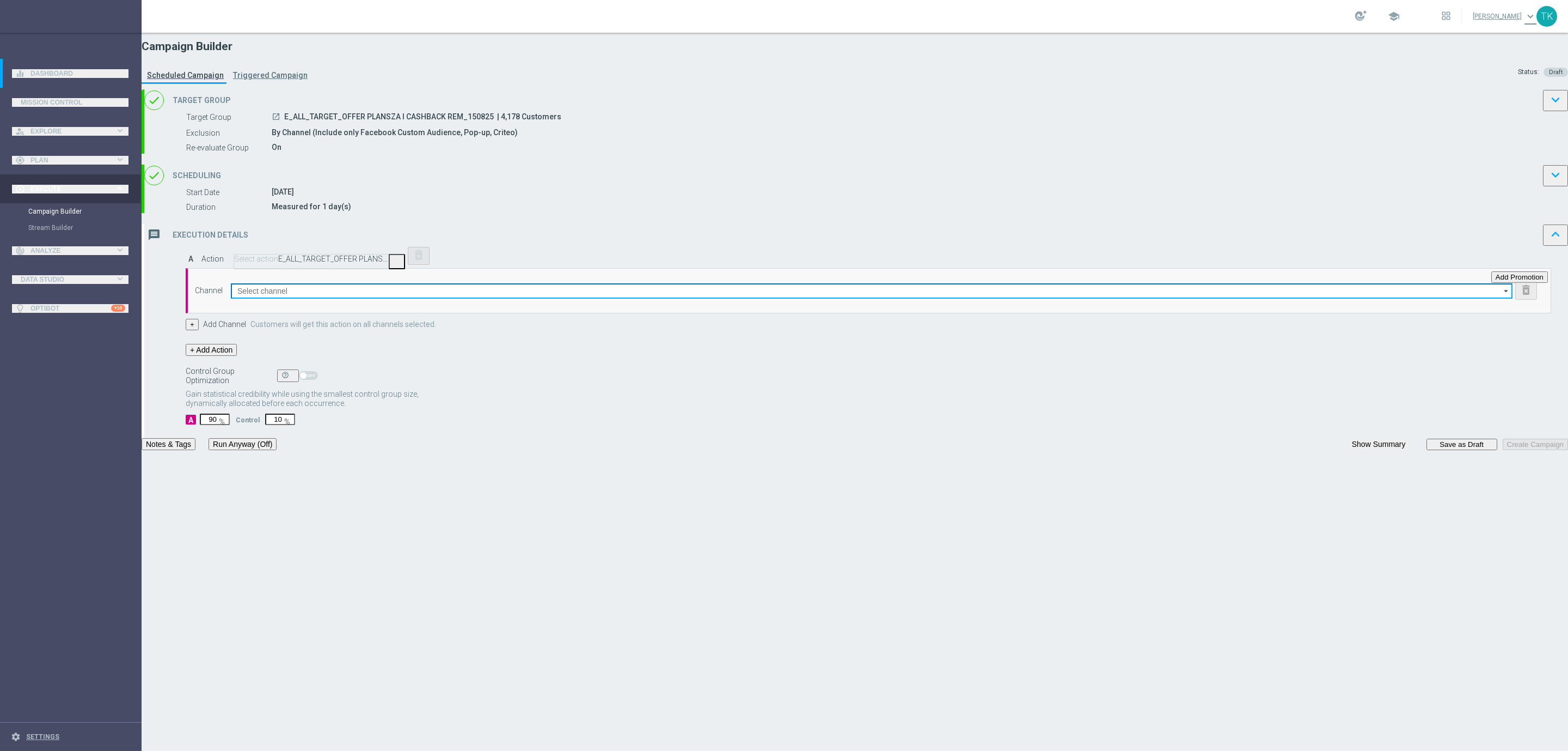
click at [637, 298] on input at bounding box center [872, 291] width 1282 height 15
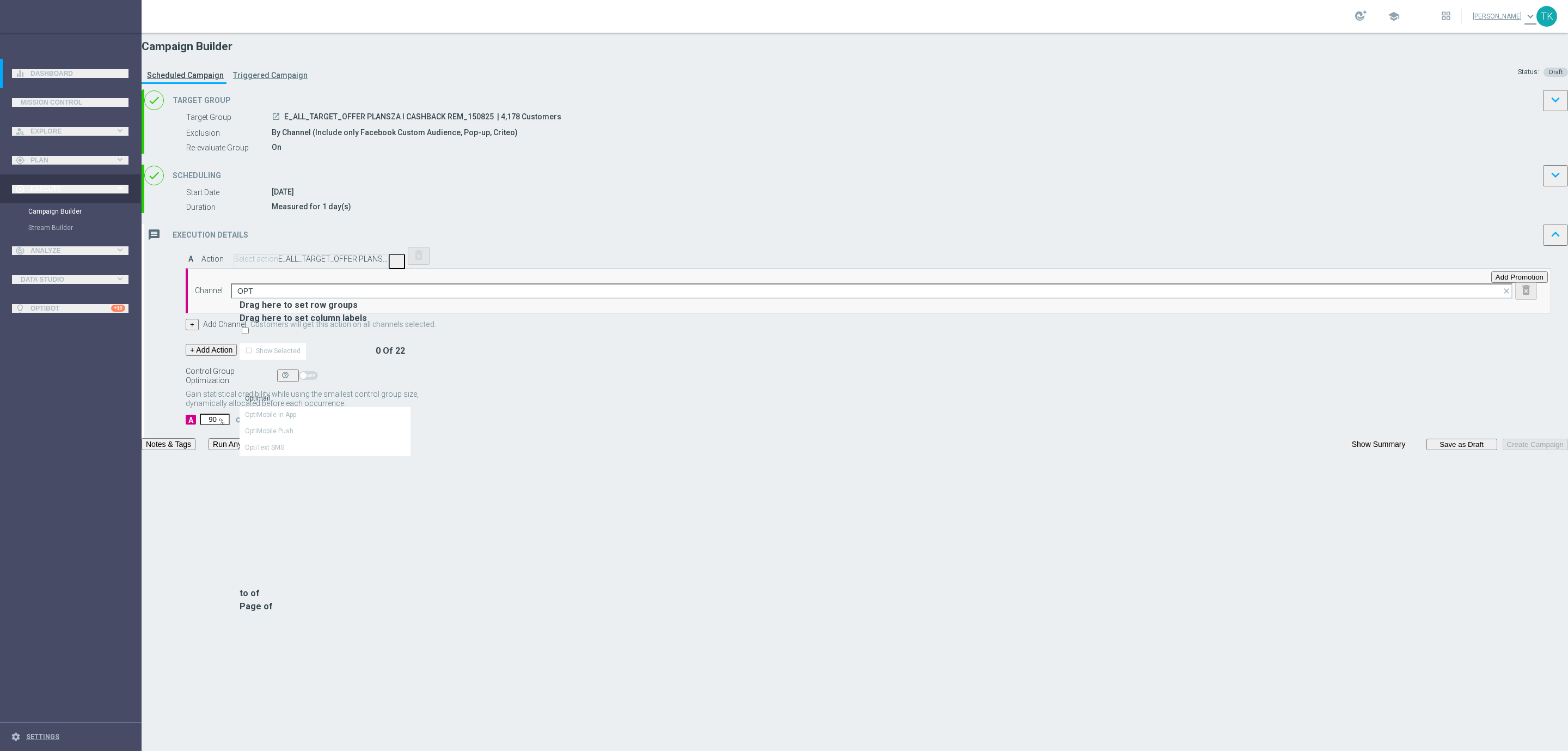
click at [270, 393] on div "Optimail" at bounding box center [257, 398] width 25 height 10
type input "Optimail"
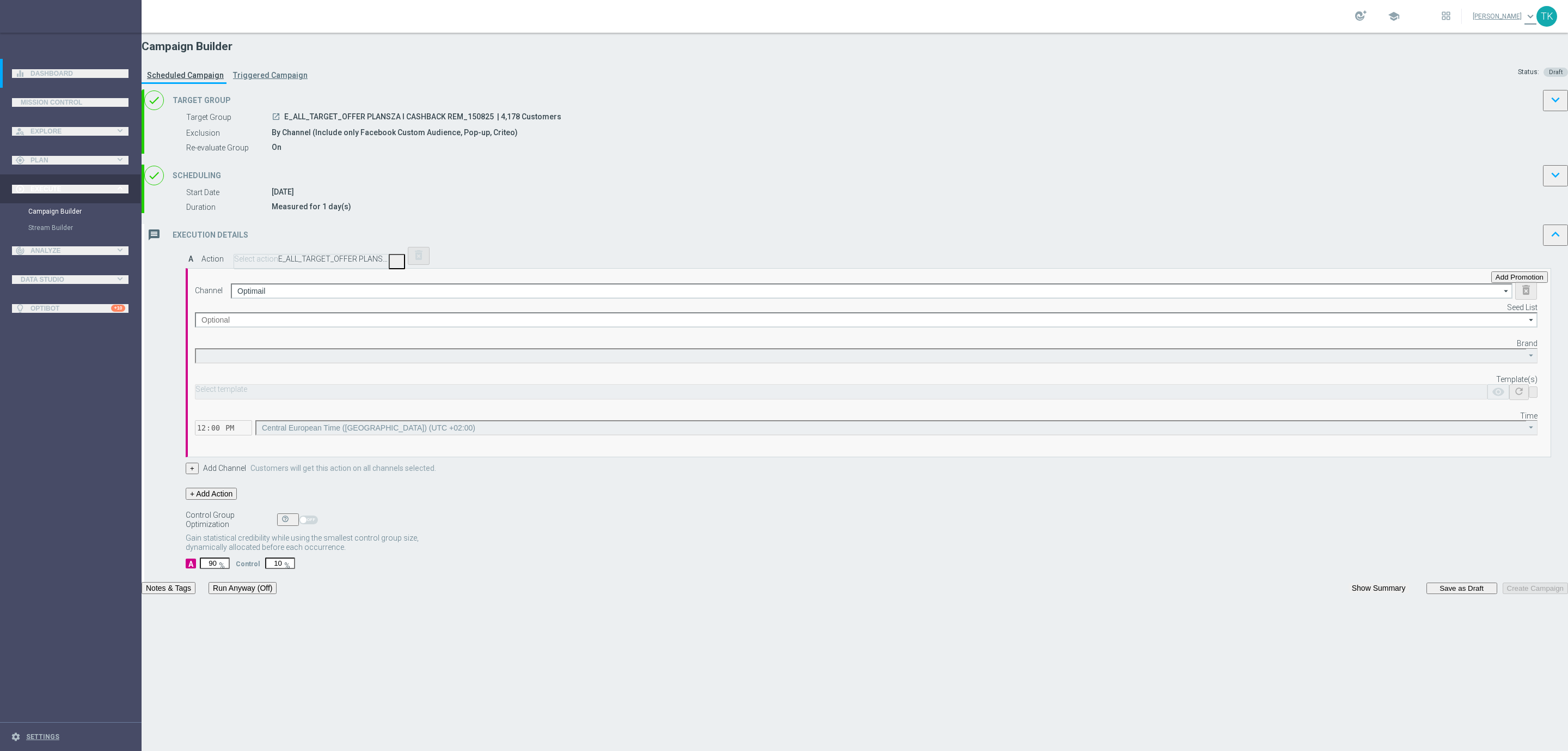
type input "STS"
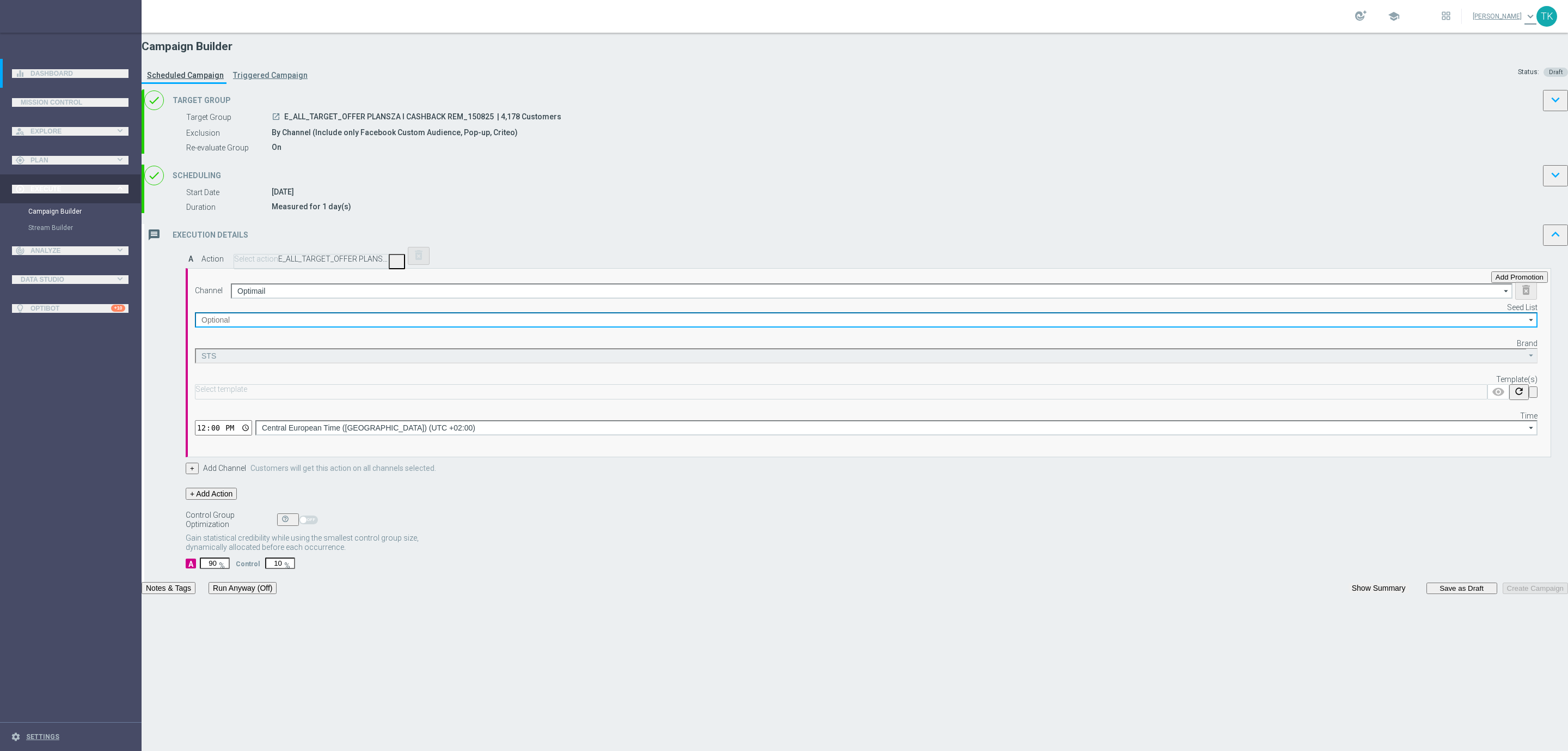
click at [885, 328] on input at bounding box center [866, 320] width 1343 height 15
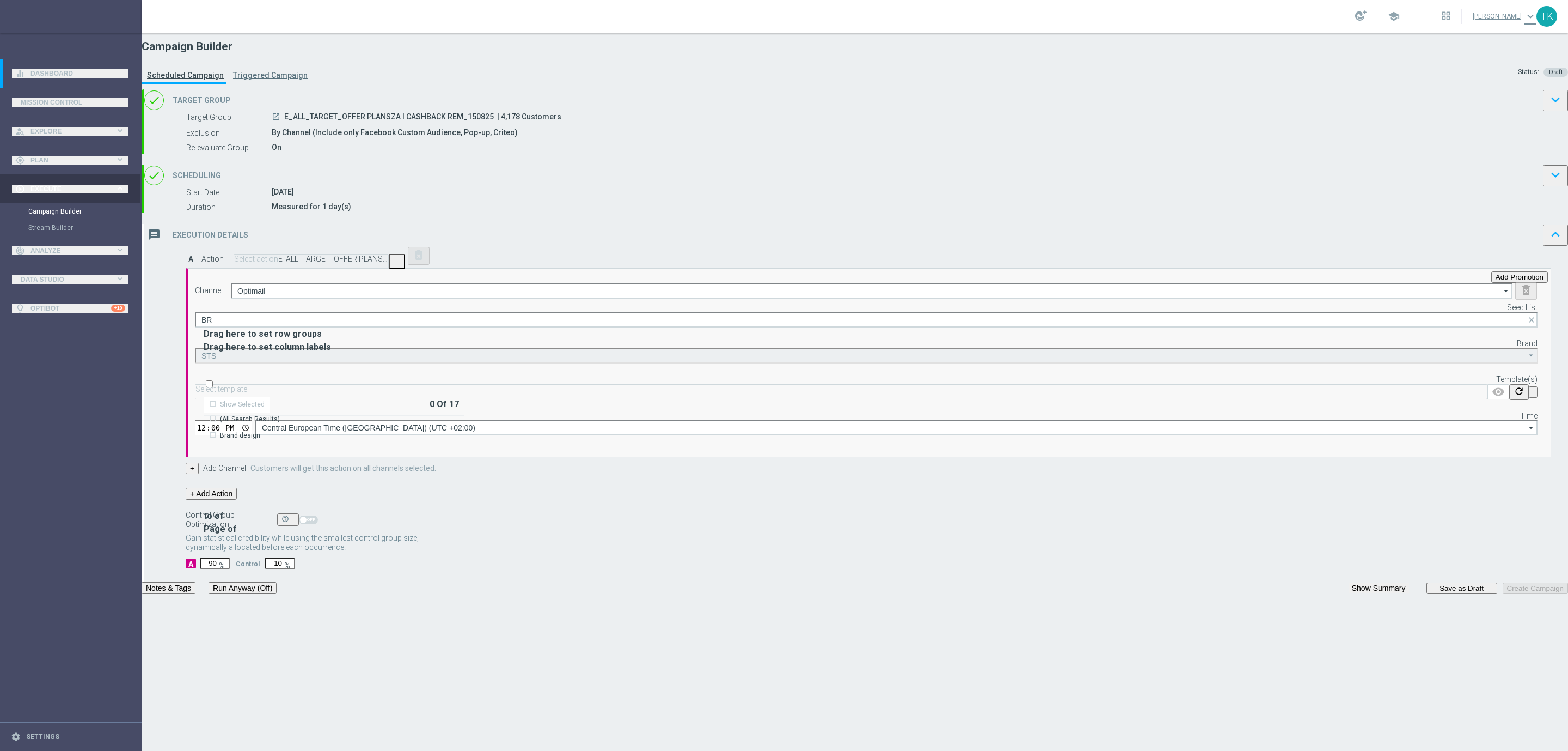
click at [261, 431] on div "Brand design" at bounding box center [240, 435] width 40 height 10
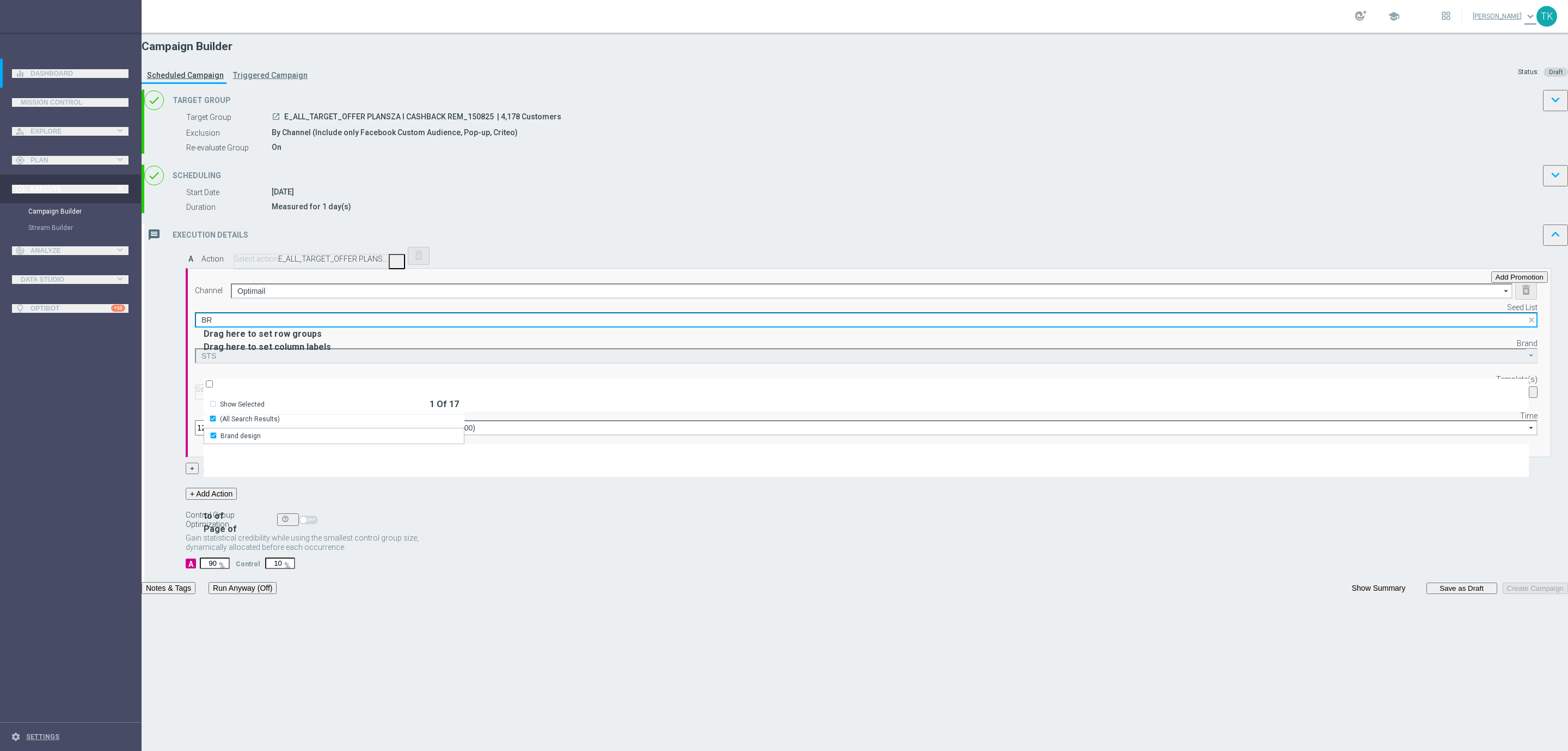
click at [898, 328] on input "BR" at bounding box center [866, 320] width 1343 height 15
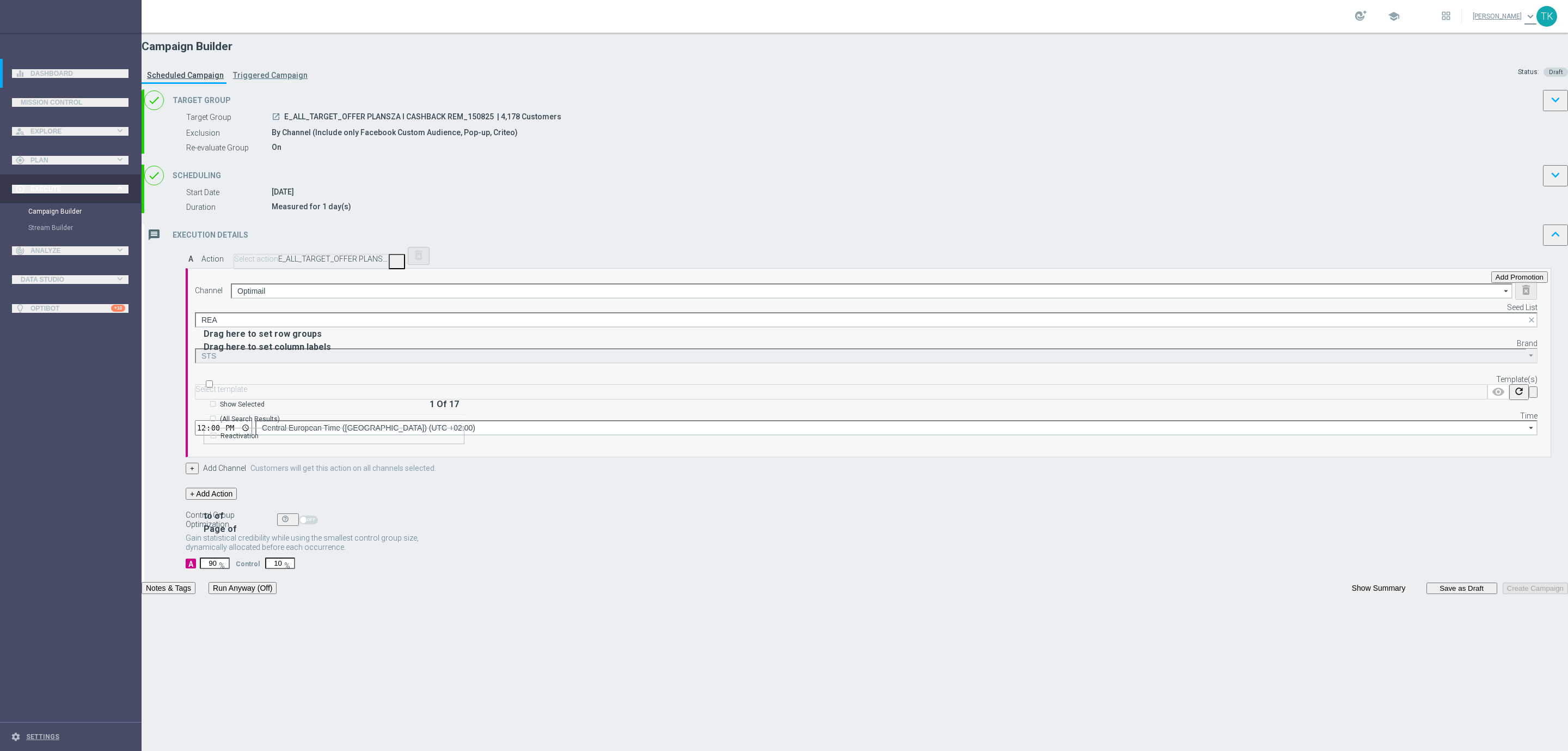
click at [259, 431] on div "Reactivation" at bounding box center [239, 436] width 38 height 10
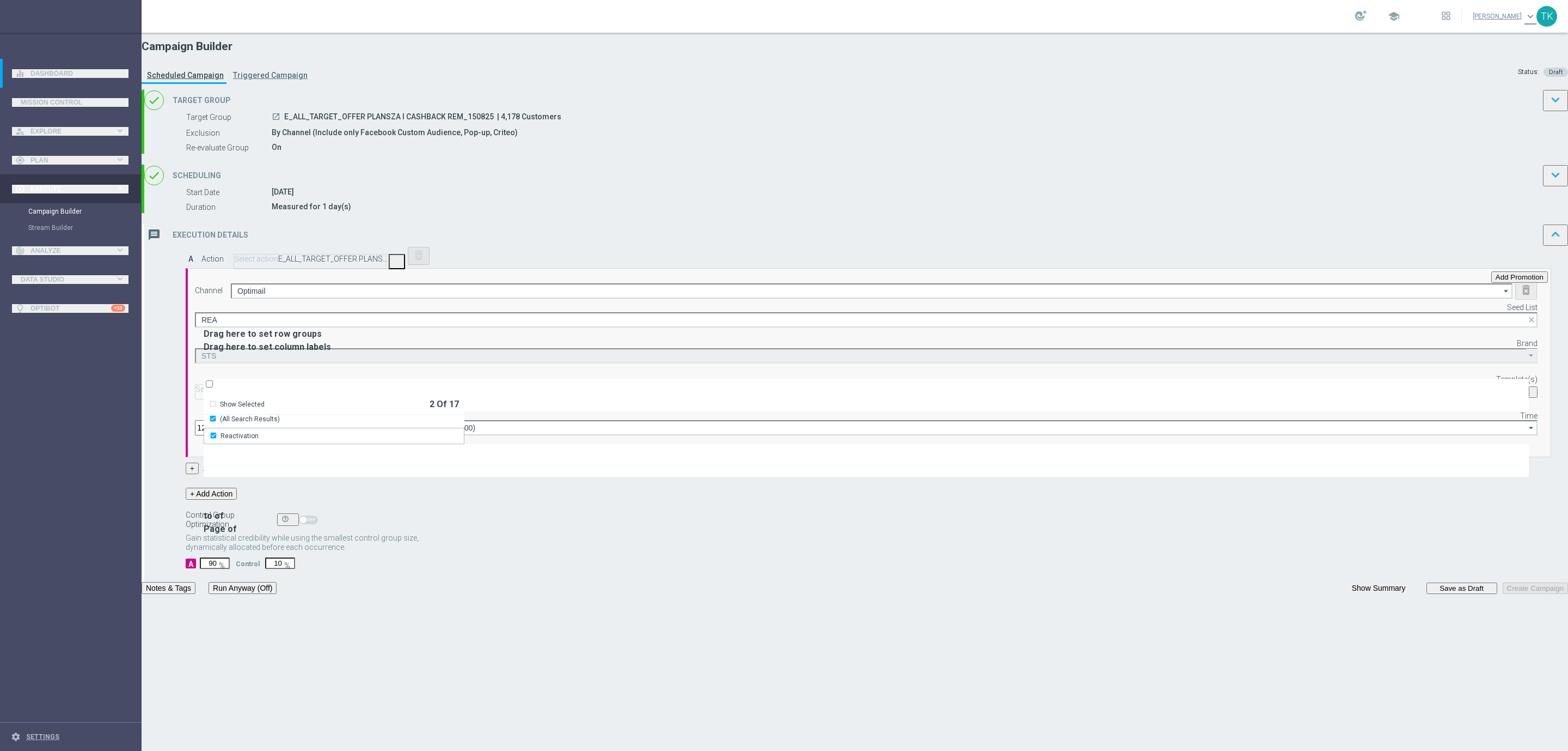
click at [793, 422] on div "Channel Optimail Optimail arrow_drop_down Drag here to set row groups Drag here…" at bounding box center [866, 358] width 1343 height 153
type input "Selected 2 of 17"
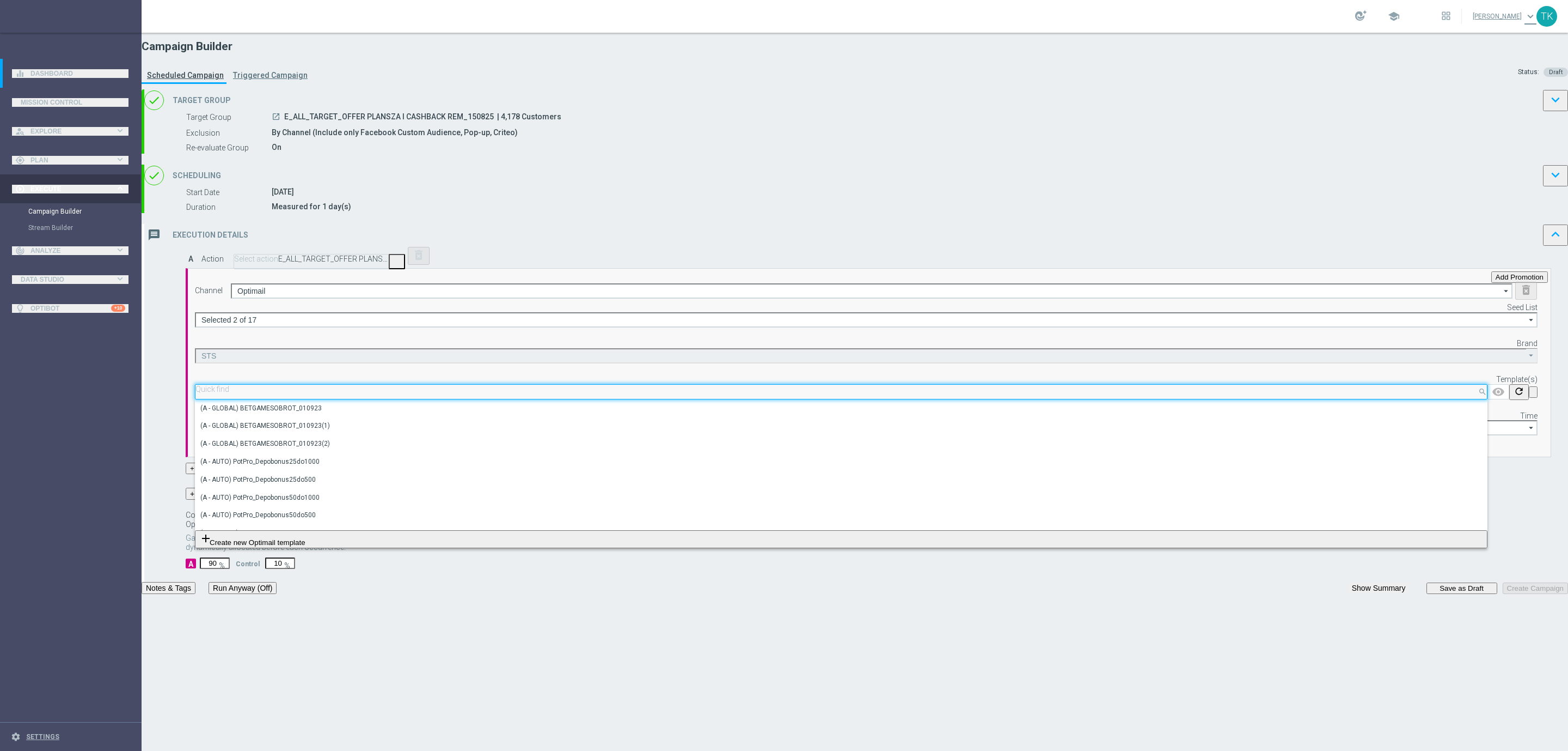
click at [895, 393] on input "text" at bounding box center [841, 389] width 1292 height 8
paste input "E_ALL_TARGET_OFFER PLANSZA I CASHBACK REM_150825"
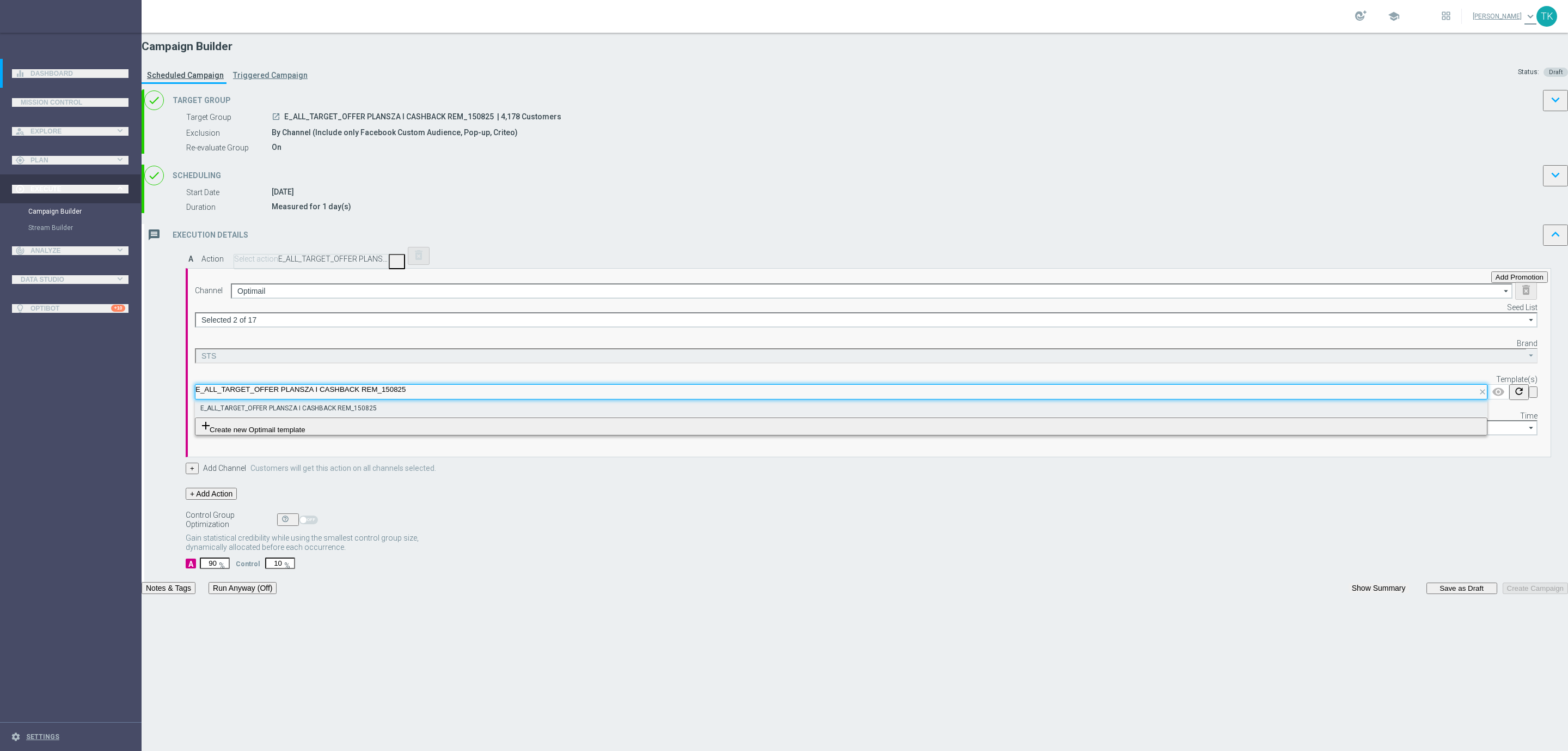
click at [377, 413] on label "E_ALL_TARGET_OFFER PLANSZA I CASHBACK REM_150825" at bounding box center [289, 408] width 177 height 9
type input "E_ALL_TARGET_OFFER PLANSZA I CASHBACK REM_150825"
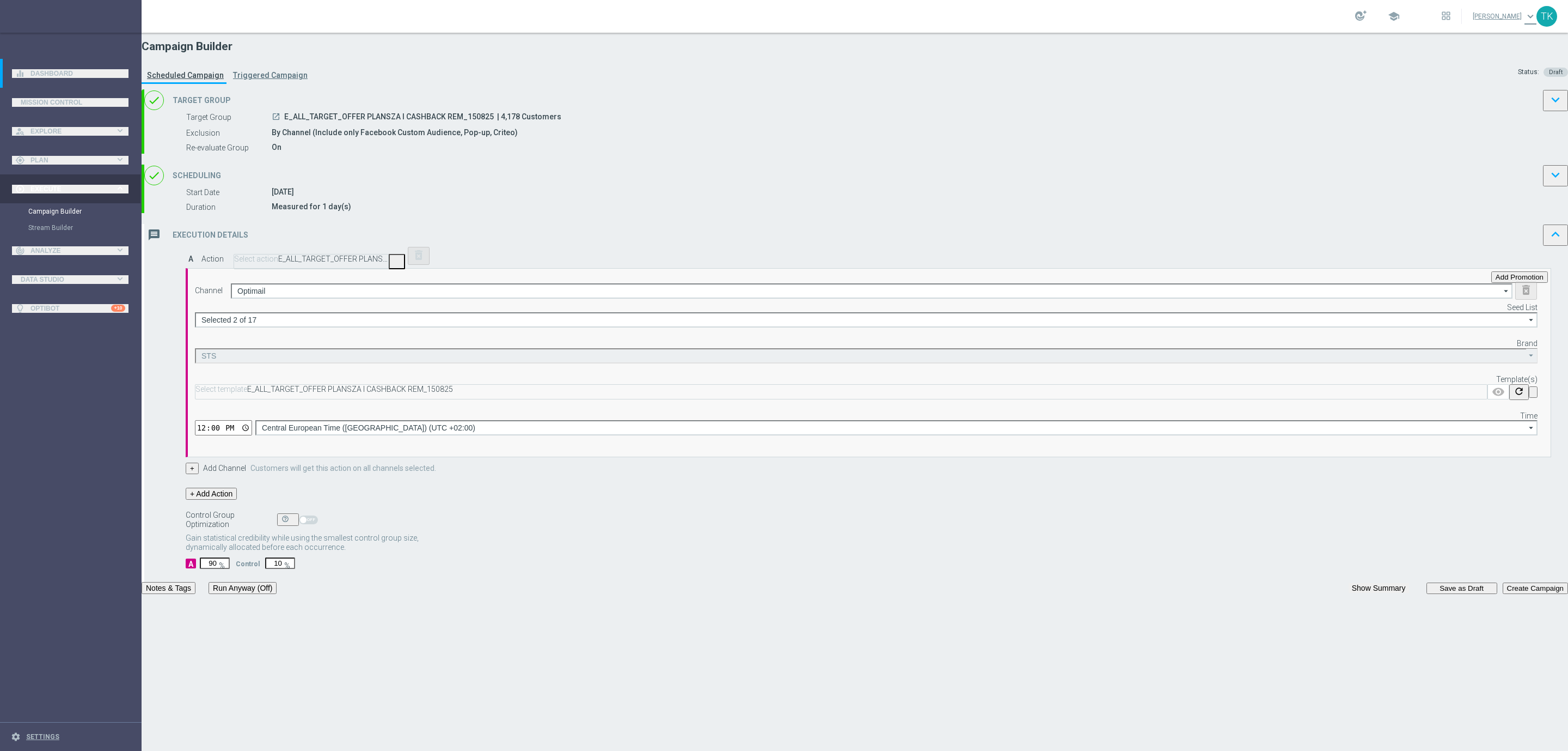
scroll to position [0, 0]
click at [252, 435] on input "12:00" at bounding box center [223, 428] width 57 height 15
type input "16:02"
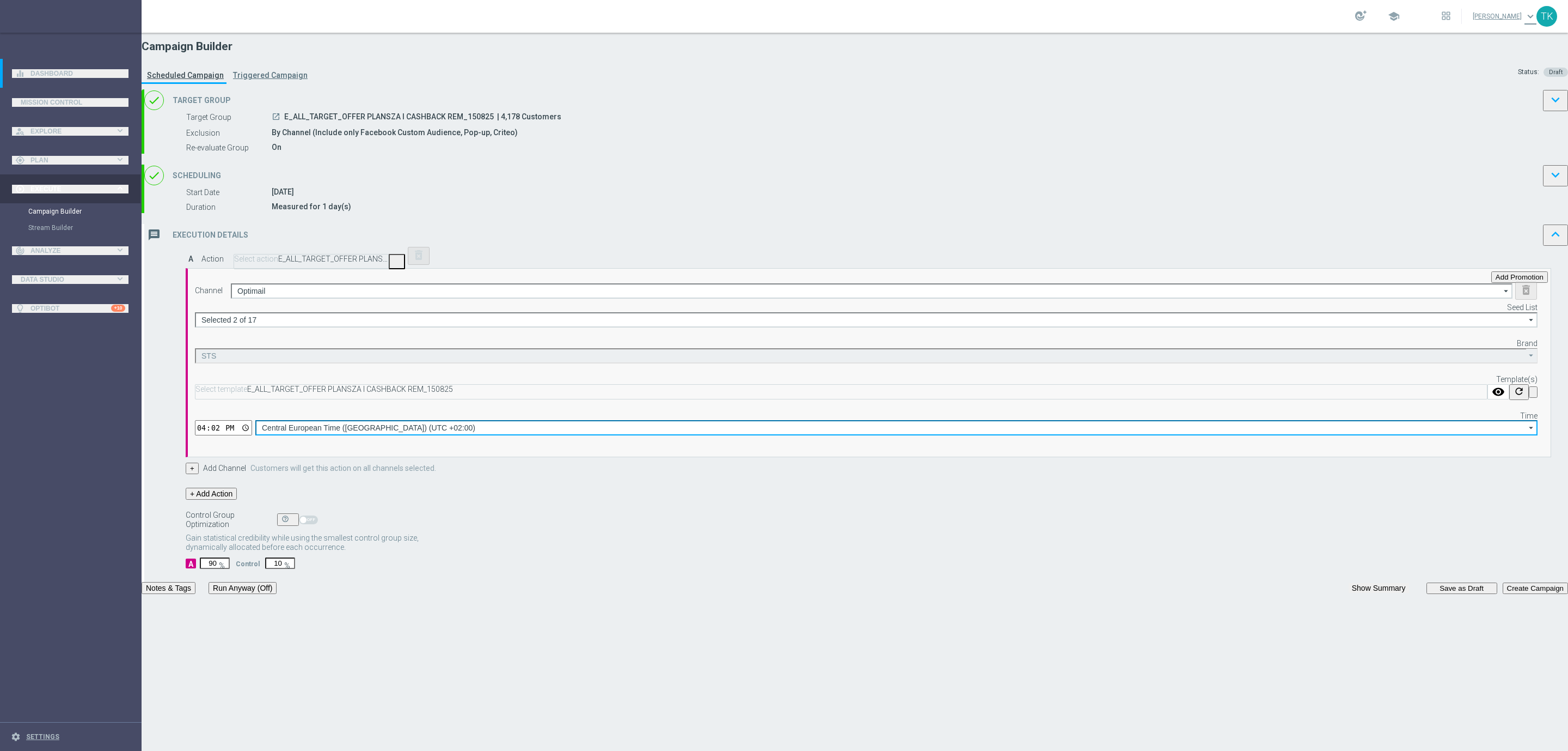
click at [952, 434] on input "Central European Time ([GEOGRAPHIC_DATA]) (UTC +02:00)" at bounding box center [896, 428] width 1282 height 15
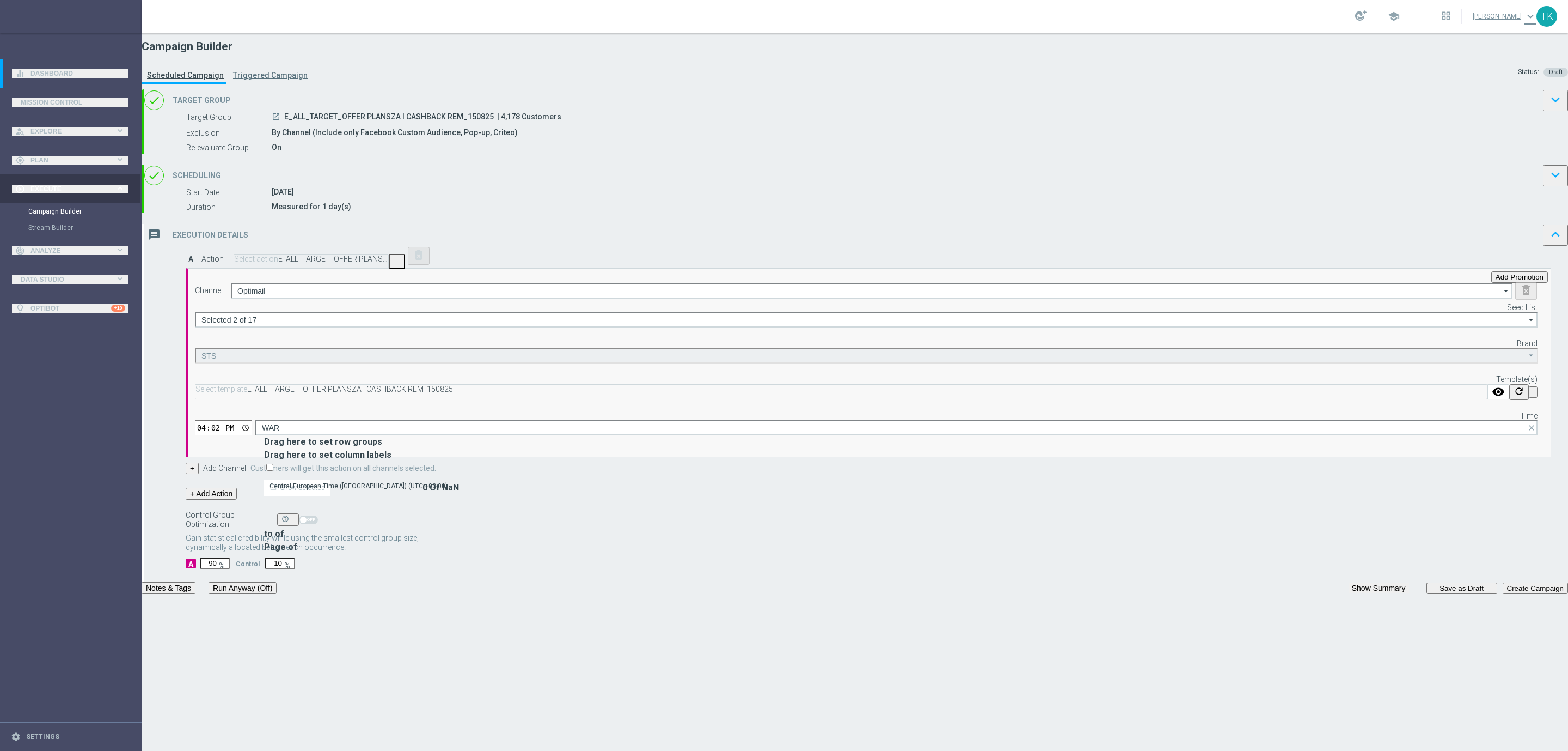
click at [447, 481] on div "Central European Time ([GEOGRAPHIC_DATA]) (UTC +02:00)" at bounding box center [359, 486] width 178 height 10
type input "Central European Time ([GEOGRAPHIC_DATA]) (UTC +02:00)"
click at [894, 186] on div "done Scheduling keyboard_arrow_down" at bounding box center [856, 175] width 1424 height 22
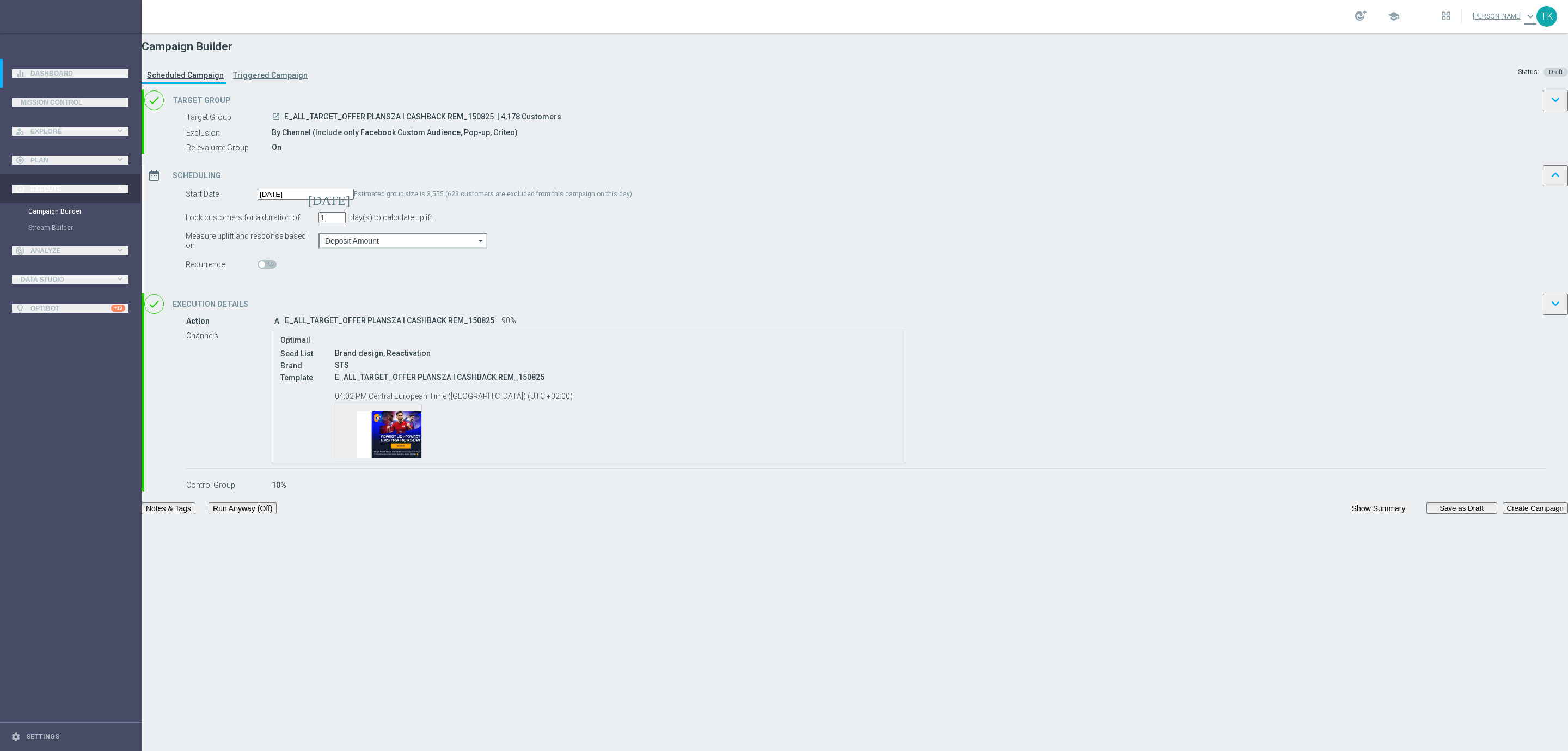
click at [894, 186] on div "date_range Scheduling keyboard_arrow_up" at bounding box center [856, 175] width 1424 height 22
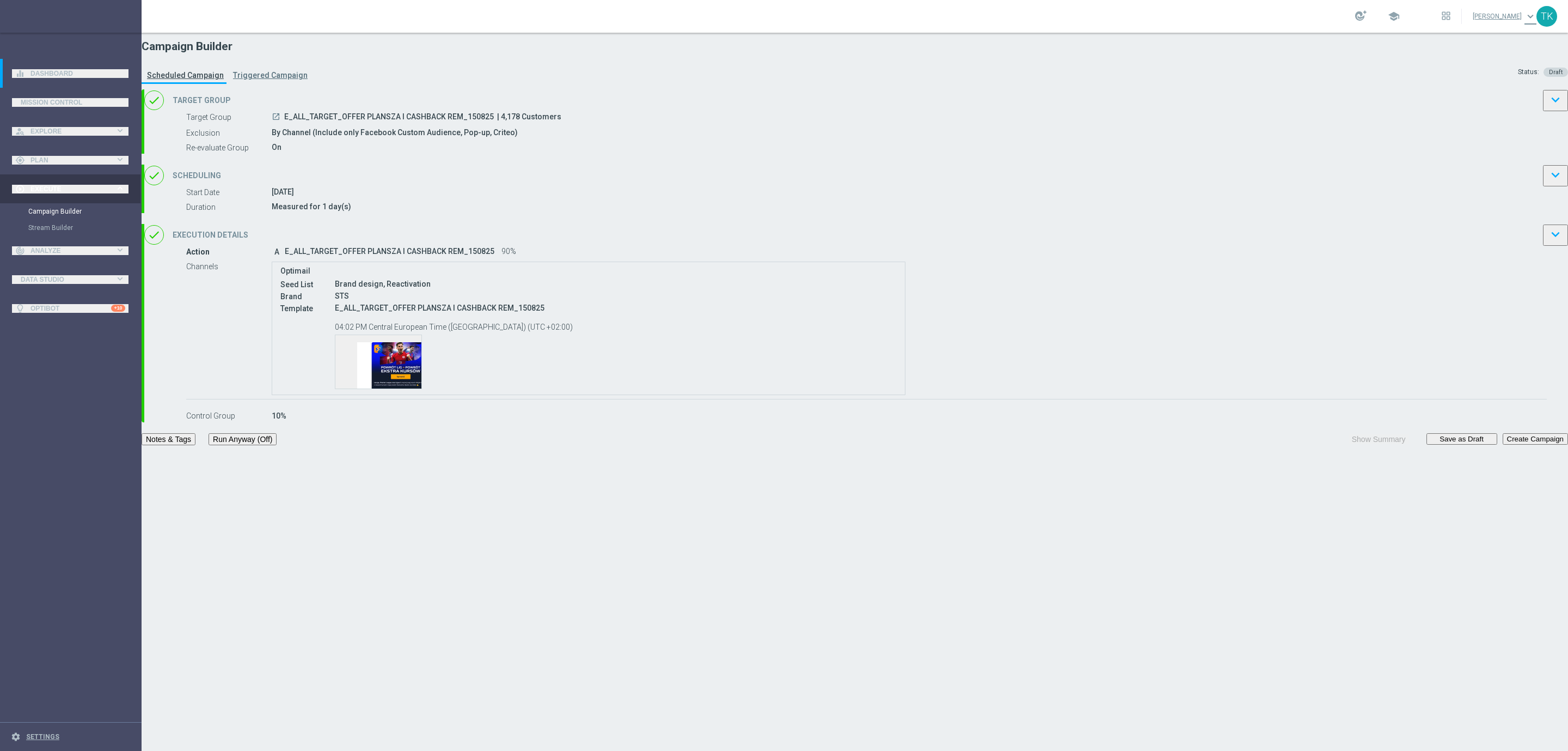
click at [494, 123] on span "E_ALL_TARGET_OFFER PLANSZA I CASHBACK REM_150825" at bounding box center [389, 118] width 209 height 11
copy div "E_ALL_TARGET_OFFER PLANSZA I CASHBACK REM_150825"
click at [494, 123] on span "E_ALL_TARGET_OFFER PLANSZA I CASHBACK REM_150825" at bounding box center [389, 118] width 209 height 11
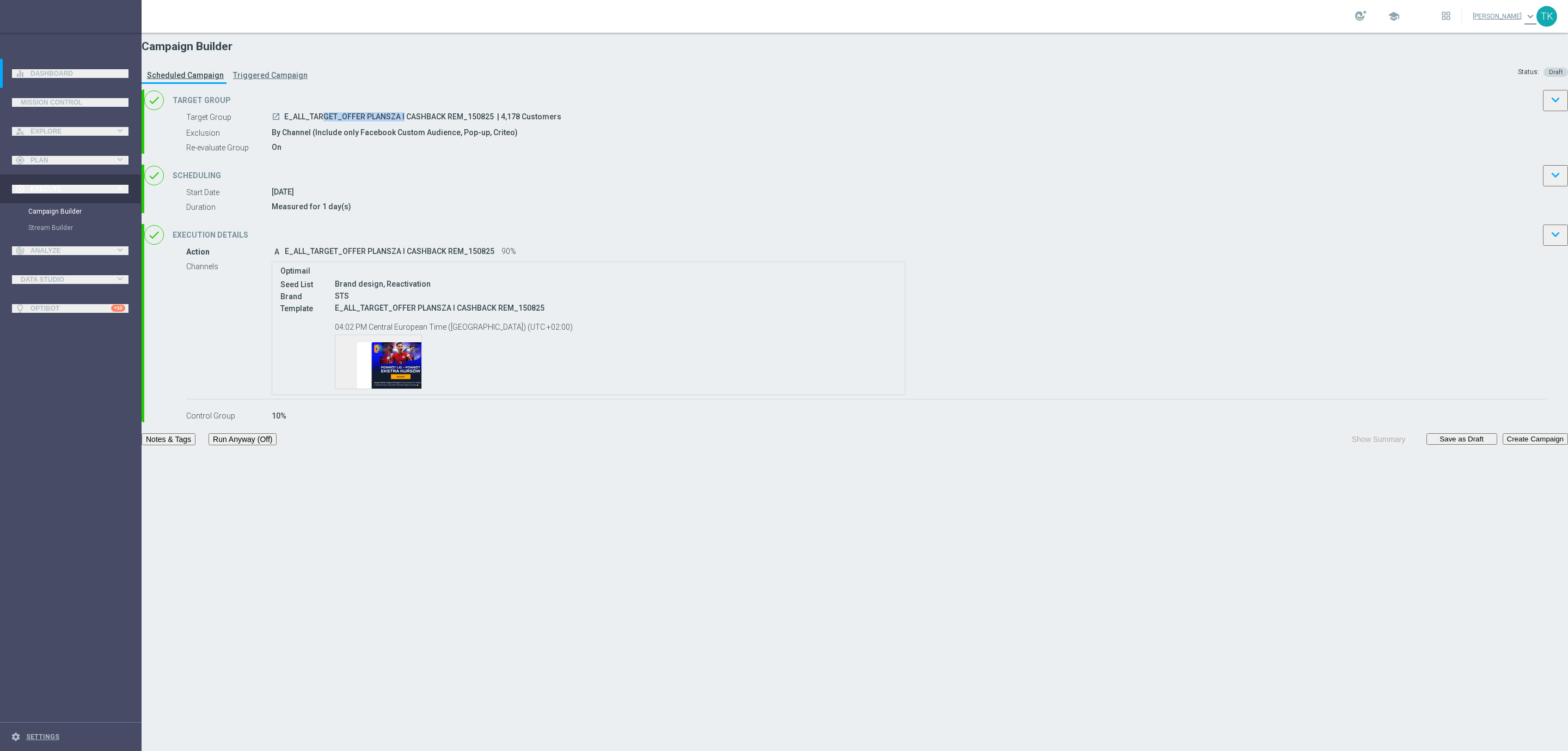
click at [494, 123] on span "E_ALL_TARGET_OFFER PLANSZA I CASHBACK REM_150825" at bounding box center [389, 118] width 209 height 11
click at [421, 389] on div "Template preview" at bounding box center [378, 362] width 86 height 54
click at [195, 445] on button "Notes & Tags" at bounding box center [169, 439] width 54 height 12
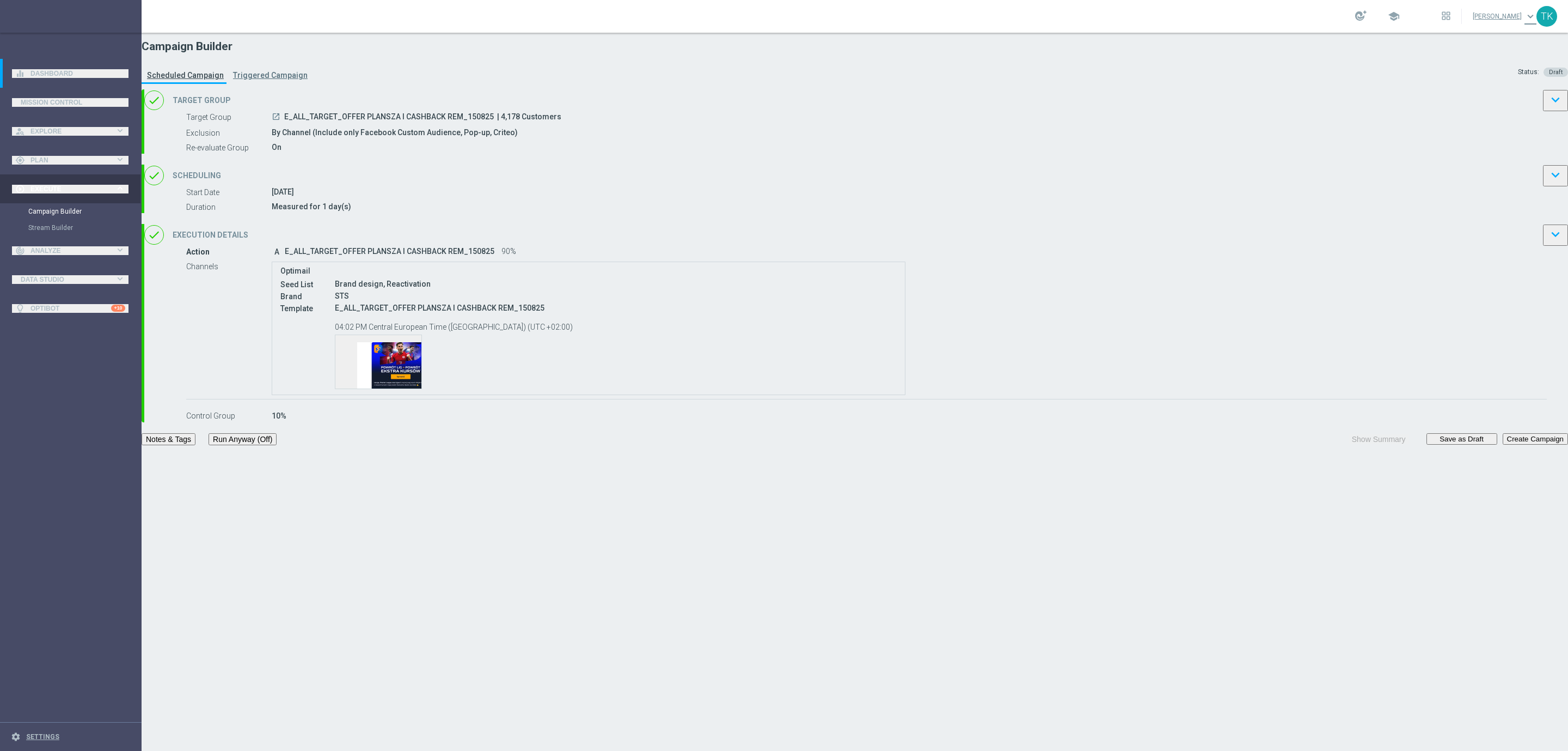
scroll to position [0, 0]
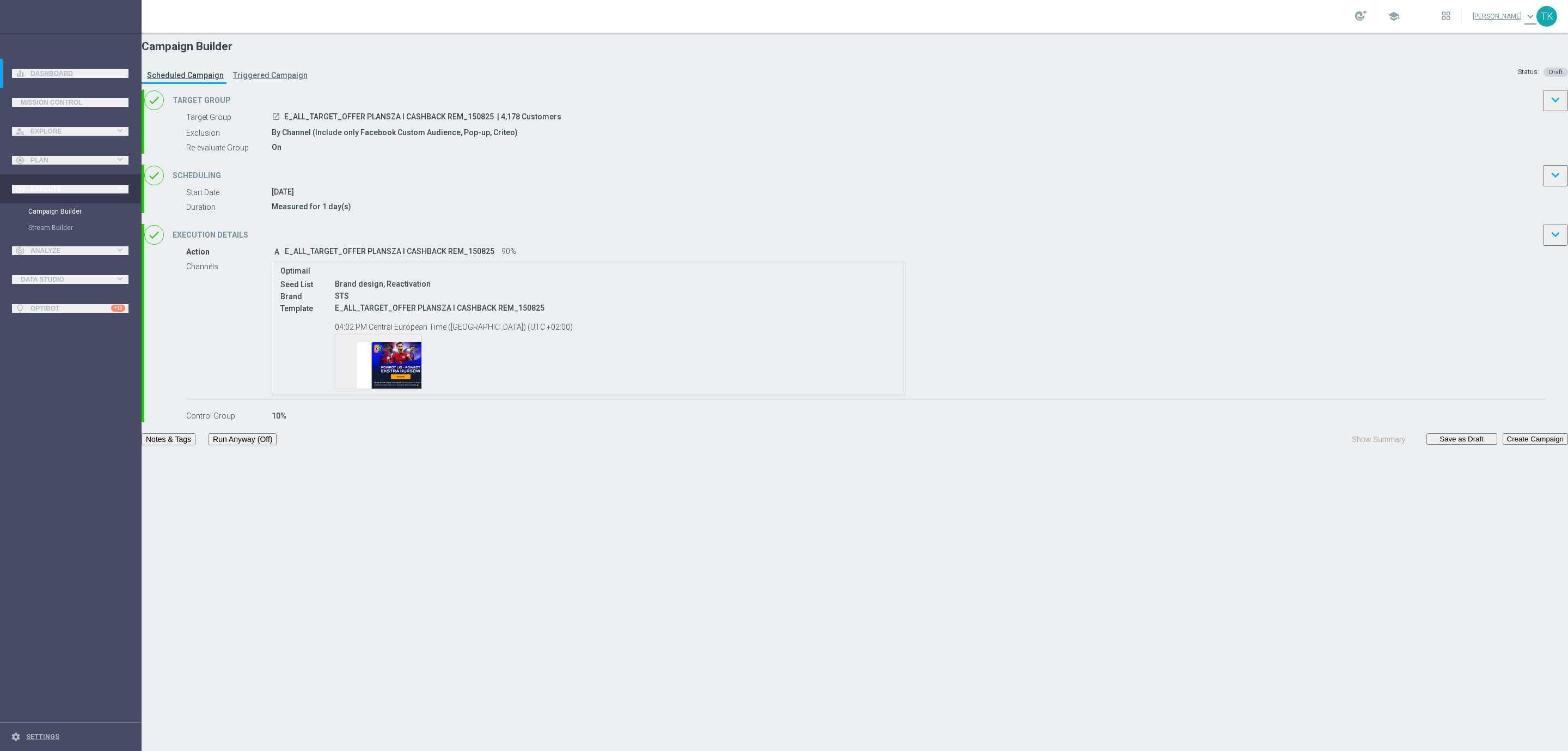
type input "REM"
click at [195, 445] on button "Notes & Tags" at bounding box center [169, 439] width 54 height 12
click at [911, 186] on div "done Scheduling keyboard_arrow_down" at bounding box center [856, 175] width 1424 height 22
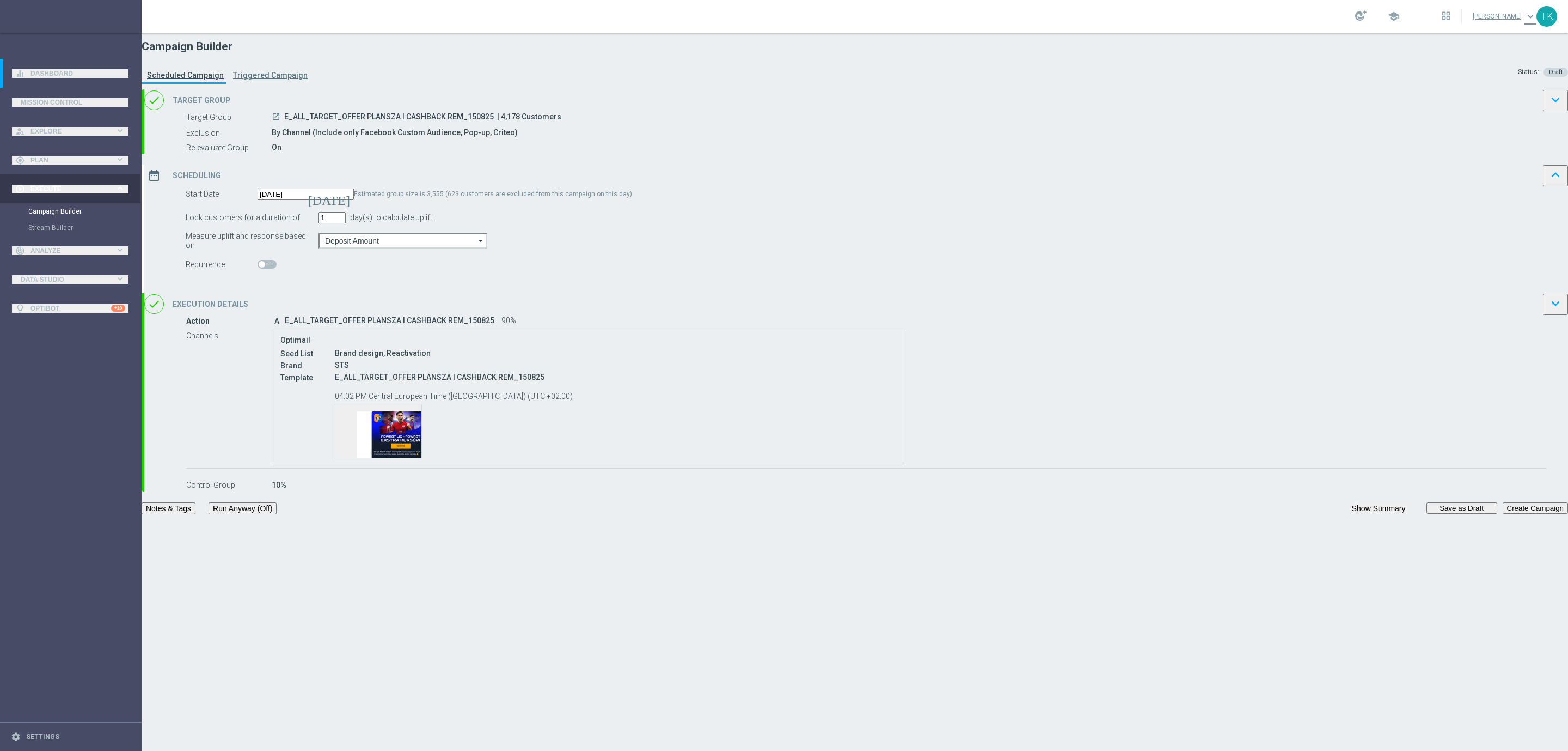
click at [907, 186] on div "date_range Scheduling keyboard_arrow_up" at bounding box center [856, 175] width 1424 height 22
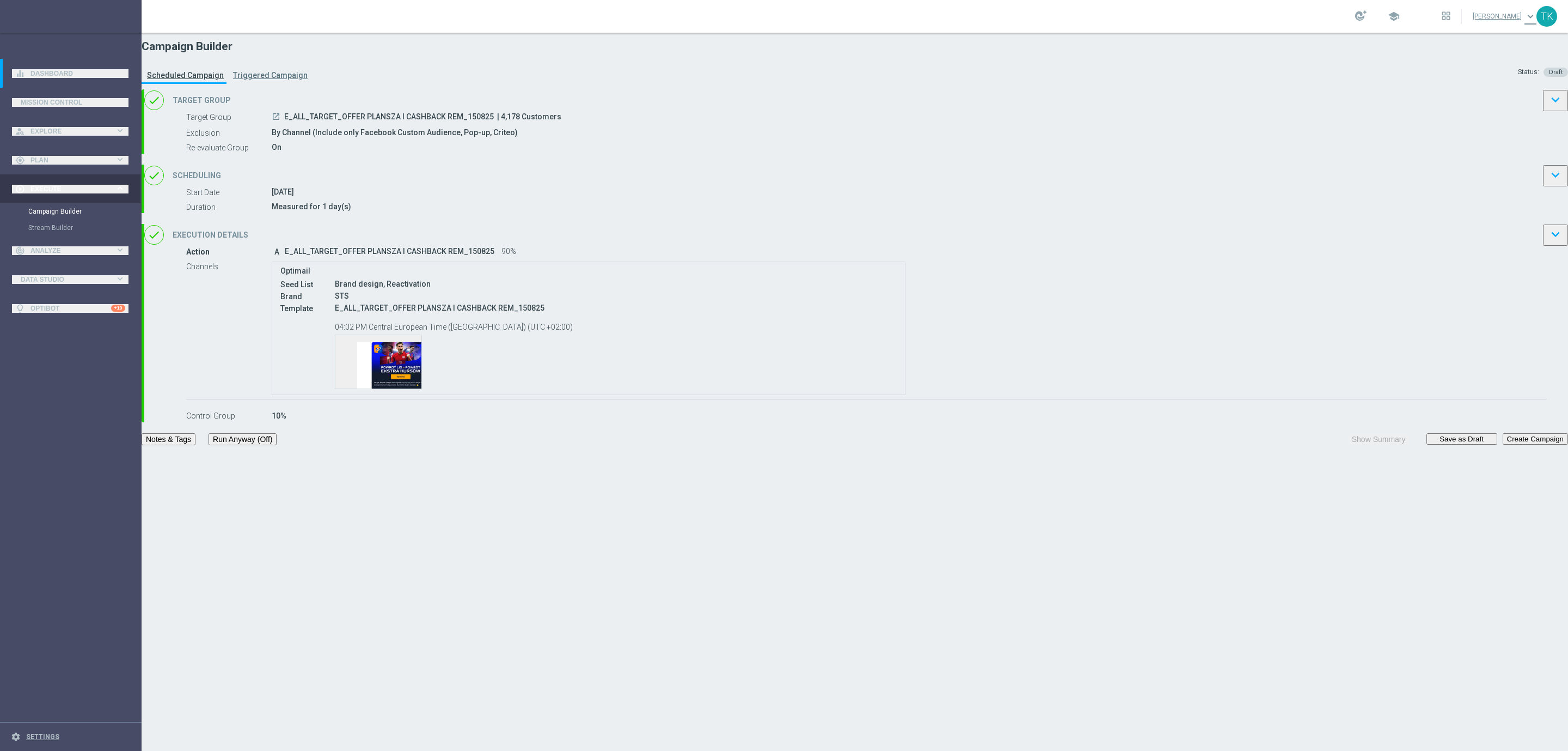
click at [1426, 445] on button "Save as Draft" at bounding box center [1461, 439] width 71 height 12
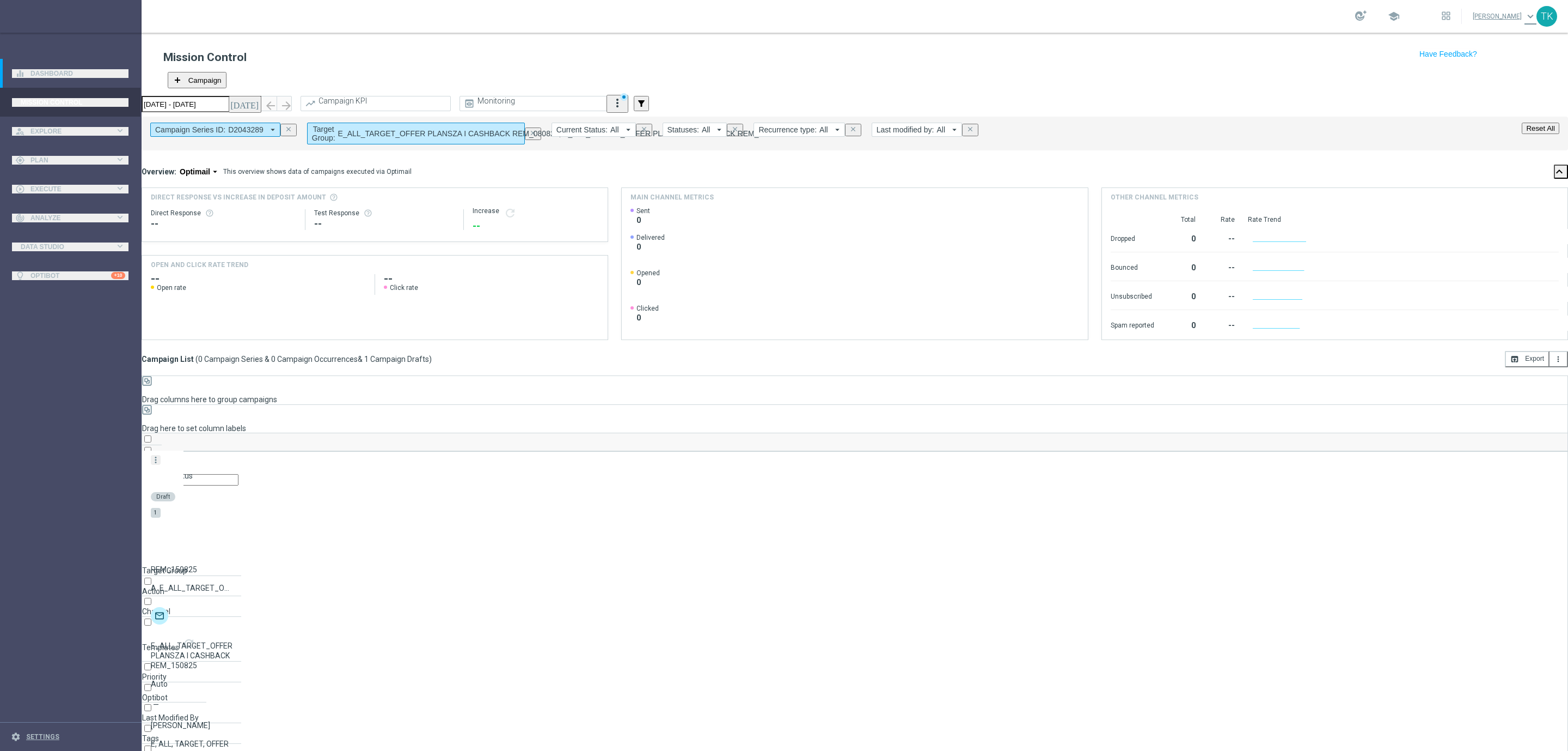
click at [292, 125] on icon "close" at bounding box center [289, 129] width 8 height 8
click at [263, 129] on span "E_ALL_TARGET_OFFER PLANSZA I CASHBACK REM_080825, E_ALL_TARGET_OFFER PLANSZA I …" at bounding box center [404, 133] width 446 height 9
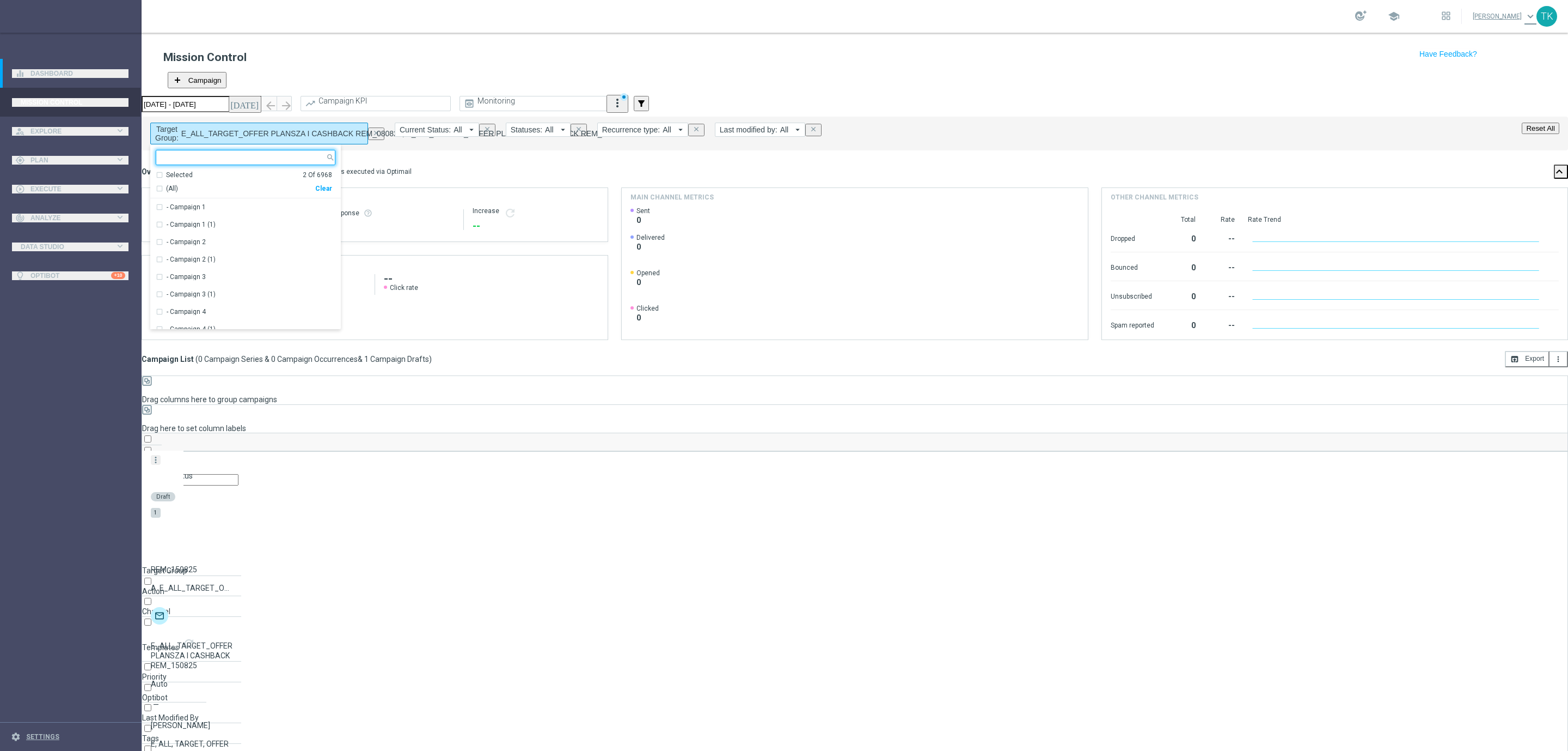
click at [0, 0] on div "Clear" at bounding box center [0, 0] width 0 height 0
click at [208, 150] on div at bounding box center [241, 157] width 170 height 14
paste input "REACQ_ALL_TARGET_OFFER_POWROT LIG_150825"
click at [215, 199] on div "REACQ_ALL_TARGET_OFFER_POWROT LIG_150825" at bounding box center [245, 207] width 180 height 18
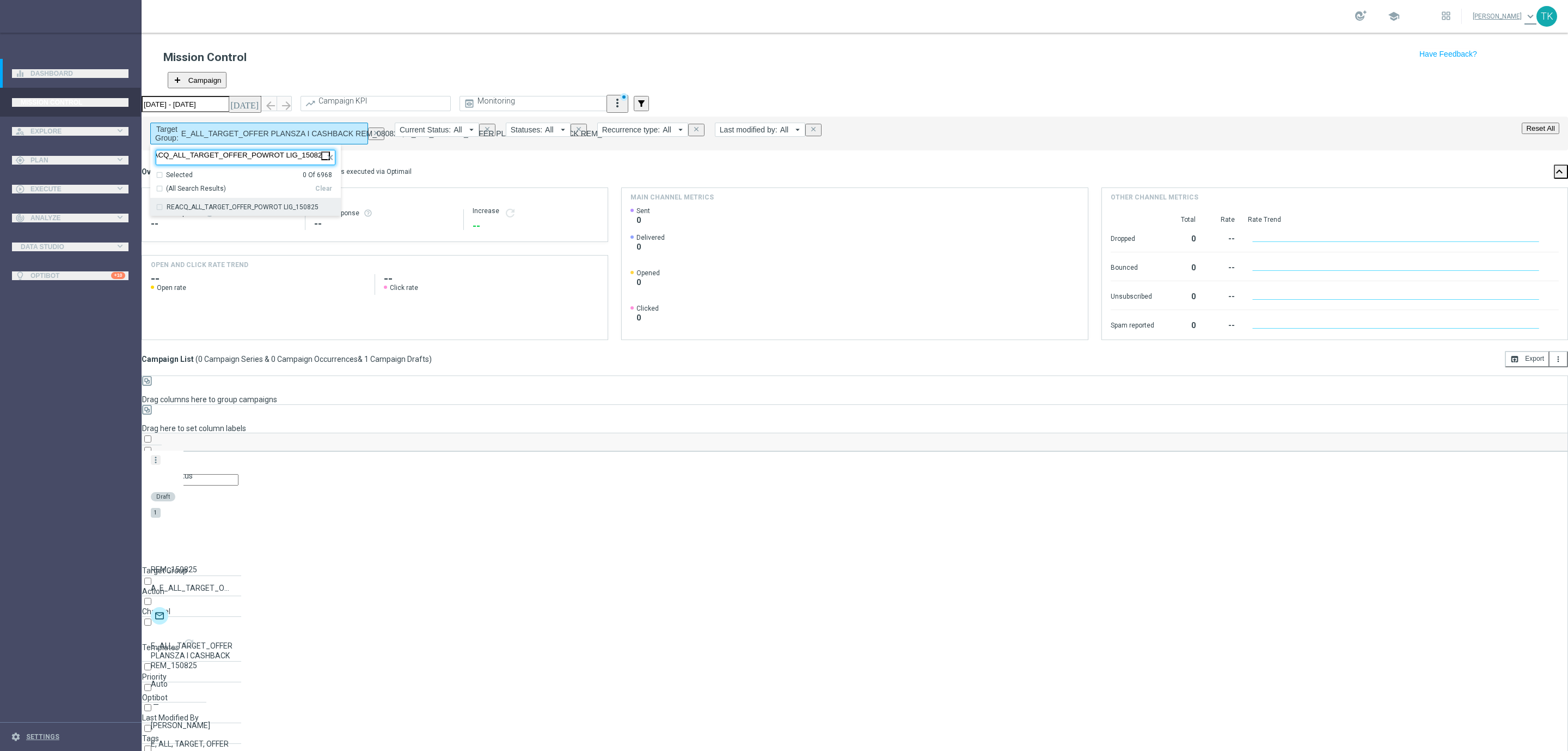
type input "REACQ_ALL_TARGET_OFFER_POWROT LIG_150825"
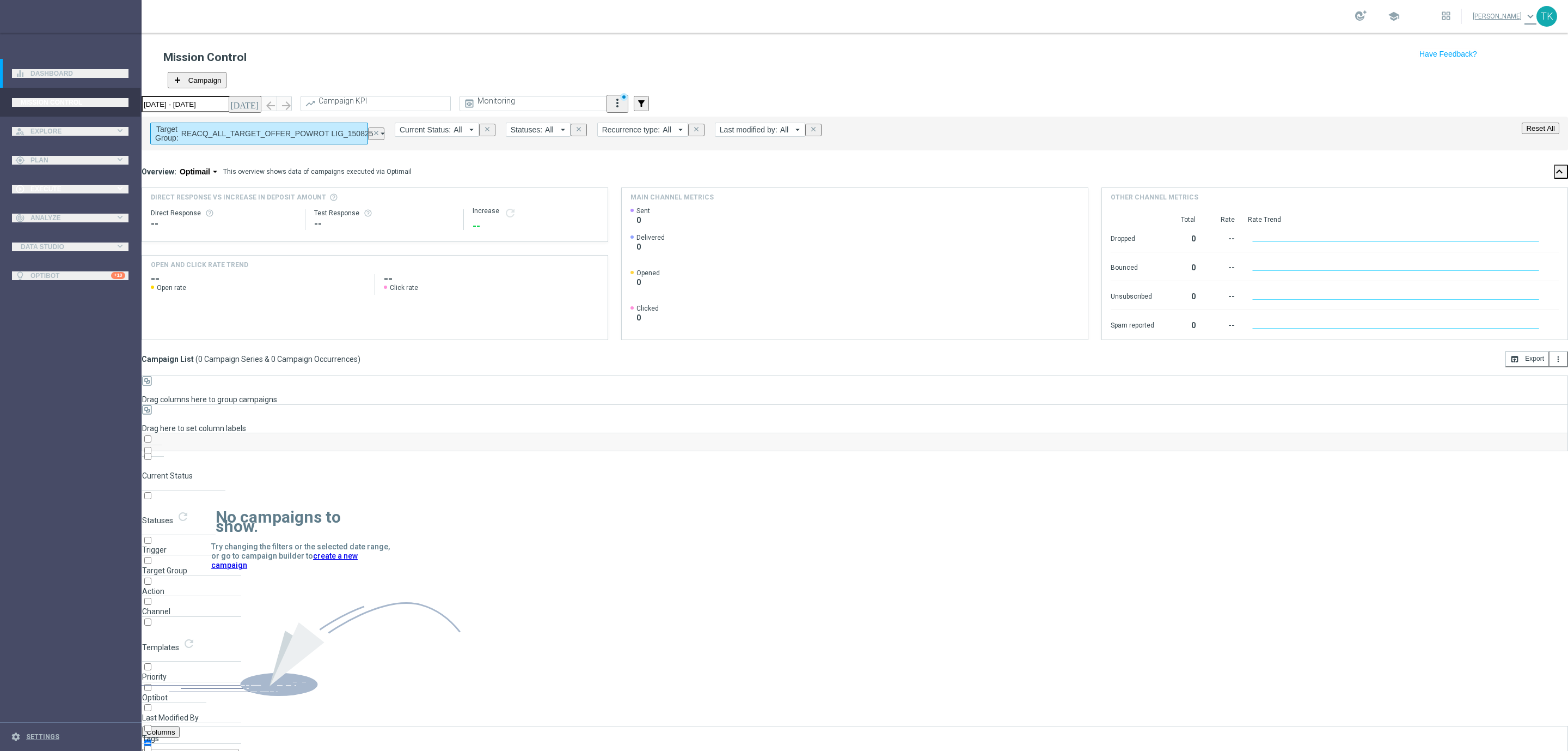
click at [44, 190] on span "Execute" at bounding box center [72, 189] width 85 height 7
click at [46, 210] on link "Campaign Builder" at bounding box center [71, 211] width 85 height 9
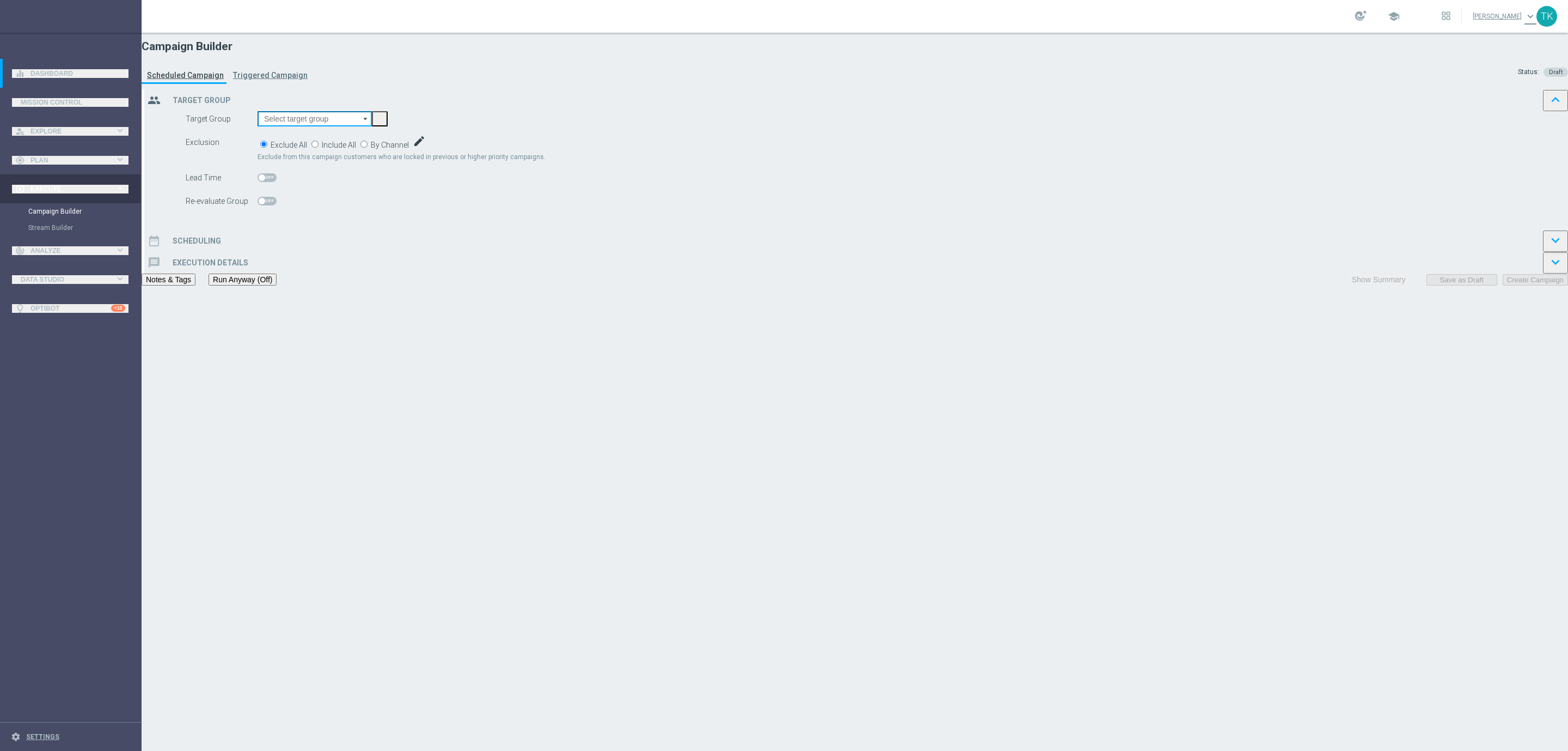
click at [372, 127] on input at bounding box center [315, 118] width 114 height 15
paste input "REACQ_ALL_TARGET_OFFER_POWROT LIG_150825"
click at [403, 209] on div "REACQ_ALL_TARGET_OFFER_POWROT LIG_150825" at bounding box center [337, 219] width 131 height 19
type input "REACQ_ALL_TARGET_OFFER_POWROT LIG_150825"
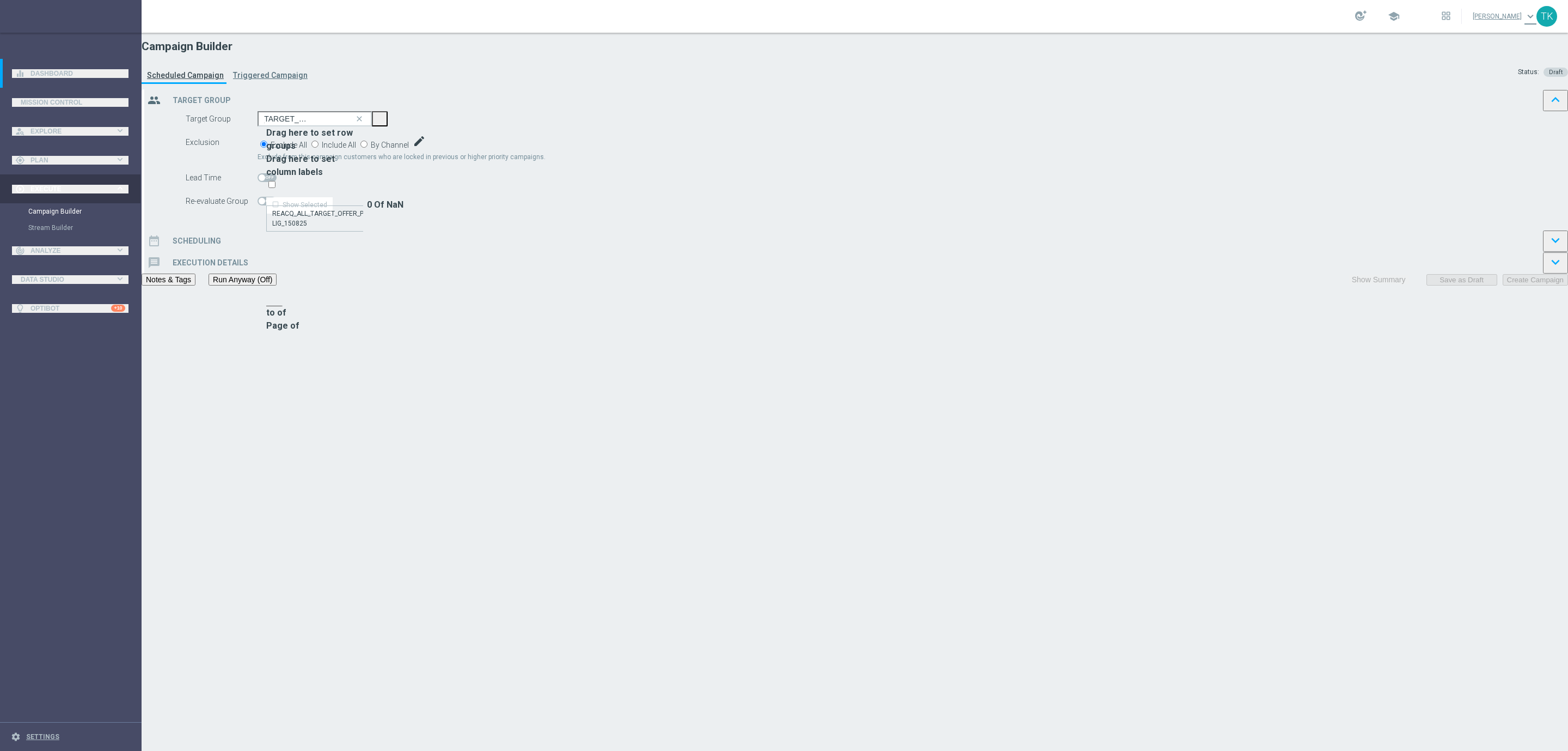
scroll to position [0, 0]
click at [409, 149] on span "By Channel" at bounding box center [390, 145] width 38 height 9
click at [368, 147] on input "By Channel edit" at bounding box center [364, 144] width 7 height 7
radio input "true"
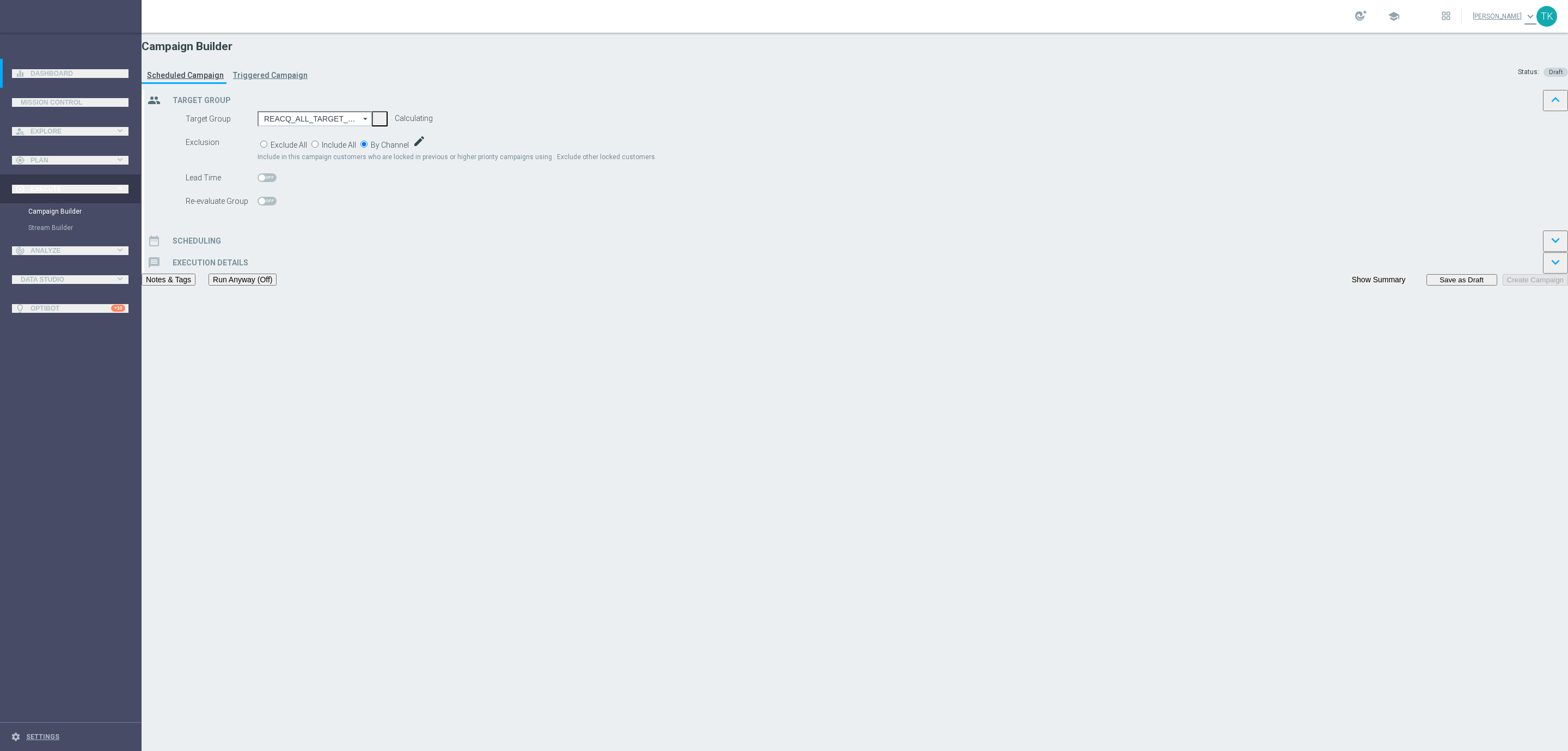
checkbox input "true"
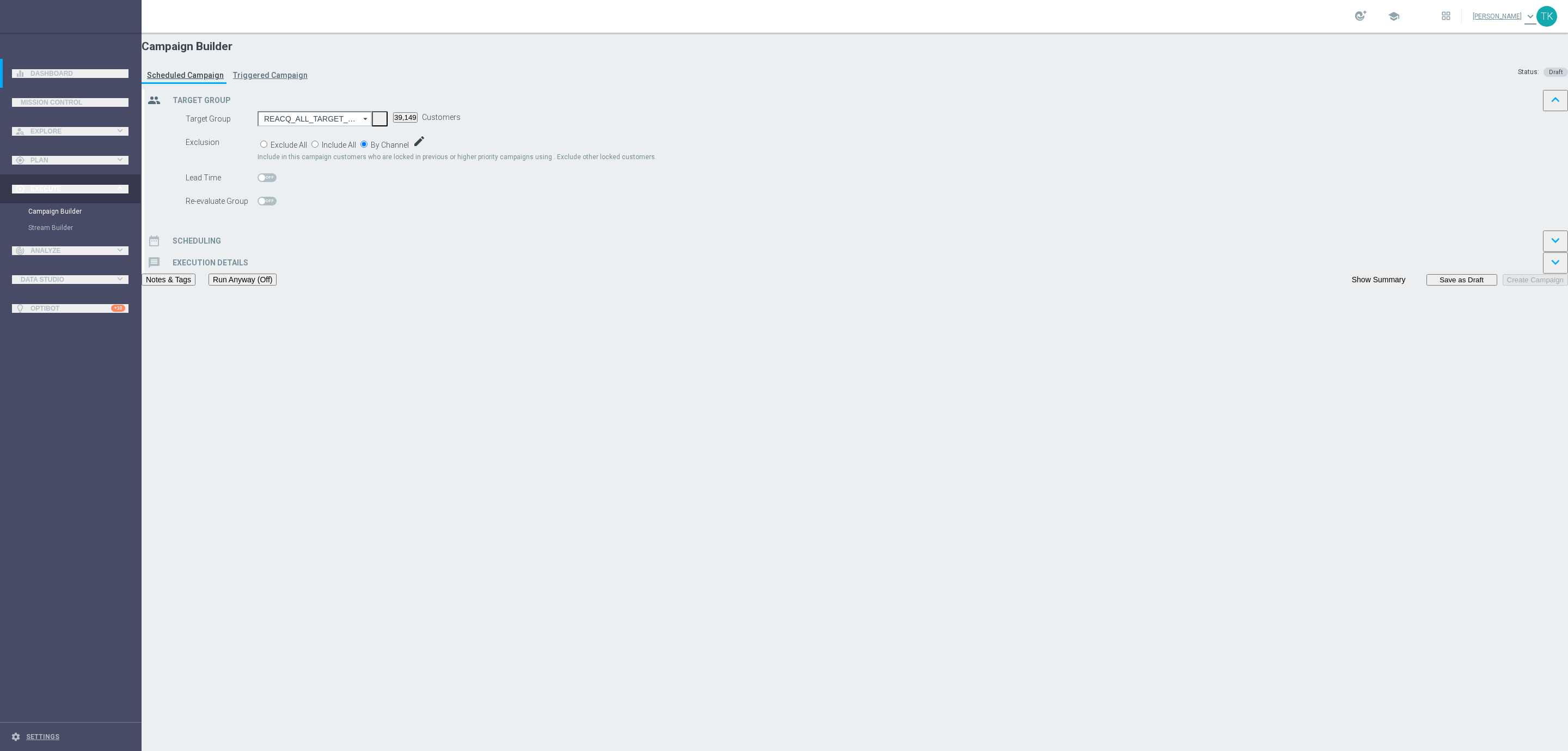
checkbox input "true"
click at [682, 252] on div "date_range Scheduling keyboard_arrow_down" at bounding box center [856, 241] width 1424 height 22
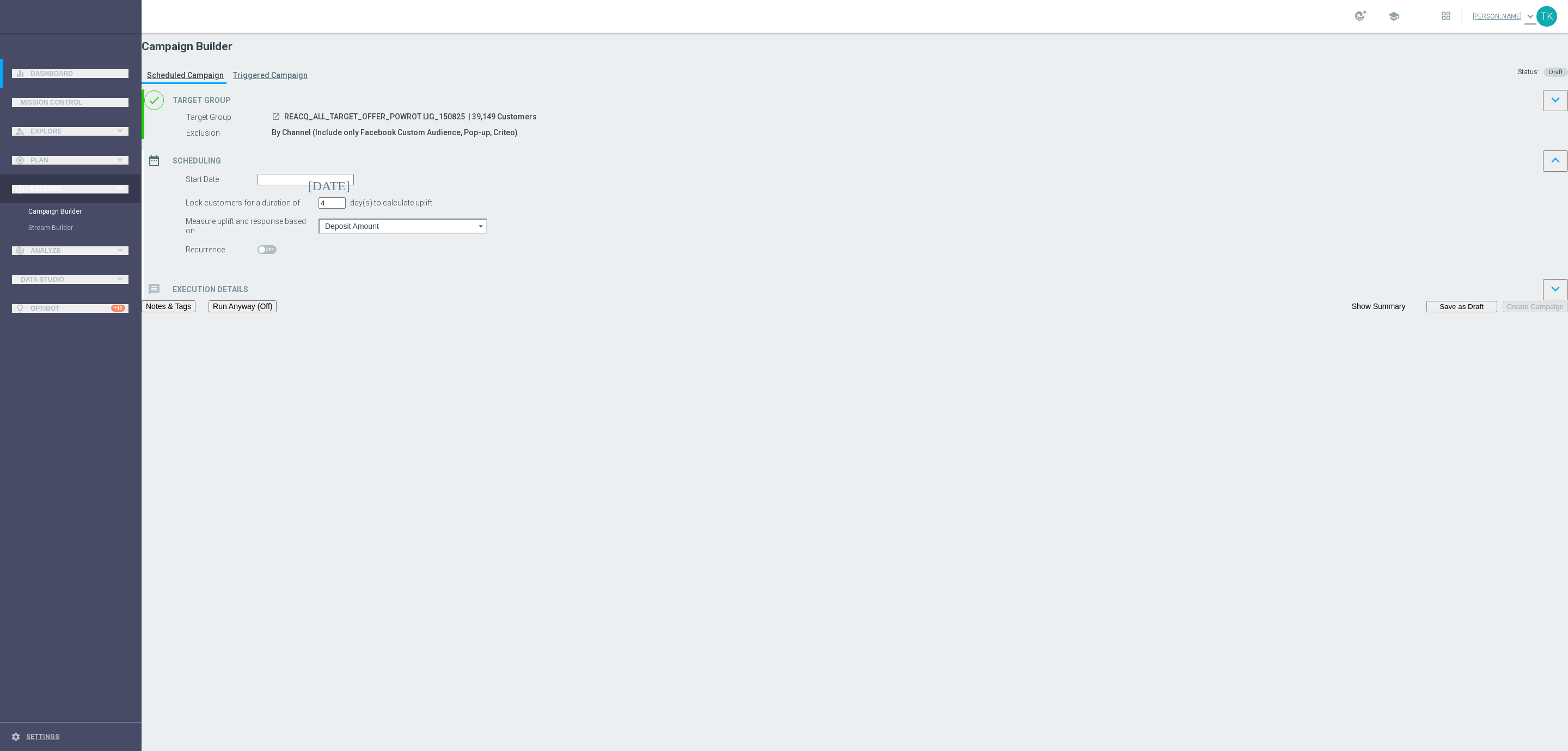
type input "4"
click at [346, 209] on input "4" at bounding box center [332, 203] width 27 height 12
click at [354, 185] on input at bounding box center [306, 179] width 96 height 12
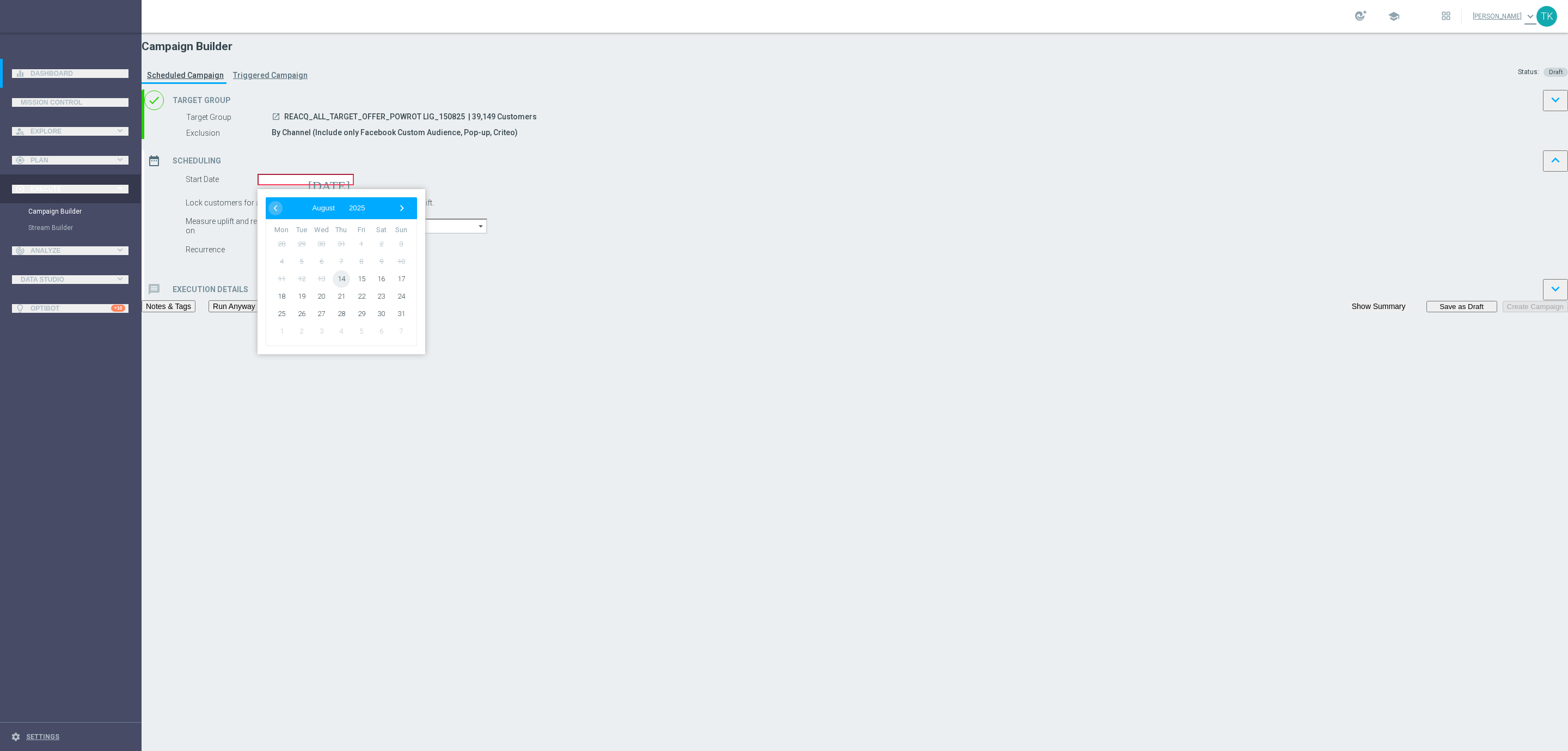
click at [350, 287] on span "14" at bounding box center [341, 279] width 18 height 18
type input "[DATE]"
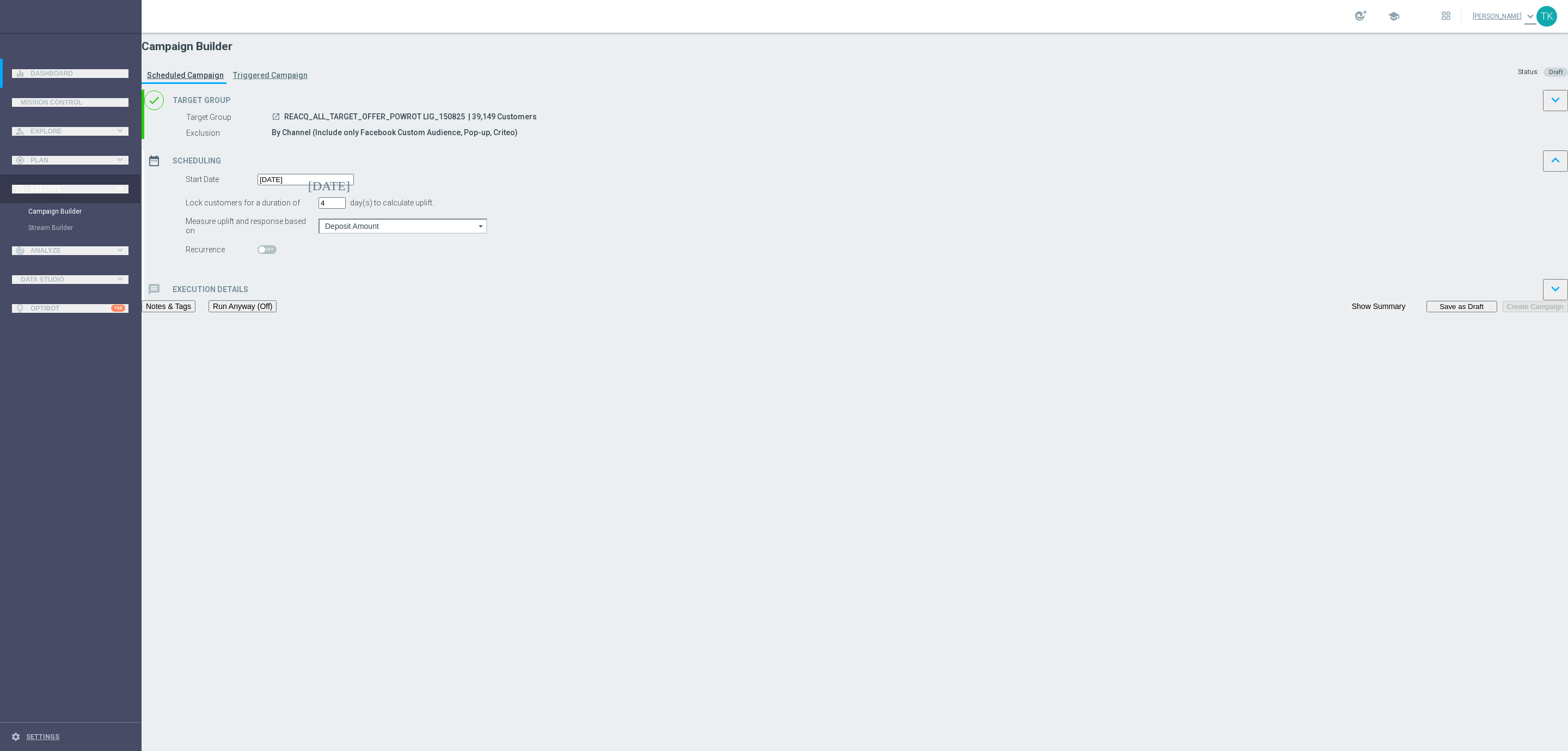
click at [657, 300] on div "message Execution Details keyboard_arrow_down" at bounding box center [856, 289] width 1424 height 22
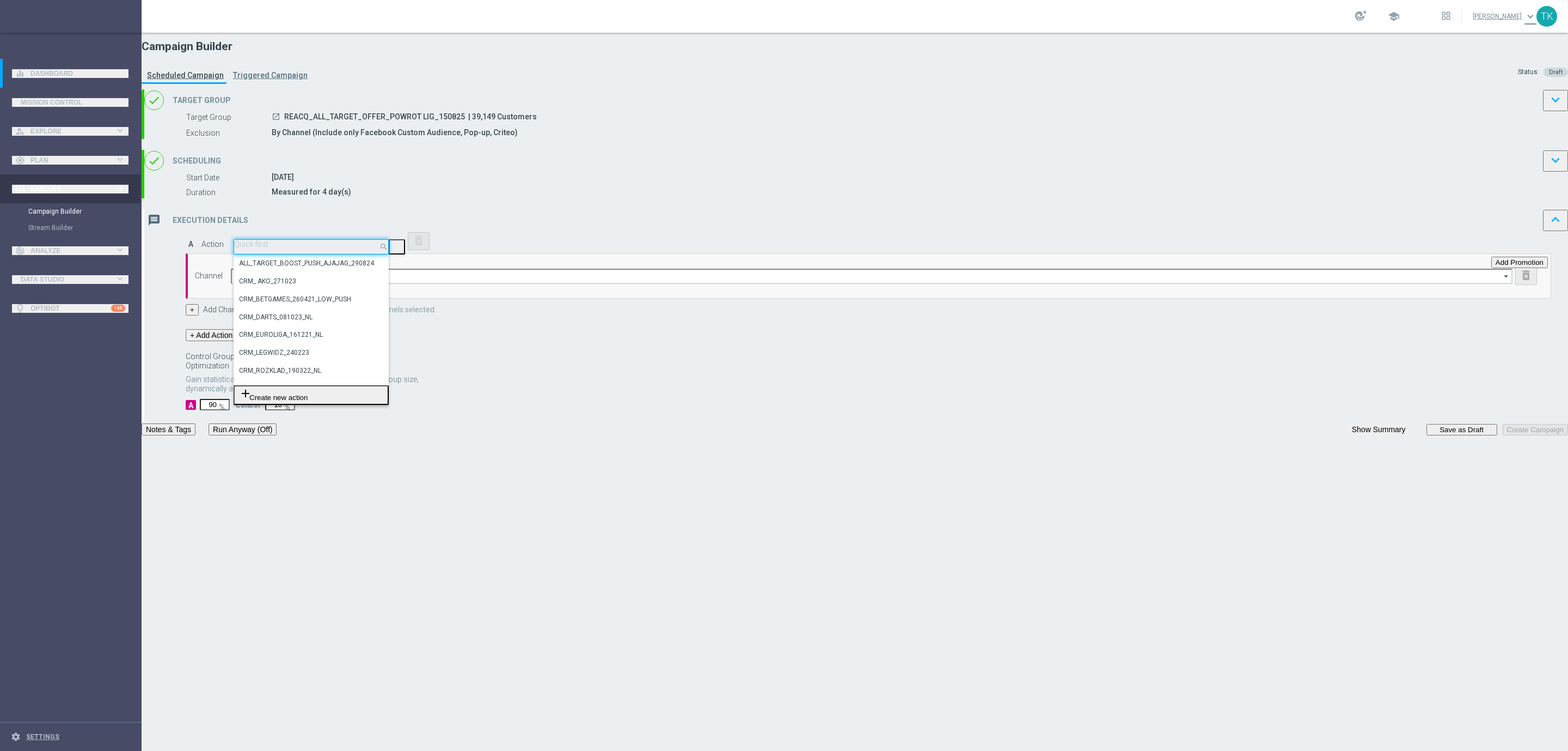
click at [388, 249] on input "text" at bounding box center [311, 244] width 154 height 8
paste input "REACQ_ALL_TARGET_OFFER_POWROT LIG_150825"
type input "REACQ_ALL_TARGET_OFFER_POWROT LIG_150825"
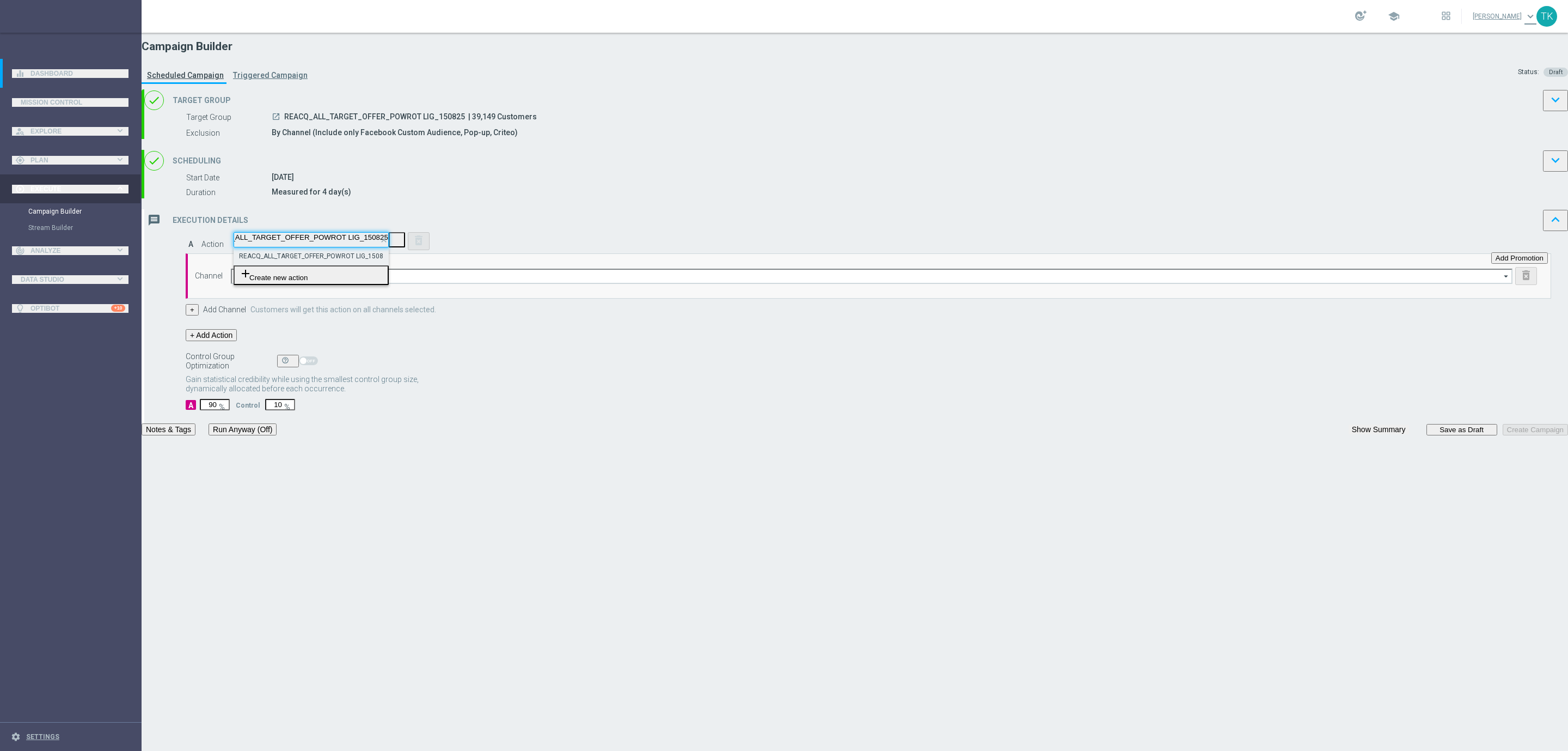
click at [391, 261] on label "REACQ_ALL_TARGET_OFFER_POWROT LIG_150825" at bounding box center [315, 256] width 152 height 9
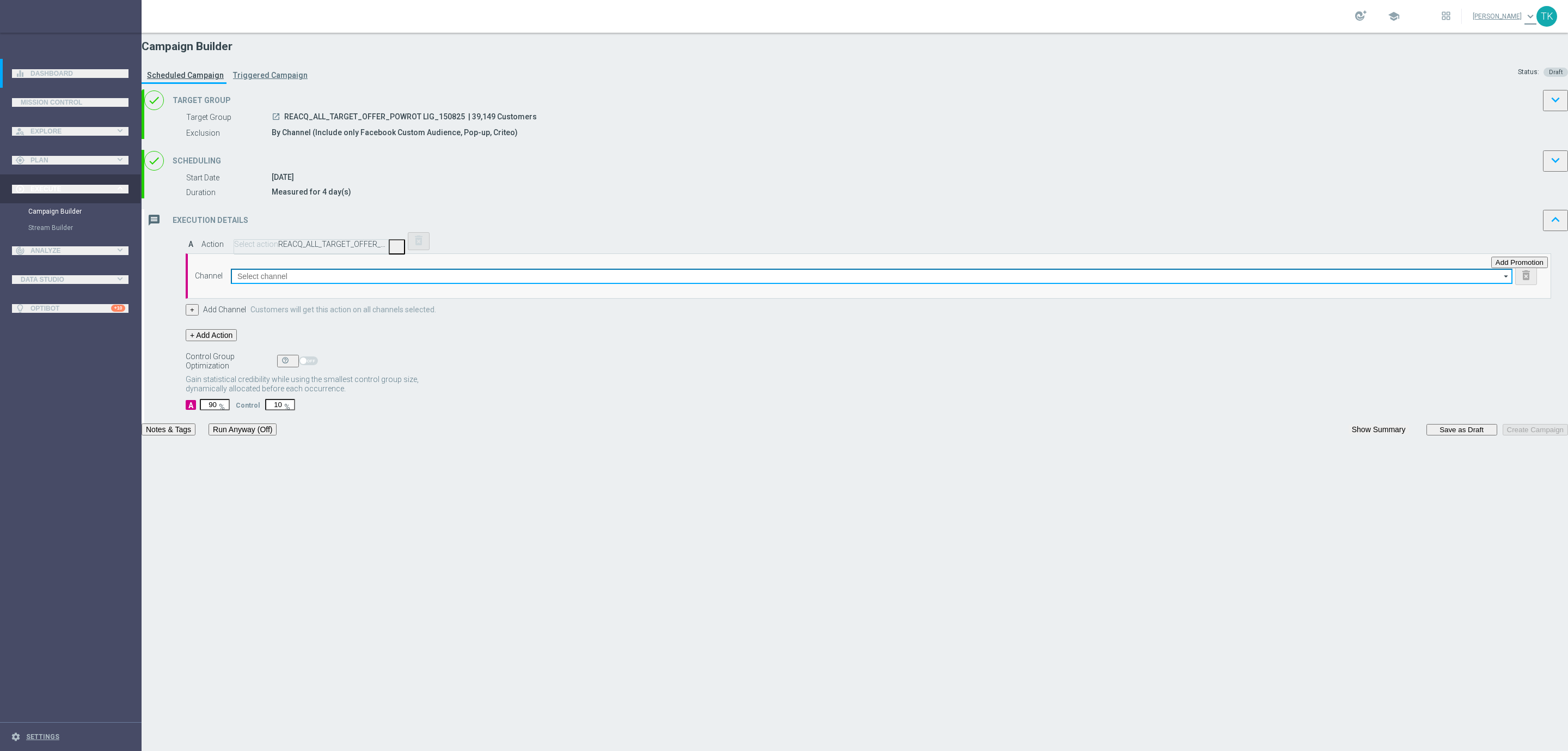
click at [646, 284] on input at bounding box center [872, 276] width 1282 height 15
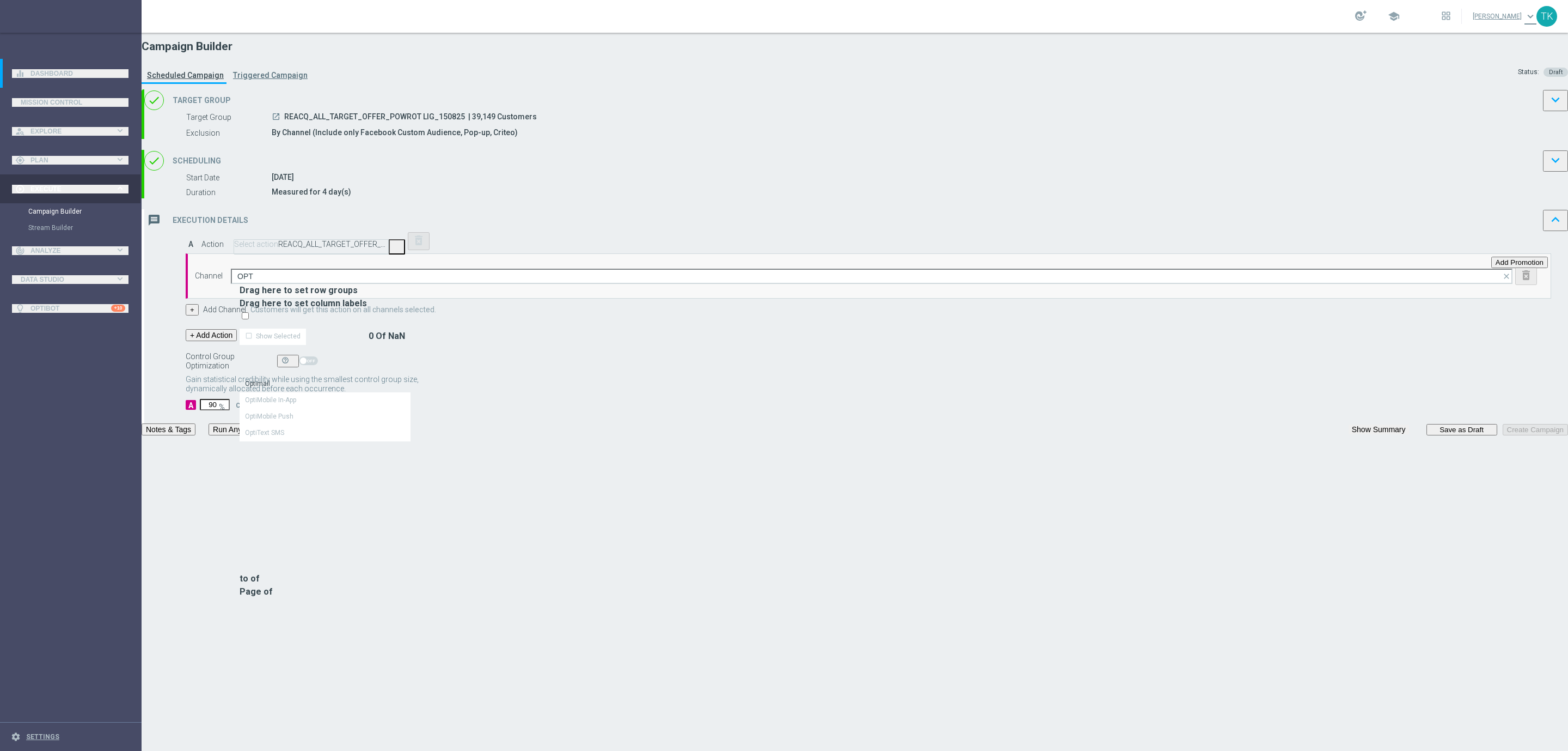
click at [410, 376] on div "Optimail" at bounding box center [325, 383] width 171 height 15
type input "Optimail"
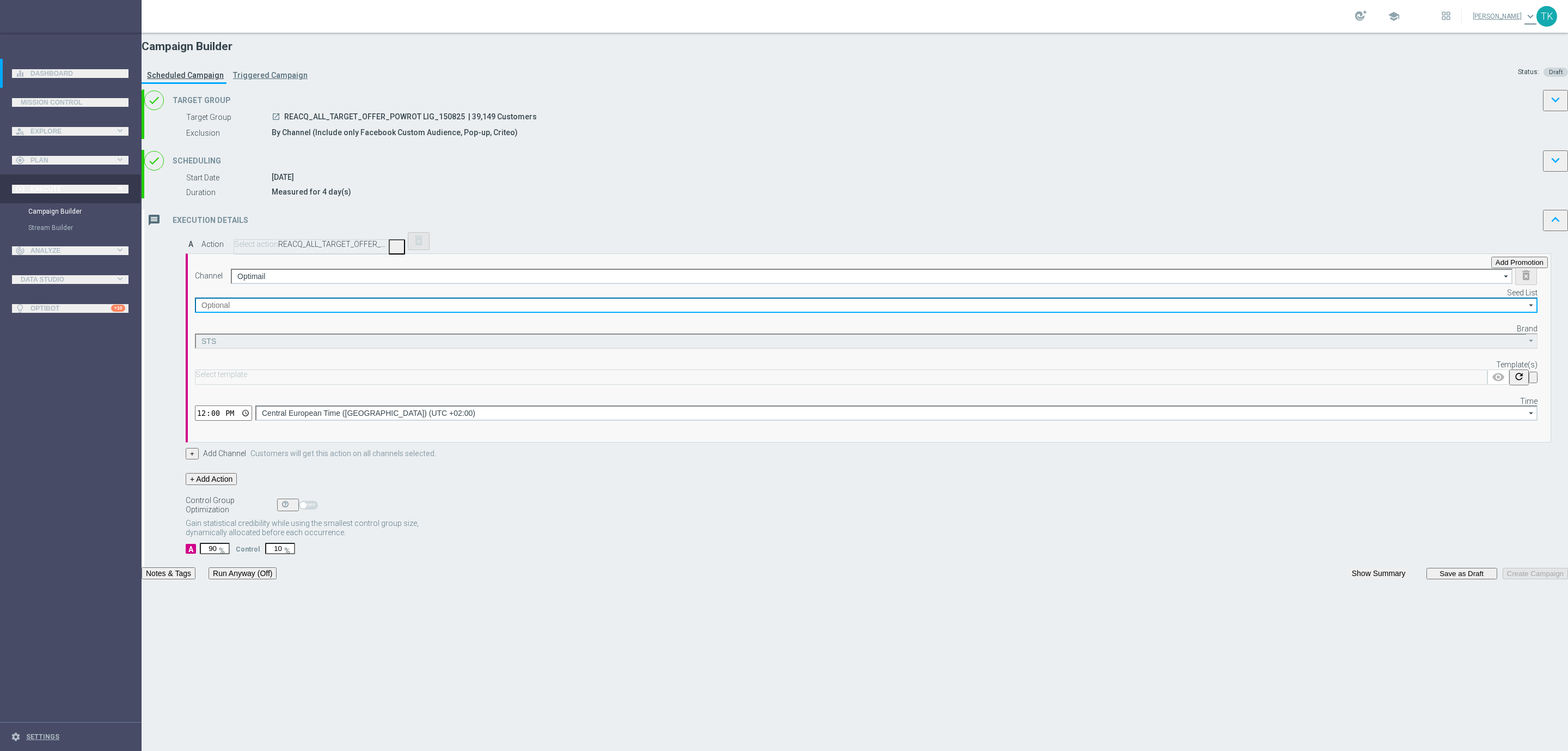
click at [895, 312] on input at bounding box center [866, 305] width 1343 height 15
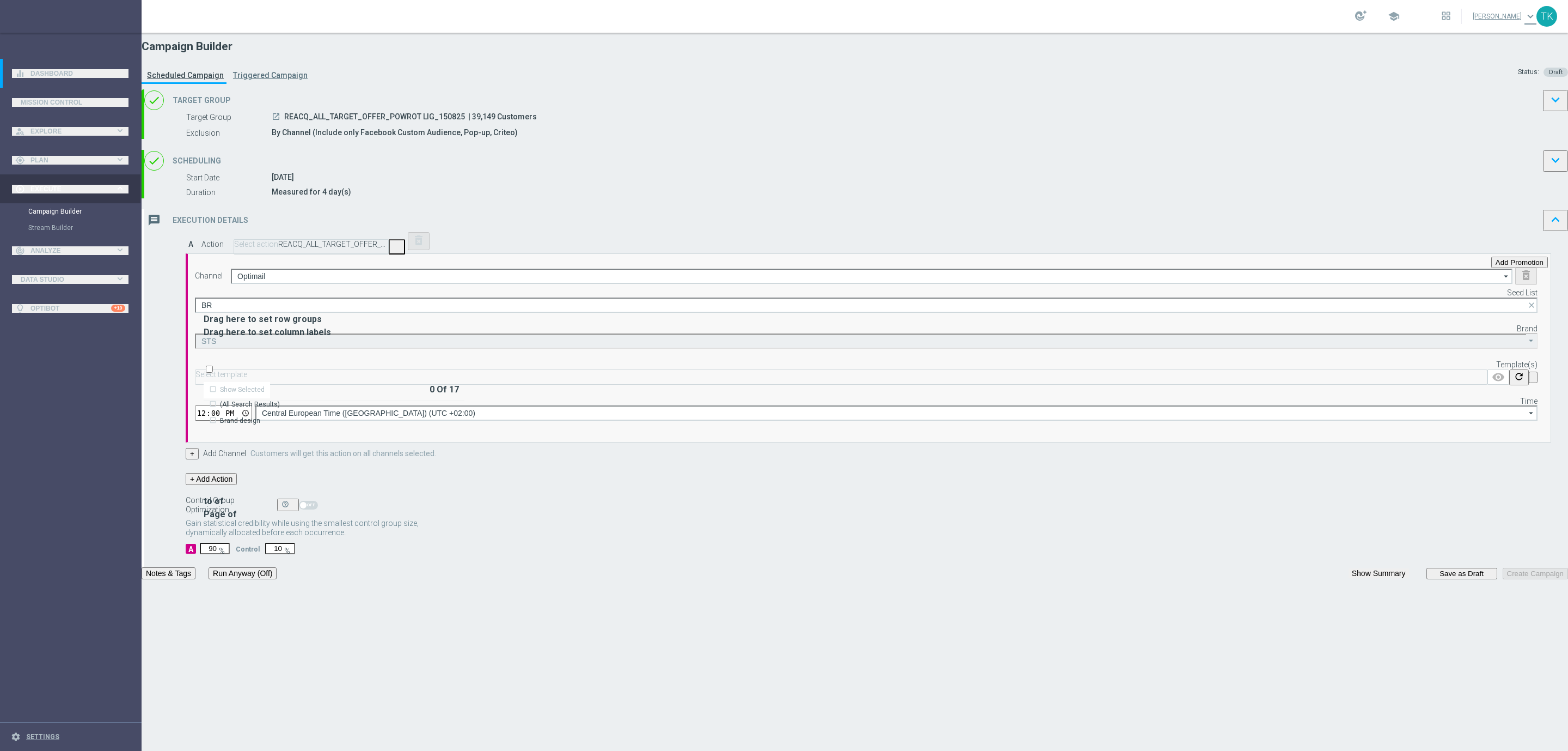
click at [261, 415] on div "Brand design" at bounding box center [240, 420] width 40 height 10
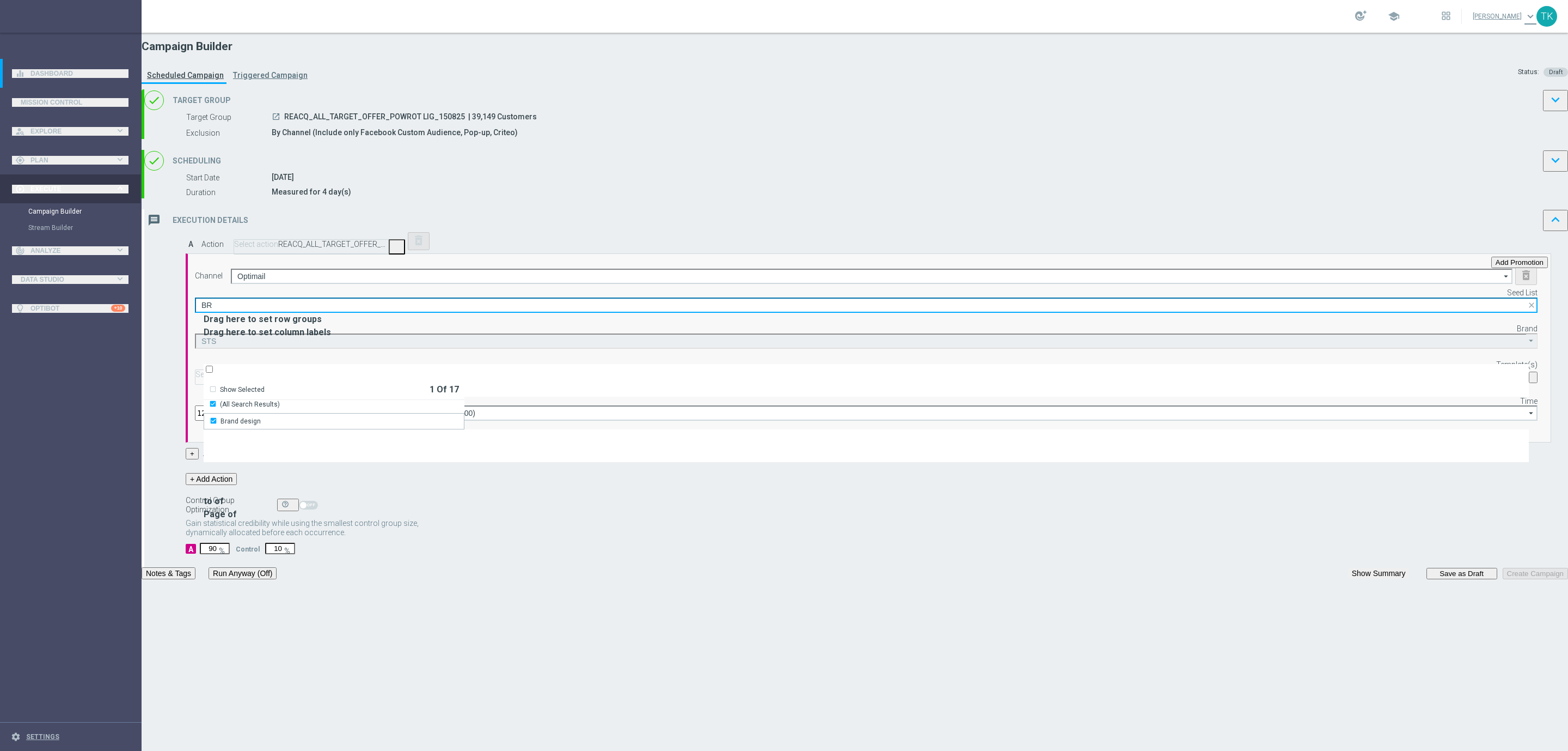
click at [889, 312] on input "BR" at bounding box center [866, 305] width 1343 height 15
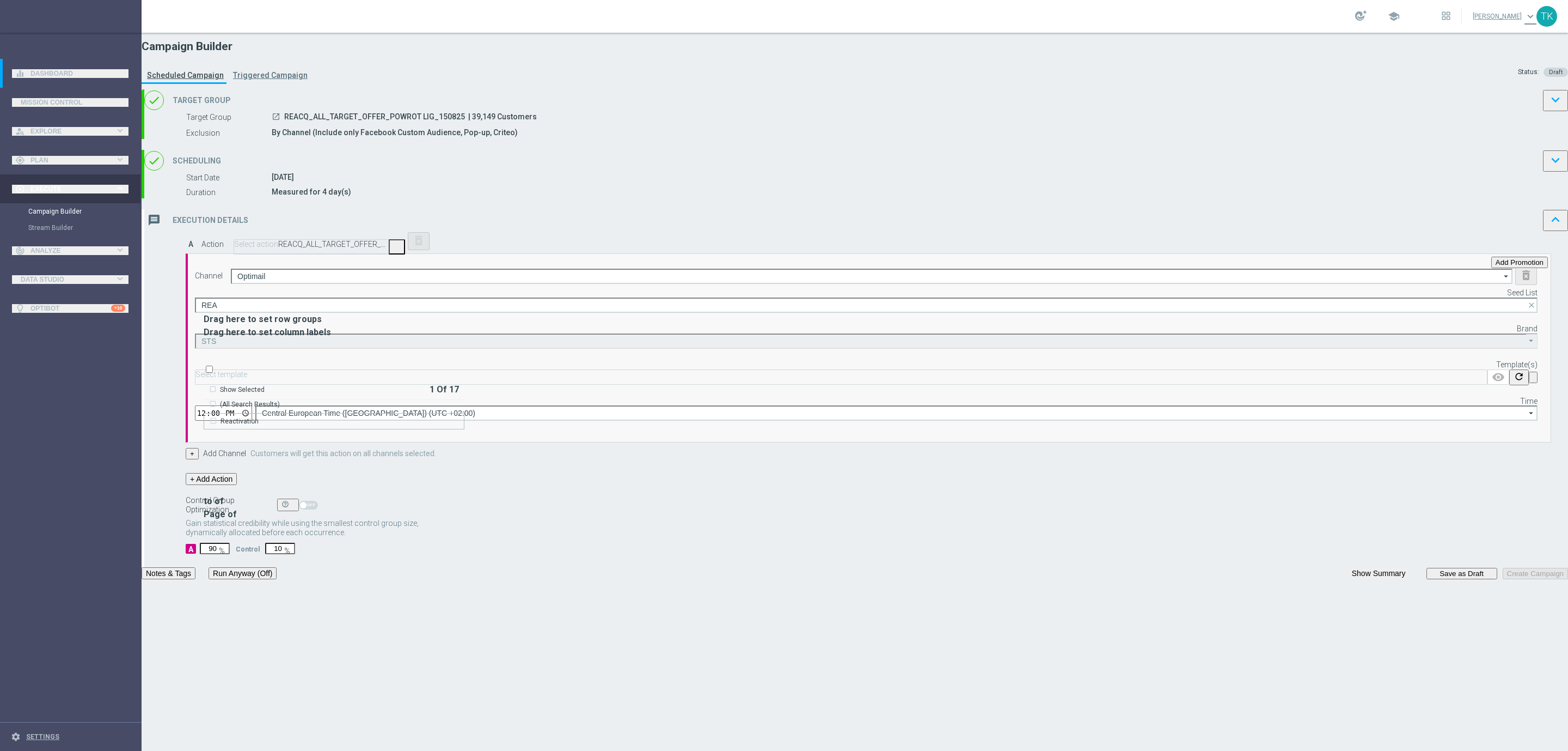
click at [259, 416] on div "Reactivation" at bounding box center [239, 421] width 38 height 10
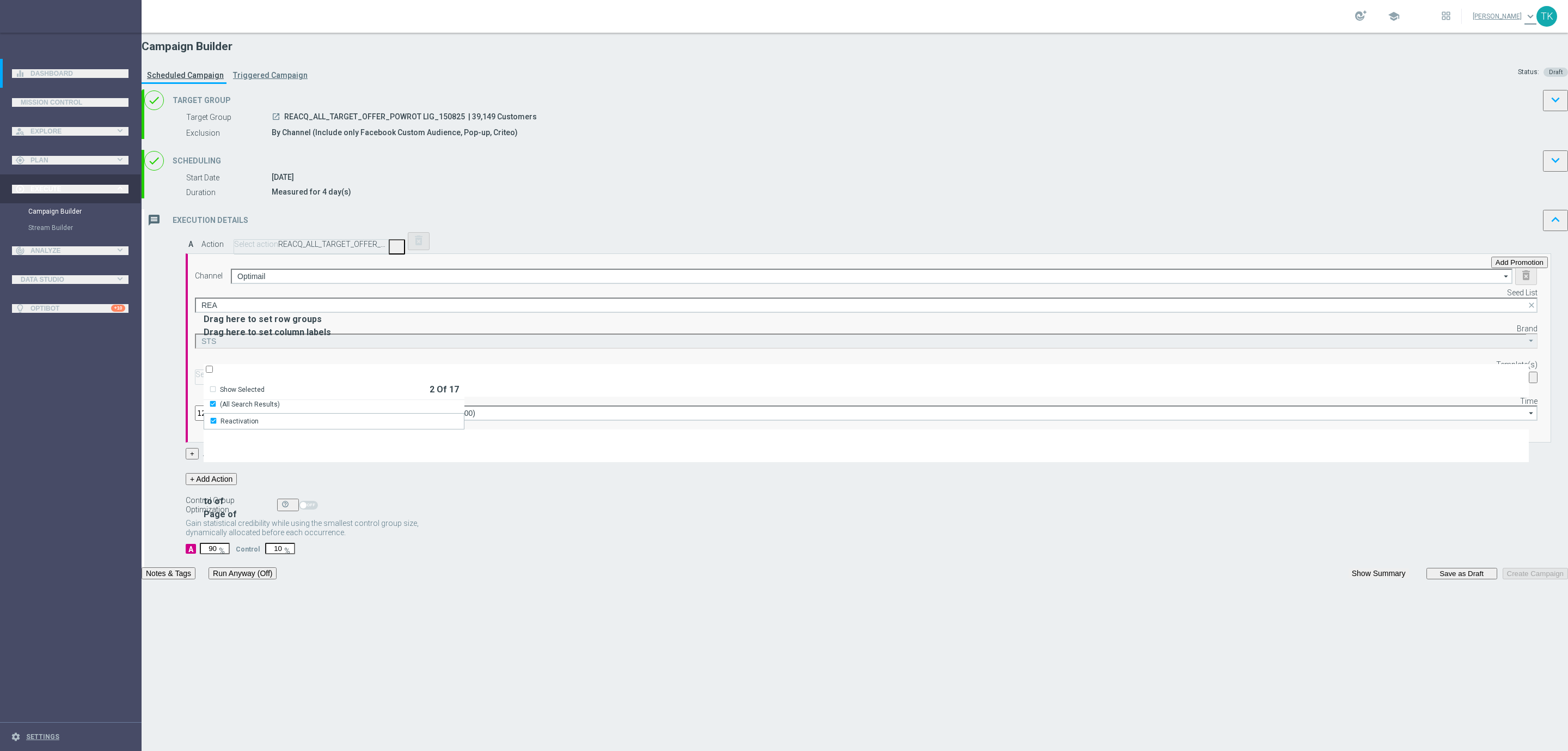
click at [780, 409] on div "Channel Optimail Optimail arrow_drop_down Drag here to set row groups Drag here…" at bounding box center [866, 344] width 1343 height 153
type input "Selected 2 of 17"
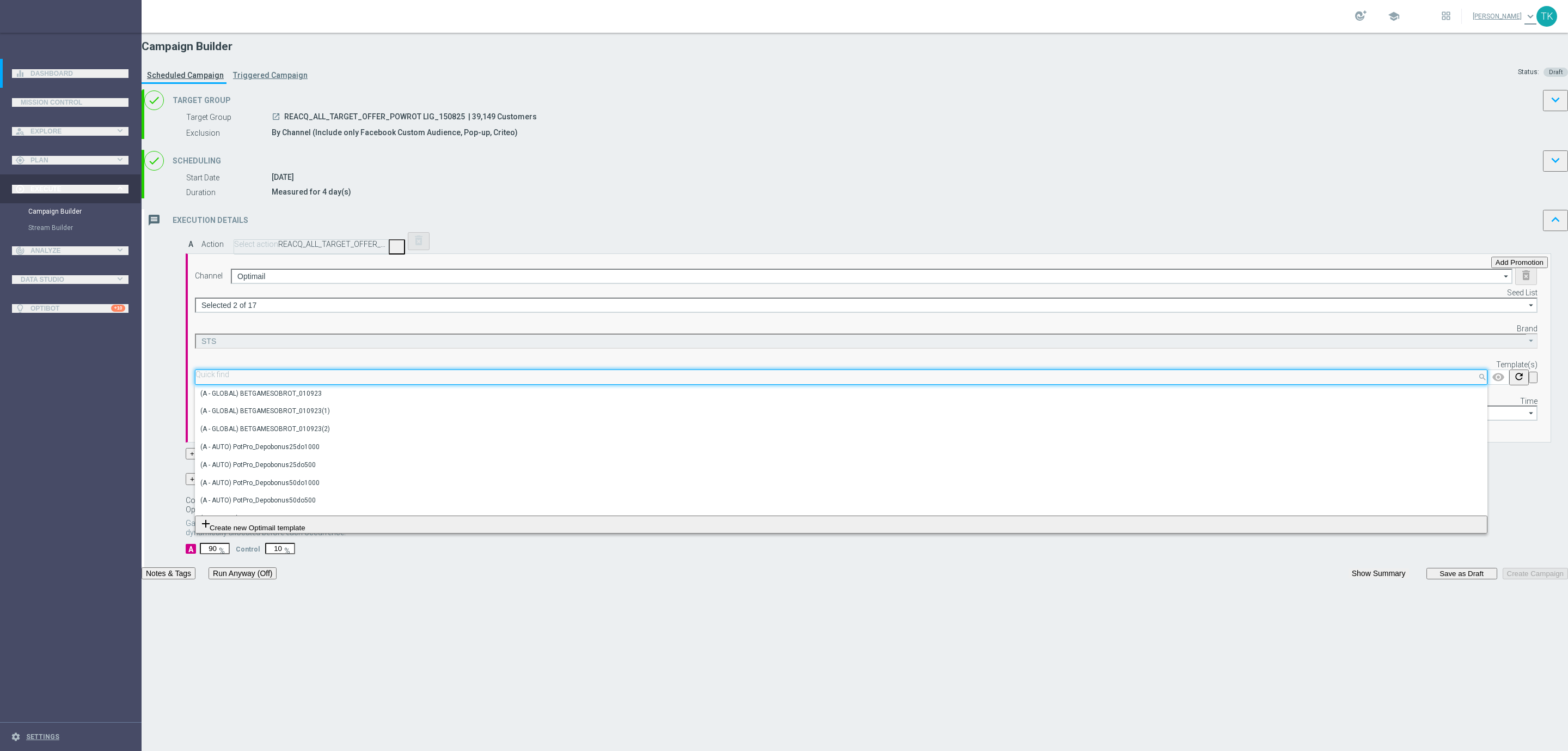
click at [908, 379] on input "text" at bounding box center [841, 374] width 1292 height 8
paste input "REACQ_ALL_TARGET_OFFER_POWROT LIG_150825"
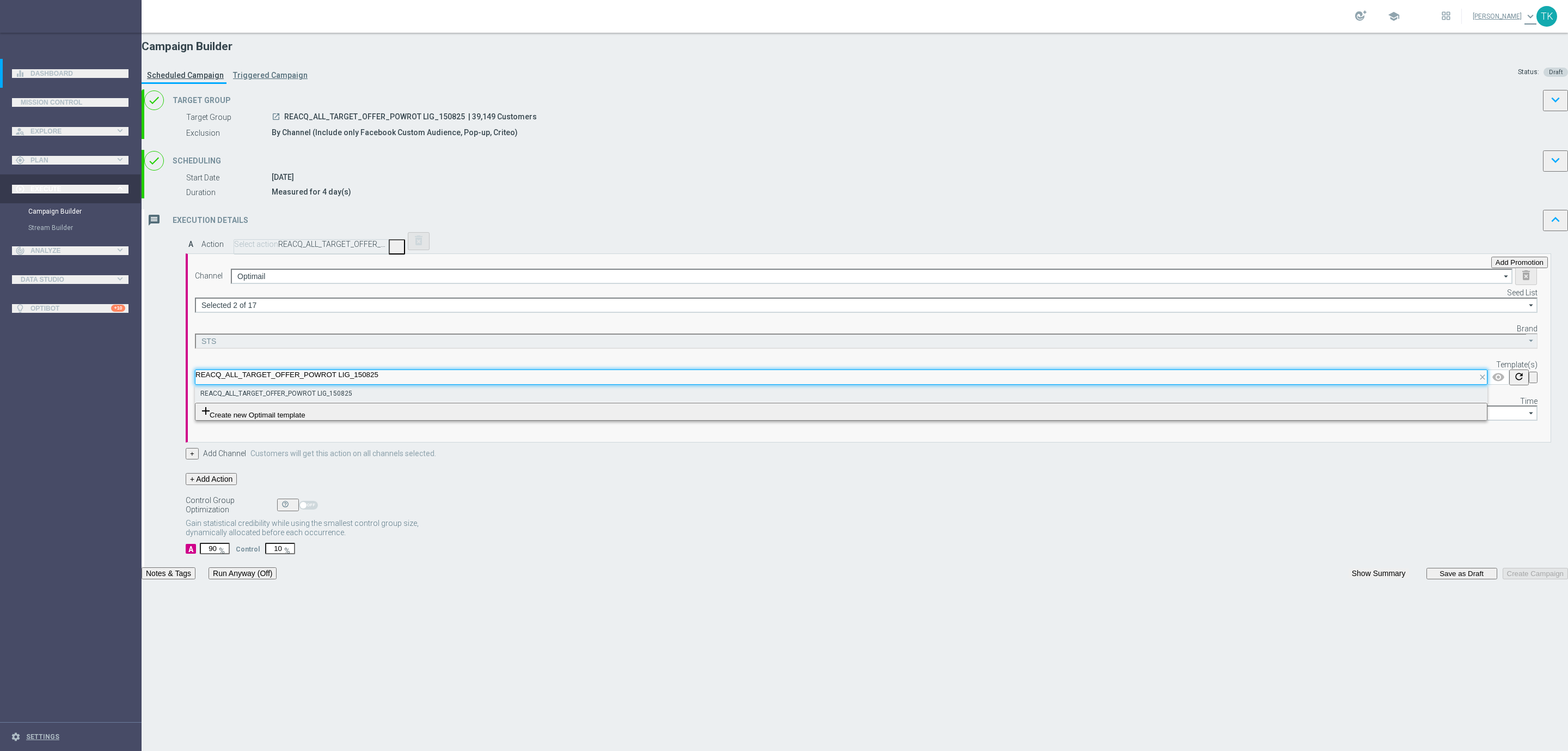
click at [352, 398] on label "REACQ_ALL_TARGET_OFFER_POWROT LIG_150825" at bounding box center [276, 393] width 152 height 9
type input "REACQ_ALL_TARGET_OFFER_POWROT LIG_150825"
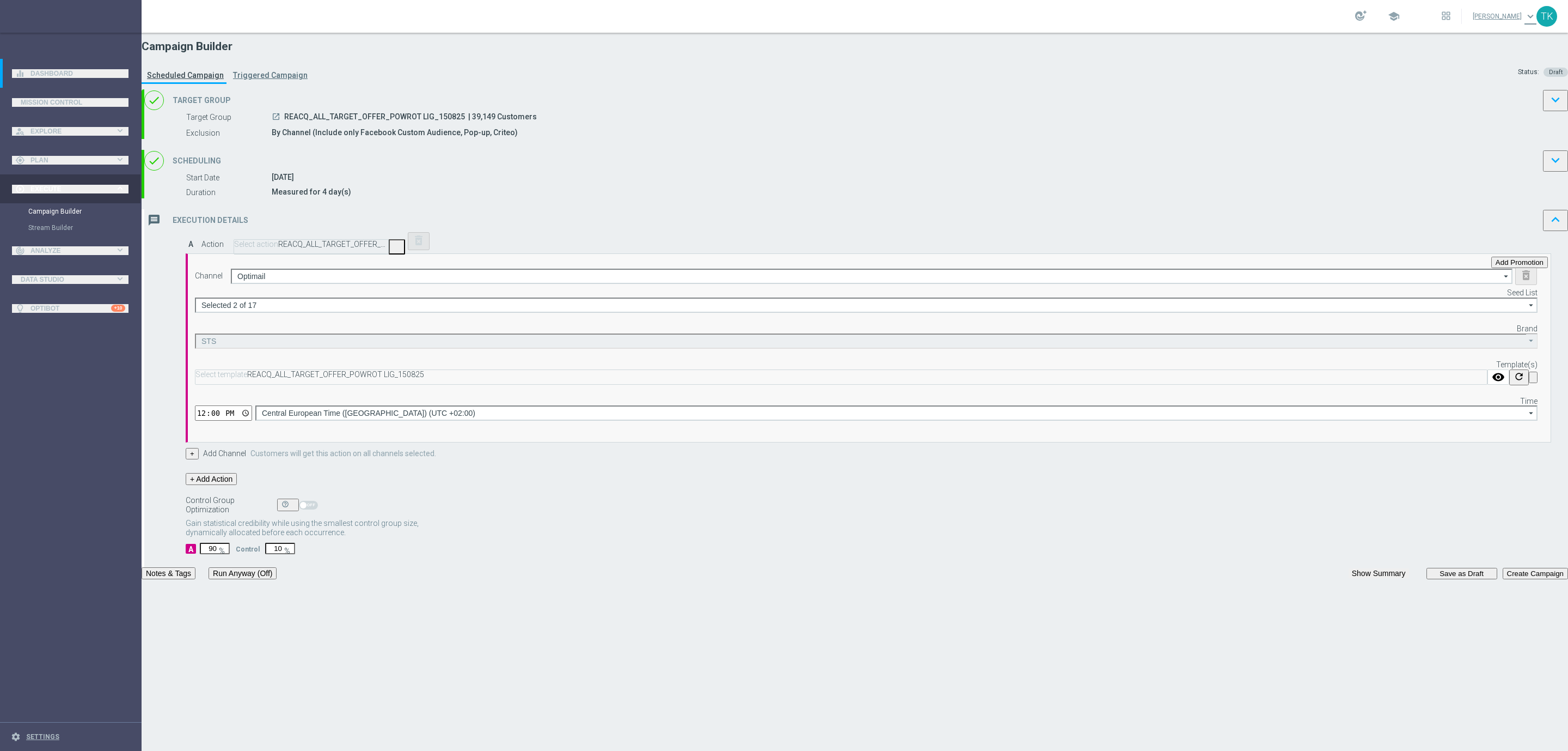
click at [252, 420] on input "12:00" at bounding box center [223, 412] width 57 height 15
type input "16:02"
click at [252, 421] on input "16:02" at bounding box center [223, 412] width 57 height 15
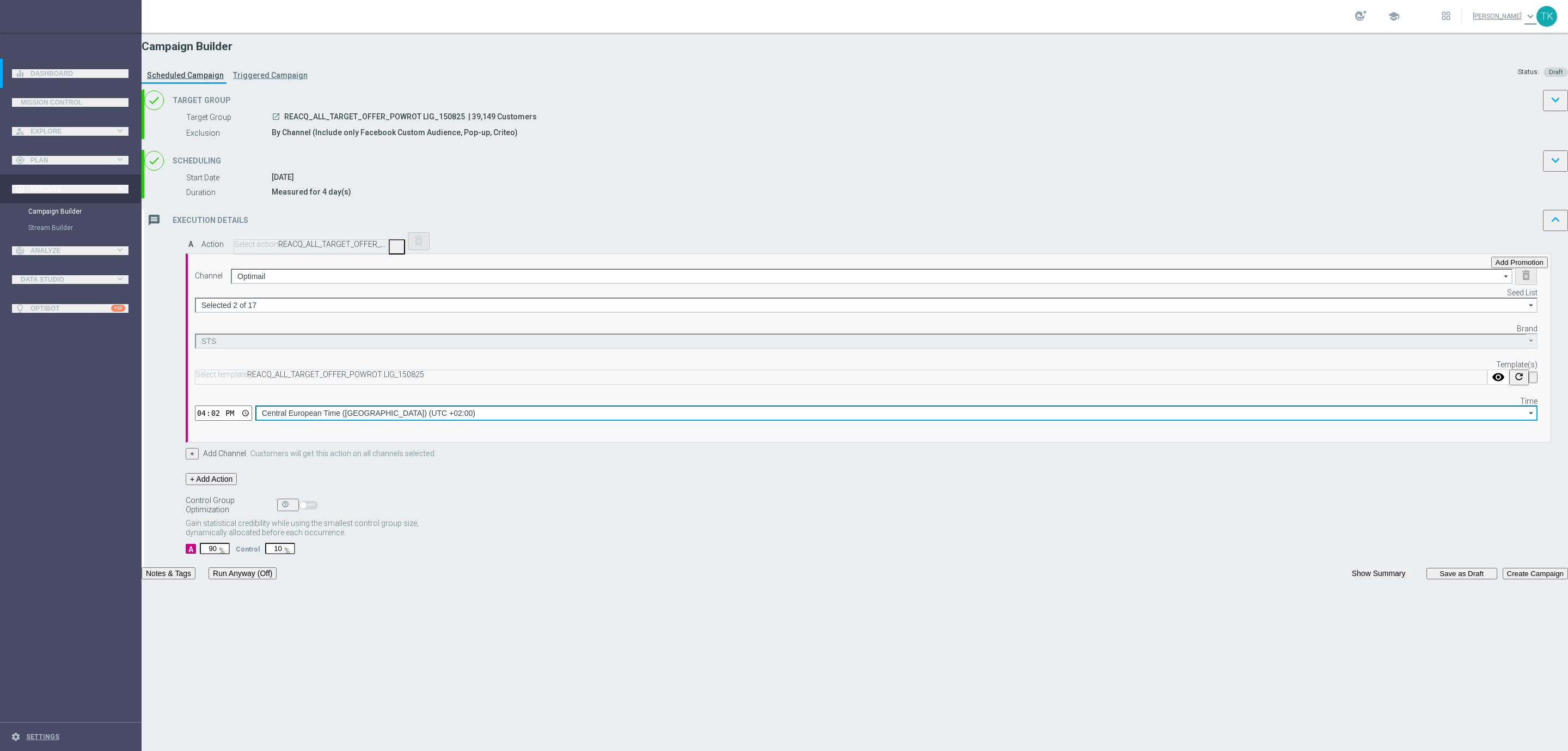
click at [954, 421] on input "Central European Time ([GEOGRAPHIC_DATA]) (UTC +02:00)" at bounding box center [896, 412] width 1282 height 15
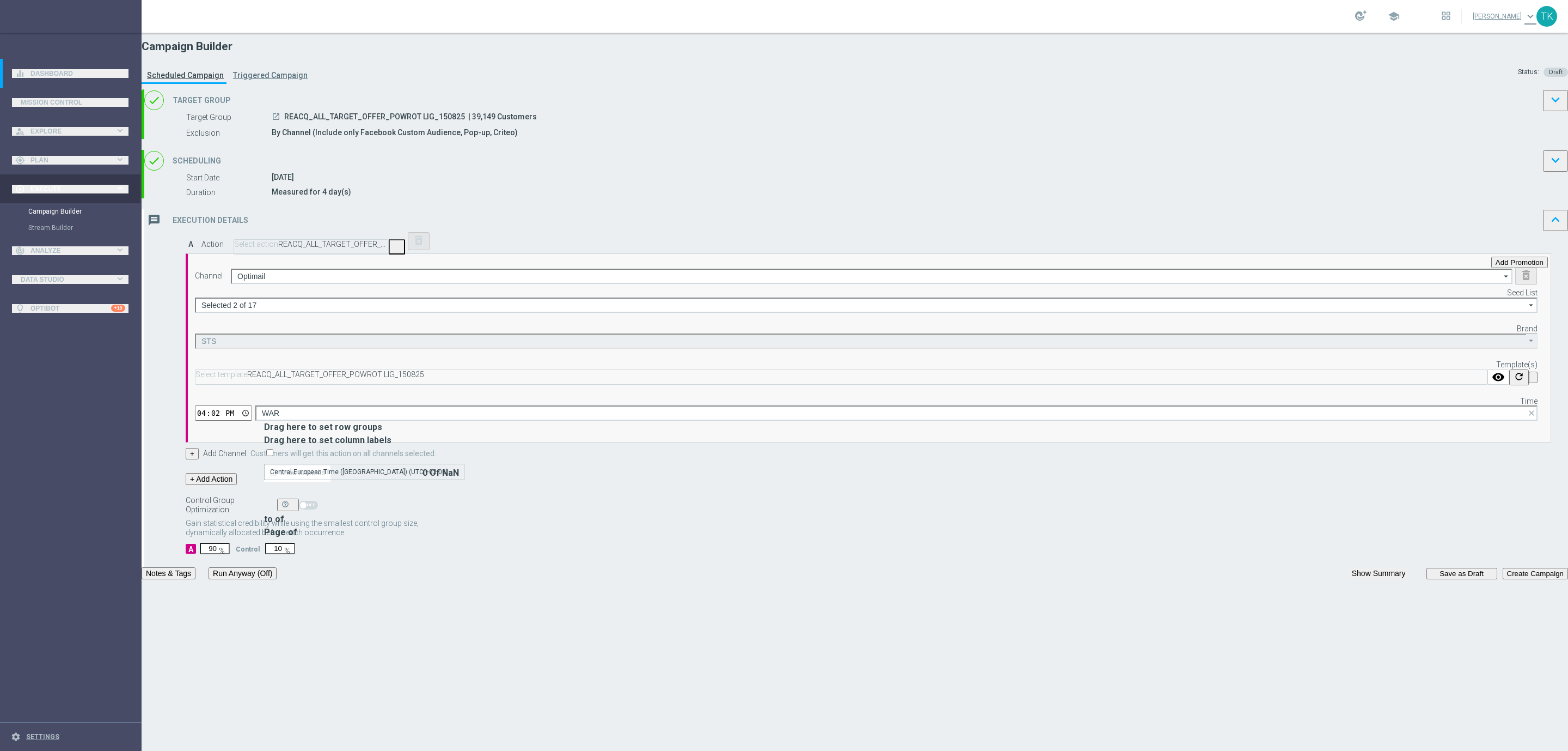
click at [448, 467] on div "Central European Time ([GEOGRAPHIC_DATA]) (UTC +02:00)" at bounding box center [359, 472] width 178 height 10
type input "Central European Time ([GEOGRAPHIC_DATA]) (UTC +02:00)"
click at [905, 172] on div "done Scheduling keyboard_arrow_down" at bounding box center [856, 161] width 1424 height 22
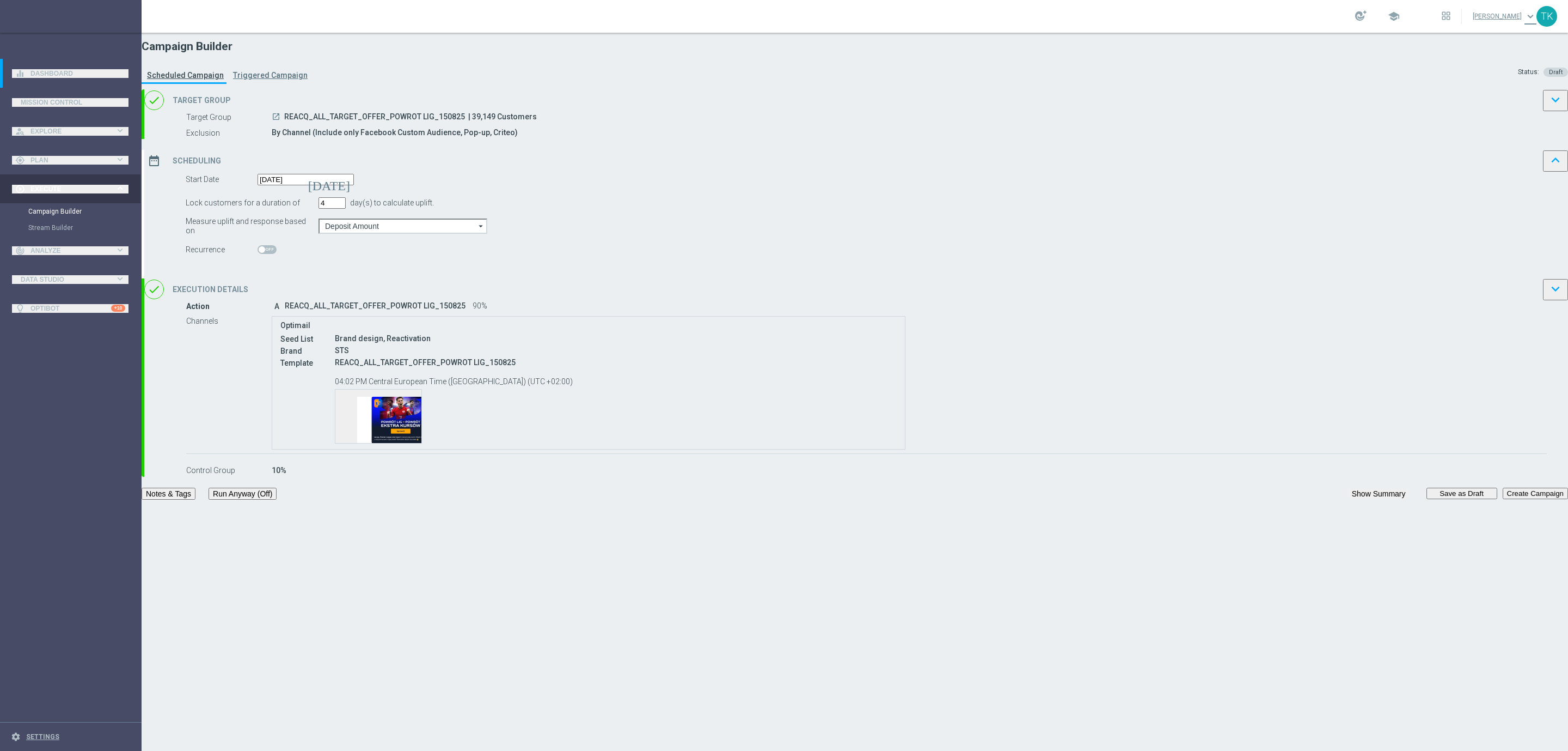
click at [889, 172] on div "date_range Scheduling keyboard_arrow_up" at bounding box center [856, 161] width 1424 height 22
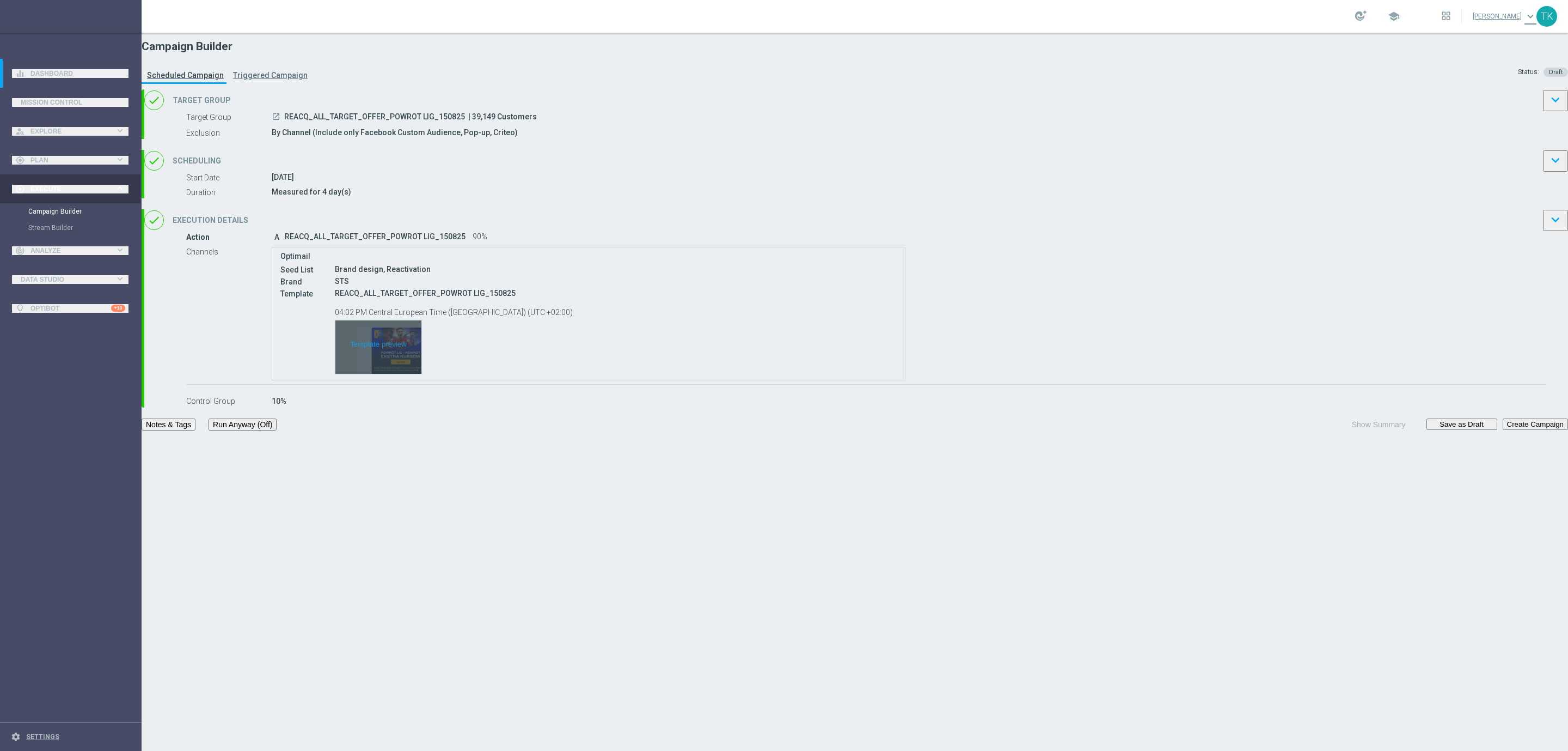
click at [421, 374] on div "Template preview" at bounding box center [378, 347] width 86 height 54
click at [195, 431] on button "Notes & Tags" at bounding box center [169, 425] width 54 height 12
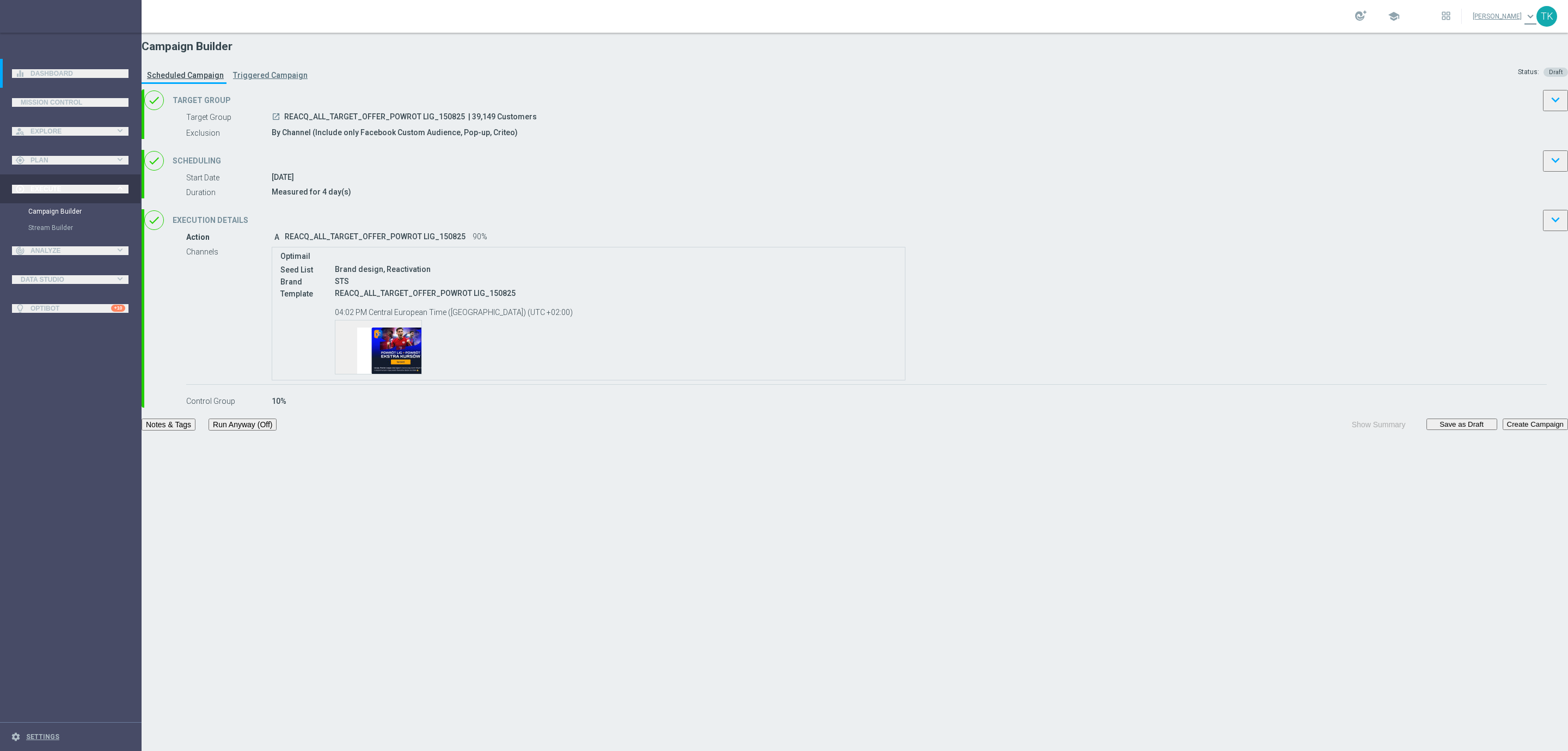
type input "OFFER"
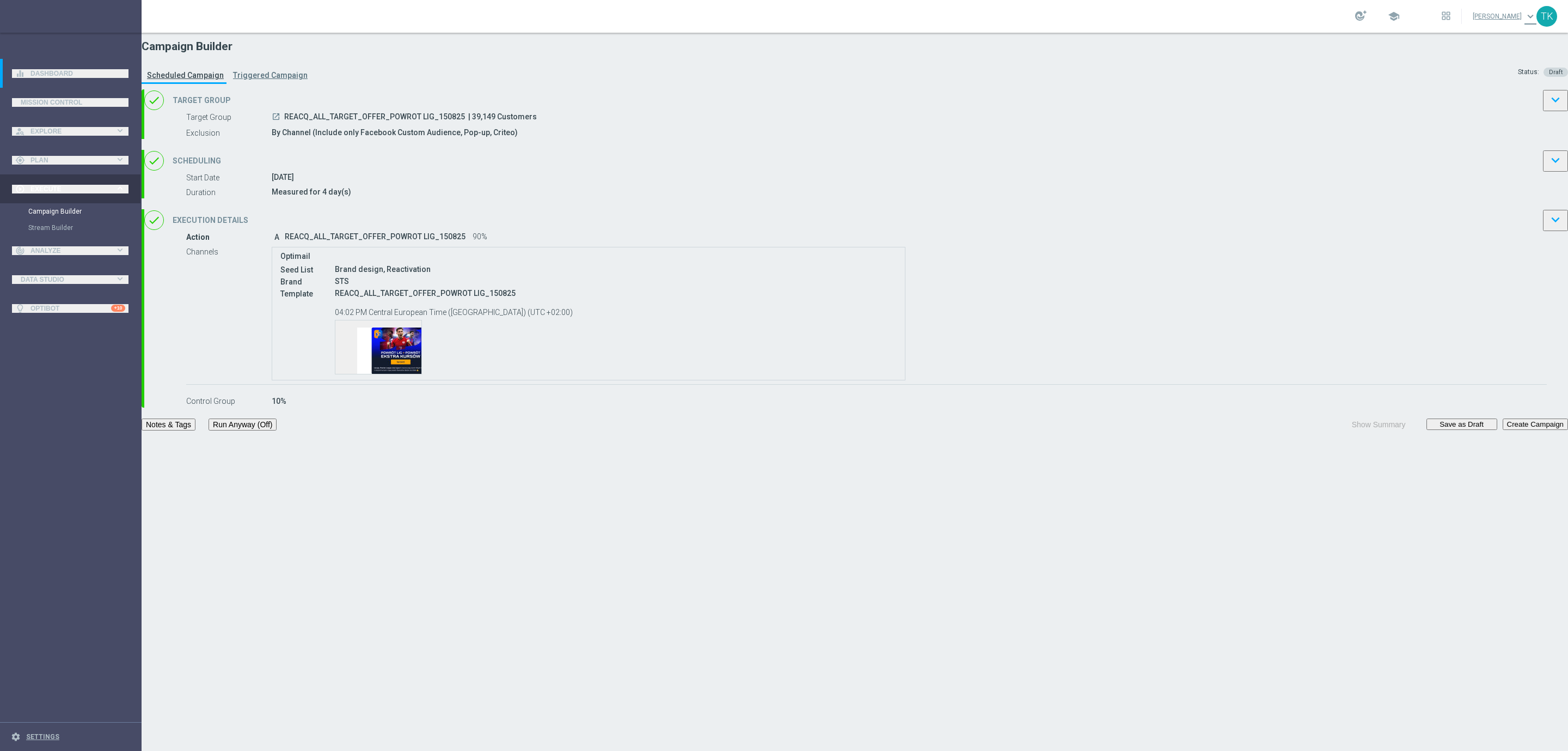
click at [195, 431] on button "Notes & Tags" at bounding box center [169, 425] width 54 height 12
type input "E"
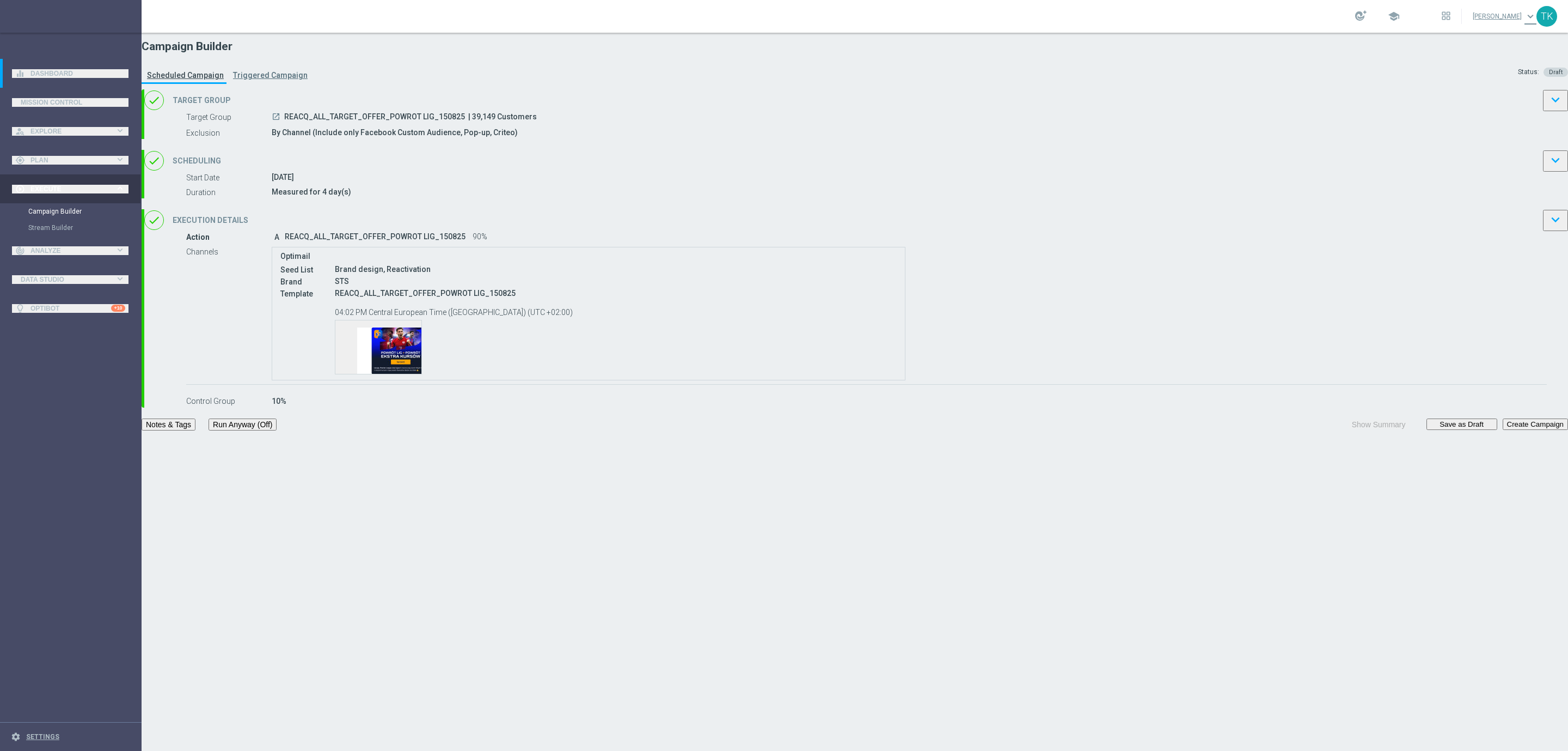
type input "OFFER"
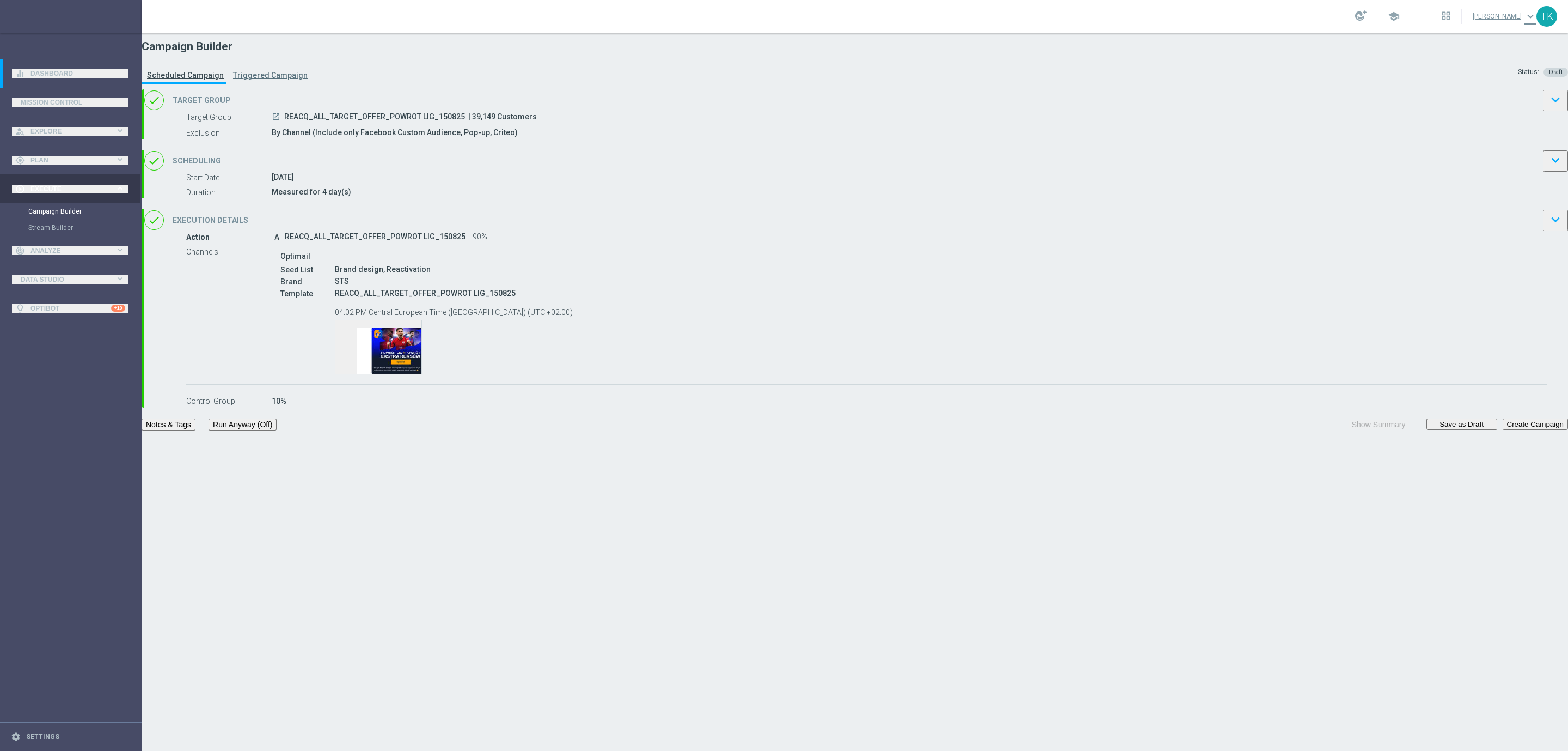
click at [195, 431] on button "Notes & Tags" at bounding box center [169, 425] width 54 height 12
click at [421, 374] on div "Template preview" at bounding box center [378, 347] width 86 height 54
click at [784, 111] on div "done Target Group keyboard_arrow_down" at bounding box center [856, 100] width 1424 height 22
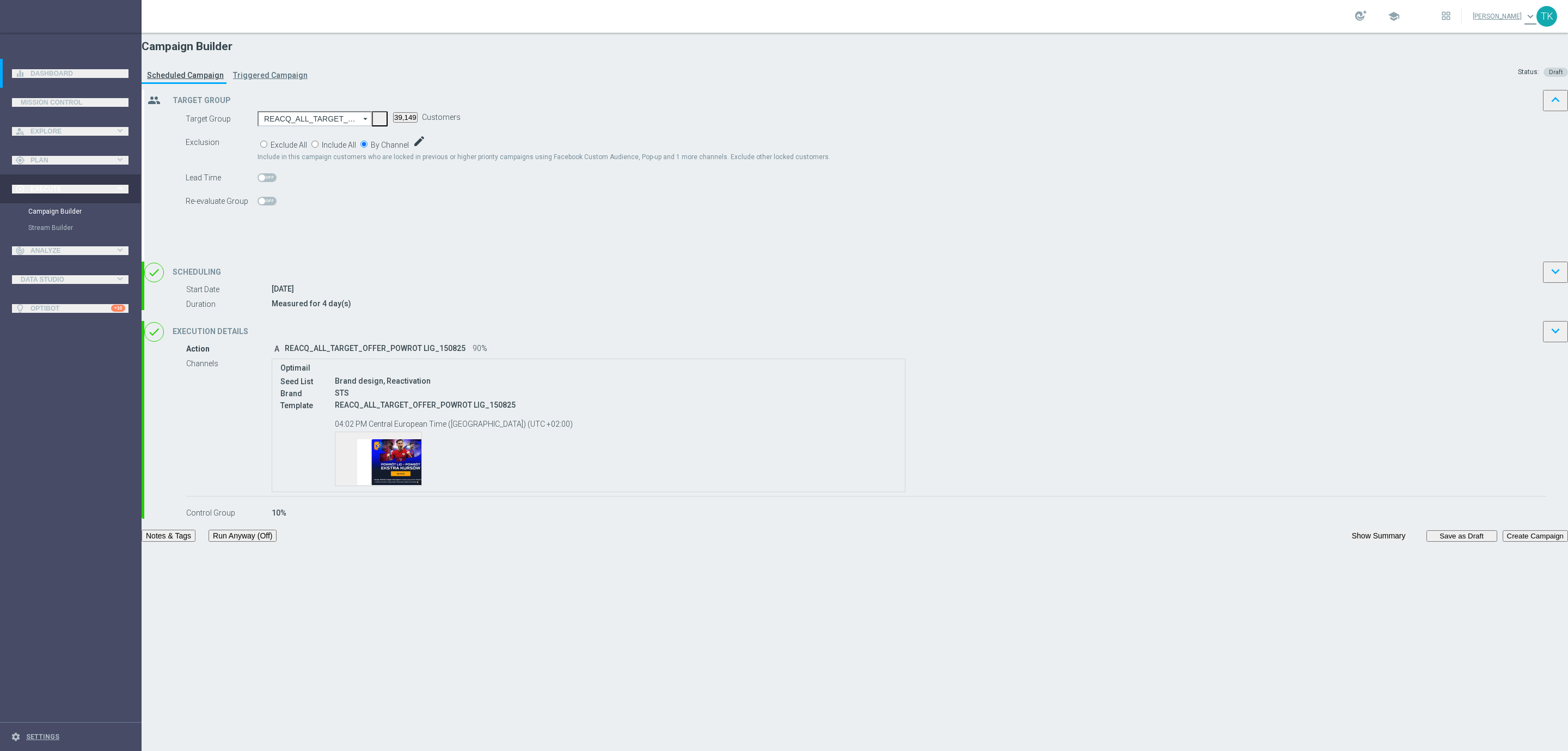
click at [784, 139] on div "group Target Group keyboard_arrow_up Target Group launch REACQ_ALL_TARGET_OFFER…" at bounding box center [856, 175] width 1424 height 172
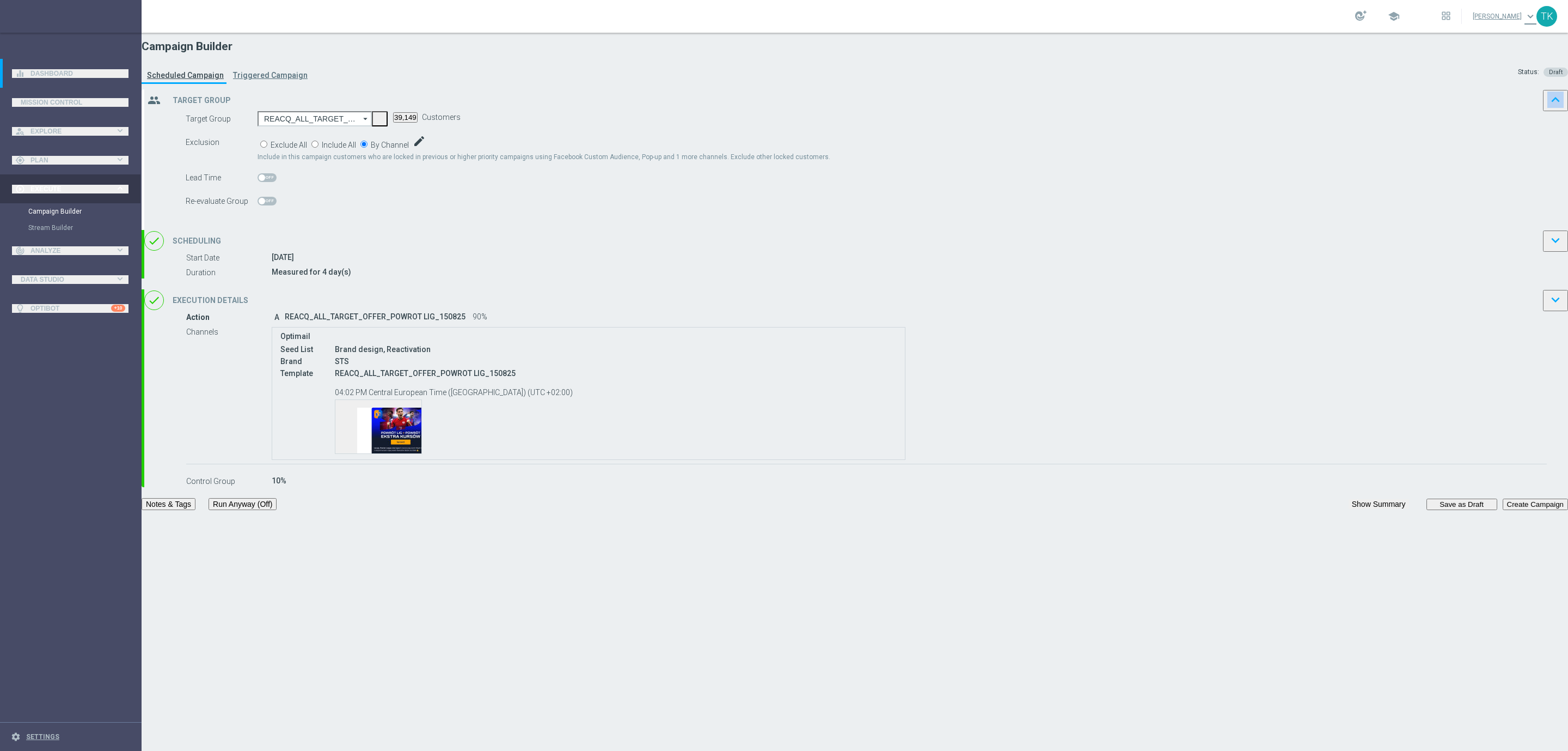
click at [796, 111] on div "group Target Group keyboard_arrow_up" at bounding box center [856, 100] width 1424 height 22
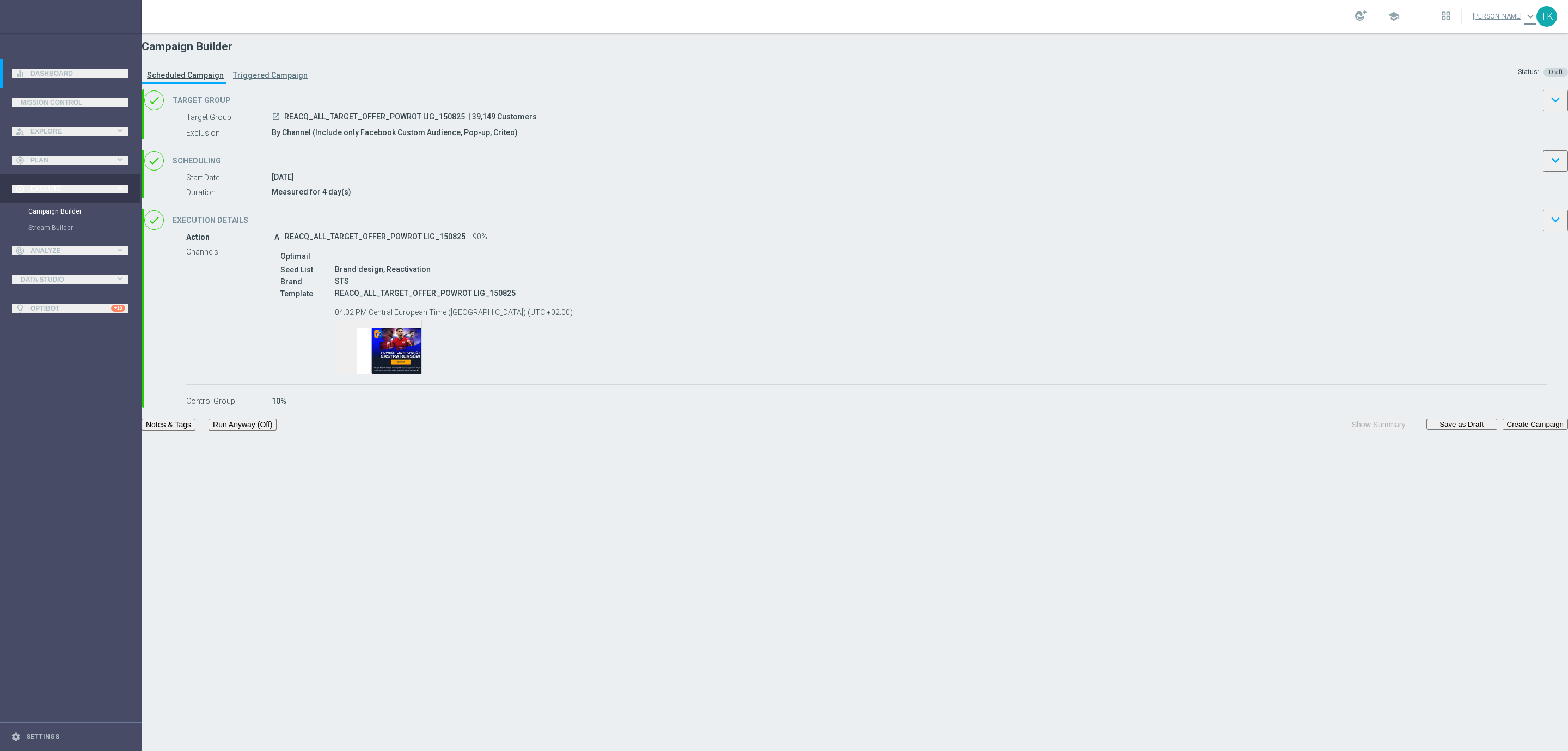
click at [465, 123] on span "REACQ_ALL_TARGET_OFFER_POWROT LIG_150825" at bounding box center [374, 118] width 181 height 11
copy div "REACQ_ALL_TARGET_OFFER_POWROT LIG_150825"
click at [195, 431] on button "Notes & Tags" at bounding box center [169, 425] width 54 height 12
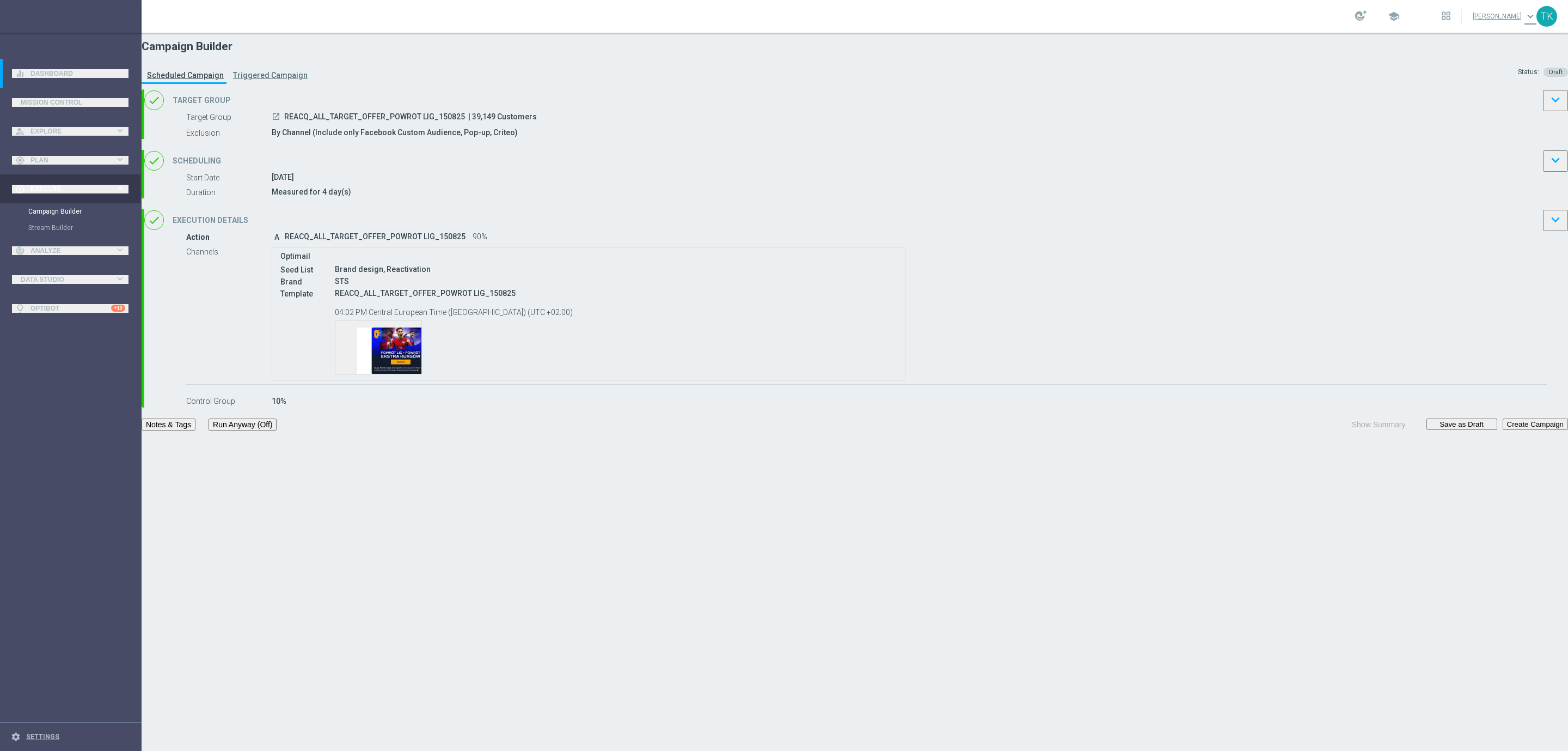
click at [195, 431] on button "Notes & Tags" at bounding box center [169, 425] width 54 height 12
click at [1426, 430] on button "Save as Draft" at bounding box center [1461, 424] width 71 height 12
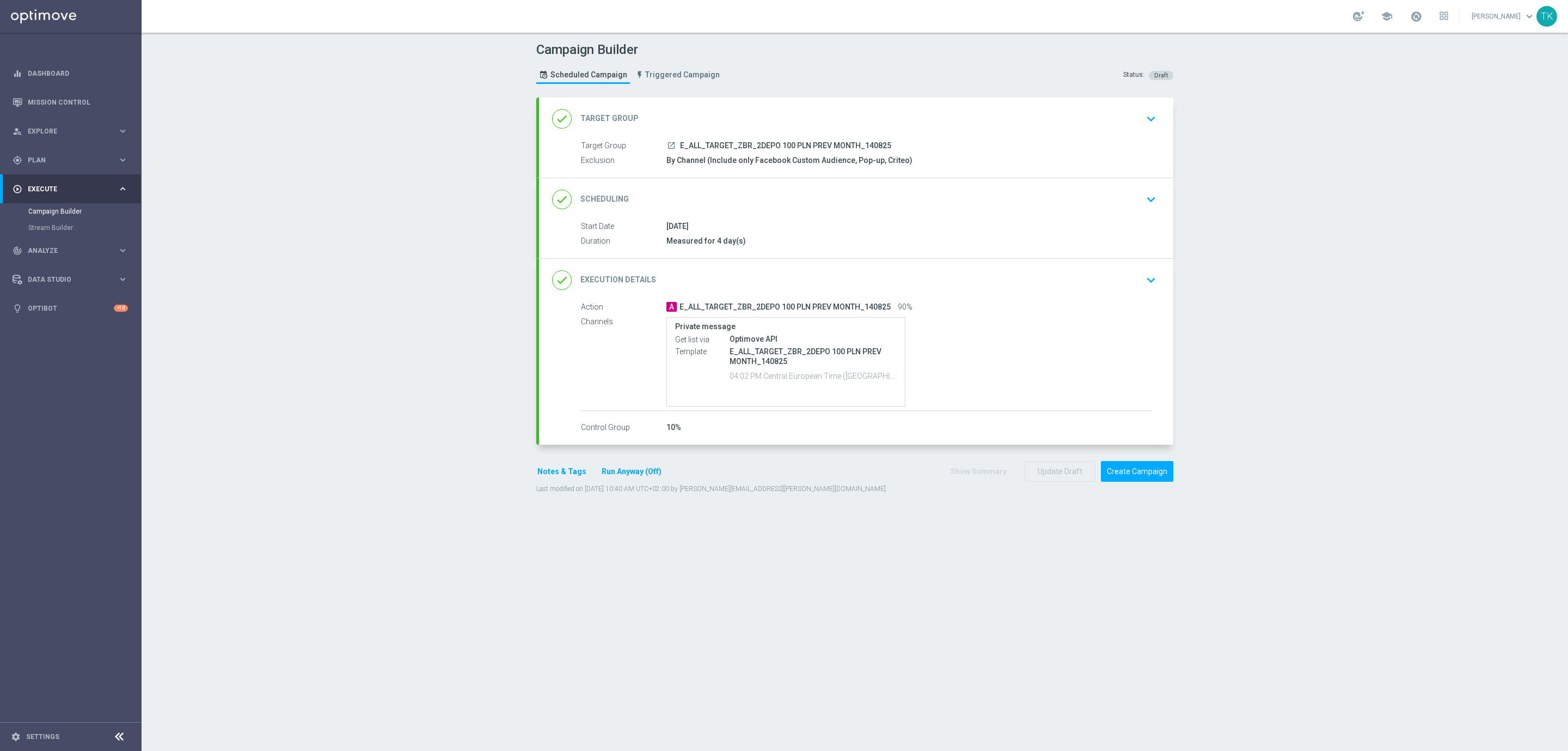
click at [750, 144] on span "E_ALL_TARGET_ZBR_2DEPO 100 PLN PREV MONTH_140825" at bounding box center [785, 146] width 211 height 10
copy div "E_ALL_TARGET_ZBR_2DEPO 100 PLN PREV MONTH_140825"
click at [784, 89] on div "Campaign Builder Scheduled Campaign Triggered Campaign Status: Draft" at bounding box center [855, 64] width 653 height 50
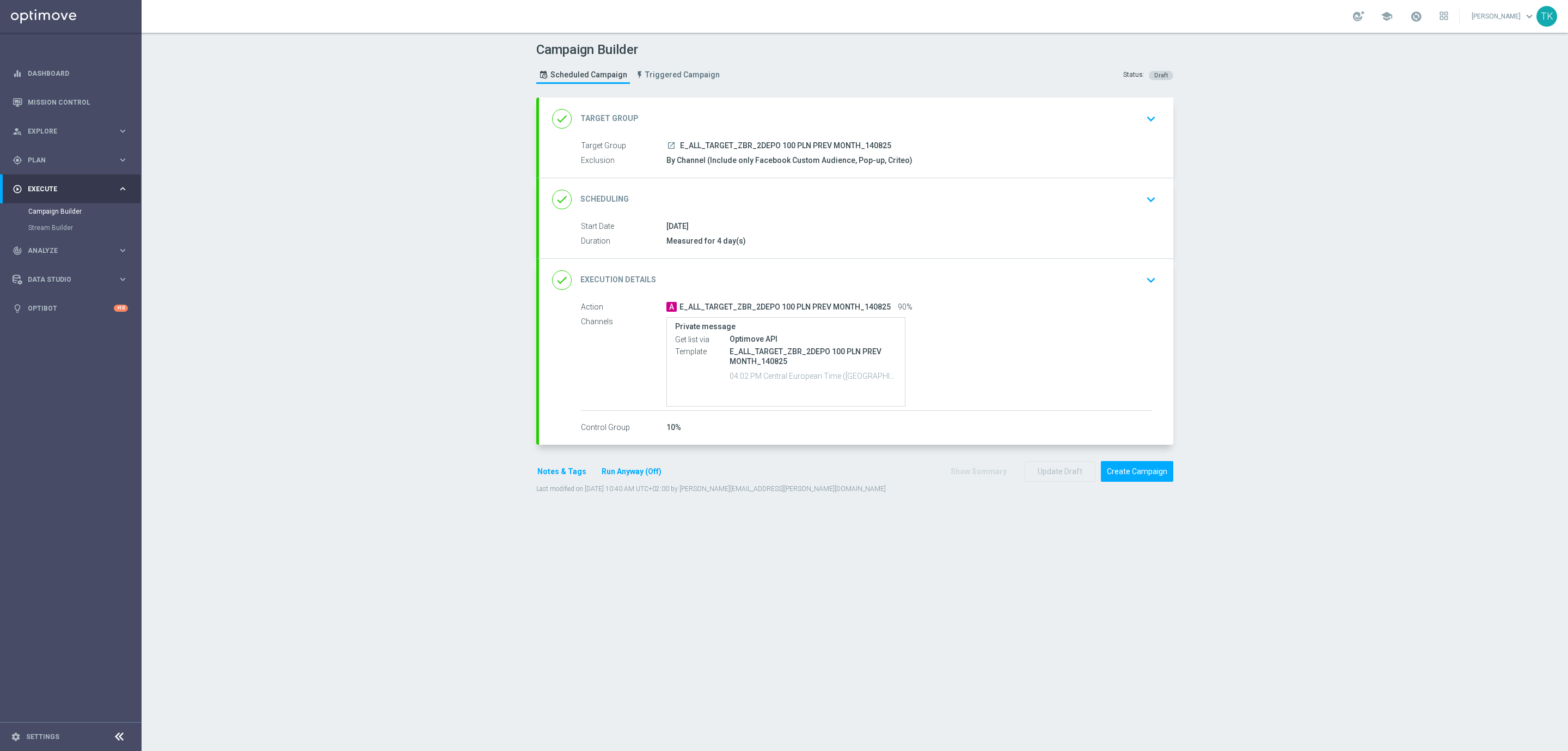
click at [544, 471] on button "Notes & Tags" at bounding box center [562, 471] width 51 height 13
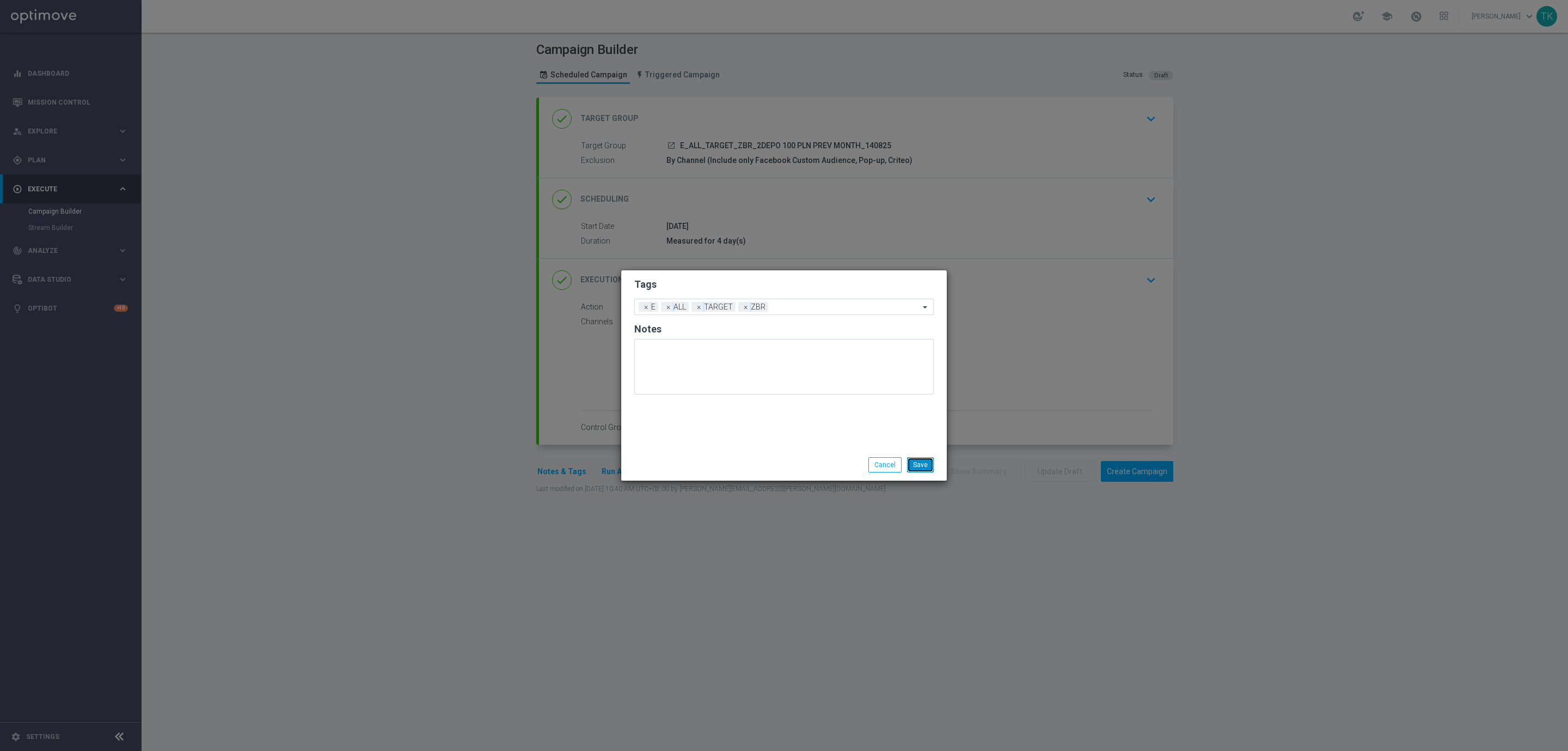
click at [916, 463] on button "Save" at bounding box center [920, 464] width 27 height 15
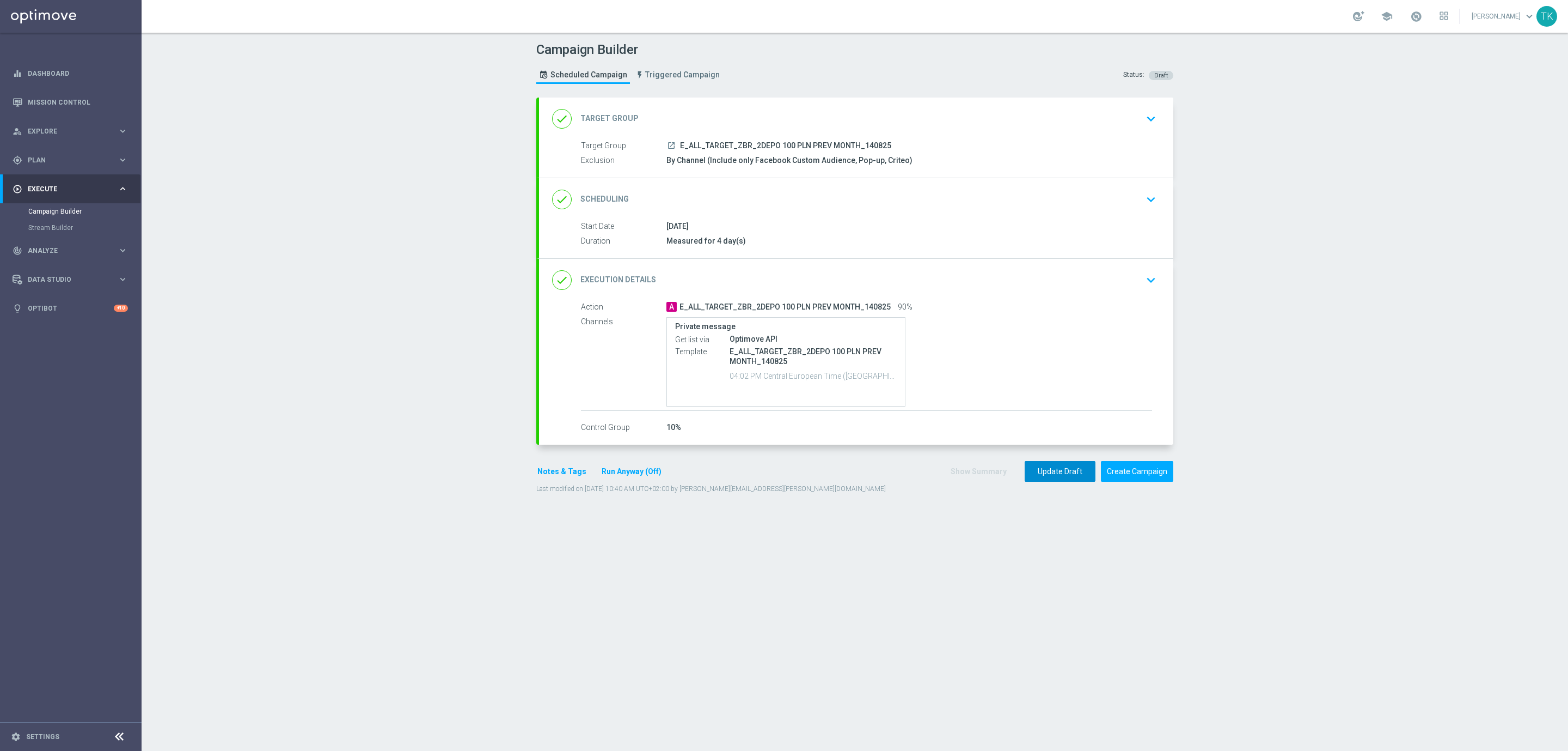
click at [1046, 472] on button "Update Draft" at bounding box center [1060, 471] width 71 height 21
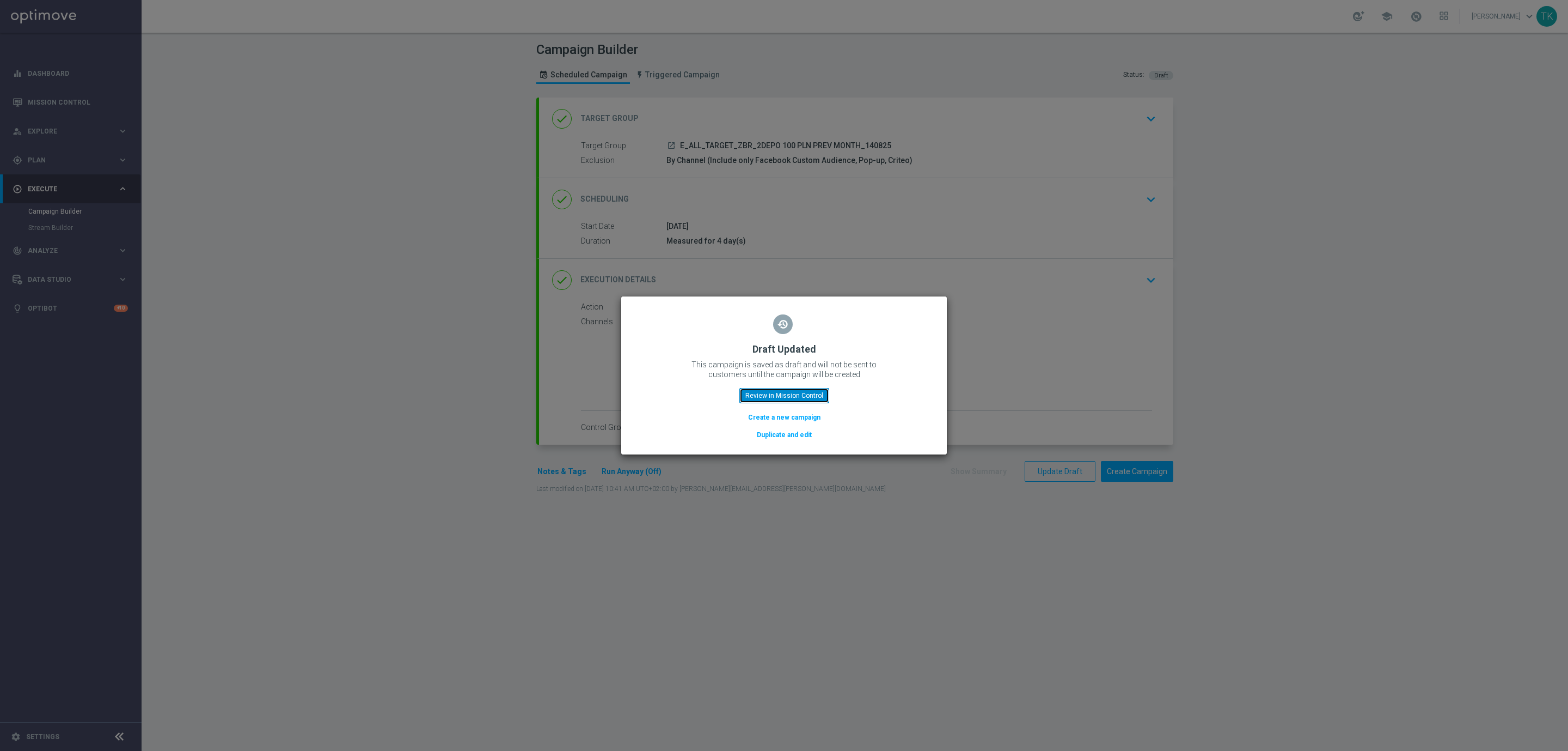
click at [761, 401] on button "Review in Mission Control" at bounding box center [785, 395] width 90 height 15
